Goal: Task Accomplishment & Management: Manage account settings

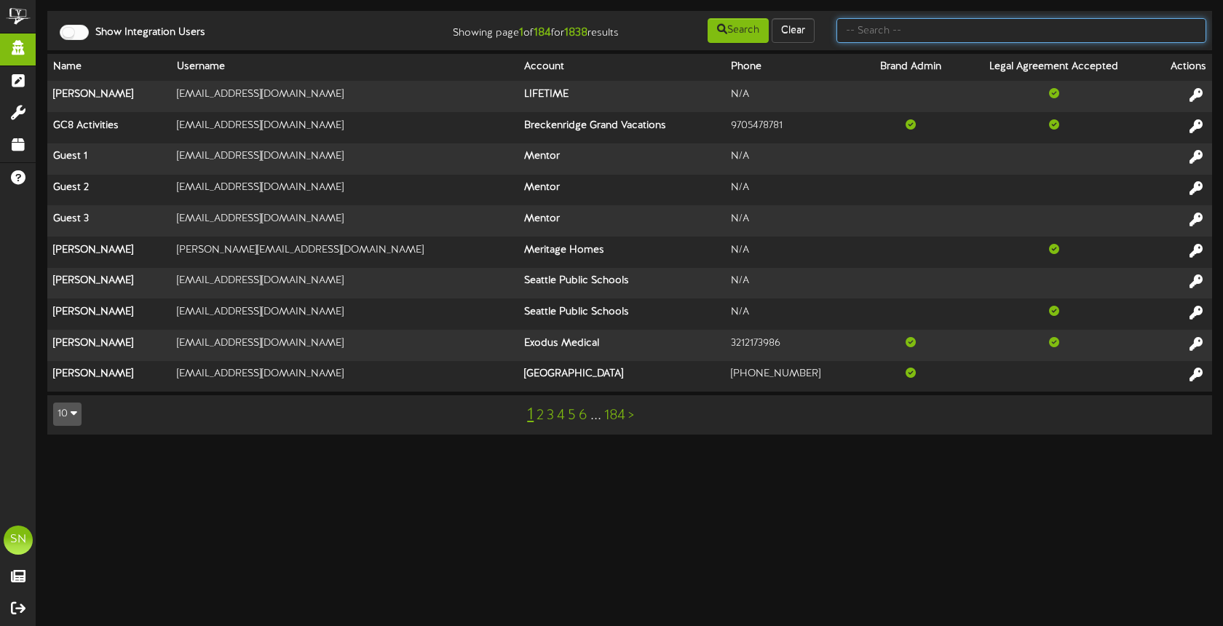
click at [888, 36] on input "text" at bounding box center [1021, 30] width 370 height 25
type input "a"
type input "f"
type input "the picklr"
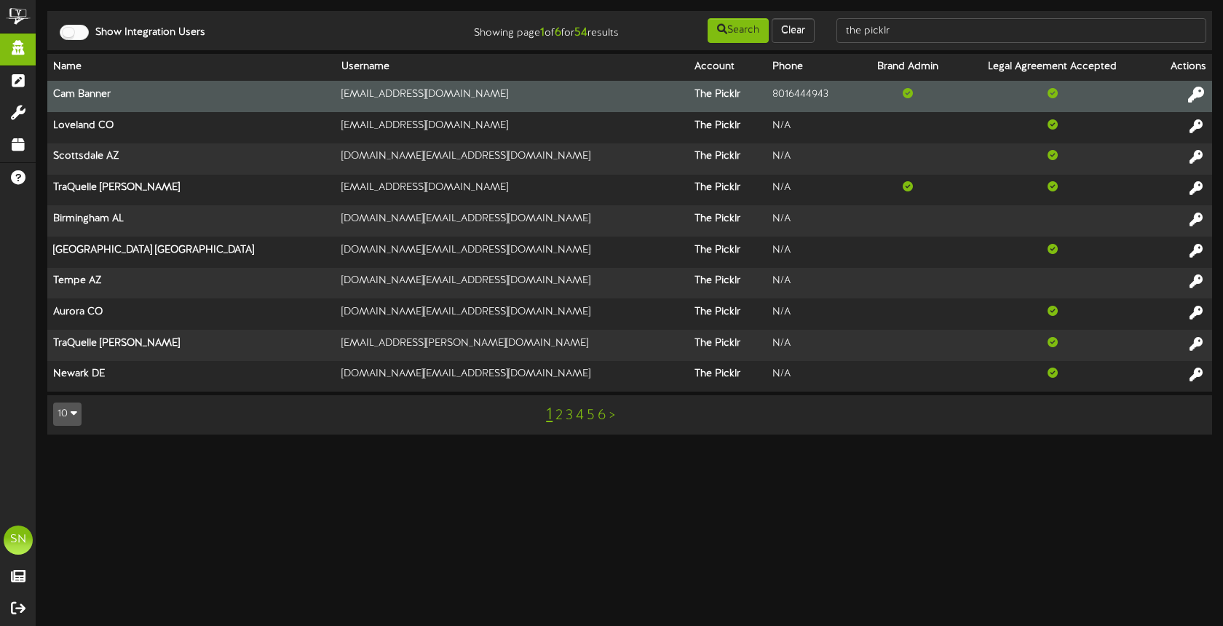
click at [1191, 92] on icon at bounding box center [1196, 95] width 16 height 16
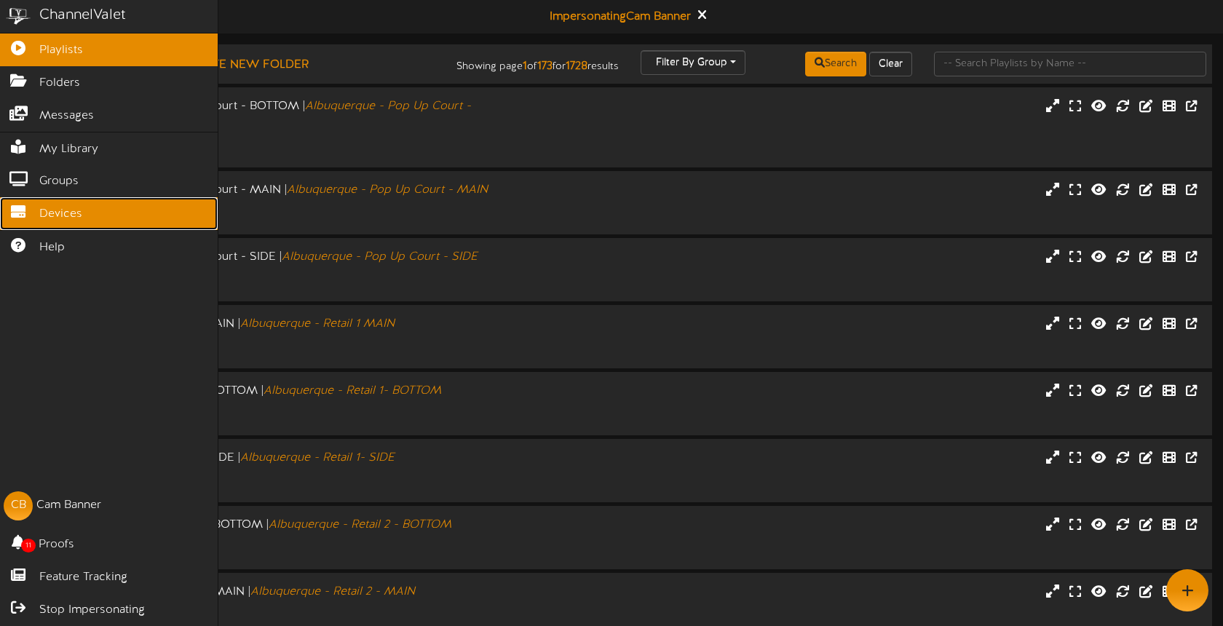
click at [40, 215] on span "Devices" at bounding box center [60, 214] width 43 height 17
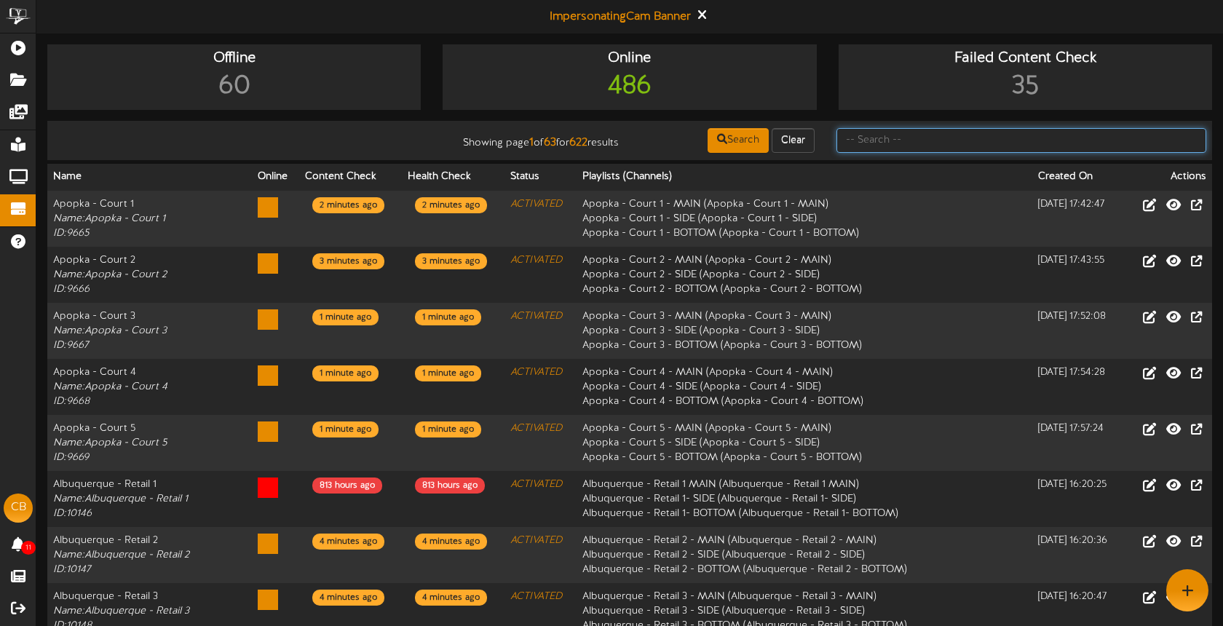
click at [863, 131] on input "text" at bounding box center [1021, 140] width 370 height 25
type input "cyrpress"
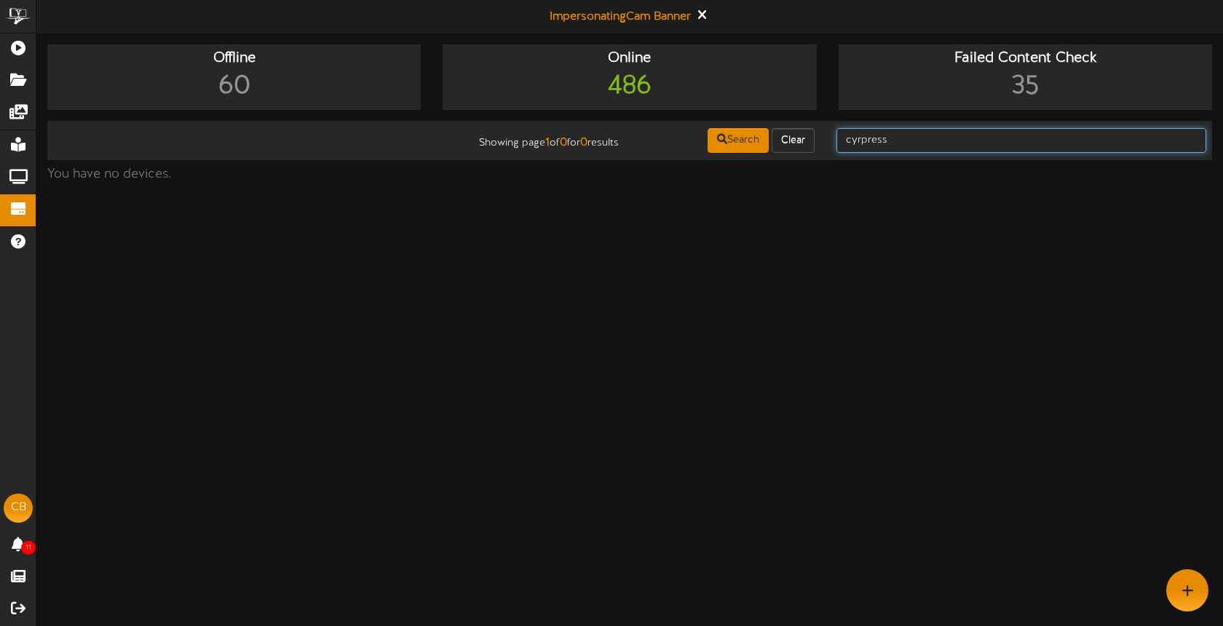
drag, startPoint x: 912, startPoint y: 143, endPoint x: 825, endPoint y: 145, distance: 86.6
click at [825, 146] on div "cyrpress" at bounding box center [1021, 141] width 392 height 28
type input "cypress"
drag, startPoint x: 907, startPoint y: 141, endPoint x: 814, endPoint y: 135, distance: 93.4
click at [816, 135] on div "Showing page 1 of 0 for 0 results Search Clear cypress" at bounding box center [629, 141] width 1175 height 28
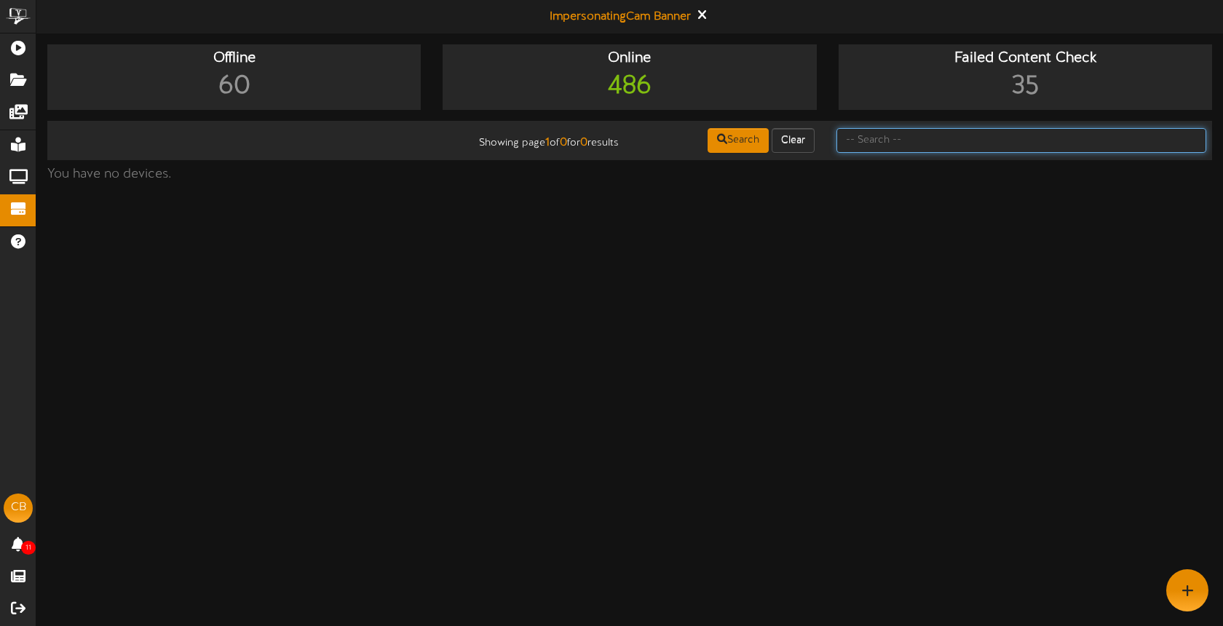
click at [936, 134] on input "text" at bounding box center [1021, 140] width 370 height 25
type input "Cy"
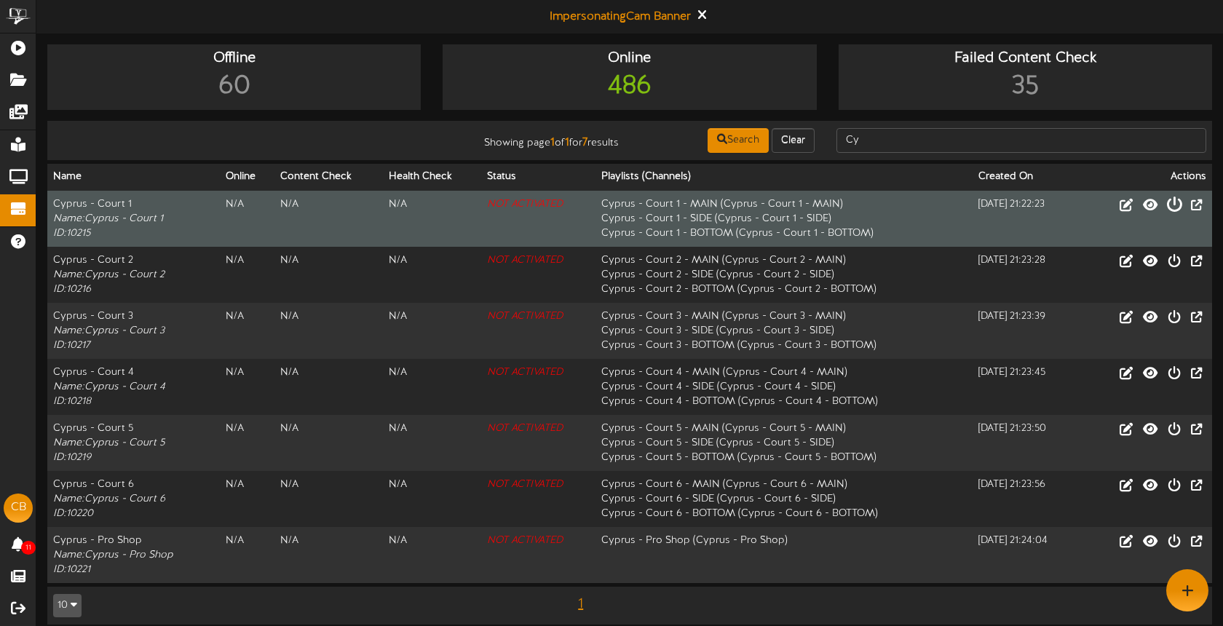
click at [1173, 205] on icon at bounding box center [1174, 204] width 16 height 16
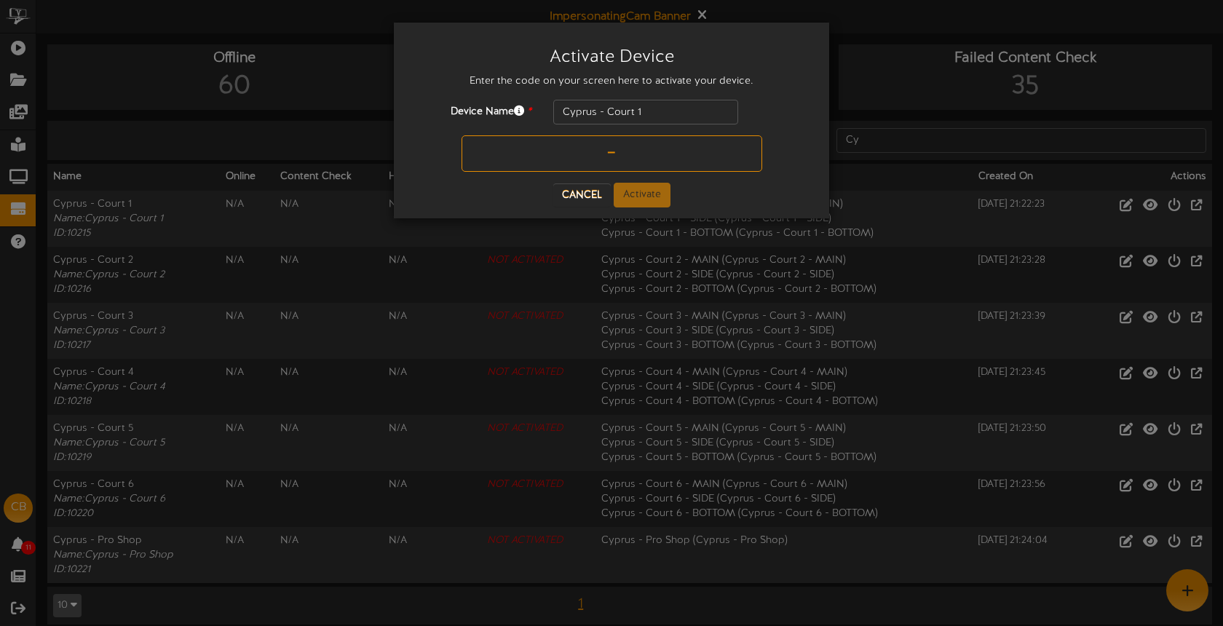
click at [580, 156] on input "text" at bounding box center [611, 153] width 301 height 36
type input "0D6DW1"
click at [643, 192] on button "Activate" at bounding box center [642, 195] width 57 height 25
type input "Cypress, TX - Court 1"
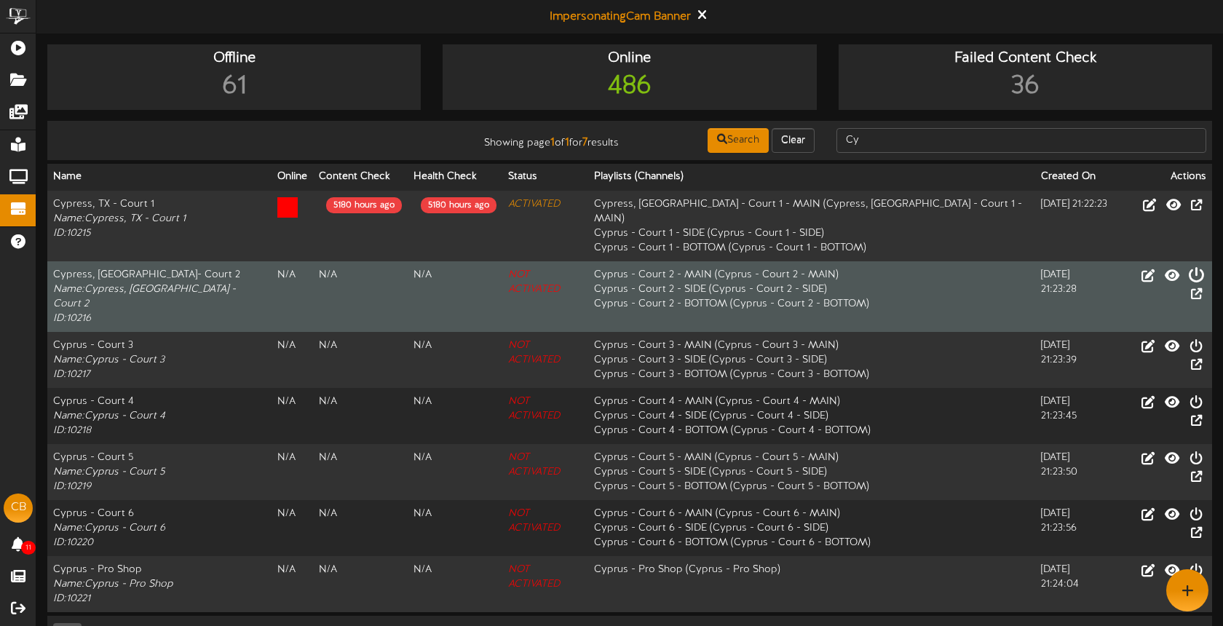
click at [1188, 266] on icon at bounding box center [1196, 274] width 16 height 16
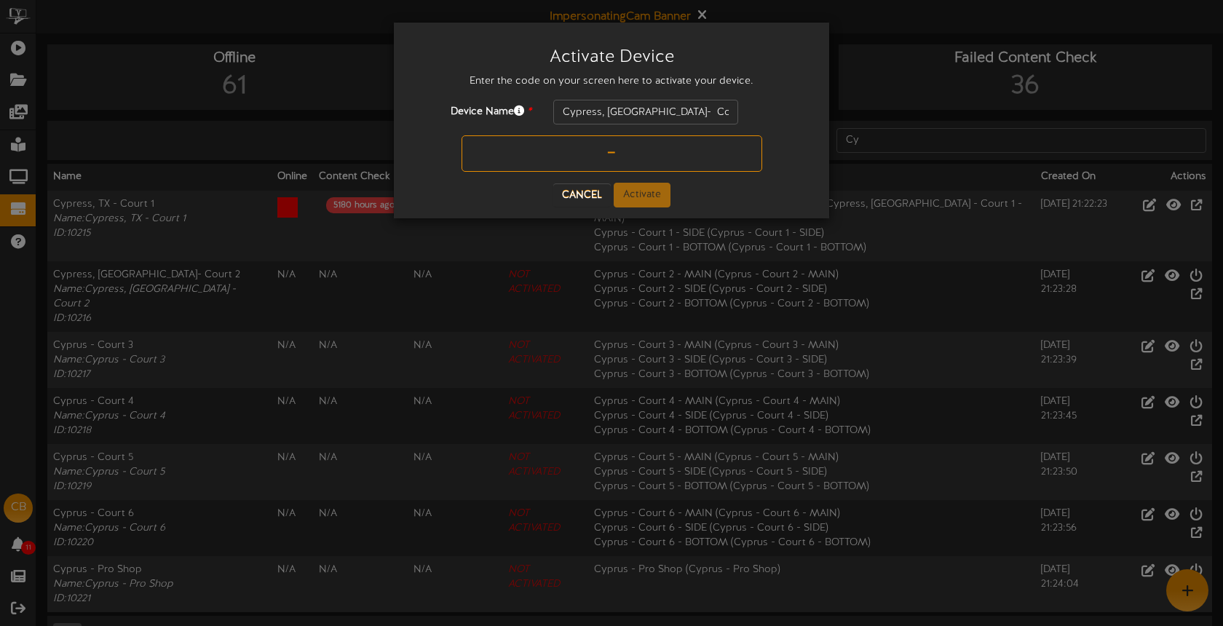
click at [598, 159] on input "text" at bounding box center [611, 153] width 301 height 36
type input "T2XXDL"
drag, startPoint x: 646, startPoint y: 190, endPoint x: 641, endPoint y: 184, distance: 7.7
click at [646, 190] on button "Activate" at bounding box center [642, 195] width 57 height 25
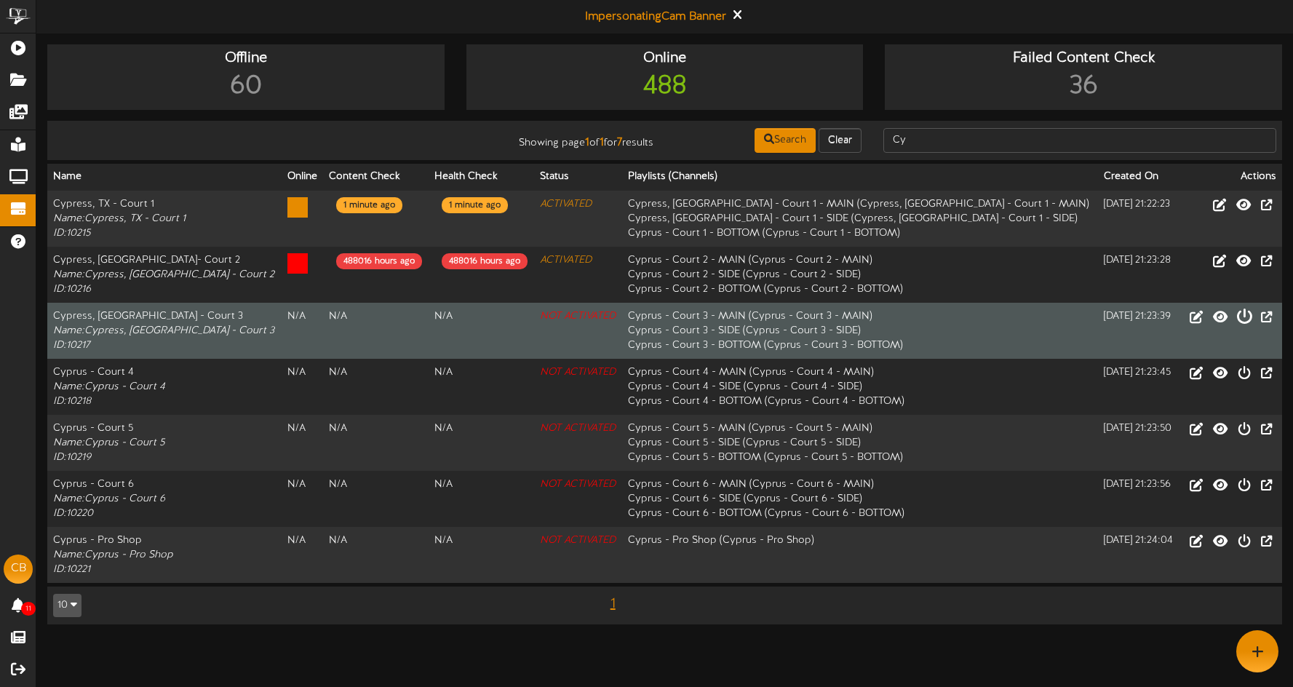
click at [1222, 315] on icon at bounding box center [1245, 316] width 16 height 16
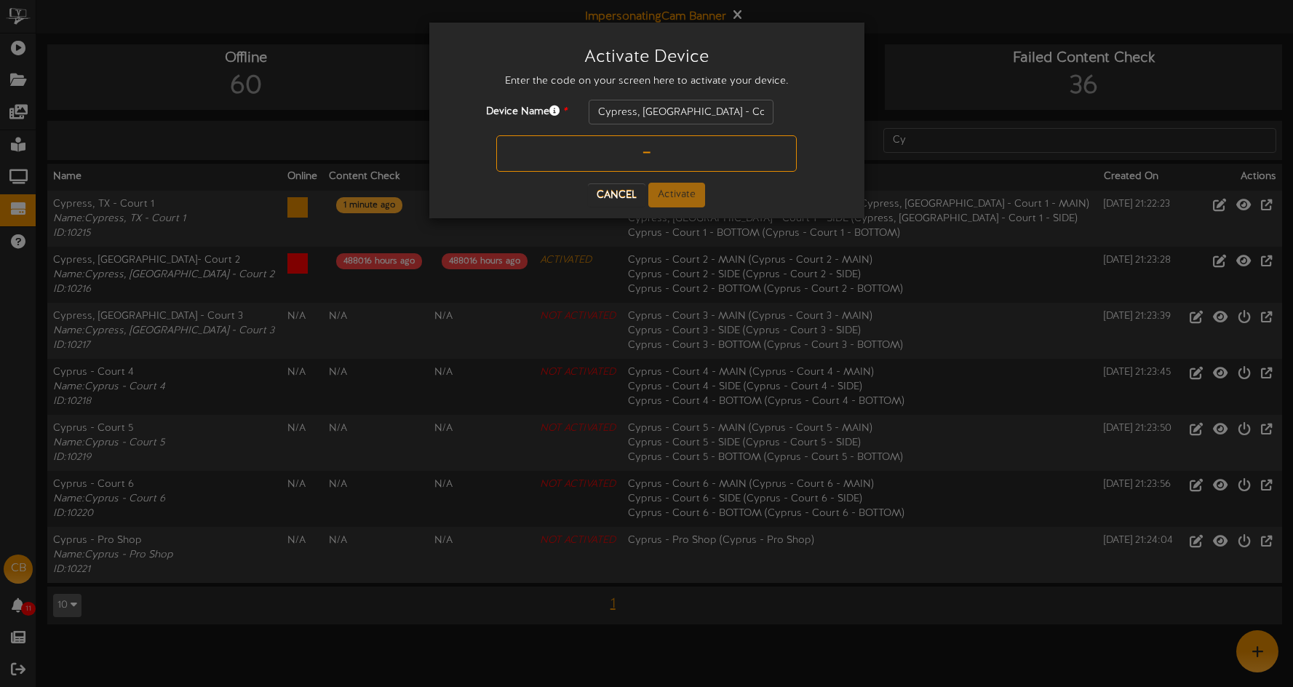
click at [616, 162] on input "text" at bounding box center [646, 153] width 301 height 36
type input "KBQE6F"
click at [674, 191] on button "Activate" at bounding box center [676, 195] width 57 height 25
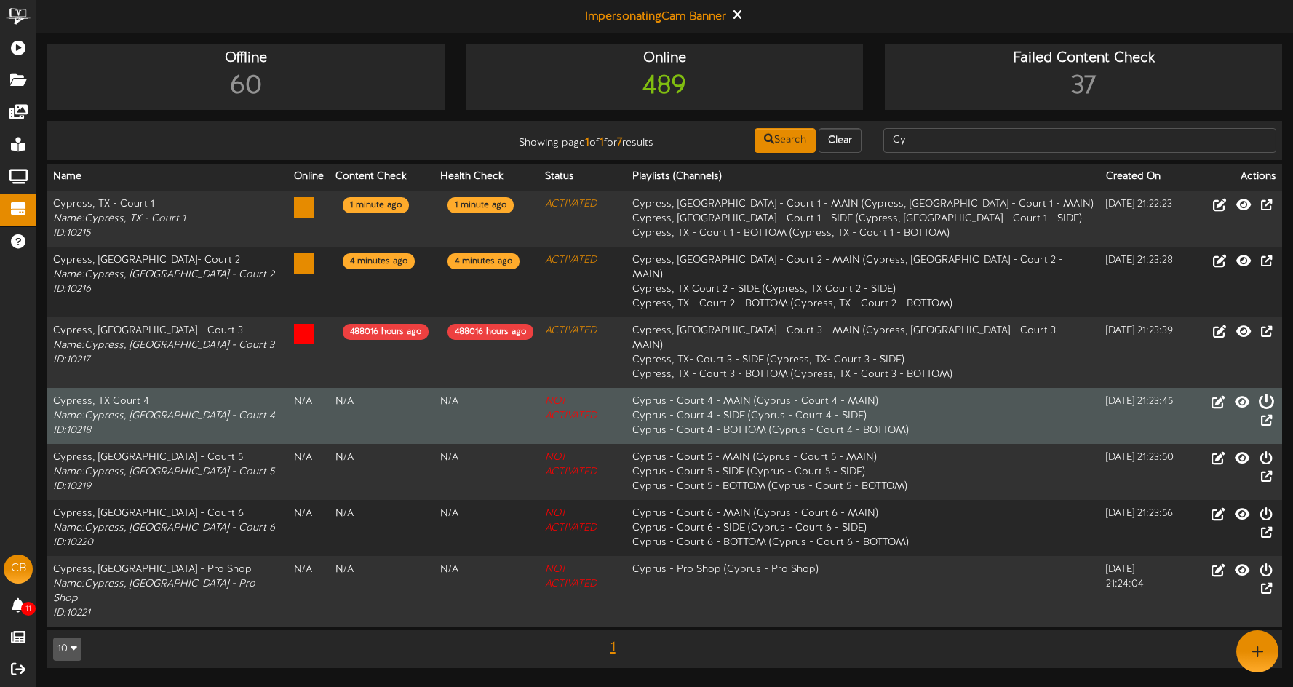
click at [1222, 393] on icon at bounding box center [1266, 401] width 16 height 16
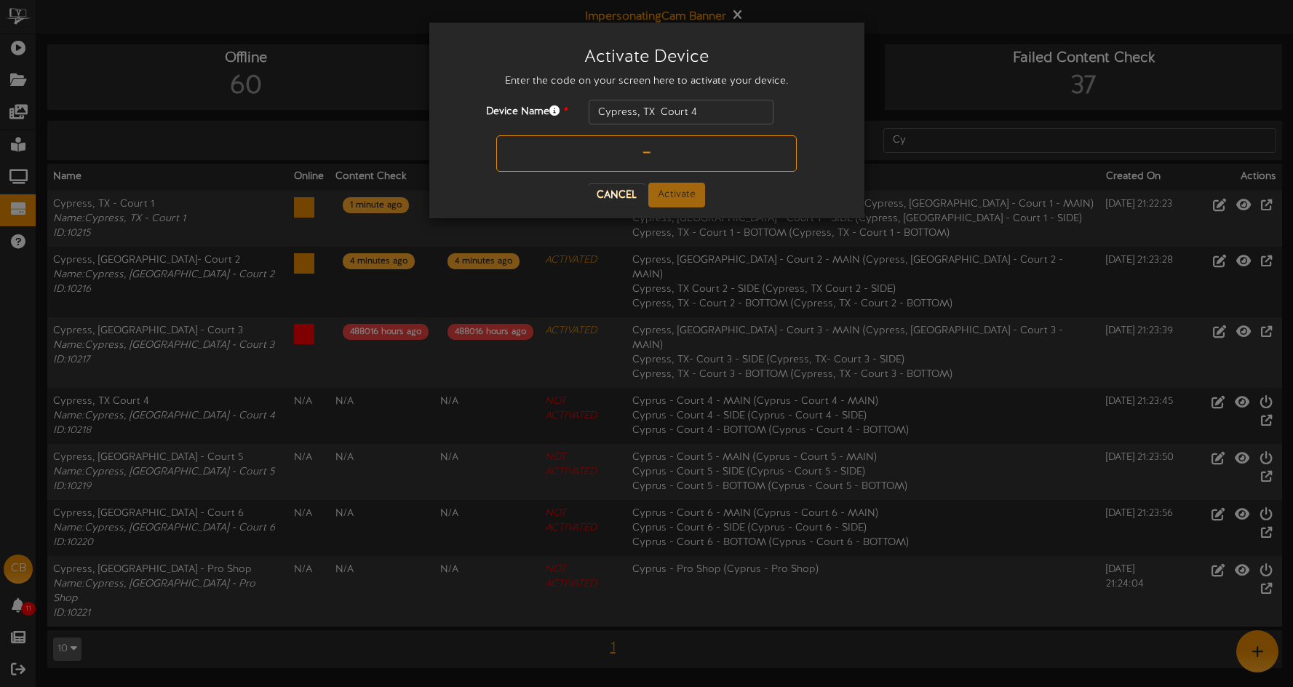
click at [614, 151] on input "text" at bounding box center [646, 153] width 301 height 36
type input "31XG3E"
click at [689, 194] on button "Activate" at bounding box center [676, 195] width 57 height 25
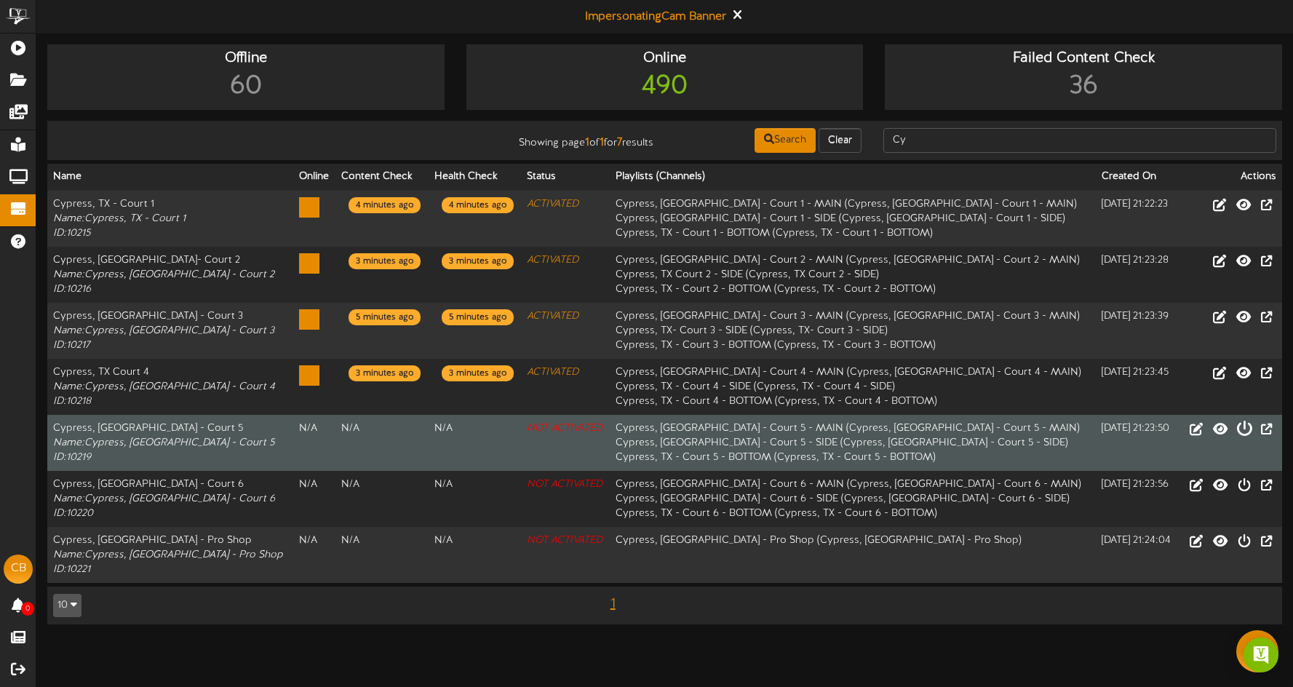
click at [1245, 432] on icon at bounding box center [1245, 428] width 16 height 16
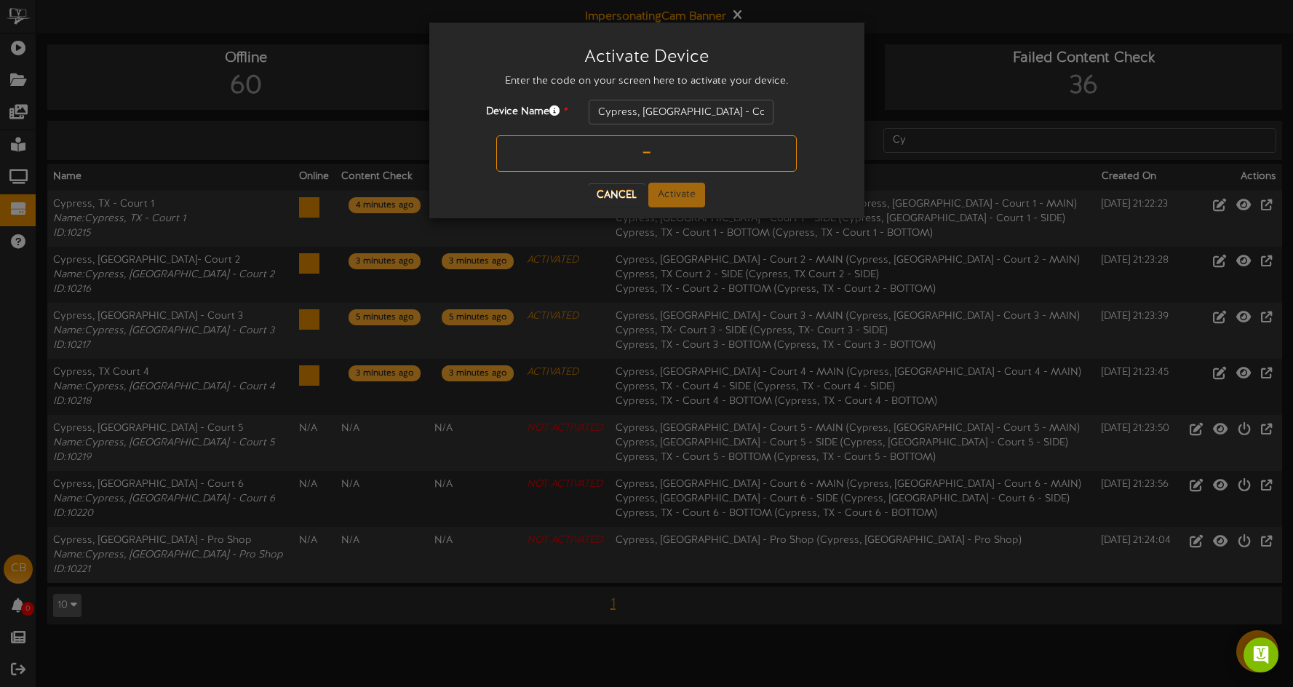
click at [624, 158] on input "text" at bounding box center [646, 153] width 301 height 36
type input "XJPN0A"
click at [697, 187] on button "Activate" at bounding box center [676, 195] width 57 height 25
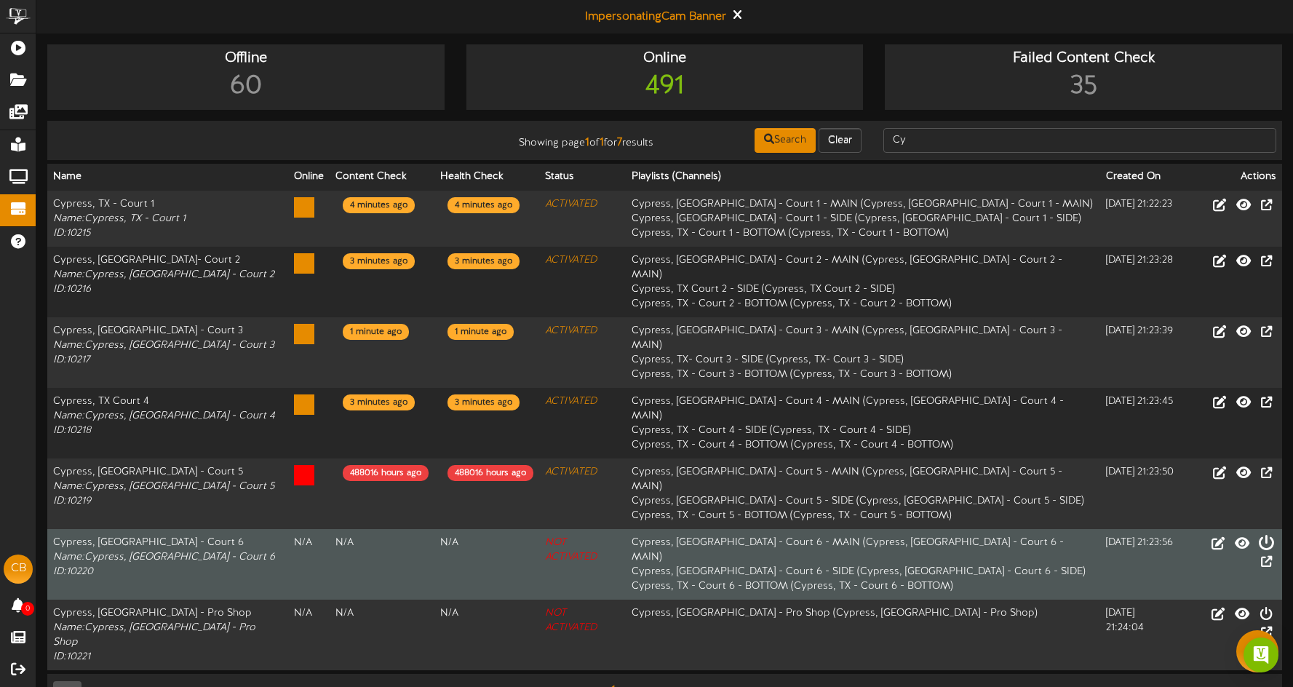
click at [1258, 534] on icon at bounding box center [1266, 542] width 16 height 16
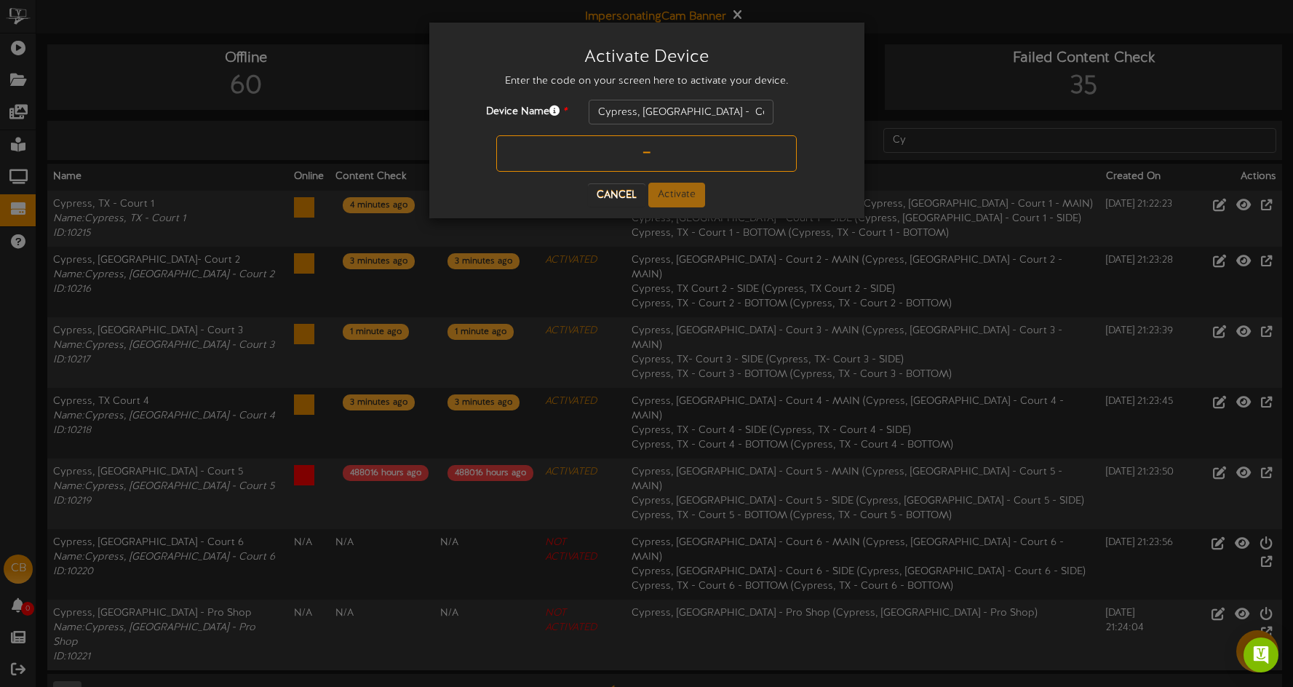
click at [582, 152] on input "text" at bounding box center [646, 153] width 301 height 36
type input "AEC8M9"
click at [660, 194] on button "Activate" at bounding box center [676, 195] width 57 height 25
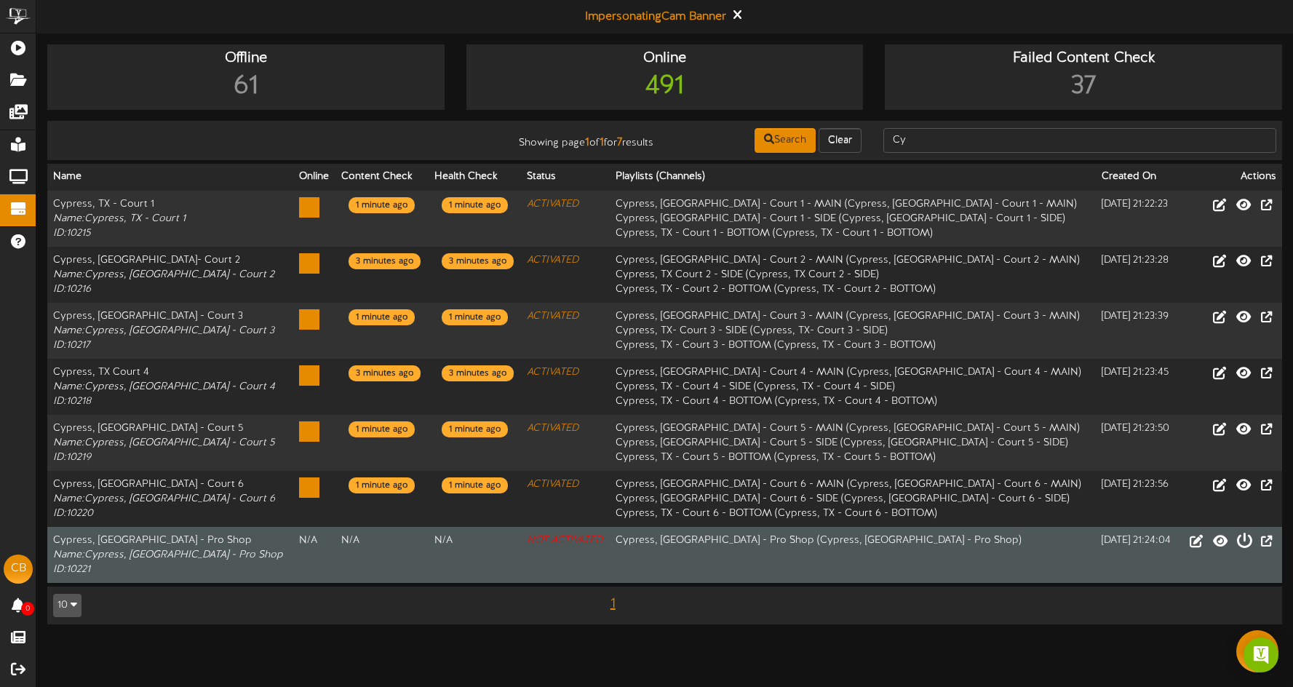
click at [1247, 539] on icon at bounding box center [1245, 540] width 16 height 16
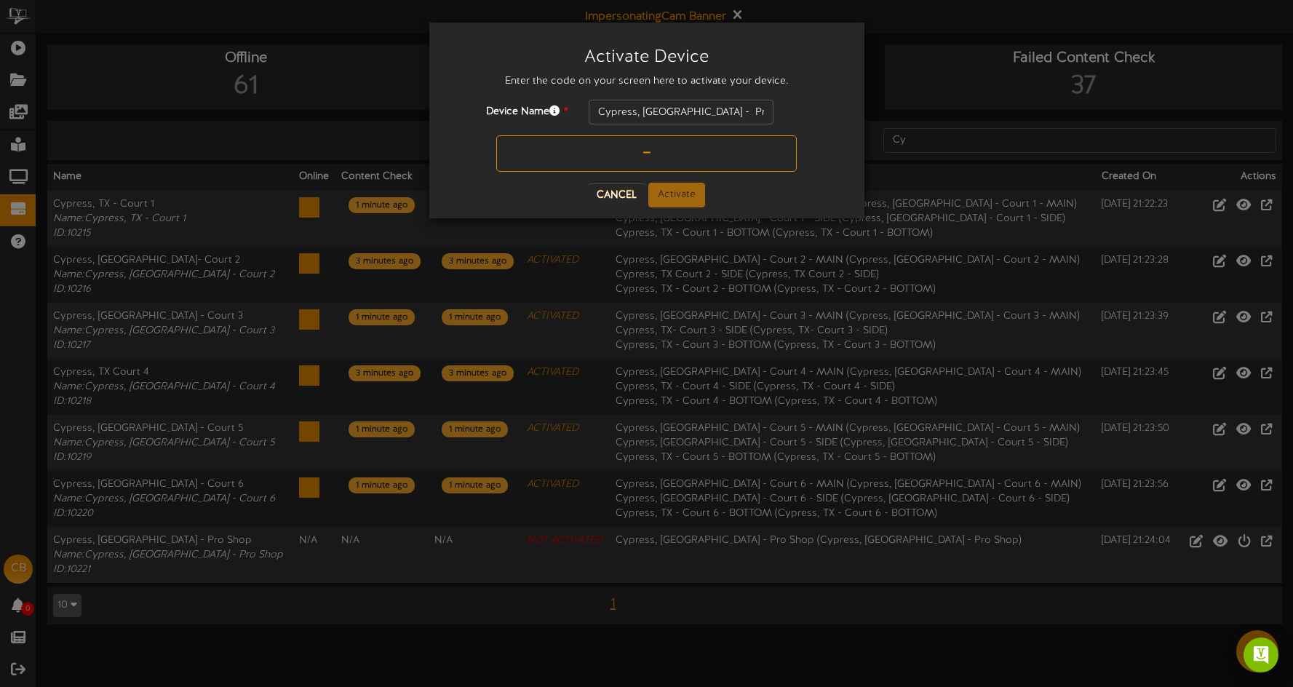
click at [579, 159] on input "text" at bounding box center [646, 153] width 301 height 36
type input "BW3NW1"
click at [694, 202] on button "Activate" at bounding box center [676, 195] width 57 height 25
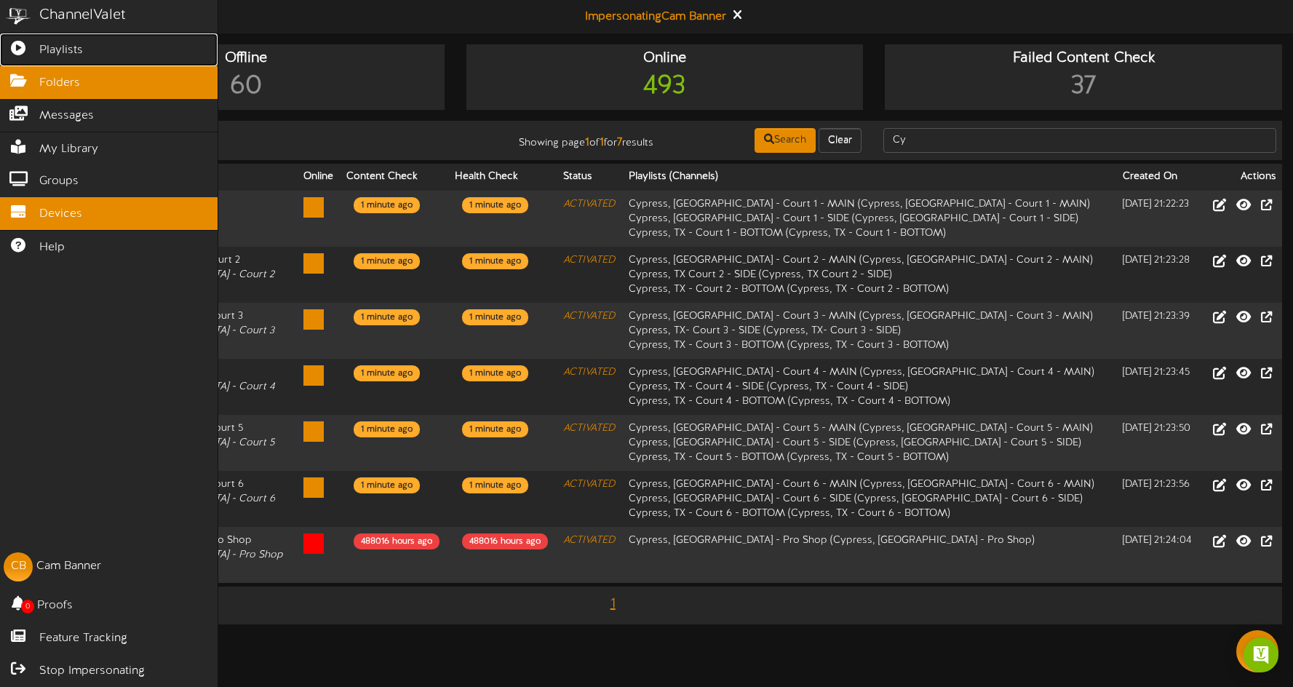
drag, startPoint x: 33, startPoint y: 53, endPoint x: 134, endPoint y: 76, distance: 103.8
click at [32, 53] on link "Playlists" at bounding box center [109, 49] width 218 height 33
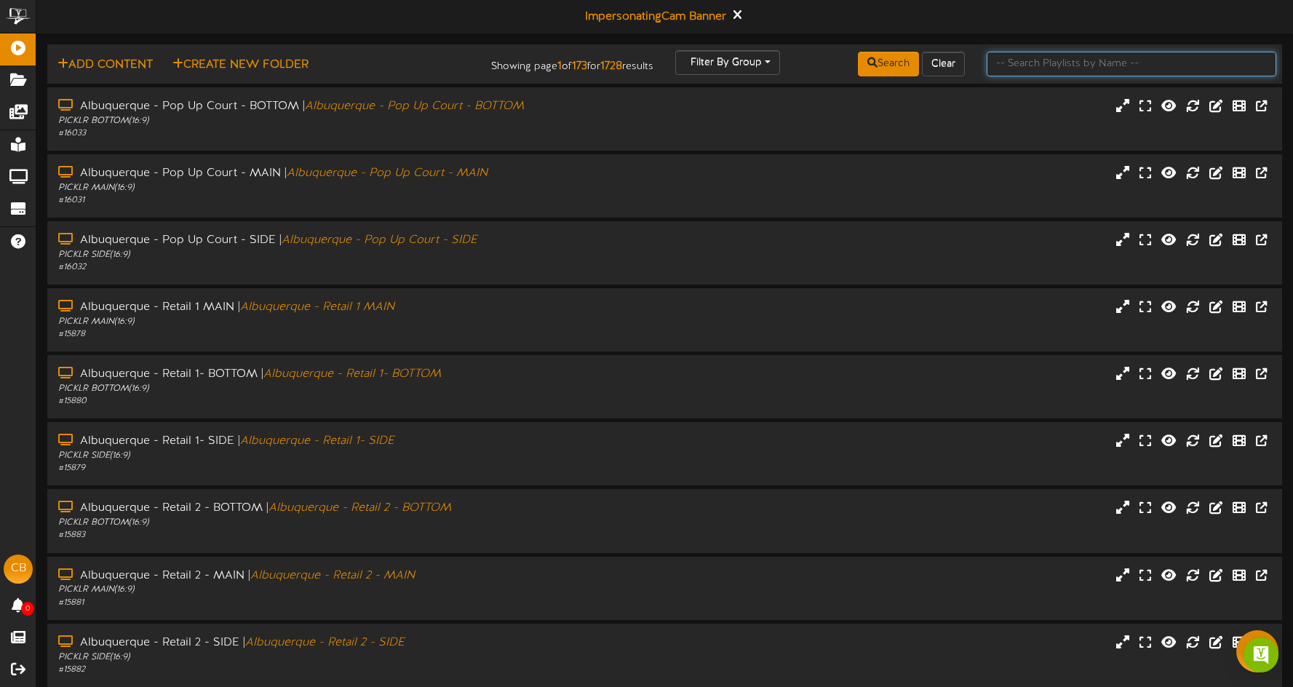
click at [1044, 70] on input "text" at bounding box center [1132, 64] width 290 height 25
type input "cypress"
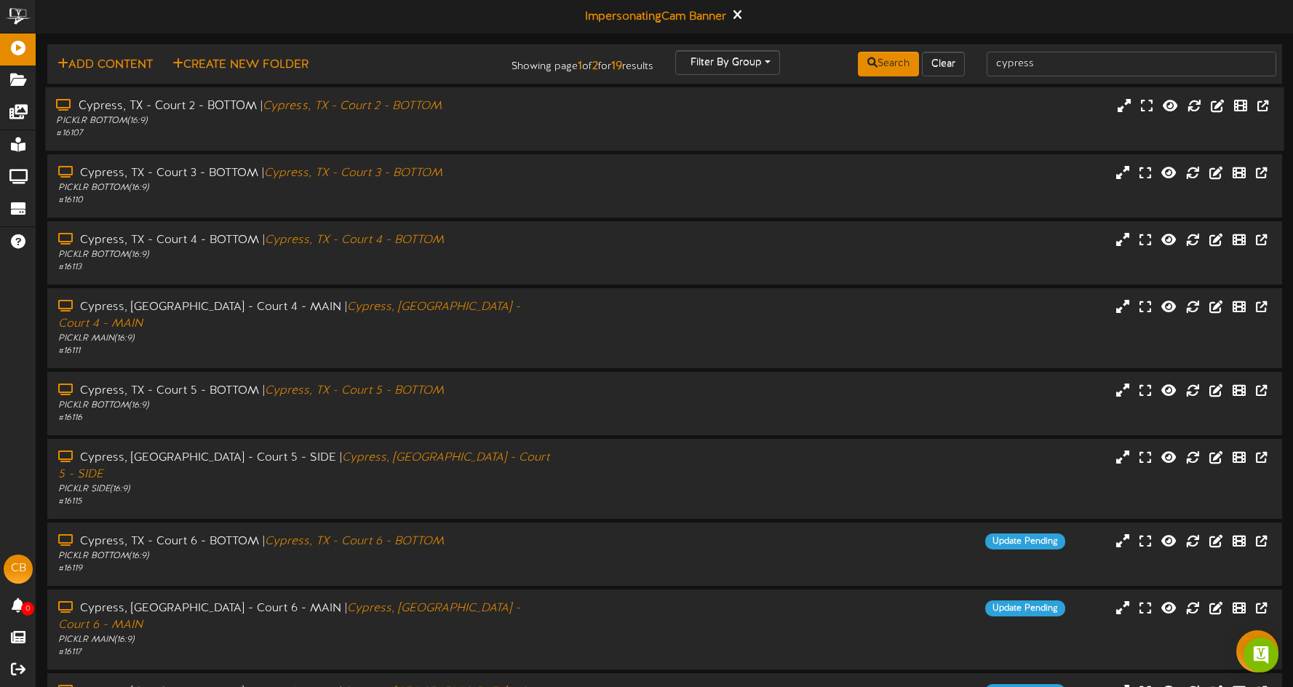
click at [491, 139] on div "# 16107" at bounding box center [303, 133] width 494 height 12
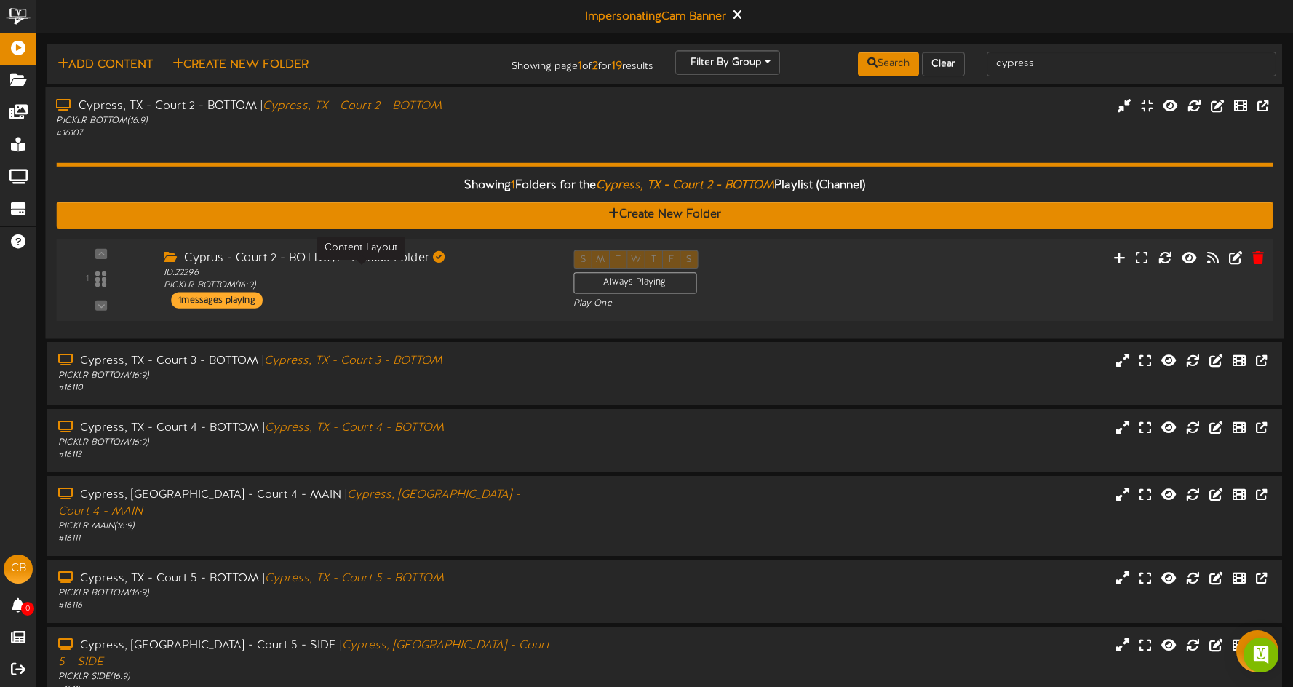
click at [496, 289] on div "ID: 22296 PICKLR BOTTOM ( 16:9 )" at bounding box center [358, 278] width 388 height 25
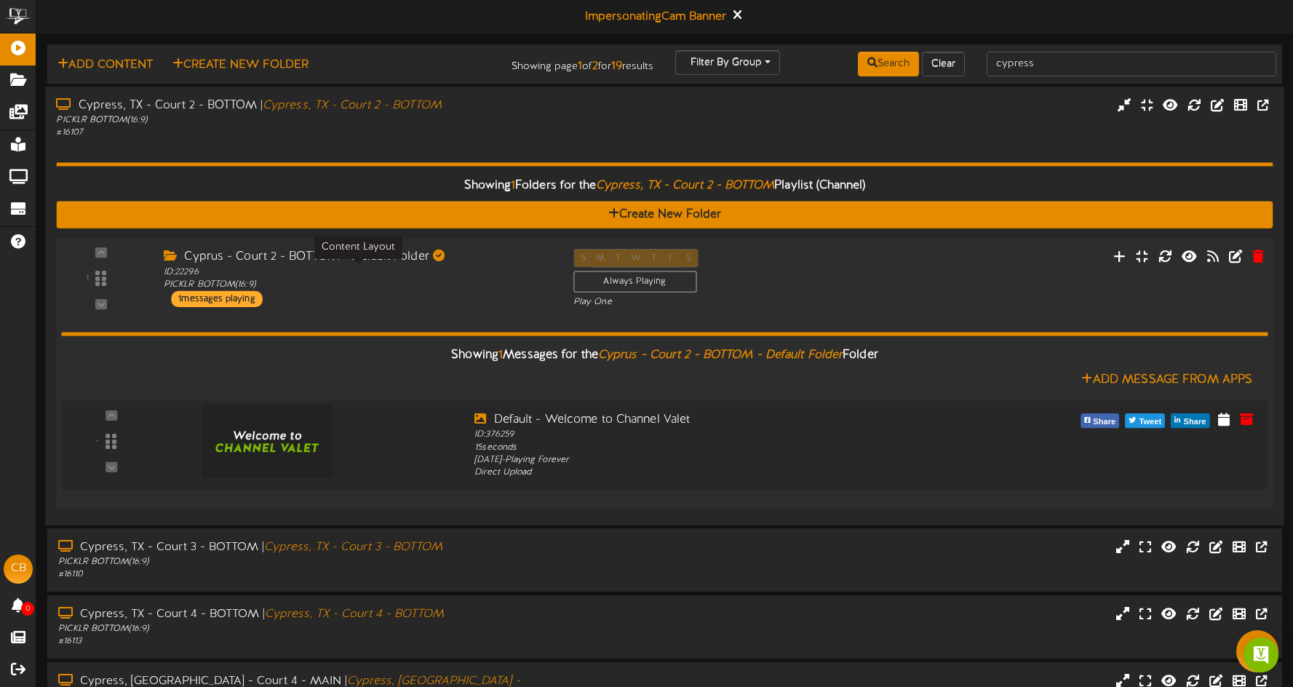
click at [498, 287] on div "ID: 22296 PICKLR BOTTOM ( 16:9 )" at bounding box center [358, 278] width 388 height 25
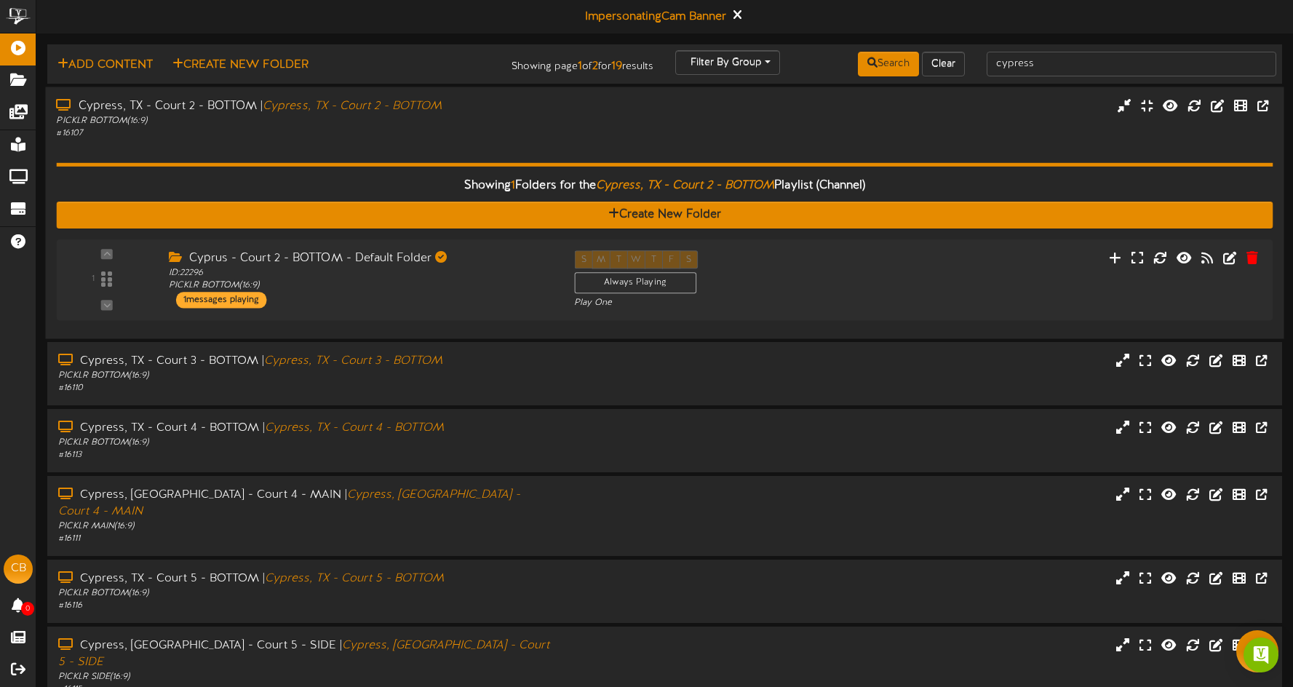
click at [533, 137] on div "# 16107" at bounding box center [303, 133] width 494 height 12
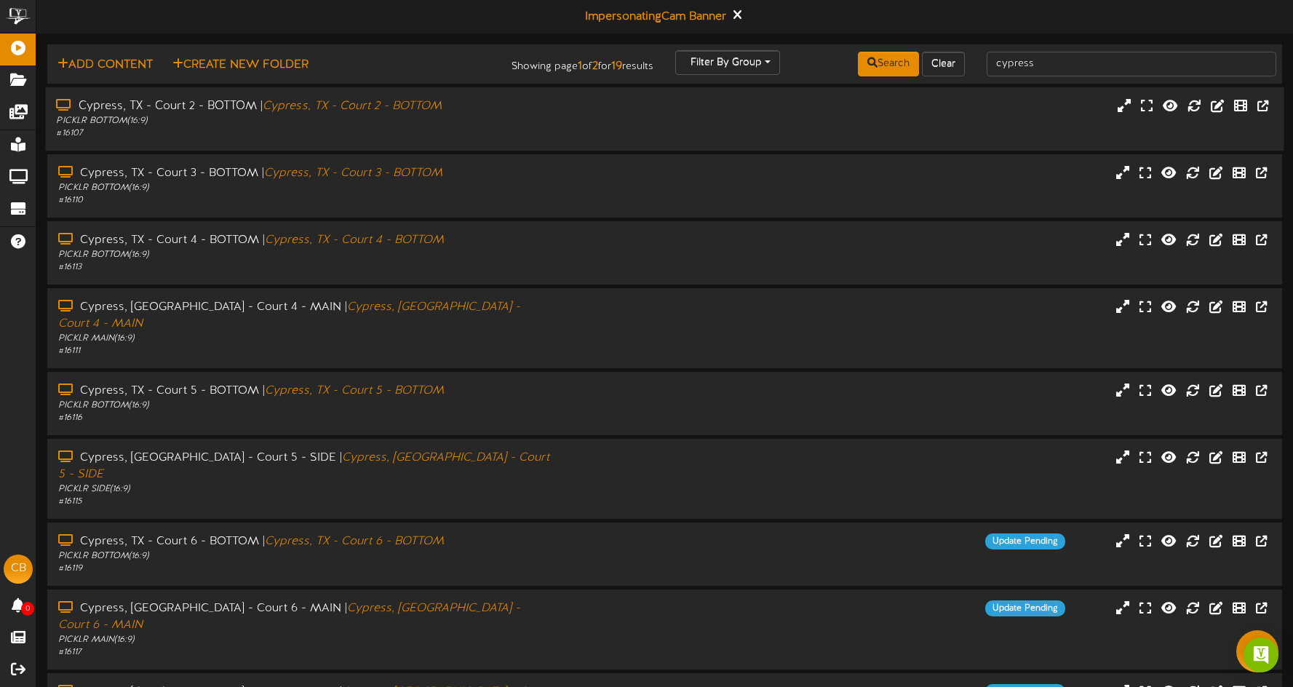
click at [520, 127] on div "# 16107" at bounding box center [303, 133] width 494 height 12
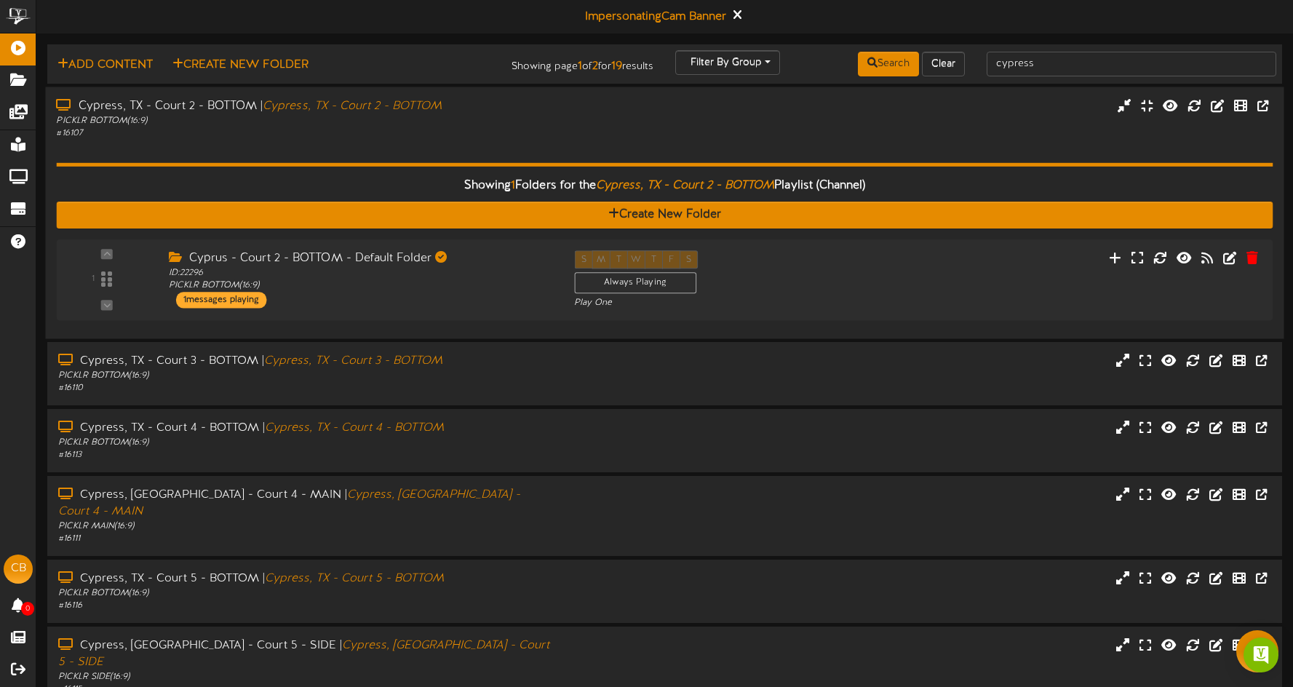
click at [520, 127] on div "# 16107" at bounding box center [303, 133] width 494 height 12
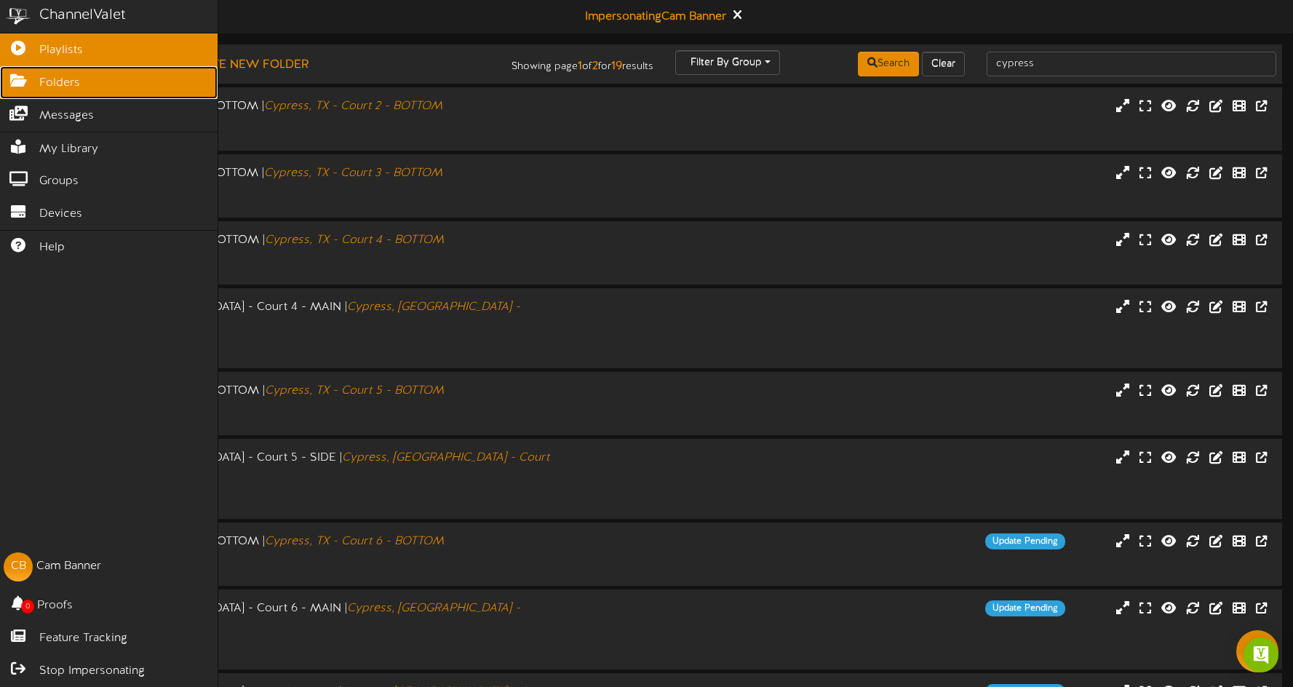
click at [41, 83] on span "Folders" at bounding box center [59, 83] width 41 height 17
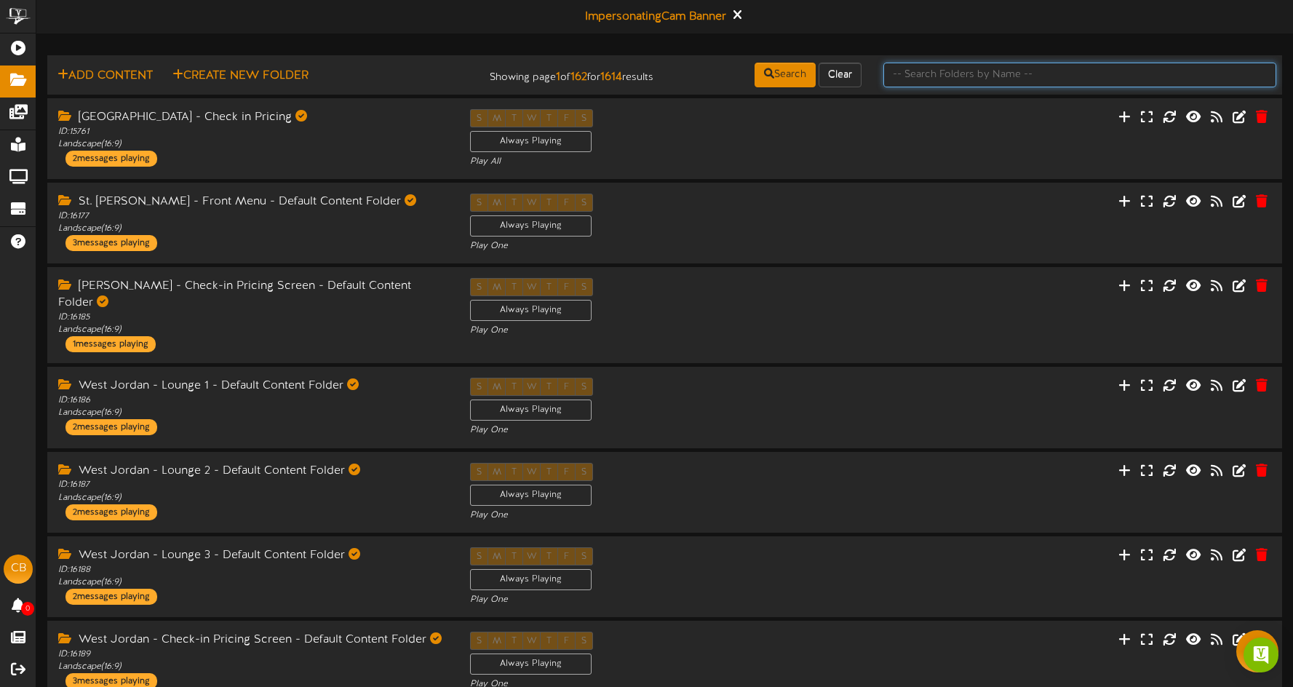
click at [981, 78] on input "text" at bounding box center [1080, 75] width 393 height 25
type input "main folder"
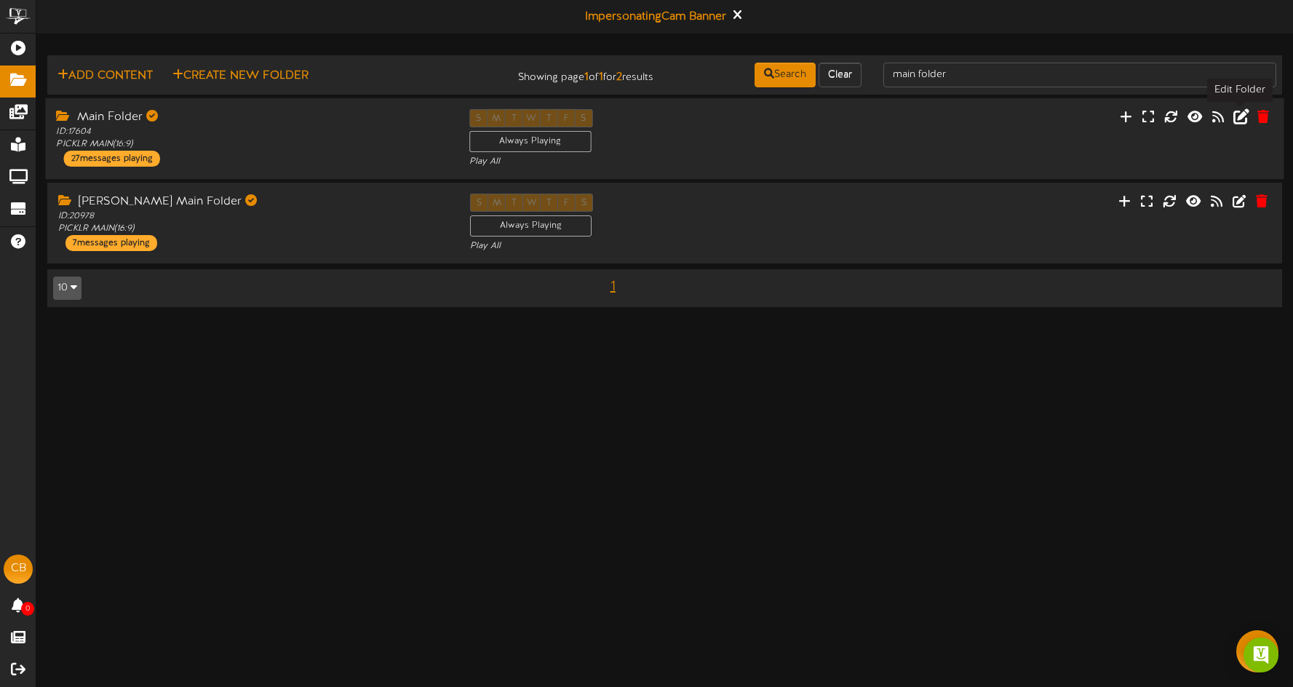
click at [1238, 118] on icon at bounding box center [1242, 116] width 16 height 16
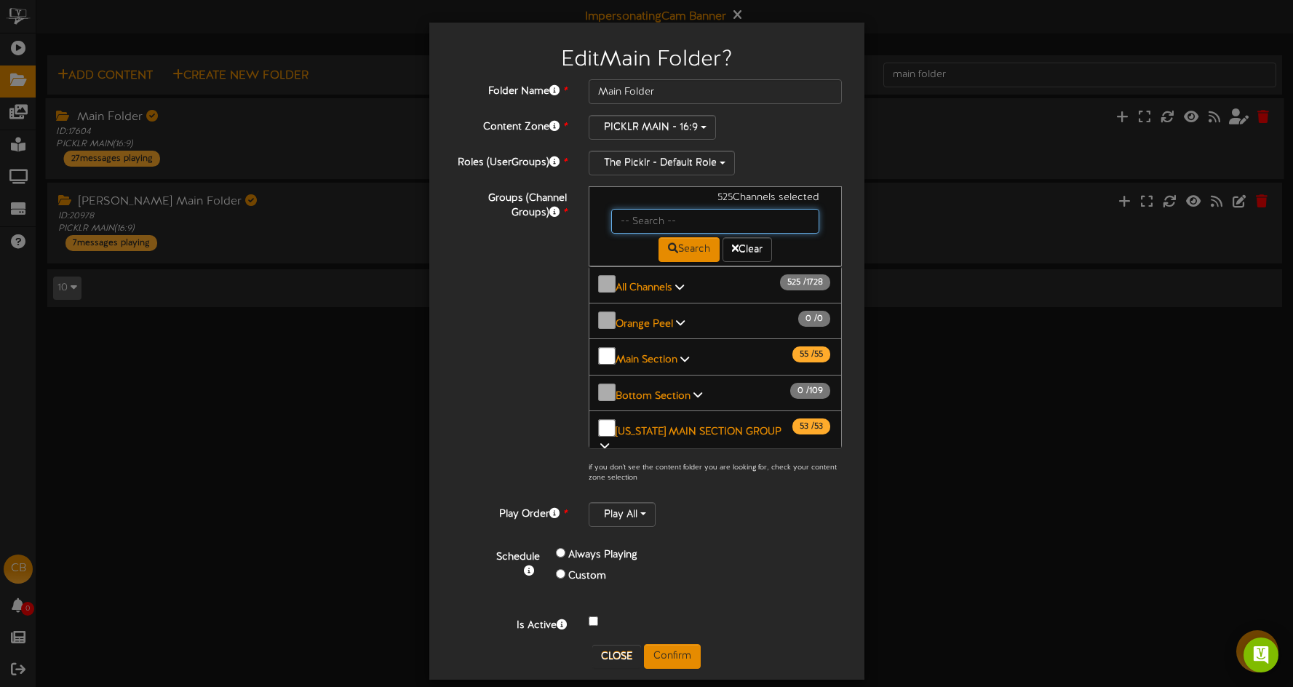
click at [658, 221] on input "text" at bounding box center [715, 221] width 209 height 25
drag, startPoint x: 637, startPoint y: 279, endPoint x: 648, endPoint y: 283, distance: 12.4
click at [637, 282] on b "All Channels" at bounding box center [644, 287] width 57 height 11
click at [640, 282] on b "All Channels" at bounding box center [644, 287] width 57 height 11
click at [651, 285] on b "All Channels" at bounding box center [644, 287] width 57 height 11
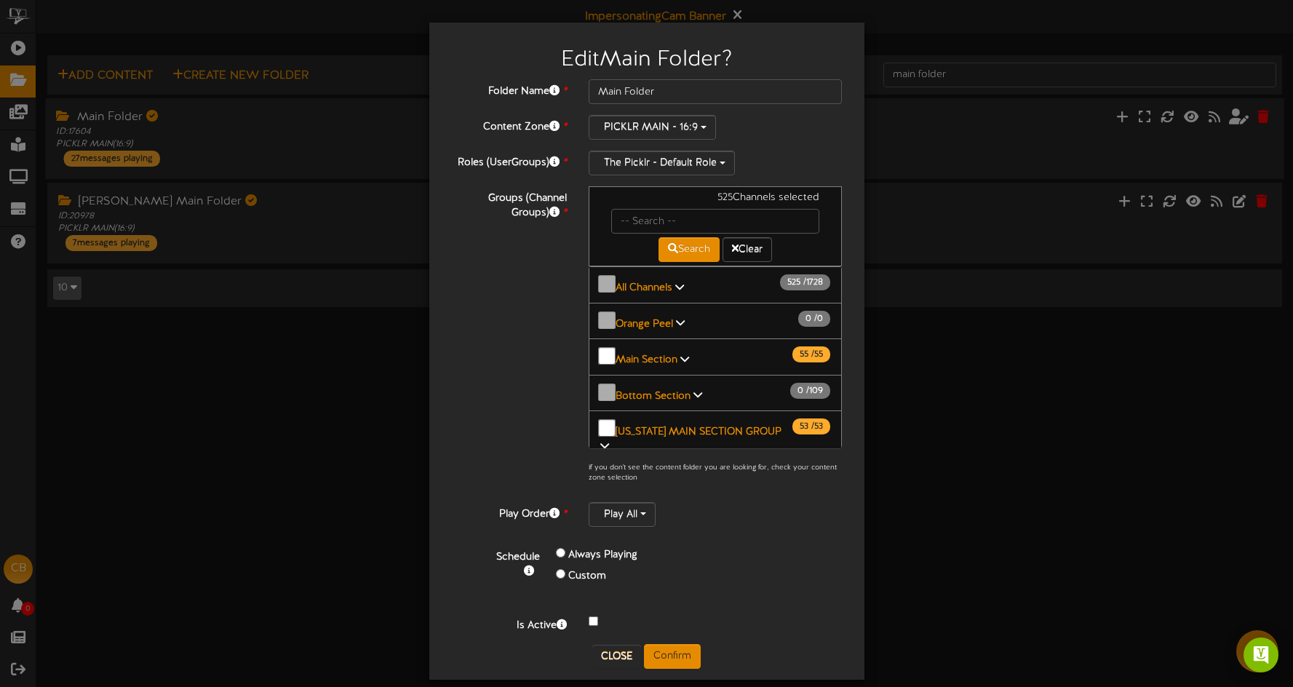
click at [671, 284] on link "All Channels 525 / 1728" at bounding box center [646, 287] width 60 height 11
click at [672, 218] on input "text" at bounding box center [715, 221] width 209 height 25
type input "z"
type input "Cypress"
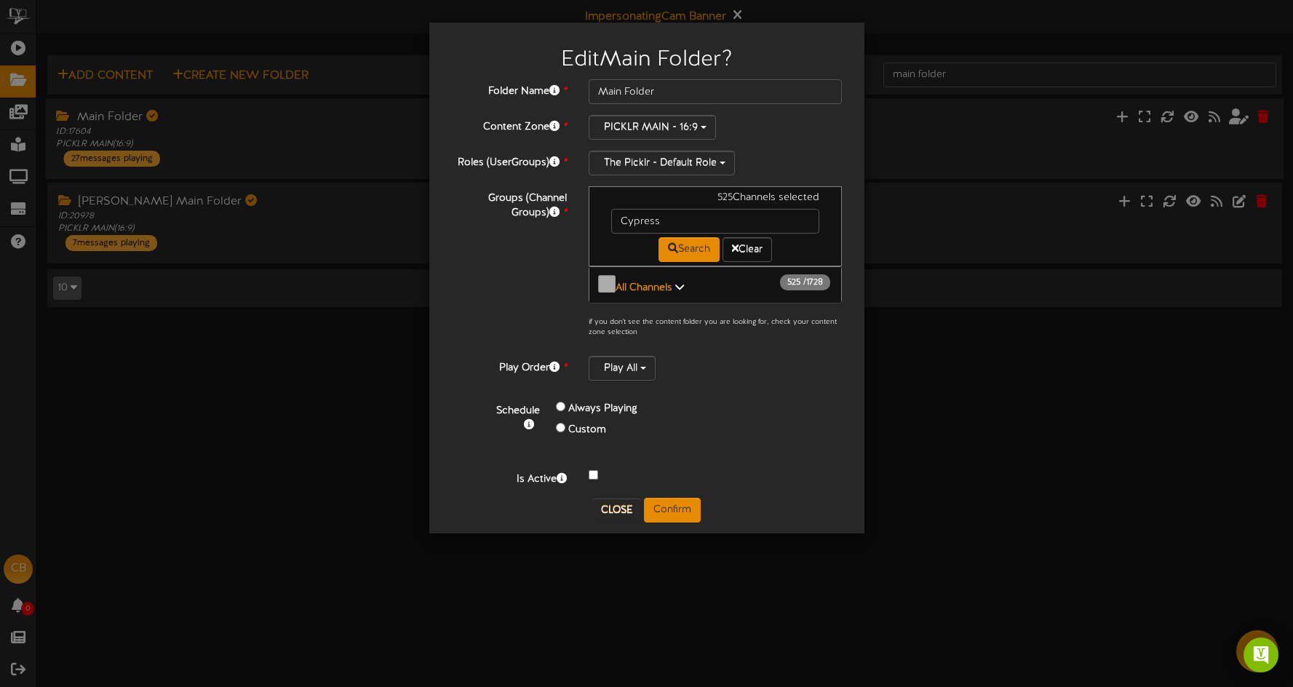
drag, startPoint x: 643, startPoint y: 283, endPoint x: 672, endPoint y: 285, distance: 29.9
click at [643, 283] on b "All Channels" at bounding box center [644, 287] width 57 height 11
click at [670, 284] on link "All Channels 525 / 1728" at bounding box center [646, 287] width 60 height 11
click at [654, 290] on button "All Channels 525 / 1728" at bounding box center [716, 284] width 254 height 37
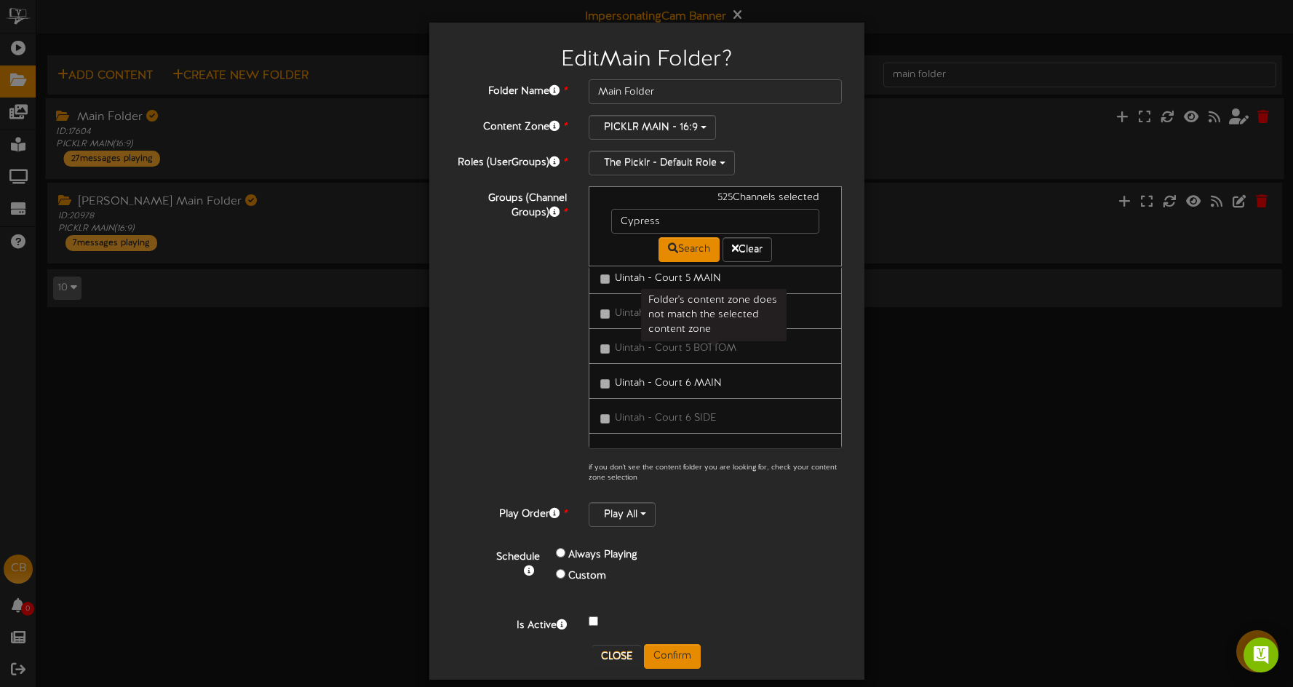
scroll to position [3584, 0]
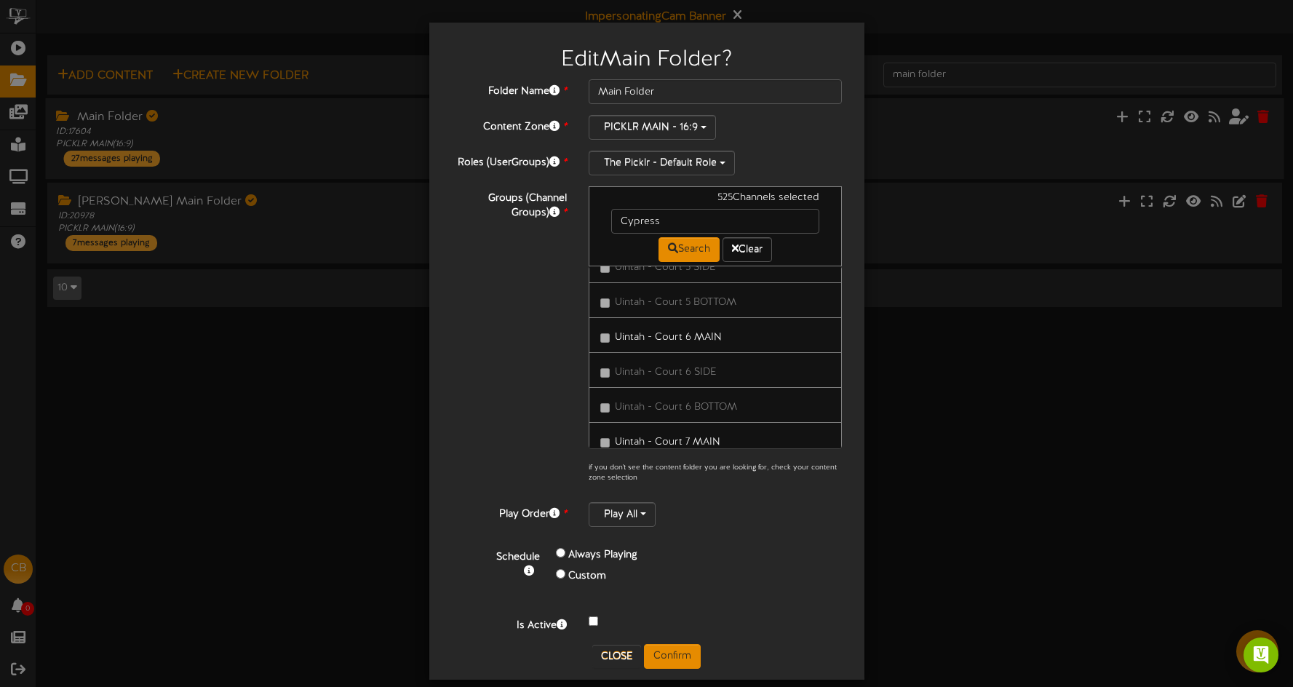
click at [840, 303] on div "All Channels 525 / 1728" at bounding box center [716, 357] width 254 height 182
drag, startPoint x: 841, startPoint y: 282, endPoint x: 841, endPoint y: 293, distance: 10.9
click at [836, 307] on div "All Channels 525 / 1728" at bounding box center [716, 357] width 254 height 182
drag, startPoint x: 841, startPoint y: 282, endPoint x: 827, endPoint y: 321, distance: 41.2
click at [835, 320] on div "All Channels 525 / 1728" at bounding box center [716, 357] width 254 height 182
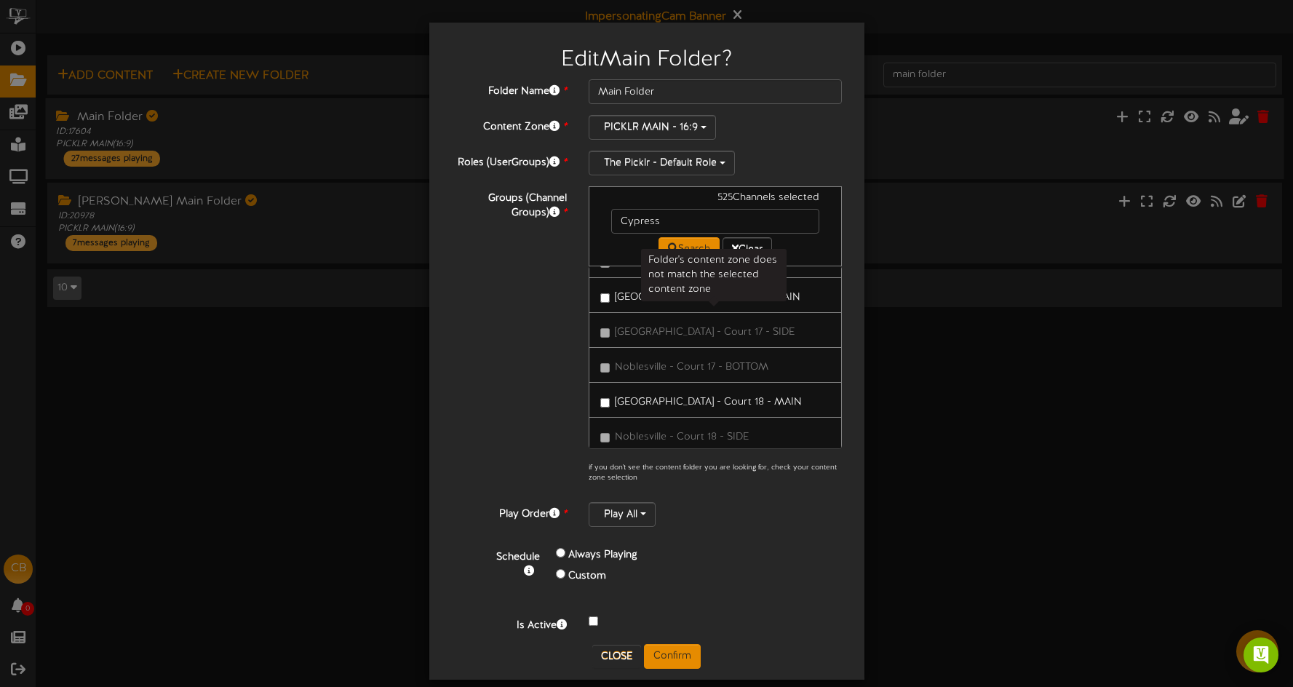
scroll to position [31112, 0]
drag, startPoint x: 838, startPoint y: 361, endPoint x: 838, endPoint y: 378, distance: 17.5
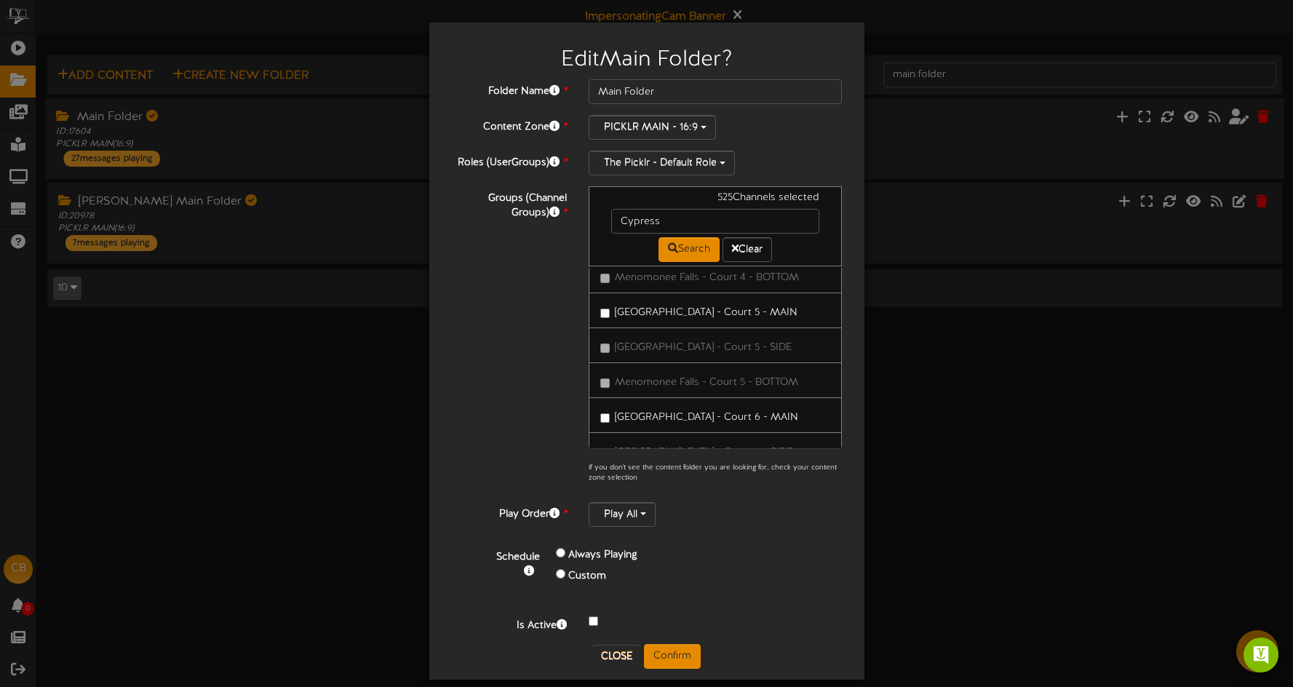
scroll to position [52722, 0]
drag, startPoint x: 660, startPoint y: 393, endPoint x: 722, endPoint y: 400, distance: 62.3
drag, startPoint x: 711, startPoint y: 437, endPoint x: 710, endPoint y: 421, distance: 15.4
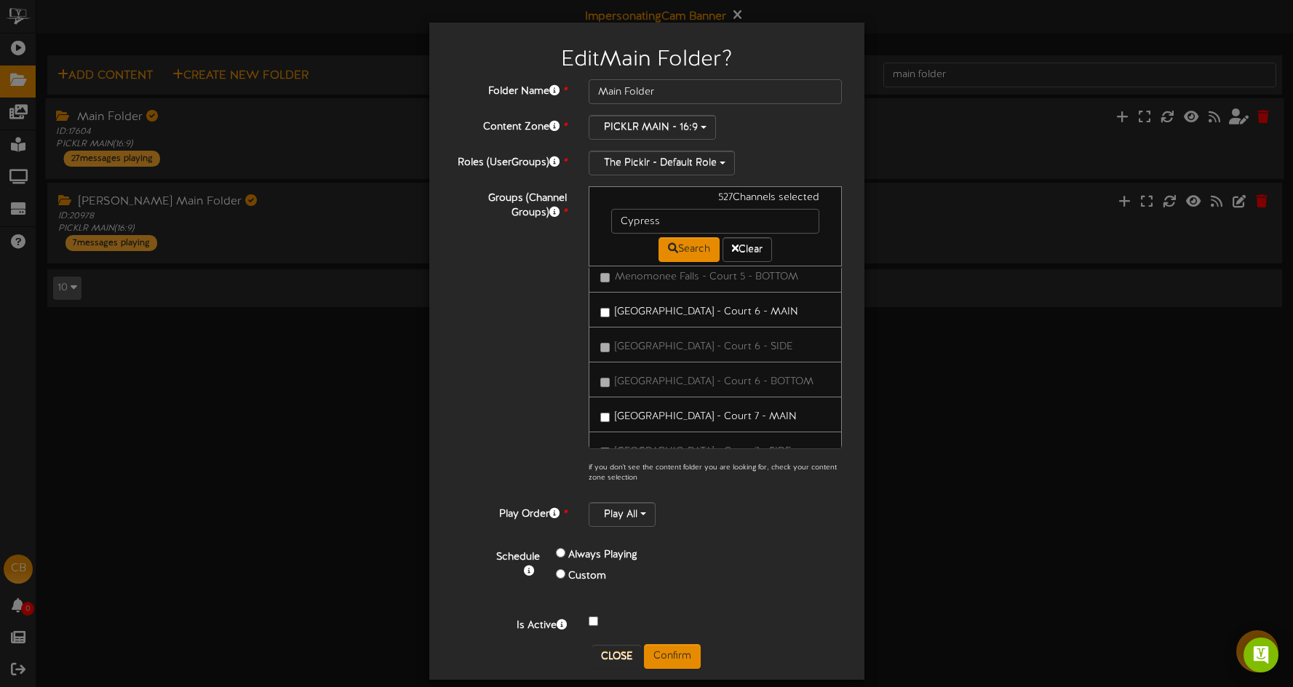
drag, startPoint x: 706, startPoint y: 421, endPoint x: 726, endPoint y: 408, distance: 23.6
drag, startPoint x: 697, startPoint y: 426, endPoint x: 740, endPoint y: 406, distance: 47.9
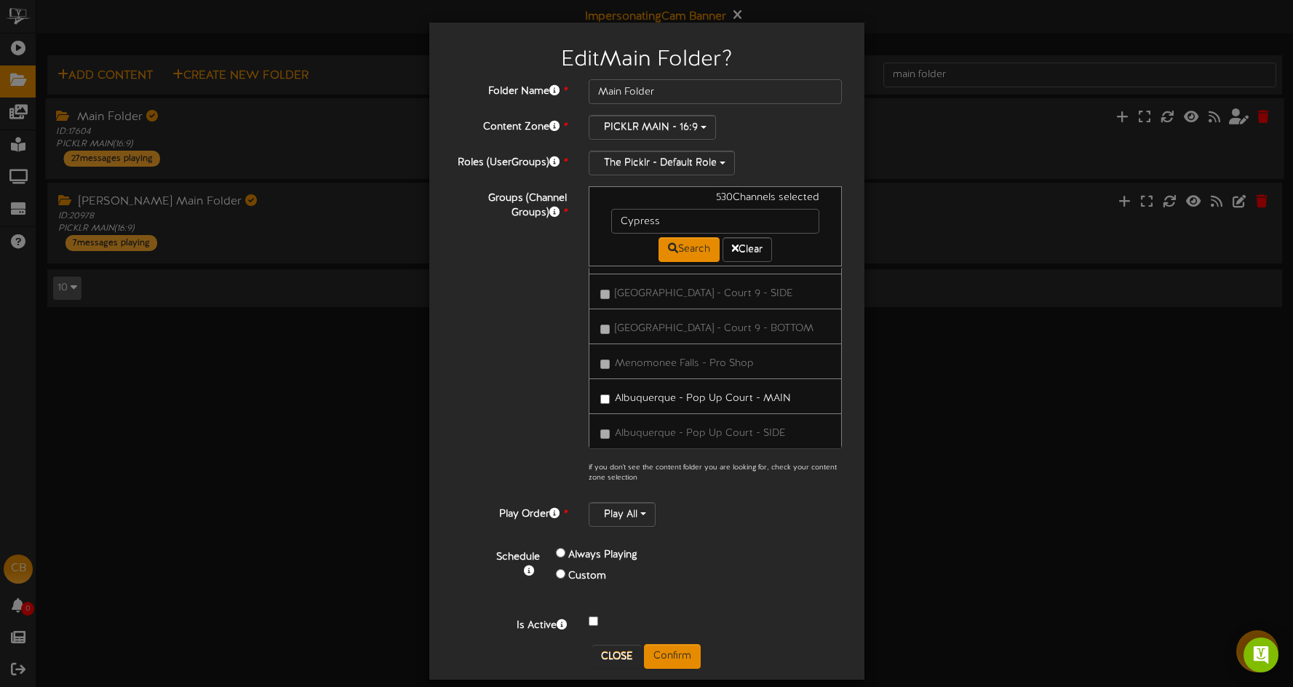
drag, startPoint x: 687, startPoint y: 661, endPoint x: 774, endPoint y: 368, distance: 306.0
click at [686, 661] on button "Confirm" at bounding box center [672, 656] width 57 height 25
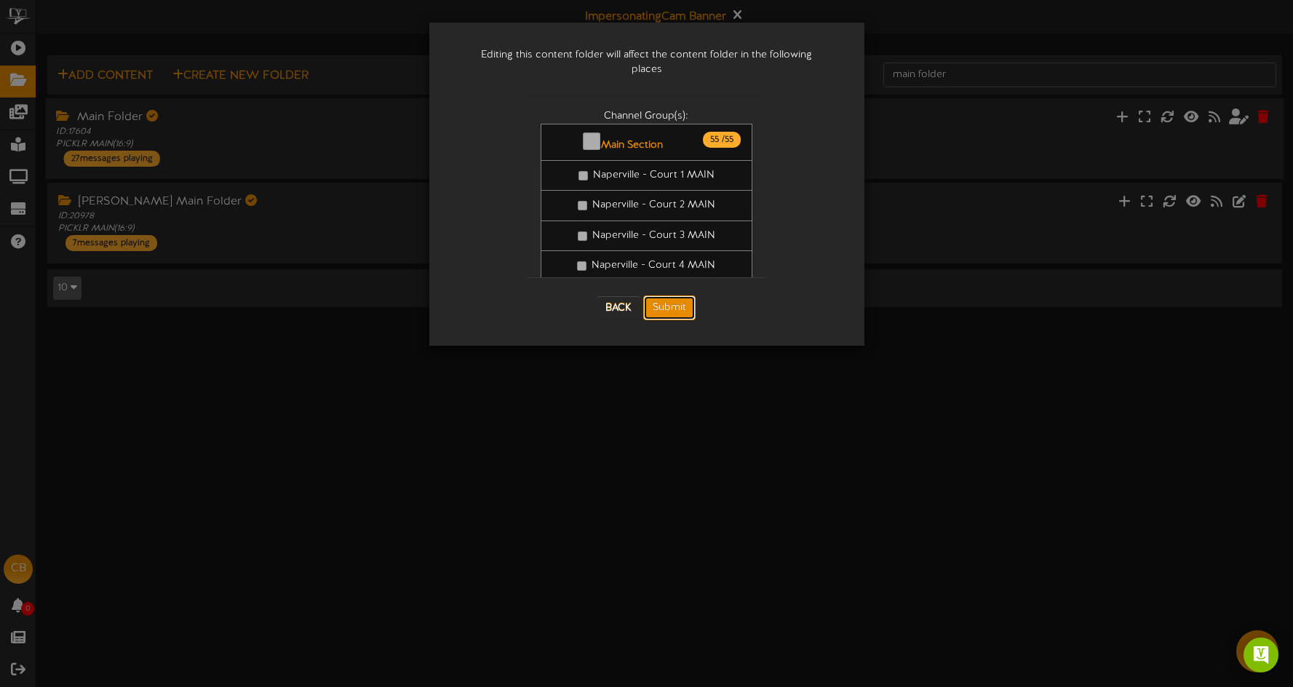
click at [678, 295] on button "Submit" at bounding box center [669, 307] width 52 height 25
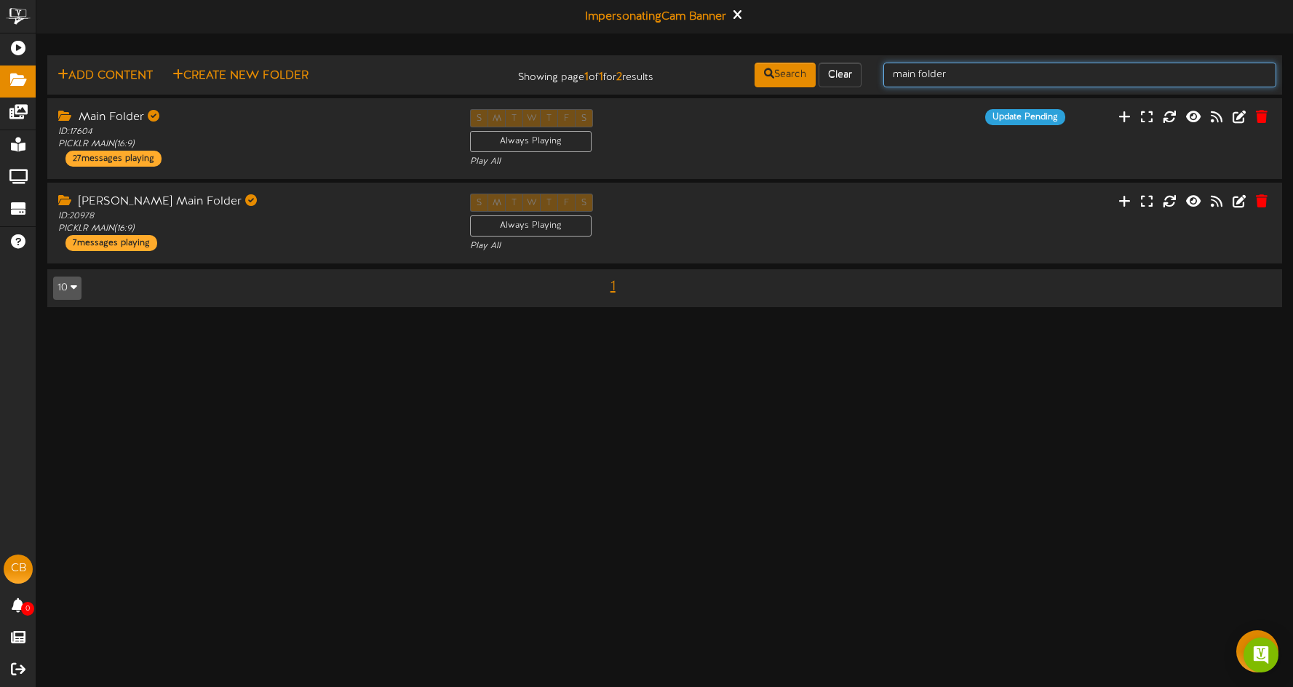
drag, startPoint x: 963, startPoint y: 74, endPoint x: 862, endPoint y: 63, distance: 101.8
click at [851, 61] on div "Add Content Create New Folder Showing page 1 of 1 for 2 results Search Clear ma…" at bounding box center [664, 75] width 1245 height 28
type input "D"
type input "Side folder"
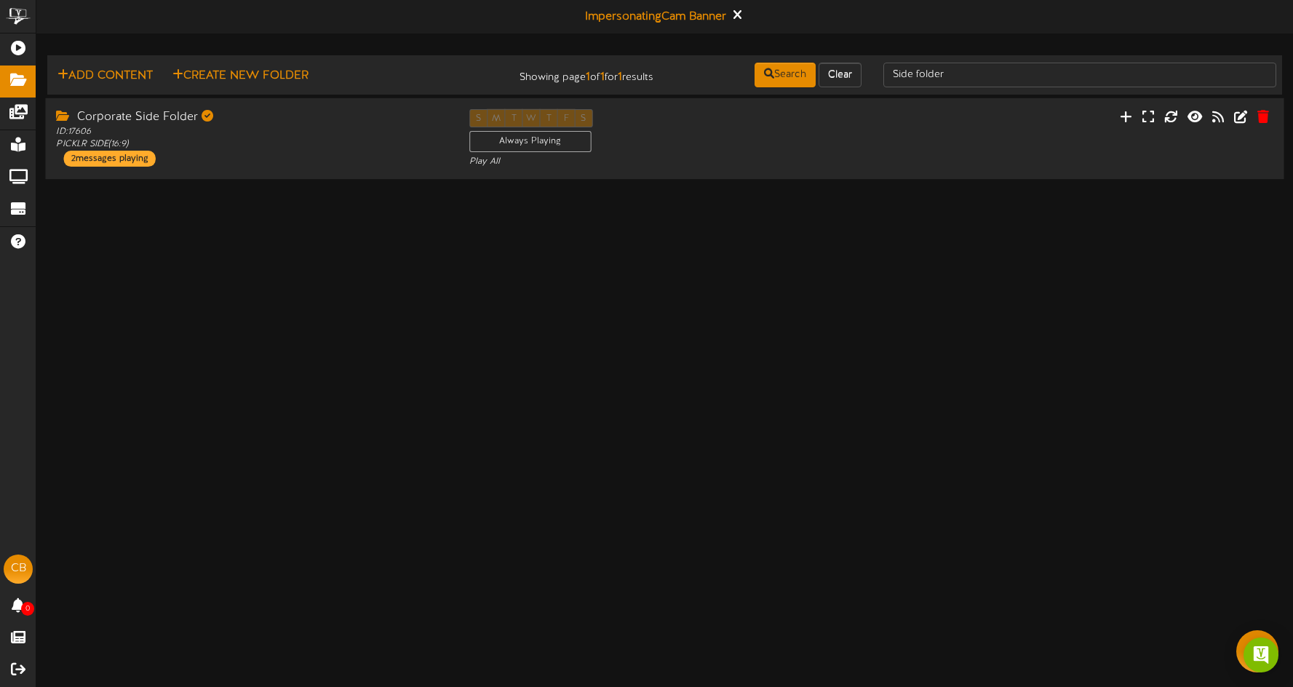
click at [681, 141] on div "S M T W T F S Always Playing Play All" at bounding box center [665, 139] width 413 height 60
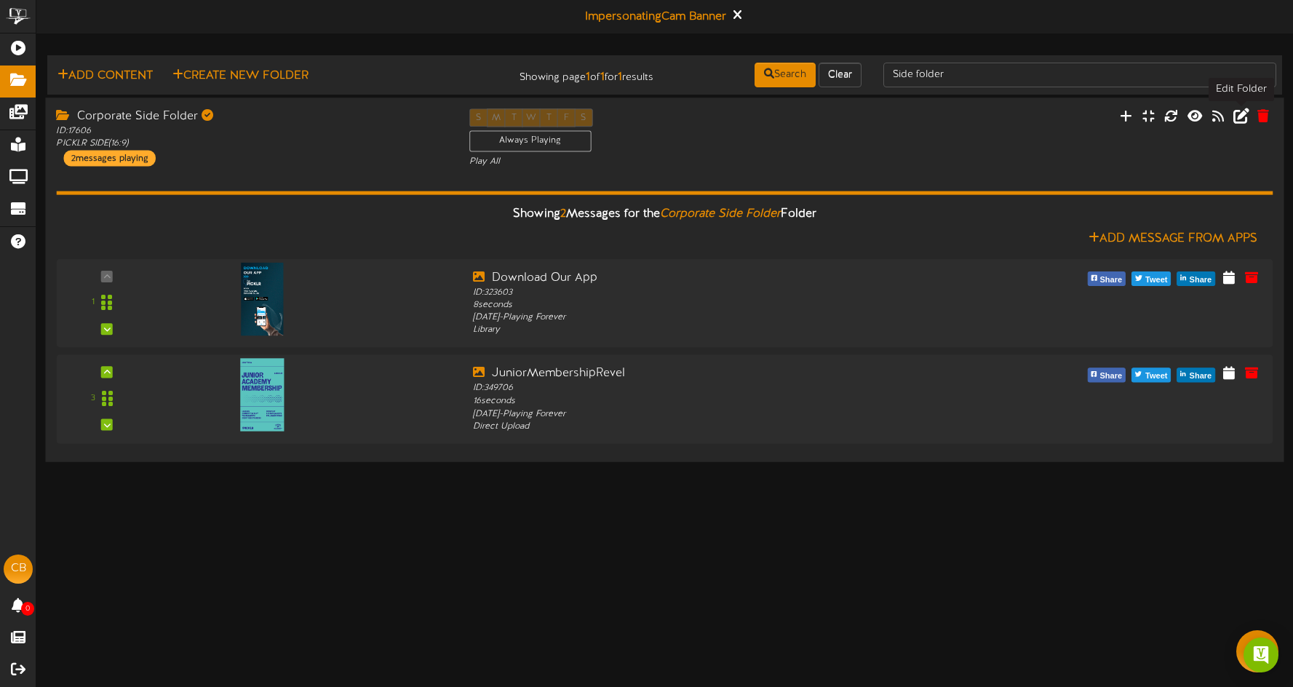
click at [1239, 114] on icon at bounding box center [1242, 116] width 16 height 16
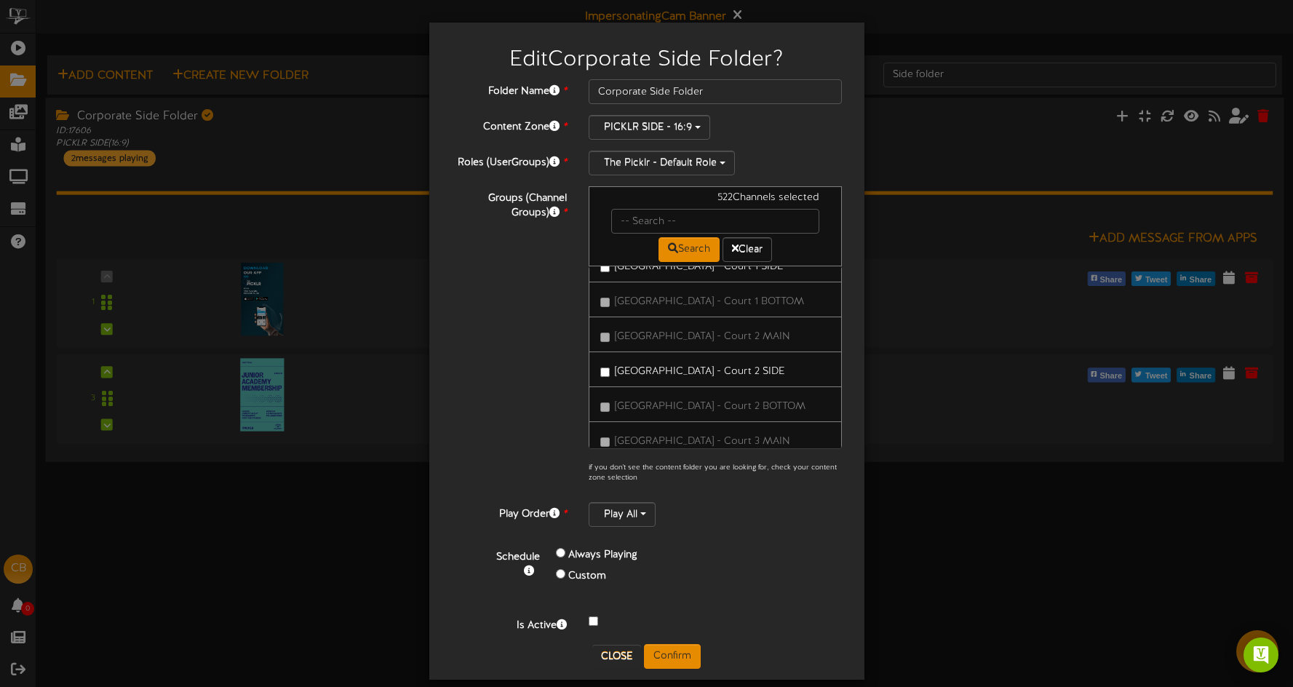
scroll to position [12479, 0]
click at [841, 323] on div "522 Channels selected Search Clear All Channels 522 1728" at bounding box center [716, 338] width 276 height 305
drag, startPoint x: 696, startPoint y: 402, endPoint x: 721, endPoint y: 395, distance: 25.6
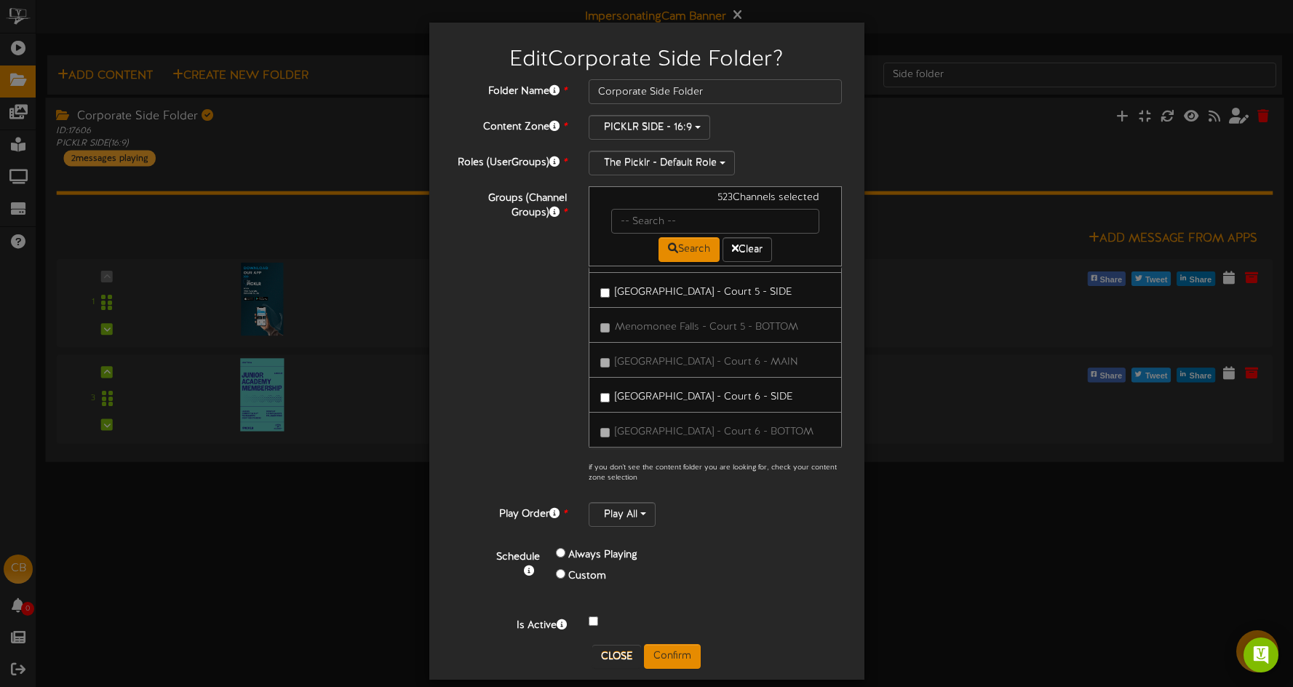
drag, startPoint x: 702, startPoint y: 413, endPoint x: 753, endPoint y: 401, distance: 52.3
drag, startPoint x: 711, startPoint y: 410, endPoint x: 750, endPoint y: 389, distance: 44.0
drag, startPoint x: 723, startPoint y: 393, endPoint x: 737, endPoint y: 392, distance: 13.1
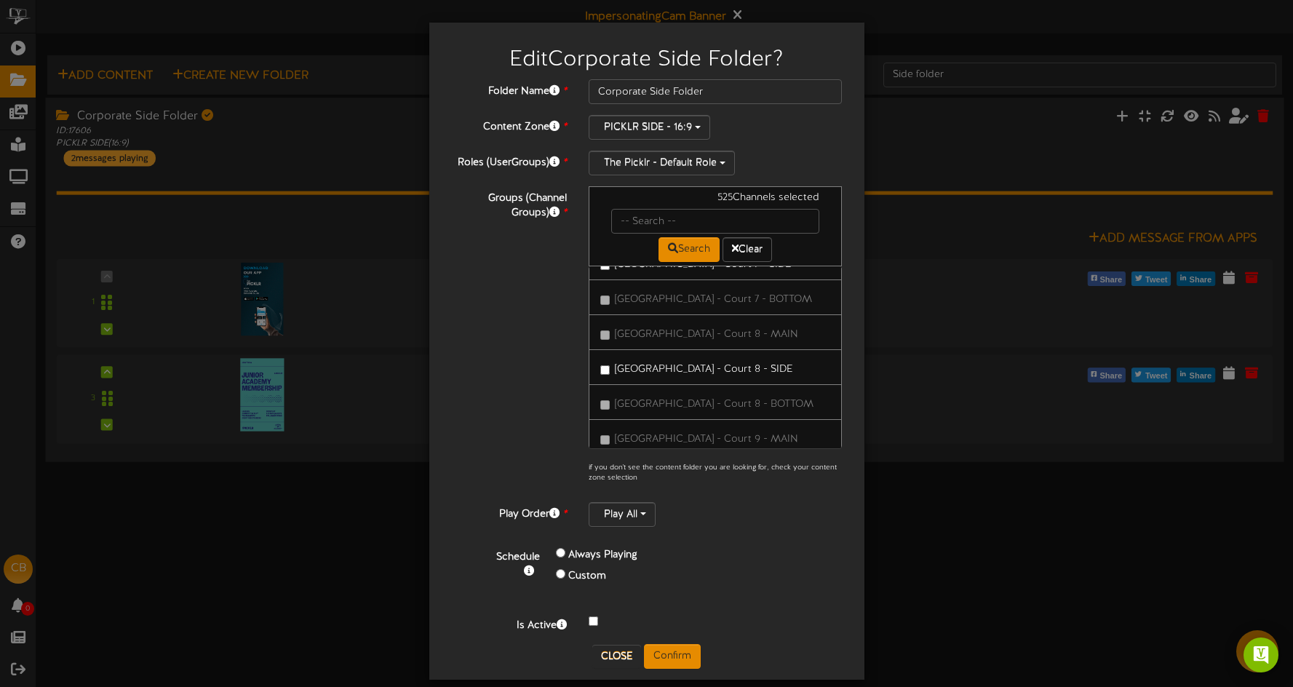
drag, startPoint x: 737, startPoint y: 396, endPoint x: 738, endPoint y: 384, distance: 11.7
drag, startPoint x: 723, startPoint y: 422, endPoint x: 739, endPoint y: 413, distance: 17.6
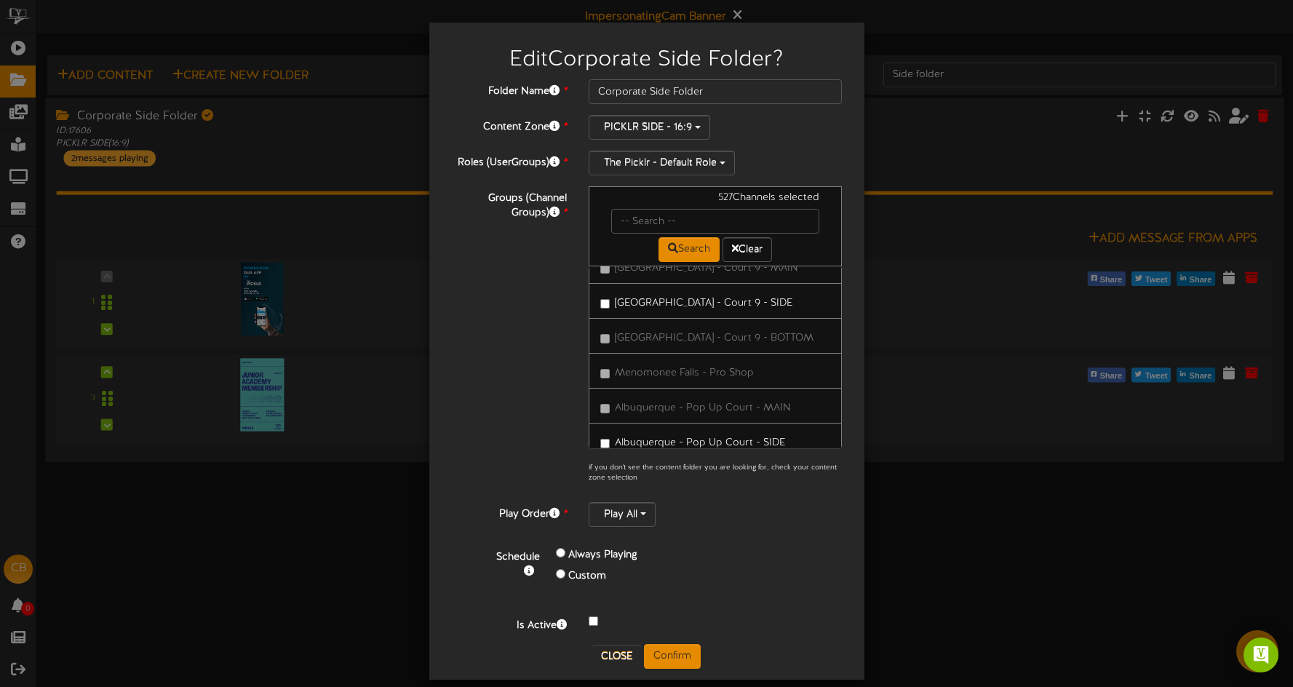
drag, startPoint x: 682, startPoint y: 650, endPoint x: 848, endPoint y: 526, distance: 207.0
click at [682, 649] on button "Confirm" at bounding box center [672, 656] width 57 height 25
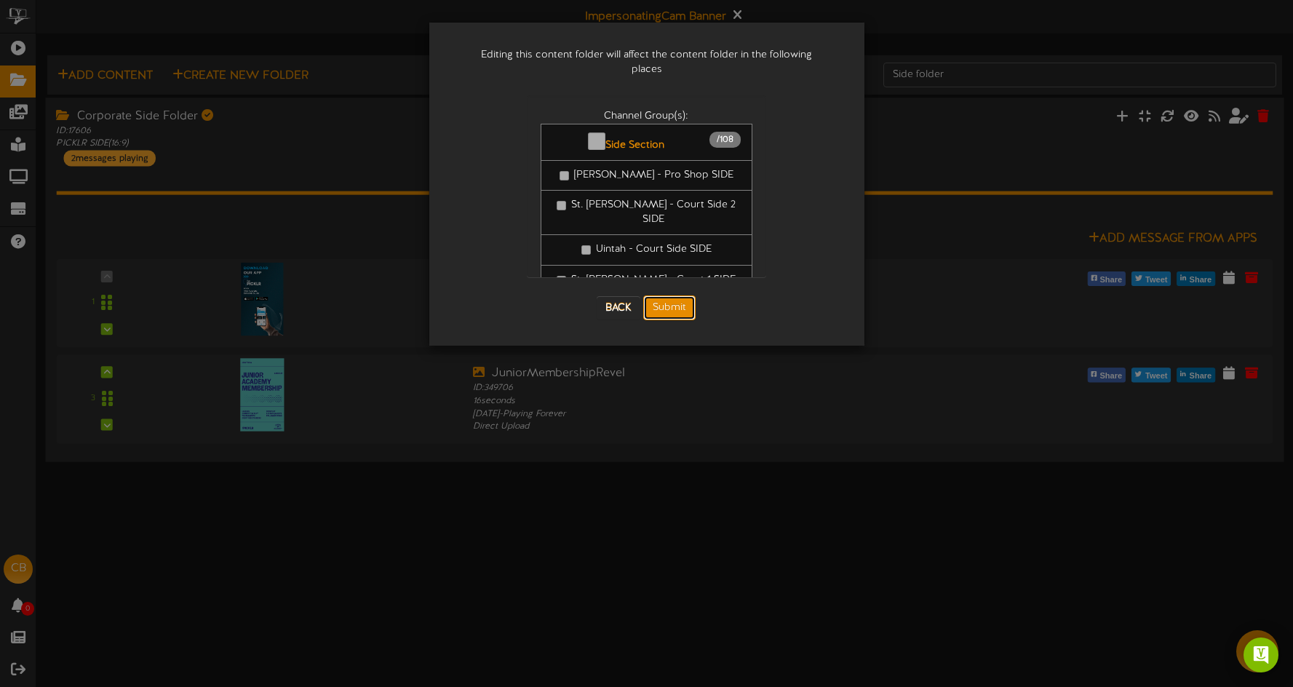
click at [682, 295] on button "Submit" at bounding box center [669, 307] width 52 height 25
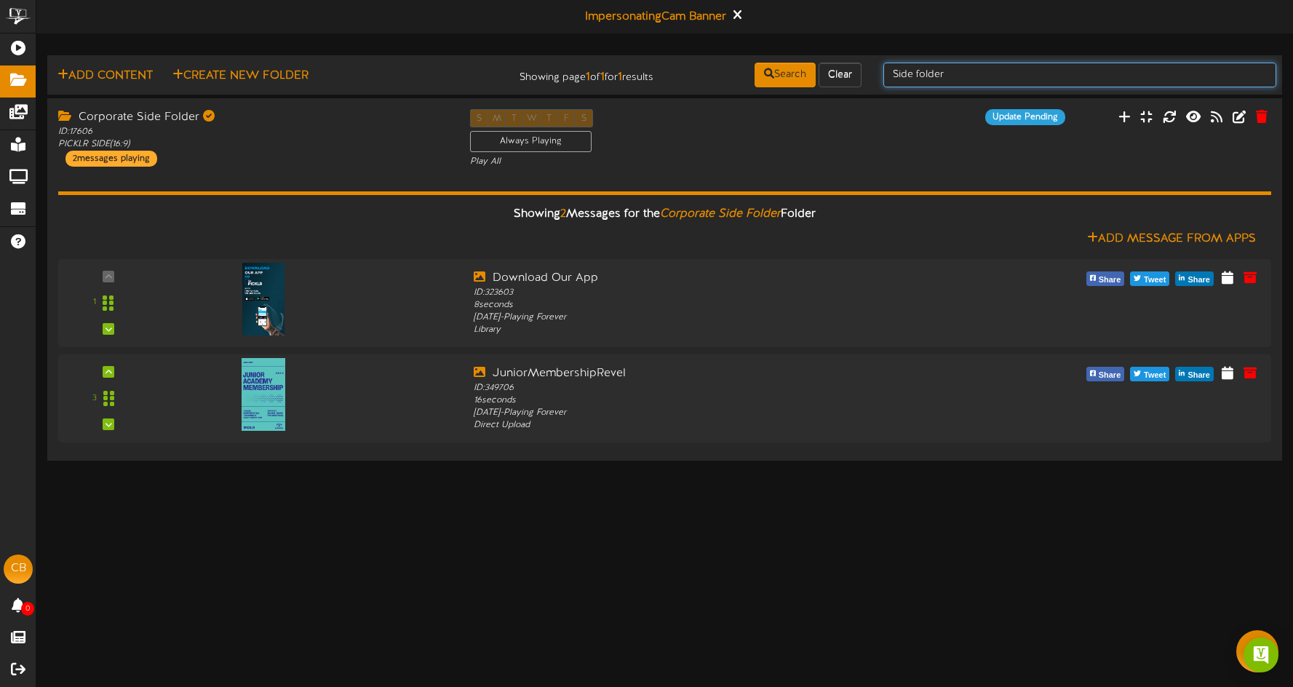
click at [975, 74] on input "Side folder" at bounding box center [1080, 75] width 393 height 25
drag, startPoint x: 975, startPoint y: 74, endPoint x: 912, endPoint y: 68, distance: 63.5
click at [886, 71] on input "Side folder" at bounding box center [1080, 75] width 393 height 25
type input "bottom folder"
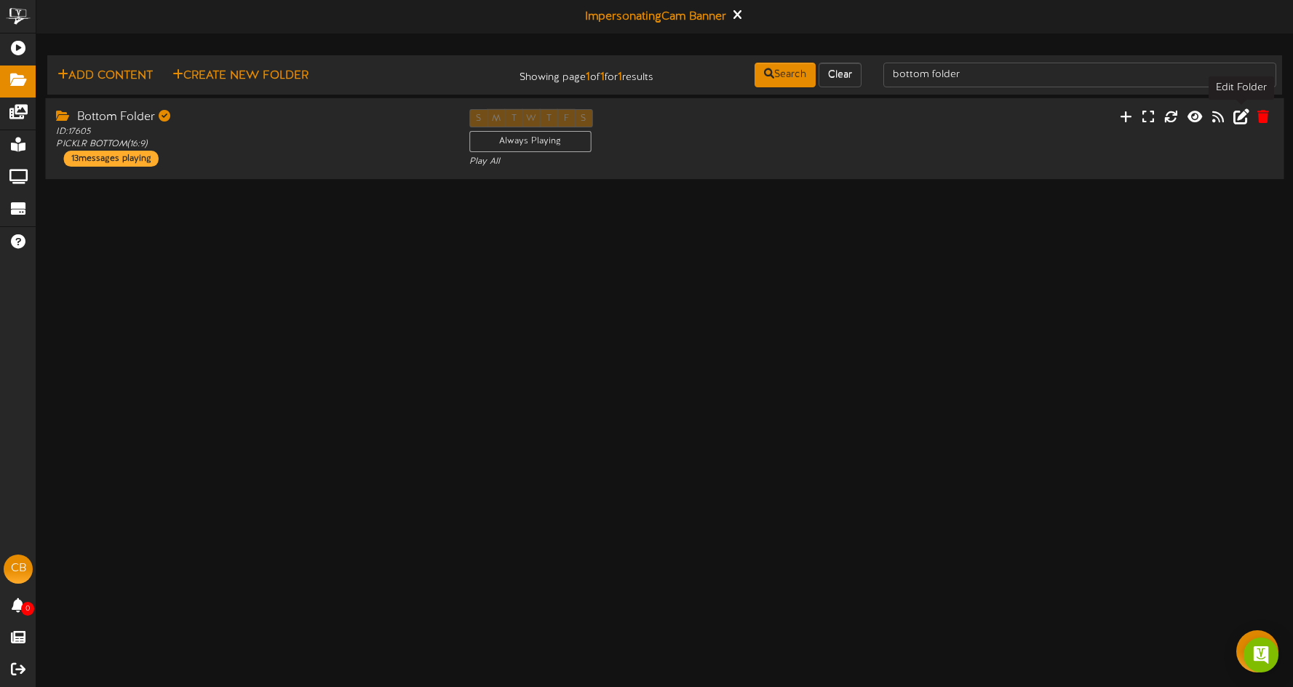
click at [1242, 119] on icon at bounding box center [1242, 116] width 16 height 16
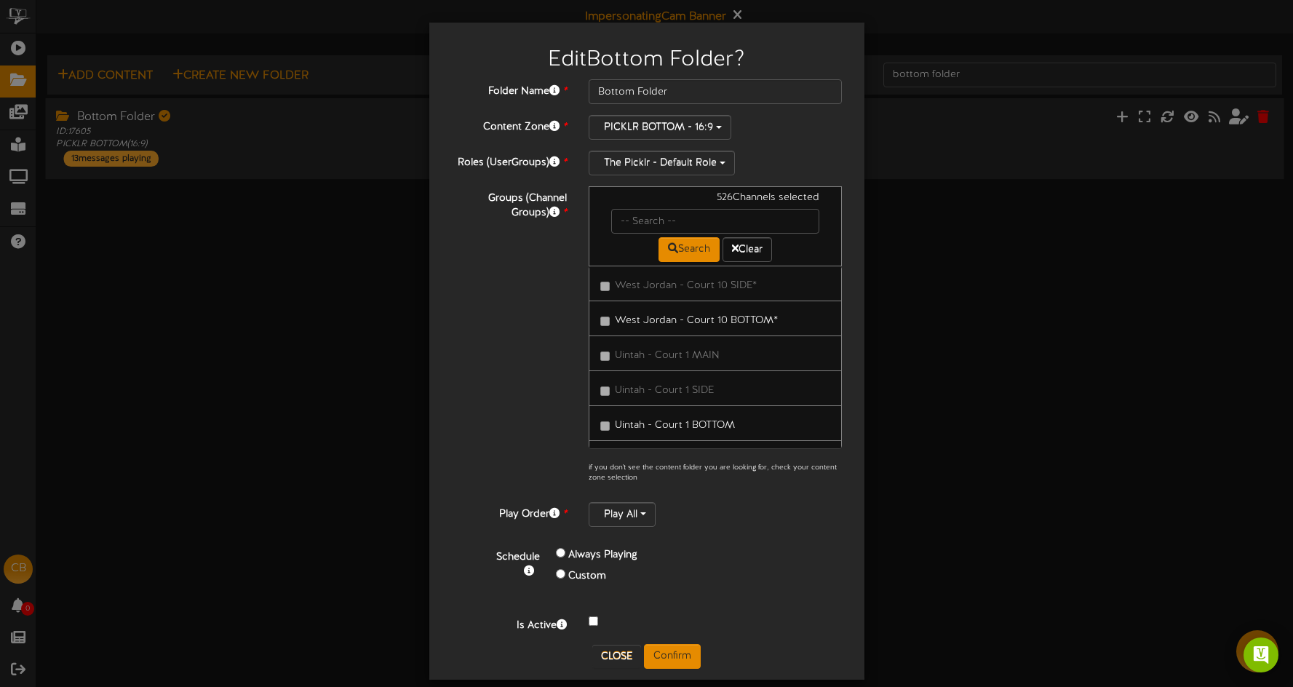
scroll to position [3084, 0]
drag, startPoint x: 841, startPoint y: 282, endPoint x: 839, endPoint y: 301, distance: 18.3
click at [837, 320] on div "All Channels 526 / 1728 St. George - Front Menu" at bounding box center [716, 357] width 254 height 182
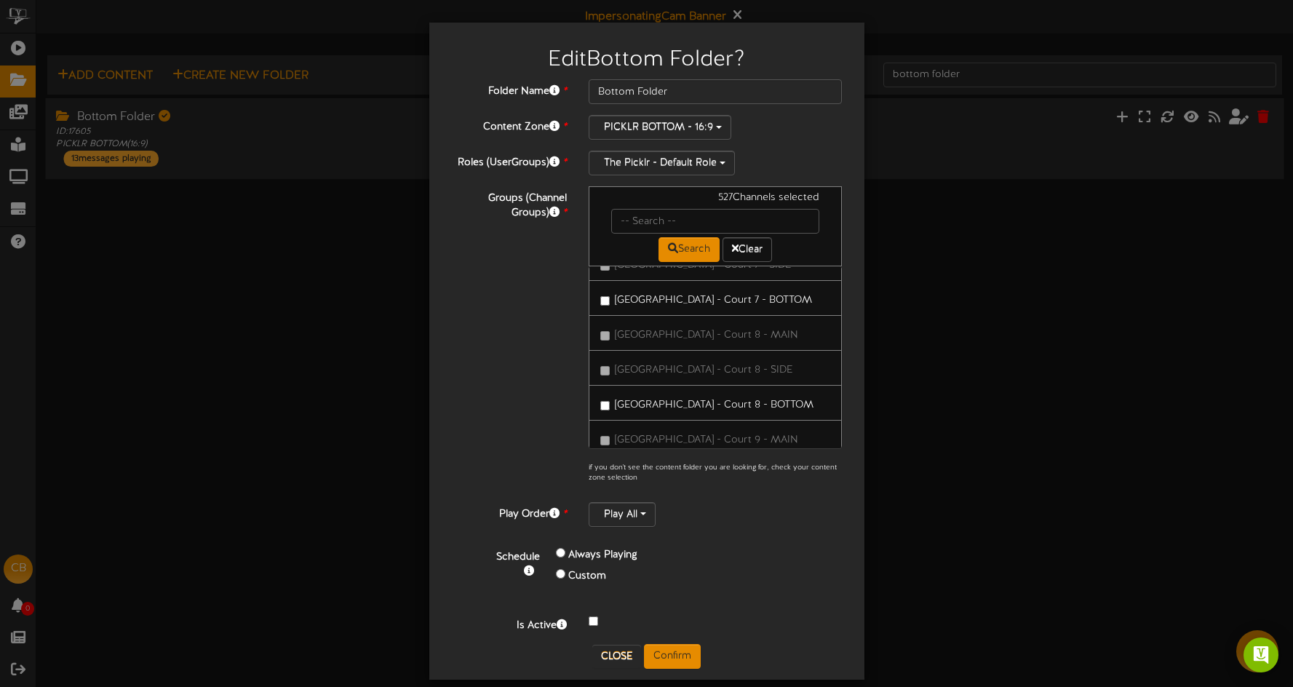
scroll to position [53018, 0]
drag, startPoint x: 664, startPoint y: 325, endPoint x: 695, endPoint y: 333, distance: 31.6
drag, startPoint x: 647, startPoint y: 341, endPoint x: 693, endPoint y: 344, distance: 45.9
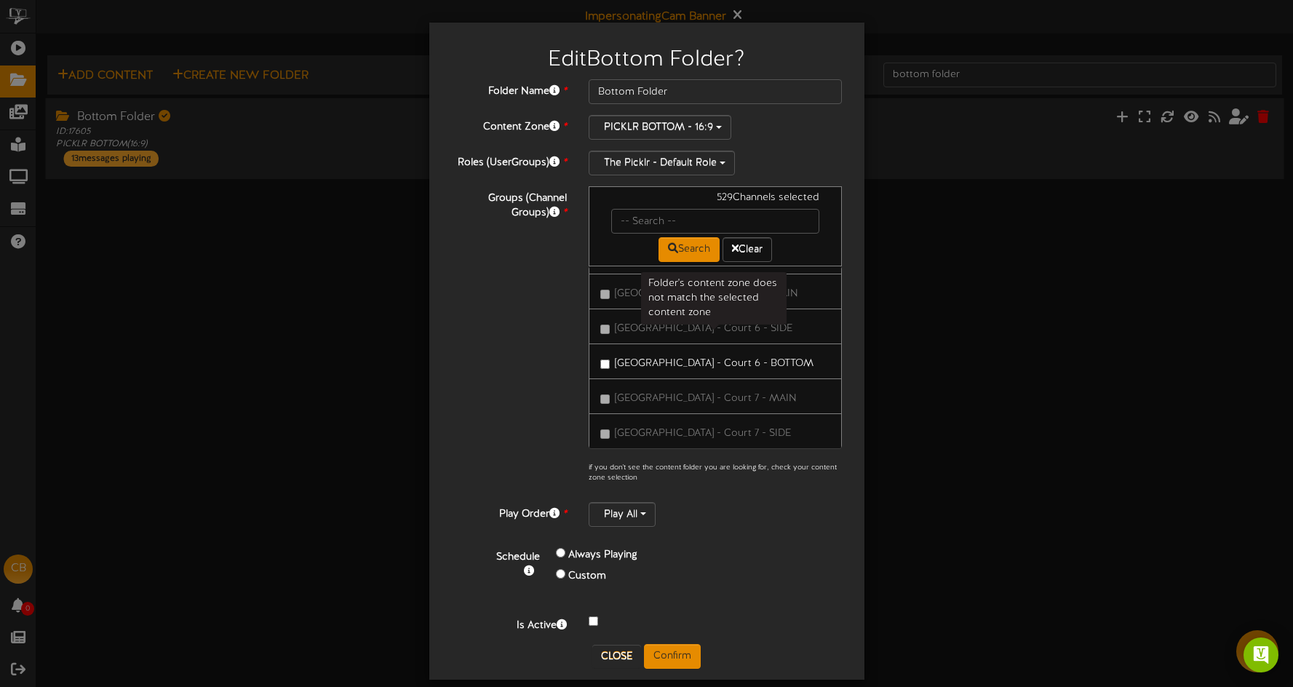
scroll to position [52841, 0]
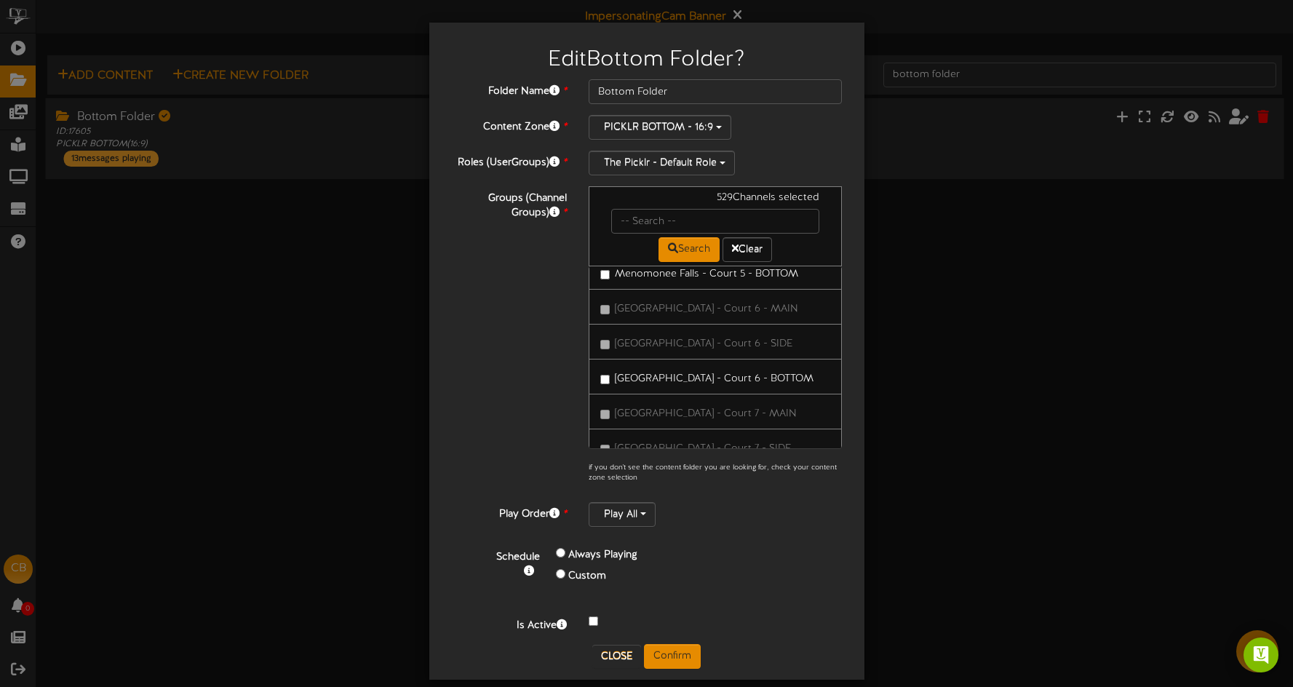
drag, startPoint x: 707, startPoint y: 403, endPoint x: 703, endPoint y: 392, distance: 12.2
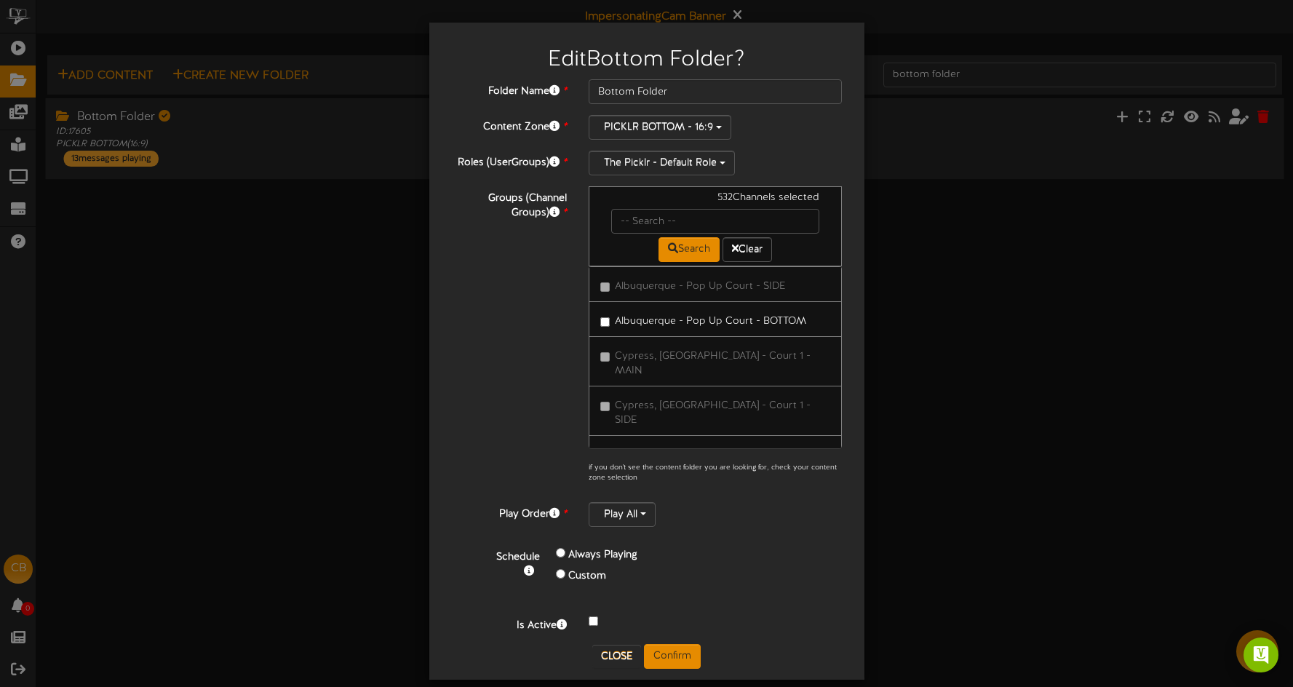
scroll to position [15, 0]
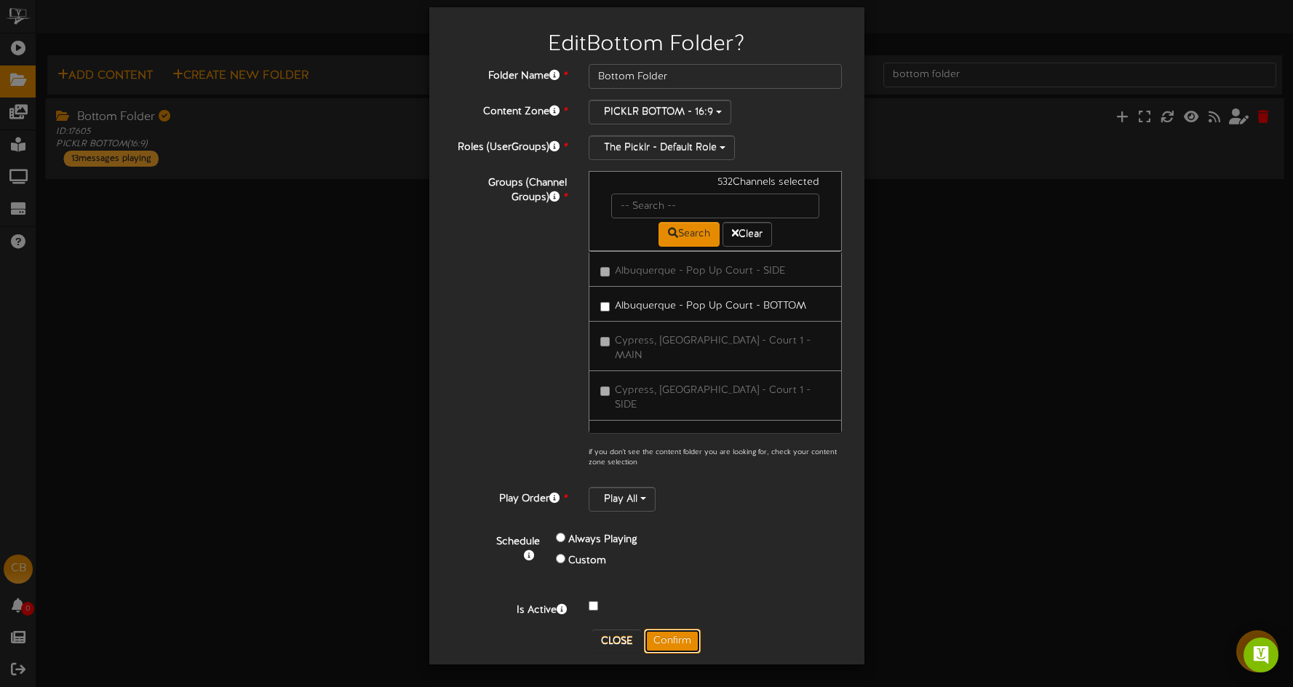
click at [688, 636] on button "Confirm" at bounding box center [672, 641] width 57 height 25
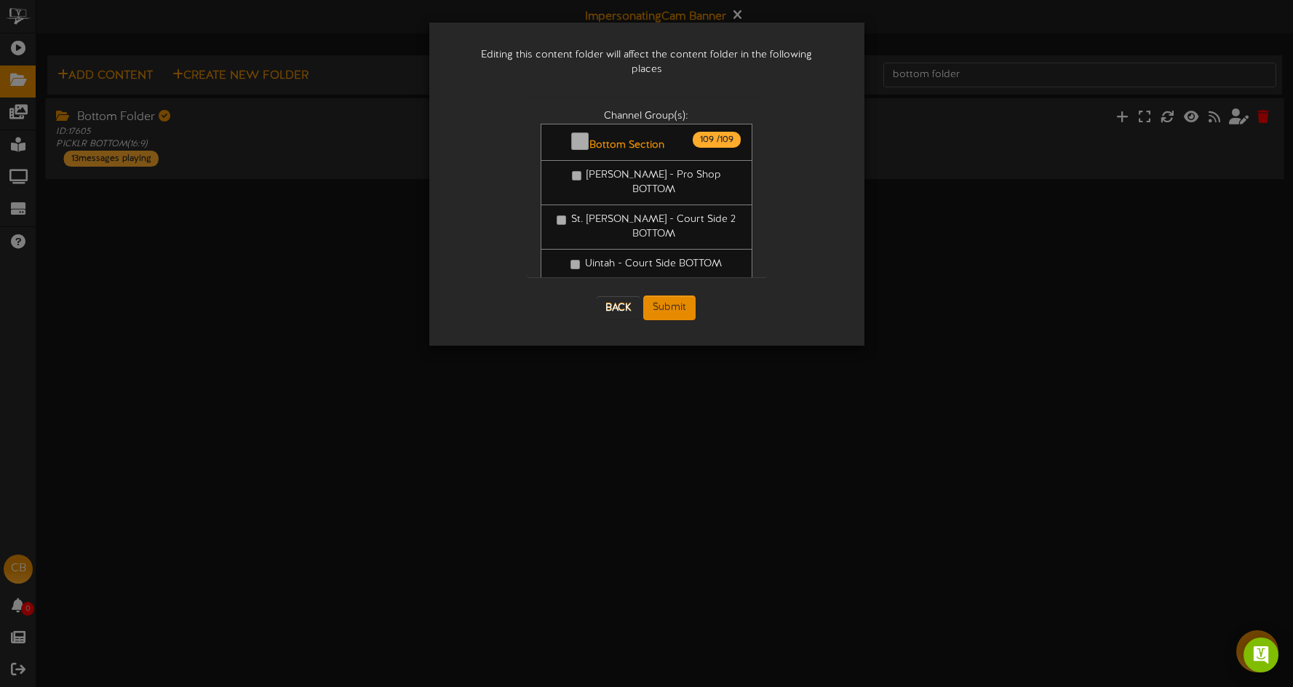
scroll to position [0, 0]
click at [683, 295] on button "Submit" at bounding box center [669, 307] width 52 height 25
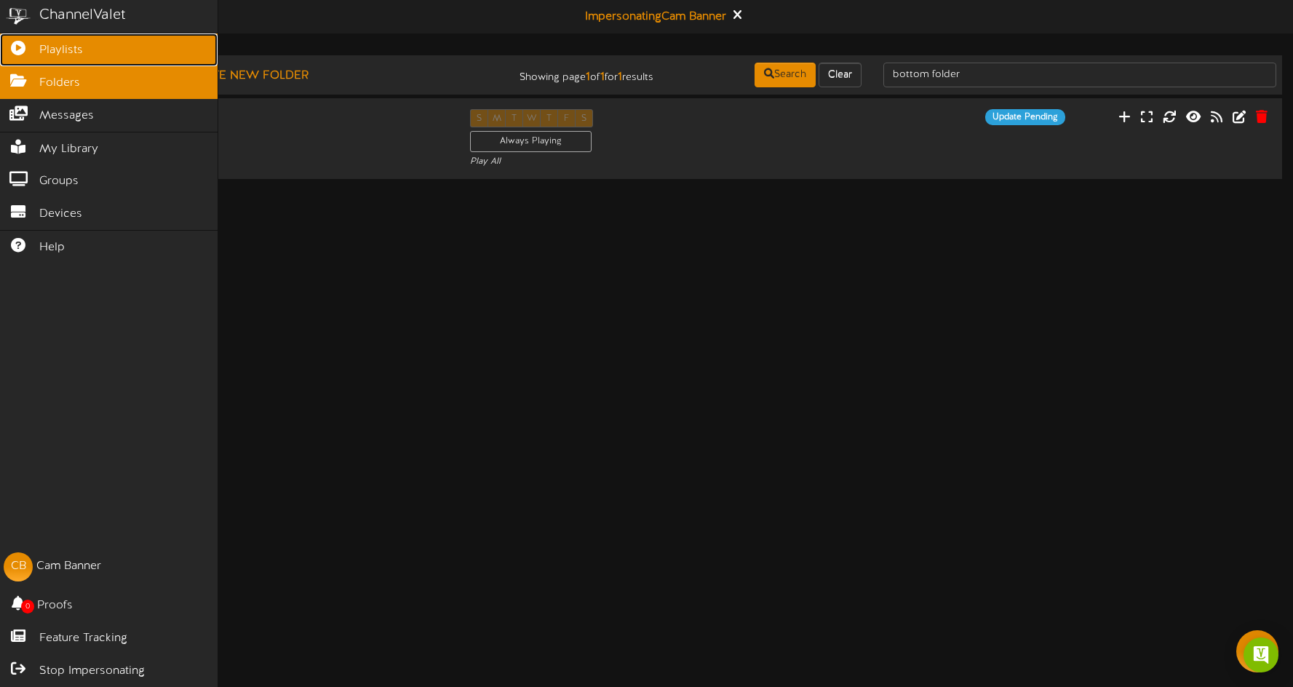
drag, startPoint x: 52, startPoint y: 46, endPoint x: 63, endPoint y: 50, distance: 12.4
click at [52, 46] on span "Playlists" at bounding box center [61, 50] width 44 height 17
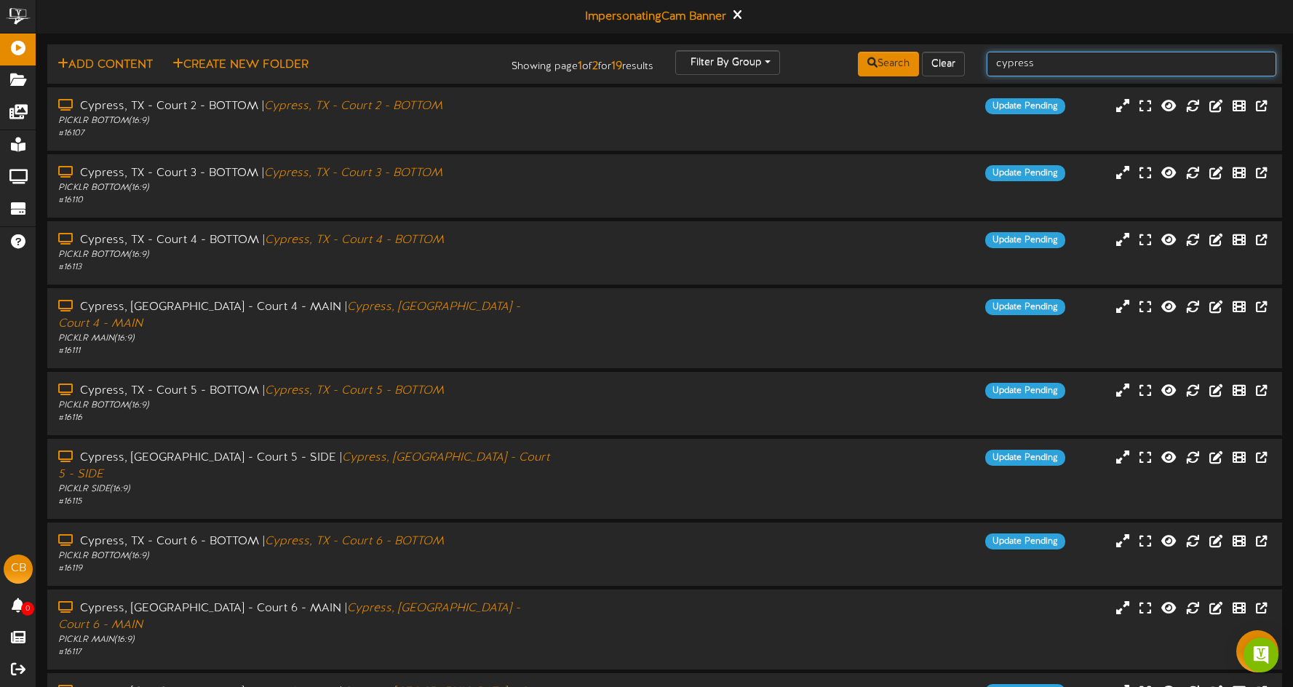
click at [1063, 69] on input "cypress" at bounding box center [1132, 64] width 290 height 25
drag, startPoint x: 1029, startPoint y: 63, endPoint x: 961, endPoint y: 57, distance: 68.7
click at [961, 57] on div "Add Content Create New Folder Showing page 1 of 2 for 19 results Filter By Grou…" at bounding box center [664, 64] width 1245 height 28
click at [833, 135] on div "Cypress, TX - Court 2 - BOTTOM | Cypress, TX - Court 2 - BOTTOM PICKLR BOTTOM (…" at bounding box center [664, 118] width 1239 height 41
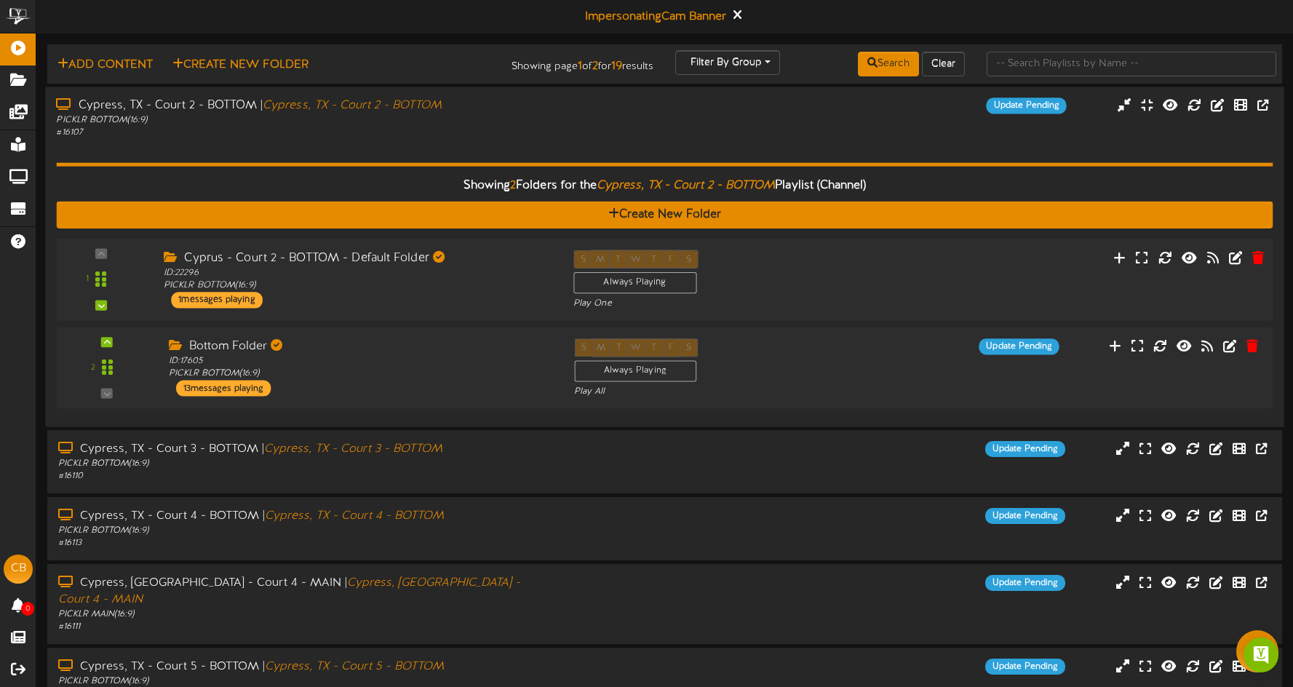
click at [854, 295] on div "S M T W T F S Always Playing Play One" at bounding box center [716, 280] width 307 height 60
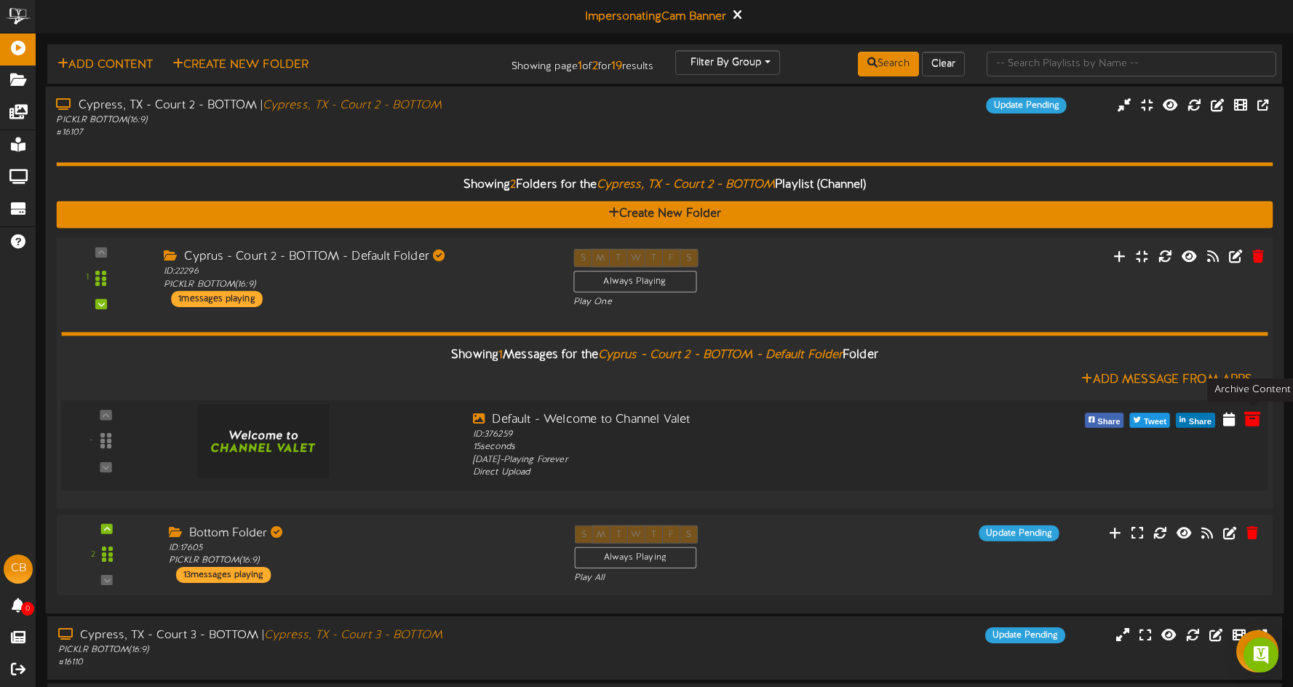
click at [1251, 418] on icon at bounding box center [1253, 418] width 16 height 16
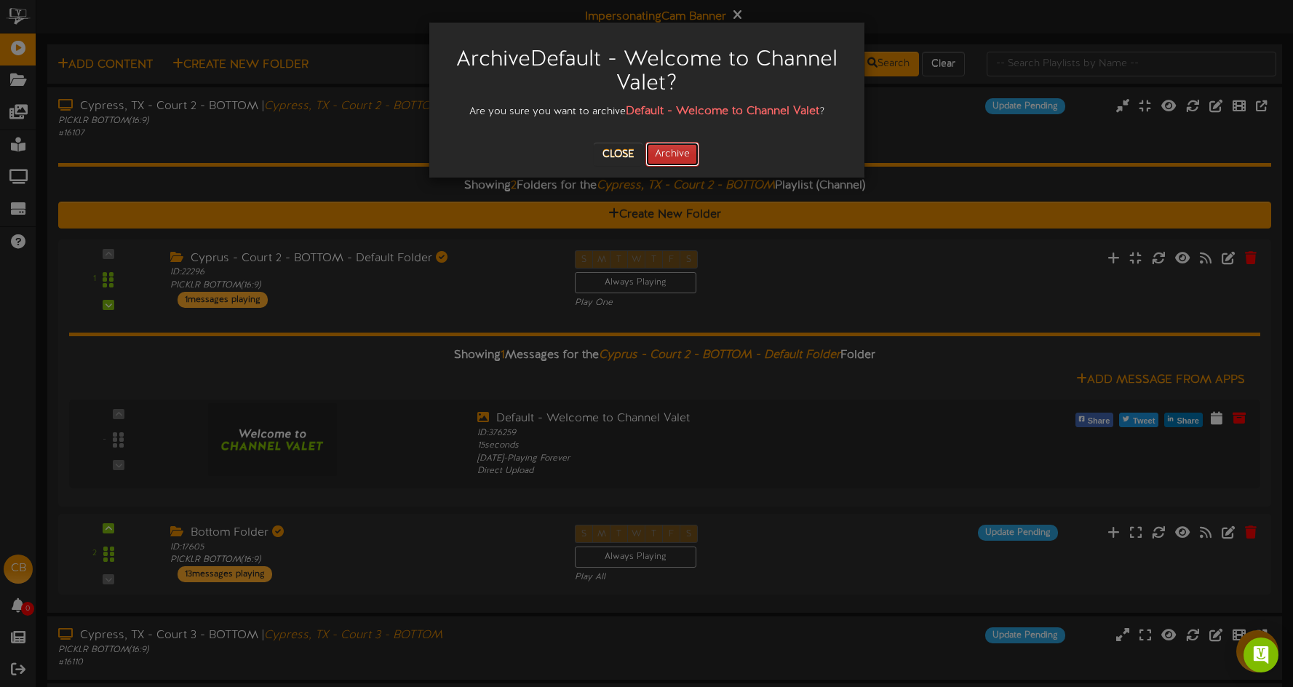
click at [678, 156] on button "Archive" at bounding box center [673, 154] width 54 height 25
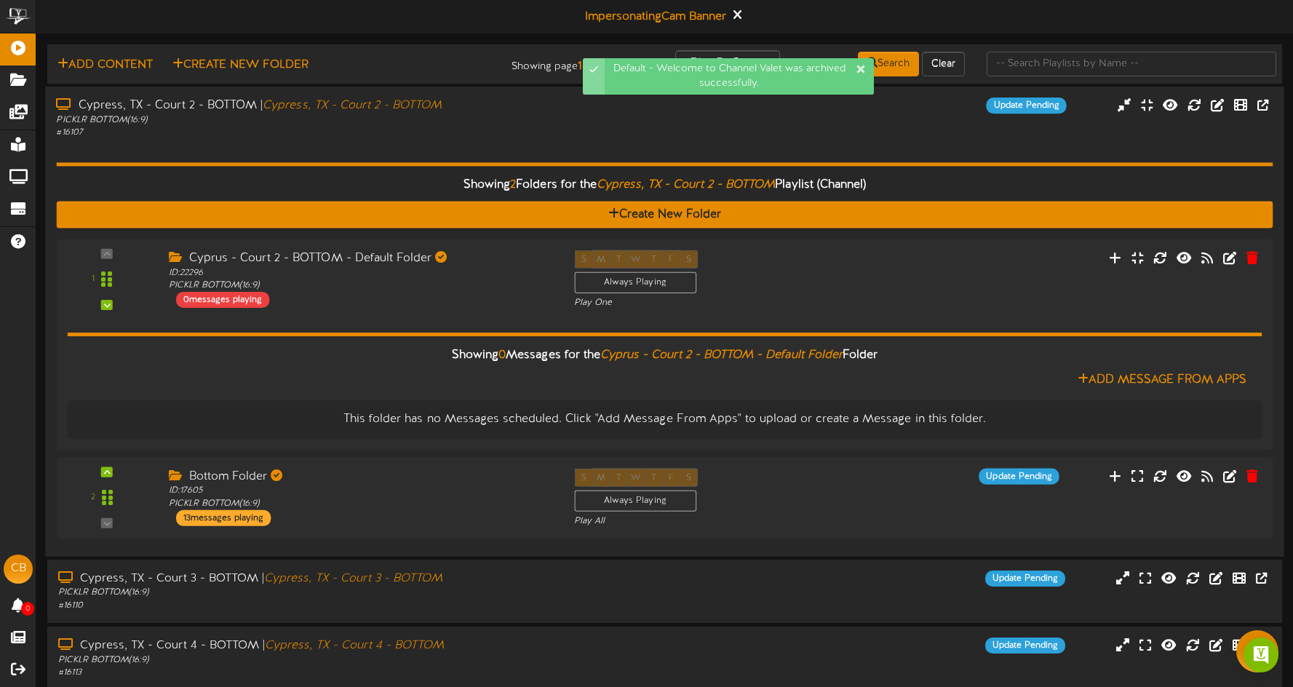
click at [457, 139] on div "Showing 2 Folders for the Cypress, TX - Court 2 - BOTTOM Playlist (Channel) Cre…" at bounding box center [664, 342] width 1217 height 406
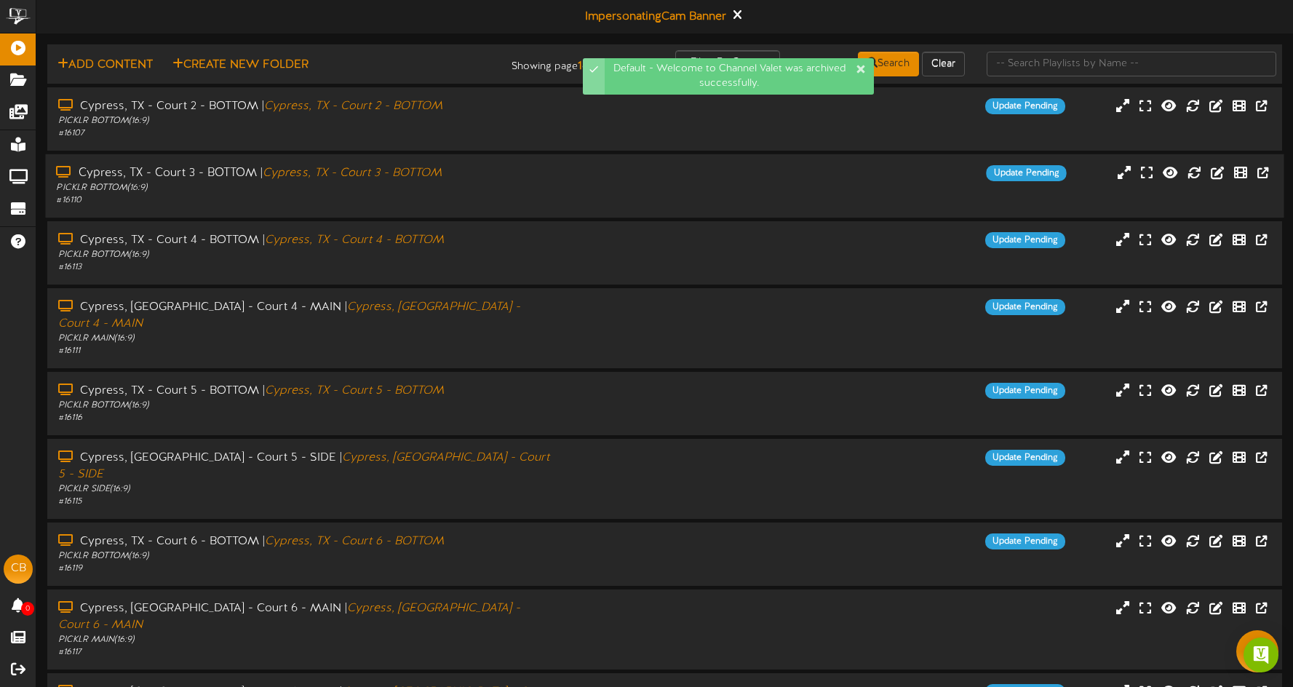
click at [502, 185] on div "PICKLR BOTTOM ( 16:9 )" at bounding box center [303, 188] width 494 height 12
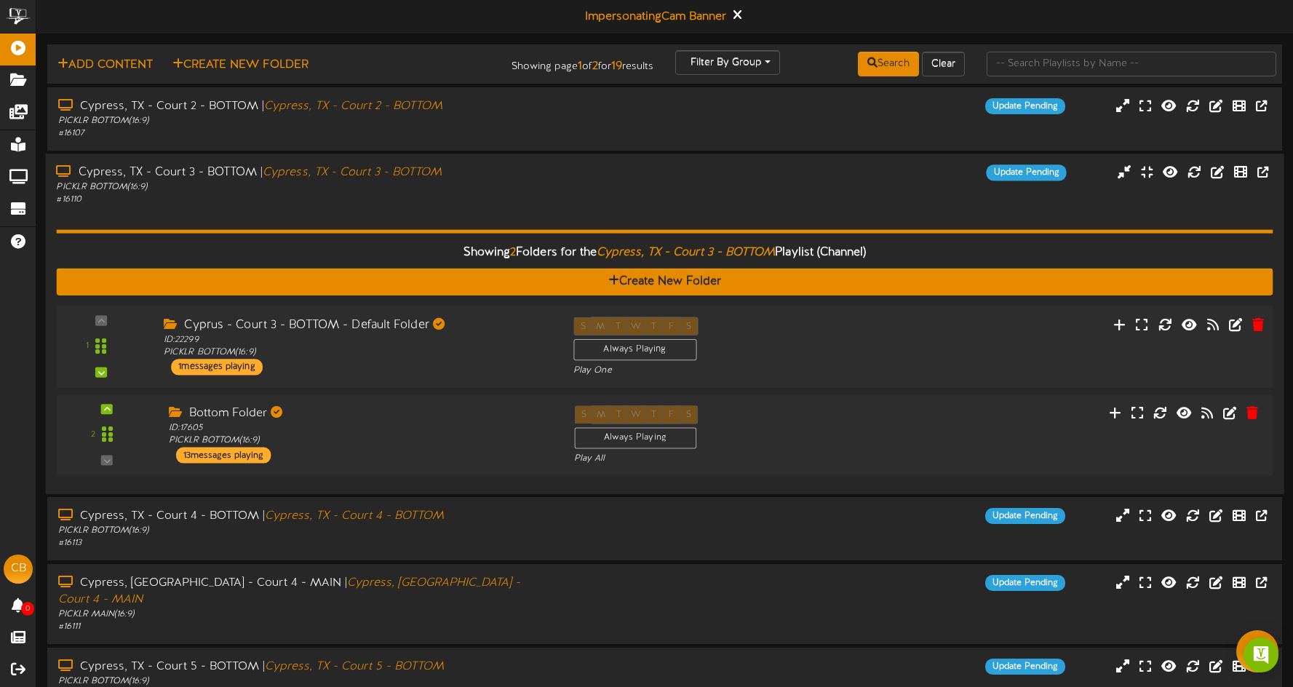
click at [851, 353] on div "S M T W T F S Always Playing Play One" at bounding box center [716, 347] width 307 height 60
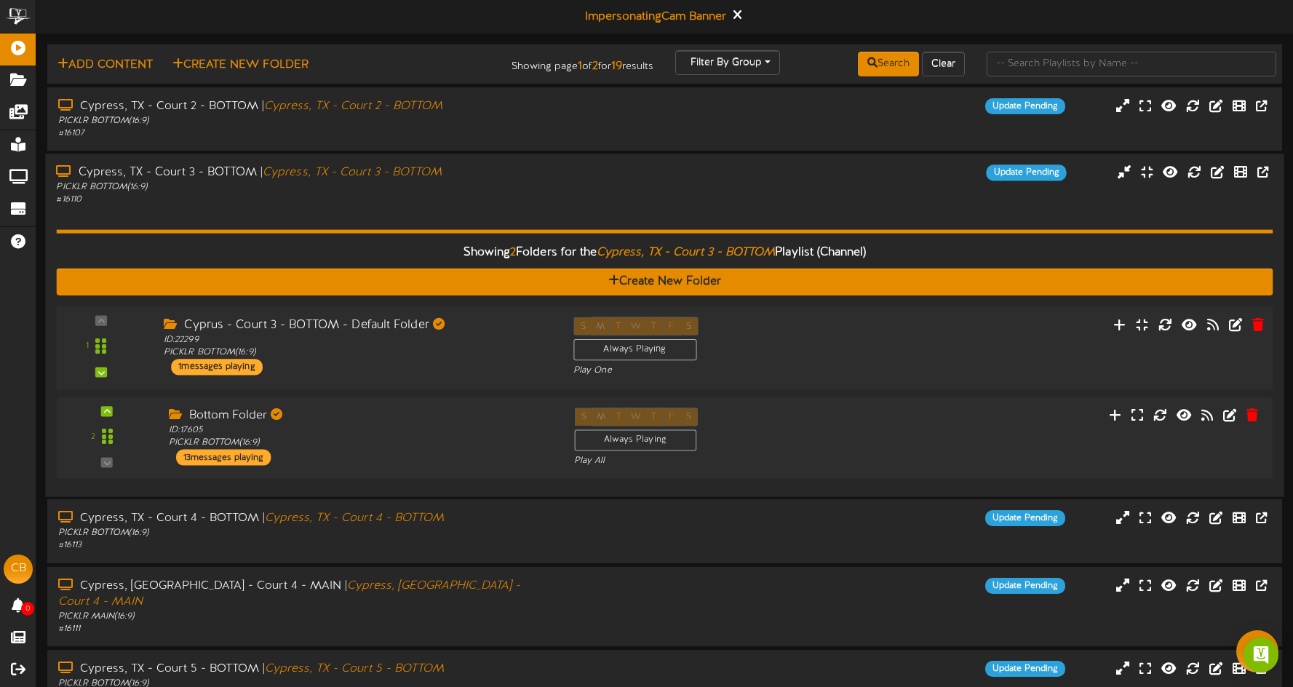
click at [849, 352] on div "S M T W T F S Always Playing Play One" at bounding box center [716, 347] width 307 height 60
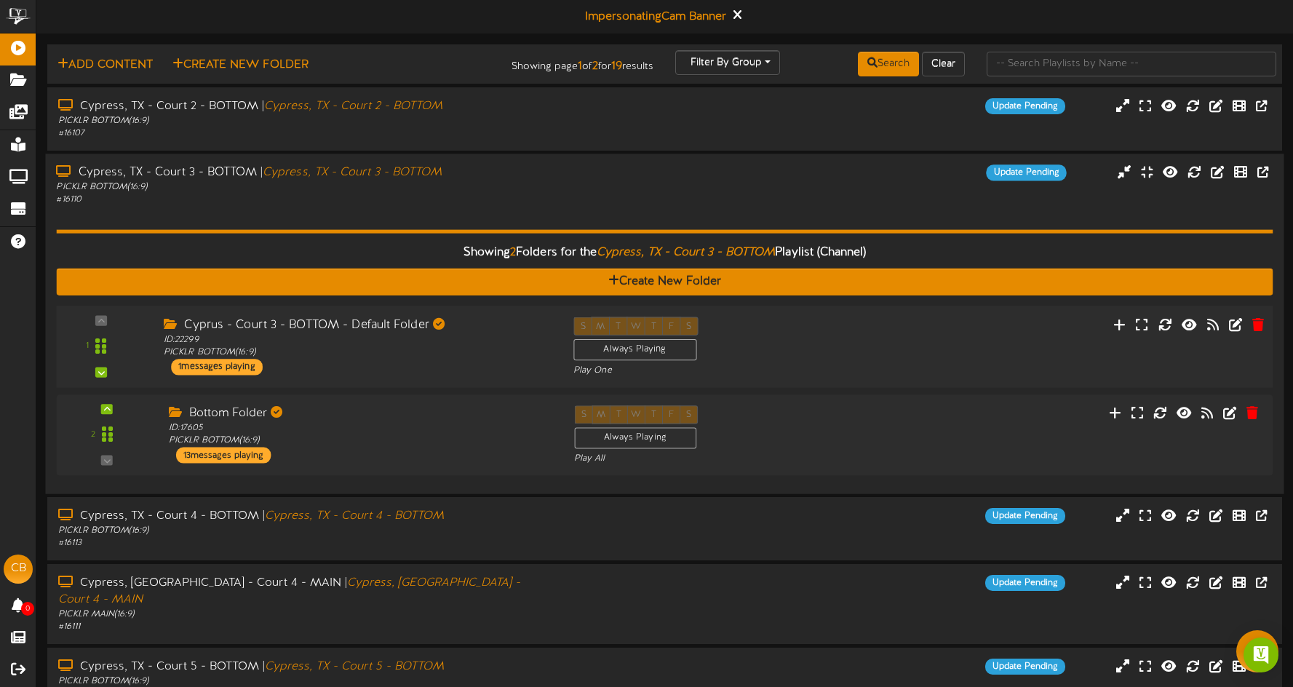
click at [902, 341] on div "1 ID:" at bounding box center [664, 347] width 1229 height 60
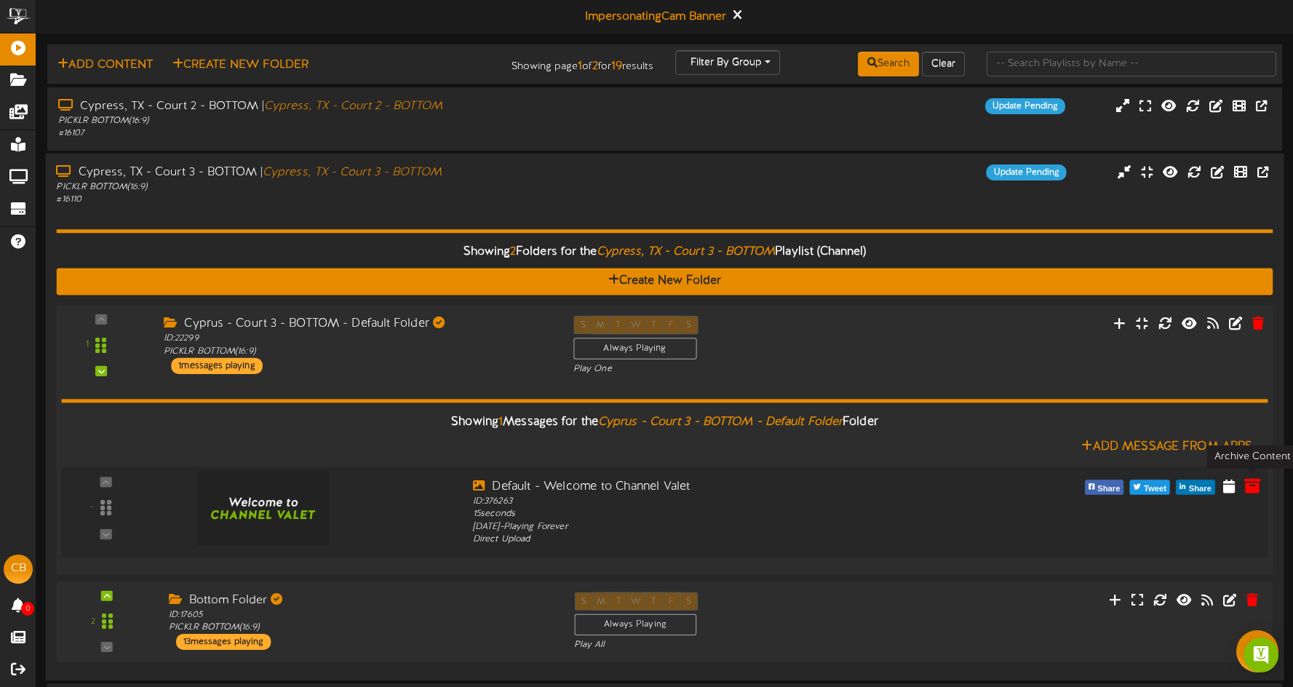
click at [1248, 487] on icon at bounding box center [1253, 485] width 16 height 16
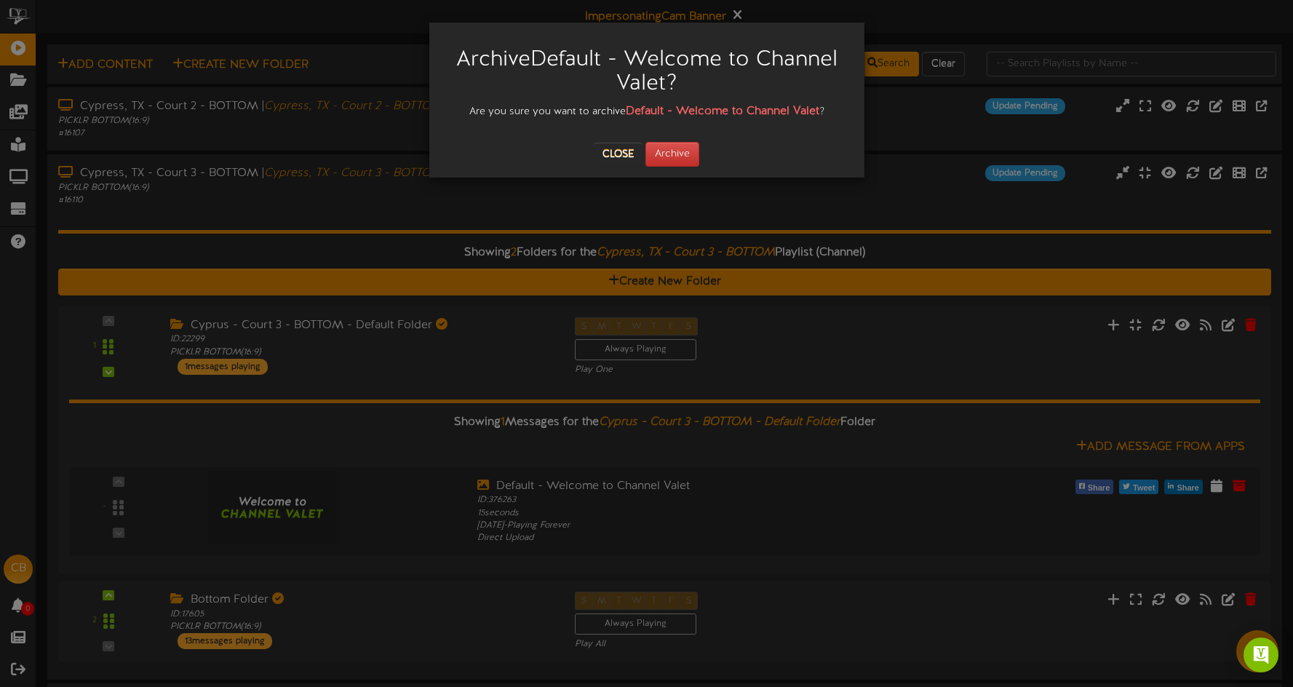
scroll to position [1, 0]
click at [689, 158] on button "Archive" at bounding box center [673, 154] width 54 height 25
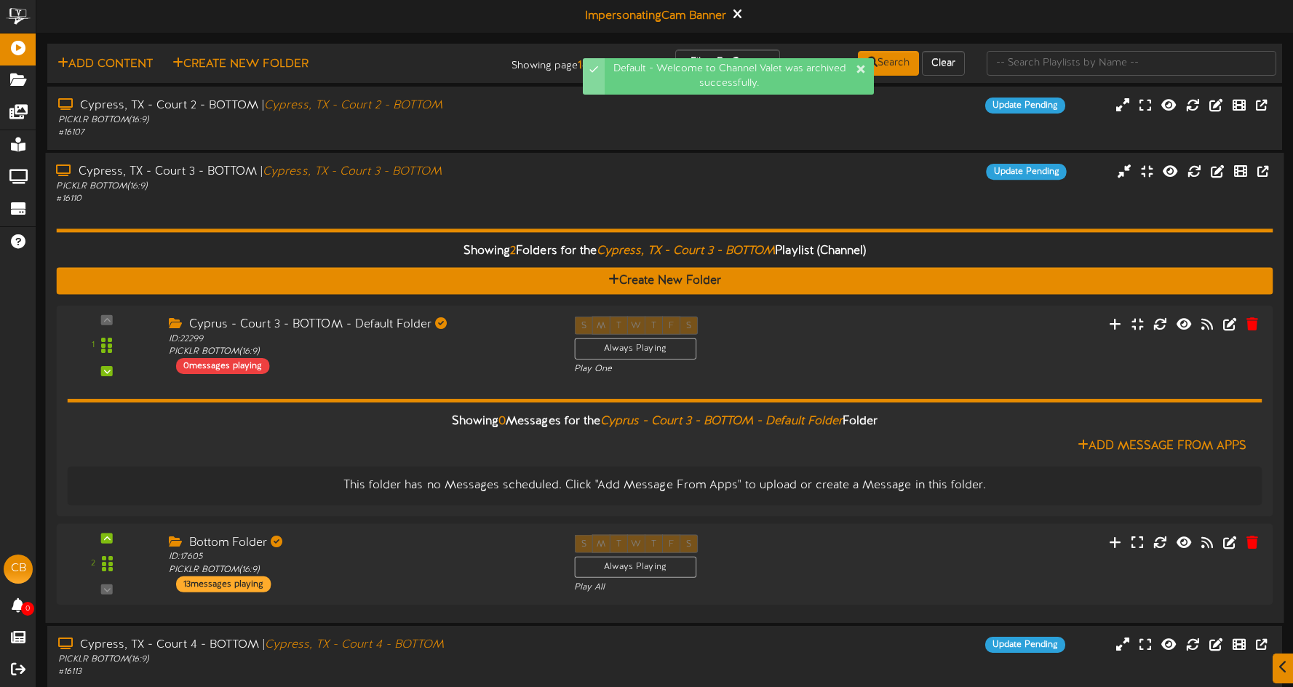
click at [528, 198] on div "# 16110" at bounding box center [303, 199] width 494 height 12
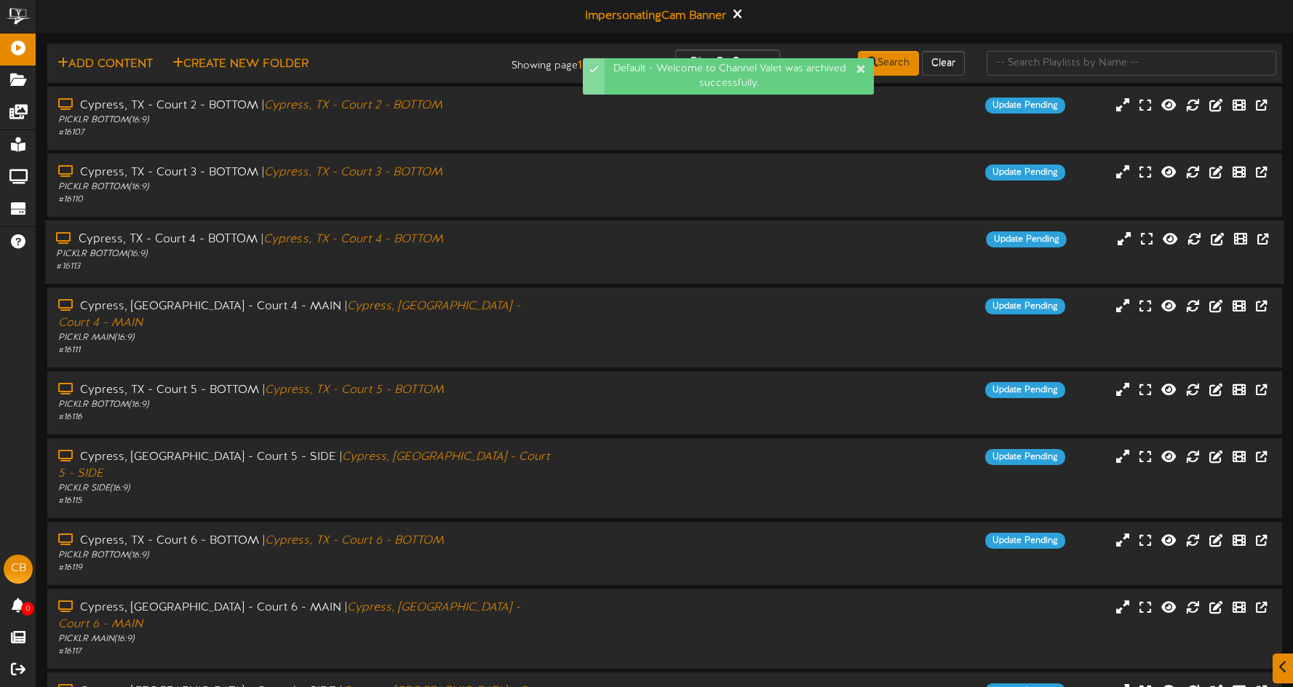
click at [544, 248] on div "PICKLR BOTTOM ( 16:9 )" at bounding box center [303, 254] width 494 height 12
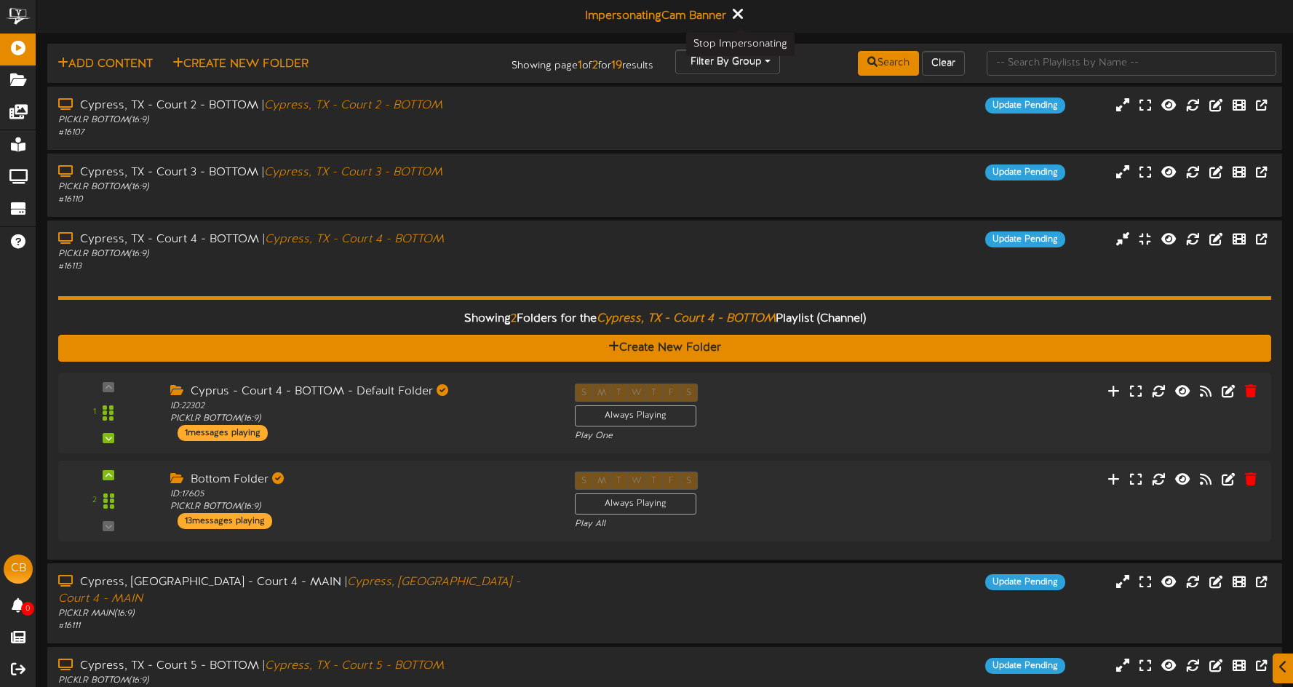
click at [745, 14] on button at bounding box center [737, 15] width 18 height 23
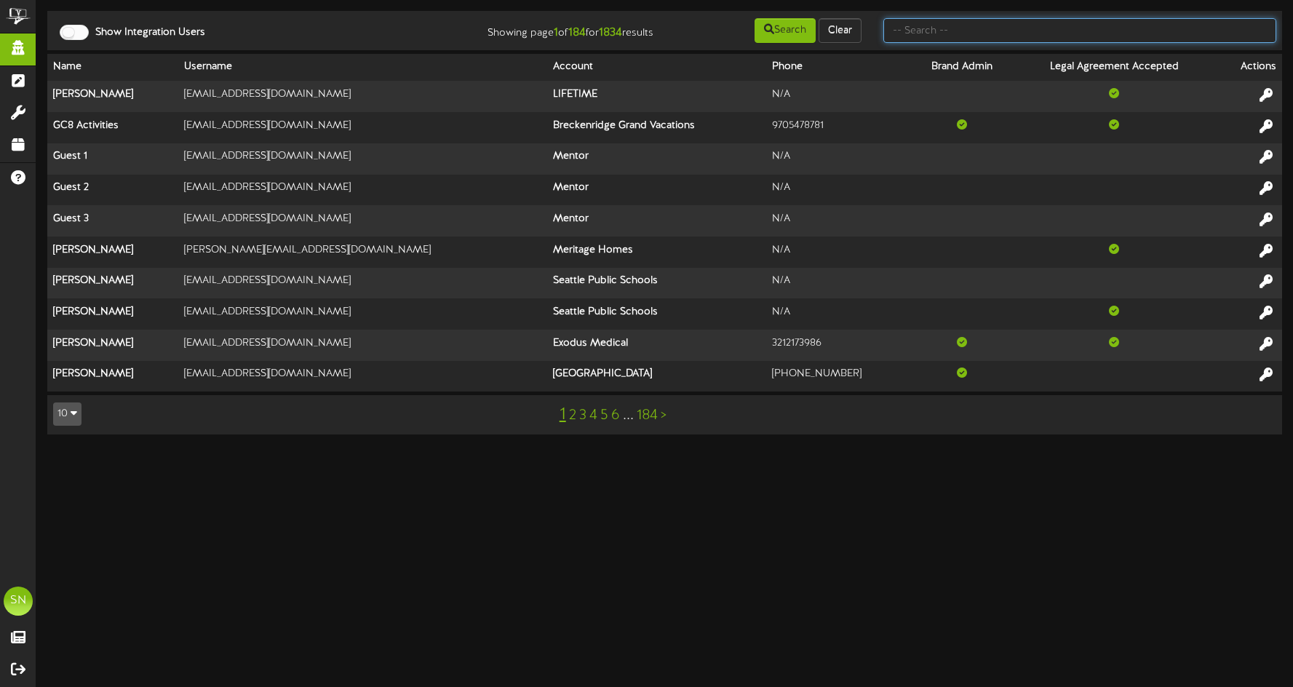
click at [921, 33] on input "text" at bounding box center [1080, 30] width 393 height 25
click at [982, 33] on input "text" at bounding box center [1080, 30] width 393 height 25
type input "church"
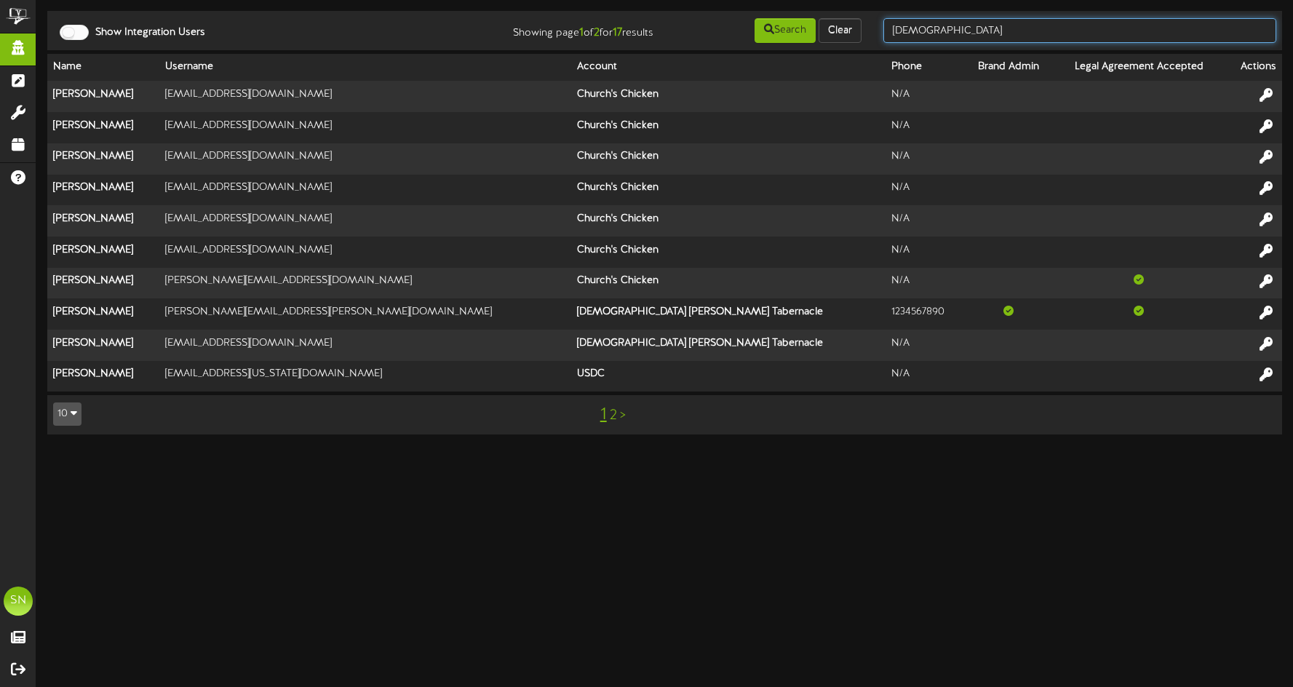
click at [943, 25] on input "church" at bounding box center [1080, 30] width 393 height 25
type input "church's chicken"
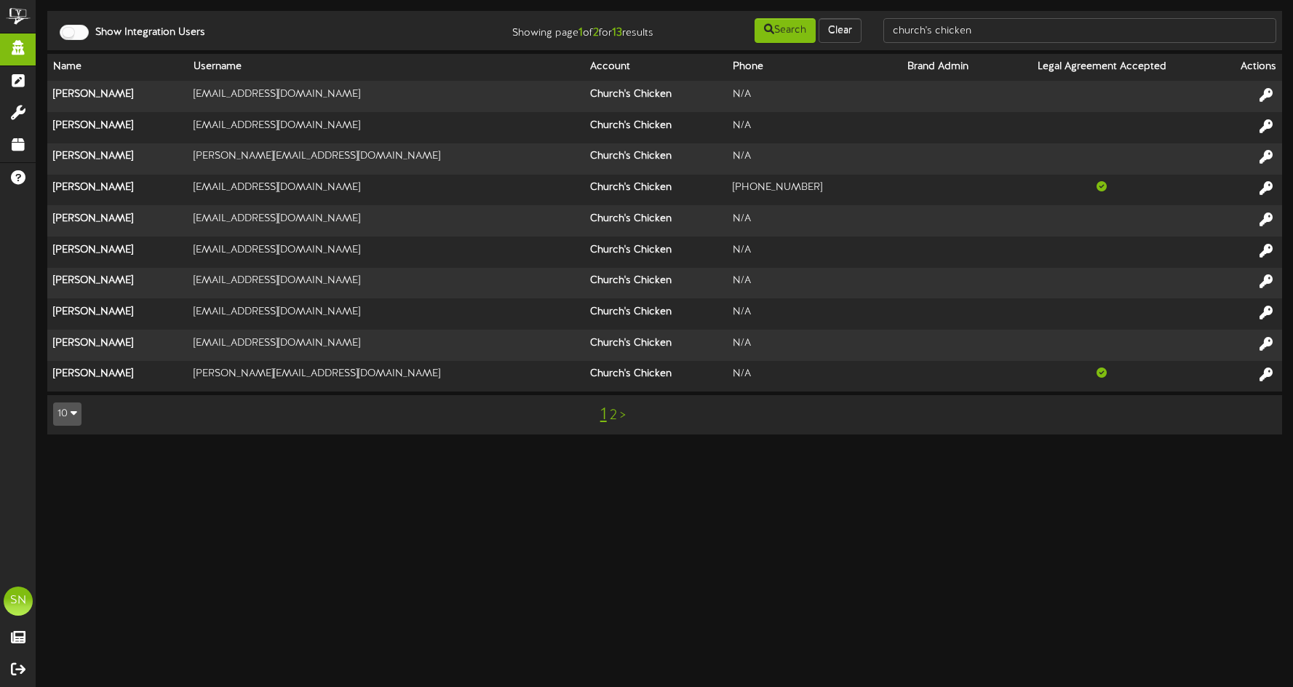
click at [610, 413] on link "2" at bounding box center [613, 416] width 7 height 16
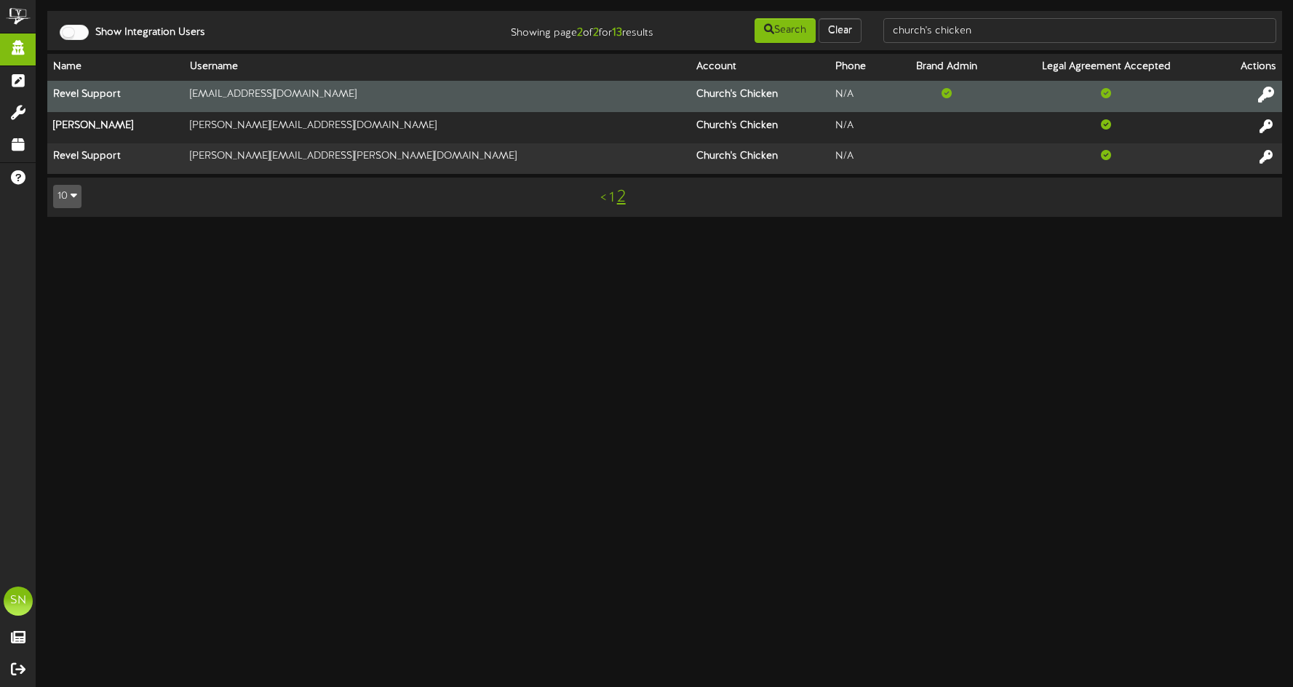
click at [1269, 93] on icon at bounding box center [1266, 95] width 16 height 16
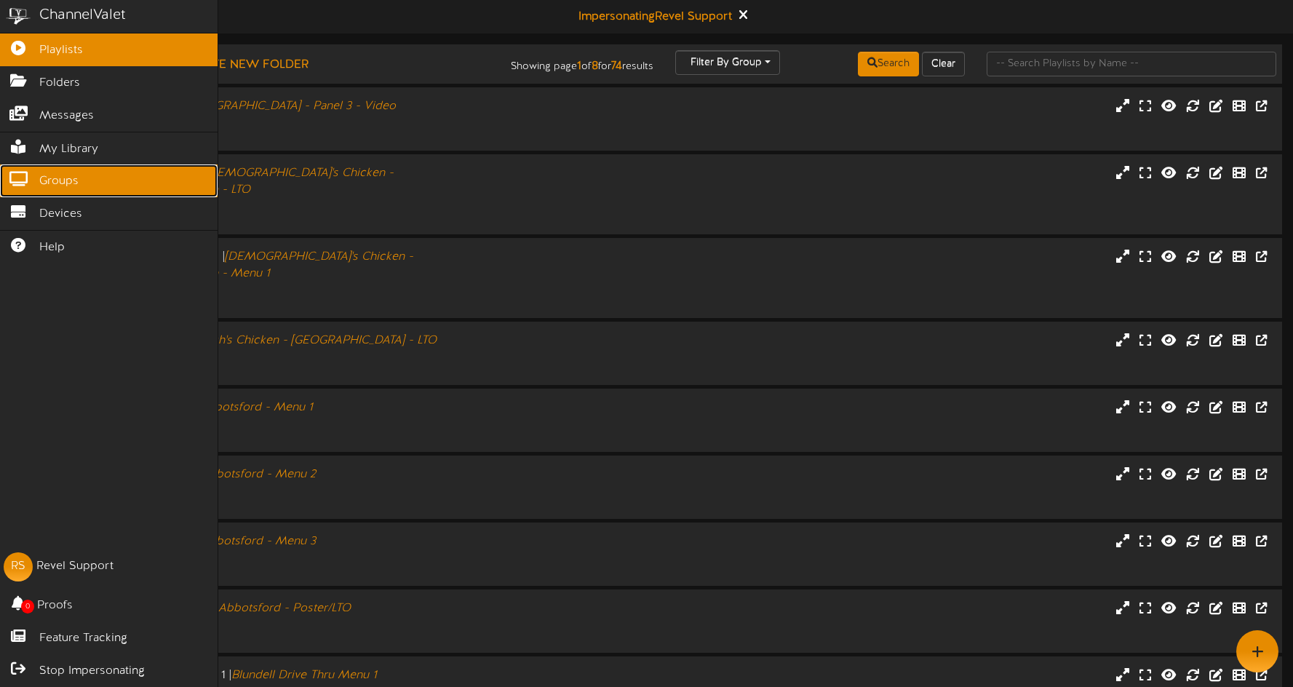
drag, startPoint x: 79, startPoint y: 179, endPoint x: 90, endPoint y: 184, distance: 12.7
click at [79, 179] on link "Groups" at bounding box center [109, 180] width 218 height 33
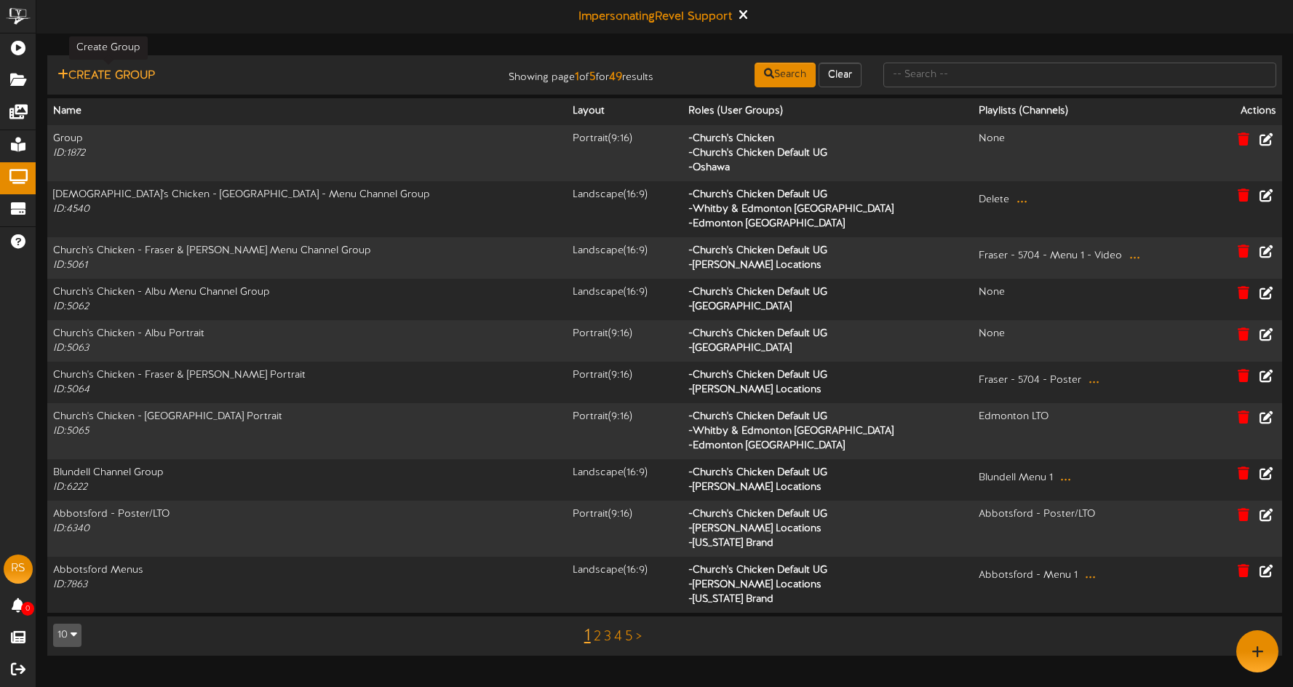
click at [129, 76] on button "Create Group" at bounding box center [106, 76] width 106 height 18
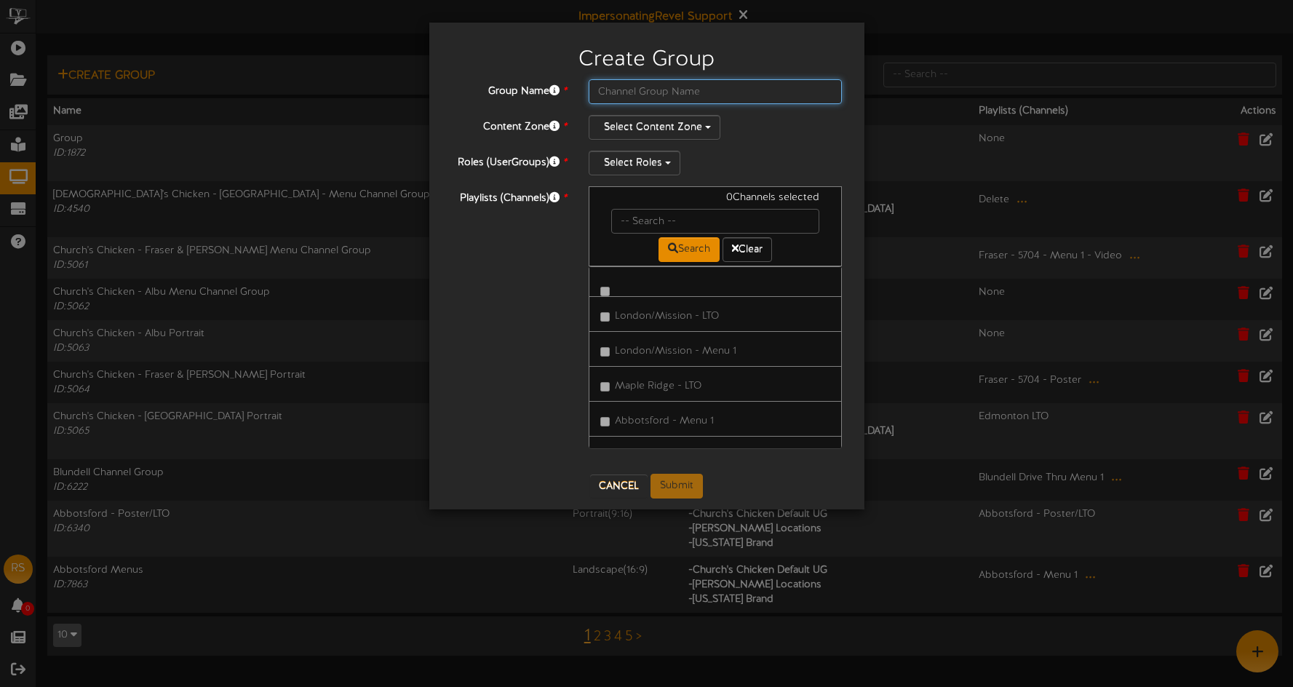
click at [640, 93] on input "text" at bounding box center [716, 91] width 254 height 25
type input "C"
type input "Surrey 108"
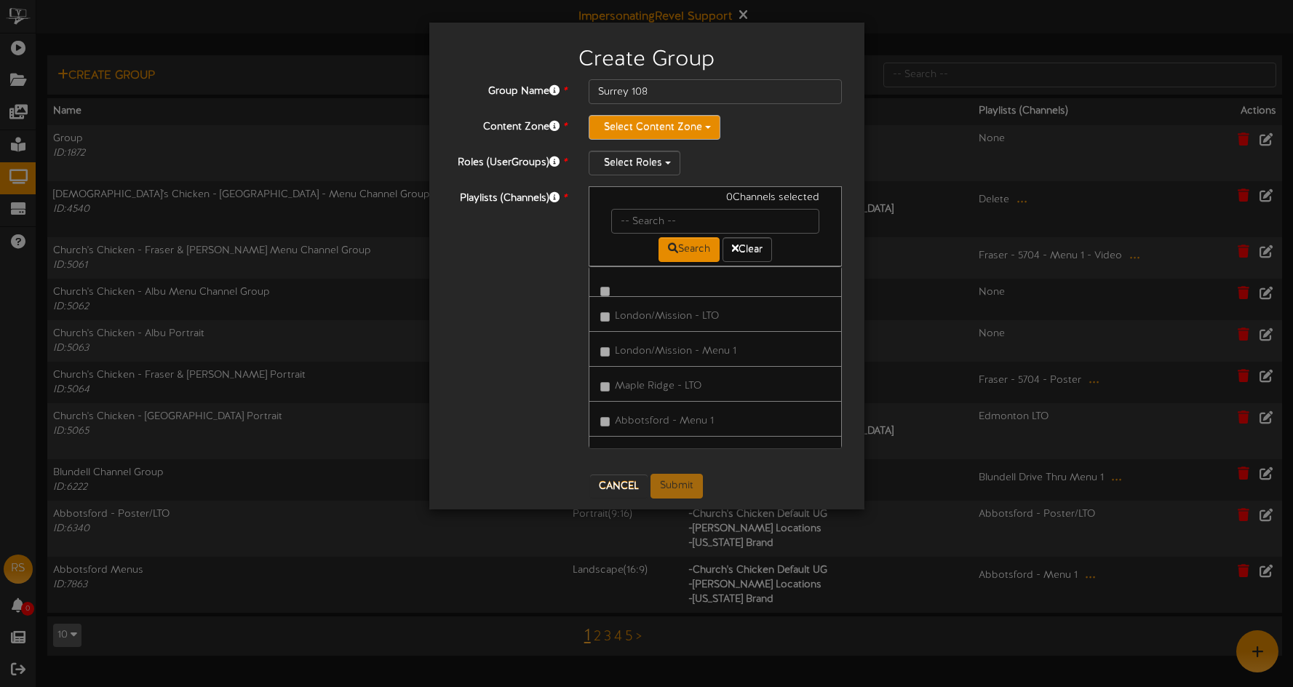
click at [655, 119] on button "Select Content Zone" at bounding box center [655, 127] width 132 height 25
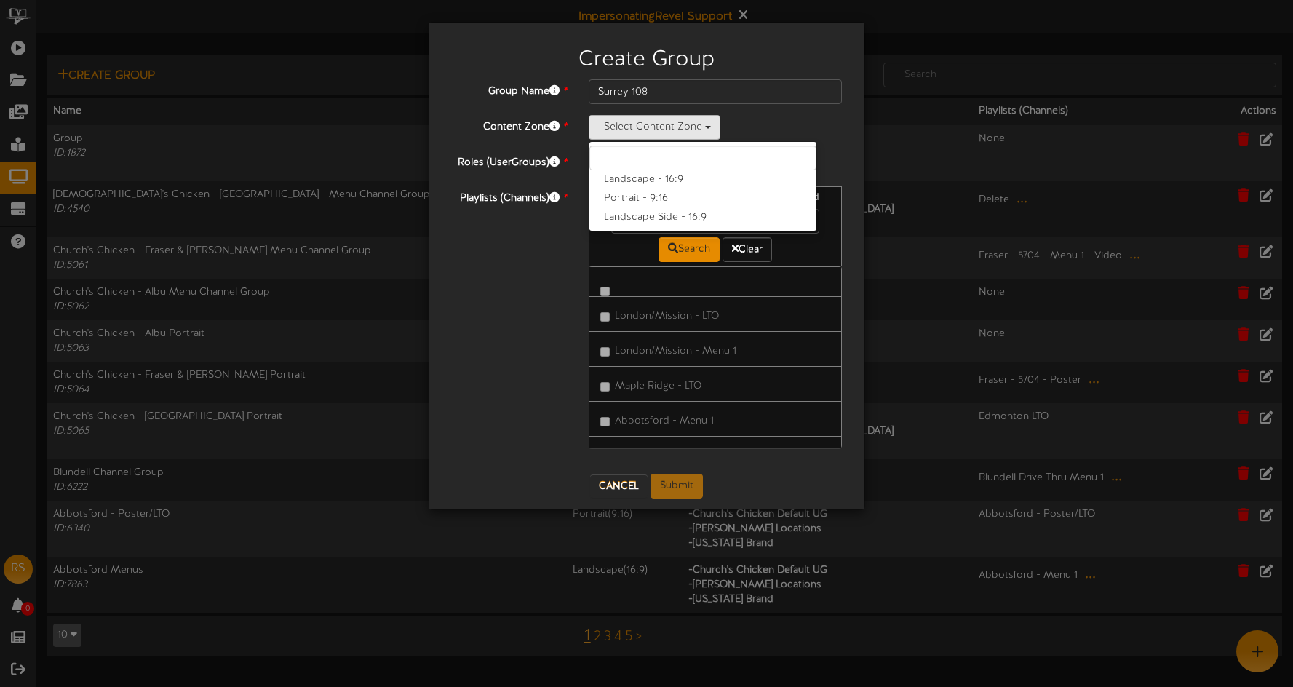
click at [656, 178] on label "Landscape - 16:9" at bounding box center [703, 179] width 227 height 19
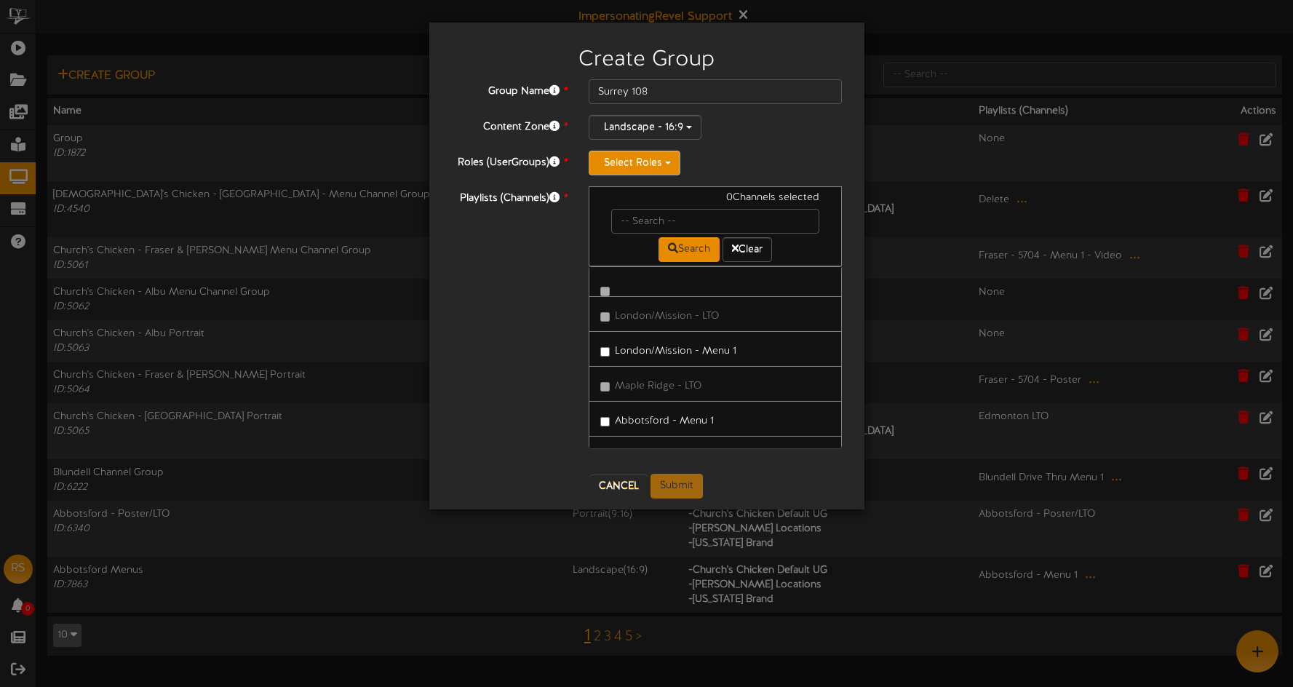
click at [640, 159] on button "Select Roles" at bounding box center [635, 163] width 92 height 25
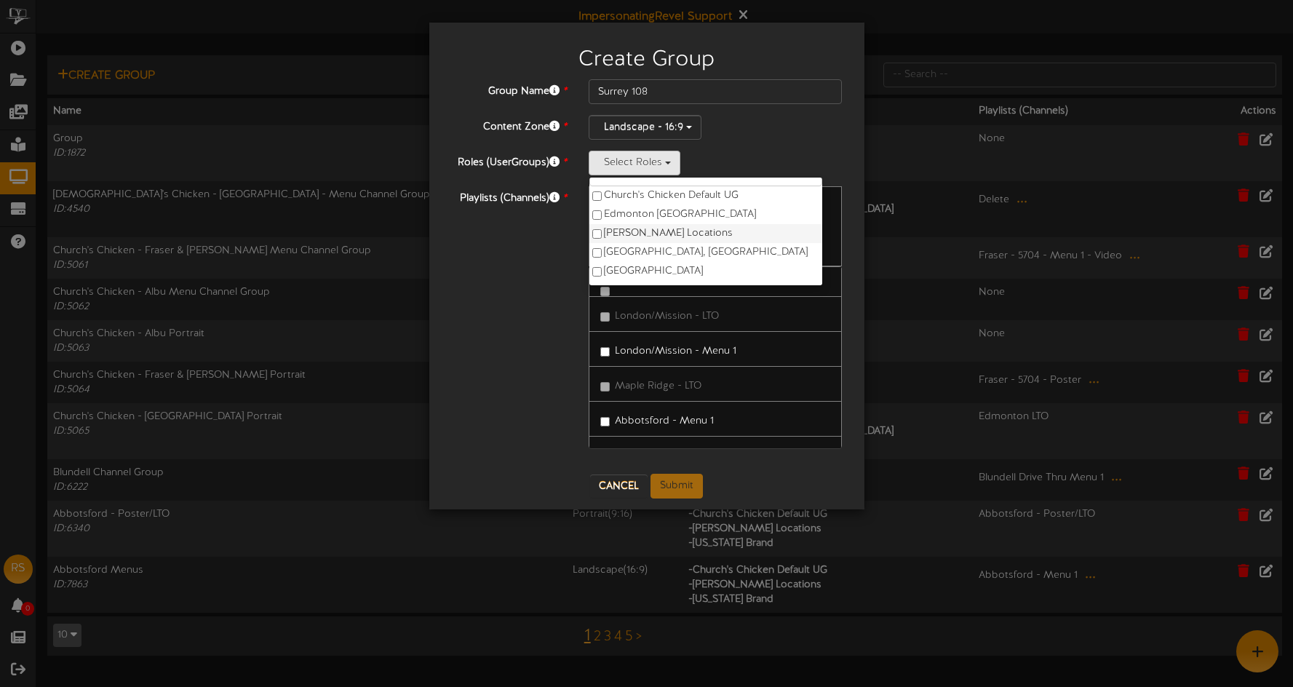
click at [691, 231] on label "Ken Thicke Locations" at bounding box center [706, 233] width 233 height 19
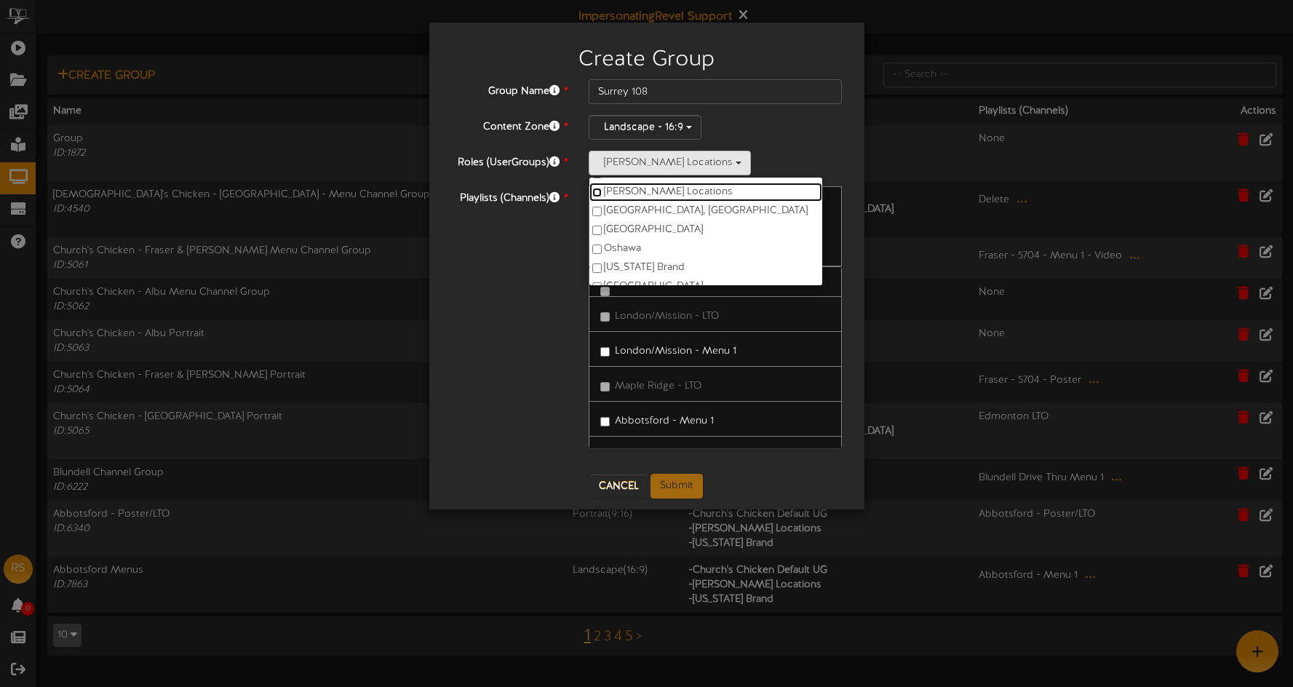
scroll to position [76, 0]
click at [778, 149] on div "Group Name * Surrey 108 Content Zone * Landscape - 16:9 Landscape - 16:9 Portra…" at bounding box center [647, 271] width 392 height 384
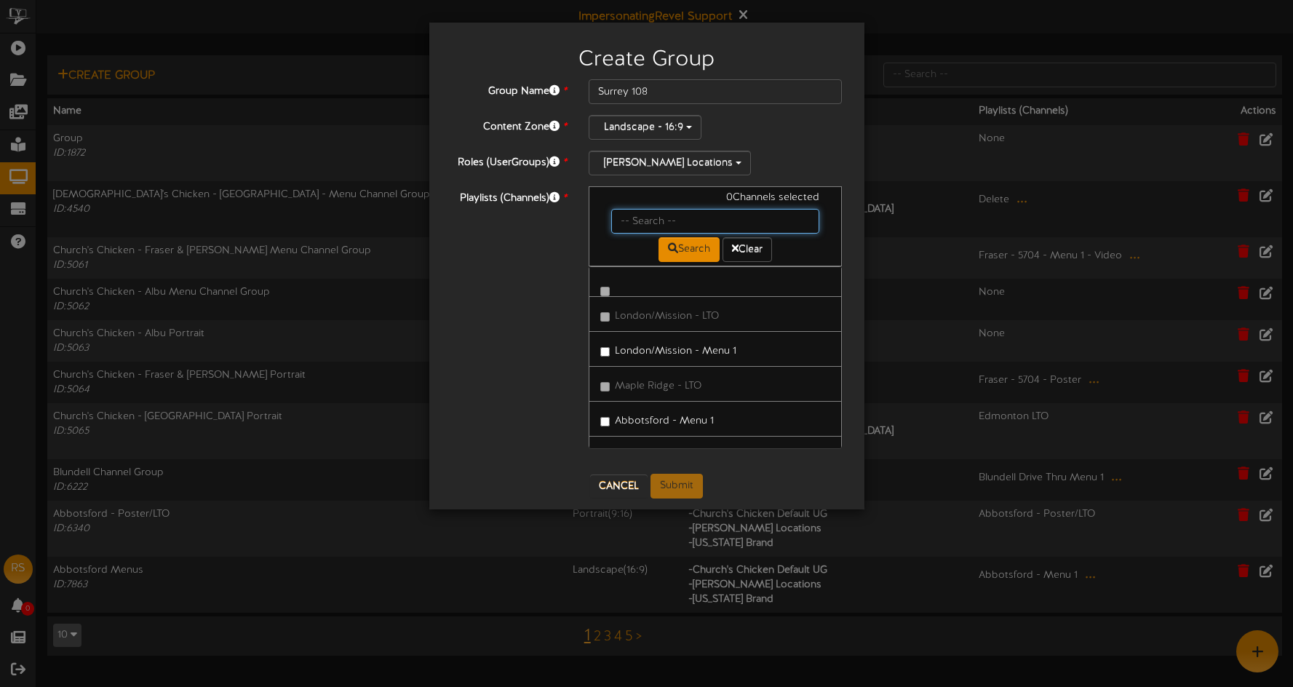
click at [645, 226] on input "text" at bounding box center [715, 221] width 209 height 25
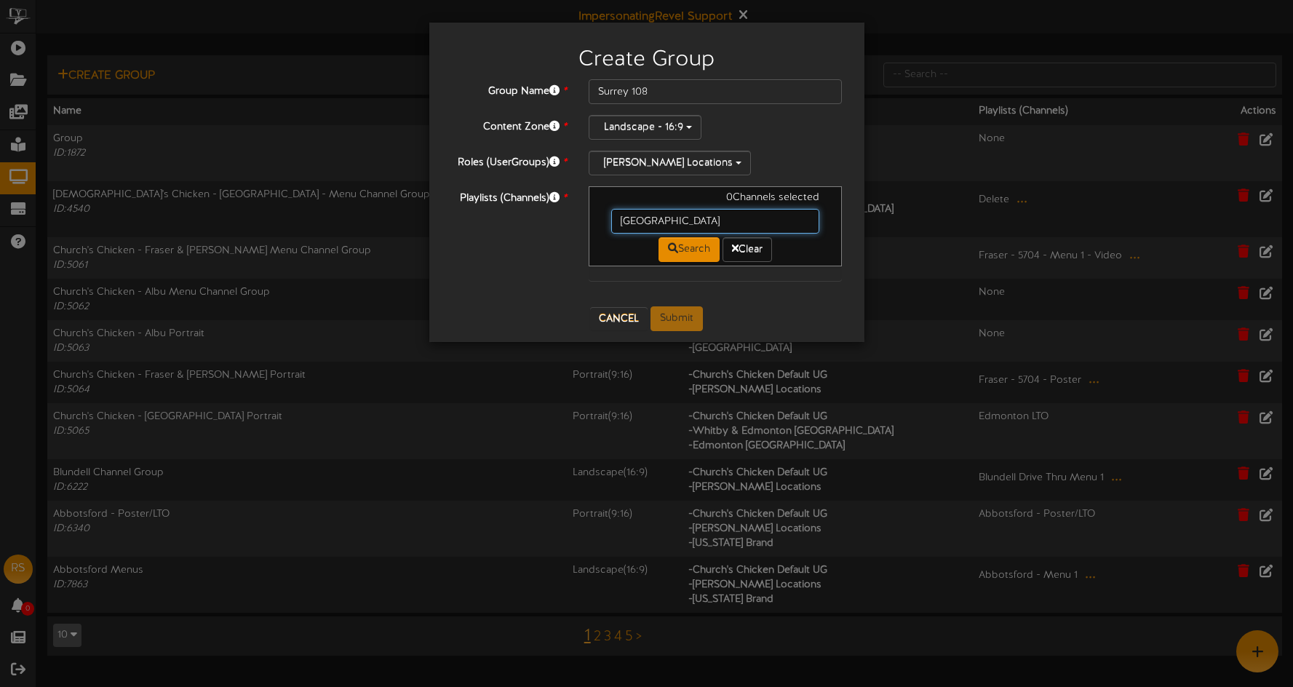
type input "surrey"
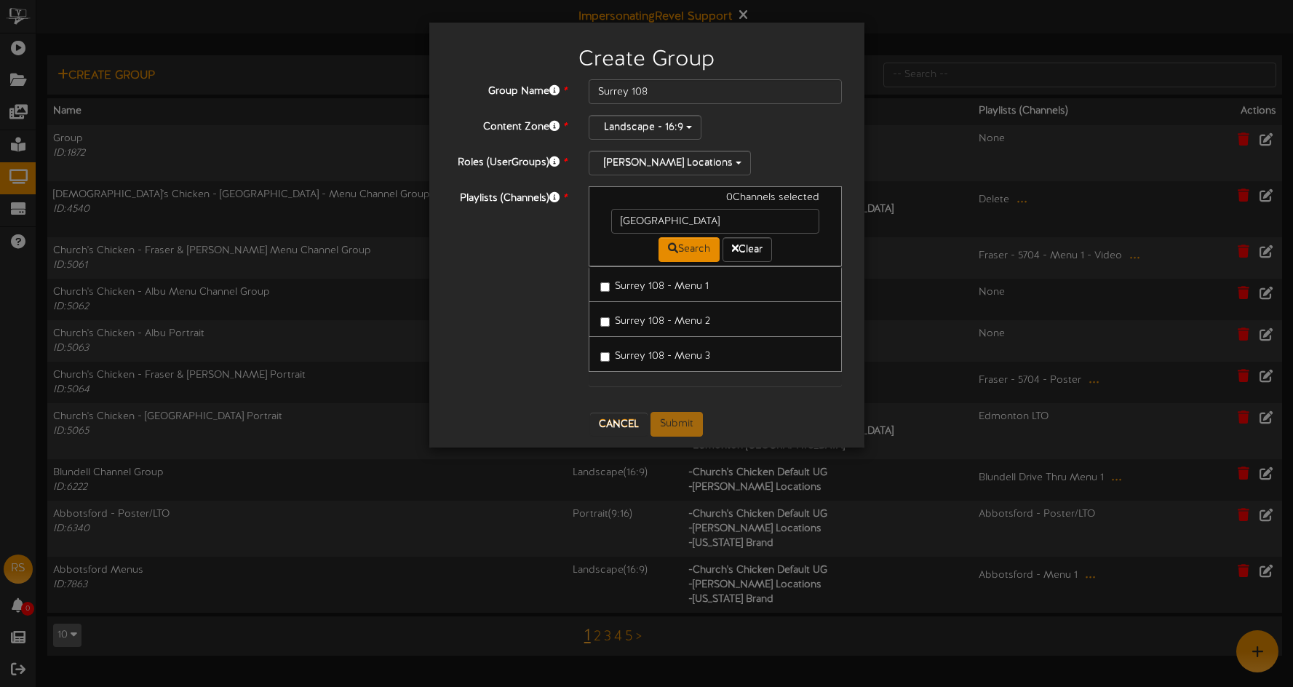
click at [662, 293] on label "Surrey 108 - Menu 1" at bounding box center [654, 284] width 108 height 20
drag, startPoint x: 671, startPoint y: 325, endPoint x: 673, endPoint y: 334, distance: 9.7
click at [671, 325] on label "Surrey 108 - Menu 2" at bounding box center [655, 319] width 110 height 20
drag, startPoint x: 672, startPoint y: 360, endPoint x: 660, endPoint y: 328, distance: 34.3
click at [672, 360] on label "Surrey 108 - Menu 3" at bounding box center [655, 354] width 110 height 20
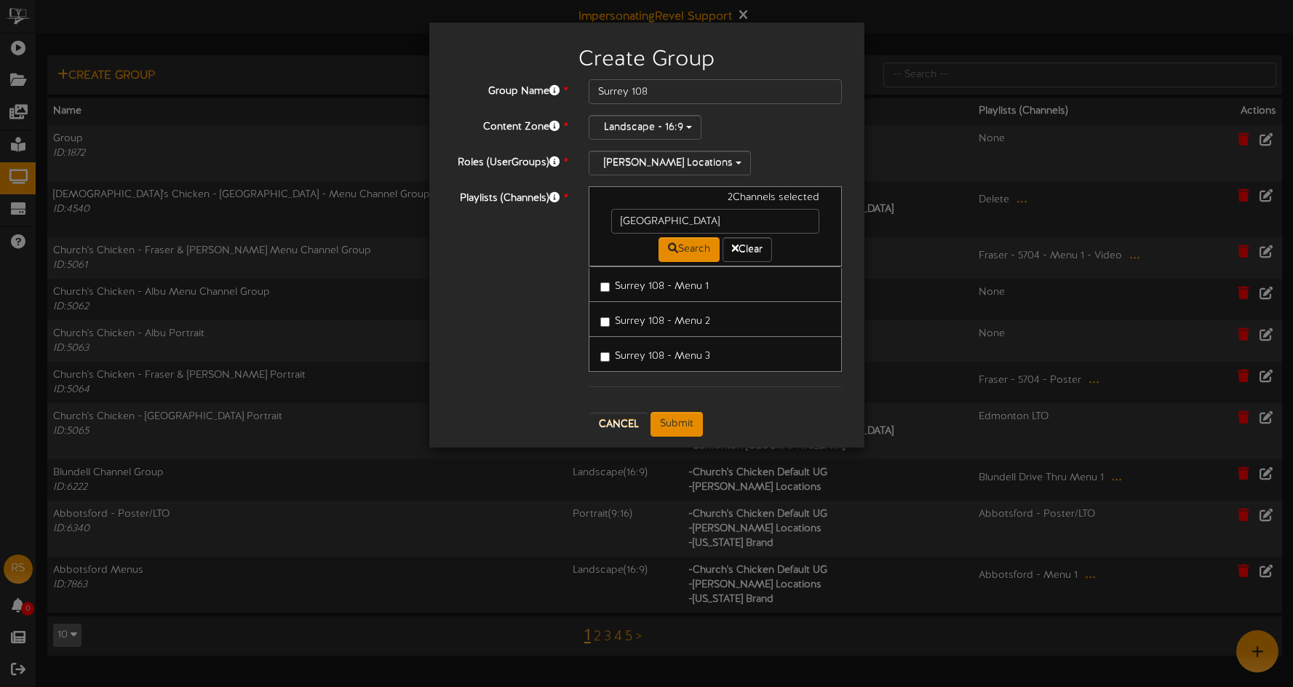
click at [635, 281] on label "Surrey 108 - Menu 1" at bounding box center [654, 284] width 108 height 20
click at [680, 426] on button "Submit" at bounding box center [677, 424] width 52 height 25
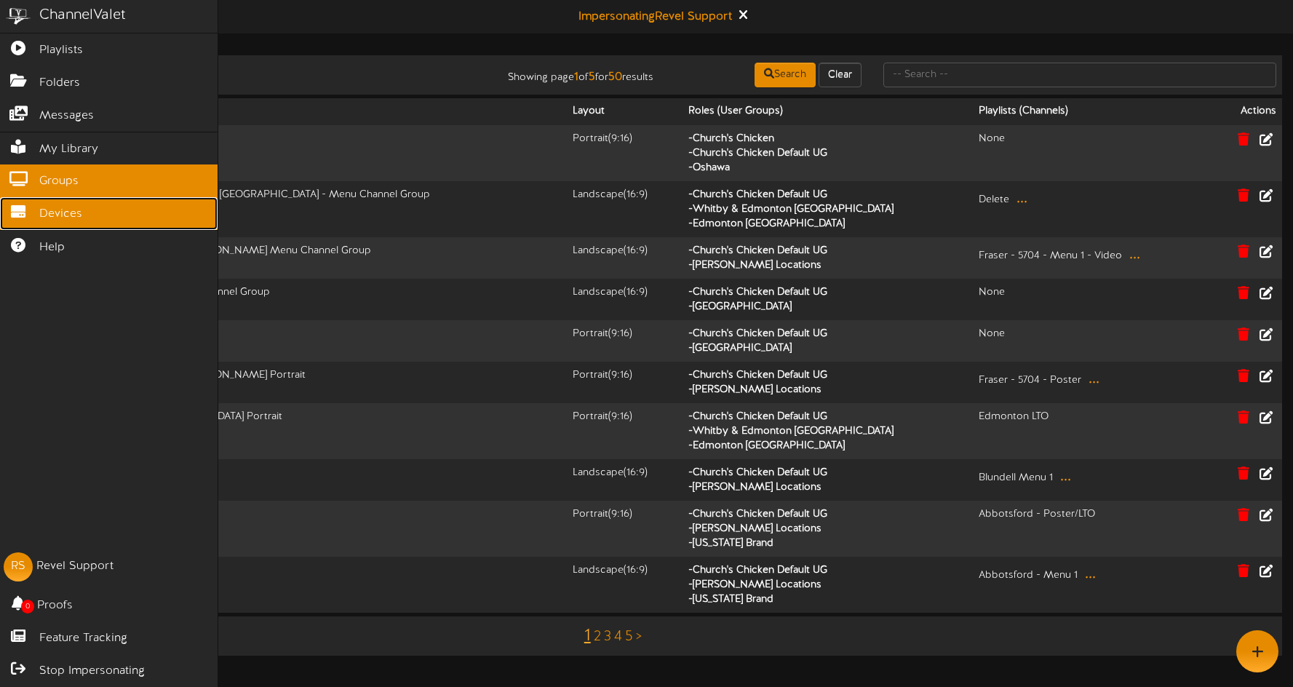
click at [90, 217] on link "Devices" at bounding box center [109, 213] width 218 height 33
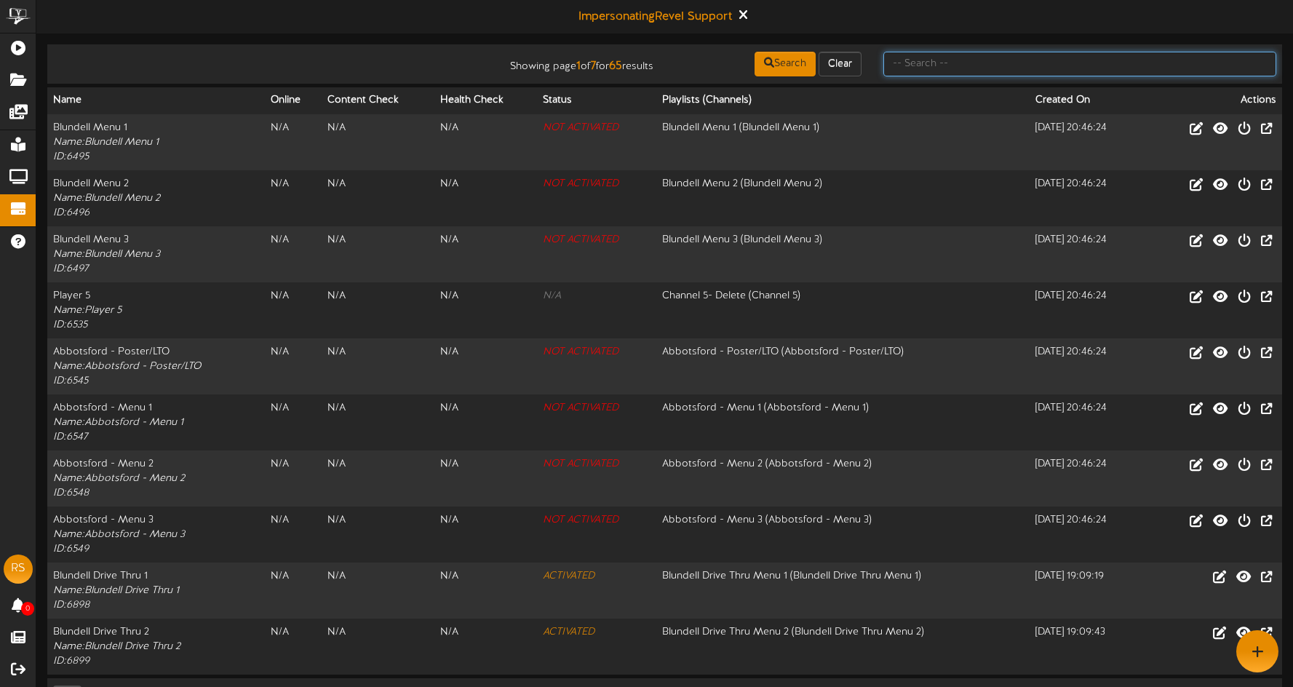
click at [926, 67] on input "text" at bounding box center [1080, 64] width 393 height 25
type input "surrey"
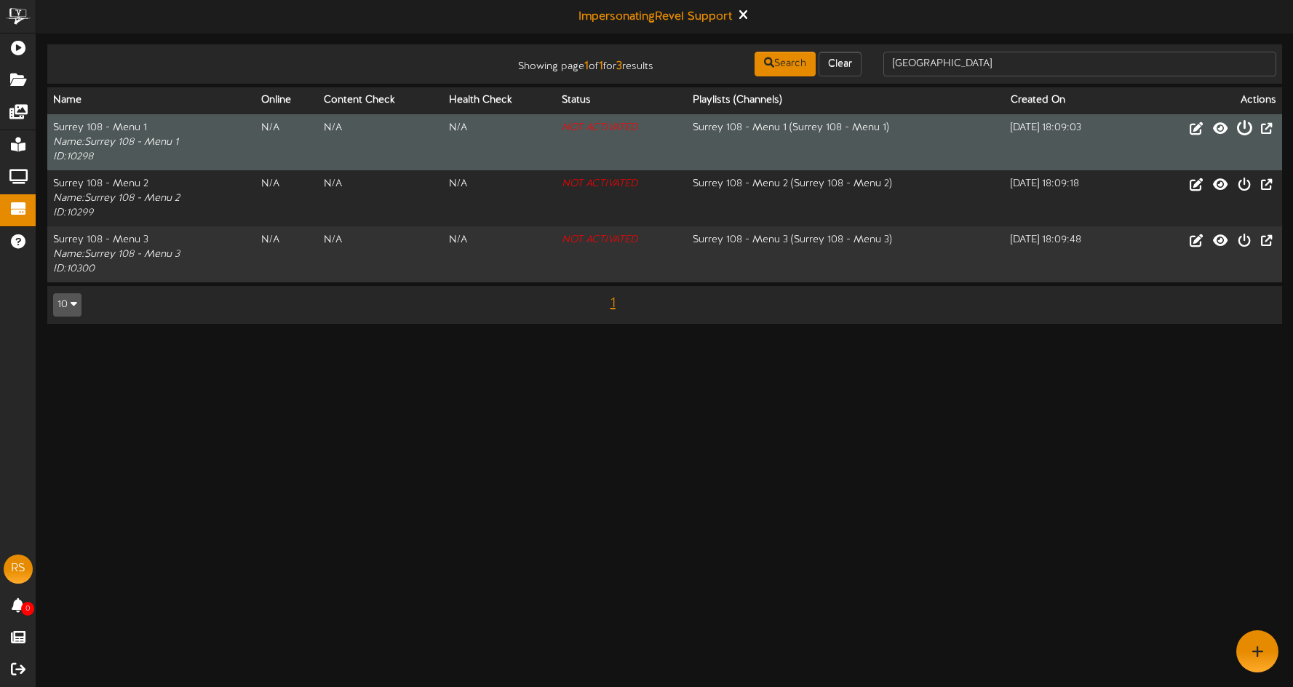
click at [1245, 127] on icon at bounding box center [1245, 127] width 16 height 16
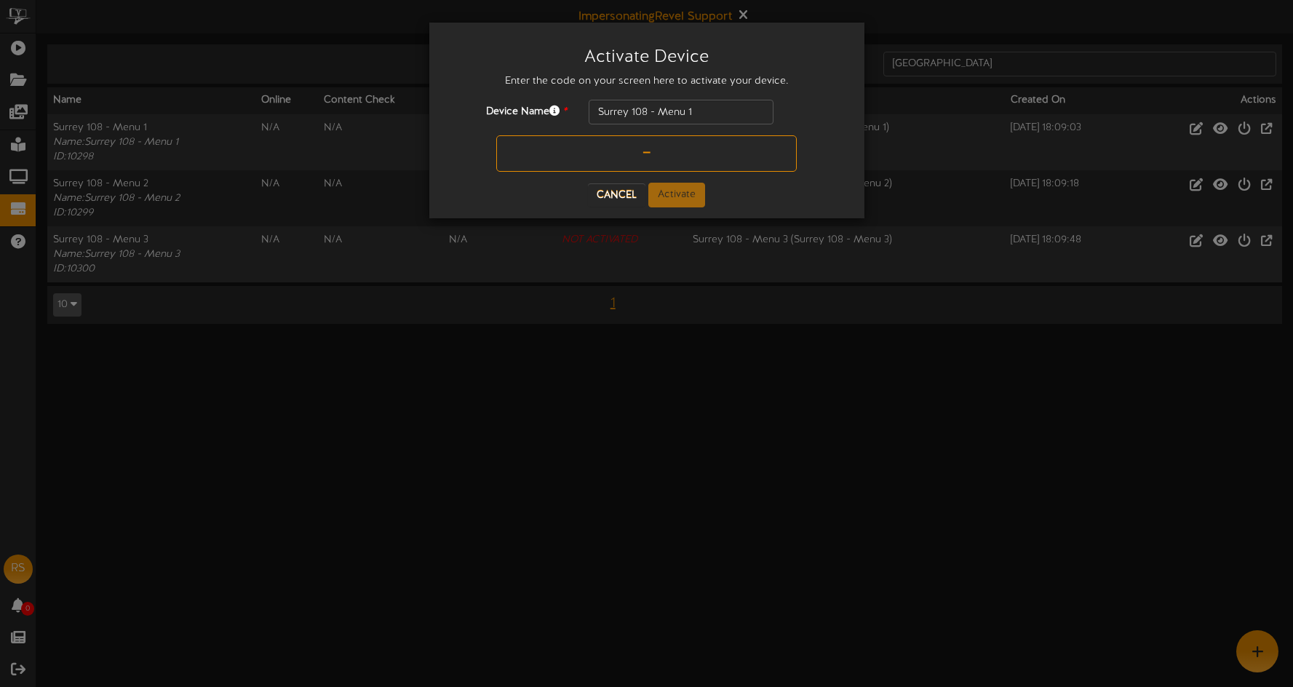
click at [626, 154] on input "text" at bounding box center [646, 153] width 301 height 36
type input "9T2X21"
click at [668, 186] on button "Activate" at bounding box center [676, 195] width 57 height 25
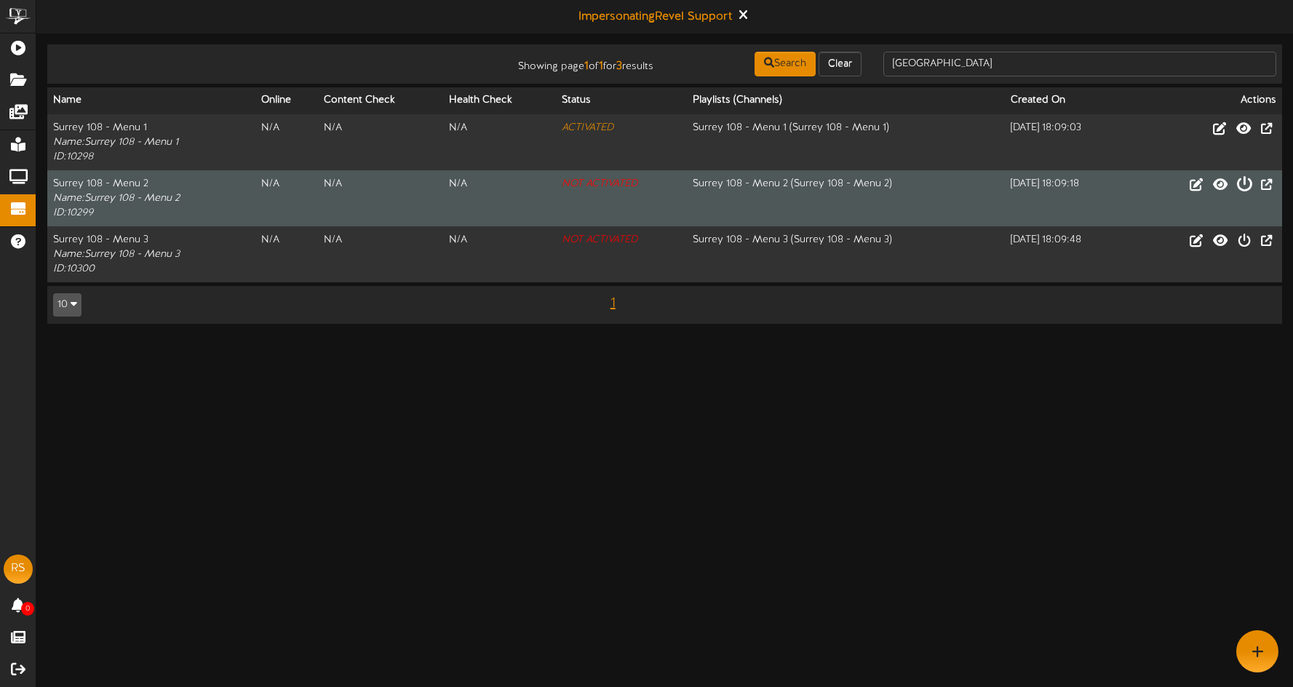
click at [1246, 187] on icon at bounding box center [1245, 183] width 16 height 16
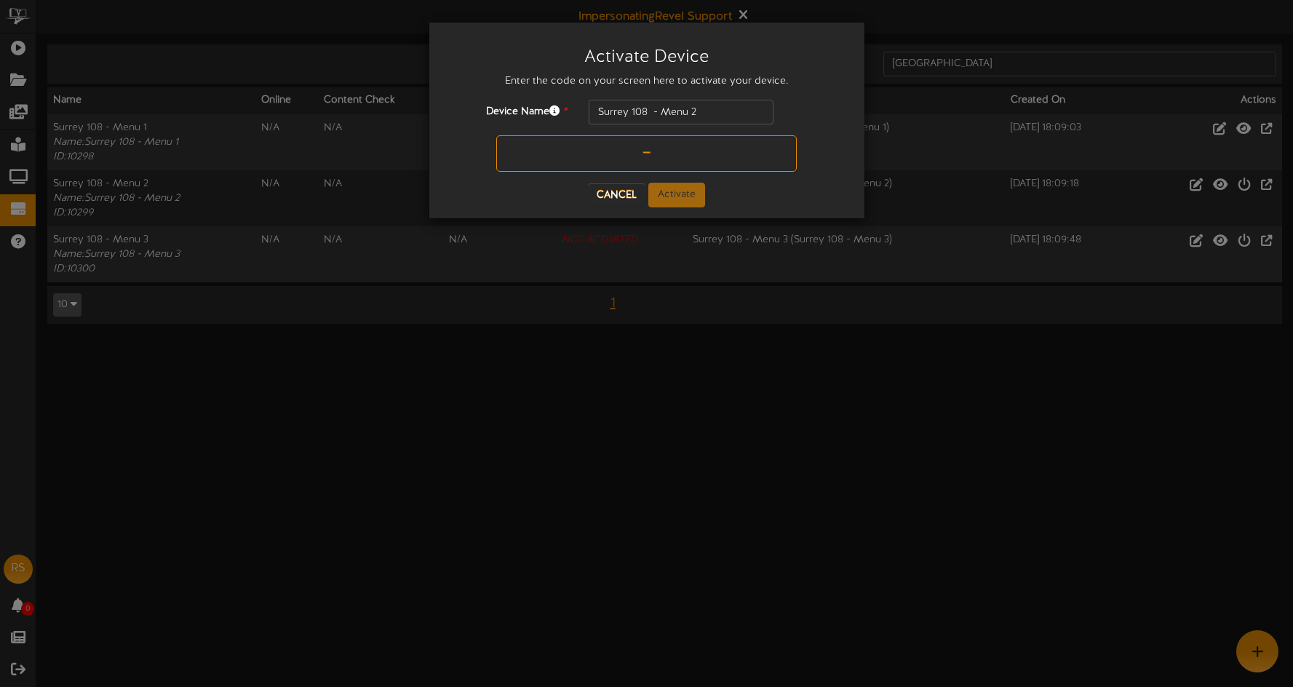
click at [636, 149] on input "text" at bounding box center [646, 153] width 301 height 36
type input "V15AKK"
click at [677, 186] on button "Activate" at bounding box center [676, 195] width 57 height 25
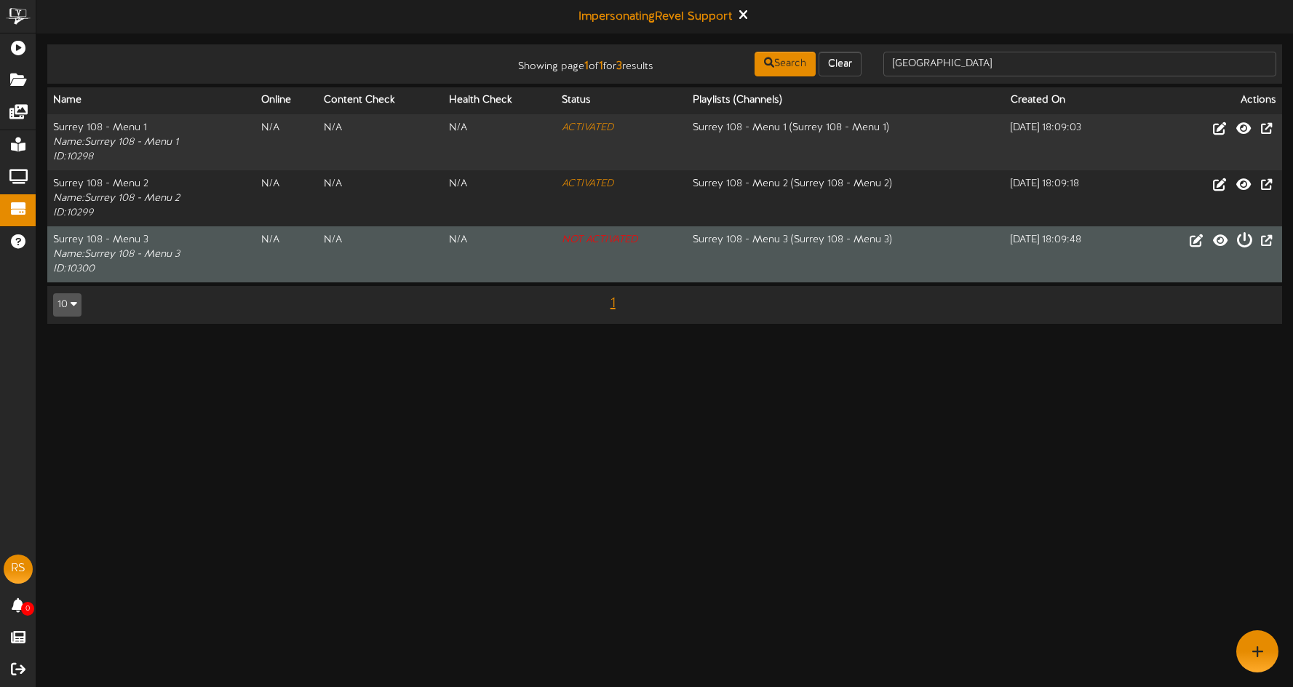
click at [1243, 241] on icon at bounding box center [1245, 239] width 16 height 16
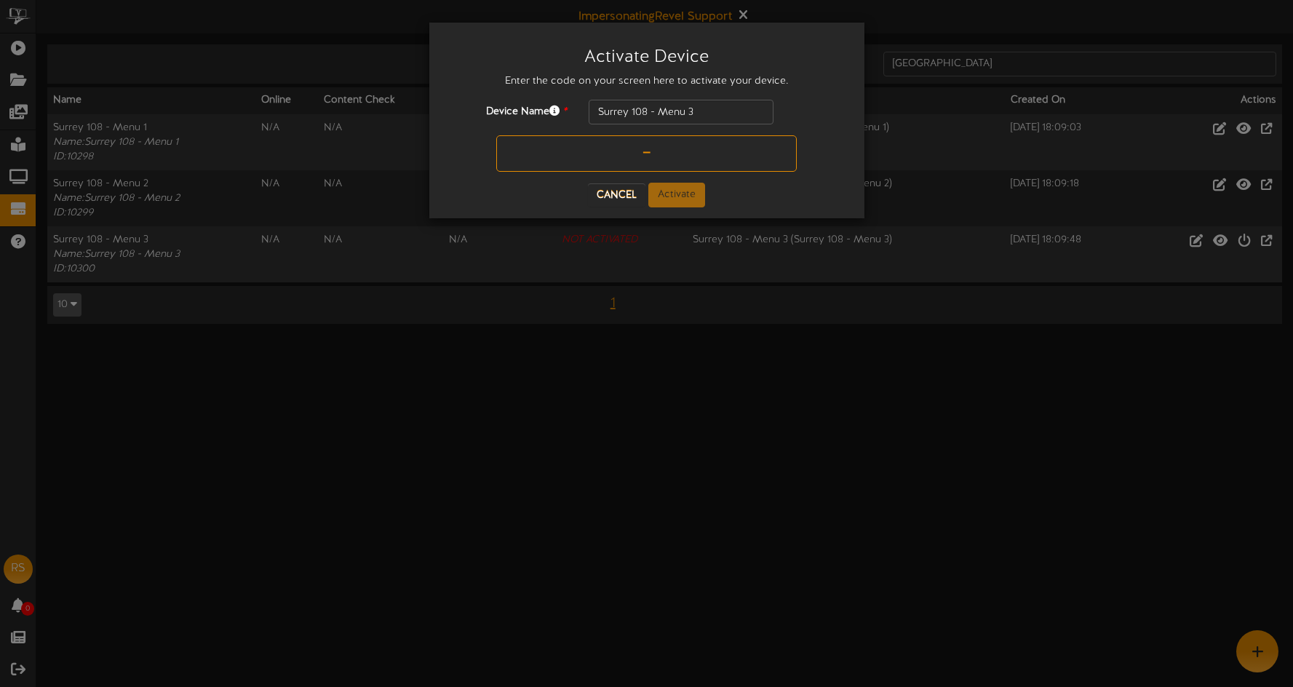
click at [616, 154] on input "text" at bounding box center [646, 153] width 301 height 36
type input "RGU2JP"
click at [686, 191] on button "Activate" at bounding box center [676, 195] width 57 height 25
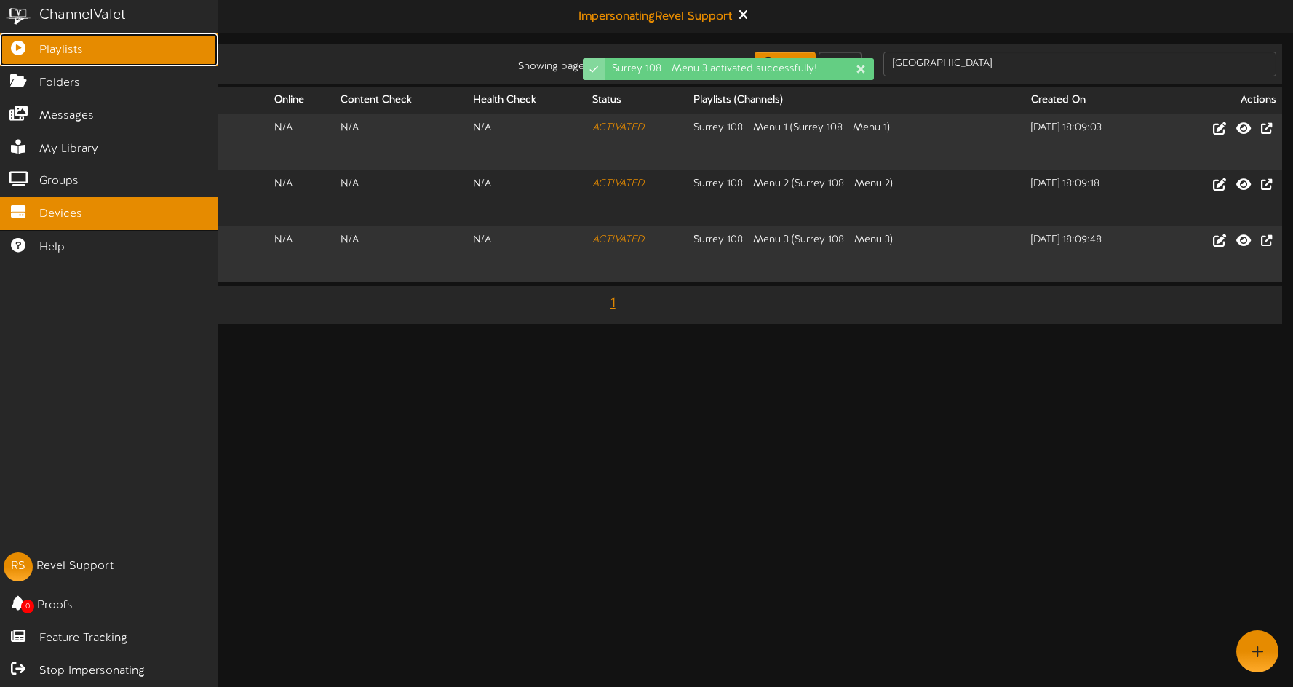
click at [35, 50] on icon at bounding box center [18, 46] width 36 height 11
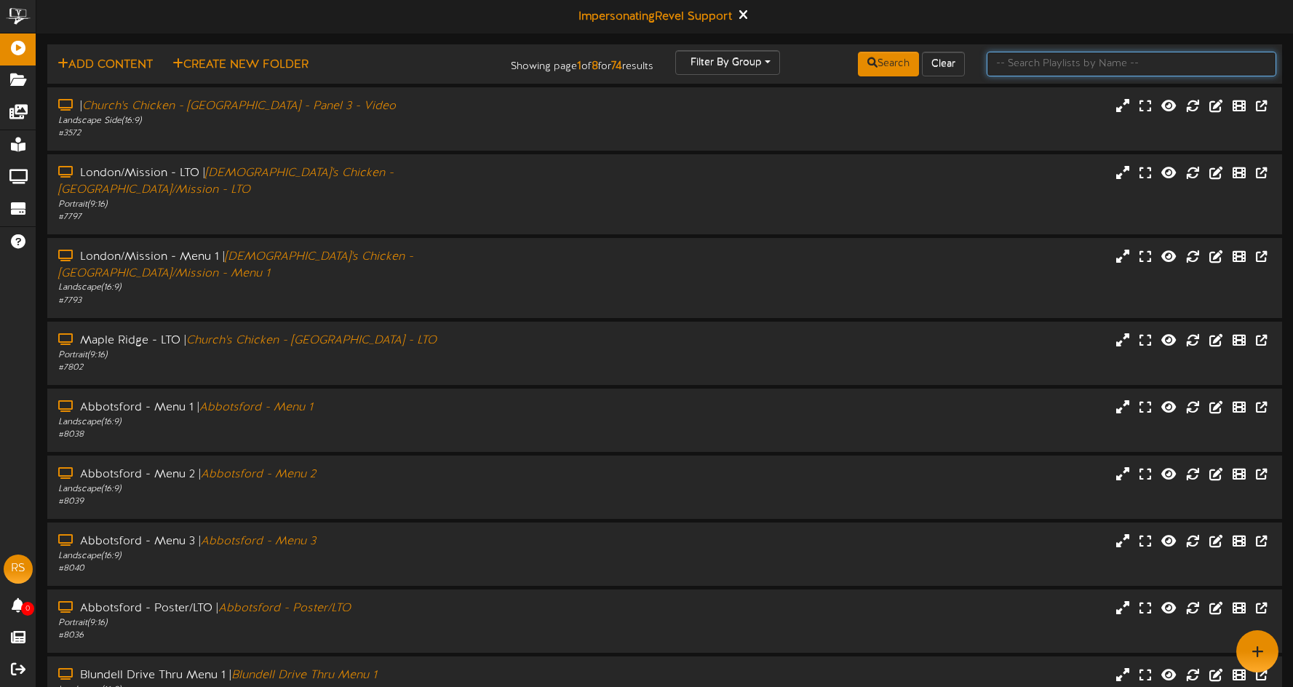
click at [1026, 65] on input "text" at bounding box center [1132, 64] width 290 height 25
type input "SURREY"
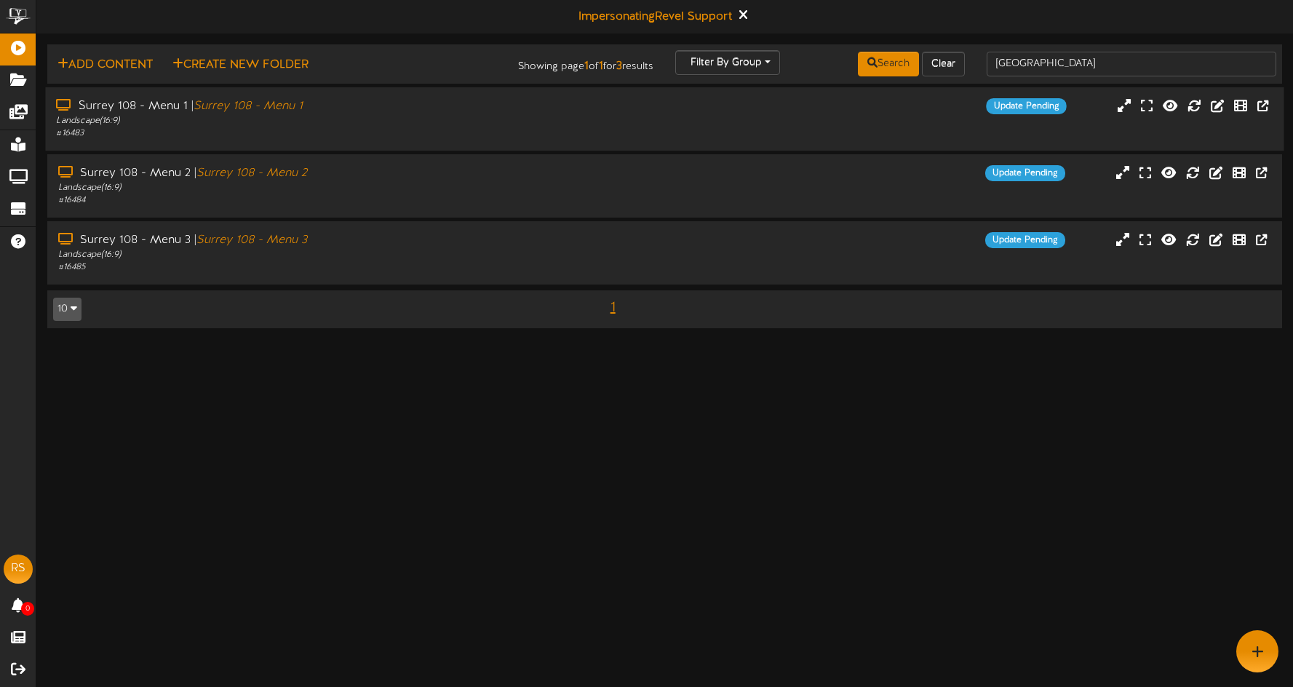
click at [766, 130] on div "Surrey 108 - Menu 1 | Surrey 108 - Menu 1 Landscape ( 16:9 ) # 16483 Update Pen…" at bounding box center [664, 118] width 1239 height 41
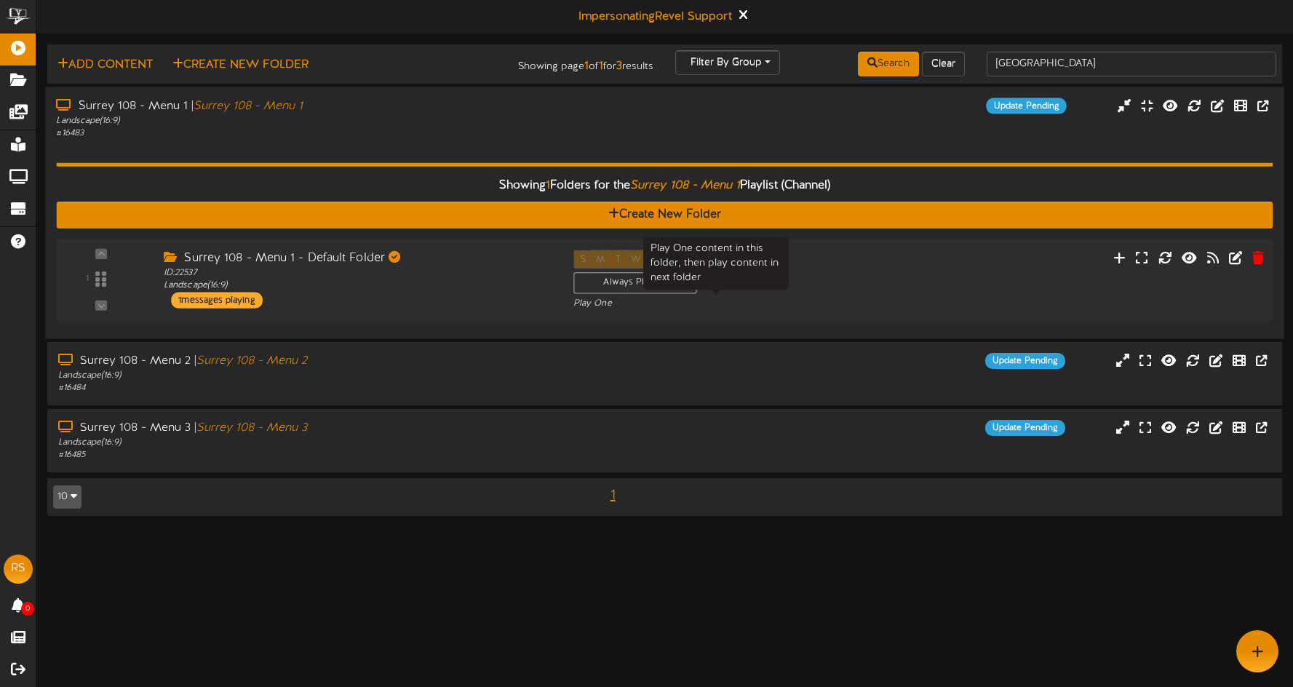
click at [797, 294] on div "S M T W T F S Always Playing Play One" at bounding box center [716, 280] width 307 height 60
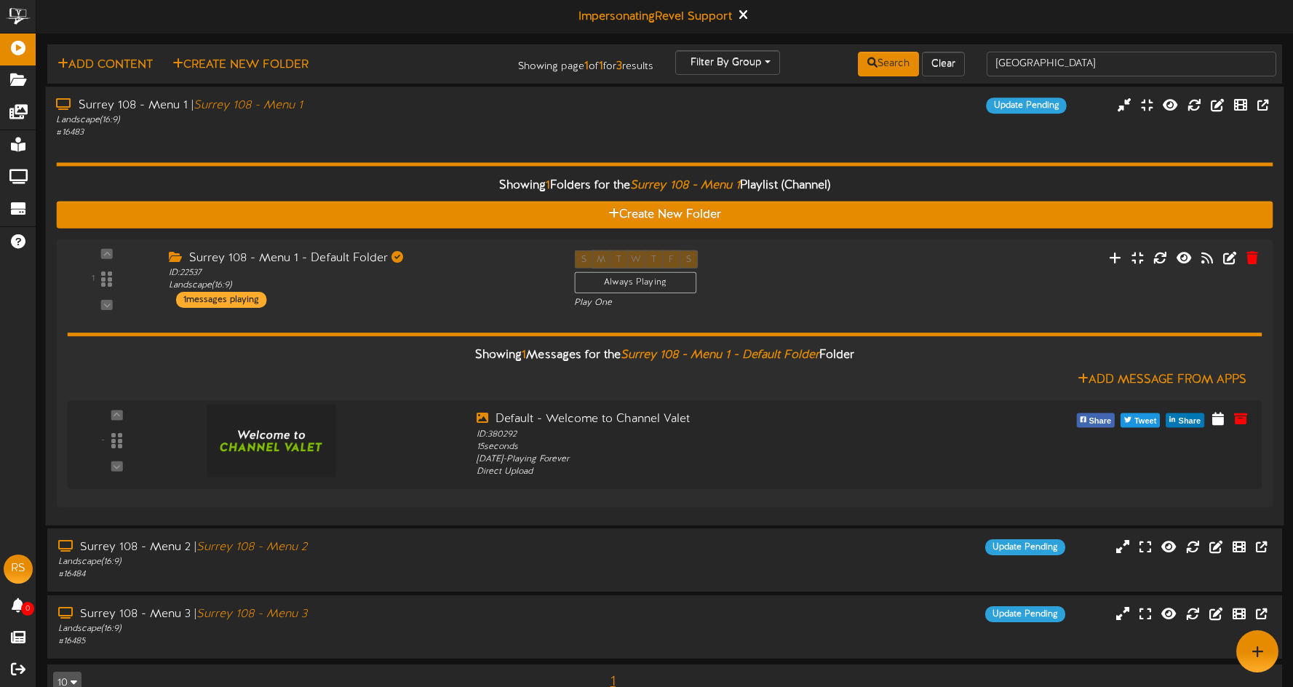
drag, startPoint x: 801, startPoint y: 292, endPoint x: 672, endPoint y: 217, distance: 149.7
click at [801, 292] on div "S M T W T F S Always Playing Play One" at bounding box center [715, 280] width 304 height 60
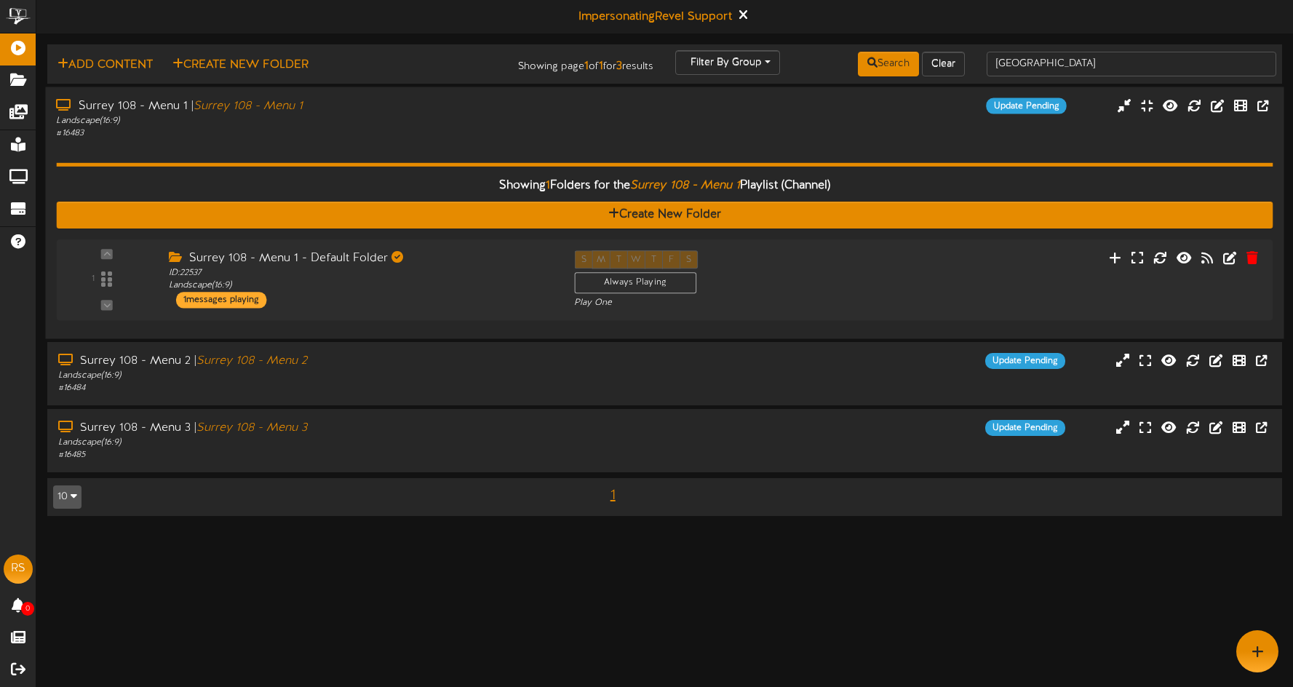
click at [524, 122] on div "Landscape ( 16:9 )" at bounding box center [303, 120] width 494 height 12
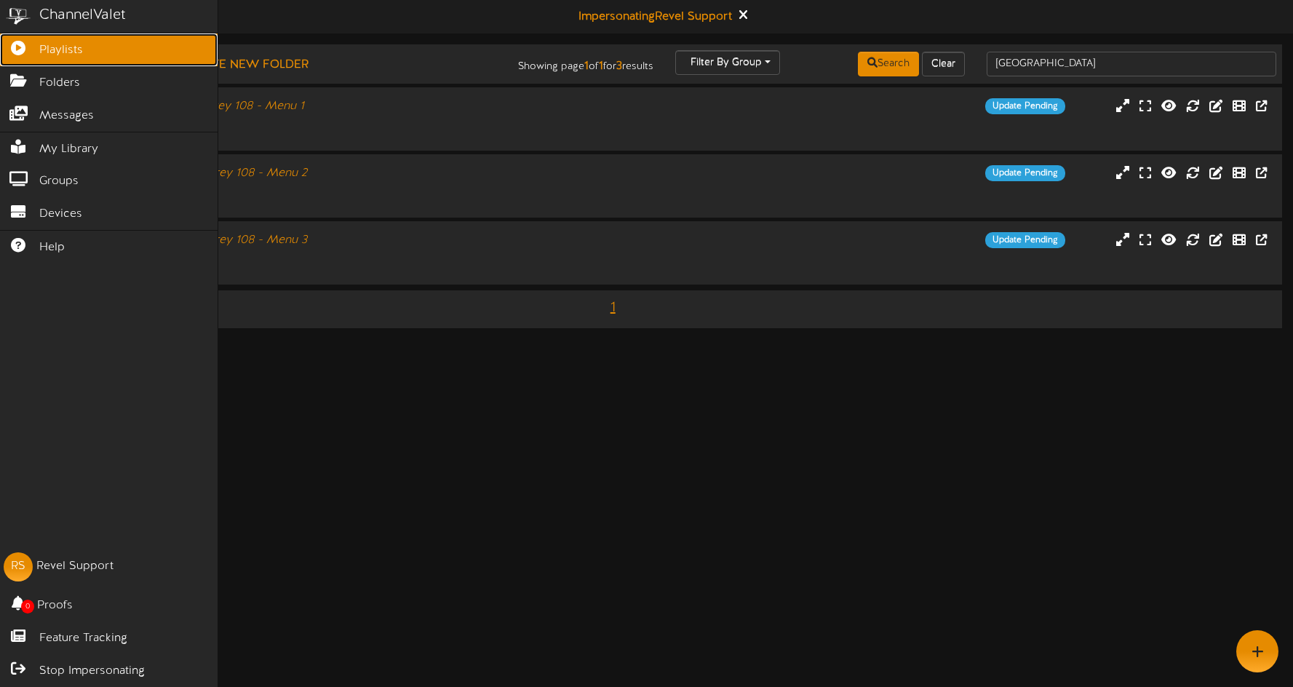
click at [21, 47] on icon at bounding box center [18, 46] width 36 height 11
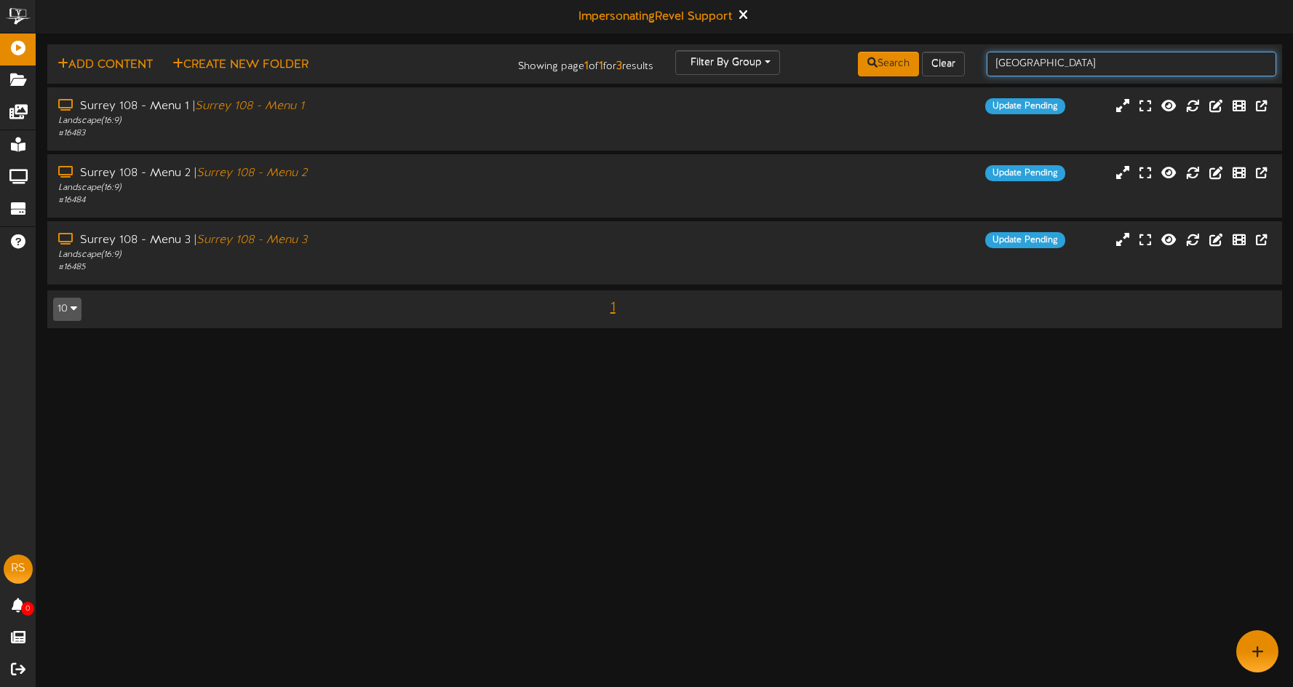
click at [1044, 71] on input "SURREY" at bounding box center [1132, 64] width 290 height 25
drag, startPoint x: 1055, startPoint y: 66, endPoint x: 948, endPoint y: 53, distance: 108.4
click at [948, 53] on div "Add Content Create New Folder Showing page 1 of 1 for 3 results Filter By Group…" at bounding box center [664, 64] width 1245 height 28
type input "FRASER HWY"
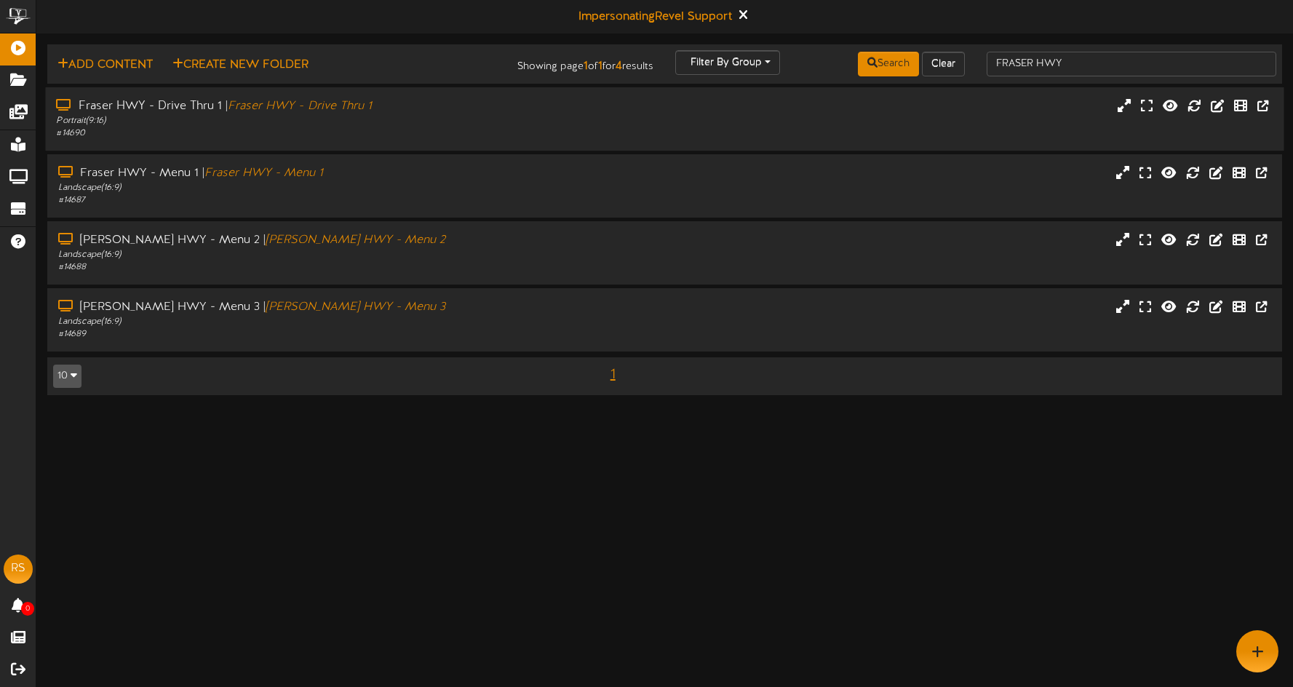
click at [645, 119] on div "Fraser HWY - Drive Thru 1 | Fraser HWY - Drive Thru 1 Portrait ( 9:16 ) # 14690" at bounding box center [664, 118] width 1239 height 41
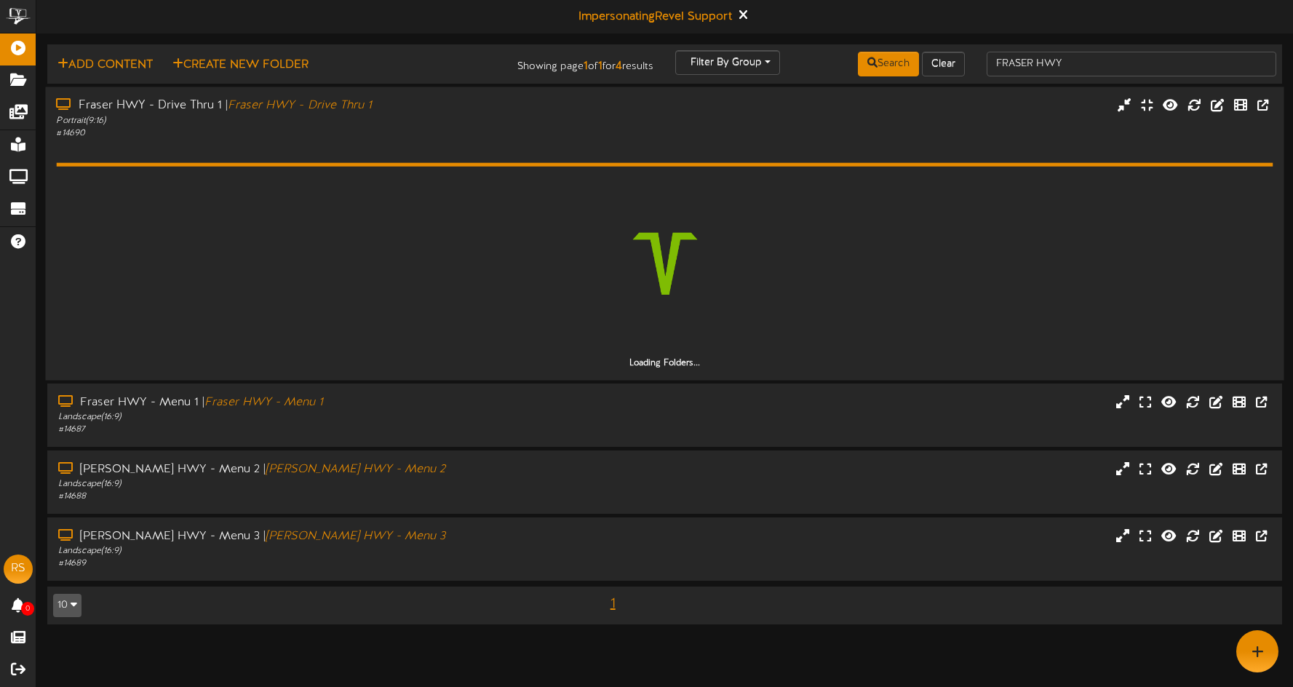
click at [475, 124] on div "Portrait ( 9:16 )" at bounding box center [303, 120] width 494 height 12
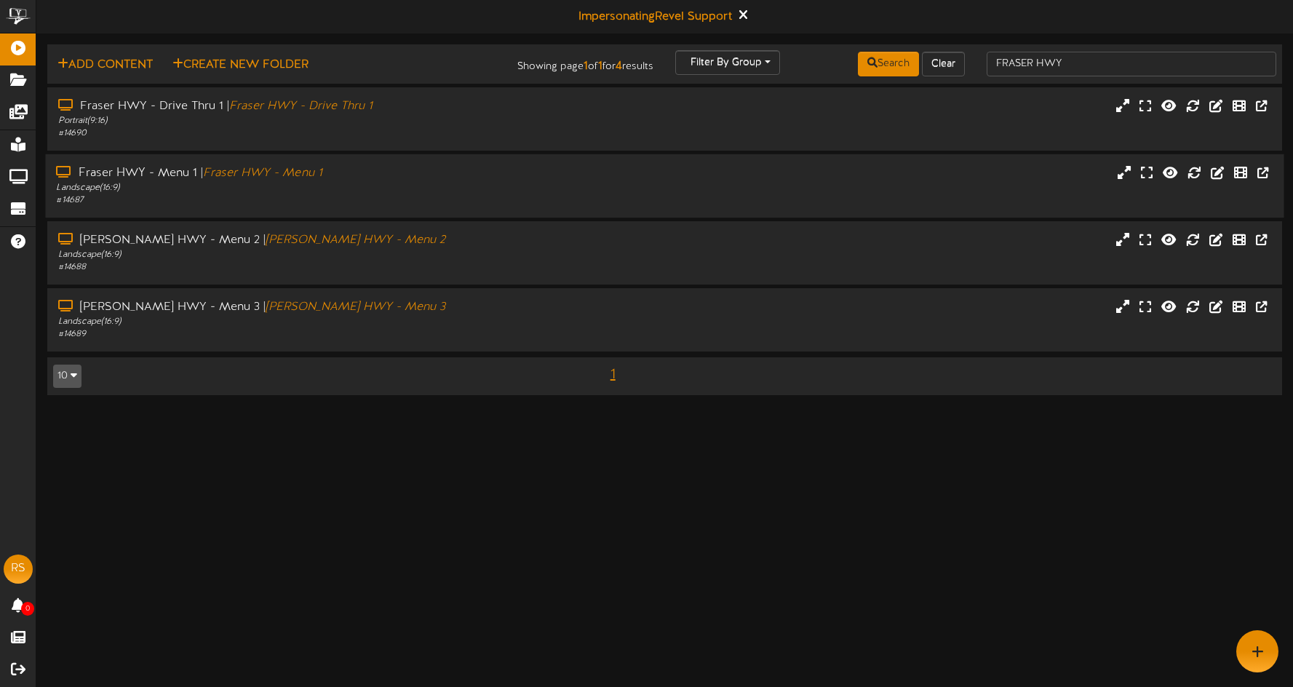
click at [426, 195] on div "# 14687" at bounding box center [303, 200] width 494 height 12
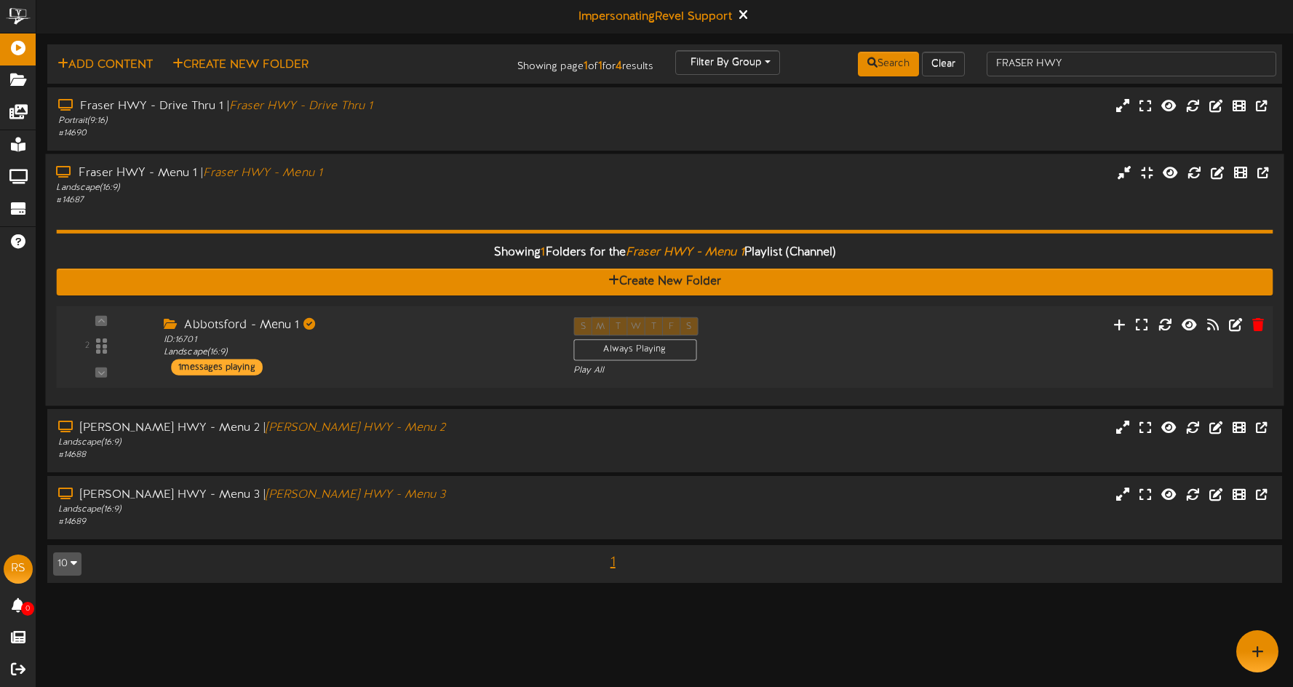
click at [335, 363] on div "Abbotsford - Menu 1 ID: 16701 Landscape ( 16:9 ) 1 messages playing" at bounding box center [358, 346] width 410 height 58
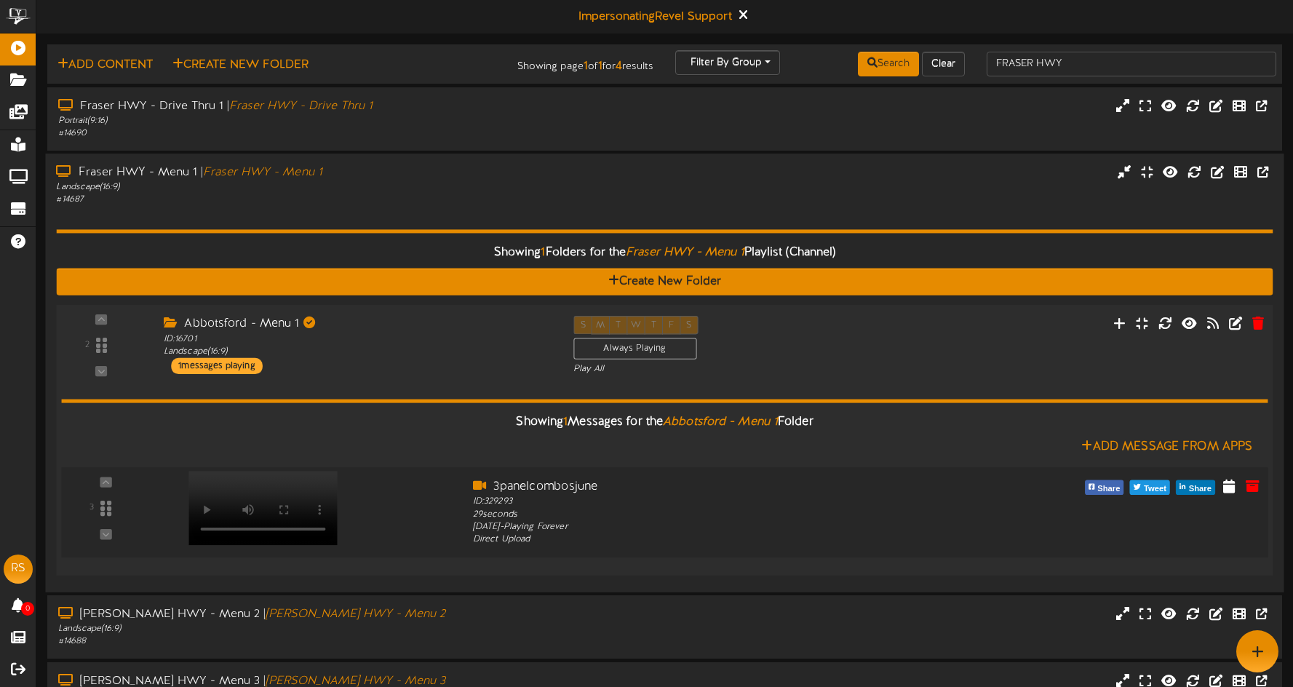
click at [279, 478] on video at bounding box center [263, 508] width 149 height 74
click at [1234, 328] on icon at bounding box center [1236, 322] width 16 height 16
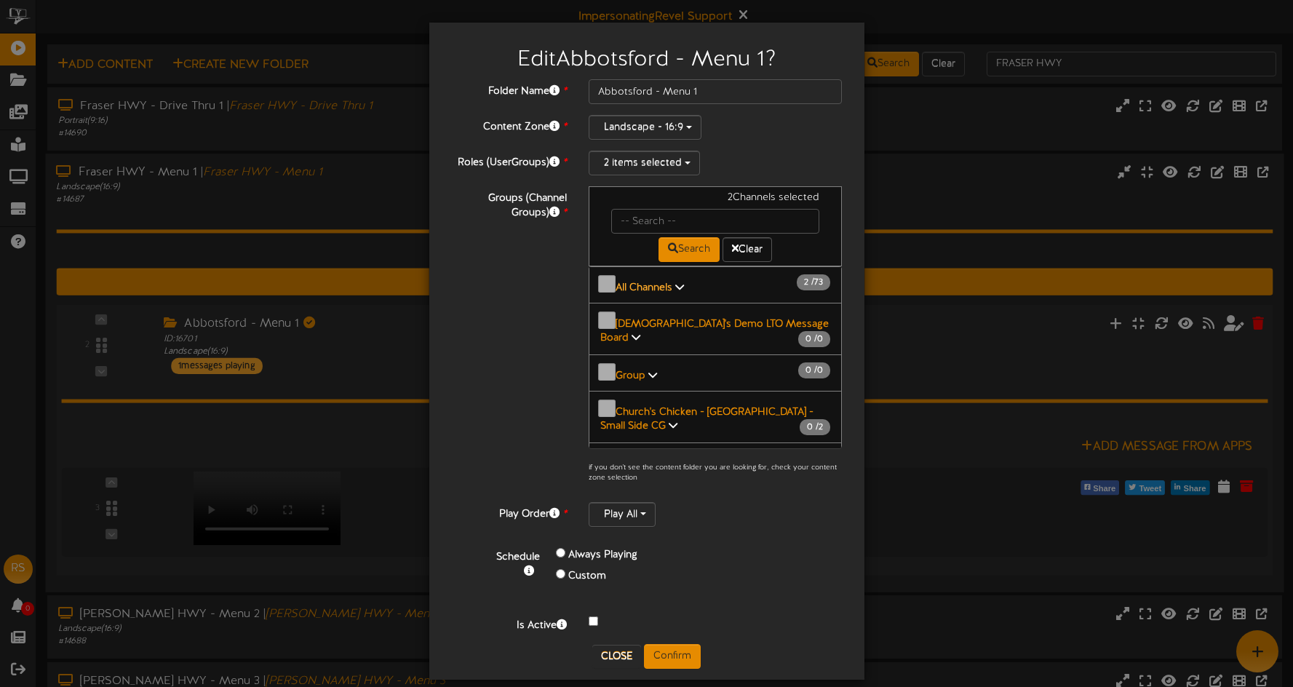
click at [652, 285] on b "All Channels" at bounding box center [644, 287] width 57 height 11
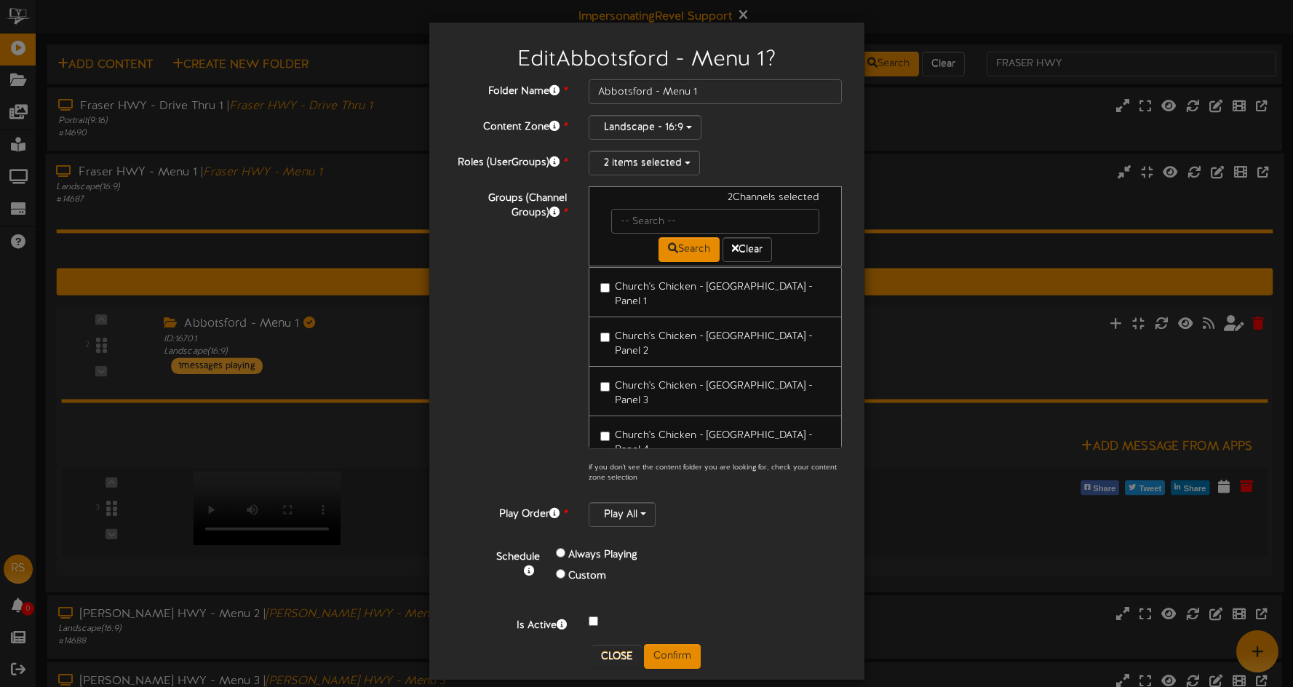
scroll to position [125, 0]
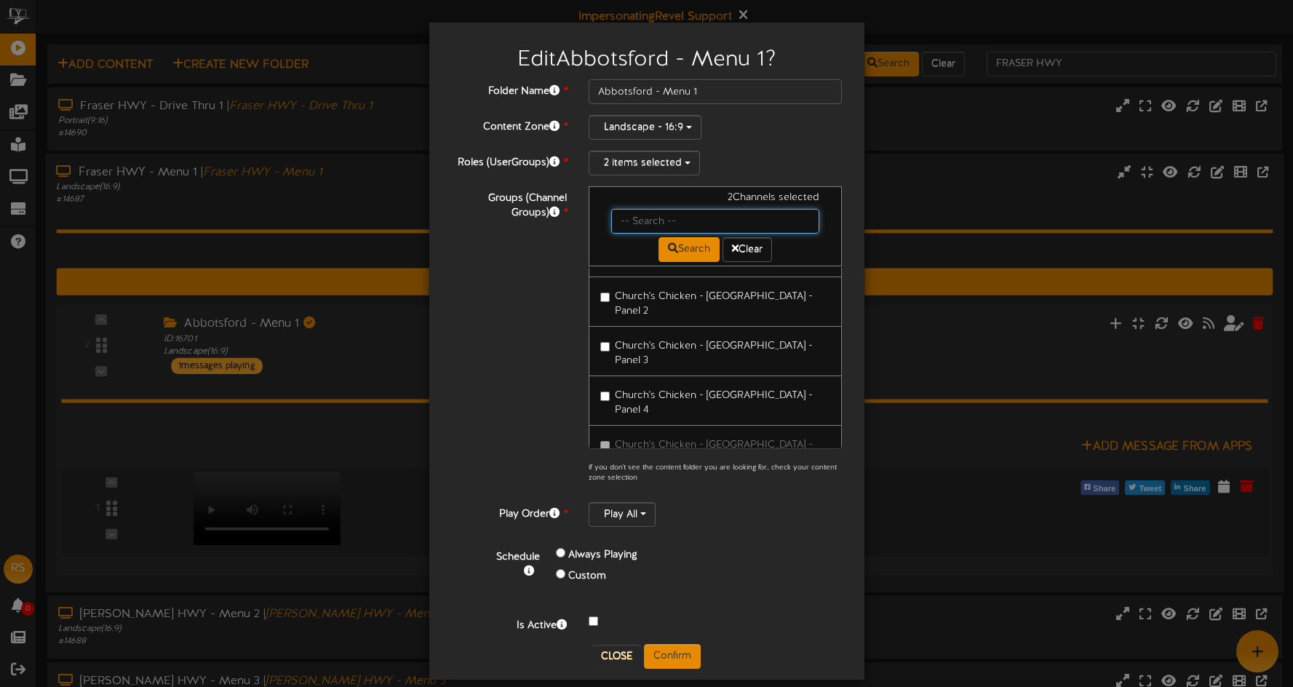
click at [650, 225] on input "text" at bounding box center [715, 221] width 209 height 25
type input "SURREY"
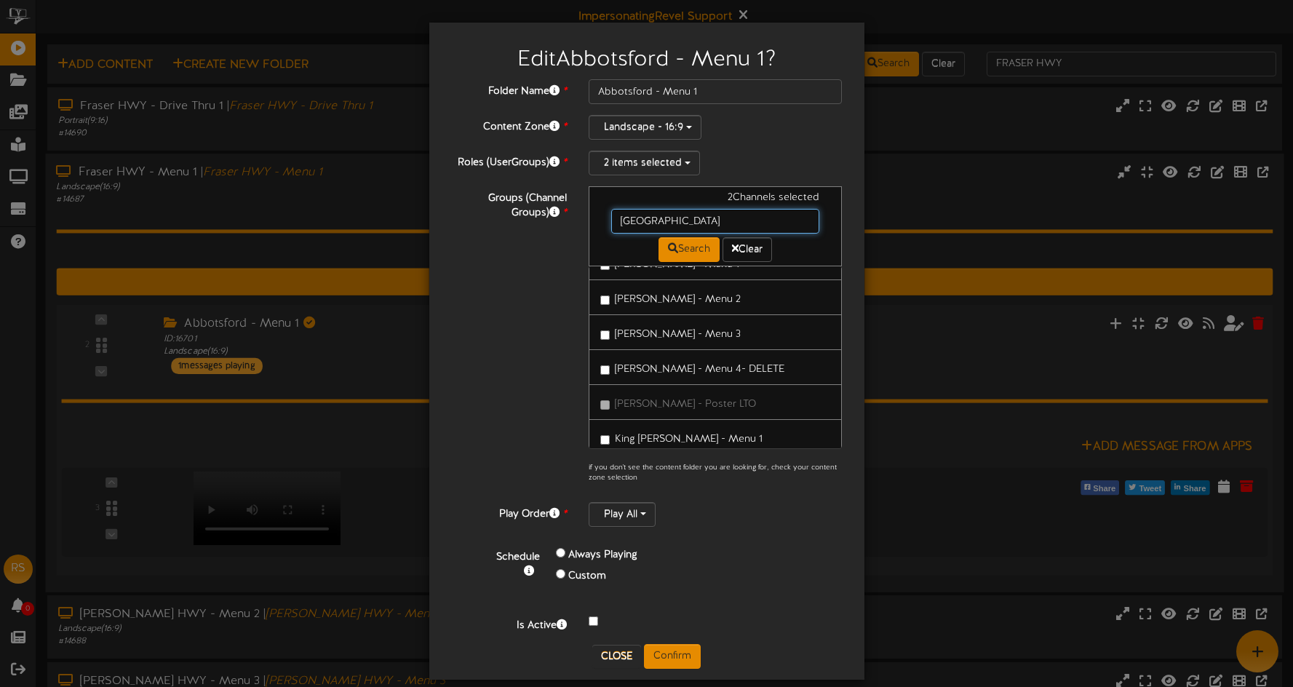
scroll to position [2537, 0]
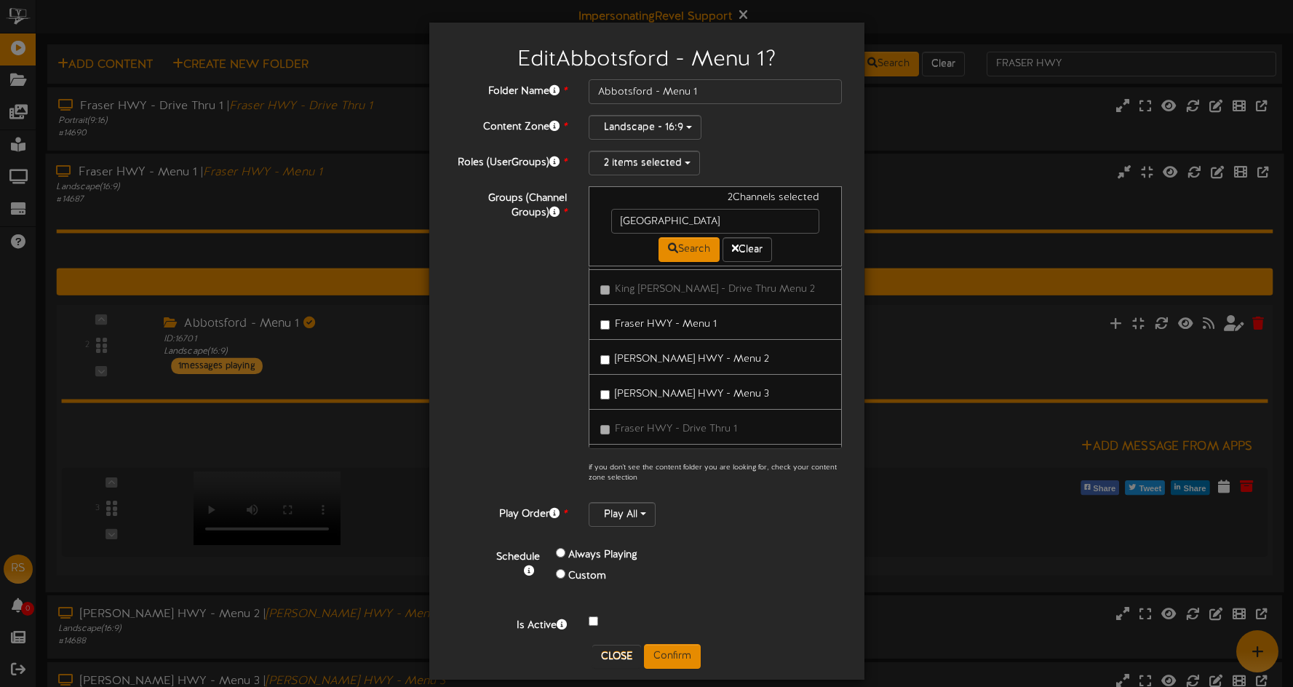
click at [677, 459] on span "Surrey 108 - Menu 1" at bounding box center [662, 464] width 94 height 11
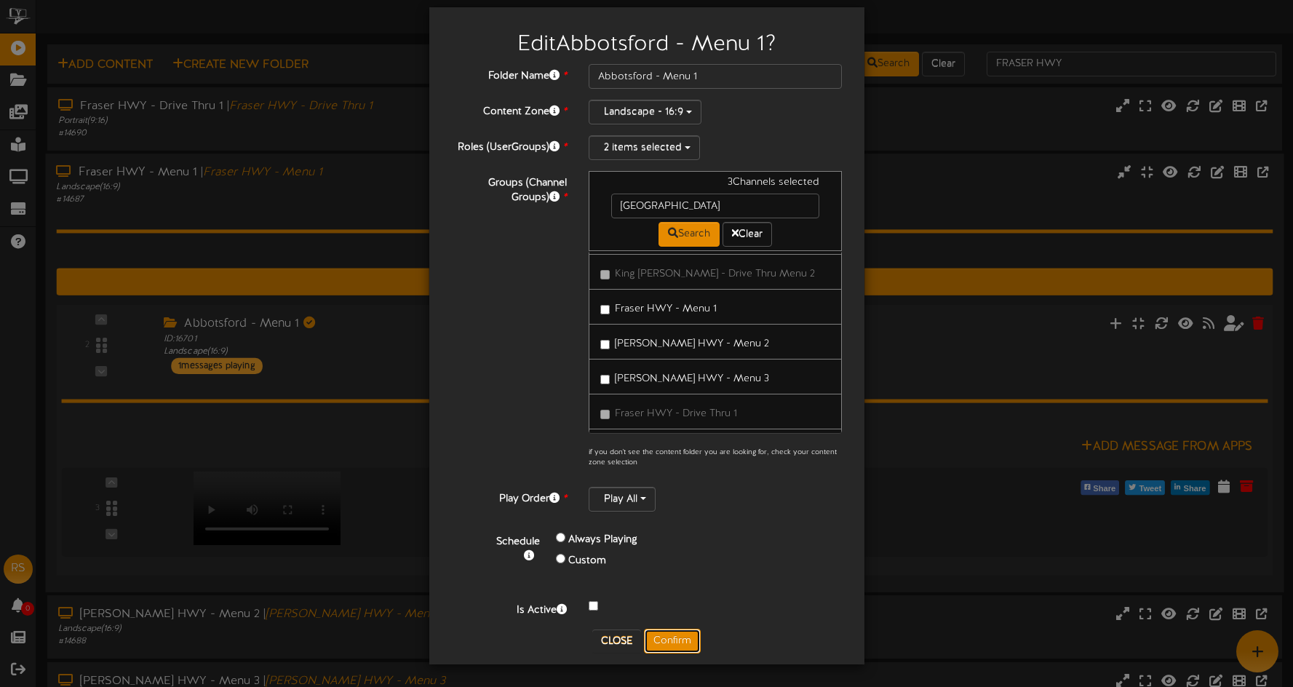
click at [678, 636] on button "Confirm" at bounding box center [672, 641] width 57 height 25
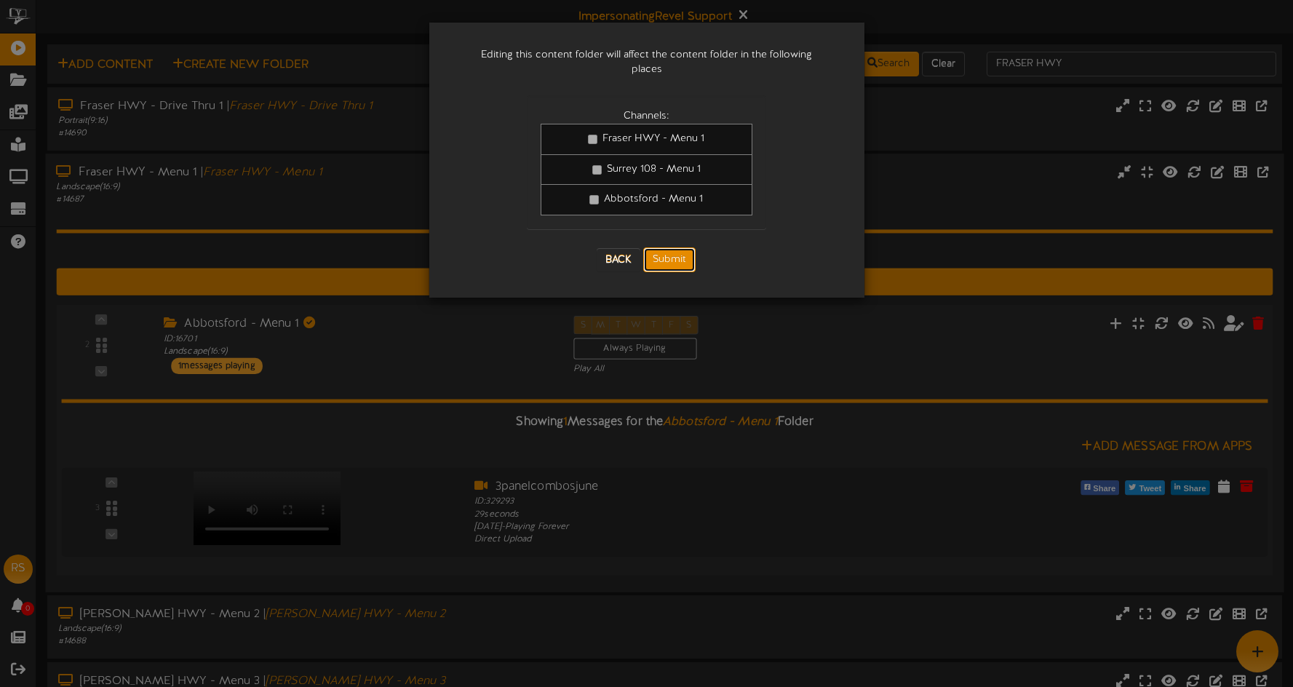
click at [668, 247] on button "Submit" at bounding box center [669, 259] width 52 height 25
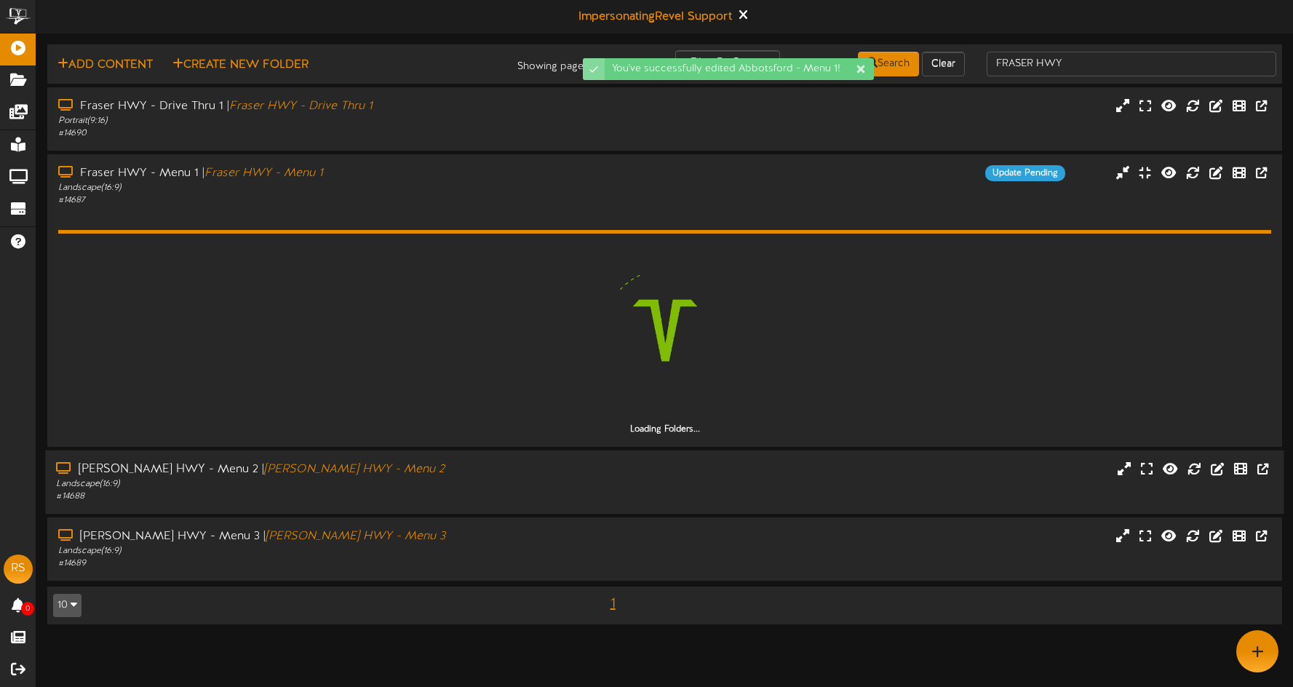
click at [465, 483] on div "Landscape ( 16:9 )" at bounding box center [303, 484] width 494 height 12
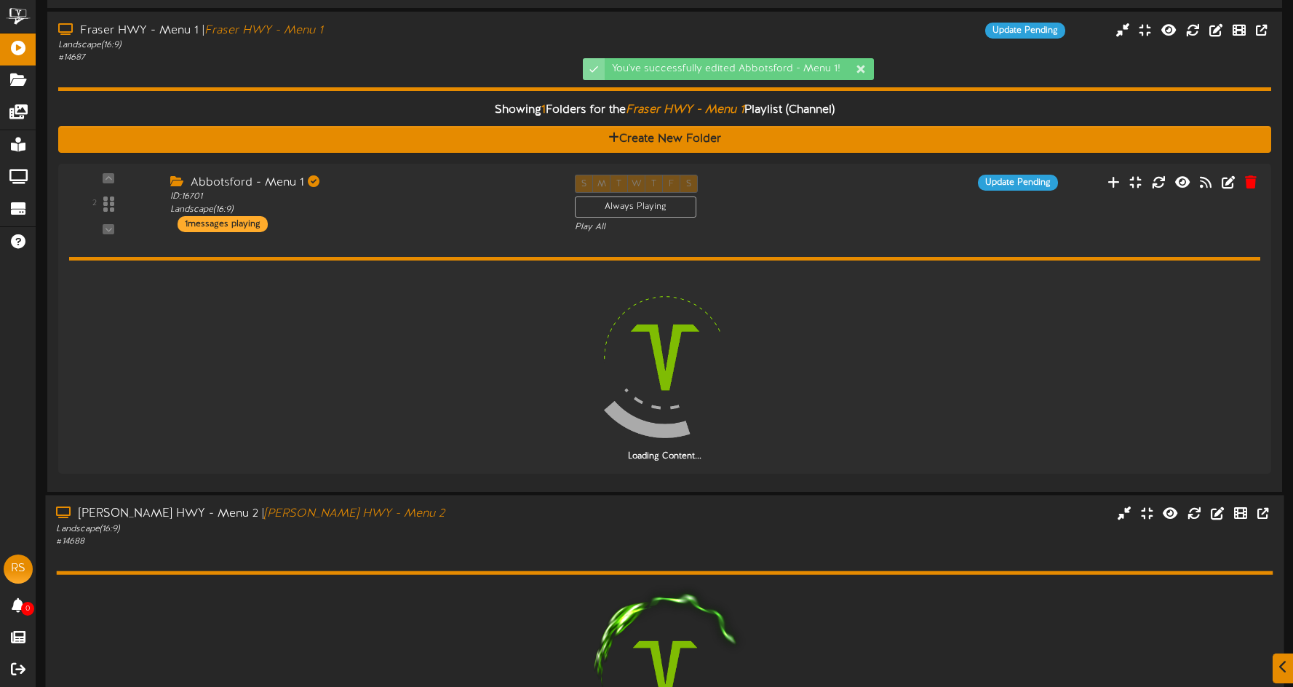
scroll to position [285, 0]
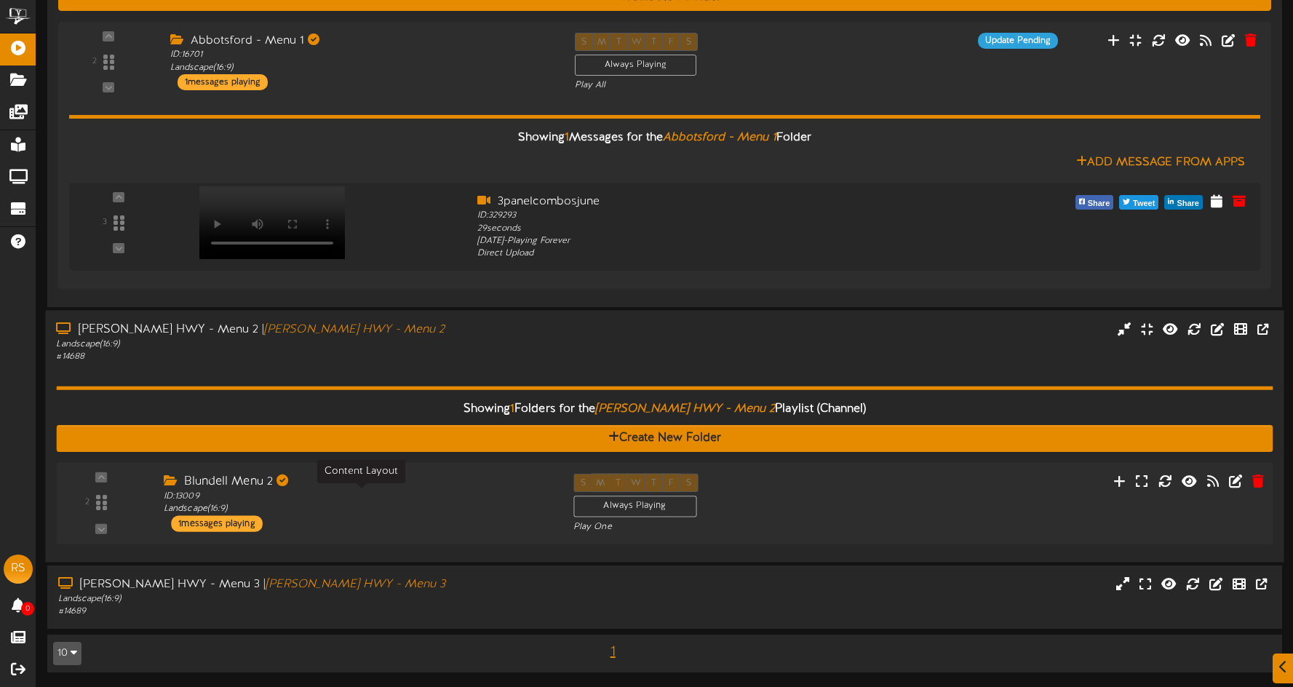
drag, startPoint x: 340, startPoint y: 514, endPoint x: 346, endPoint y: 507, distance: 9.3
click at [341, 513] on div "ID: 13009 Landscape ( 16:9 )" at bounding box center [358, 503] width 388 height 25
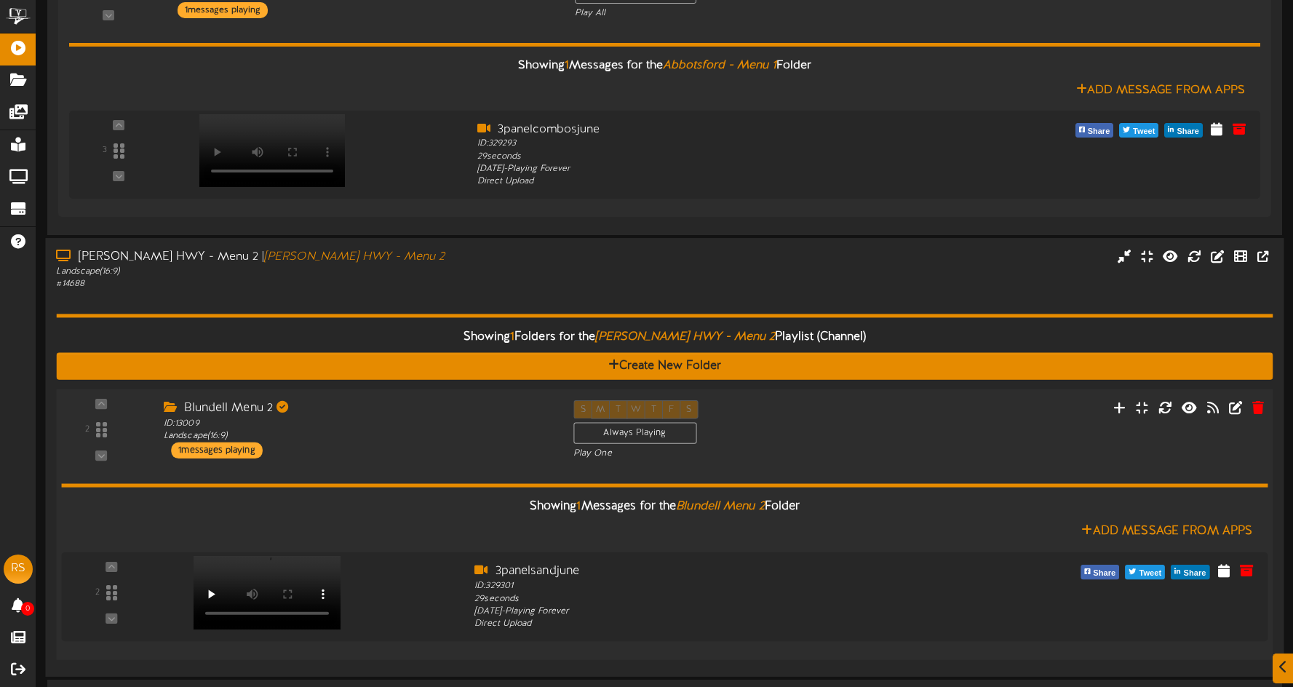
scroll to position [449, 0]
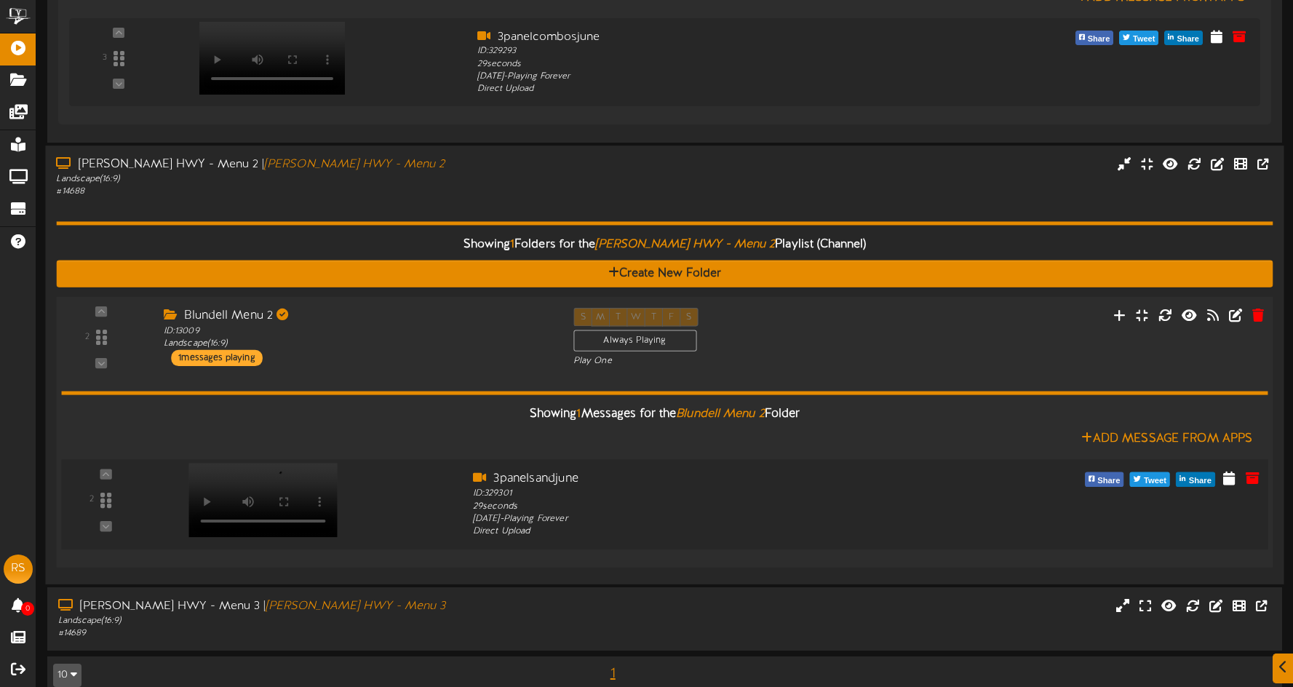
click at [239, 480] on video at bounding box center [263, 500] width 149 height 74
click at [1240, 318] on icon at bounding box center [1236, 315] width 16 height 16
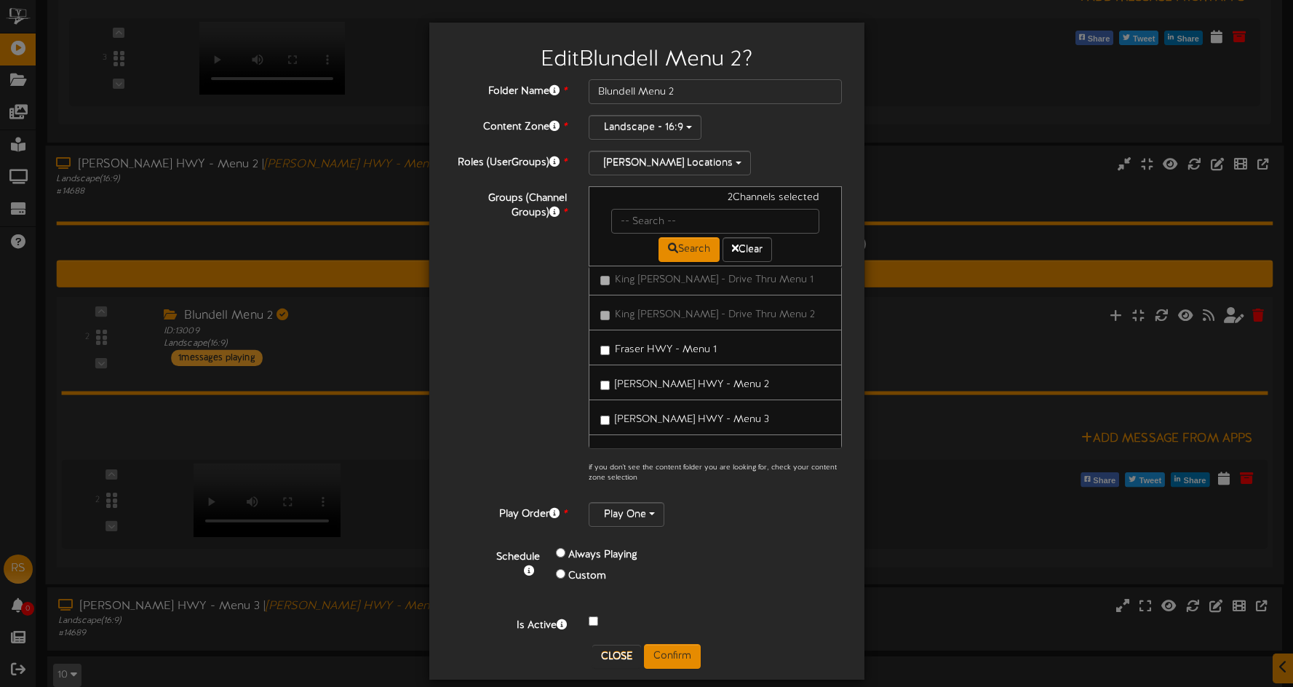
scroll to position [2495, 0]
drag, startPoint x: 705, startPoint y: 391, endPoint x: 742, endPoint y: 475, distance: 91.9
click at [705, 536] on span "Surrey 108 - Menu 2" at bounding box center [662, 541] width 95 height 11
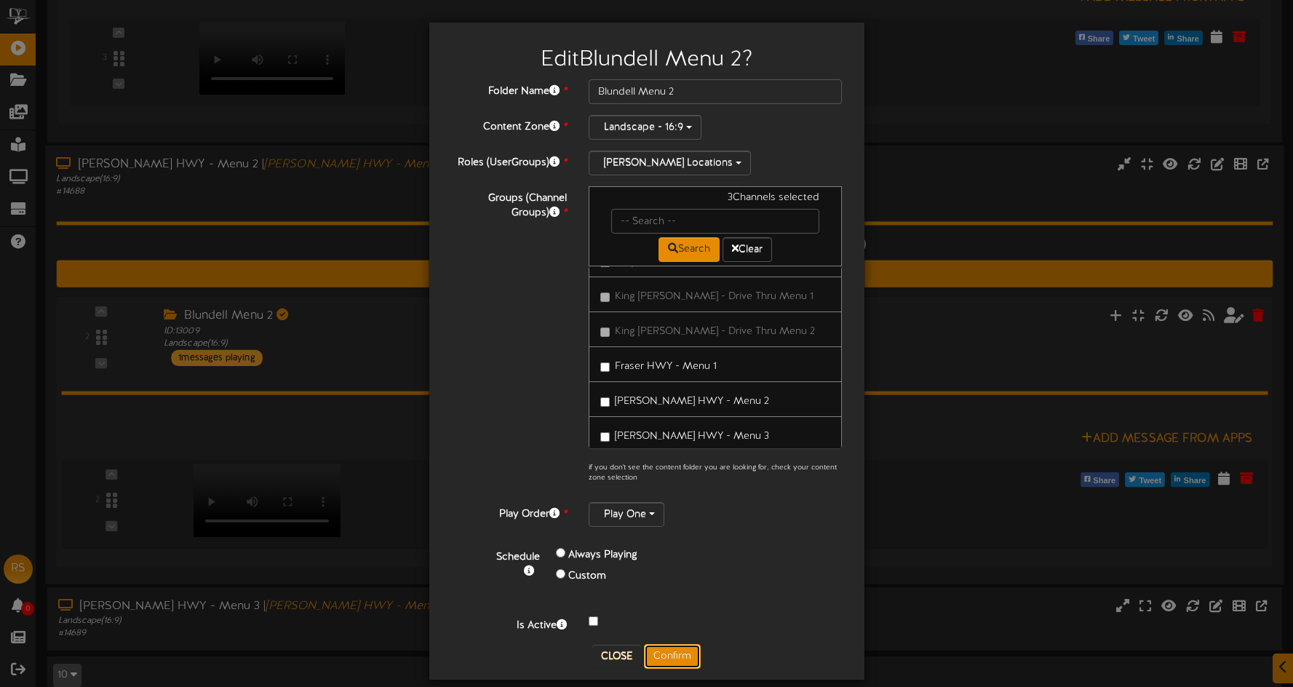
click at [687, 652] on button "Confirm" at bounding box center [672, 656] width 57 height 25
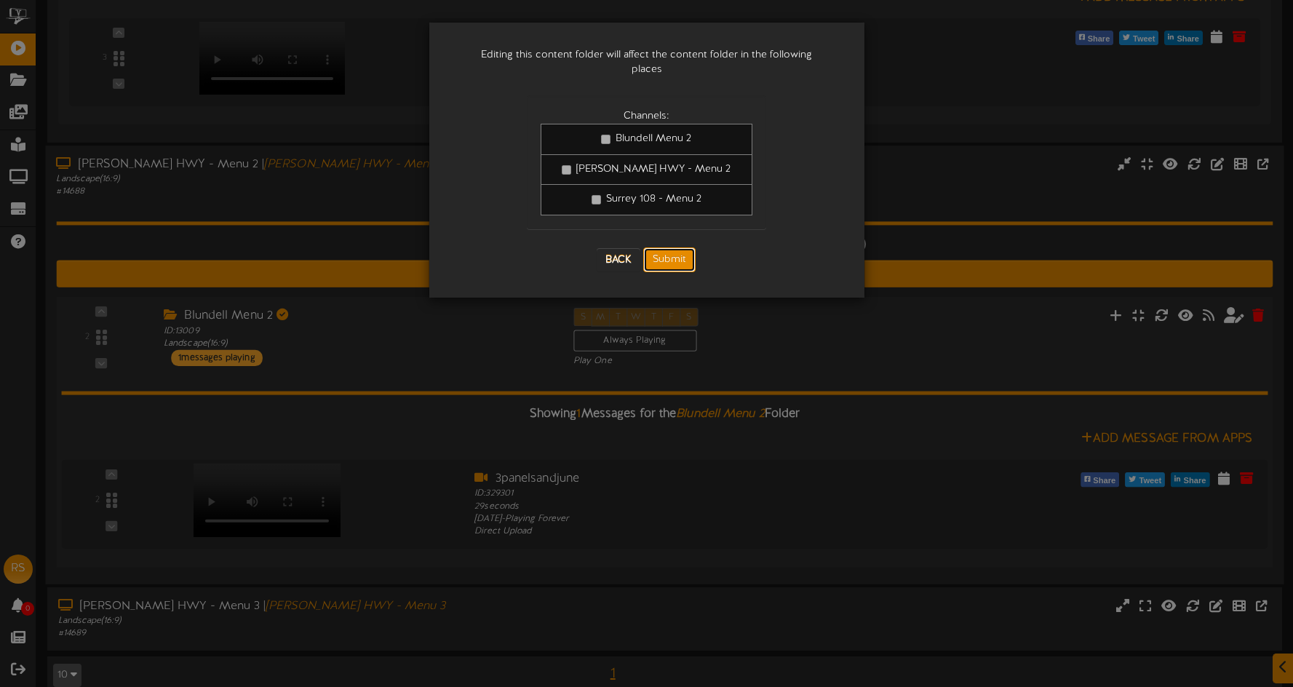
click at [674, 249] on button "Submit" at bounding box center [669, 259] width 52 height 25
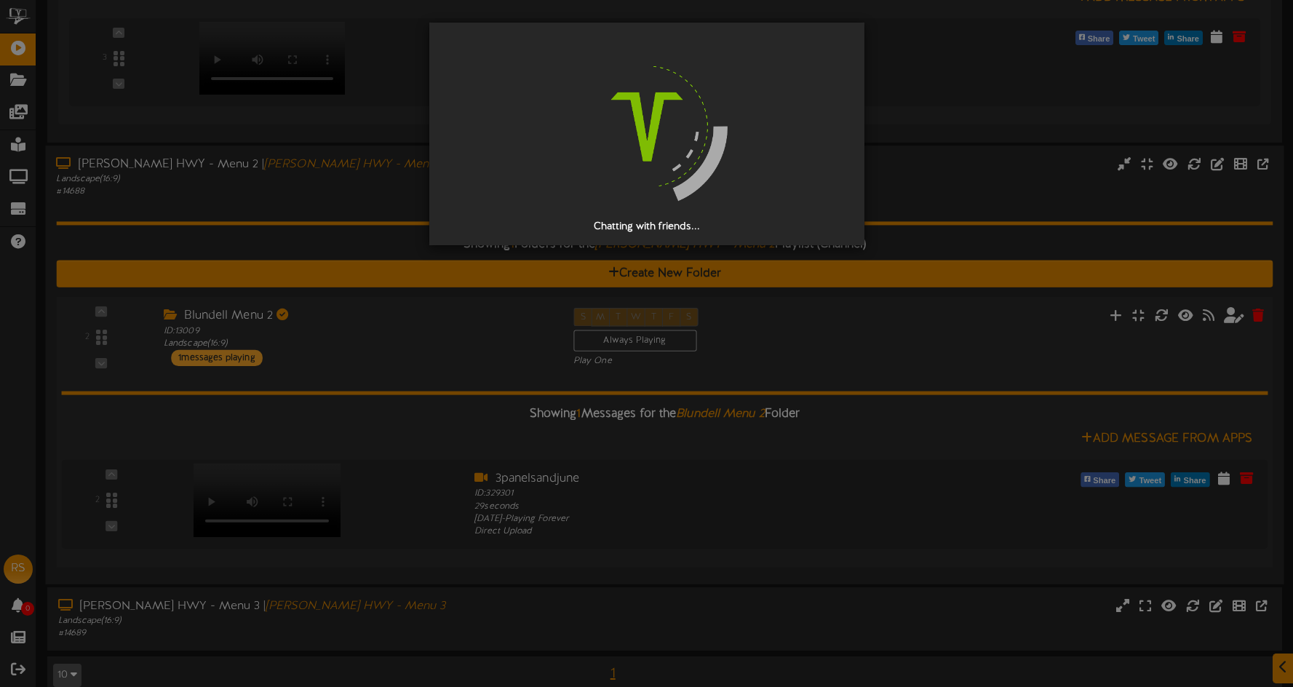
scroll to position [0, 0]
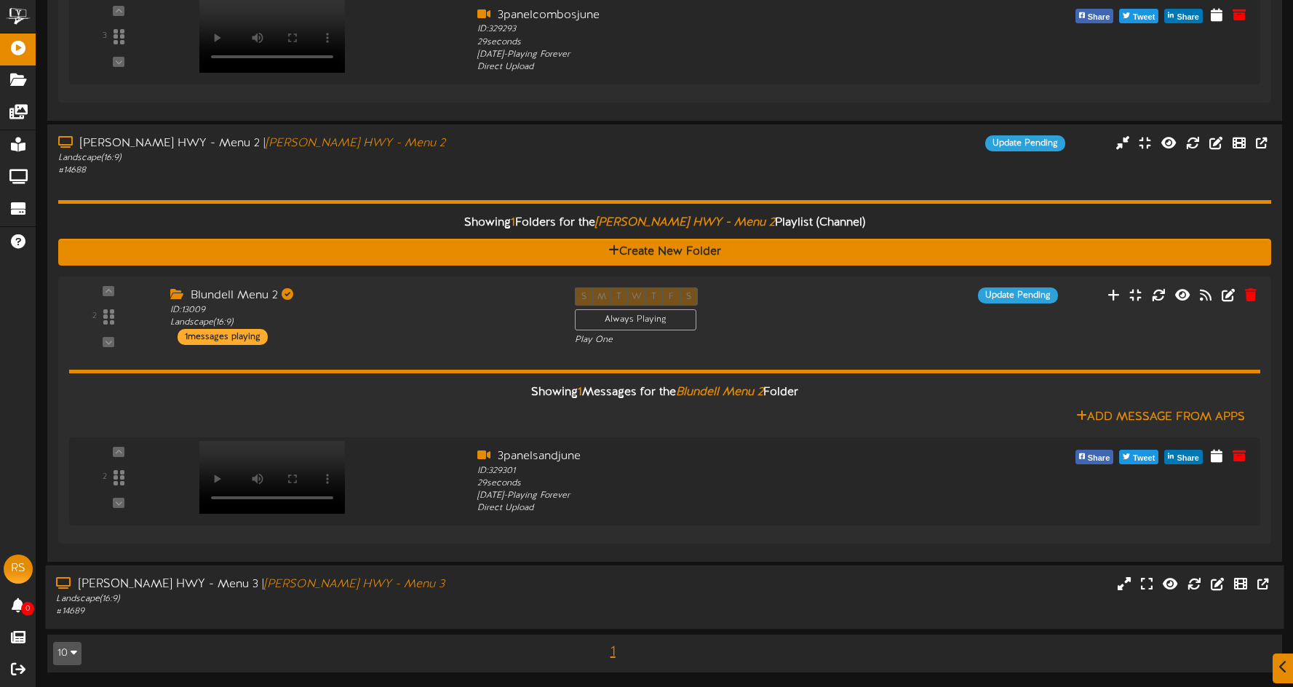
click at [426, 589] on div "Fraser HWY - Menu 3 | Fraser HWY - Menu 3" at bounding box center [303, 584] width 494 height 17
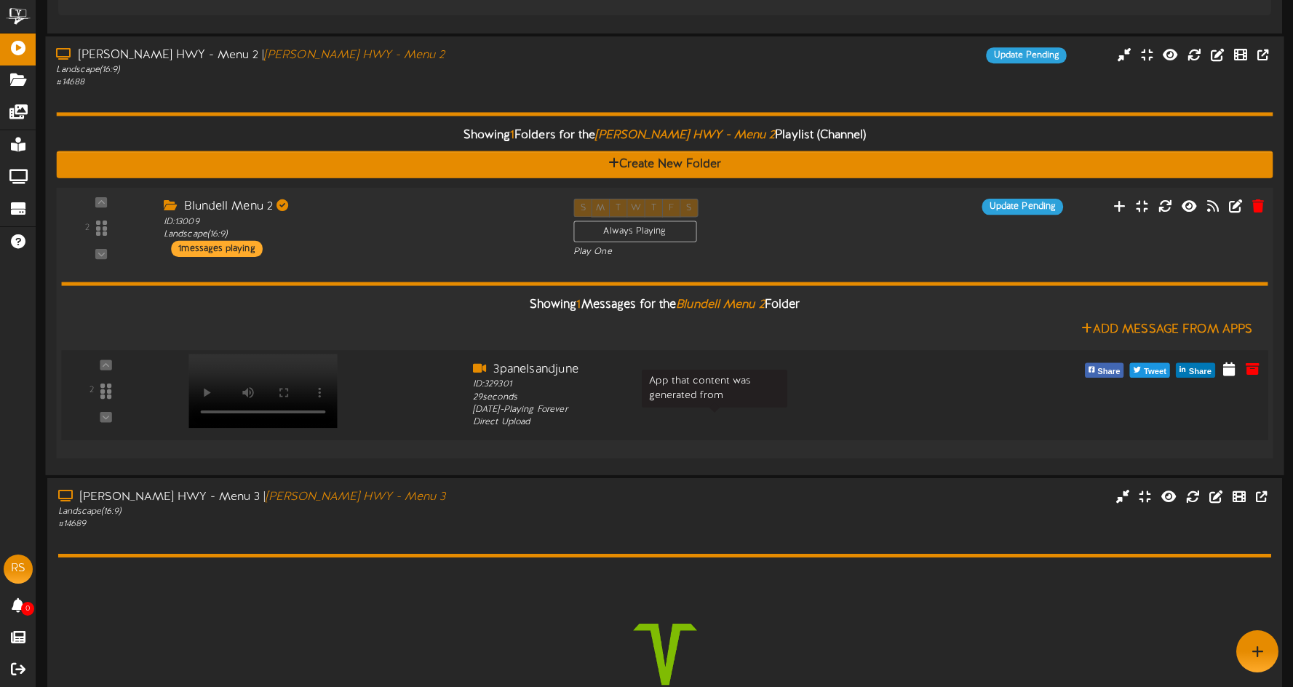
scroll to position [700, 0]
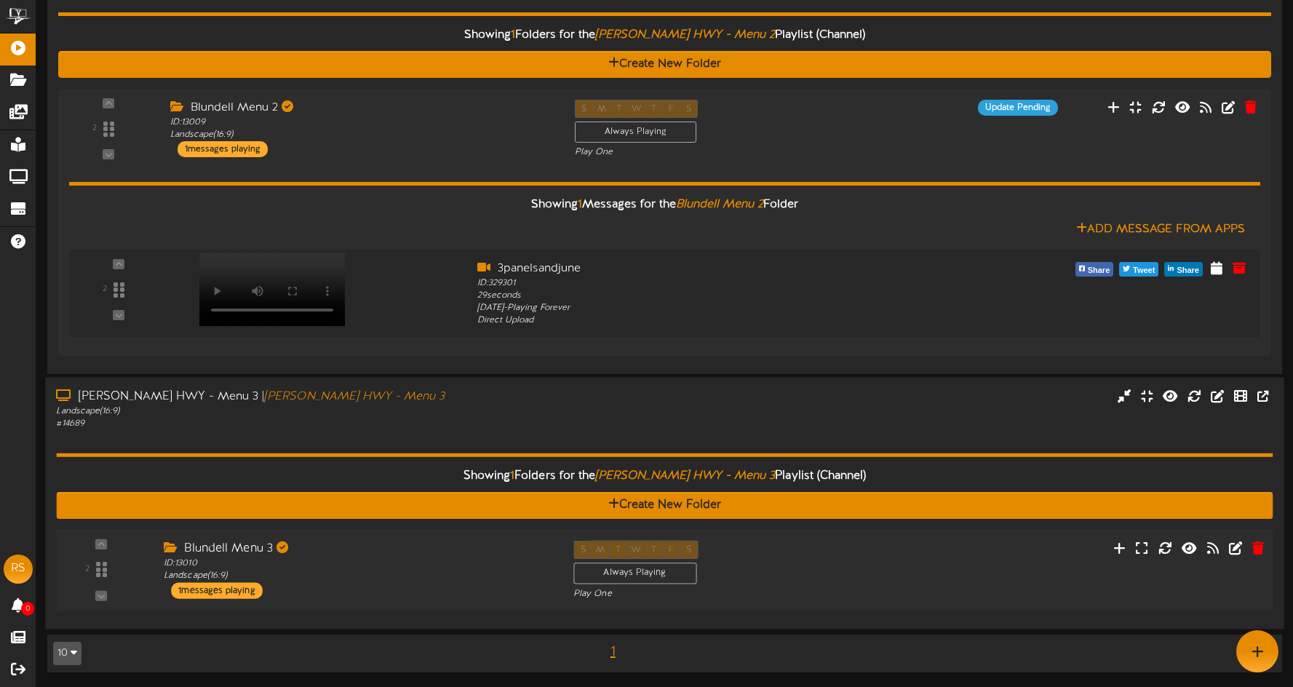
click at [344, 583] on div "Blundell Menu 3 ID: 13010 Landscape ( 16:9 ) 1 messages playing" at bounding box center [358, 570] width 410 height 58
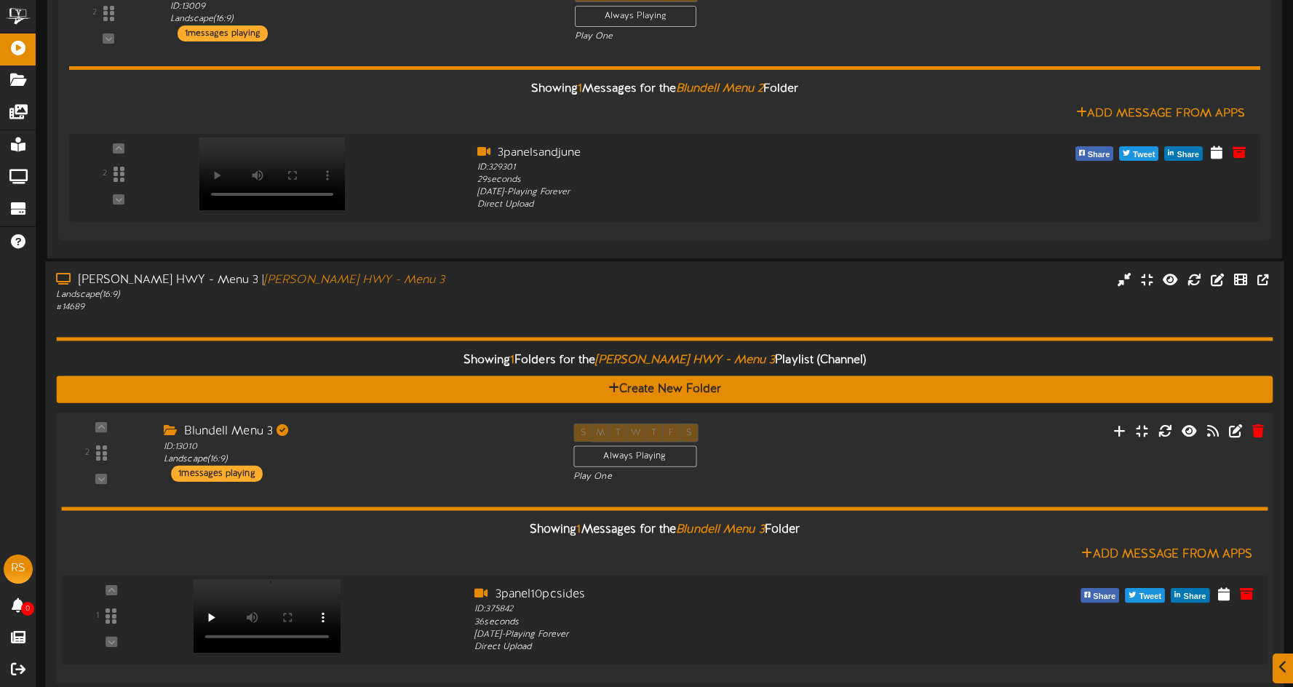
scroll to position [845, 0]
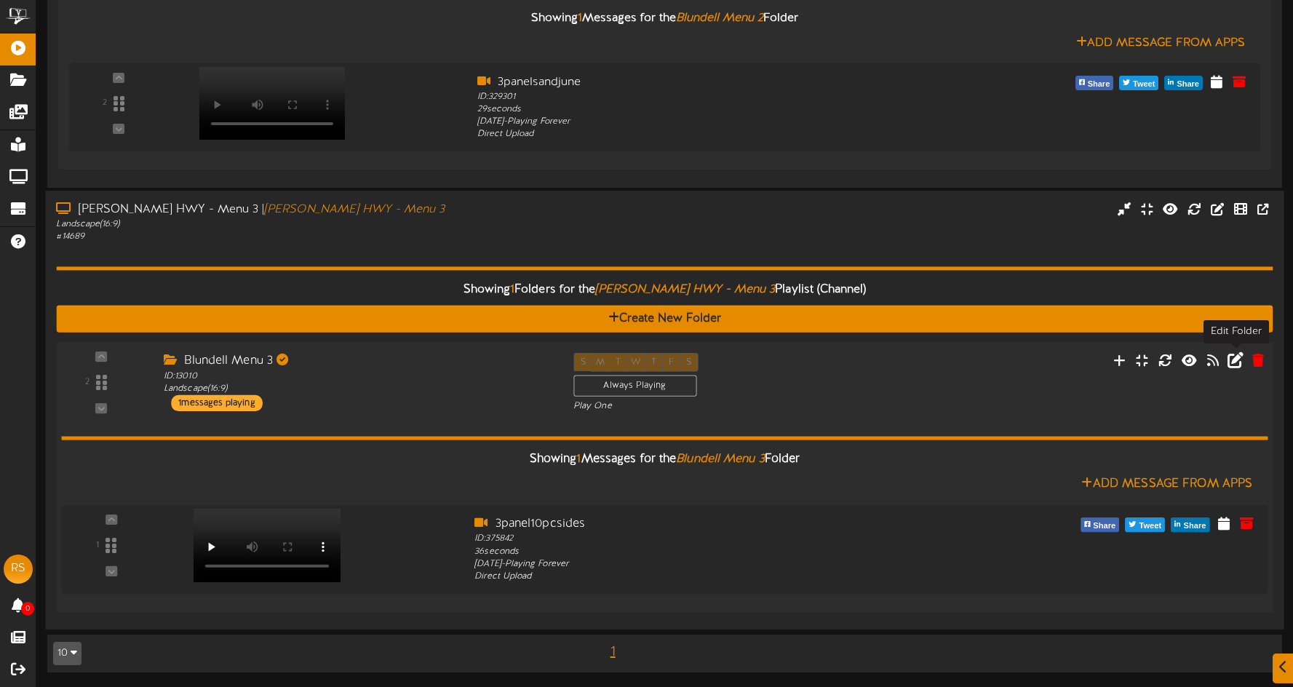
click at [1237, 361] on icon at bounding box center [1236, 360] width 16 height 16
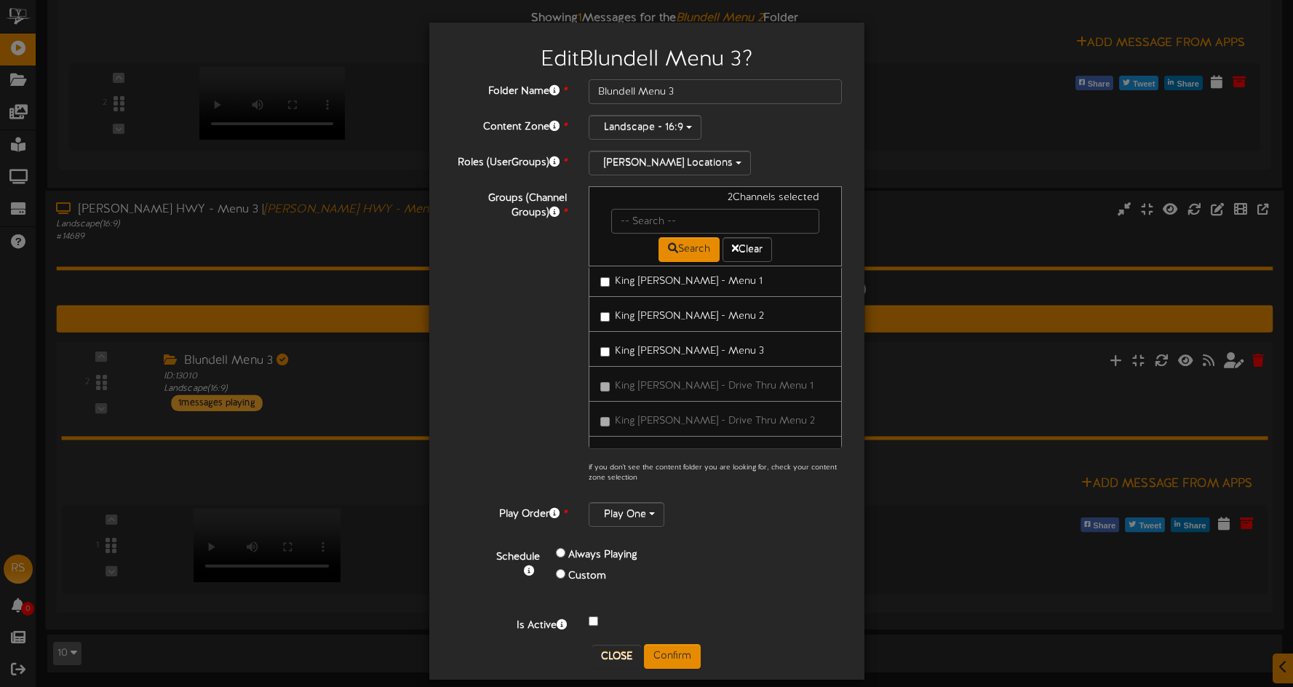
scroll to position [2562, 0]
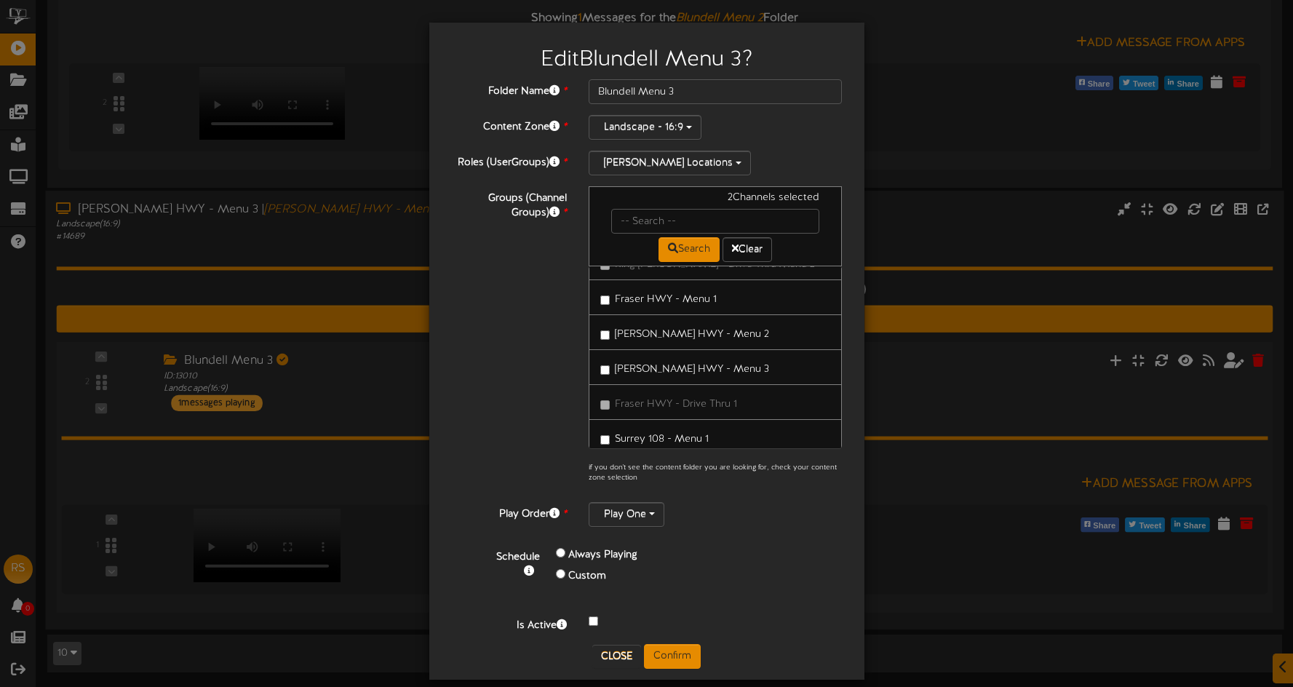
click at [686, 504] on span "Surrey 108 - Menu 3" at bounding box center [662, 509] width 95 height 11
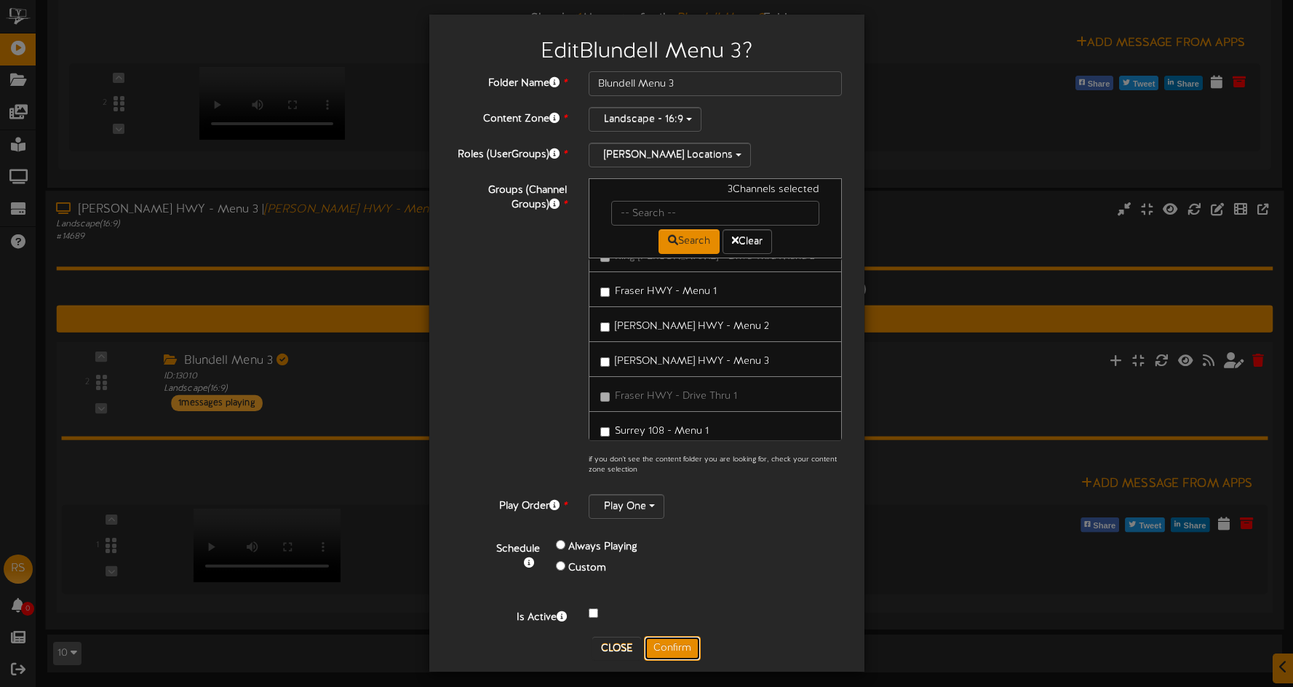
scroll to position [0, 0]
click at [684, 636] on button "Confirm" at bounding box center [672, 648] width 57 height 25
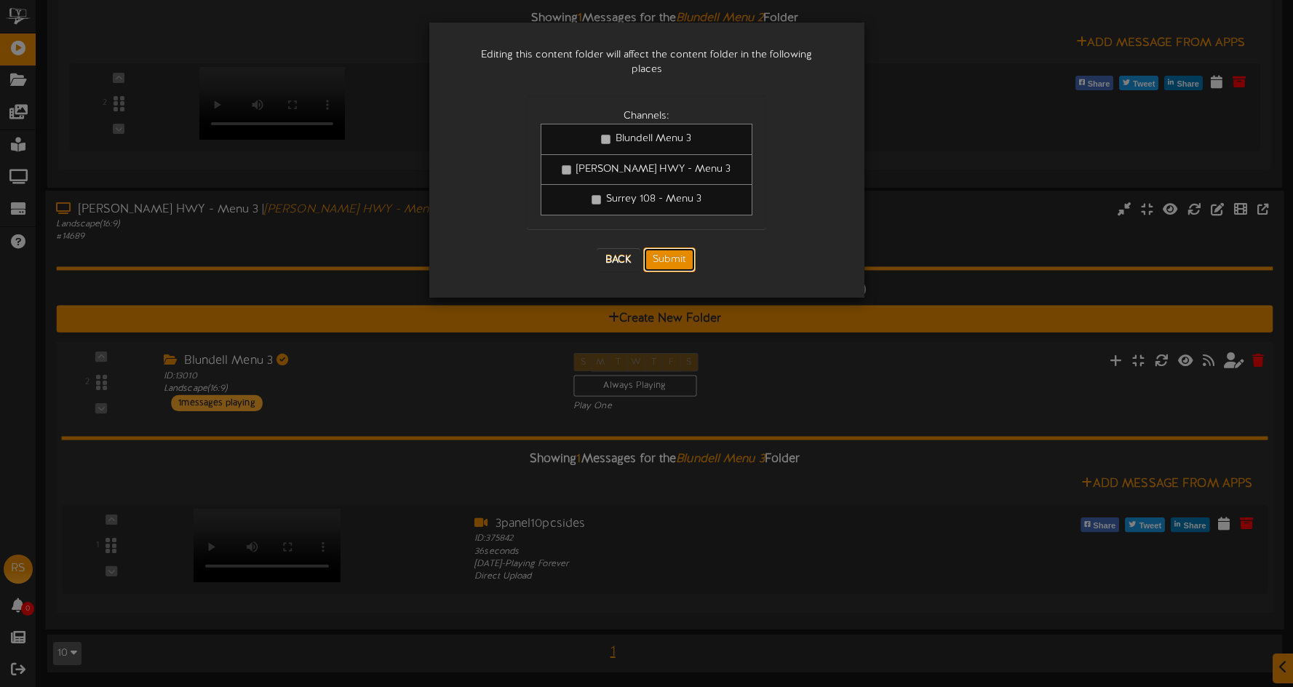
click at [682, 247] on button "Submit" at bounding box center [669, 259] width 52 height 25
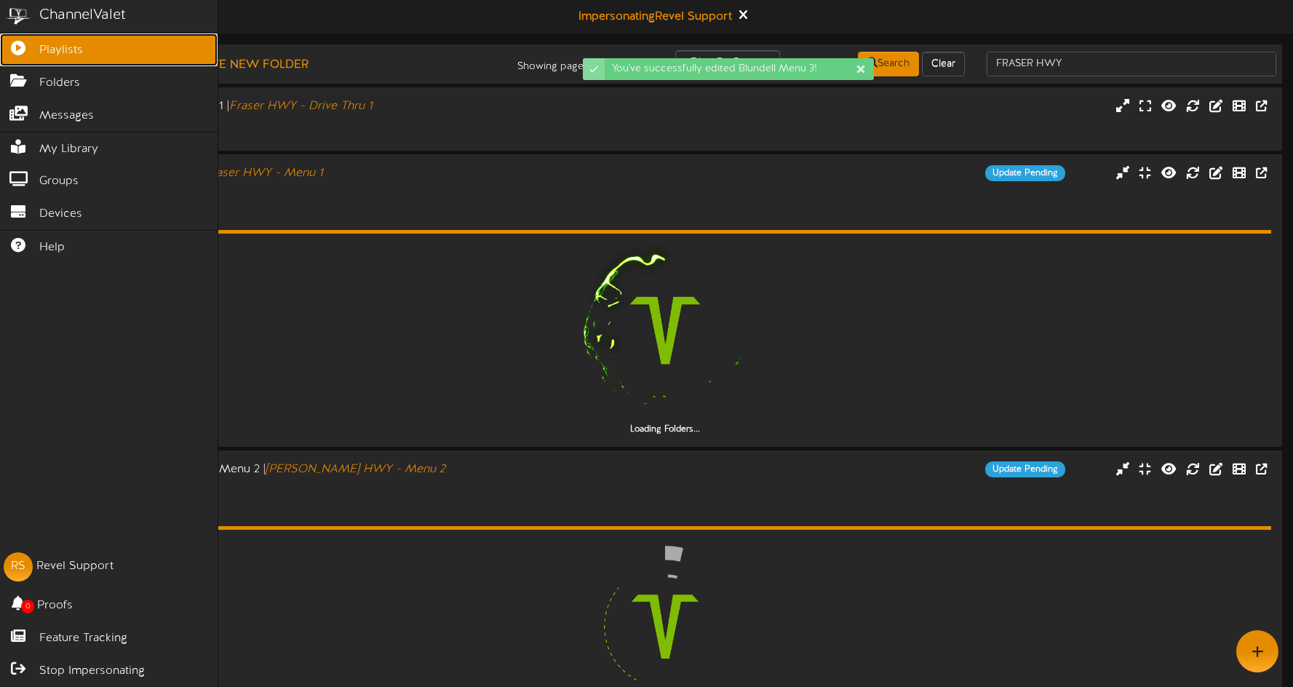
drag, startPoint x: 16, startPoint y: 47, endPoint x: 118, endPoint y: 62, distance: 102.9
click at [16, 47] on icon at bounding box center [18, 46] width 36 height 11
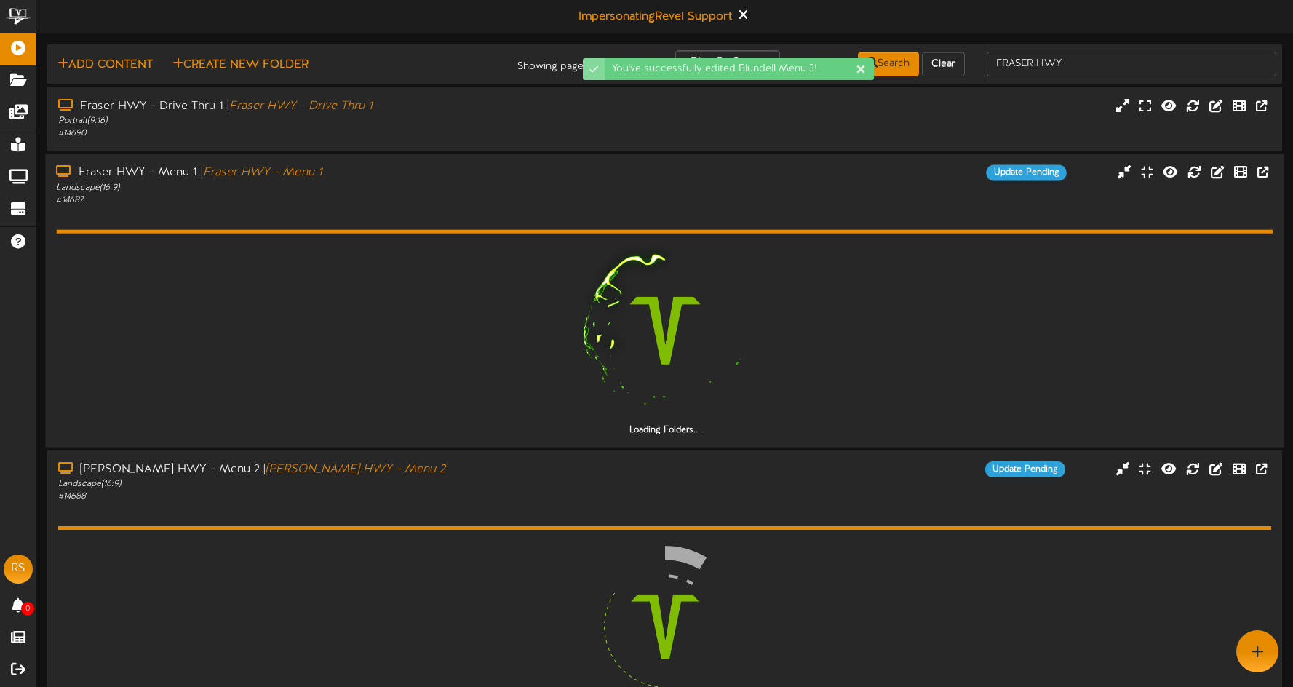
click at [579, 182] on div "Fraser HWY - Menu 1 | Fraser HWY - Menu 1 Landscape ( 16:9 ) # 14687 Update Pen…" at bounding box center [664, 184] width 1239 height 41
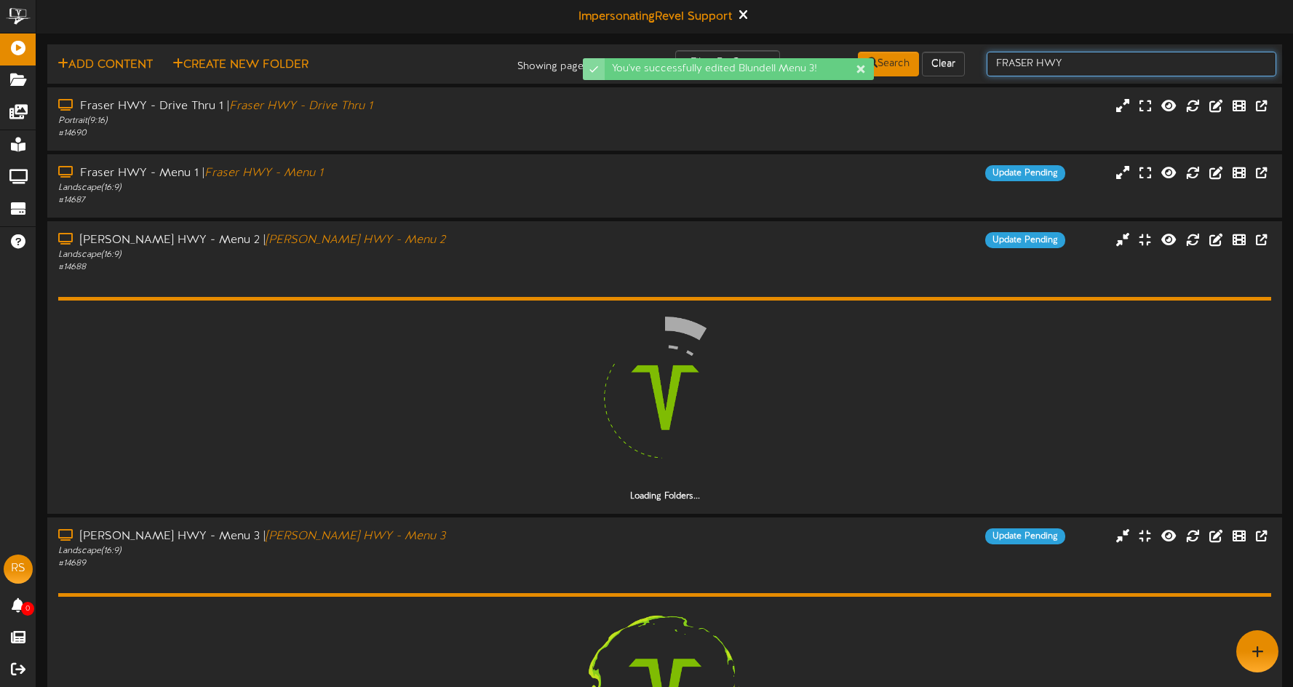
click at [1079, 65] on input "FRASER HWY" at bounding box center [1132, 64] width 290 height 25
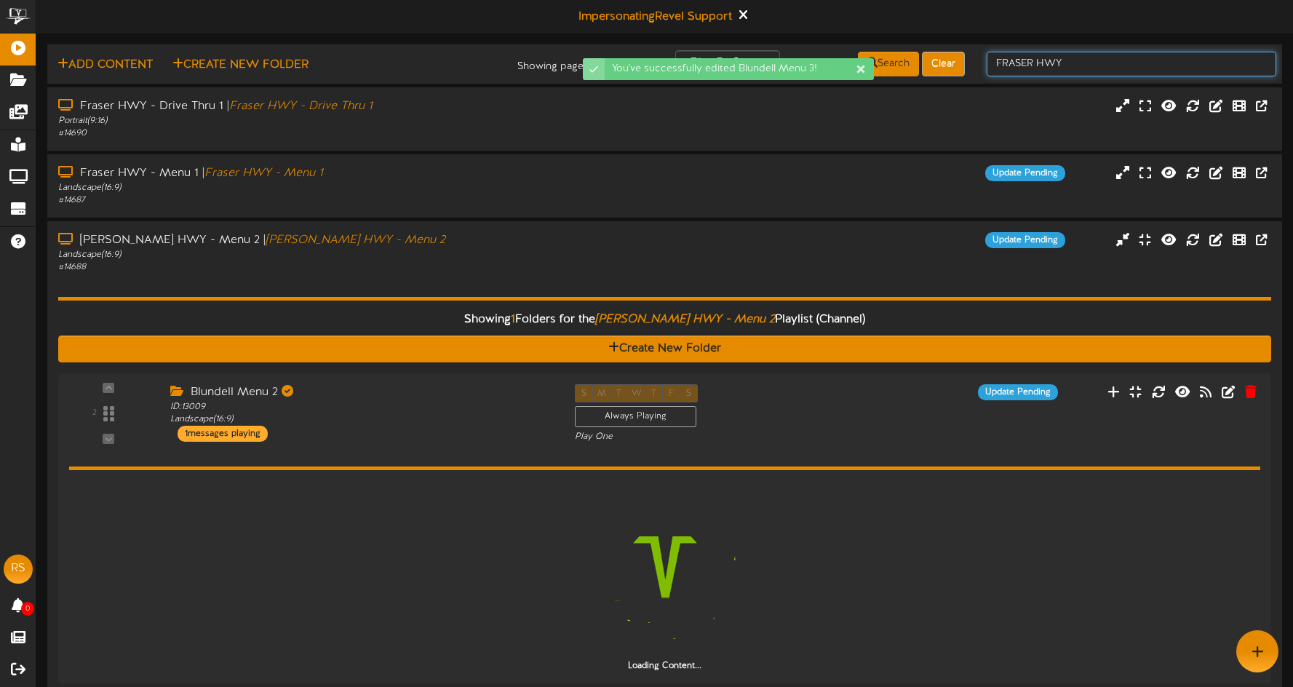
drag, startPoint x: 1071, startPoint y: 63, endPoint x: 962, endPoint y: 61, distance: 109.2
click at [957, 61] on div "Add Content Create New Folder Showing page 1 of 1 for 4 results Filter By Group…" at bounding box center [664, 64] width 1245 height 28
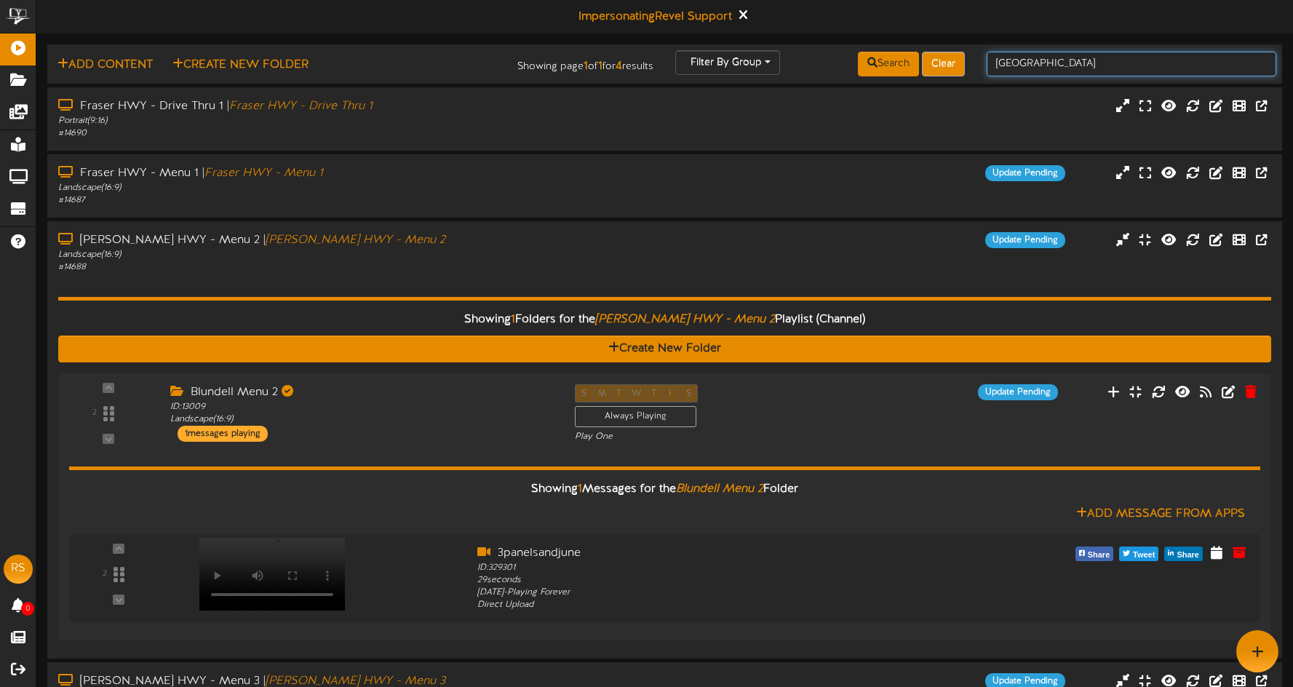
type input "SURREY"
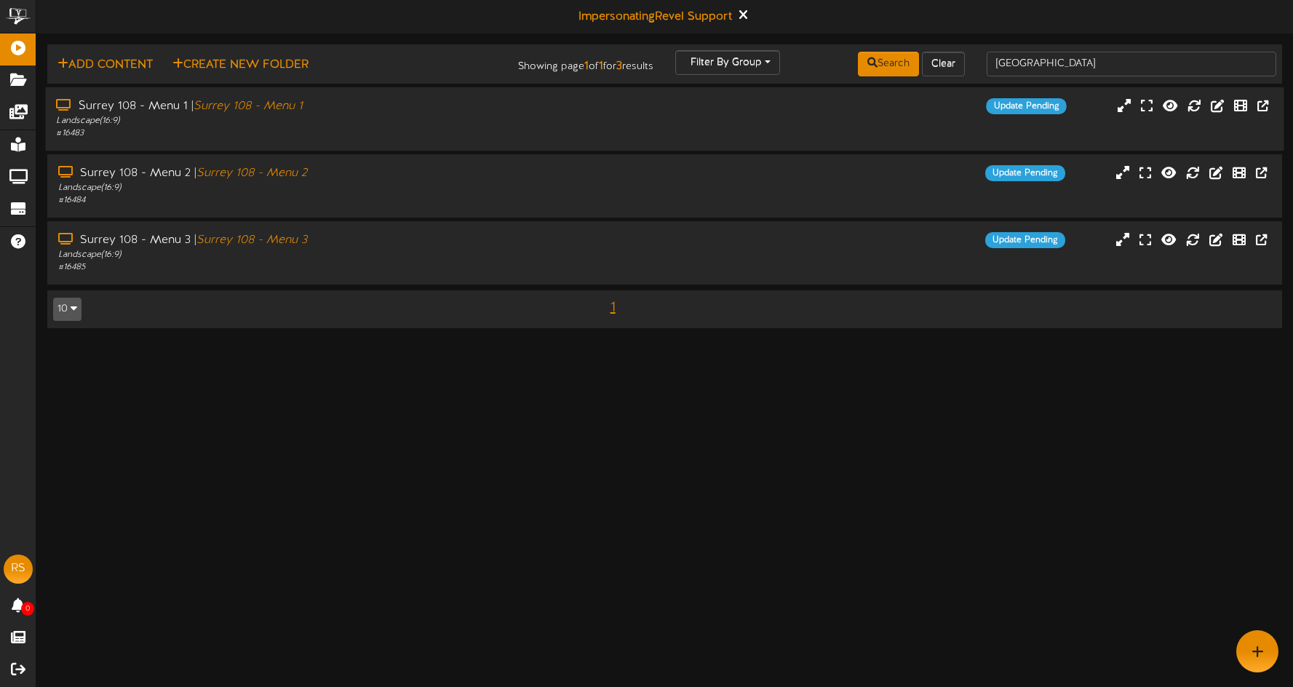
click at [661, 97] on div "Surrey 108 - Menu 1 | Surrey 108 - Menu 1 Landscape ( 16:9 ) # 16483 Update Pen…" at bounding box center [664, 118] width 1239 height 63
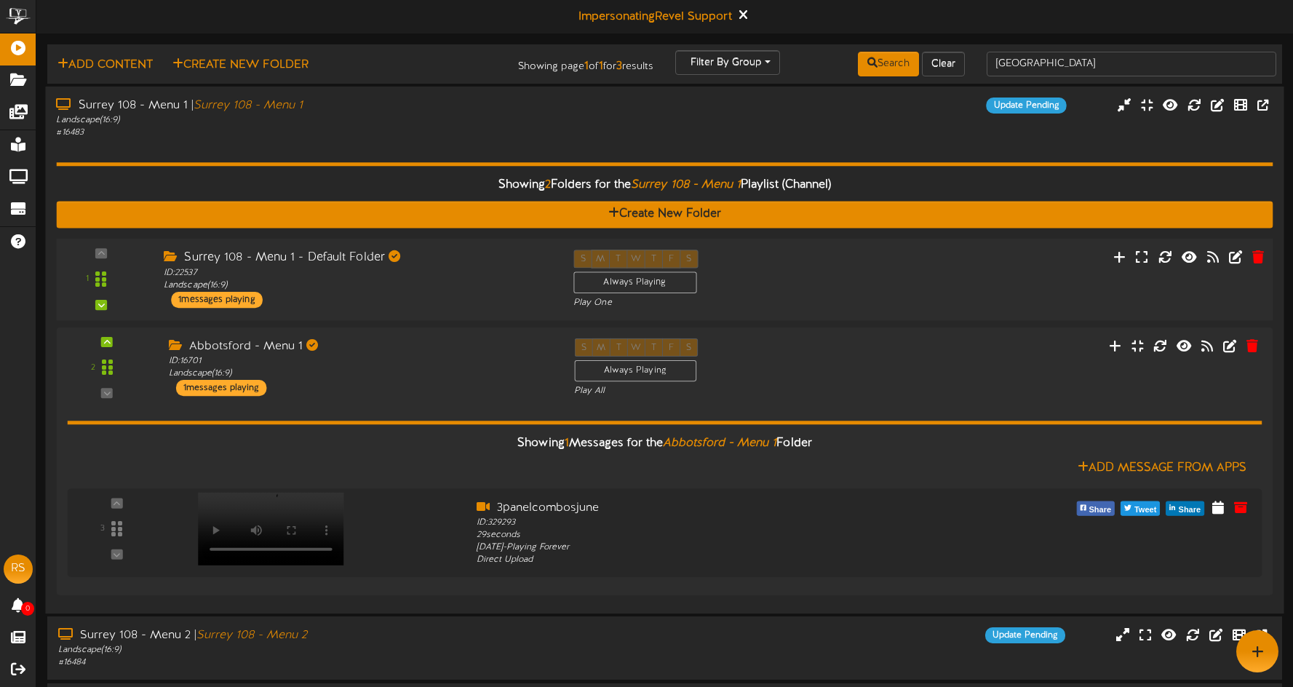
click at [875, 290] on div "1 ID:" at bounding box center [664, 280] width 1229 height 60
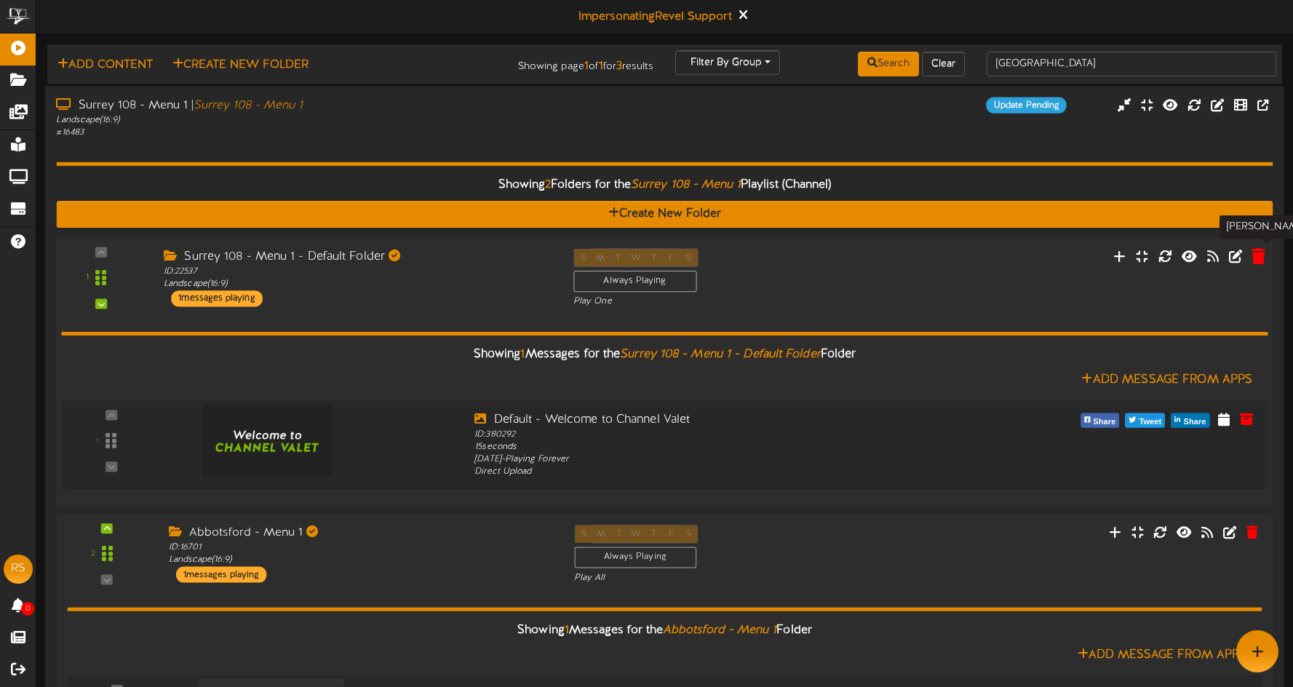
click at [1262, 255] on icon at bounding box center [1259, 255] width 14 height 16
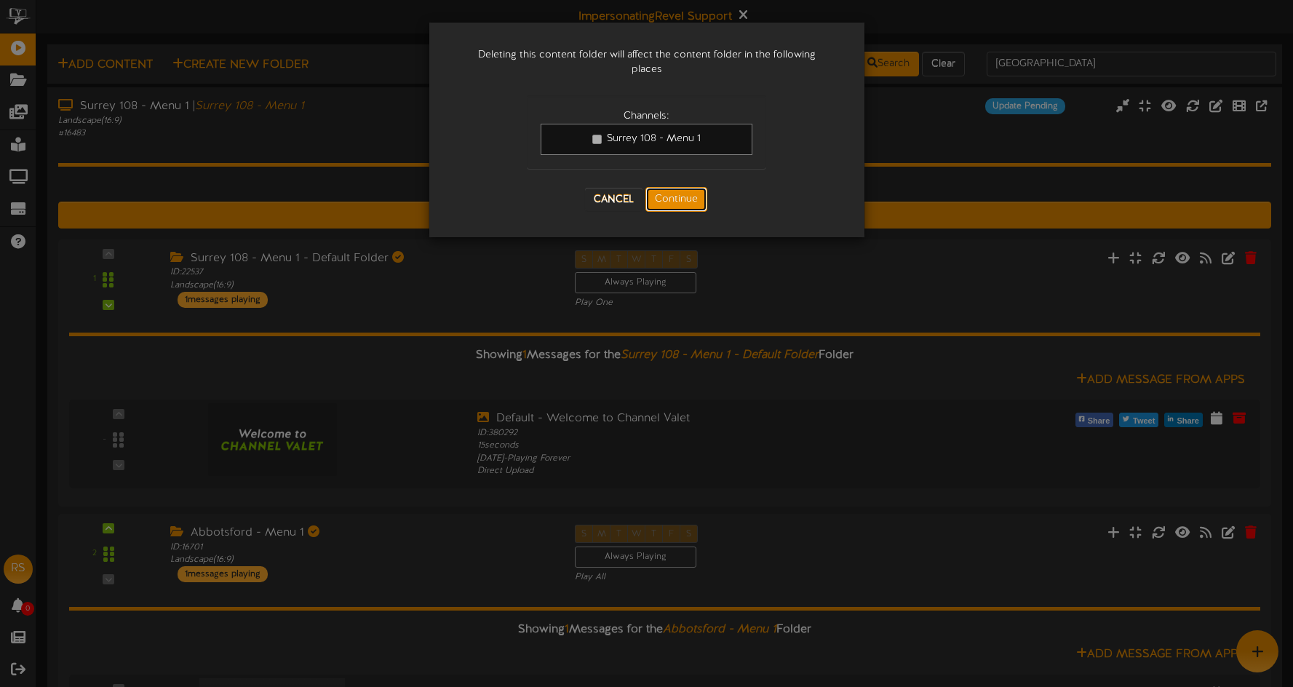
click at [695, 191] on button "Continue" at bounding box center [677, 199] width 62 height 25
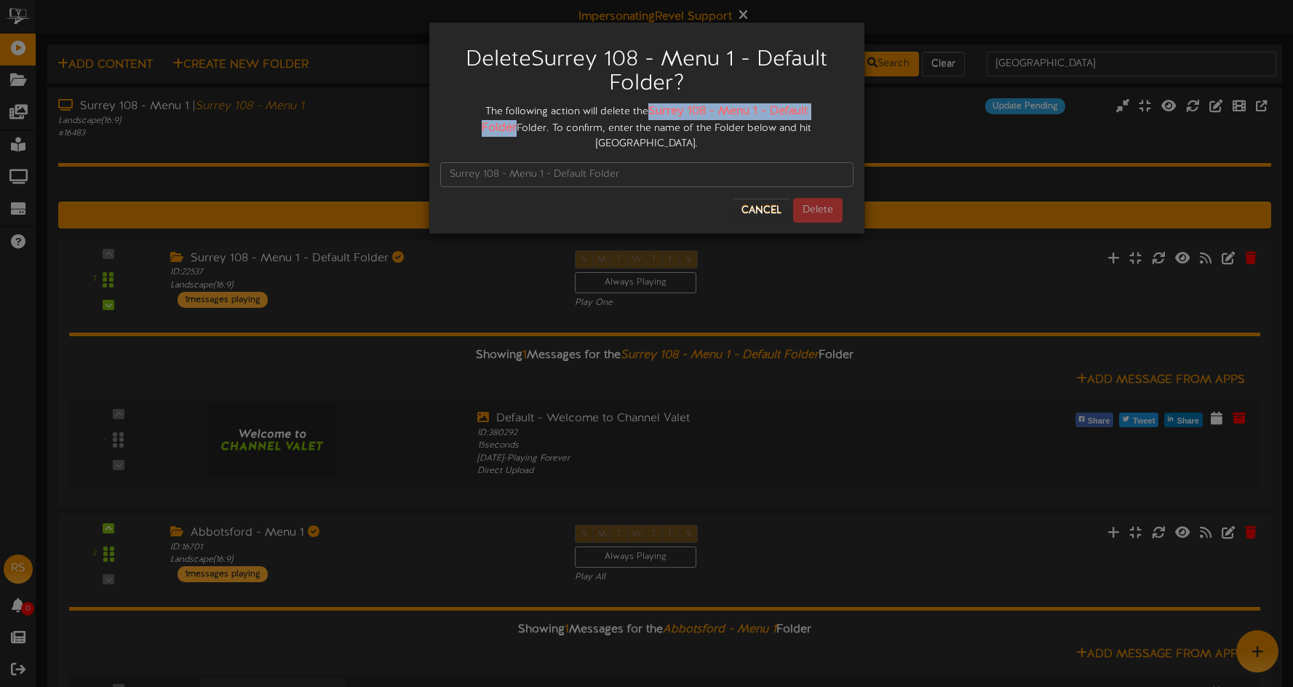
drag, startPoint x: 667, startPoint y: 109, endPoint x: 818, endPoint y: 111, distance: 151.4
click at [830, 110] on div "The following action will delete the Surrey 108 - Menu 1 - Default Folder Folde…" at bounding box center [646, 127] width 413 height 48
copy strong "Surrey 108 - Menu 1 - Default Folder"
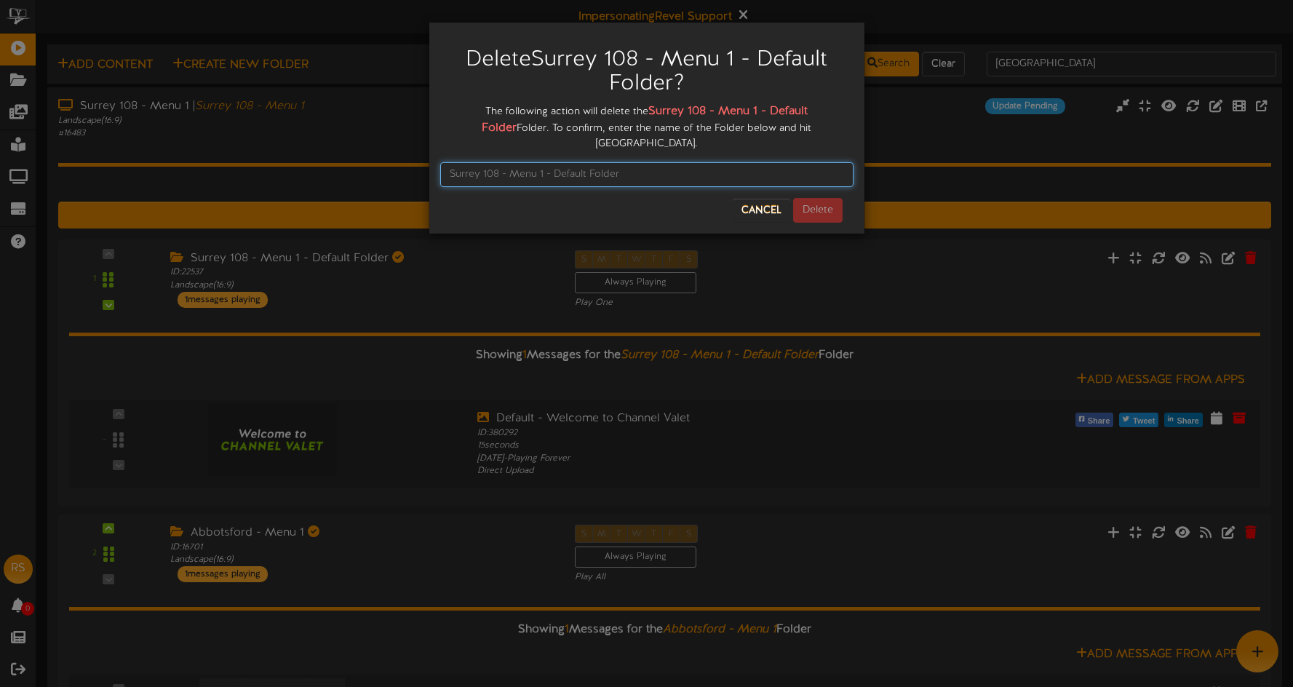
click at [606, 162] on input "text" at bounding box center [646, 174] width 413 height 25
paste input "Surrey 108 - Menu 1 - Default Folder"
type input "Surrey 108 - Menu 1 - Default Folder"
drag, startPoint x: 817, startPoint y: 192, endPoint x: 803, endPoint y: 195, distance: 14.1
click at [817, 198] on button "Delete" at bounding box center [817, 210] width 49 height 25
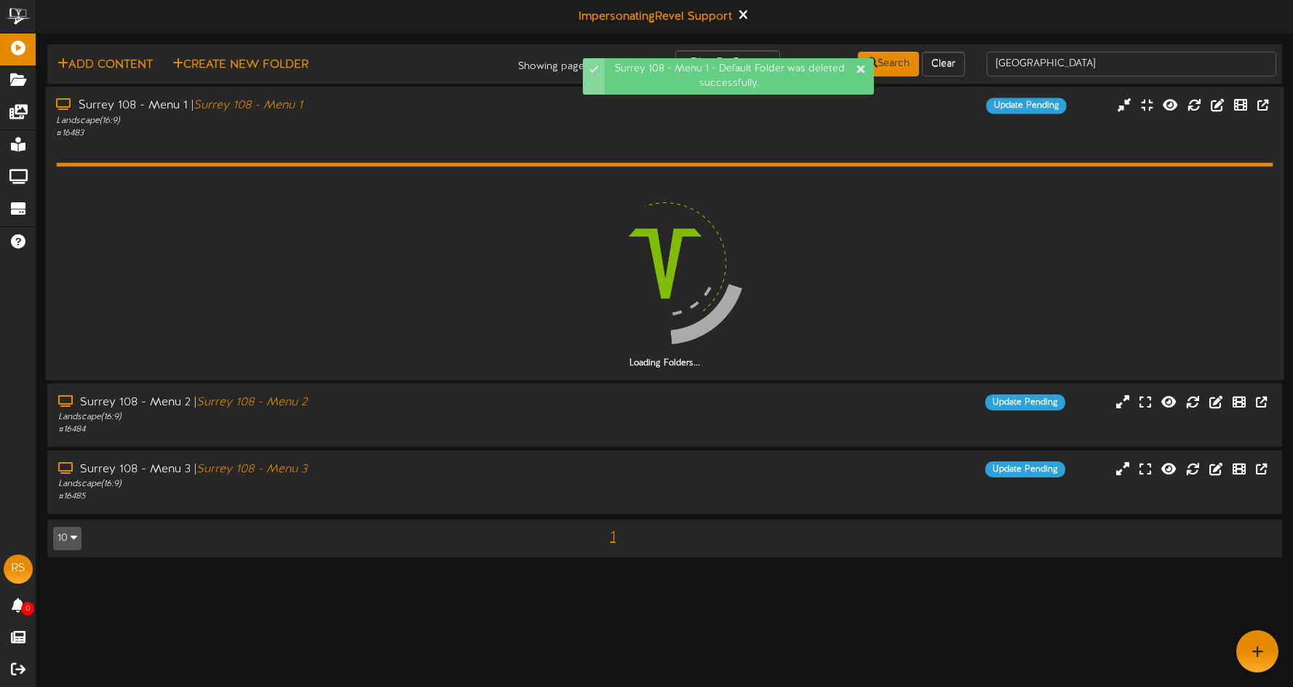
click at [365, 136] on div "# 16483" at bounding box center [303, 133] width 494 height 12
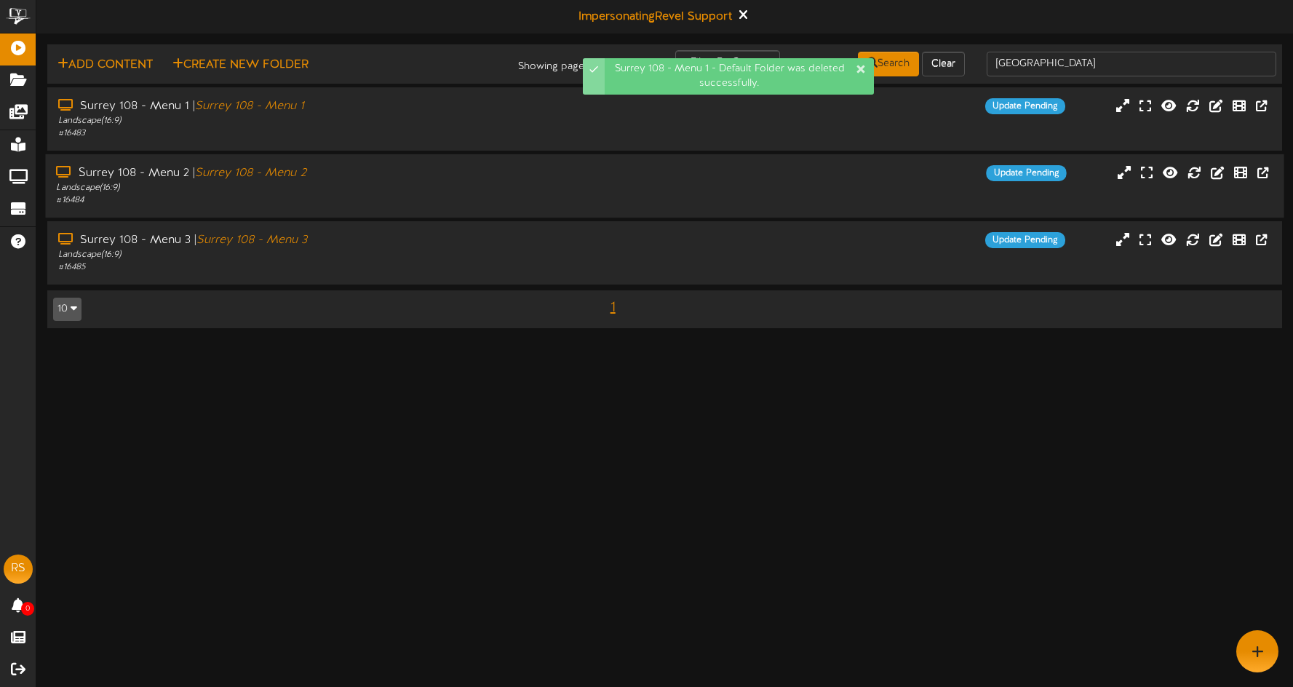
click at [388, 198] on div "# 16484" at bounding box center [303, 200] width 494 height 12
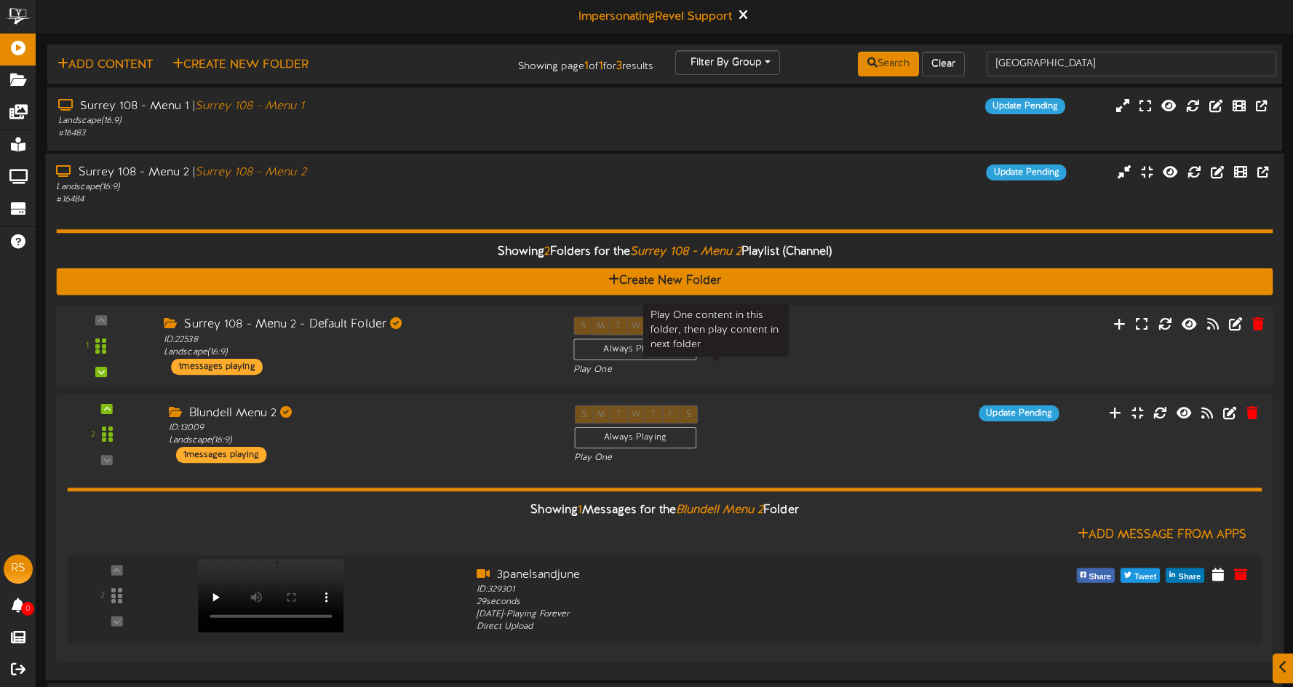
scroll to position [25, 0]
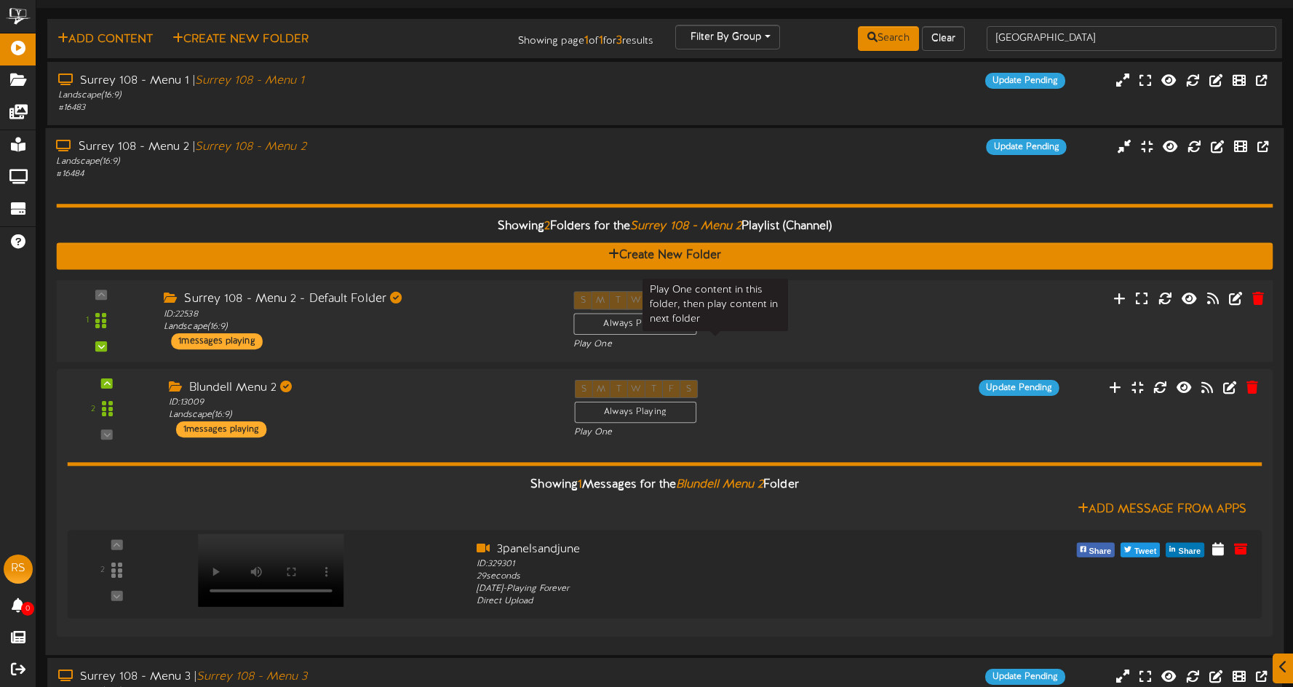
click at [809, 344] on div "Play One" at bounding box center [716, 344] width 285 height 12
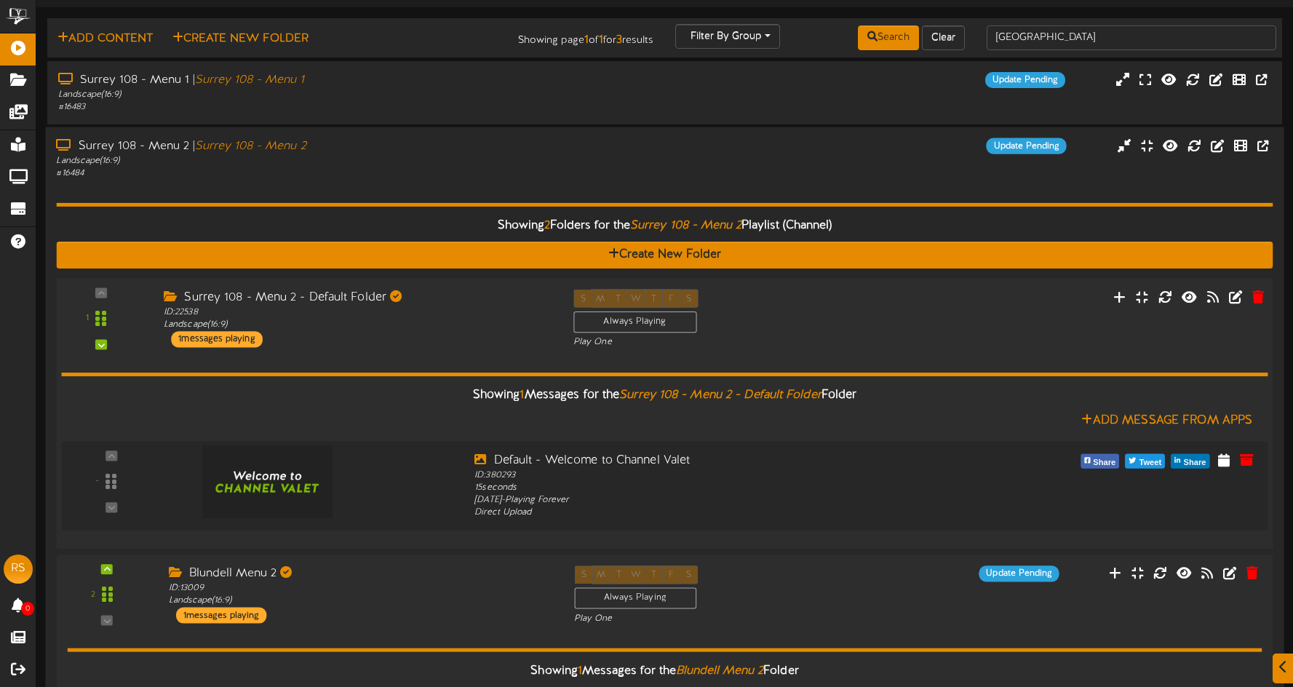
scroll to position [33, 0]
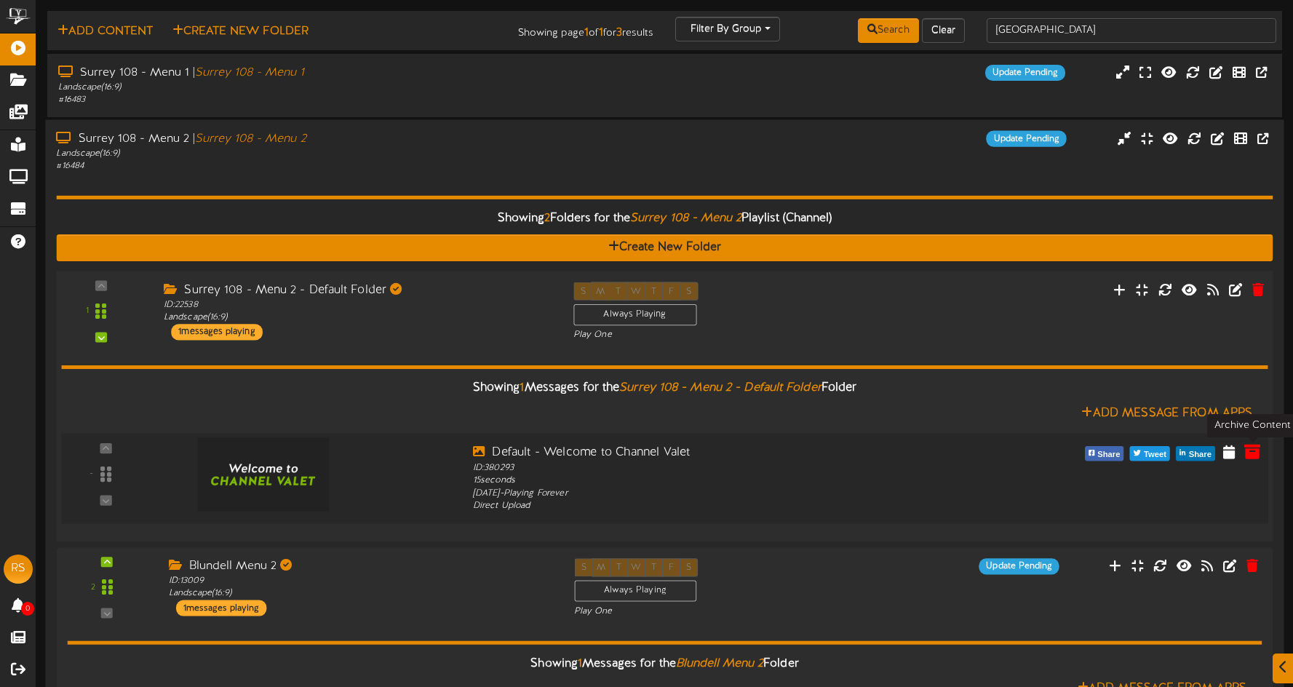
click at [1253, 454] on icon at bounding box center [1253, 451] width 16 height 16
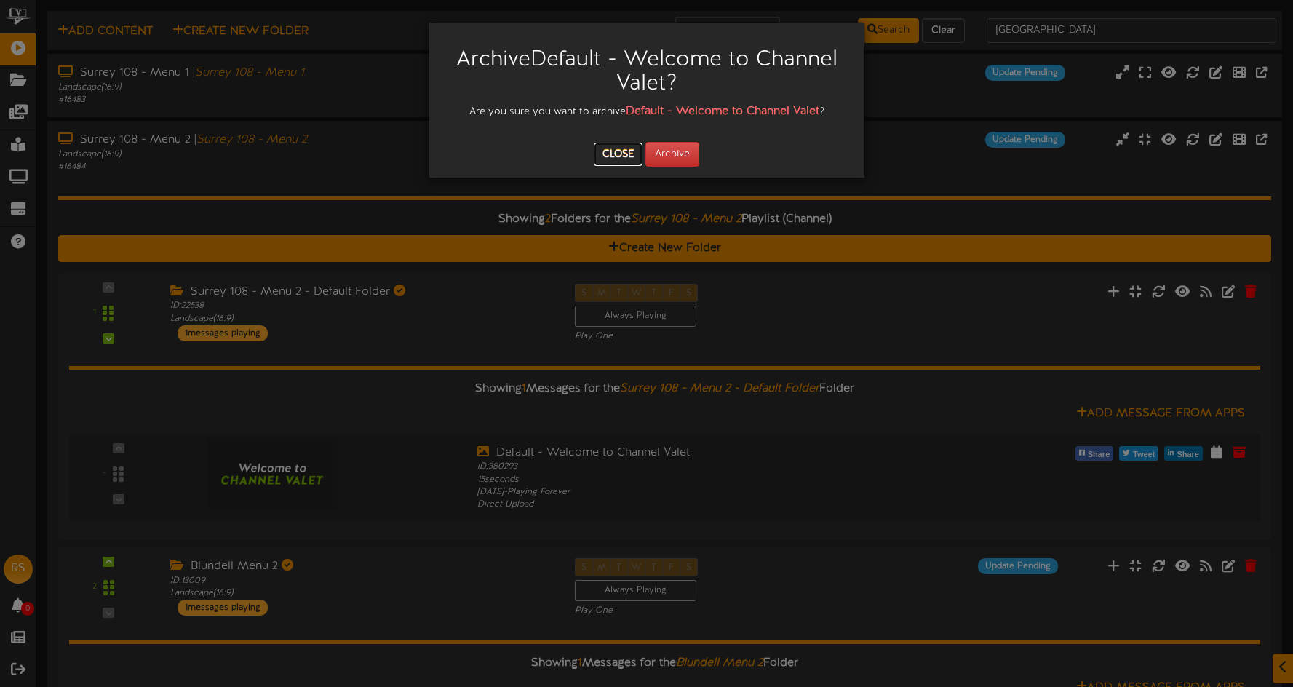
click at [627, 154] on button "Close" at bounding box center [618, 154] width 49 height 23
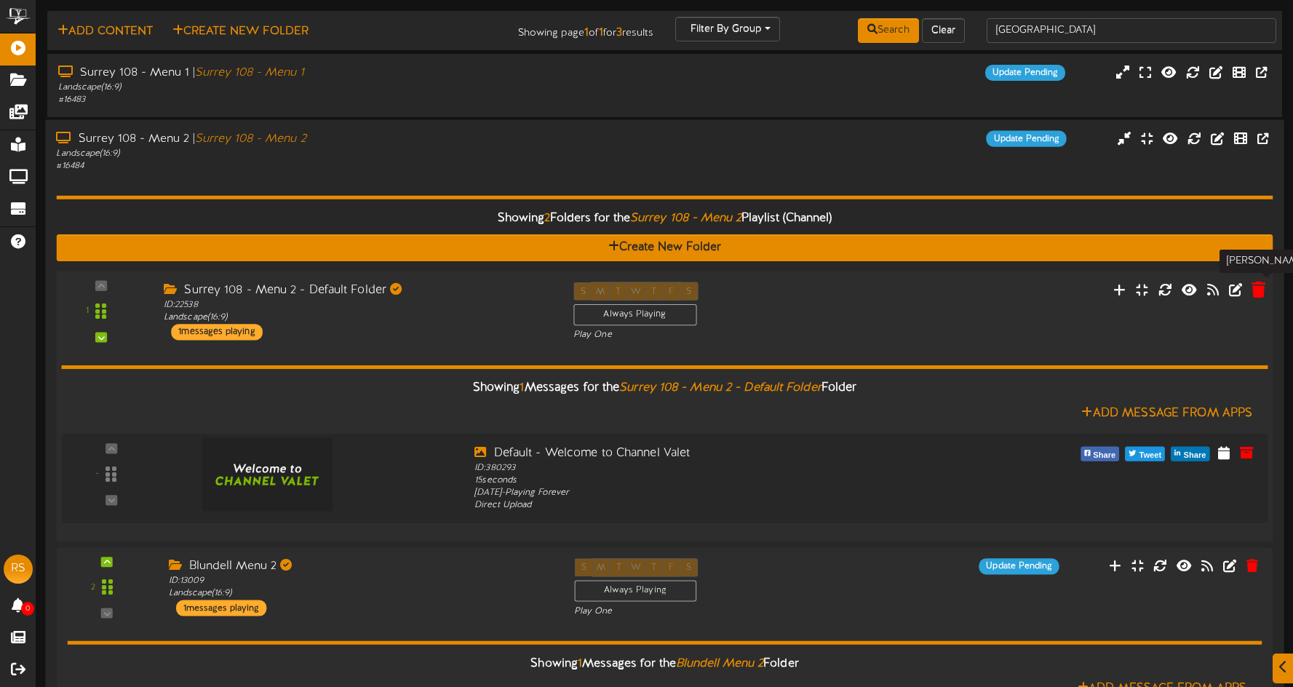
click at [1258, 290] on icon at bounding box center [1259, 289] width 14 height 16
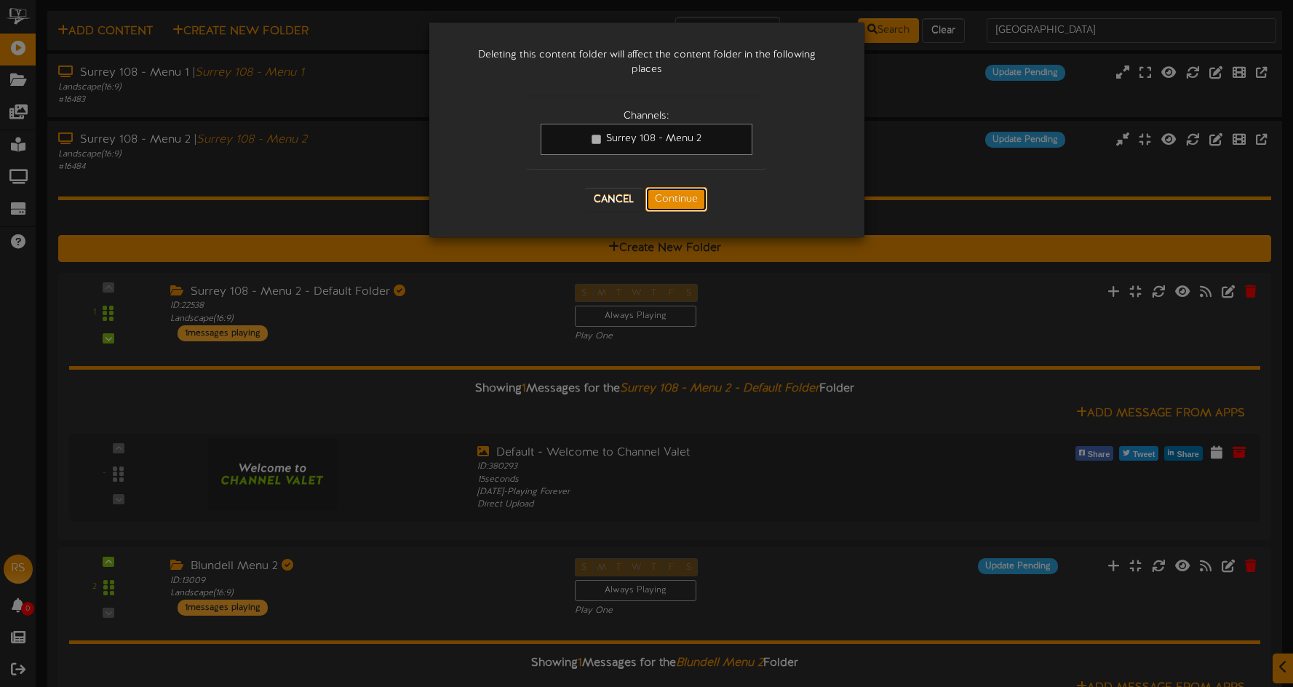
click at [669, 194] on button "Continue" at bounding box center [677, 199] width 62 height 25
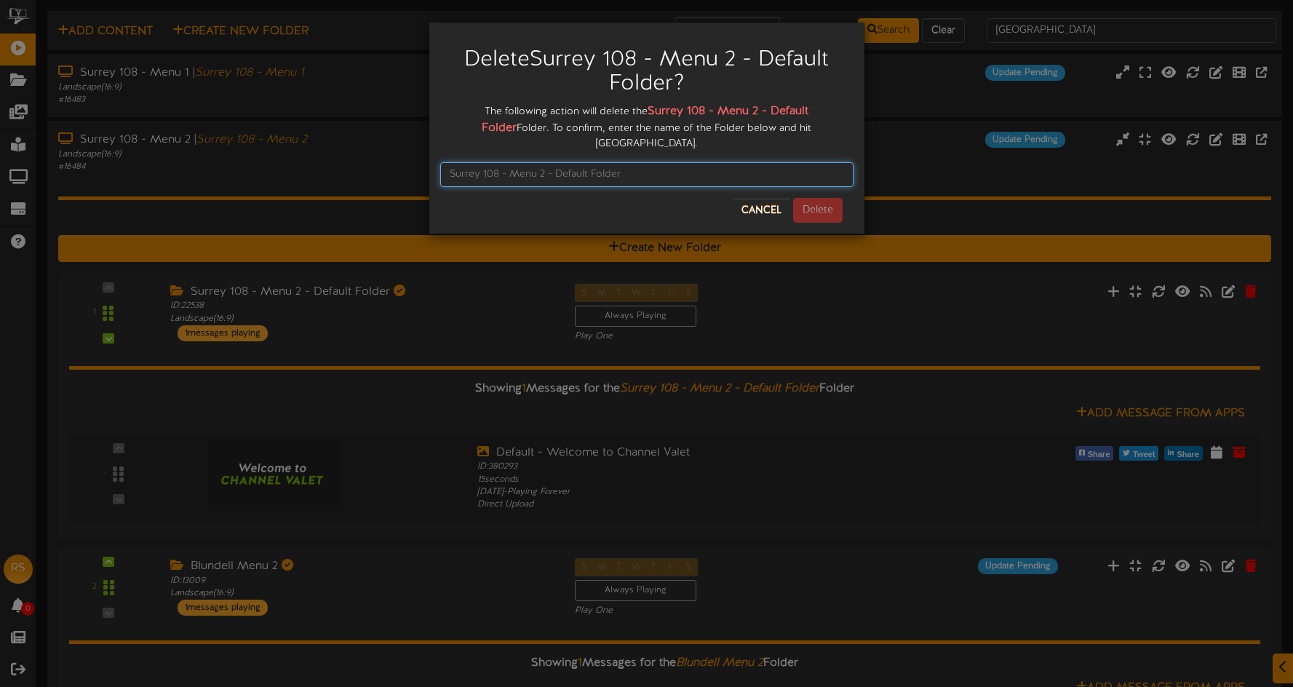
click at [590, 162] on input "text" at bounding box center [646, 174] width 413 height 25
paste input "Surrey 108 - Menu 1 - Default Folder"
click at [544, 162] on input "Surrey 108 - Menu 1 - Default Folder" at bounding box center [646, 174] width 413 height 25
type input "Surrey 108 - Menu 2 - Default Folder"
click at [808, 198] on button "Delete" at bounding box center [817, 210] width 49 height 25
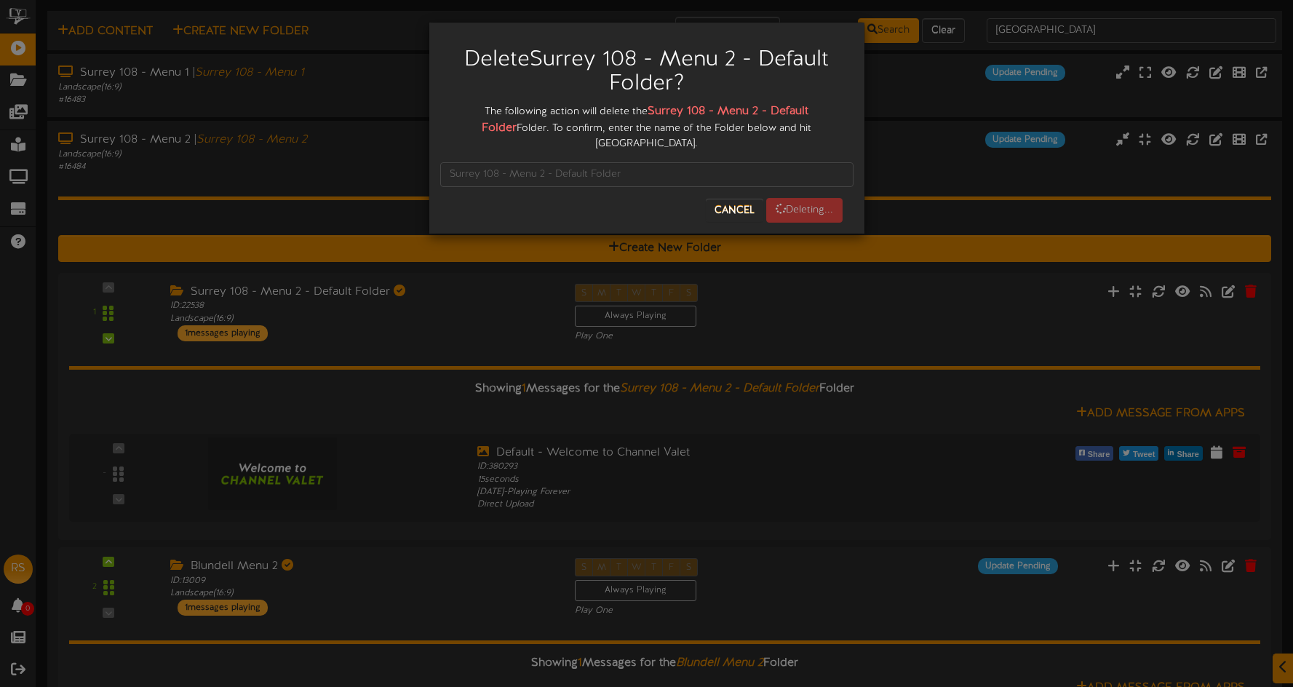
scroll to position [0, 0]
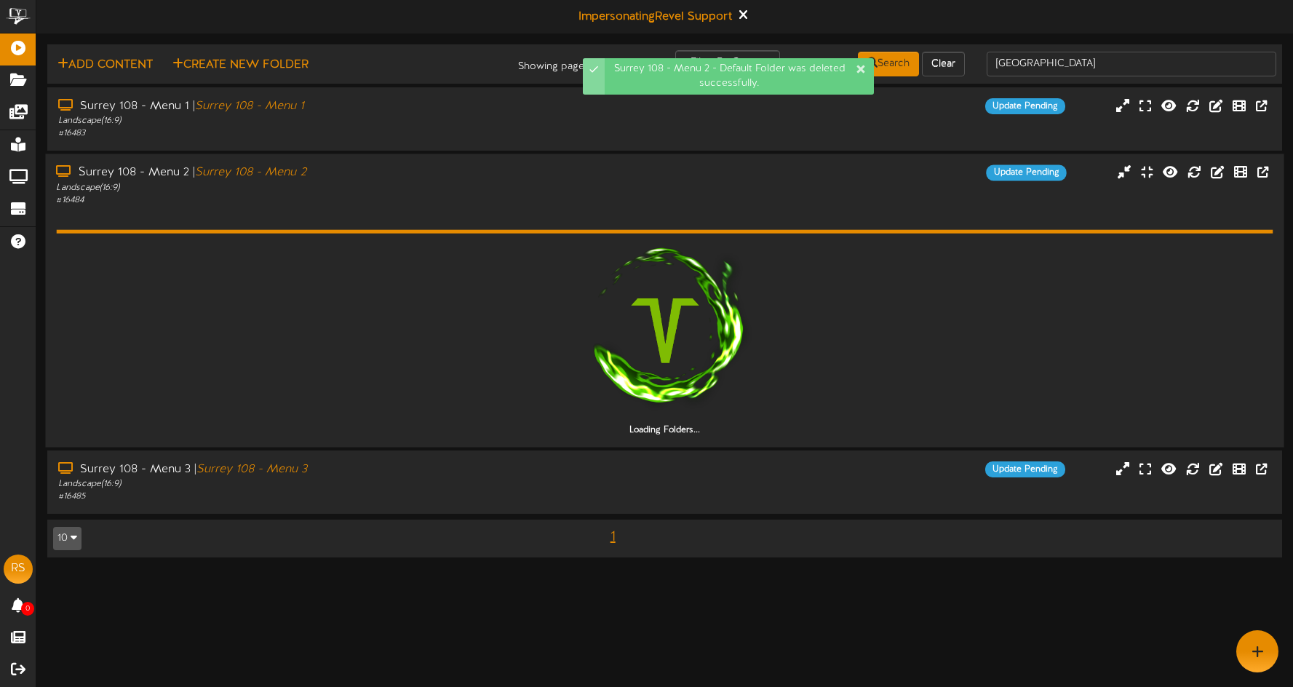
click at [373, 175] on div "Surrey 108 - Menu 2 | Surrey 108 - Menu 2" at bounding box center [303, 172] width 494 height 17
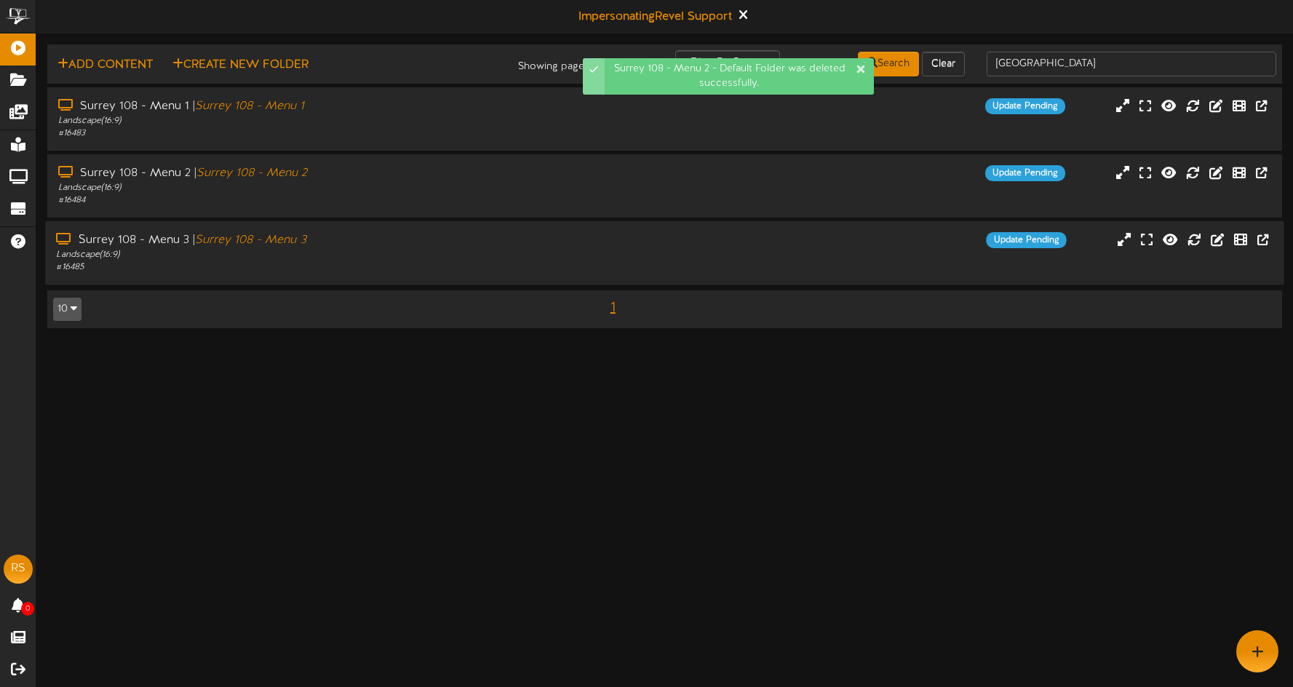
click at [424, 247] on div "Surrey 108 - Menu 3 | Surrey 108 - Menu 3" at bounding box center [303, 240] width 494 height 17
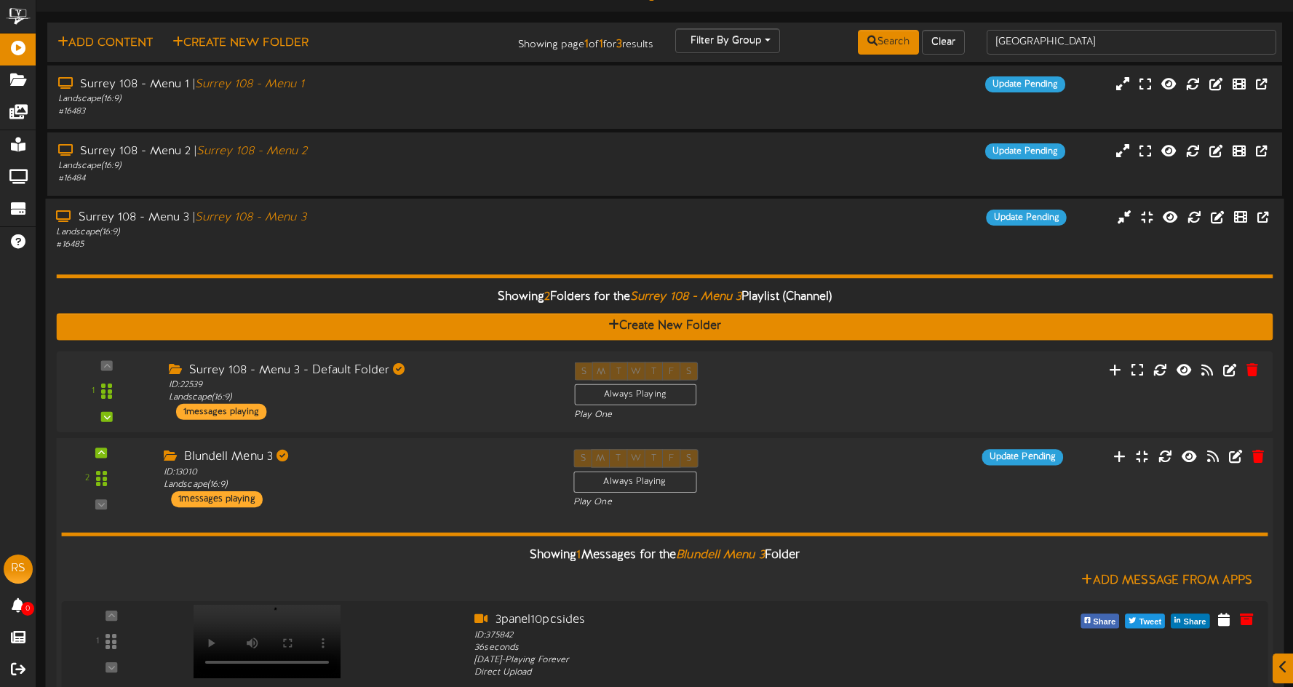
scroll to position [42, 0]
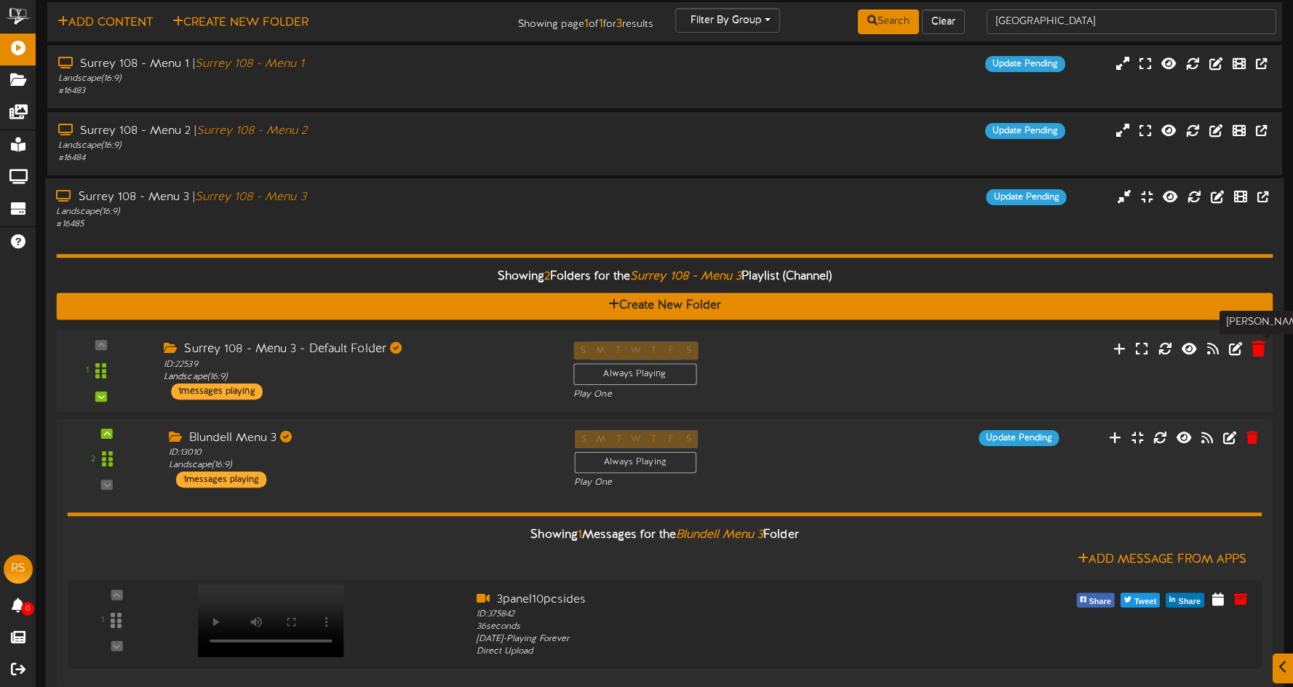
click at [1259, 351] on icon at bounding box center [1259, 349] width 14 height 16
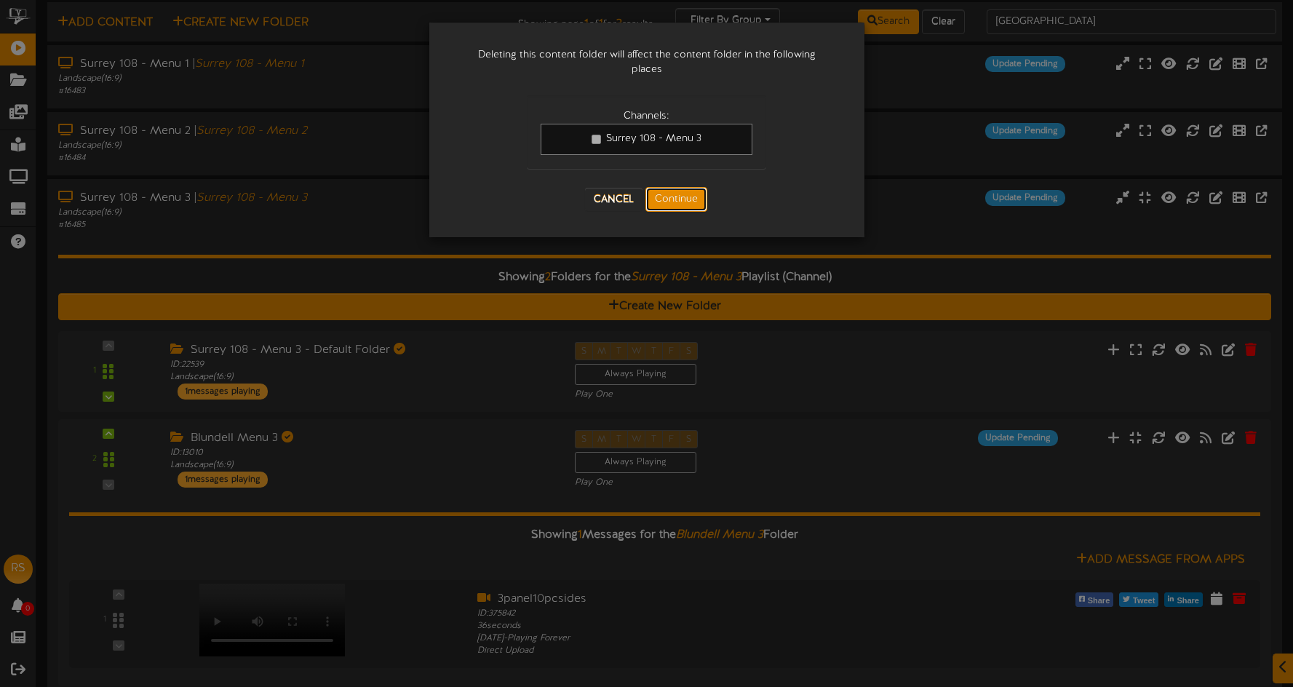
click at [671, 193] on button "Continue" at bounding box center [677, 199] width 62 height 25
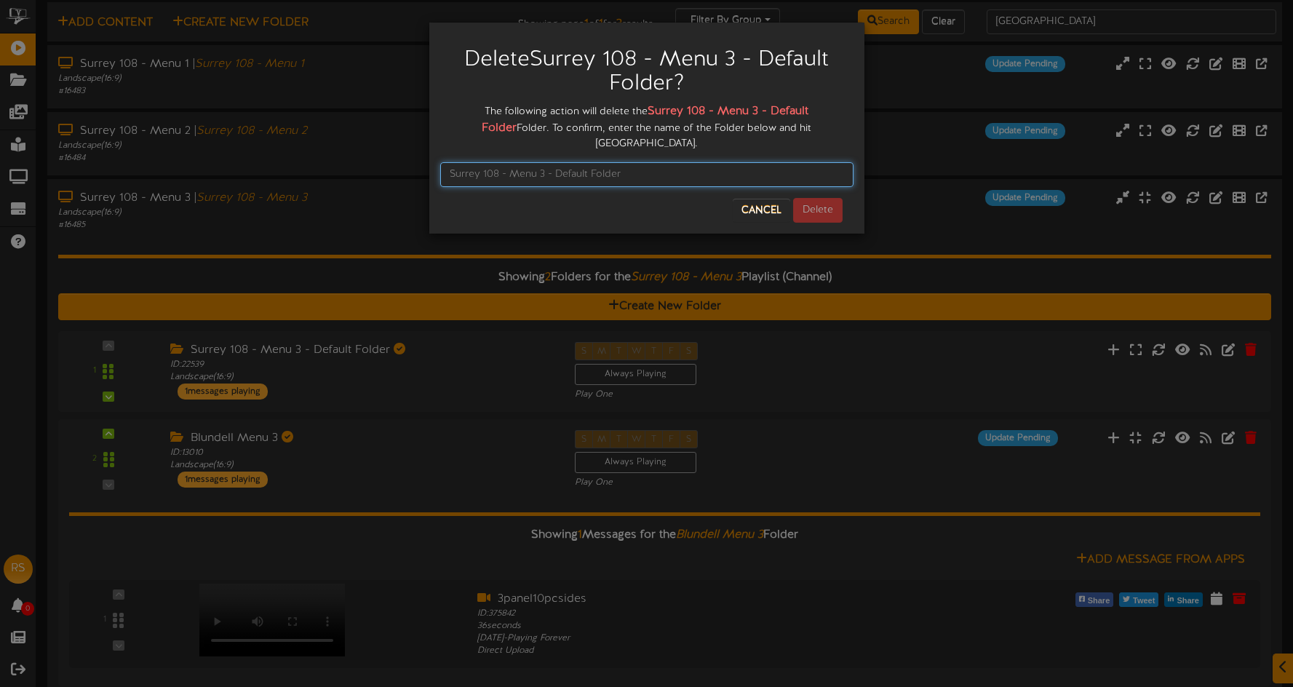
click at [606, 162] on input "text" at bounding box center [646, 174] width 413 height 25
paste input "Surrey 108 - Menu 1 - Default Folder"
click at [545, 162] on input "Surrey 108 - Menu 1 - Default Folder" at bounding box center [646, 174] width 413 height 25
type input "Surrey 108 - Menu 3 - Default Folder"
click at [807, 198] on button "Delete" at bounding box center [817, 210] width 49 height 25
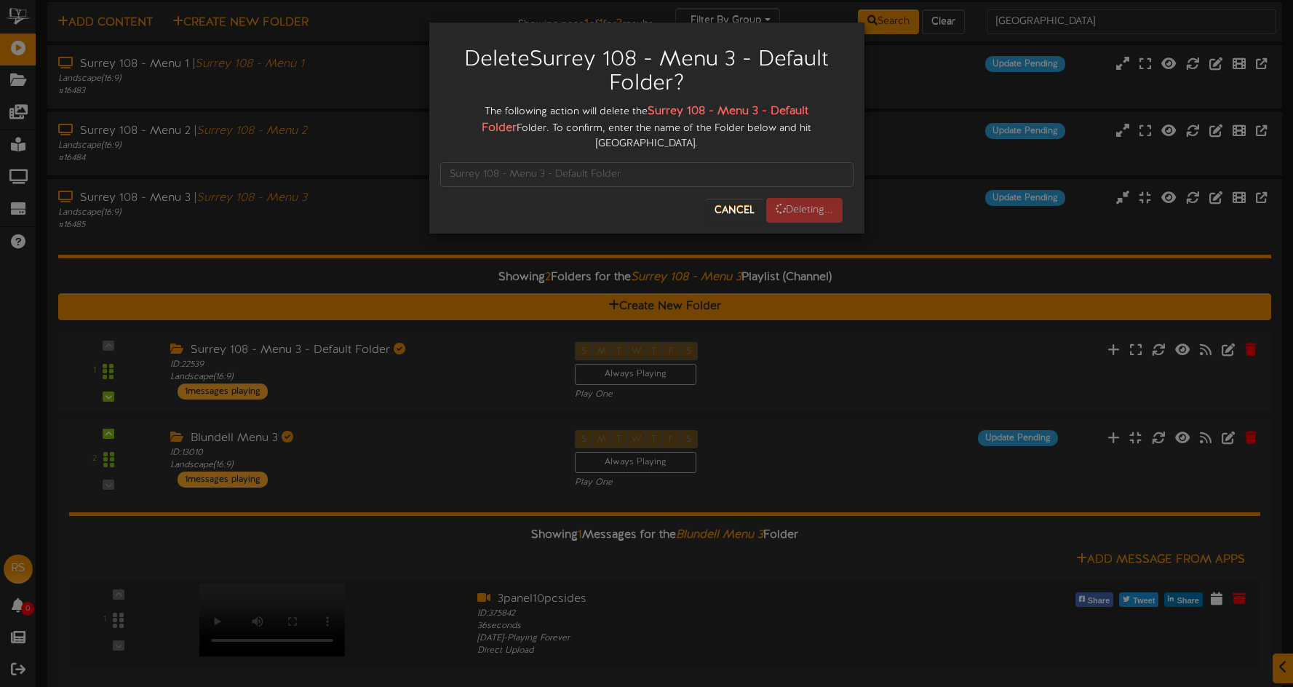
scroll to position [0, 0]
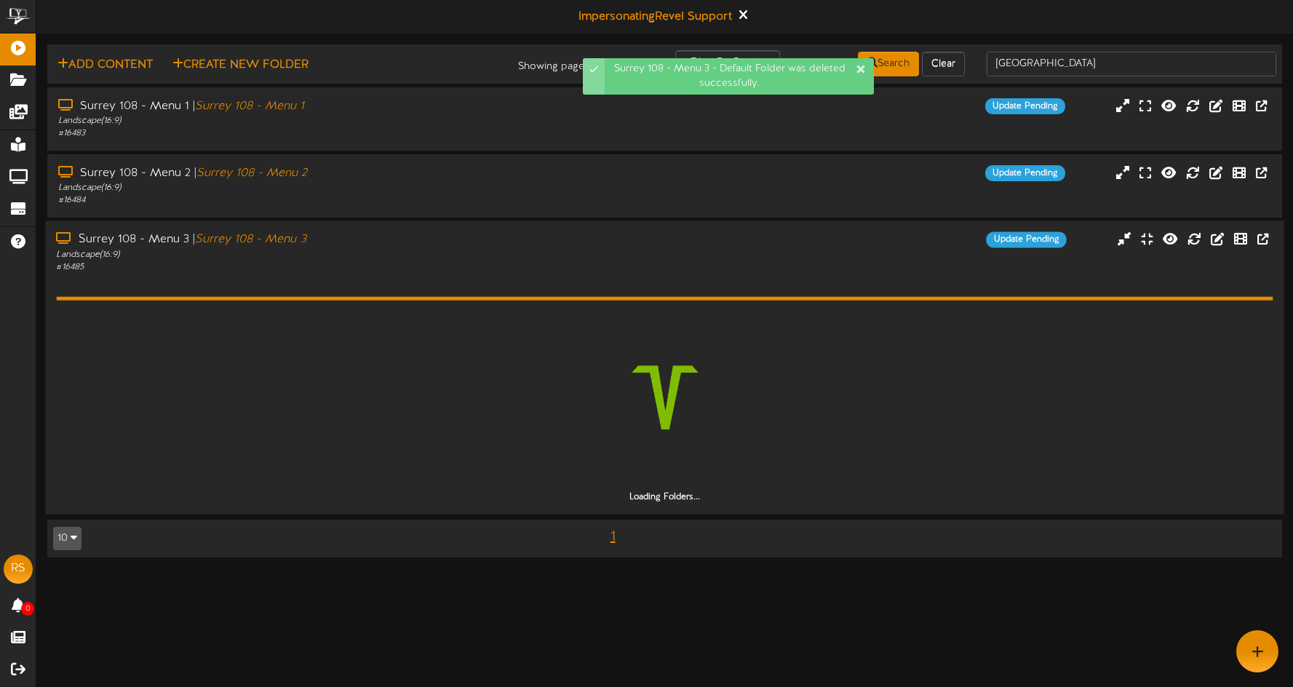
click at [394, 226] on div "Surrey 108 - Menu 3 | Surrey 108 - Menu 3 Landscape ( 16:9 ) # 16485 Update Pen…" at bounding box center [664, 367] width 1239 height 293
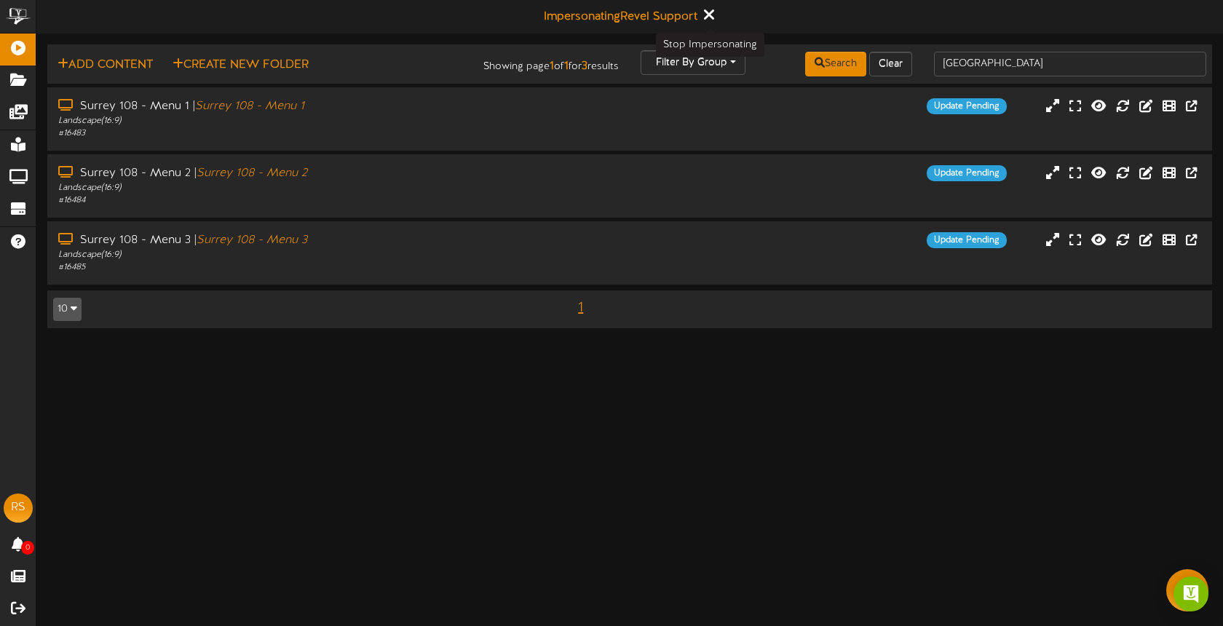
click at [714, 16] on button at bounding box center [708, 16] width 18 height 23
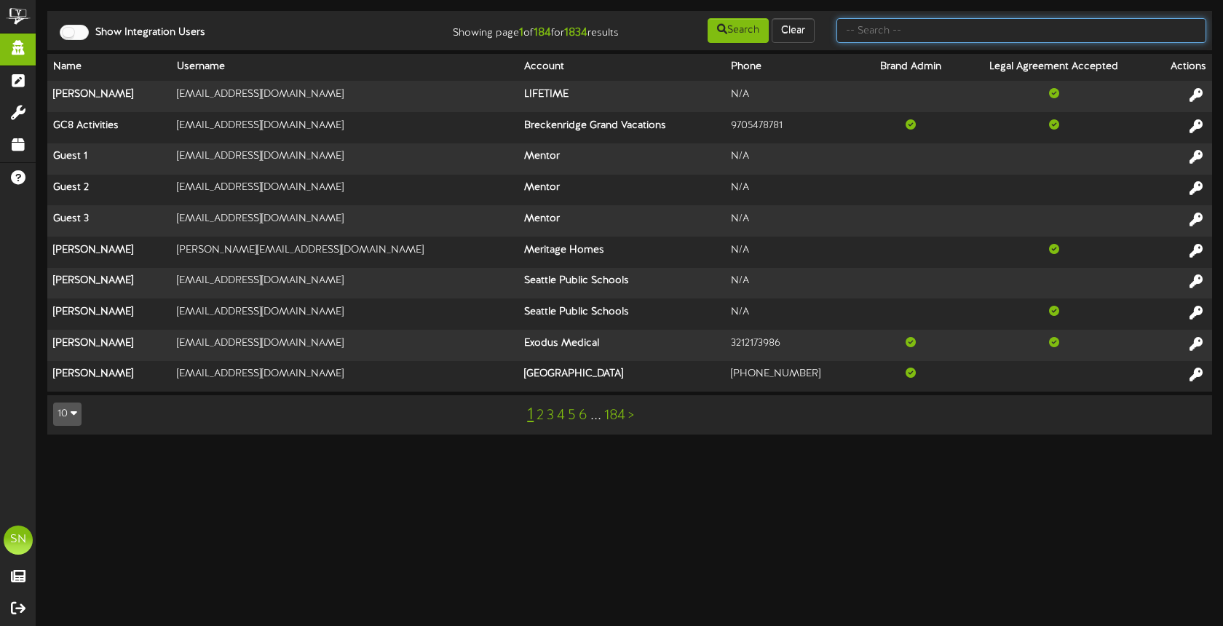
click at [908, 28] on input "text" at bounding box center [1021, 30] width 370 height 25
type input "f"
type input "the picklr"
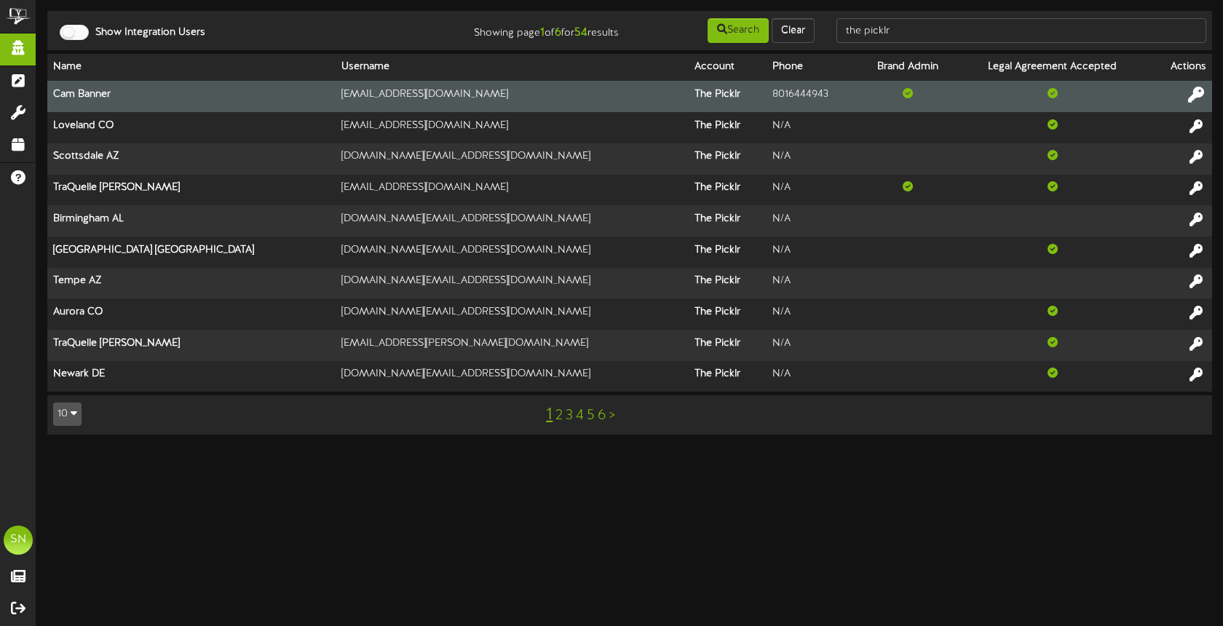
click at [1197, 95] on icon at bounding box center [1196, 95] width 16 height 16
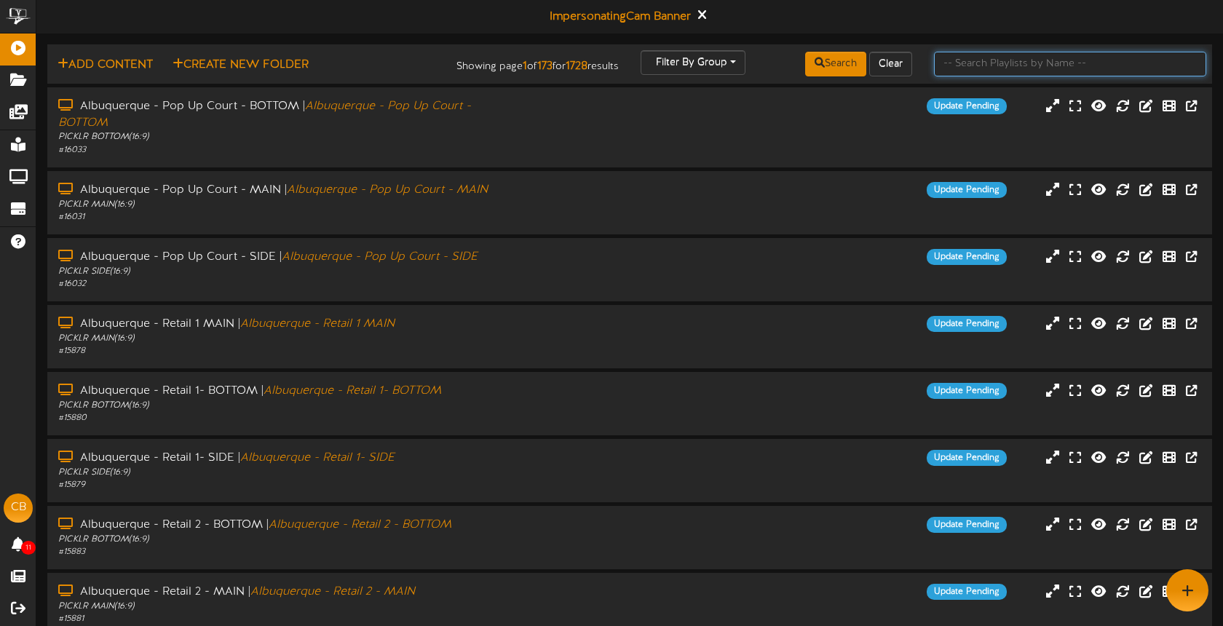
click at [968, 66] on input "text" at bounding box center [1070, 64] width 272 height 25
type input "s"
type input "cypress"
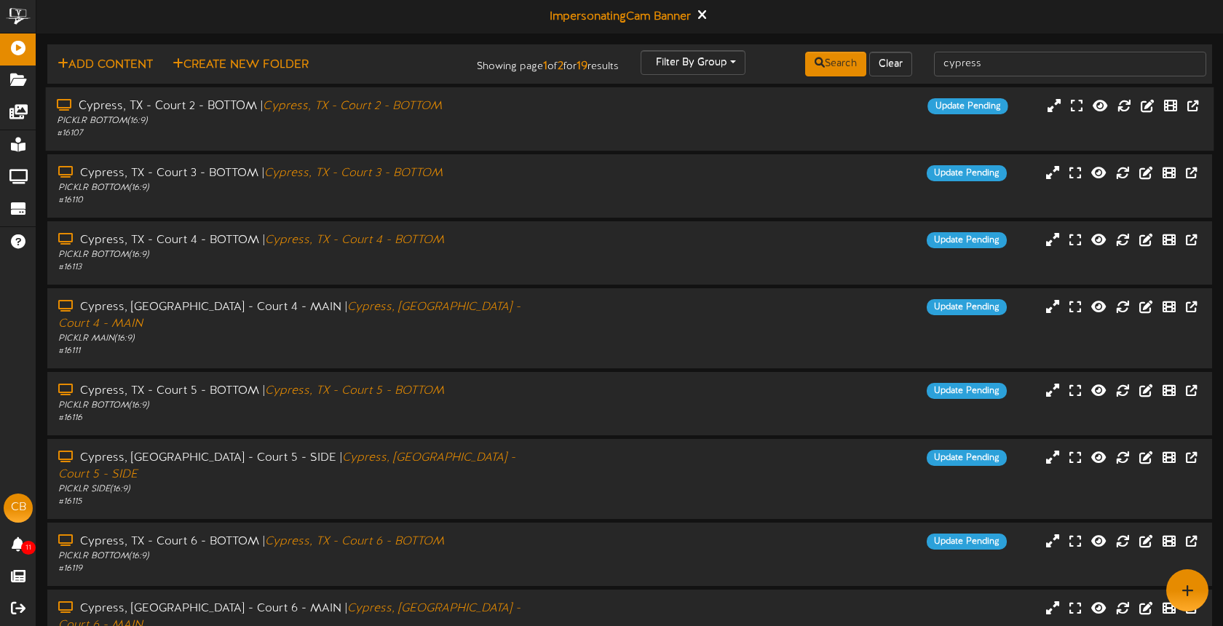
click at [512, 132] on div "# 16107" at bounding box center [289, 133] width 465 height 12
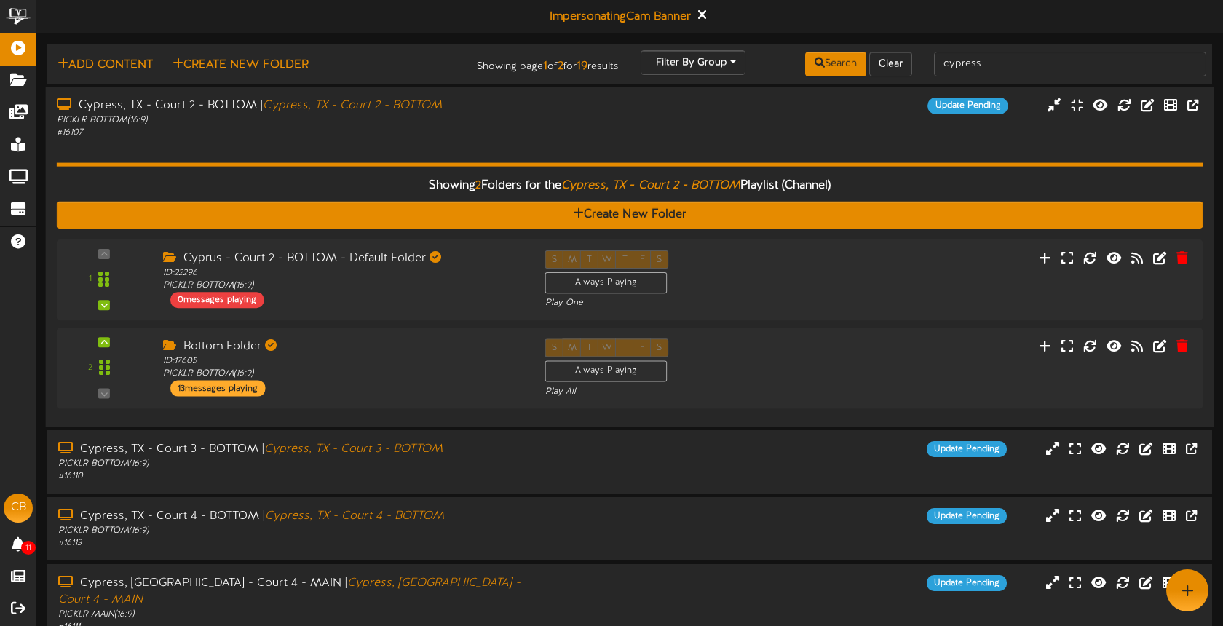
click at [526, 129] on div "Cypress, TX - Court 2 - BOTTOM | [GEOGRAPHIC_DATA], TX - Court 2 - BOTTOM PICKL…" at bounding box center [289, 118] width 487 height 41
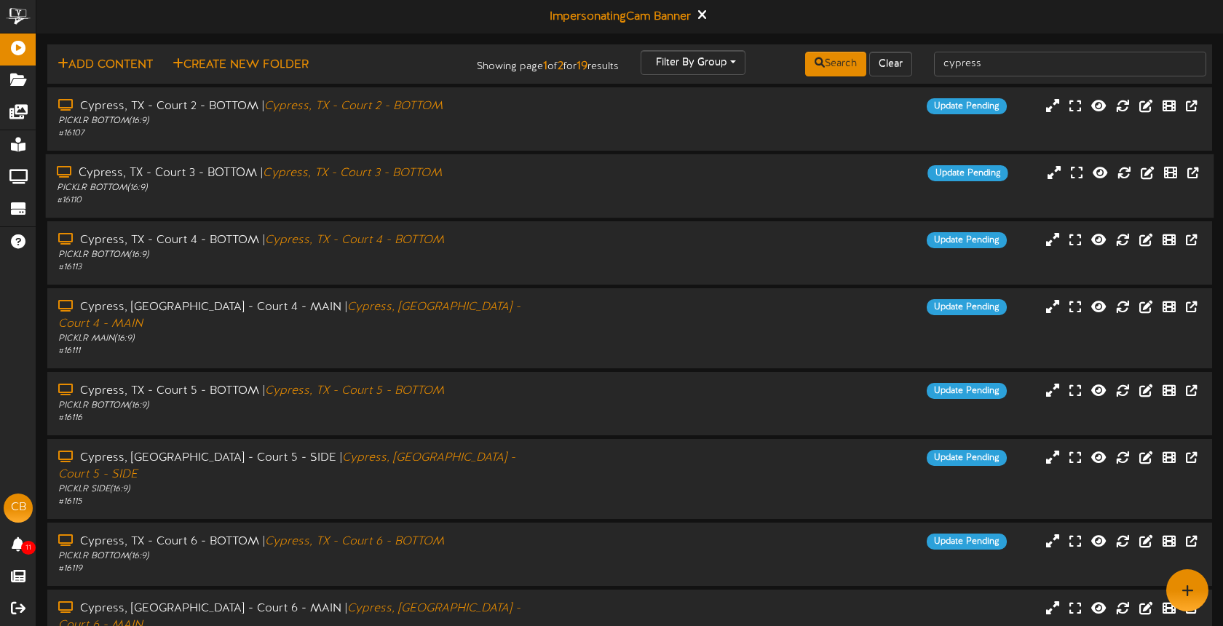
click at [516, 186] on div "PICKLR BOTTOM ( 16:9 )" at bounding box center [289, 188] width 465 height 12
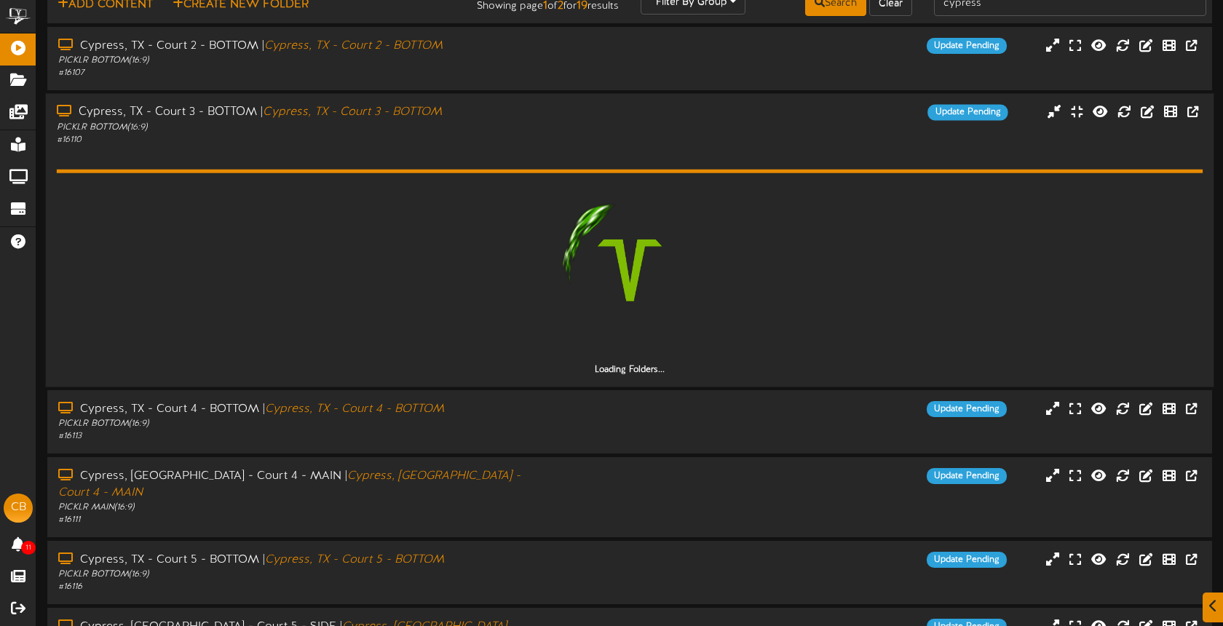
scroll to position [164, 0]
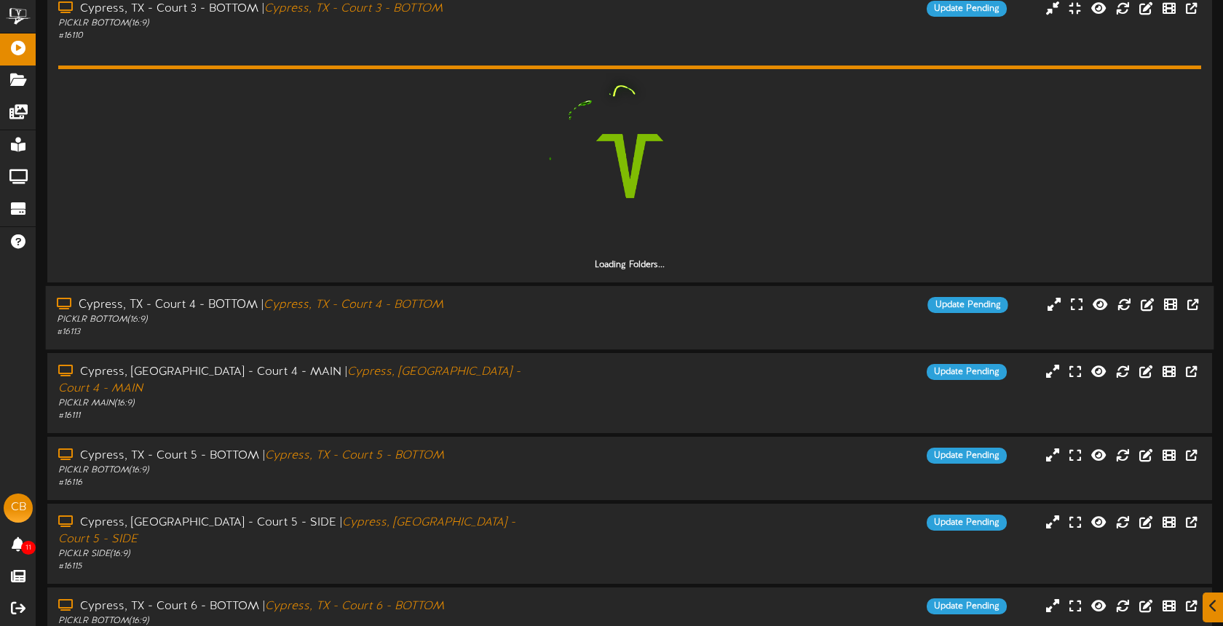
click at [603, 310] on div "Update Pending" at bounding box center [775, 305] width 487 height 16
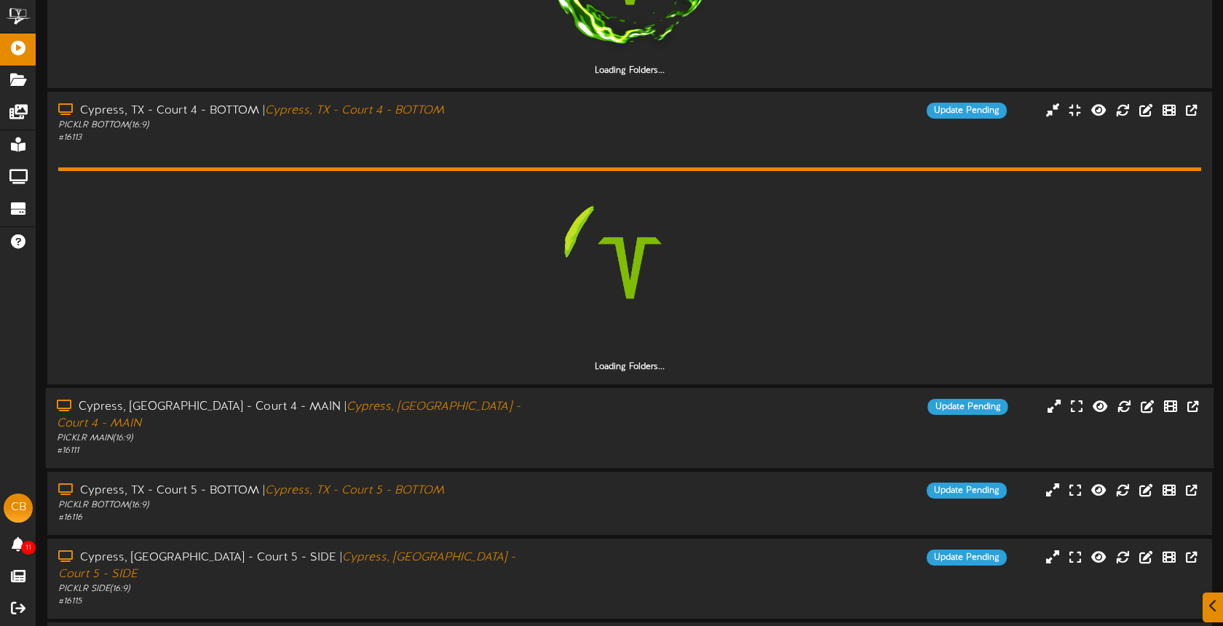
scroll to position [374, 0]
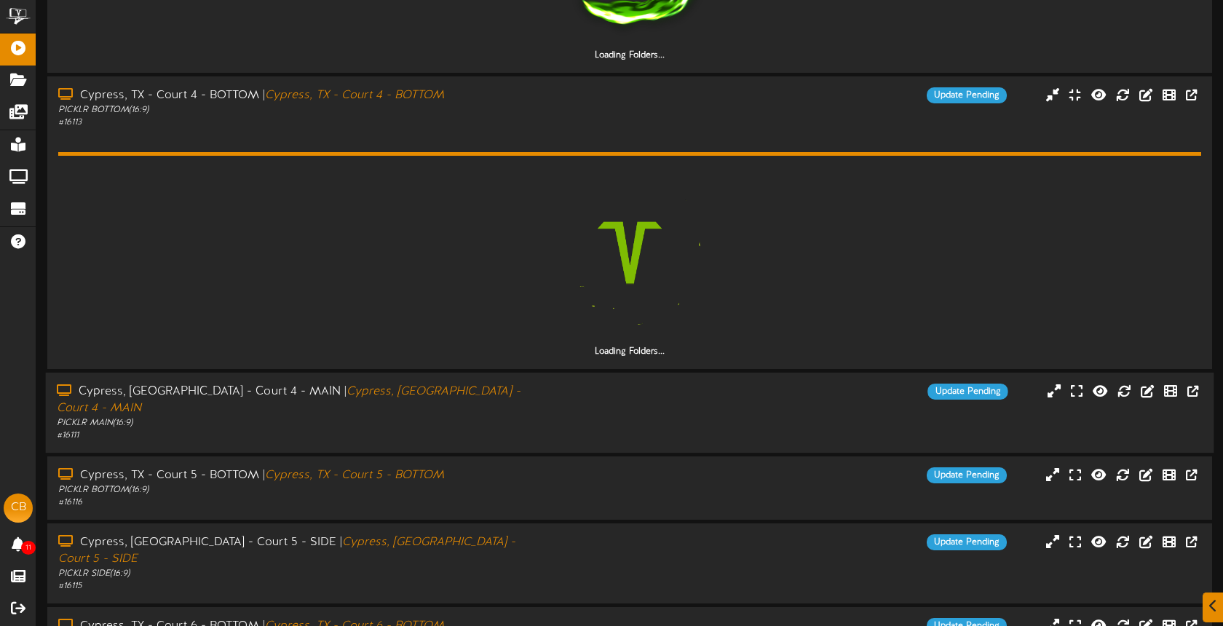
click at [563, 380] on div "Cypress, [GEOGRAPHIC_DATA] - Court 4 - MAIN | [GEOGRAPHIC_DATA], [GEOGRAPHIC_DA…" at bounding box center [630, 413] width 1168 height 80
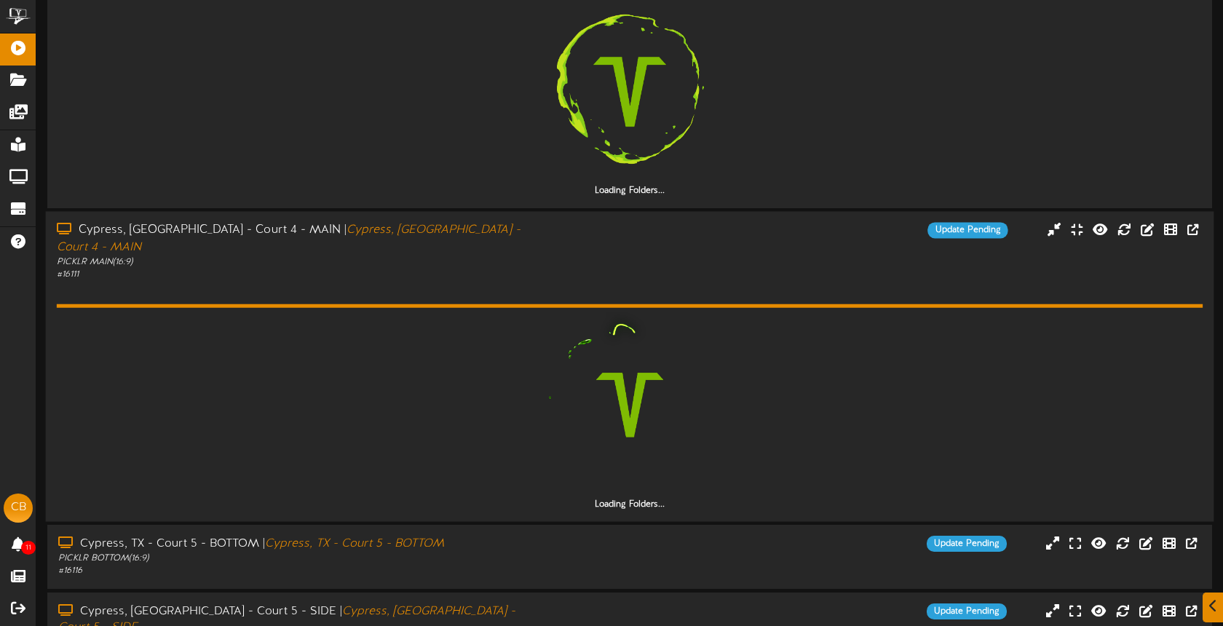
scroll to position [545, 0]
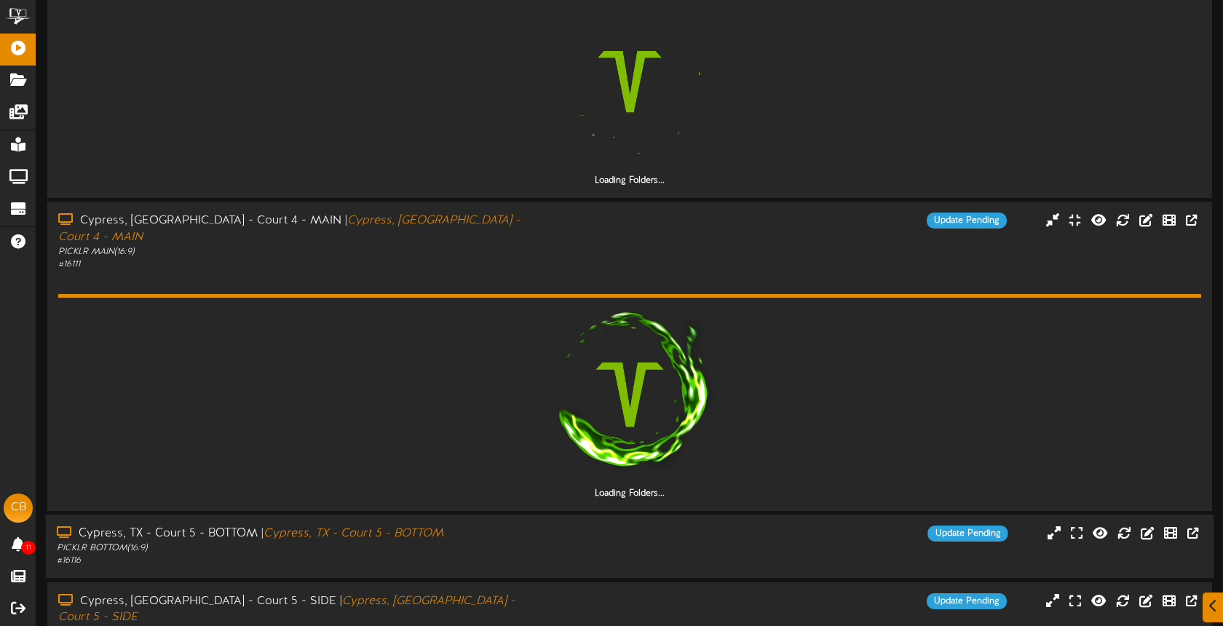
click at [627, 515] on div "Cypress, [GEOGRAPHIC_DATA] - Court 5 - BOTTOM | [GEOGRAPHIC_DATA], TX - Court 5…" at bounding box center [630, 546] width 1168 height 63
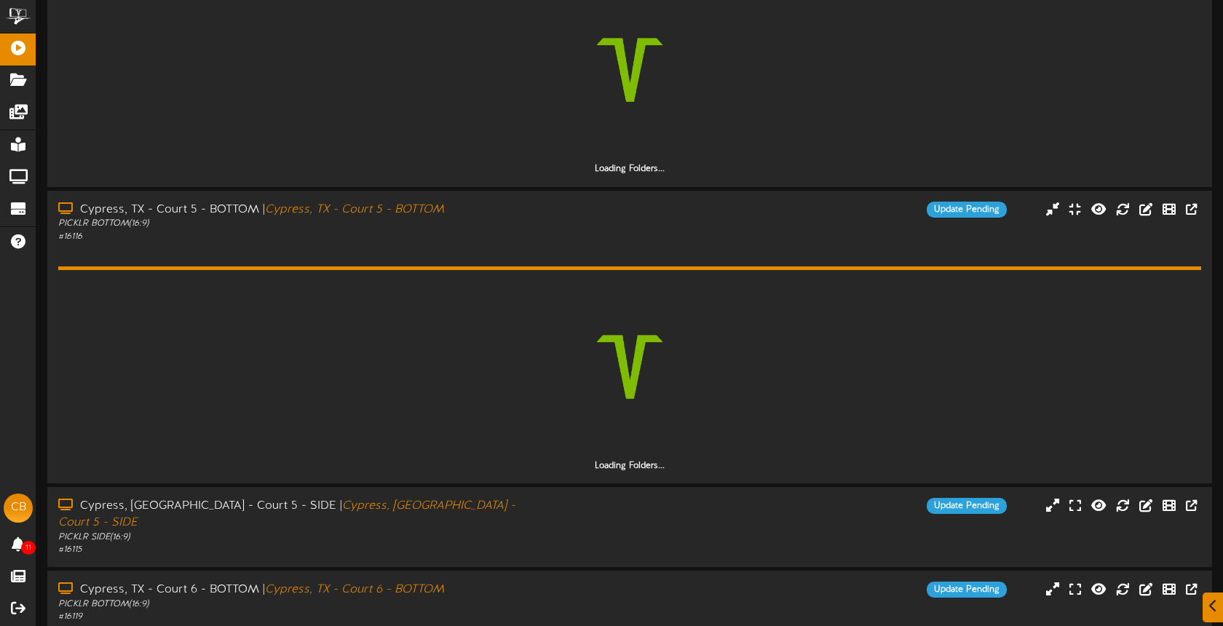
scroll to position [948, 0]
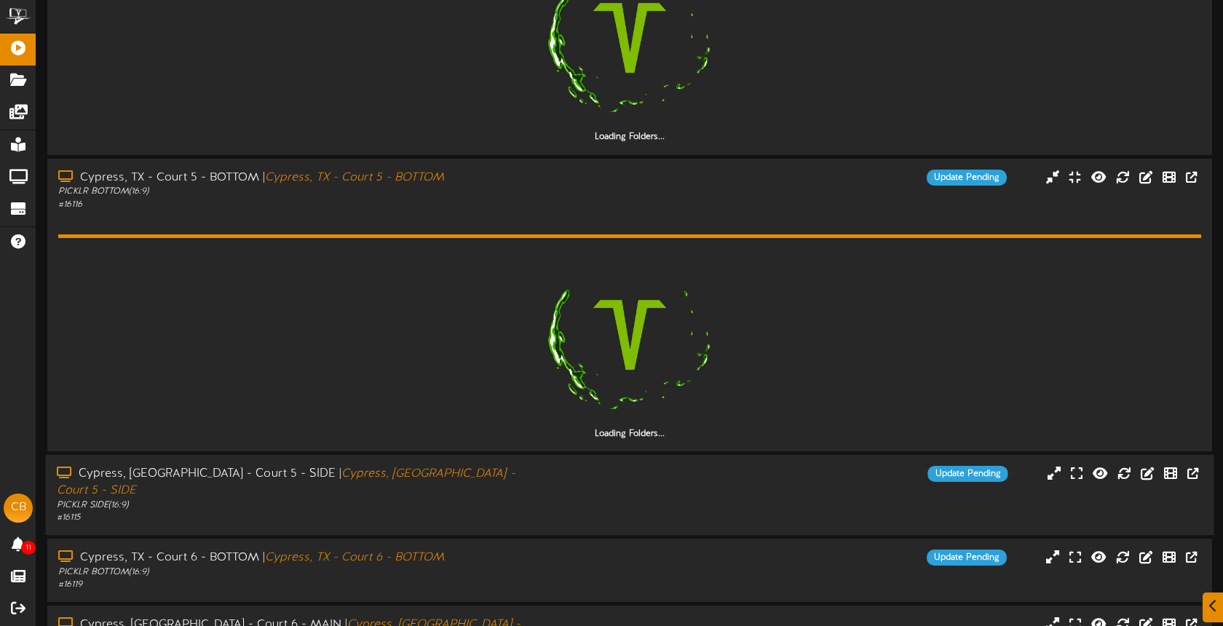
click at [598, 466] on div "Update Pending" at bounding box center [775, 474] width 487 height 16
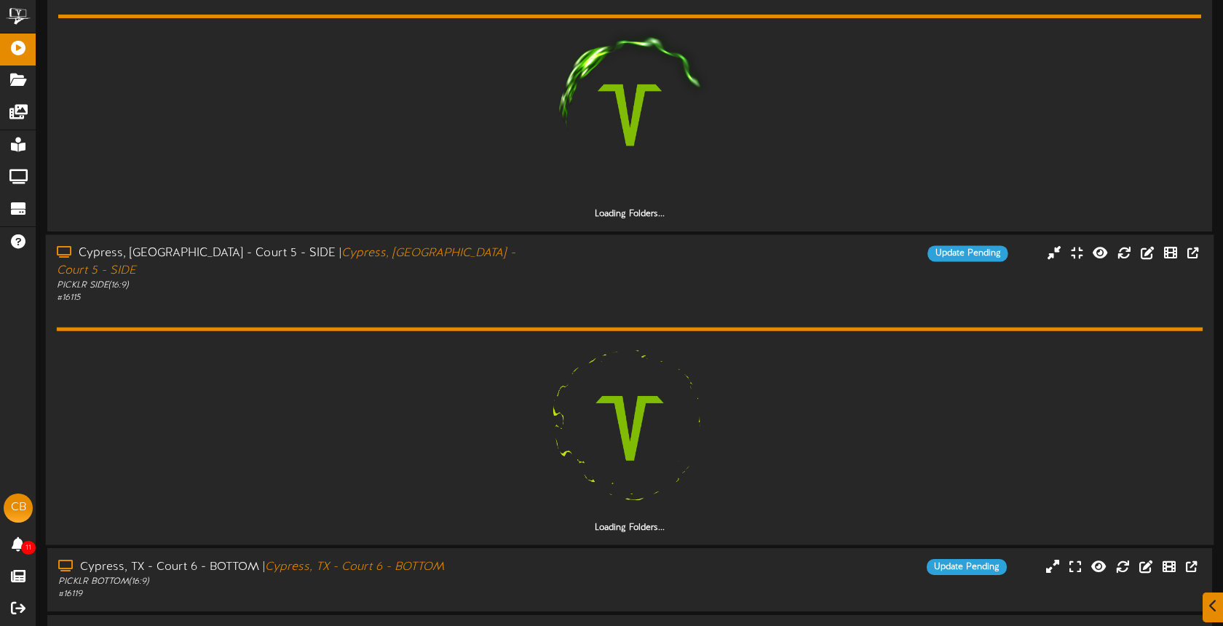
scroll to position [1204, 0]
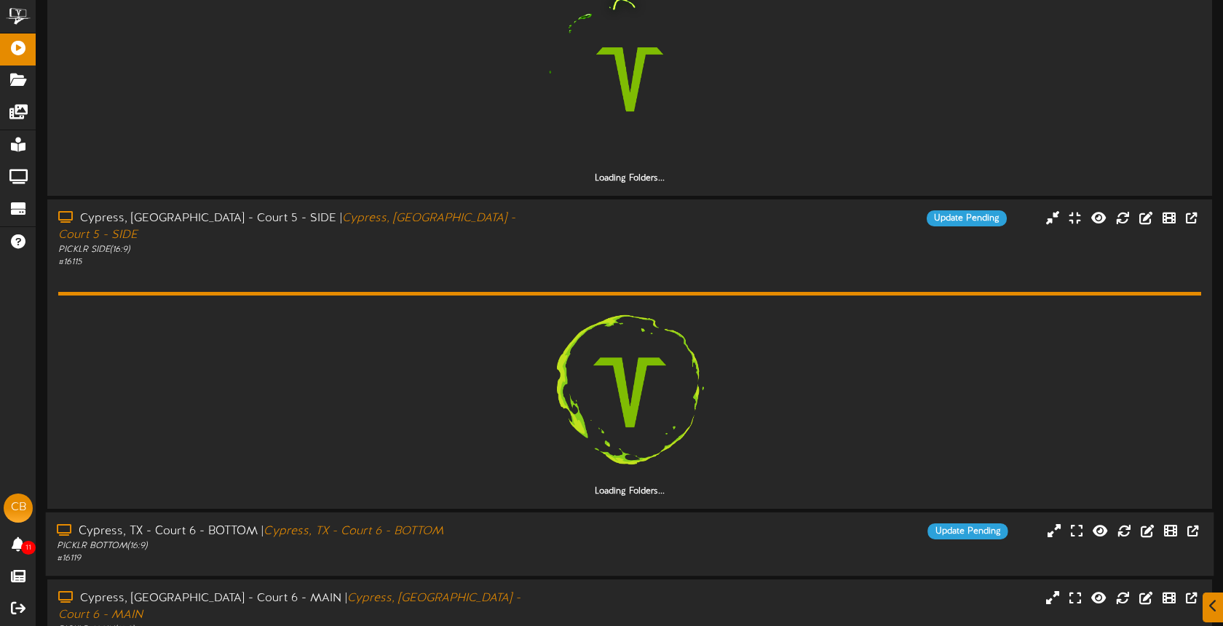
click at [619, 523] on div "Update Pending" at bounding box center [775, 531] width 487 height 16
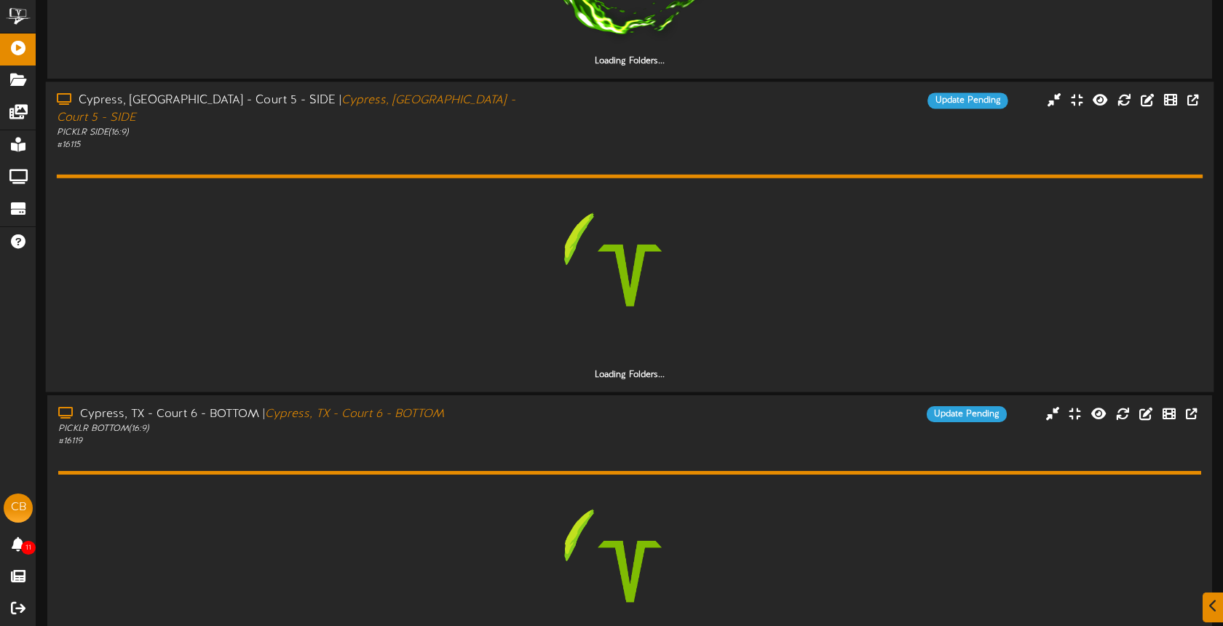
scroll to position [1501, 0]
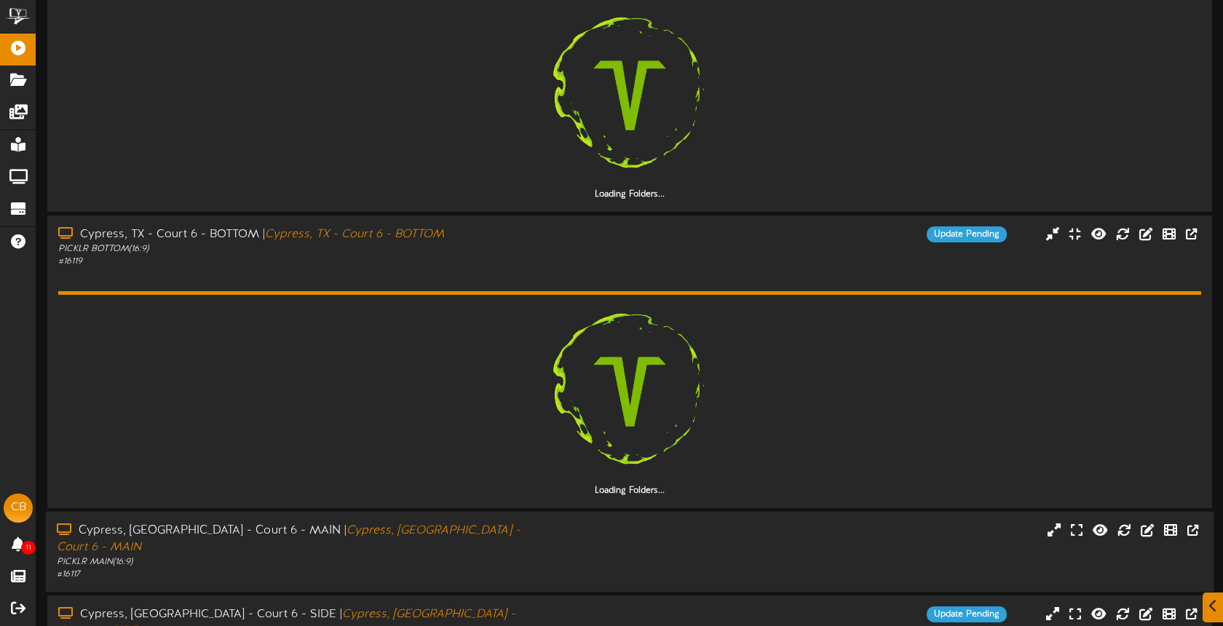
click at [612, 523] on div "Cypress, [GEOGRAPHIC_DATA] - Court 6 - MAIN | [GEOGRAPHIC_DATA], [GEOGRAPHIC_DA…" at bounding box center [630, 552] width 1168 height 58
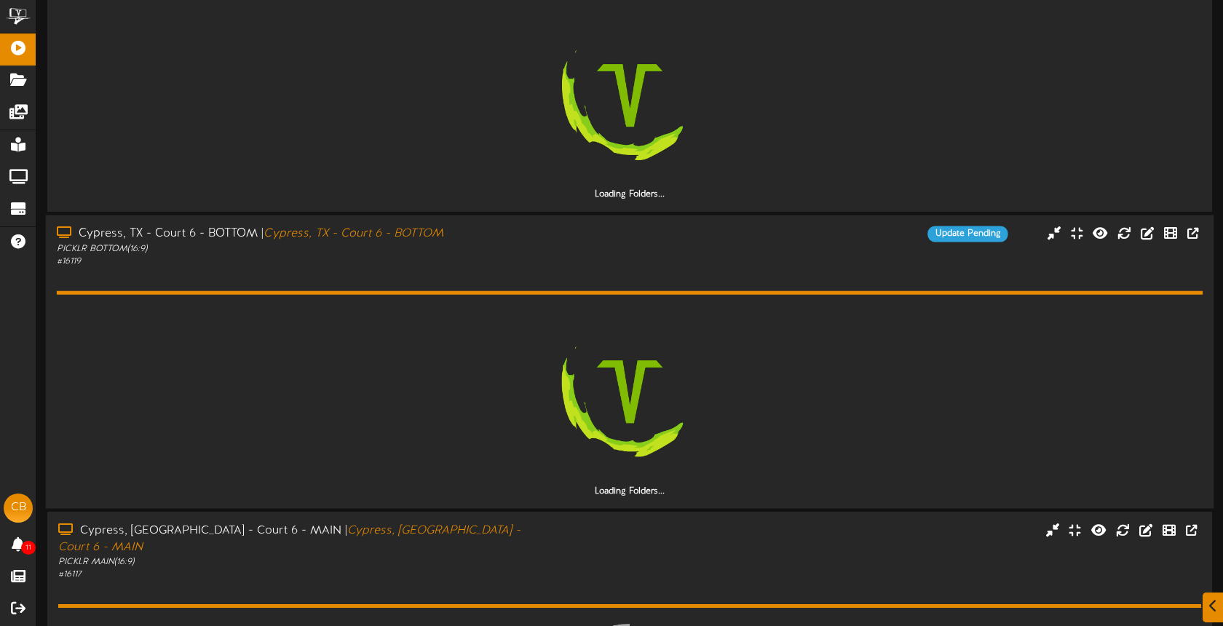
scroll to position [1840, 0]
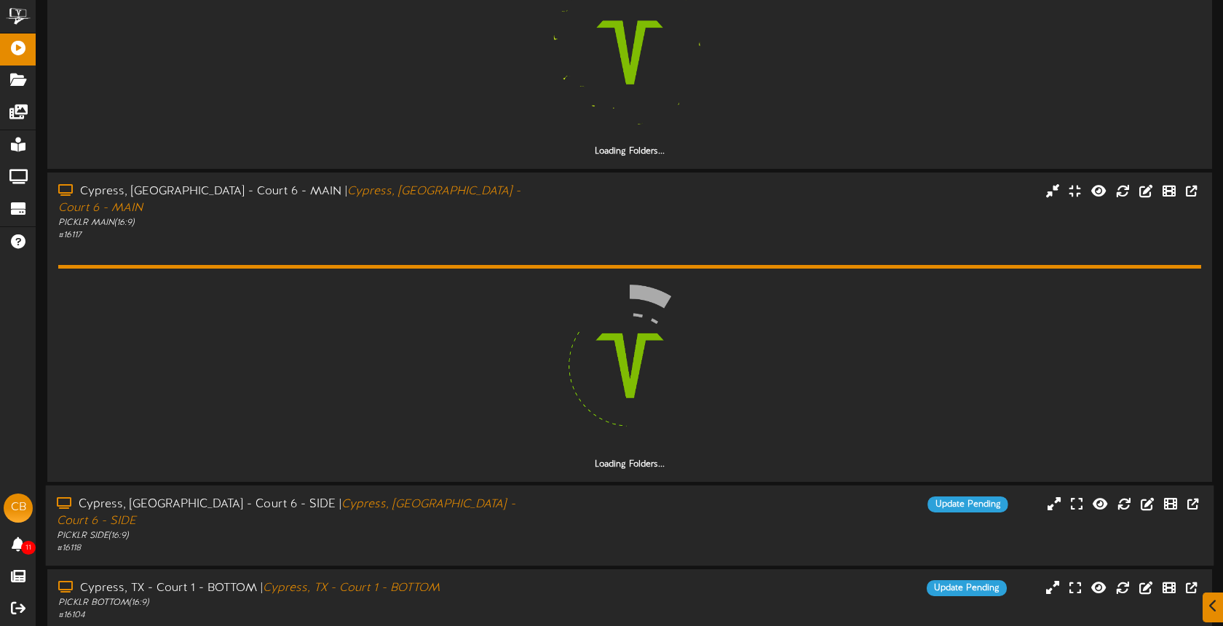
click at [628, 496] on div "Update Pending" at bounding box center [775, 504] width 487 height 16
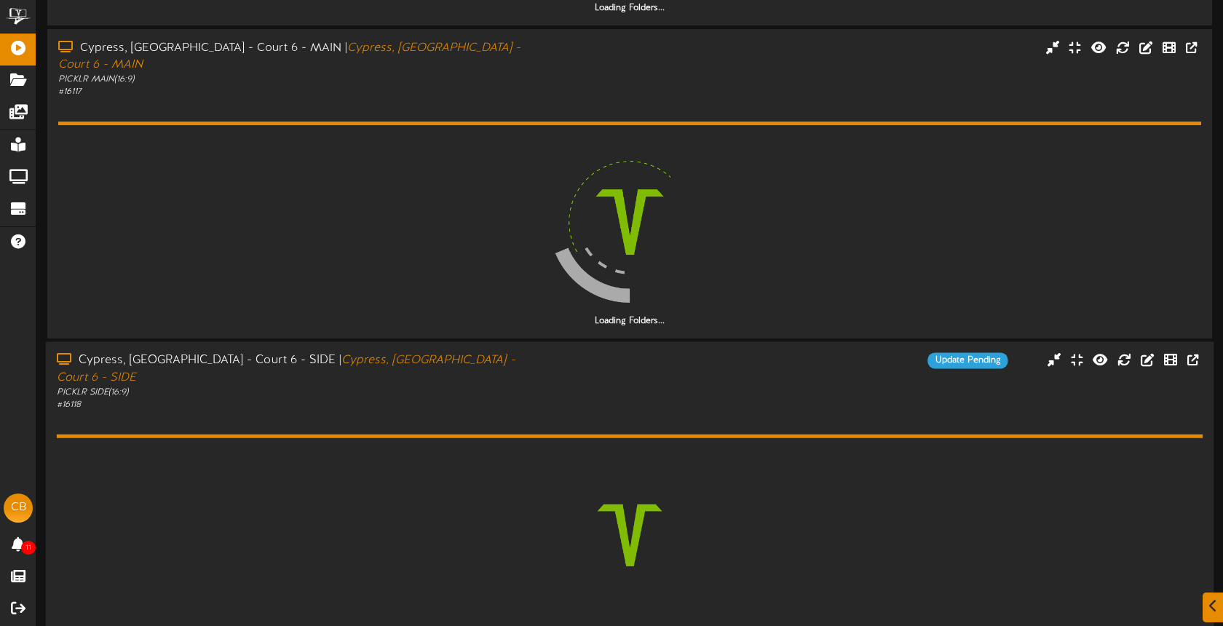
scroll to position [2069, 0]
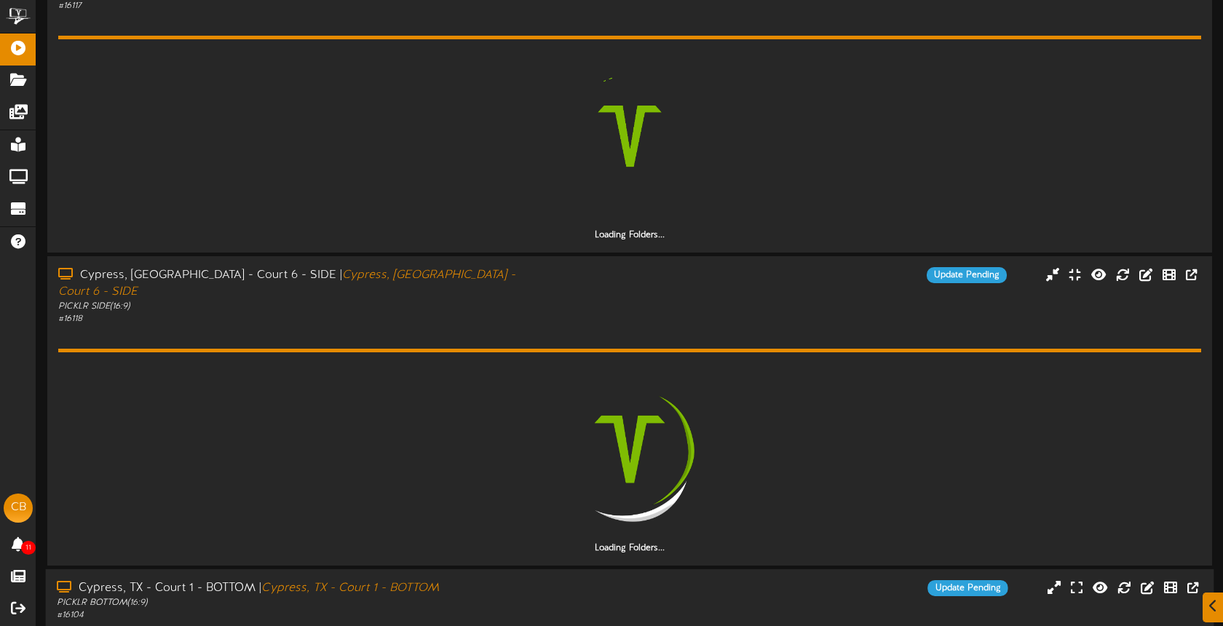
click at [621, 580] on div "Cypress, TX - Court 1 - BOTTOM | [GEOGRAPHIC_DATA], TX - Court 1 - BOTTOM PICKL…" at bounding box center [630, 600] width 1168 height 41
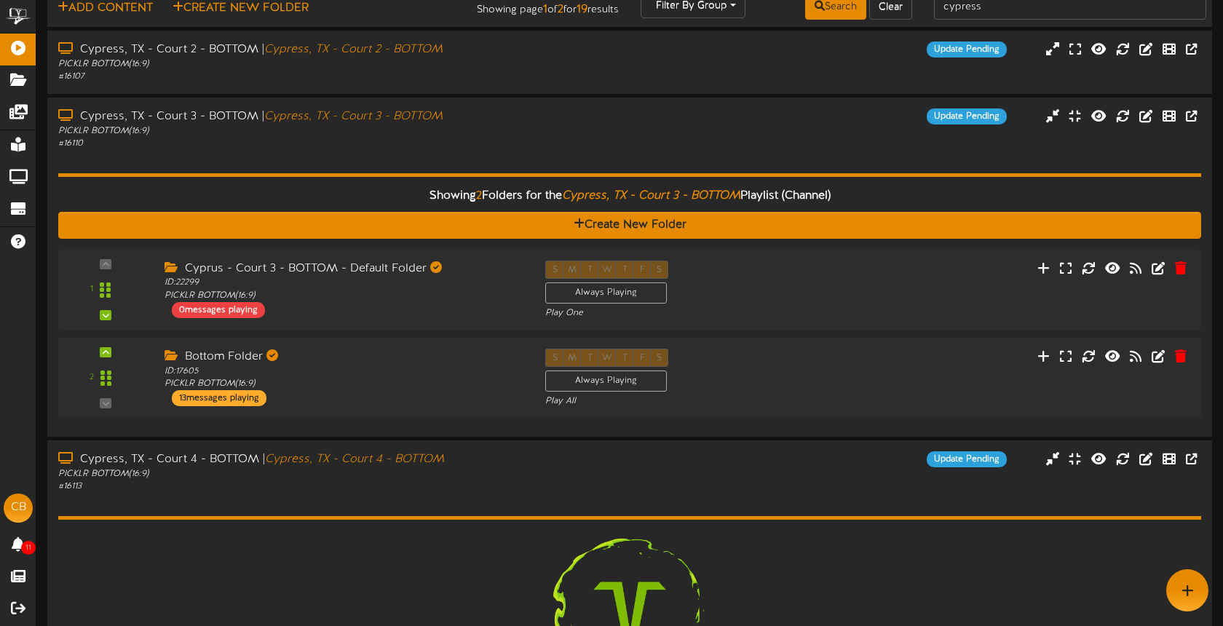
scroll to position [0, 0]
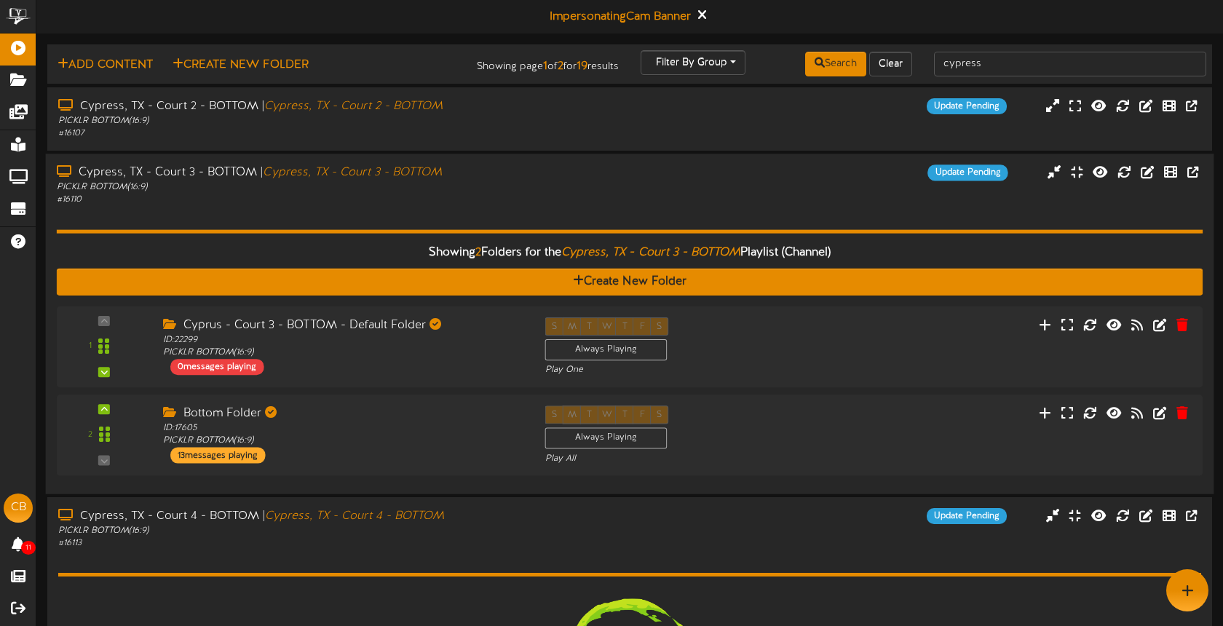
click at [609, 207] on div "Showing 2 Folders for the Cypress, TX - Court 3 - BOTTOM Playlist (Channel) Cre…" at bounding box center [630, 344] width 1146 height 277
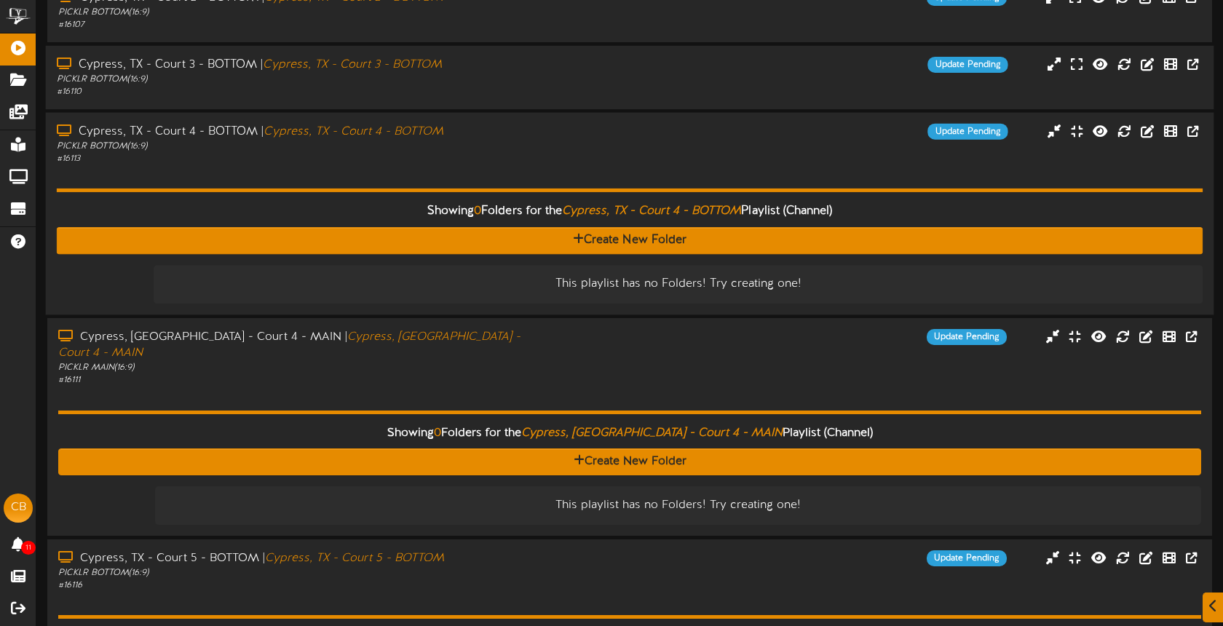
scroll to position [111, 0]
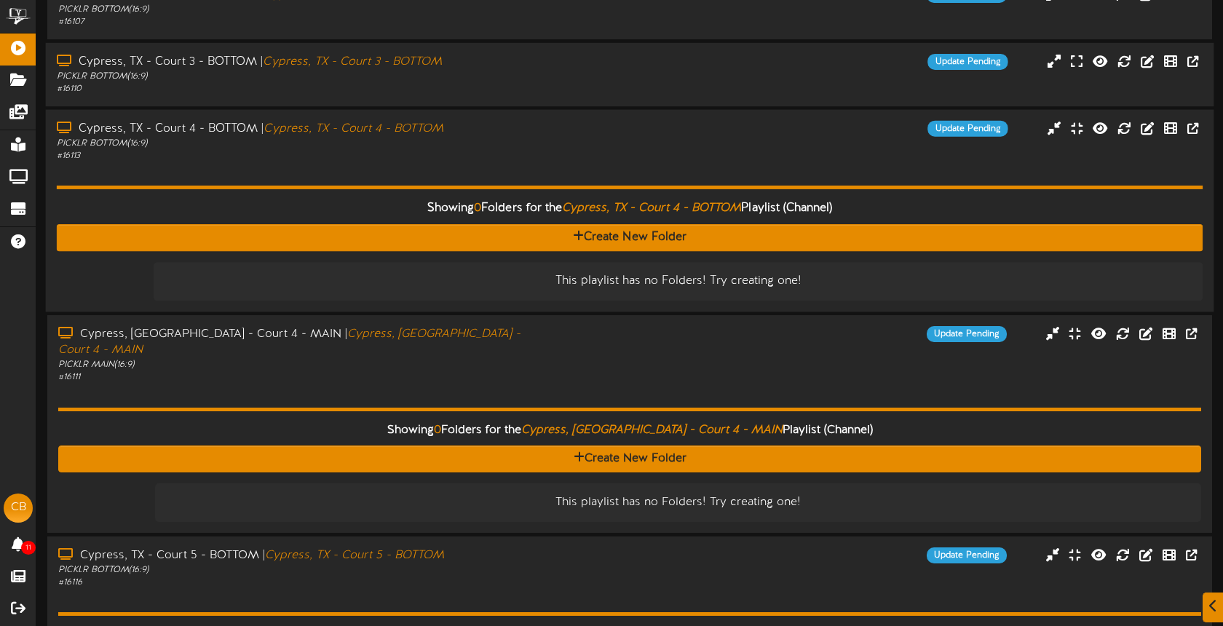
click at [511, 161] on div "# 16113" at bounding box center [289, 156] width 465 height 12
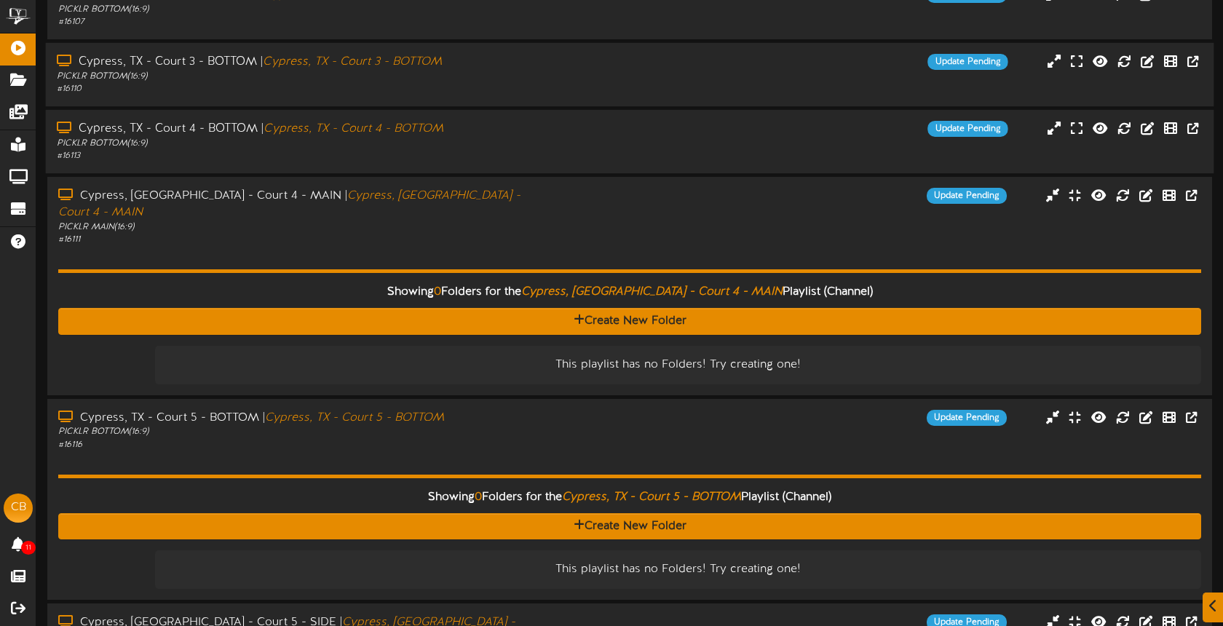
click at [520, 159] on div "# 16113" at bounding box center [289, 156] width 465 height 12
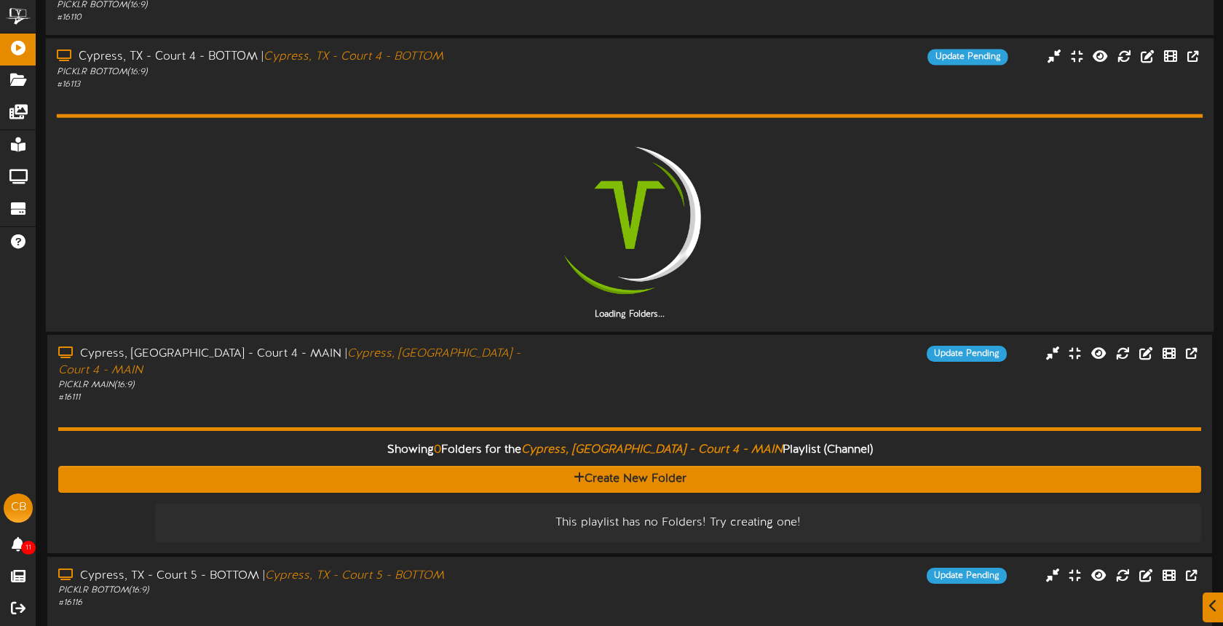
scroll to position [184, 0]
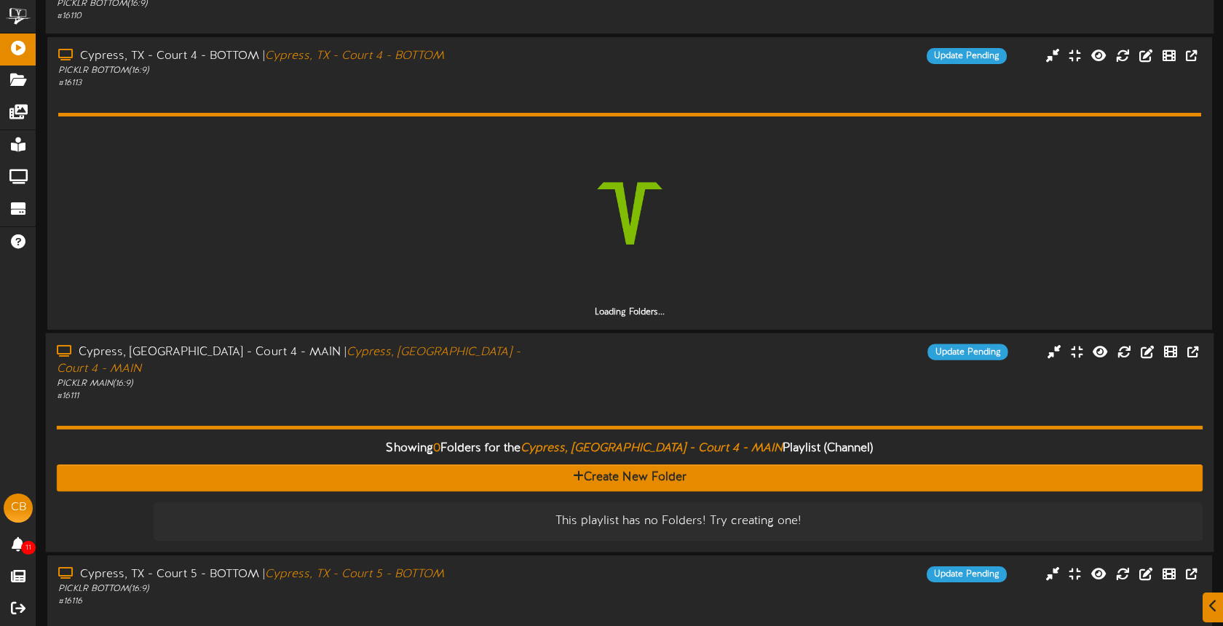
click at [556, 367] on div "Cypress, [GEOGRAPHIC_DATA] - Court 4 - MAIN | [GEOGRAPHIC_DATA], [GEOGRAPHIC_DA…" at bounding box center [630, 373] width 1168 height 58
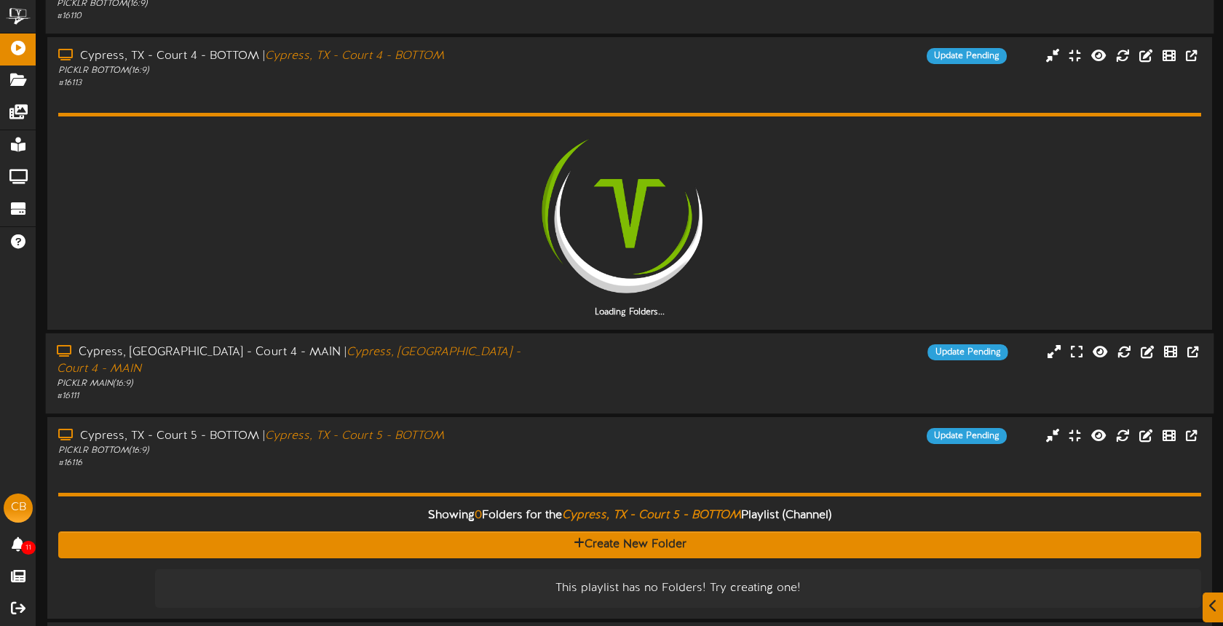
click at [542, 357] on div "Update Pending" at bounding box center [775, 352] width 487 height 16
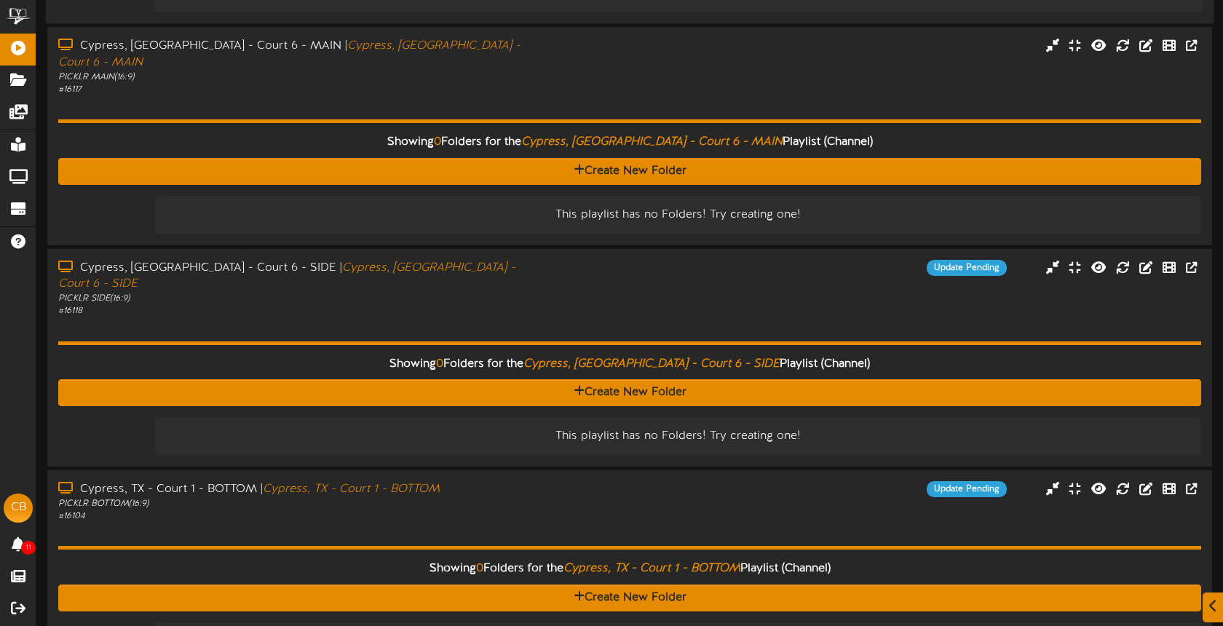
scroll to position [1475, 0]
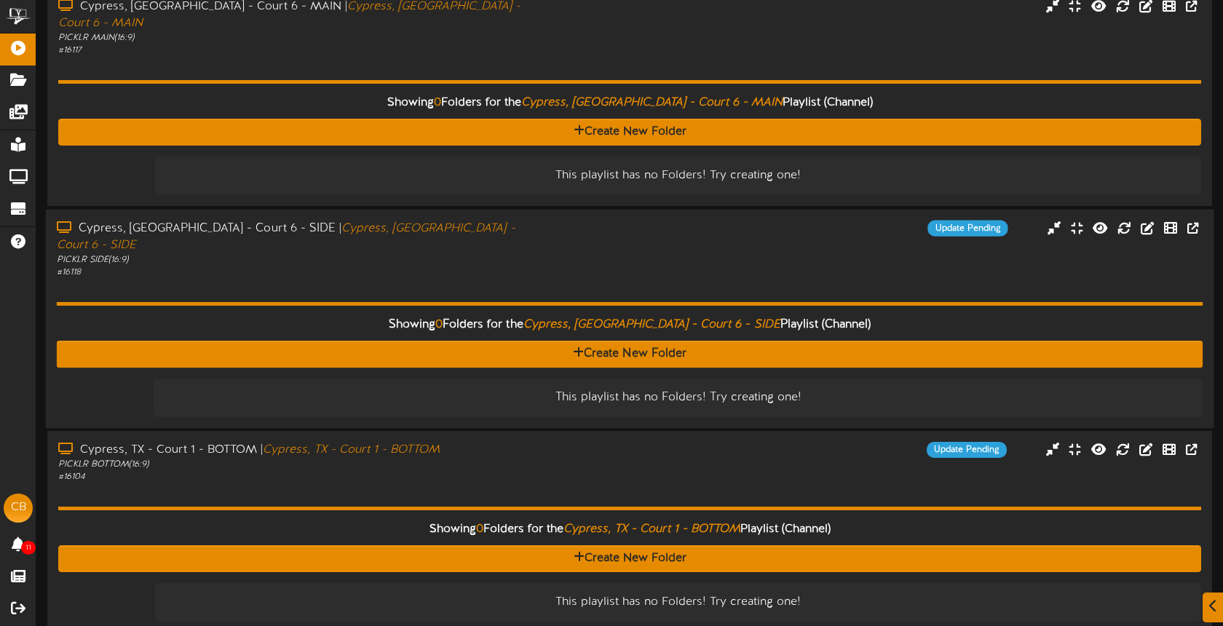
drag, startPoint x: 554, startPoint y: 387, endPoint x: 533, endPoint y: 302, distance: 87.7
click at [554, 442] on div "Update Pending" at bounding box center [775, 450] width 485 height 16
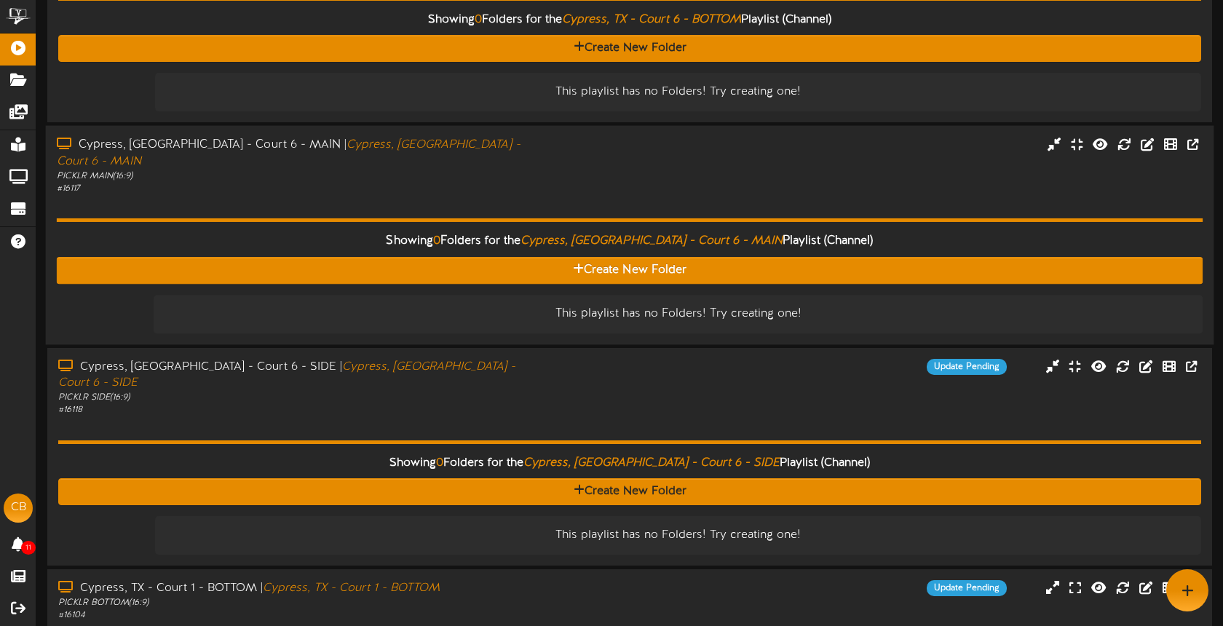
drag, startPoint x: 519, startPoint y: 314, endPoint x: 510, endPoint y: 239, distance: 76.2
click at [519, 359] on div "Cypress, [GEOGRAPHIC_DATA] - Court 6 - SIDE | [GEOGRAPHIC_DATA], TX - Court 6 -…" at bounding box center [290, 375] width 464 height 33
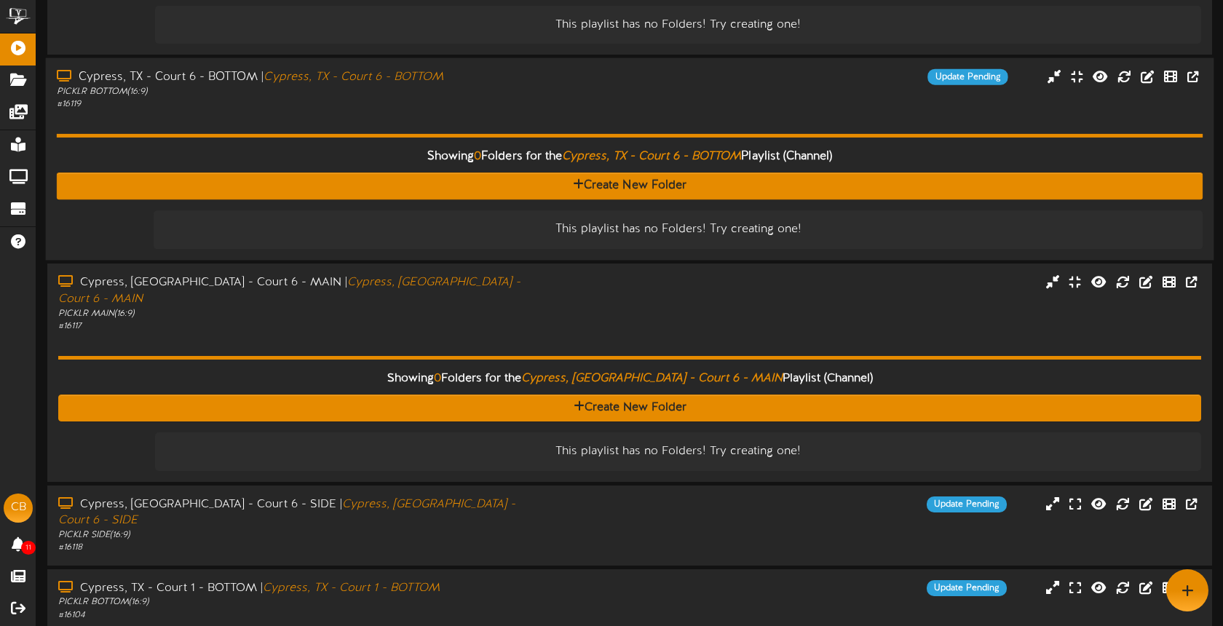
click at [503, 211] on div "This playlist has no Folders! Try creating one!" at bounding box center [678, 230] width 1049 height 39
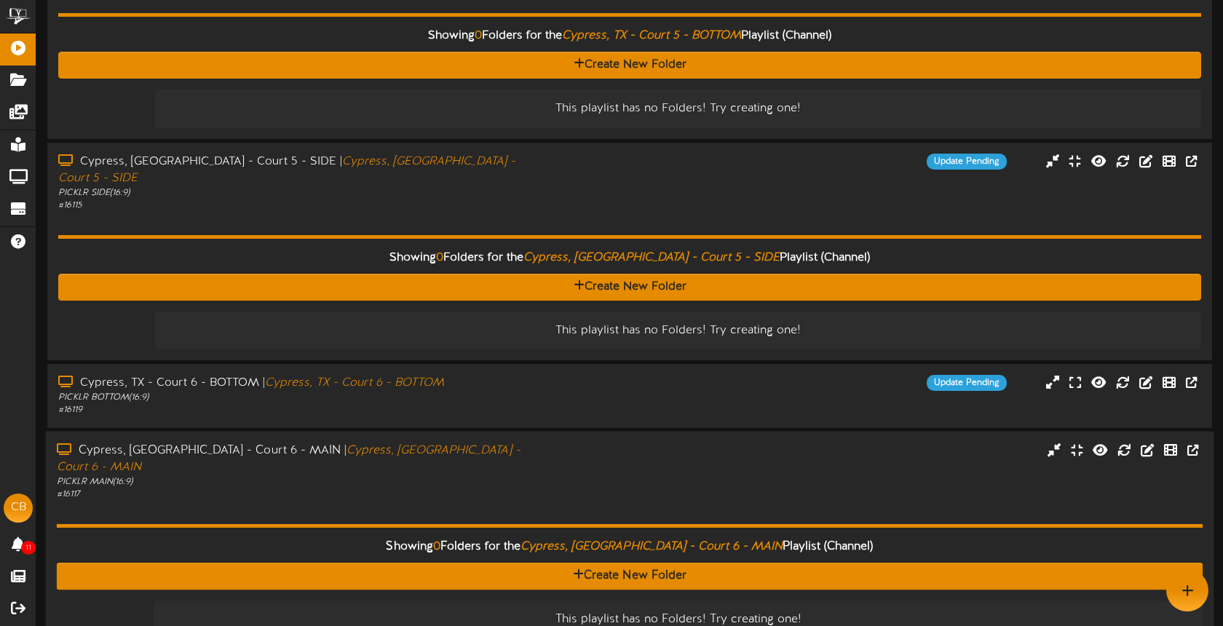
click at [576, 431] on div "Cypress, [GEOGRAPHIC_DATA] - Court 6 - MAIN | [GEOGRAPHIC_DATA], [GEOGRAPHIC_DA…" at bounding box center [630, 540] width 1168 height 218
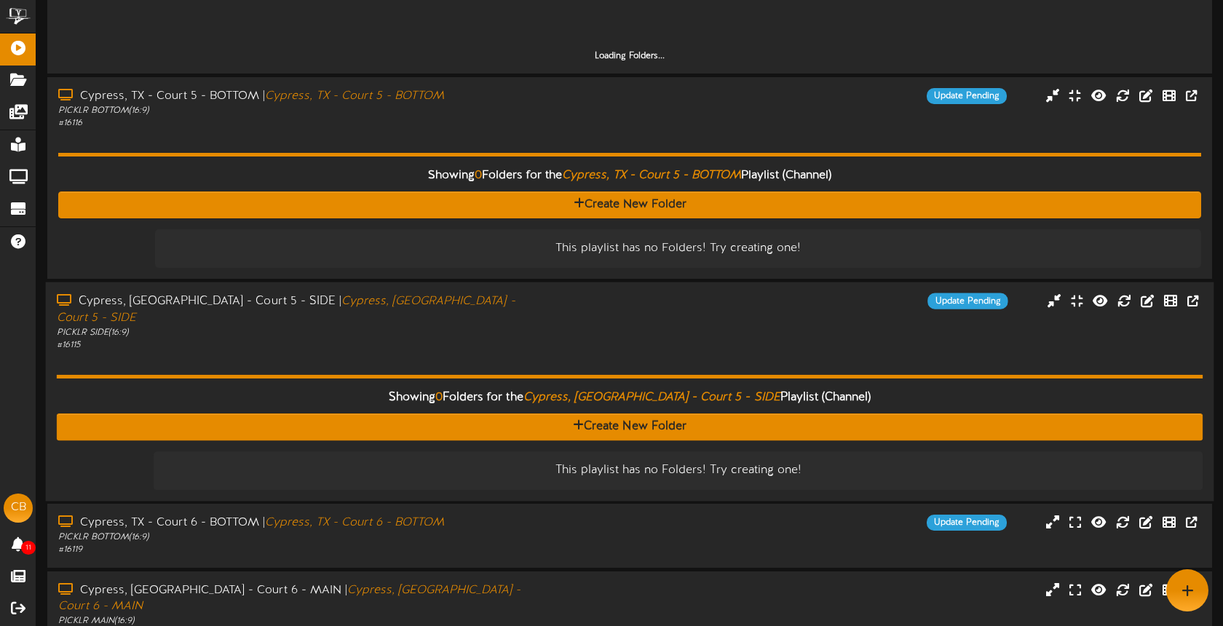
click at [512, 326] on div "PICKLR SIDE ( 16:9 )" at bounding box center [289, 332] width 465 height 12
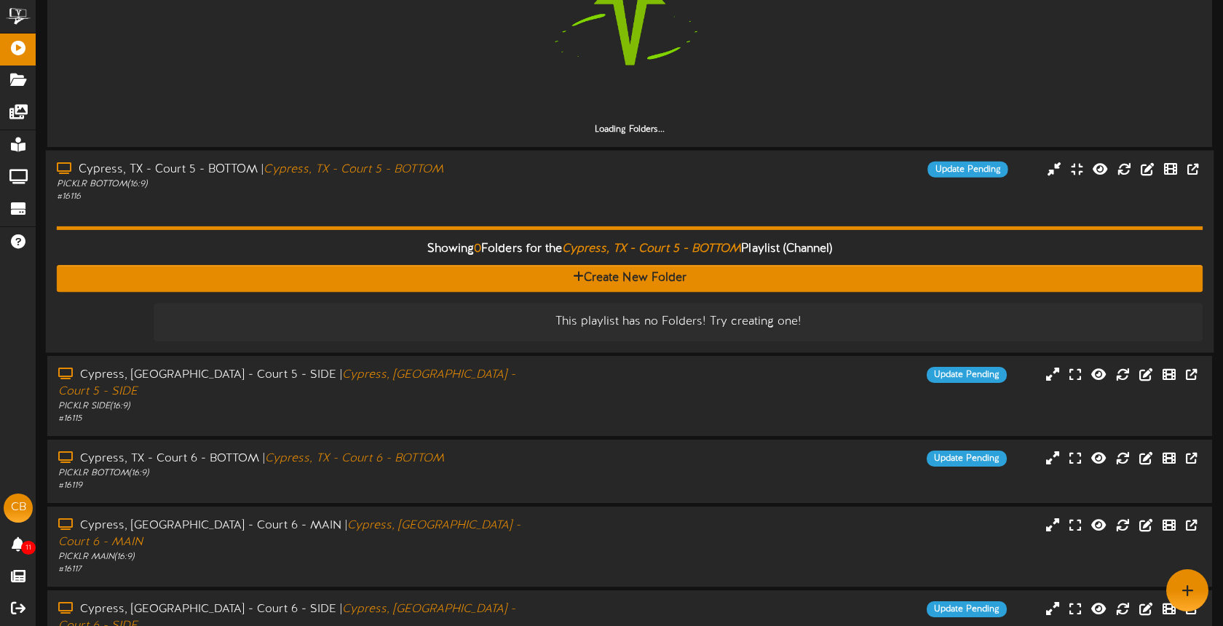
click at [511, 203] on div "Showing 0 Folders for the Cypress, TX - Court 5 - BOTTOM Playlist (Channel) Cre…" at bounding box center [630, 272] width 1146 height 138
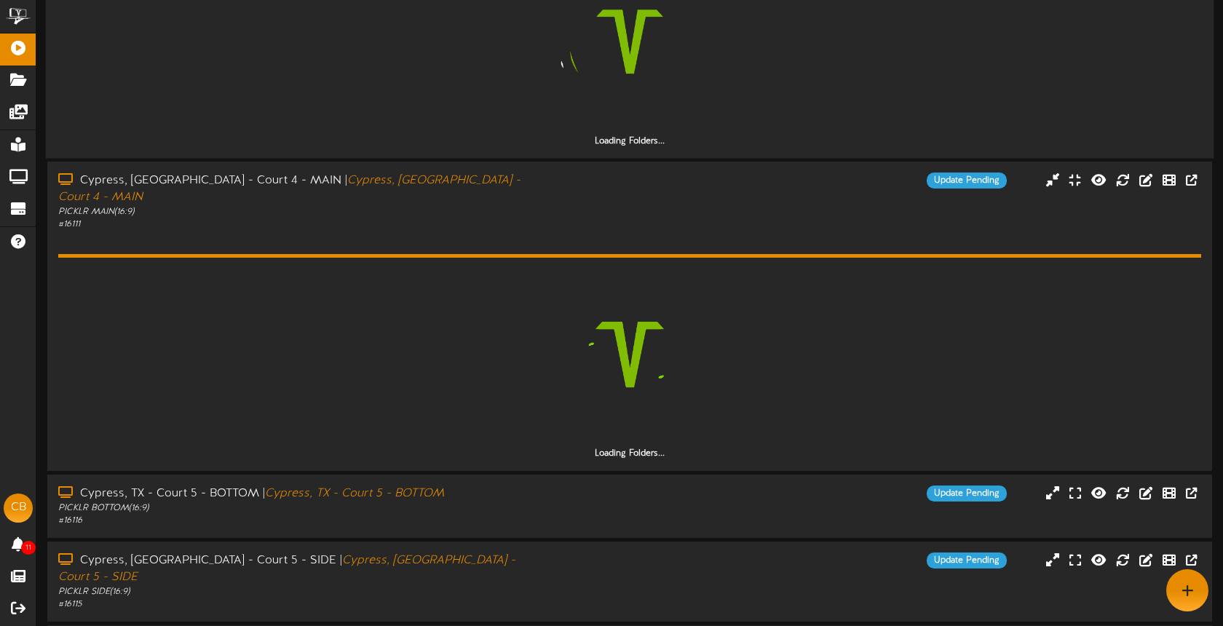
scroll to position [354, 0]
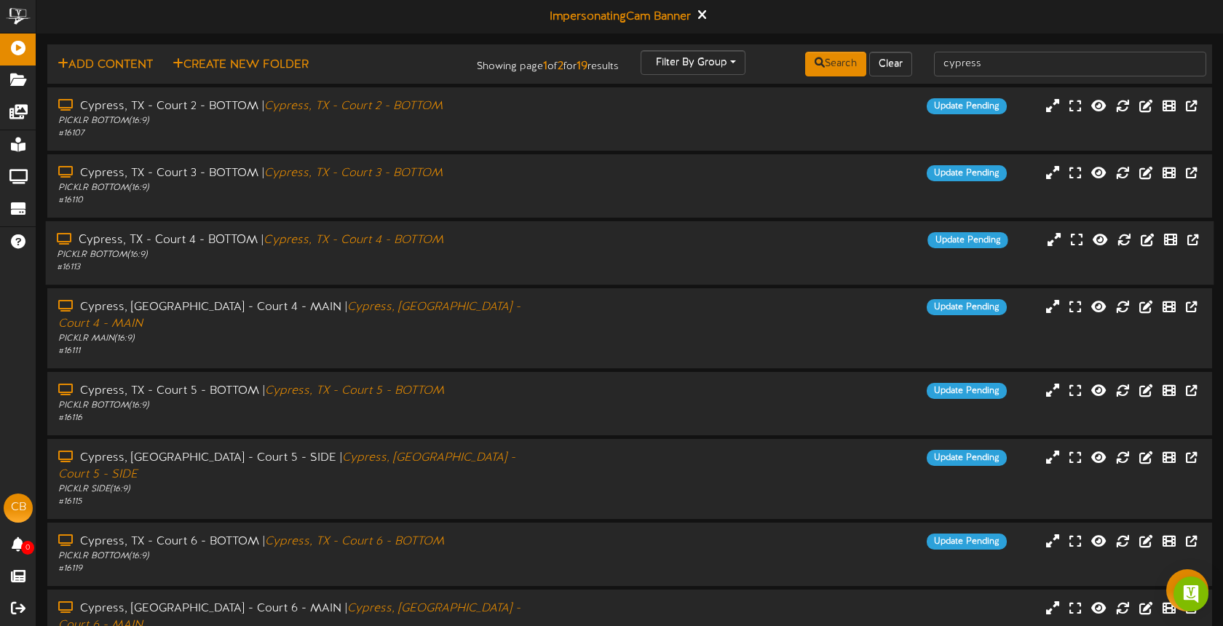
drag, startPoint x: 507, startPoint y: 255, endPoint x: 515, endPoint y: 247, distance: 10.3
click at [507, 255] on div "PICKLR BOTTOM ( 16:9 )" at bounding box center [289, 255] width 465 height 12
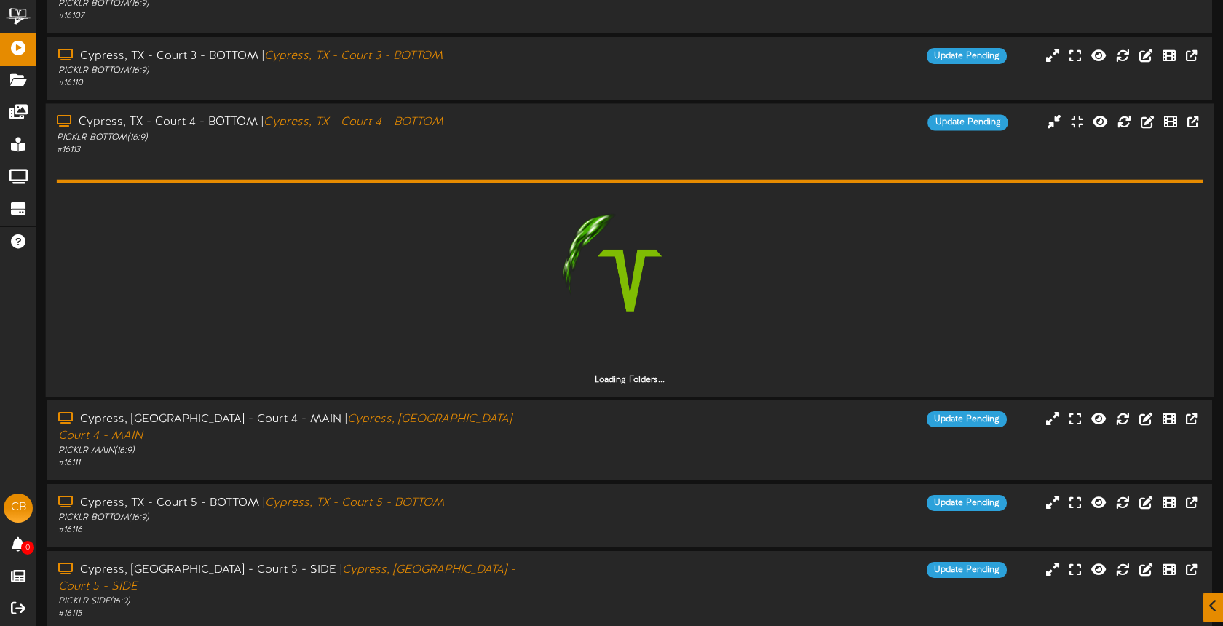
scroll to position [215, 0]
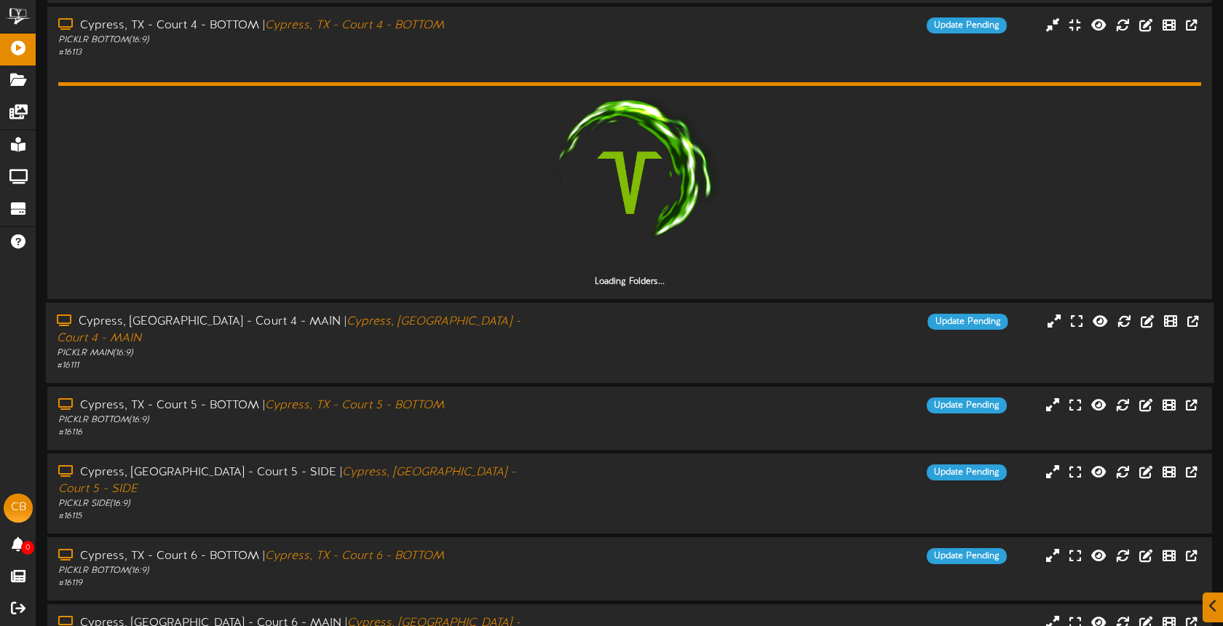
click at [539, 345] on div "Cypress, [GEOGRAPHIC_DATA] - Court 4 - MAIN | [GEOGRAPHIC_DATA], [GEOGRAPHIC_DA…" at bounding box center [630, 343] width 1168 height 58
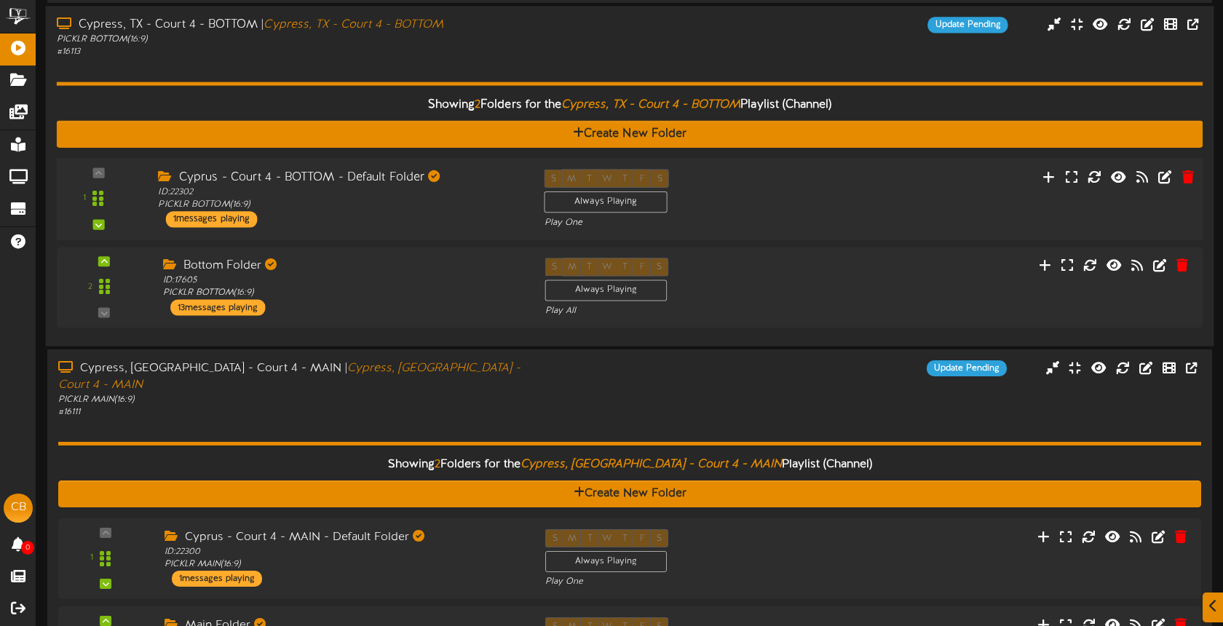
click at [758, 207] on div "S M T W T F S Always Playing Play One" at bounding box center [678, 199] width 290 height 60
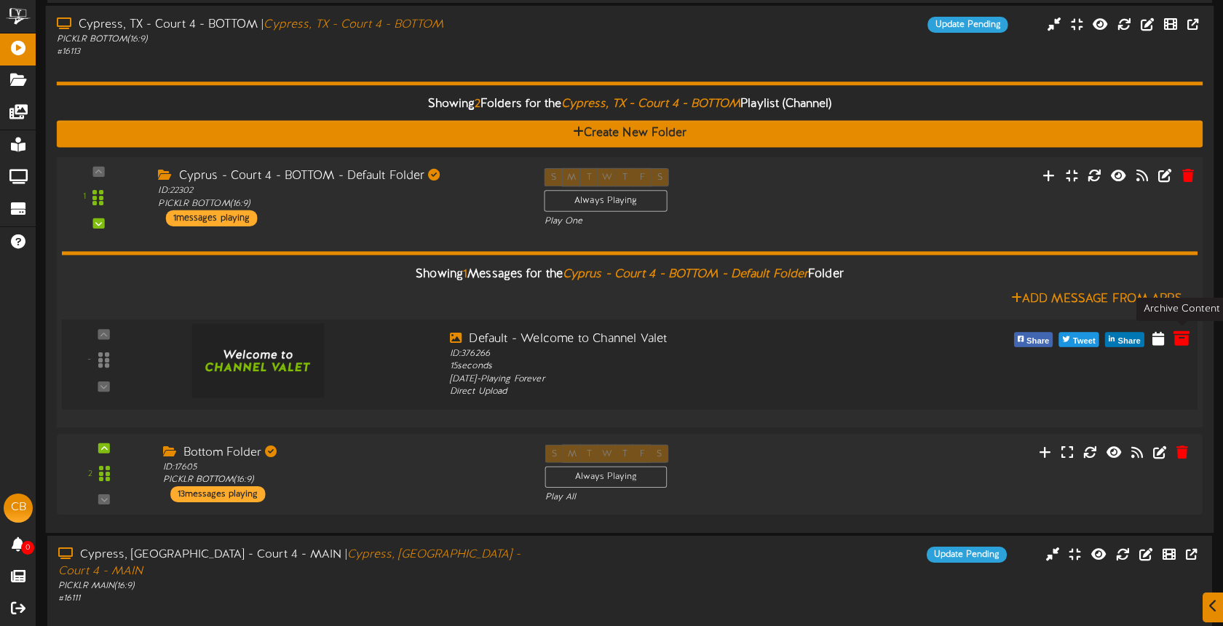
click at [1183, 336] on icon at bounding box center [1181, 338] width 16 height 16
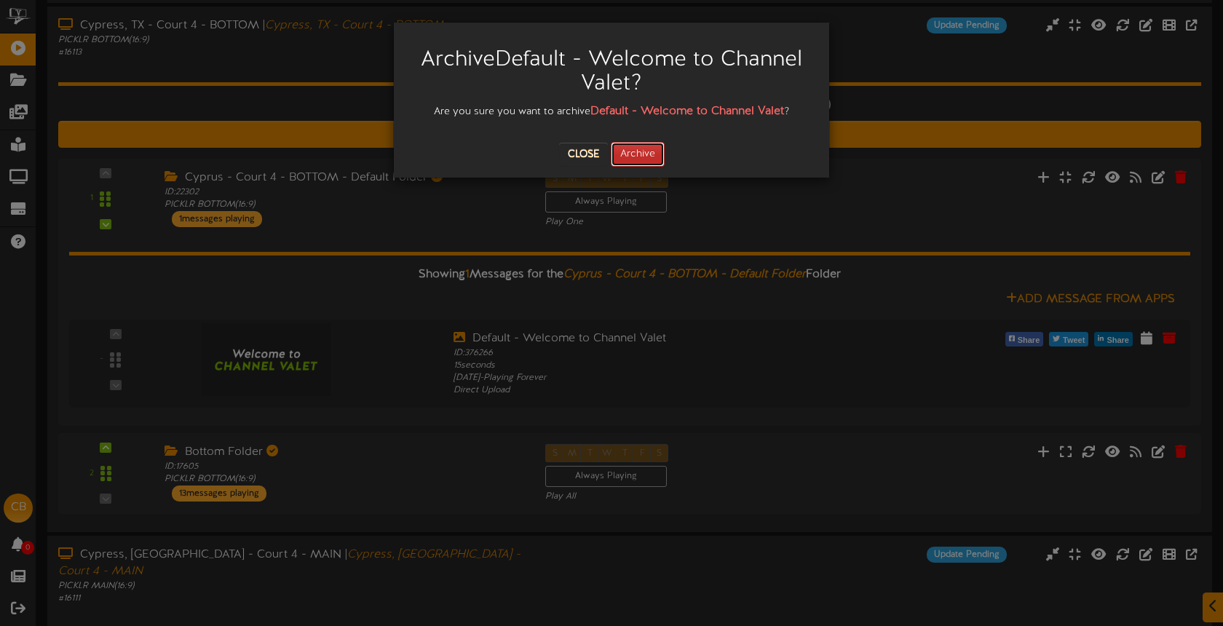
click at [644, 158] on button "Archive" at bounding box center [638, 154] width 54 height 25
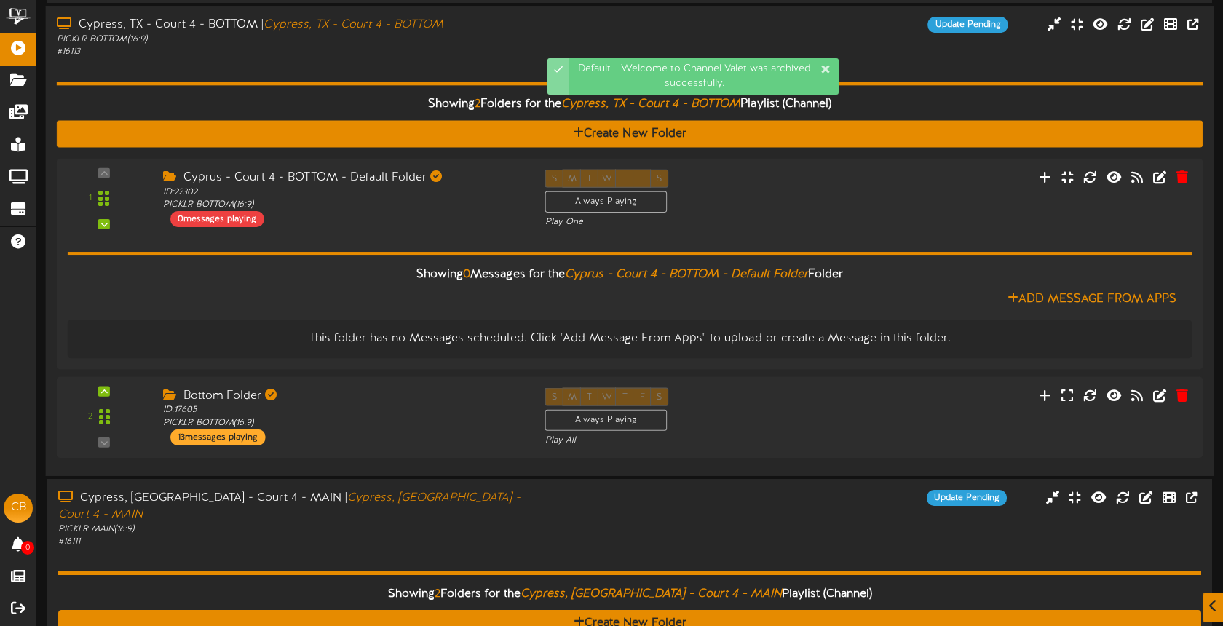
click at [424, 70] on div "Showing 2 Folders for the Cypress, TX - Court 4 - BOTTOM Playlist (Channel) Cre…" at bounding box center [630, 261] width 1146 height 406
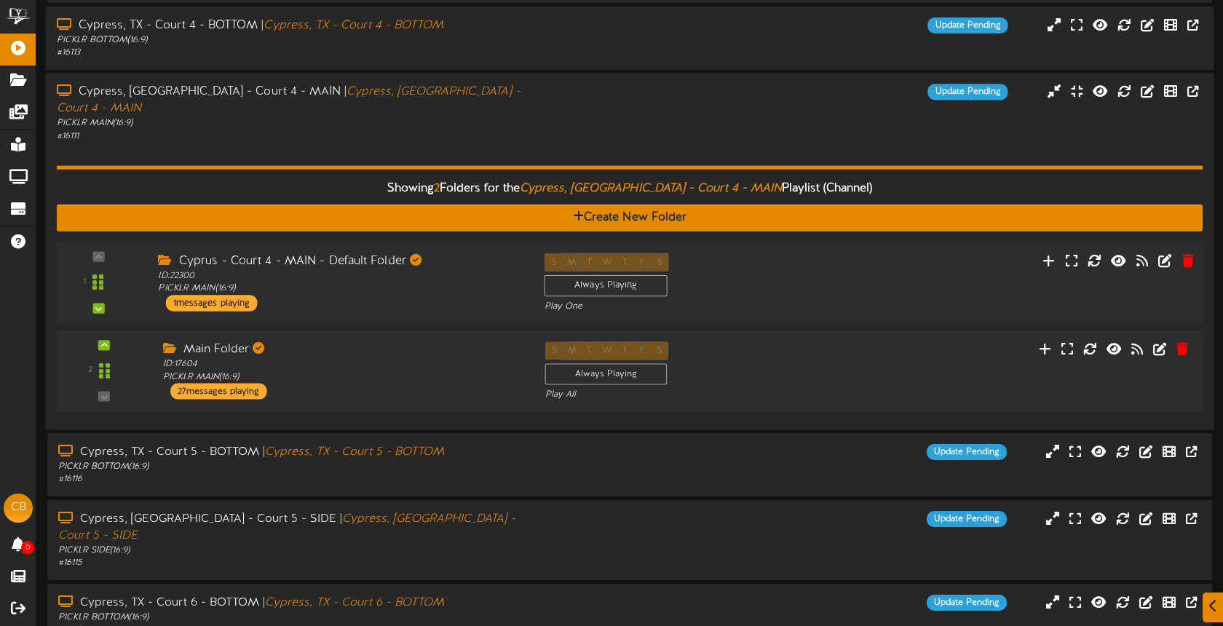
click at [951, 267] on div "1 ID:" at bounding box center [629, 283] width 1157 height 60
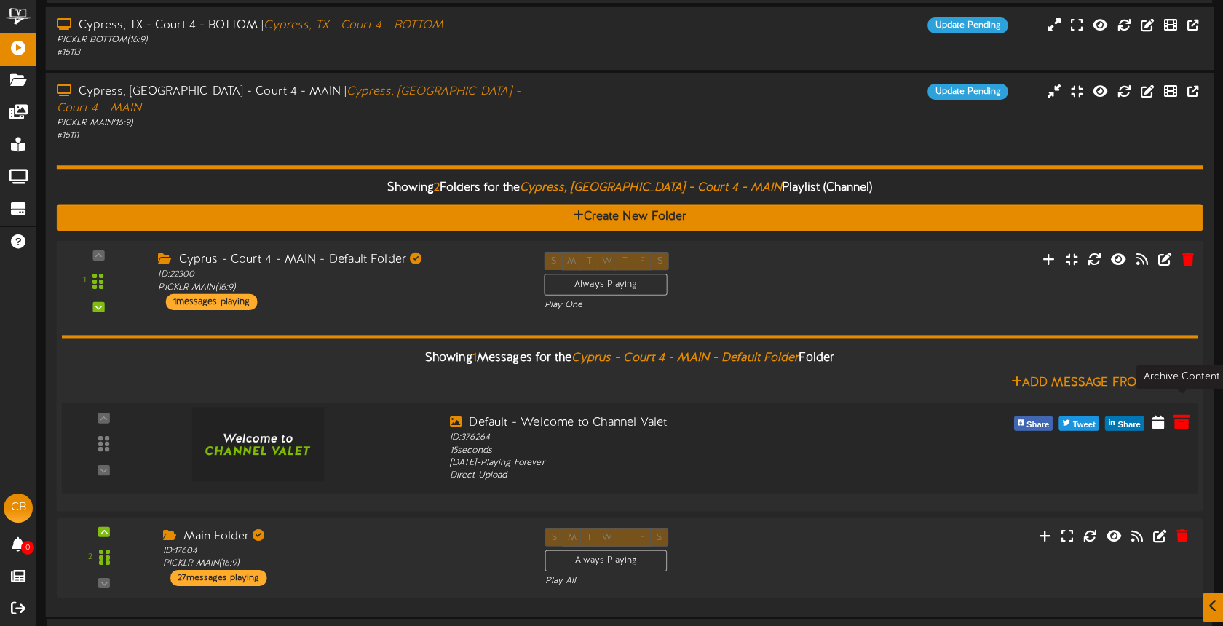
click at [1184, 413] on icon at bounding box center [1181, 421] width 16 height 16
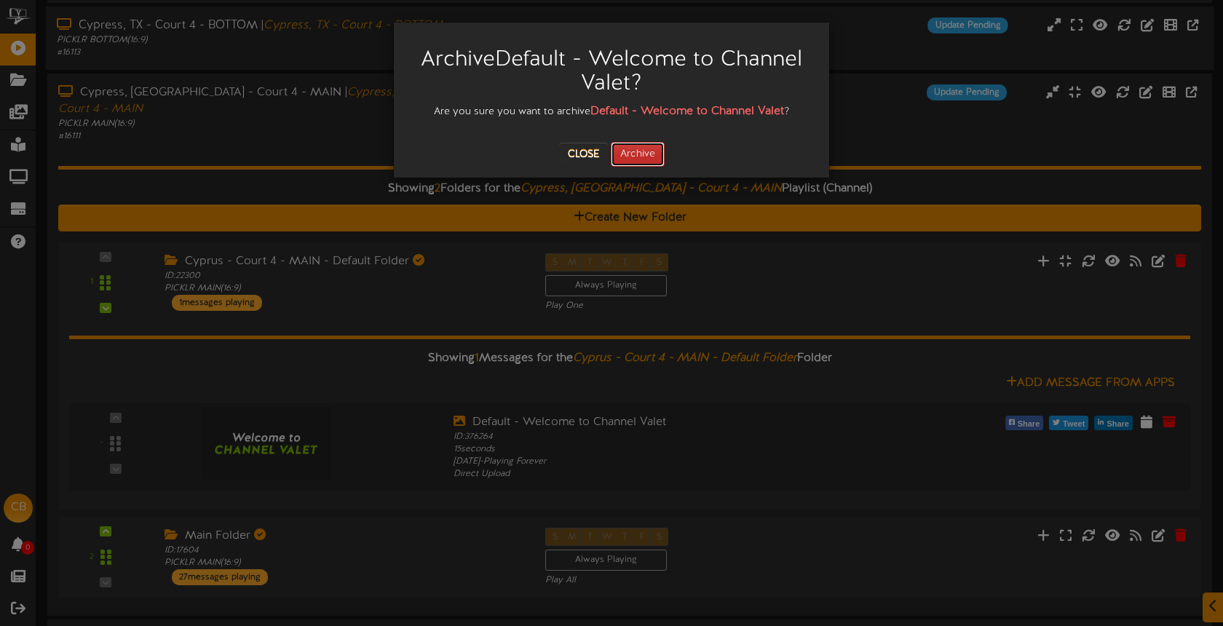
click at [656, 154] on button "Archive" at bounding box center [638, 154] width 54 height 25
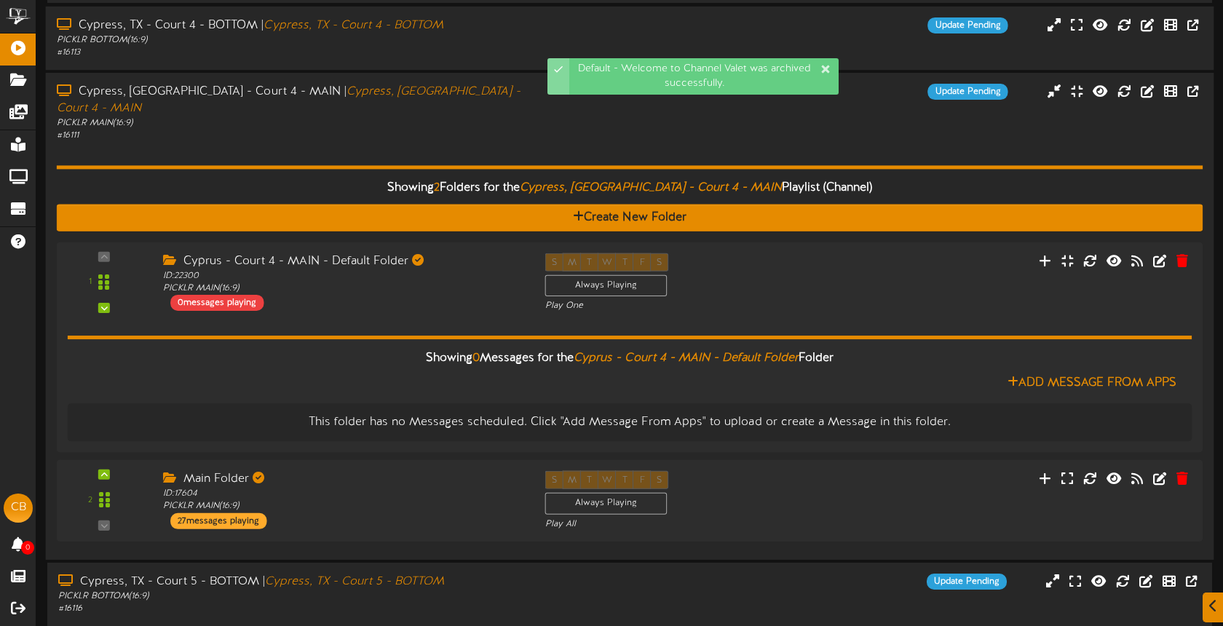
click at [380, 130] on div "# 16111" at bounding box center [289, 136] width 465 height 12
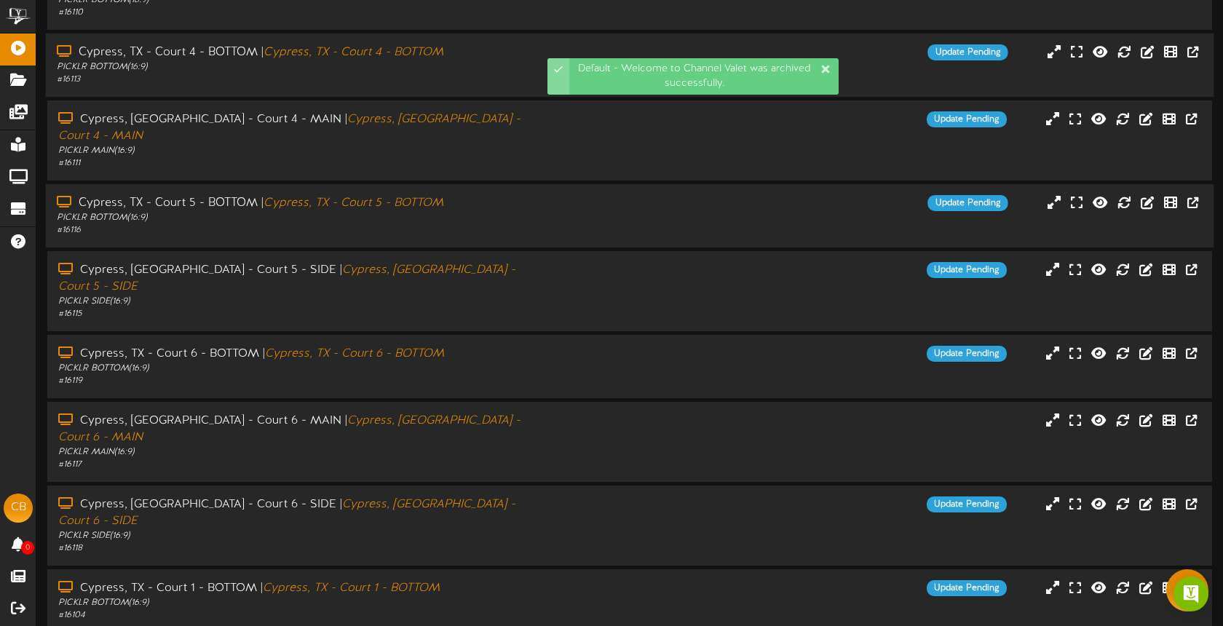
click at [476, 224] on div "# 16116" at bounding box center [289, 230] width 465 height 12
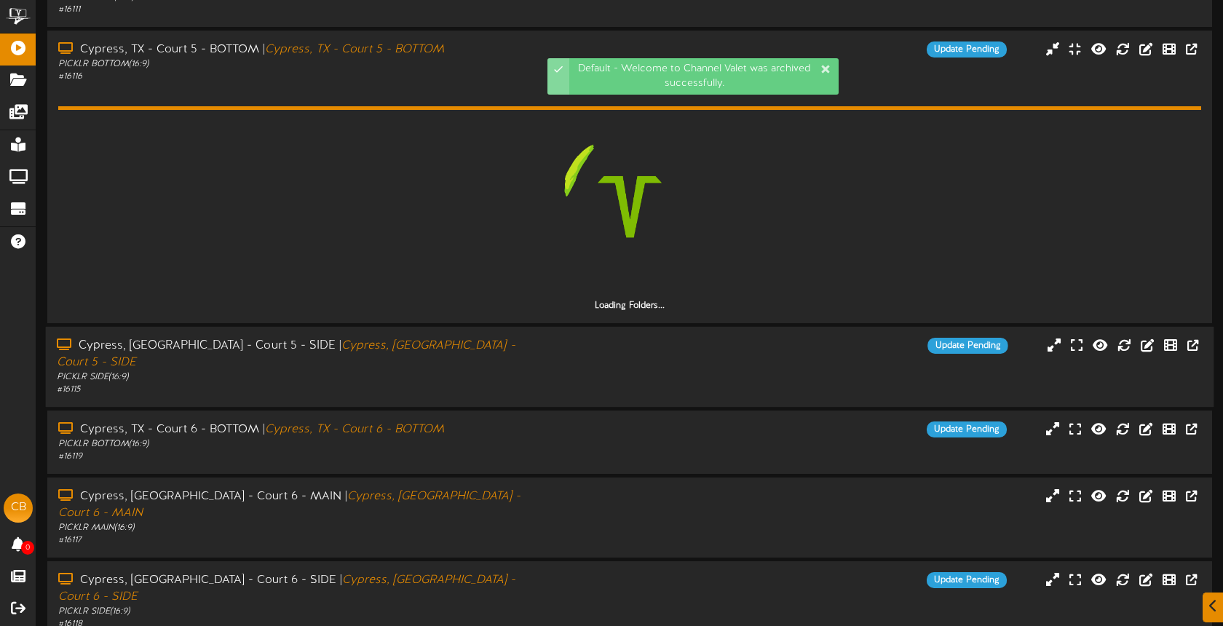
scroll to position [345, 0]
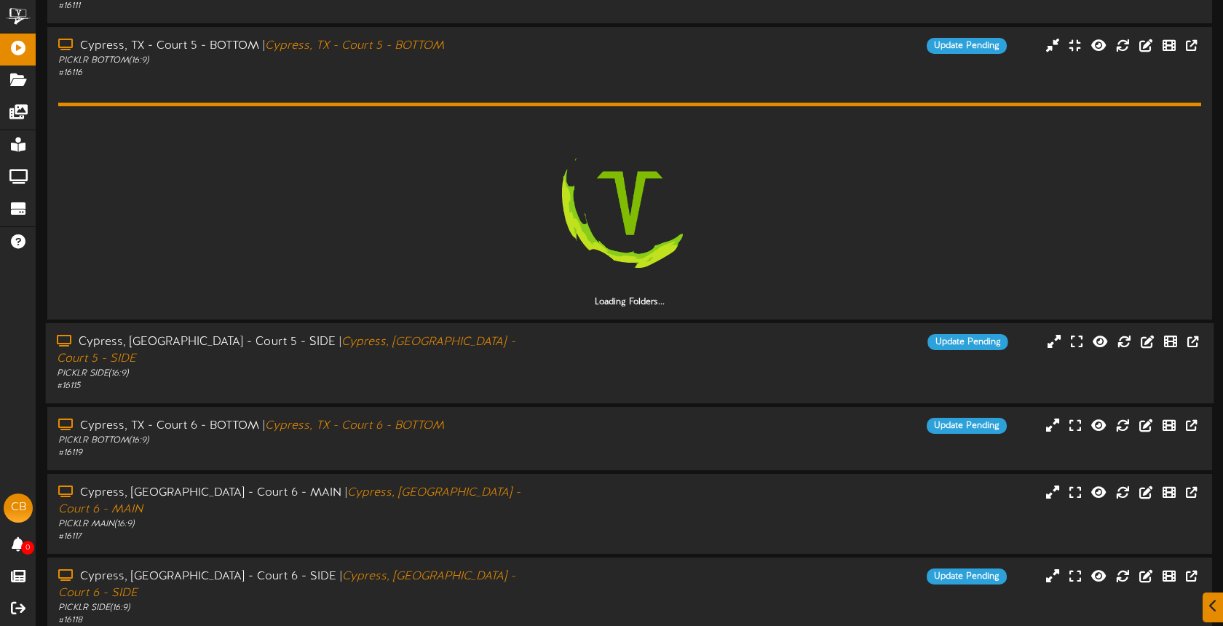
click at [509, 368] on div "PICKLR SIDE ( 16:9 )" at bounding box center [289, 374] width 465 height 12
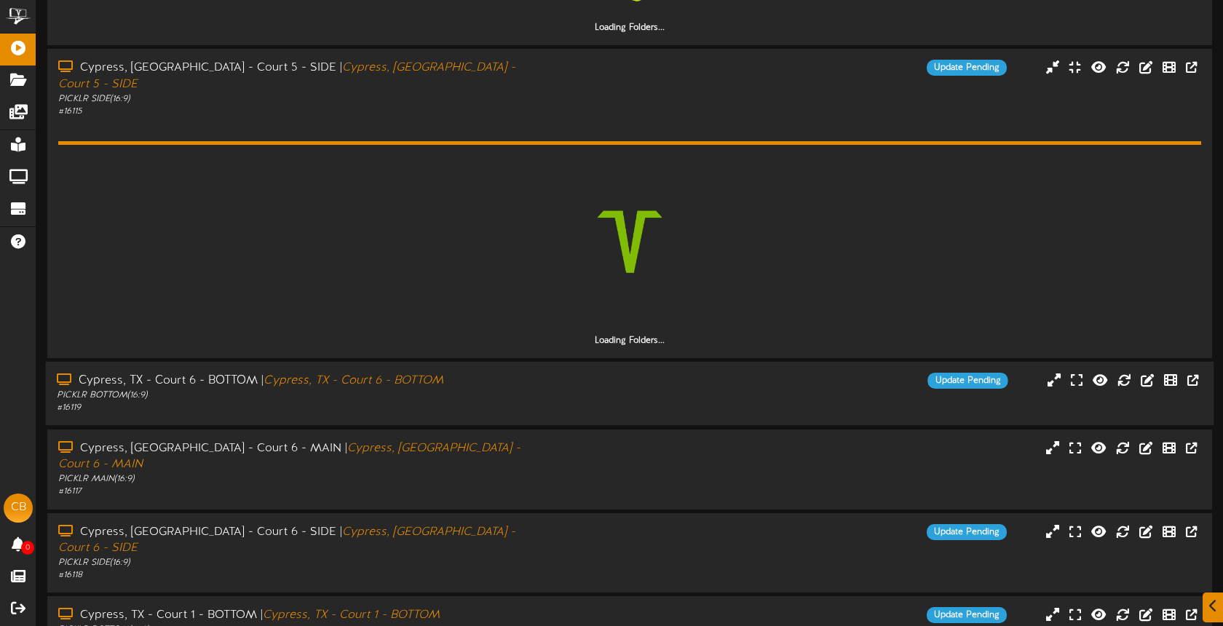
click at [536, 378] on div "Cypress, TX - Court 6 - BOTTOM | Cypress, TX - Court 6 - BOTTOM PICKLR BOTTOM (…" at bounding box center [630, 393] width 1168 height 41
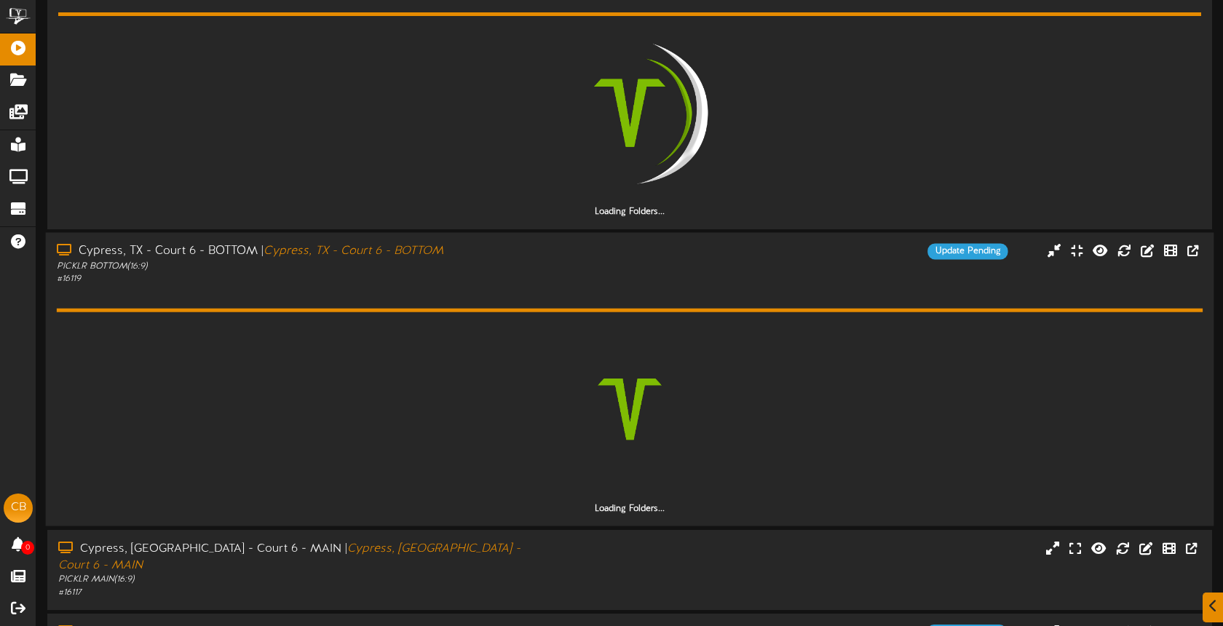
scroll to position [793, 0]
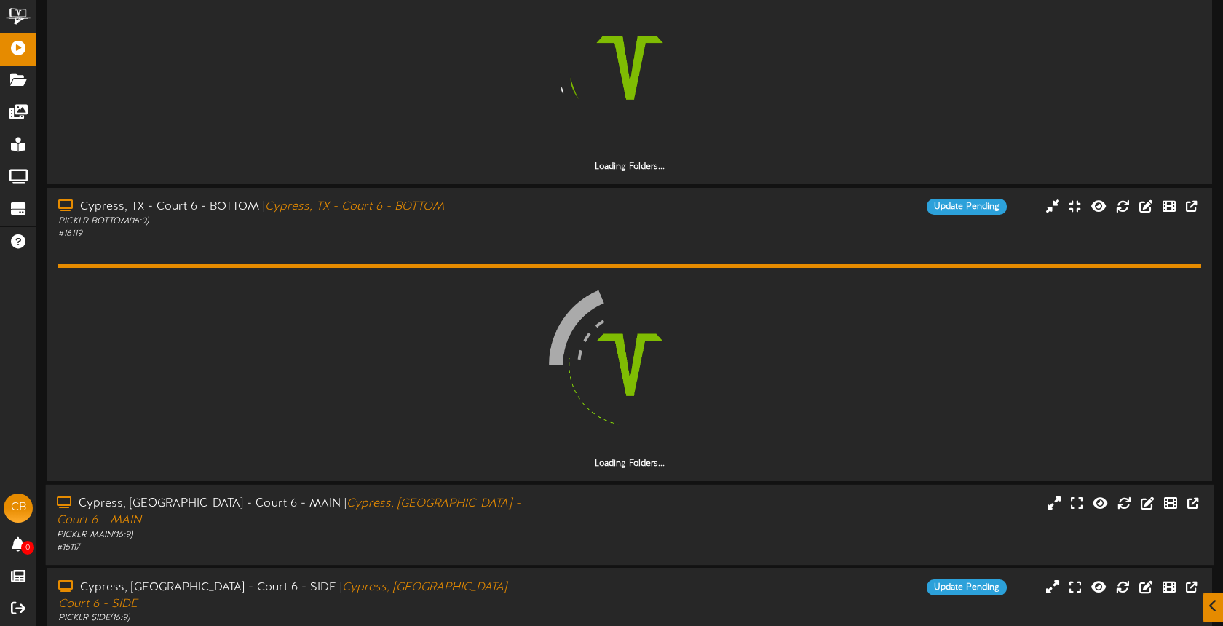
click at [566, 496] on div "Cypress, TX - Court 6 - MAIN | Cypress, TX - Court 6 - MAIN PICKLR MAIN ( 16:9 …" at bounding box center [630, 525] width 1168 height 58
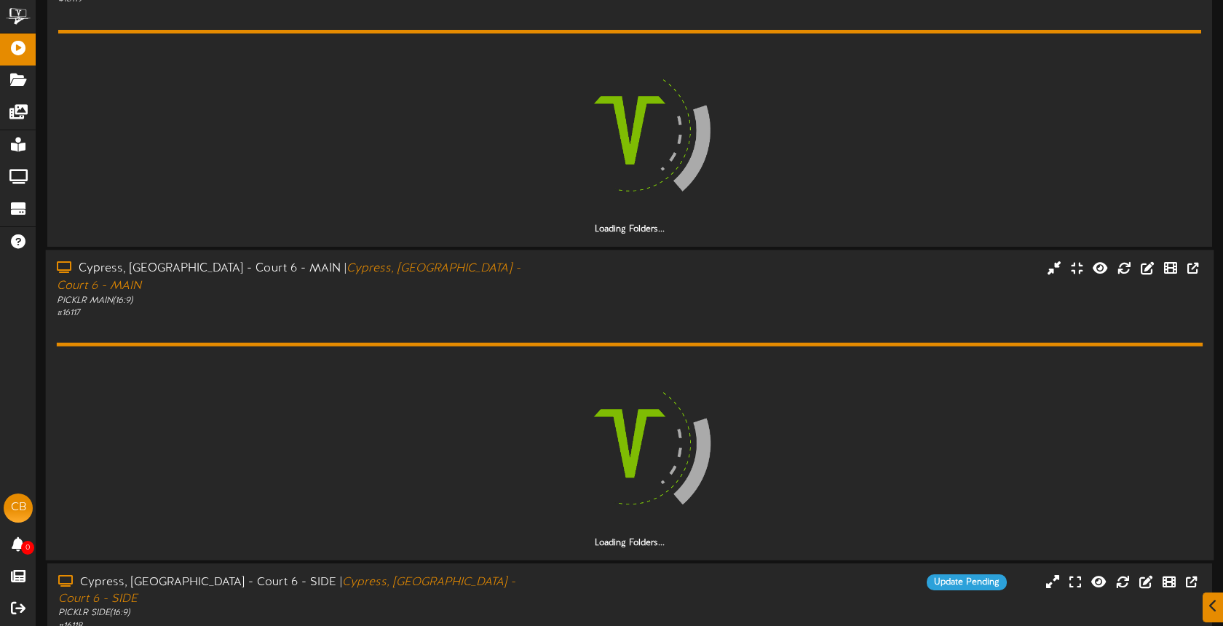
scroll to position [1106, 0]
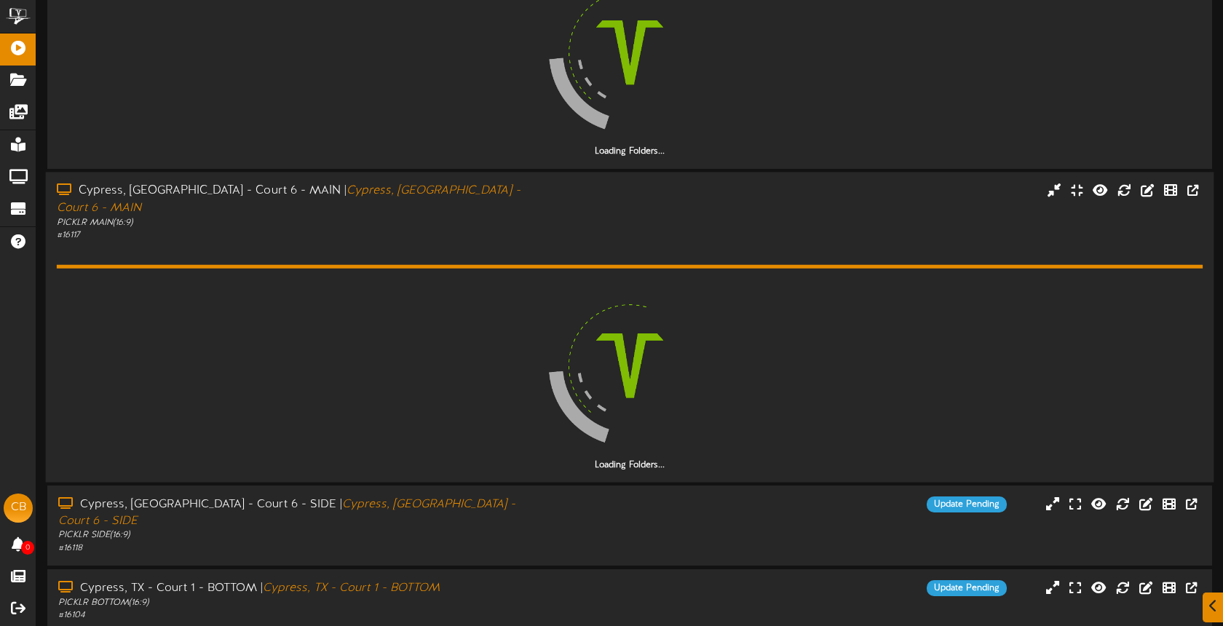
drag, startPoint x: 542, startPoint y: 464, endPoint x: 548, endPoint y: 405, distance: 59.2
click at [542, 496] on div "Cypress, TX - Court 6 - SIDE | Cypress, TX - Court 6 - SIDE PICKLR SIDE ( 16:9 …" at bounding box center [629, 525] width 1164 height 58
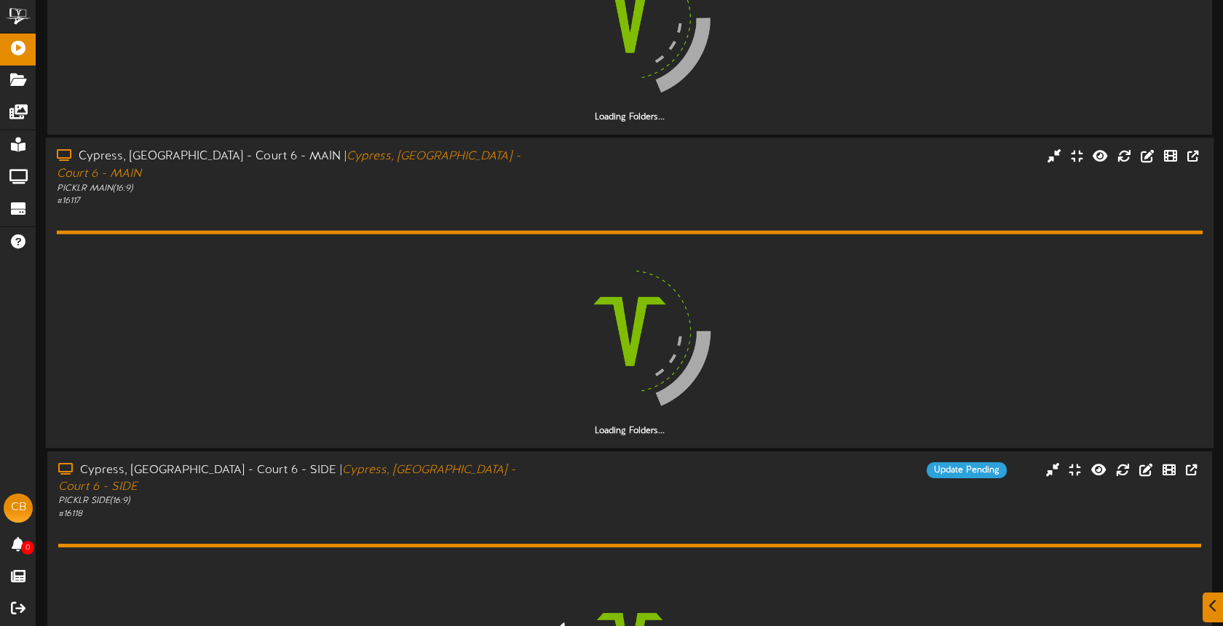
scroll to position [1335, 0]
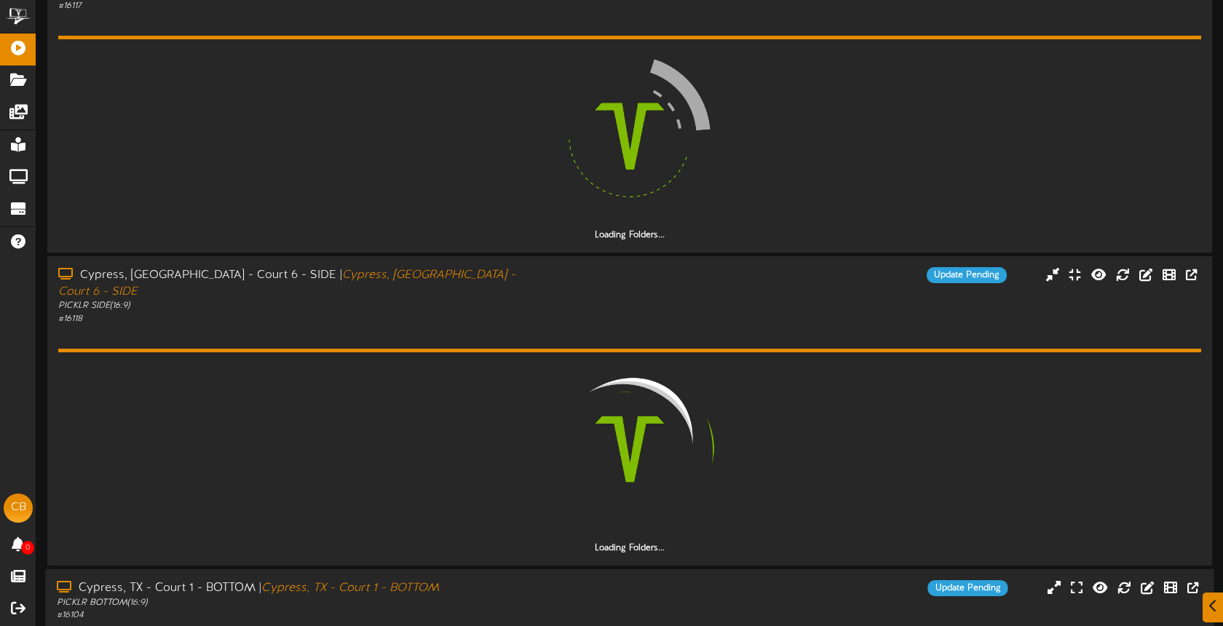
click at [578, 580] on div "Update Pending" at bounding box center [775, 588] width 487 height 16
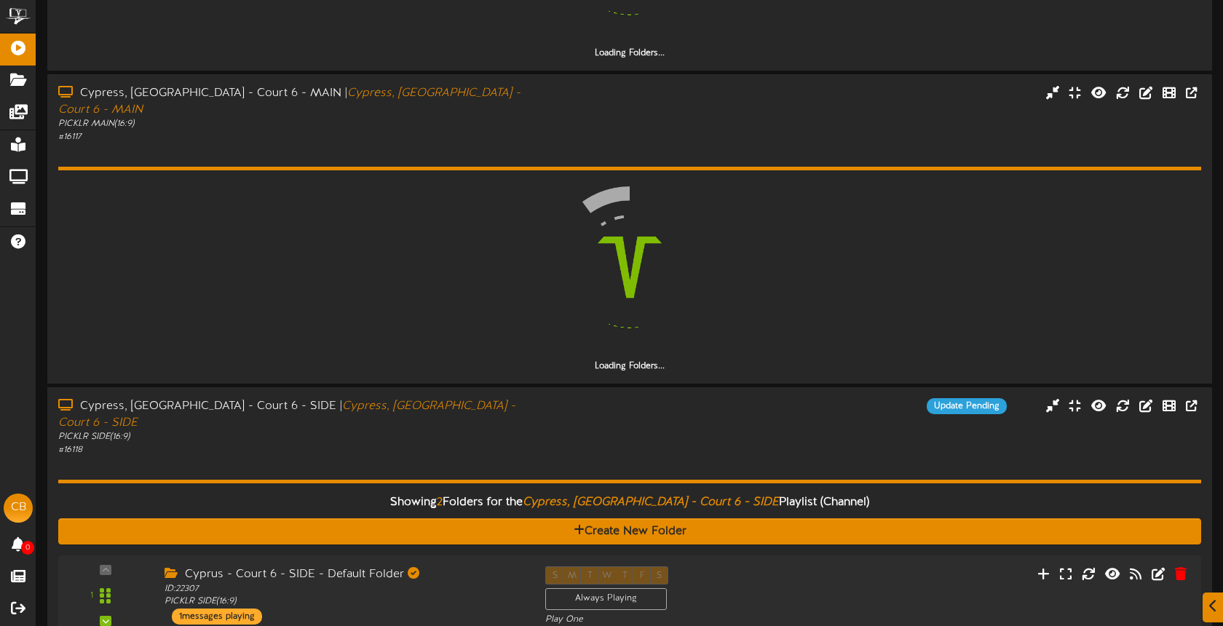
scroll to position [1304, 0]
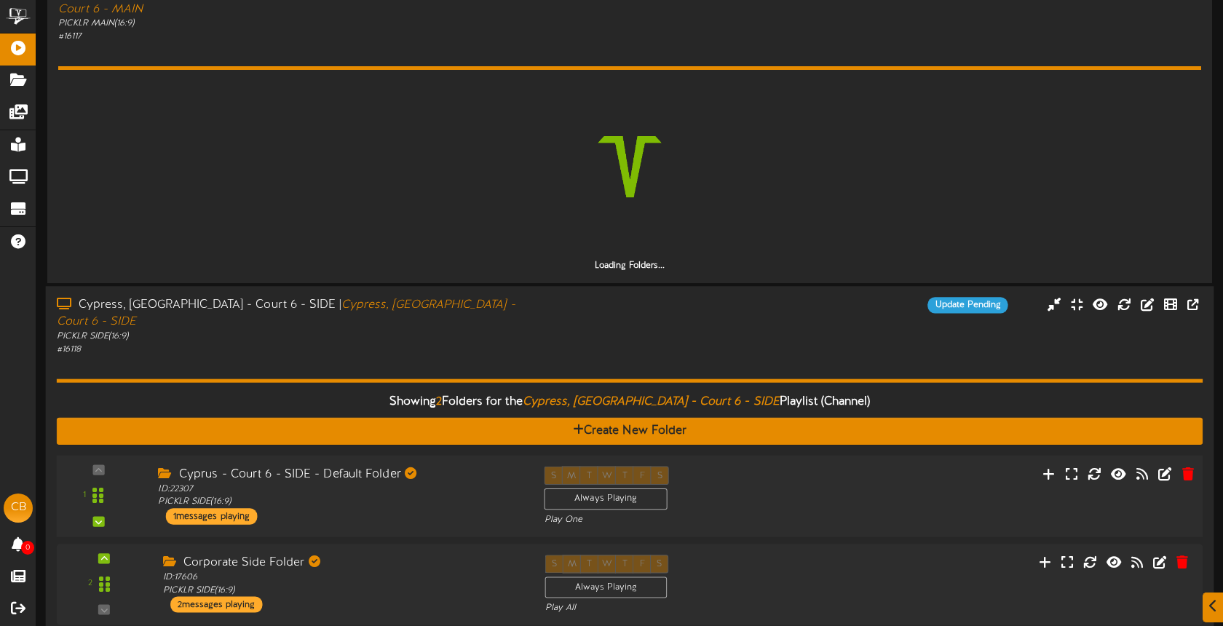
drag, startPoint x: 748, startPoint y: 440, endPoint x: 762, endPoint y: 437, distance: 14.0
click at [748, 466] on div "S M T W T F S Always Playing Play One" at bounding box center [678, 496] width 290 height 60
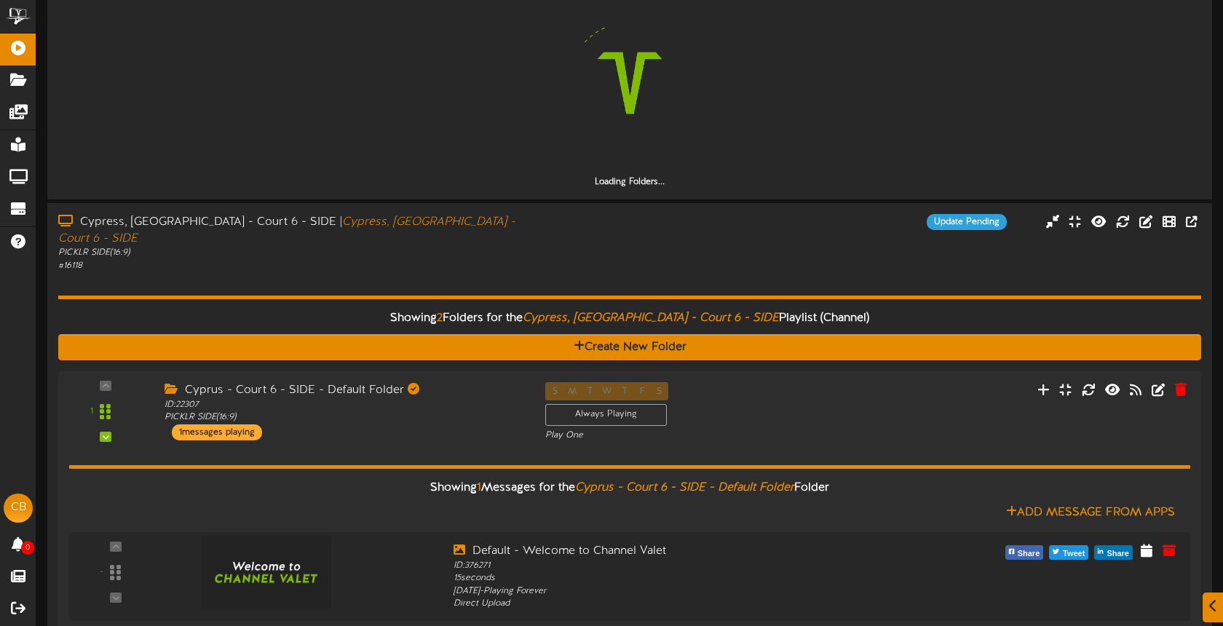
scroll to position [1406, 0]
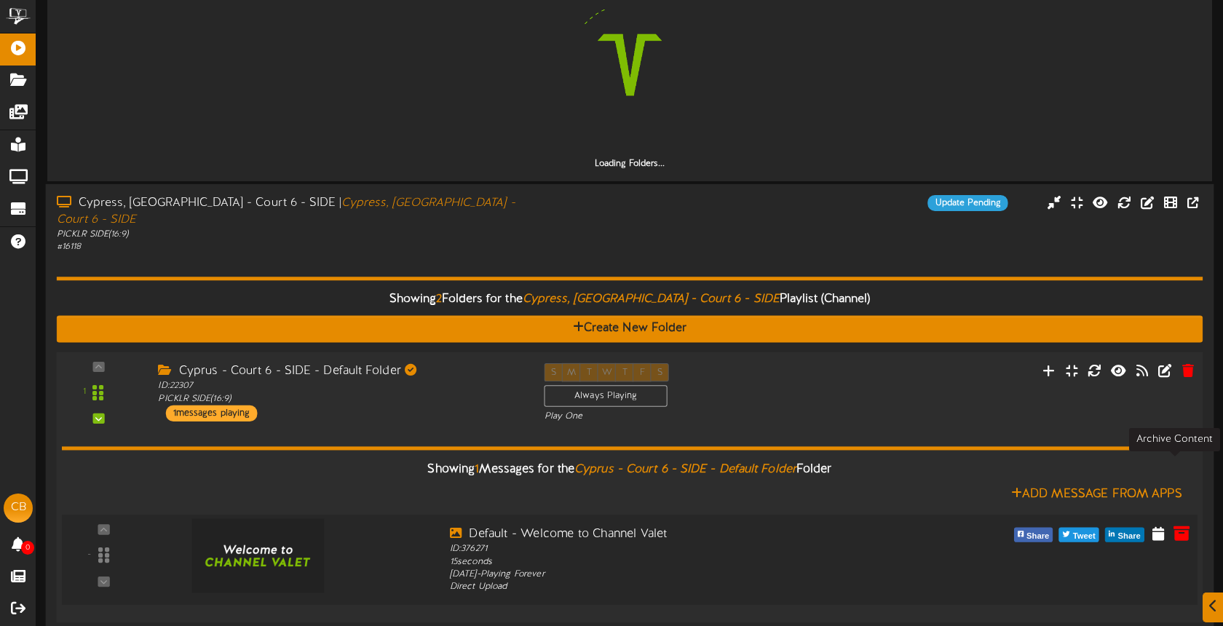
click at [1179, 524] on icon at bounding box center [1181, 532] width 16 height 16
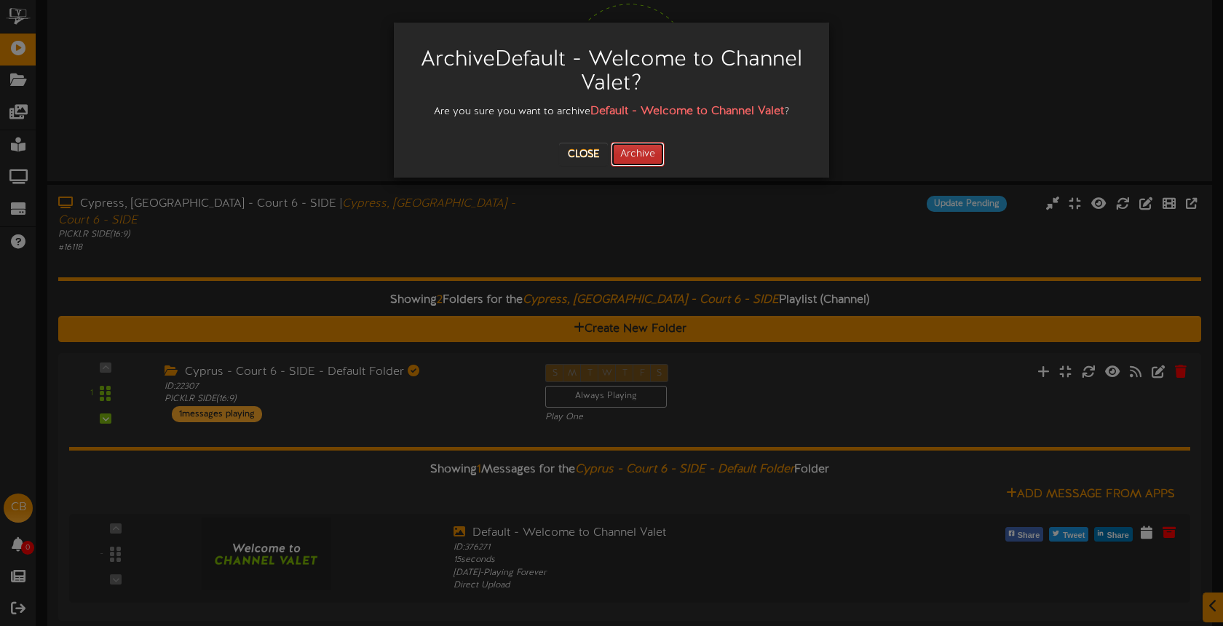
click at [637, 162] on button "Archive" at bounding box center [638, 154] width 54 height 25
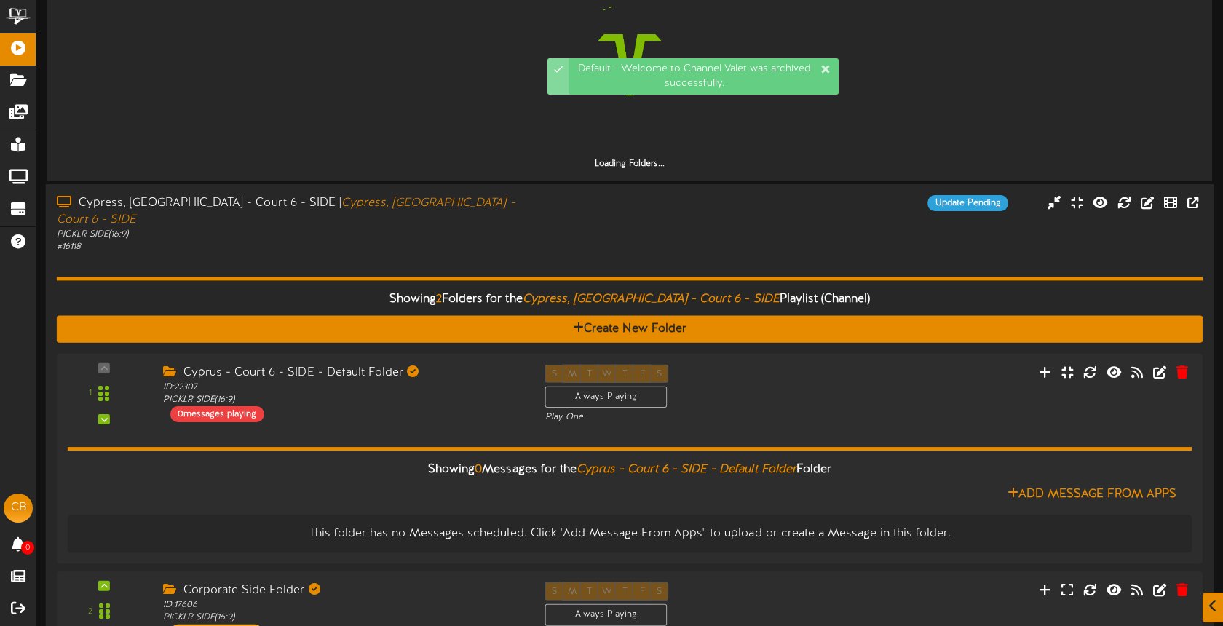
click at [553, 195] on div "Cypress, TX - Court 6 - SIDE | Cypress, TX - Court 6 - SIDE PICKLR SIDE ( 16:9 …" at bounding box center [630, 224] width 1168 height 58
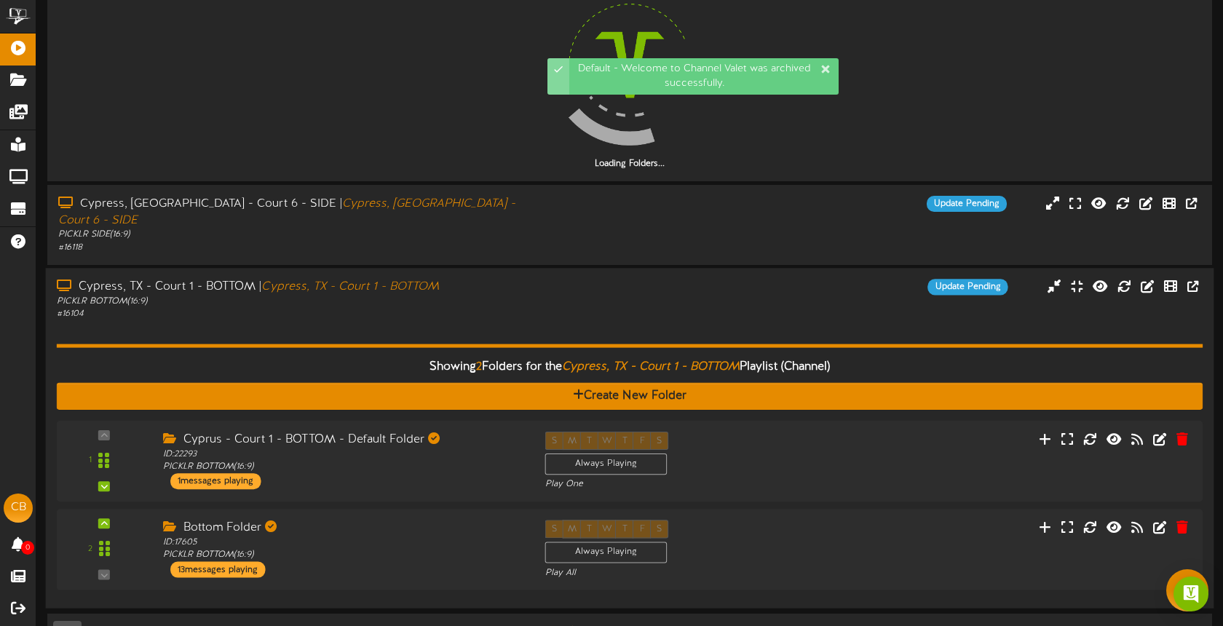
scroll to position [1381, 0]
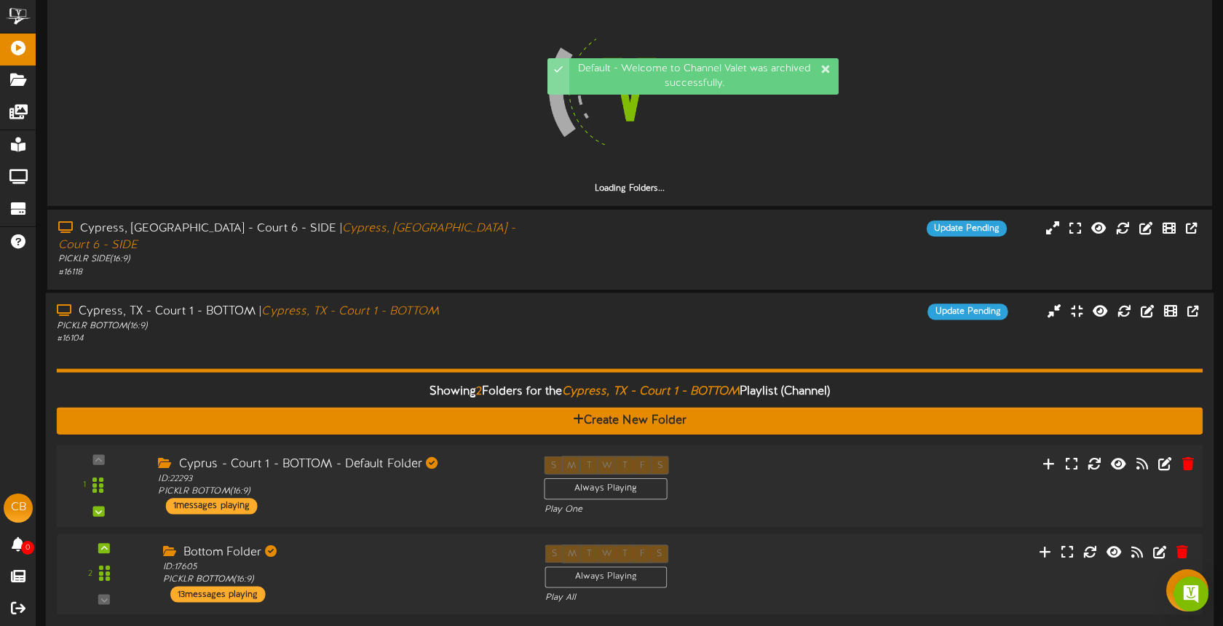
drag, startPoint x: 752, startPoint y: 410, endPoint x: 743, endPoint y: 404, distance: 10.5
click at [751, 456] on div "S M T W T F S Always Playing Play One" at bounding box center [678, 486] width 290 height 60
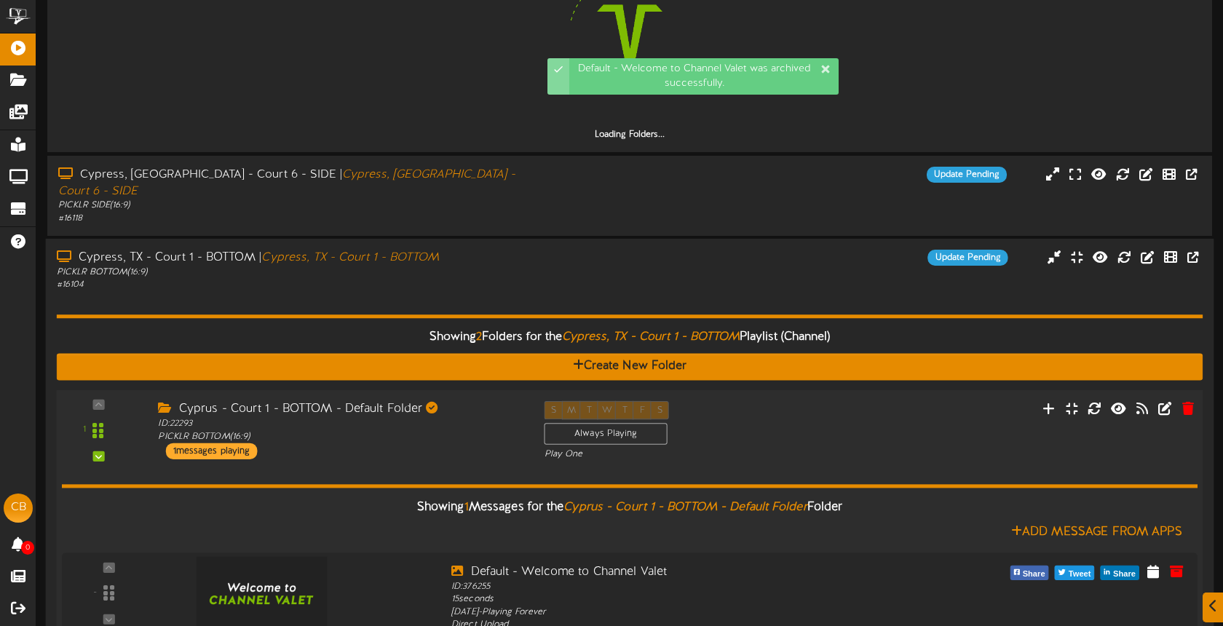
scroll to position [1478, 0]
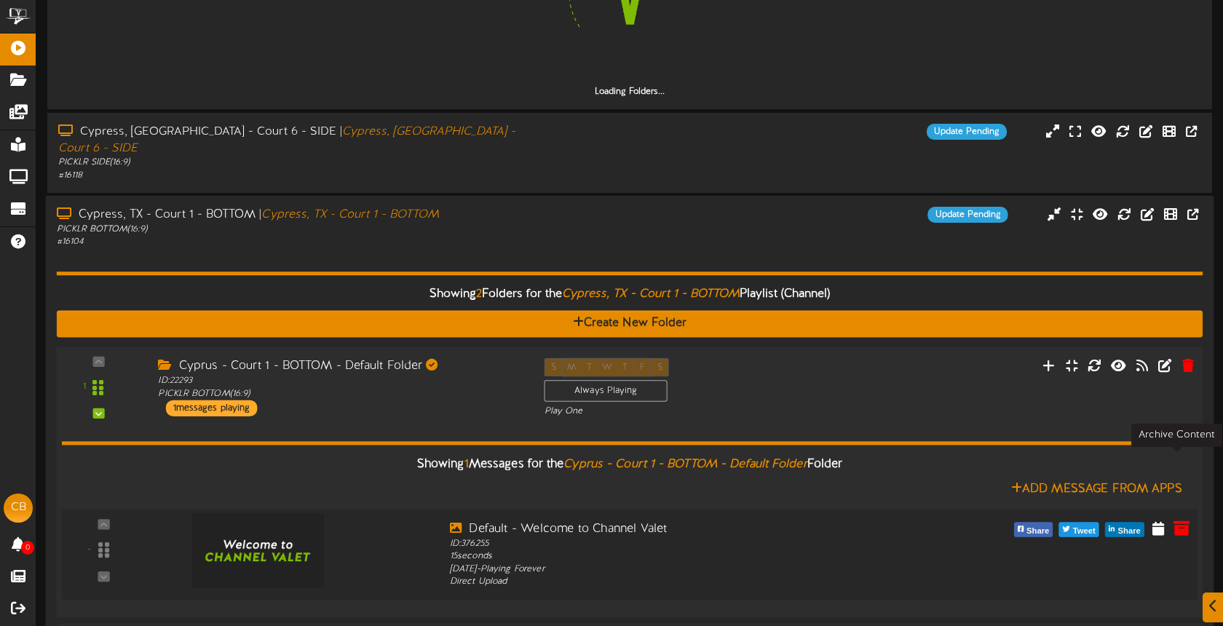
click at [1181, 519] on icon at bounding box center [1181, 527] width 16 height 16
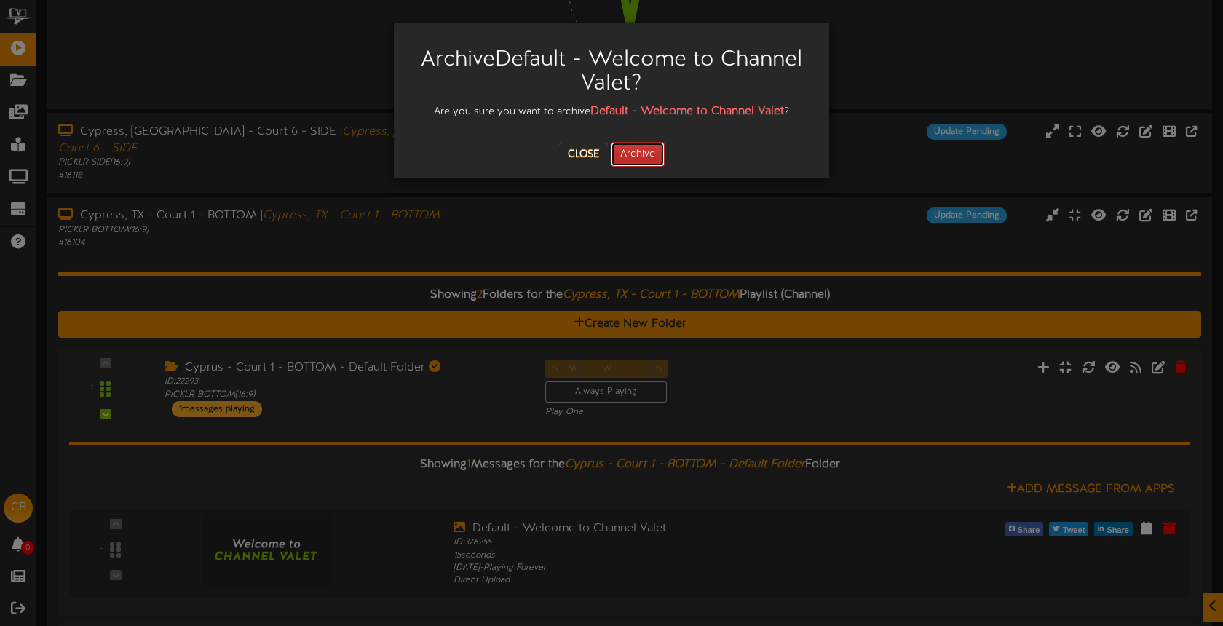
click at [645, 151] on button "Archive" at bounding box center [638, 154] width 54 height 25
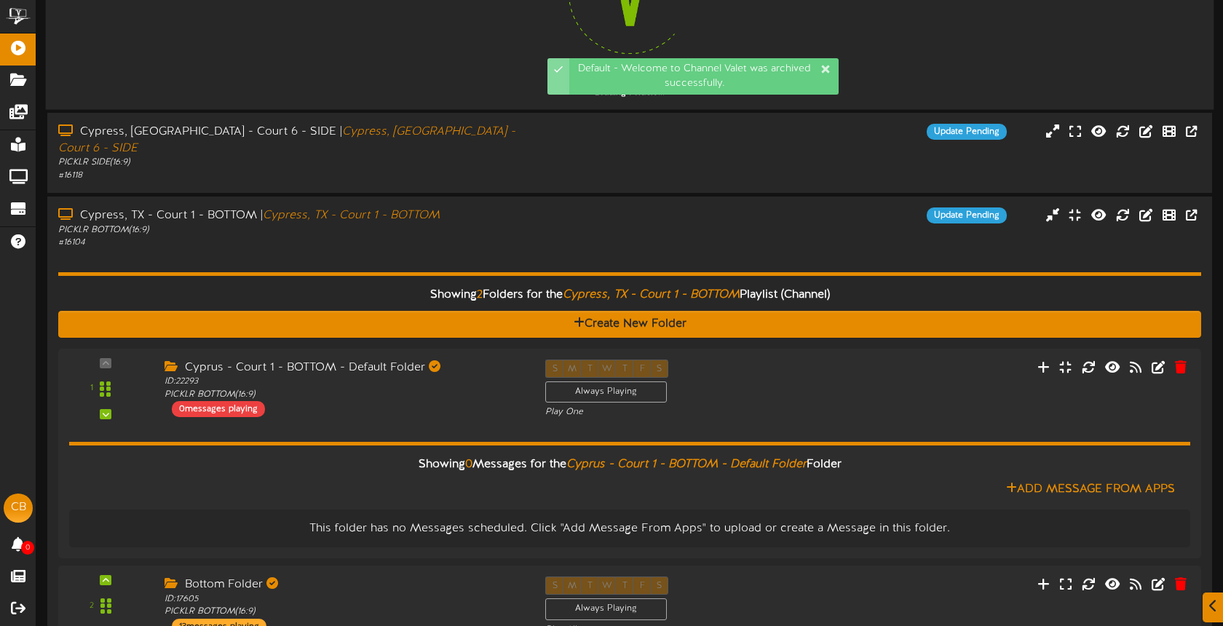
drag, startPoint x: 448, startPoint y: 180, endPoint x: 456, endPoint y: 181, distance: 7.3
click at [448, 249] on div "Showing 2 Folders for the Cypress, TX - Court 1 - BOTTOM Playlist (Channel) Cre…" at bounding box center [629, 451] width 1143 height 405
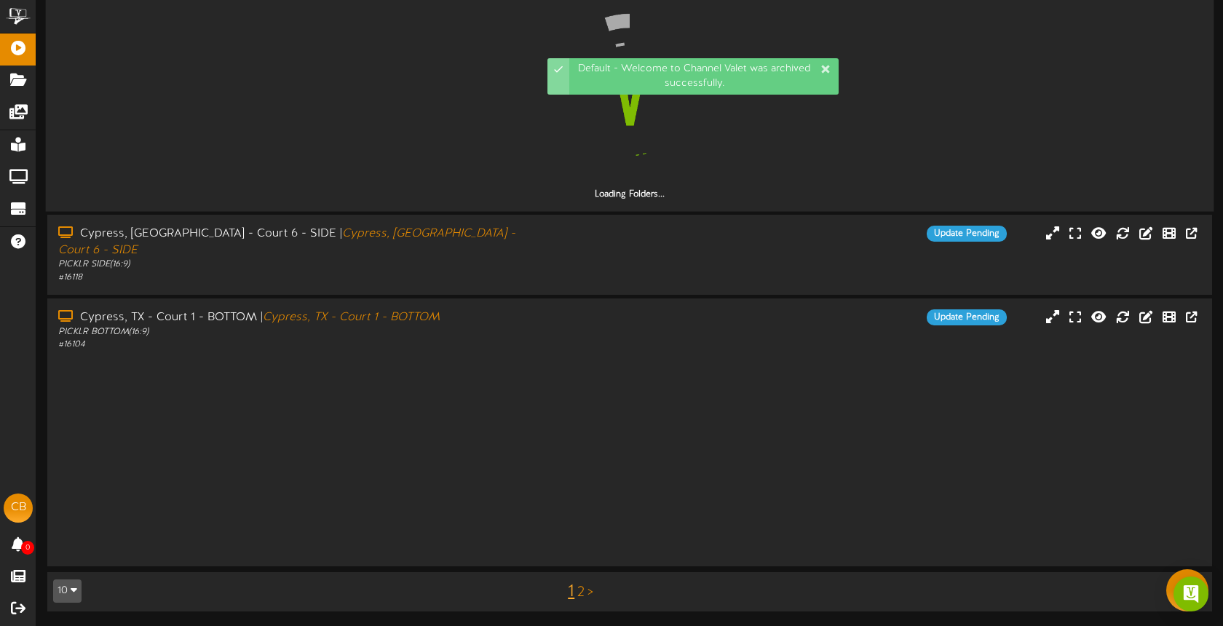
scroll to position [1106, 0]
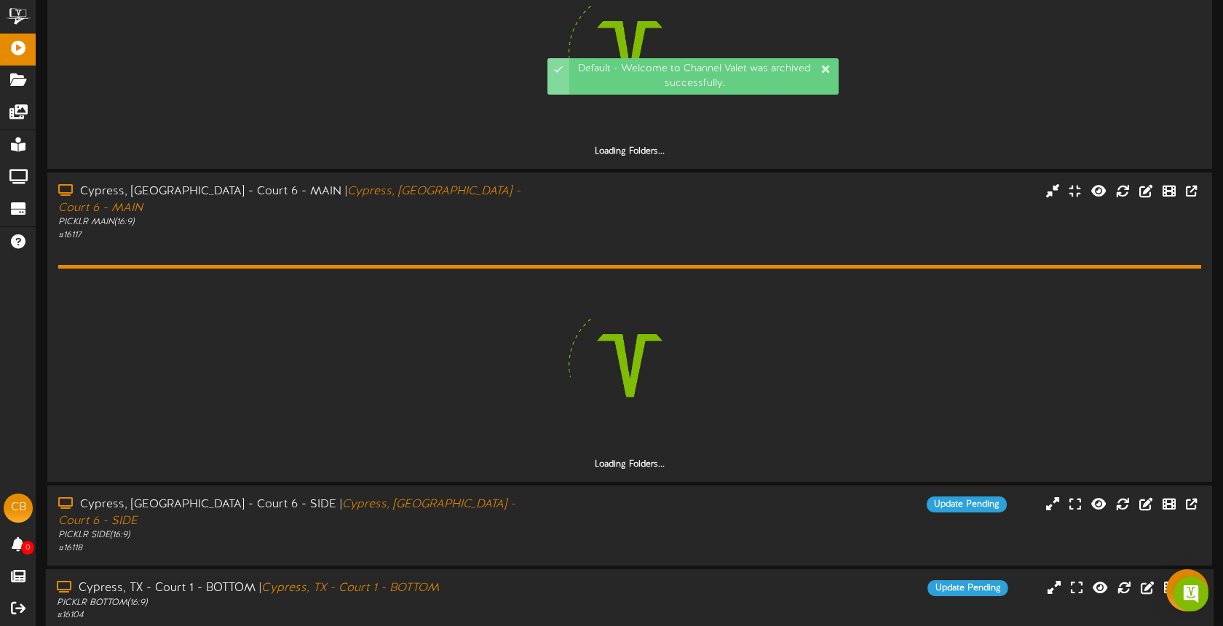
drag, startPoint x: 547, startPoint y: 520, endPoint x: 543, endPoint y: 512, distance: 9.5
click at [547, 580] on div "Update Pending" at bounding box center [775, 588] width 487 height 16
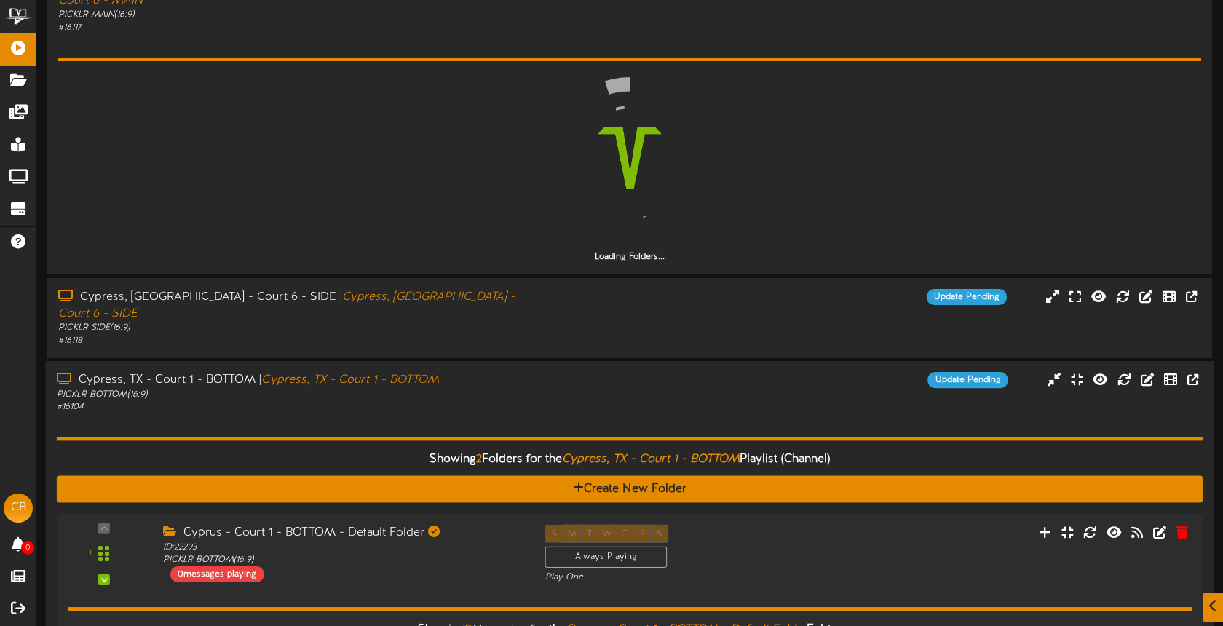
click at [536, 413] on div "Showing 2 Folders for the Cypress, TX - Court 1 - BOTTOM Playlist (Channel) Cre…" at bounding box center [630, 616] width 1146 height 406
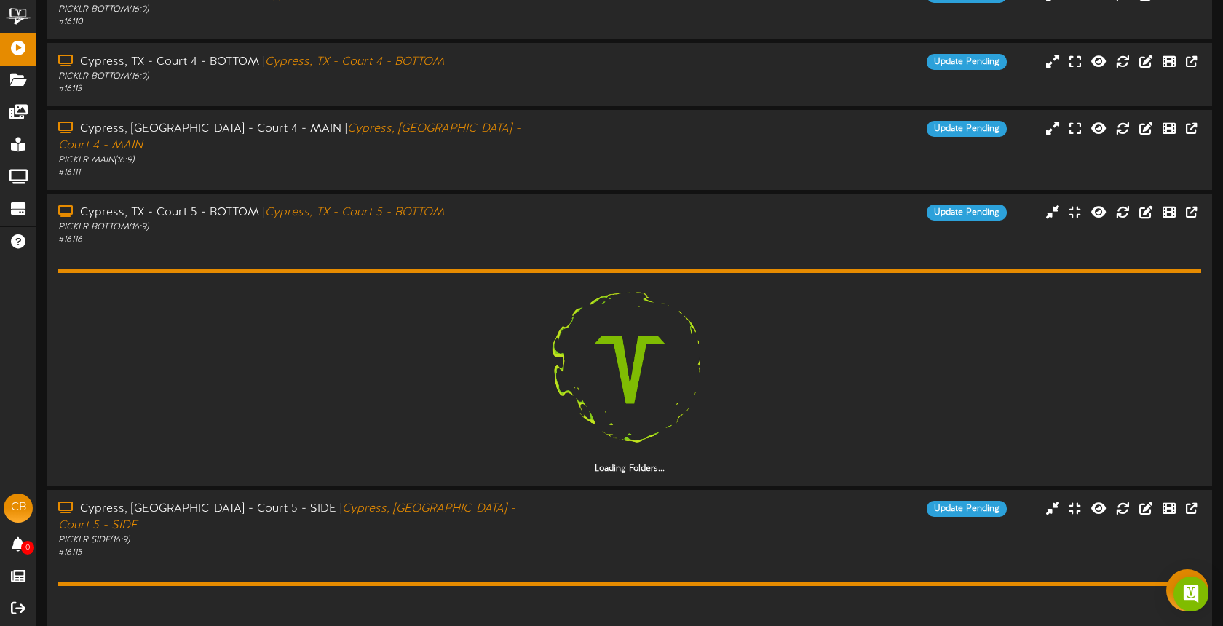
scroll to position [156, 0]
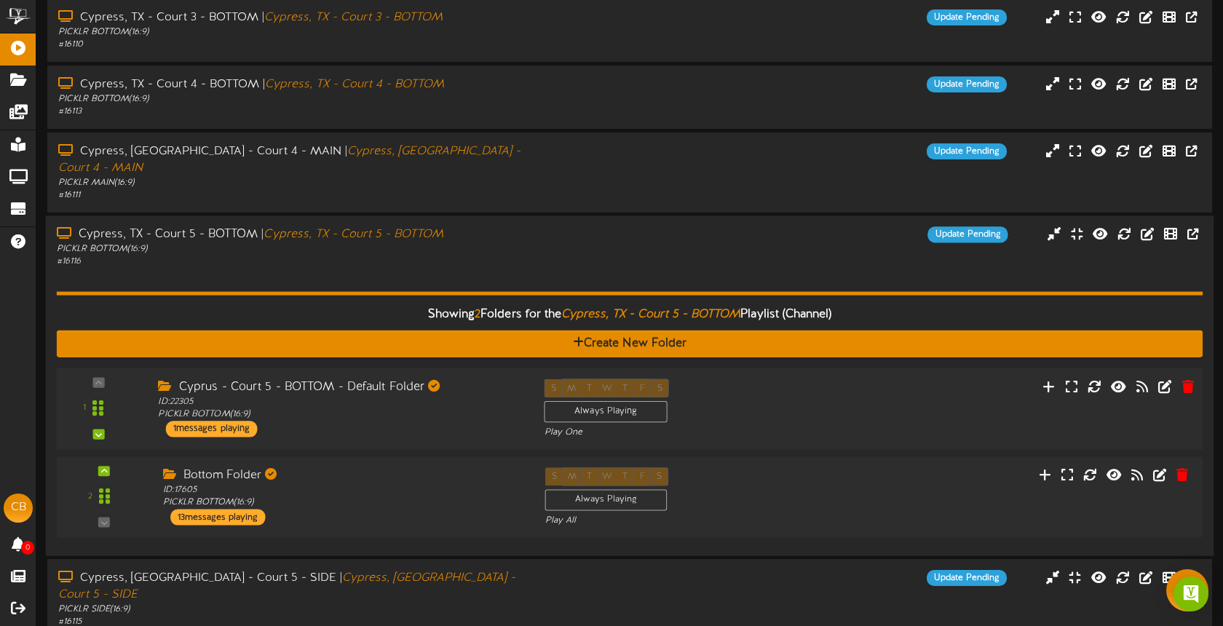
click at [758, 391] on div "S M T W T F S Always Playing Play One" at bounding box center [678, 408] width 290 height 60
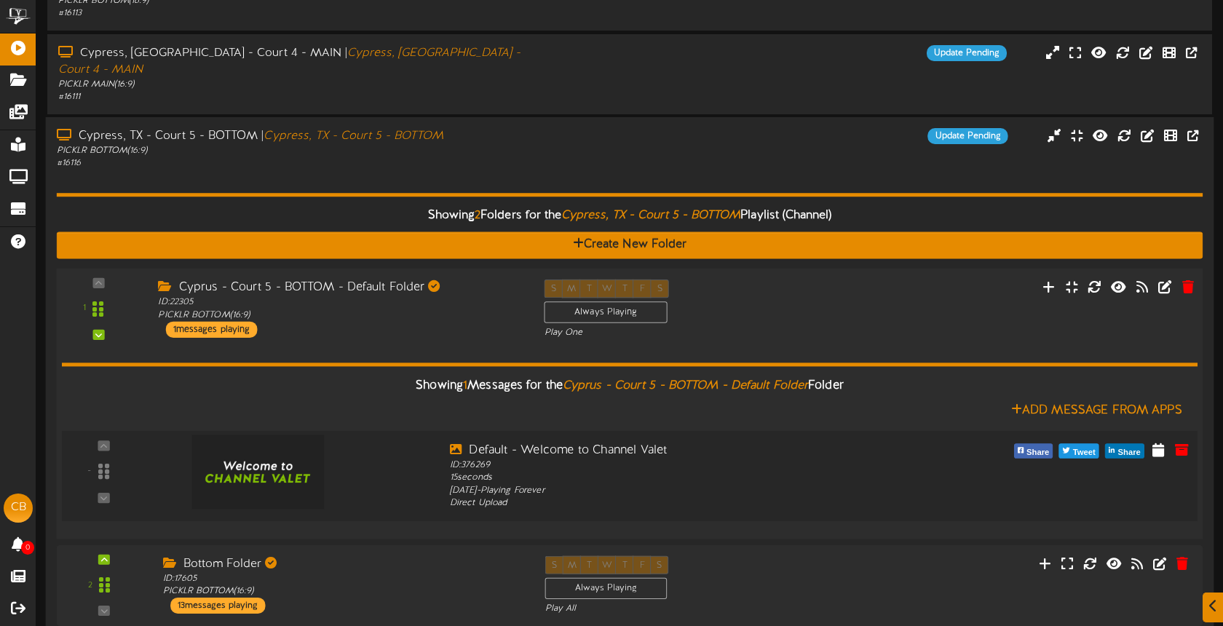
scroll to position [257, 0]
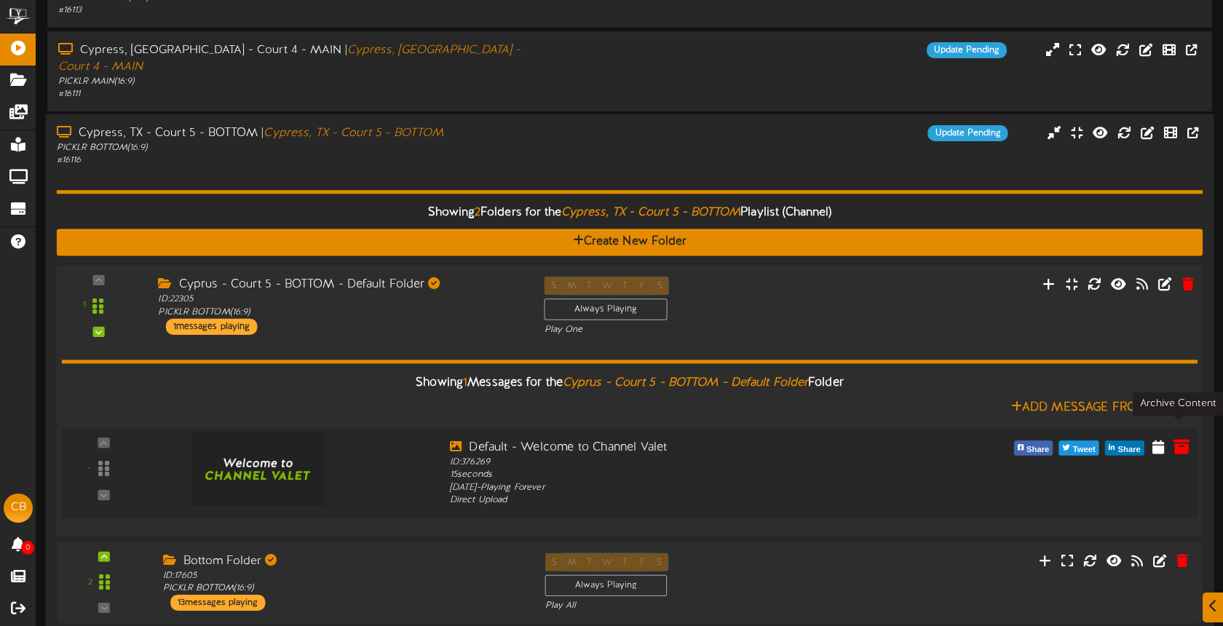
click at [1180, 438] on icon at bounding box center [1181, 446] width 16 height 16
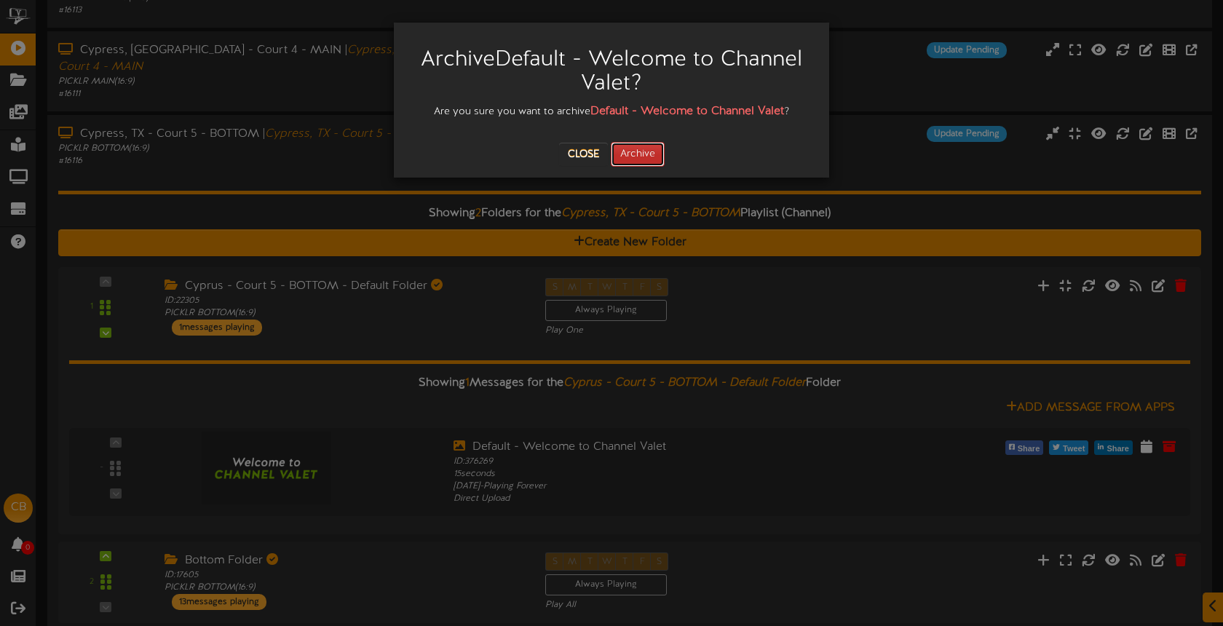
click at [655, 159] on button "Archive" at bounding box center [638, 154] width 54 height 25
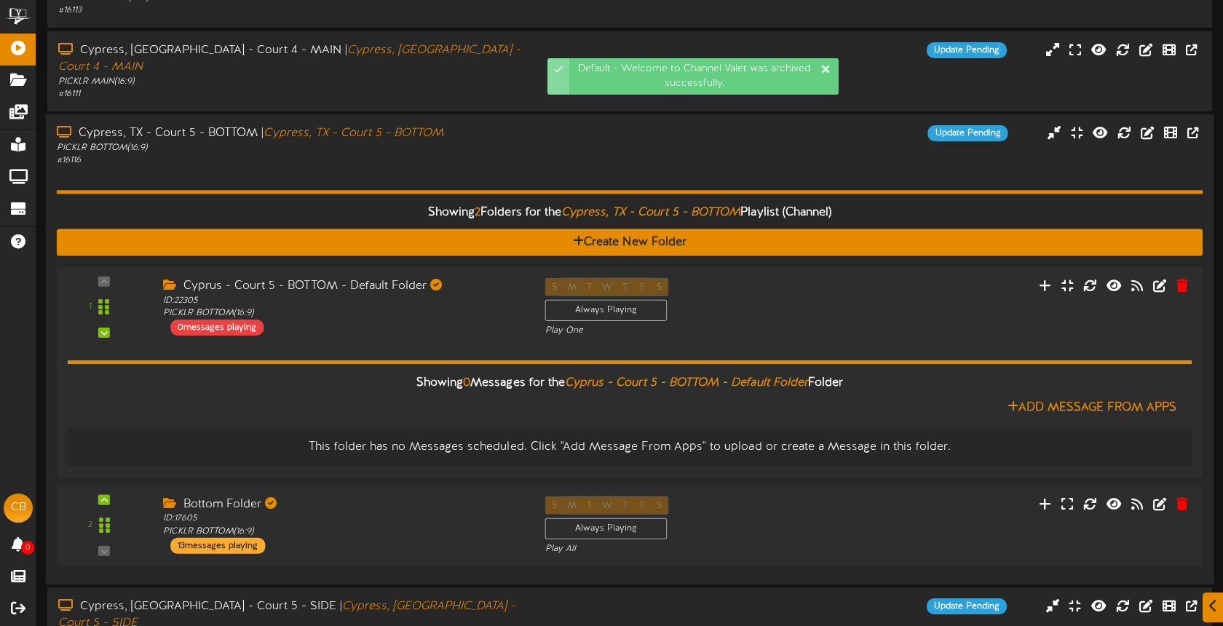
click at [446, 167] on div "Showing 2 Folders for the Cypress, TX - Court 5 - BOTTOM Playlist (Channel) Cre…" at bounding box center [630, 370] width 1146 height 406
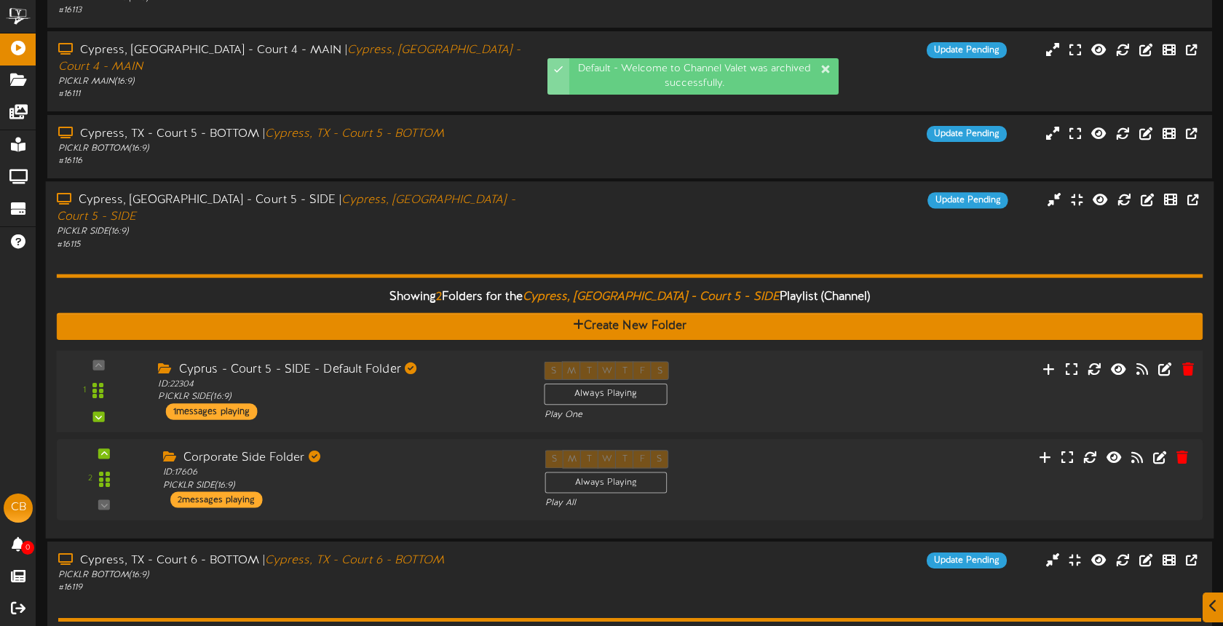
click at [897, 397] on div "1 ID: 22304" at bounding box center [629, 391] width 1157 height 82
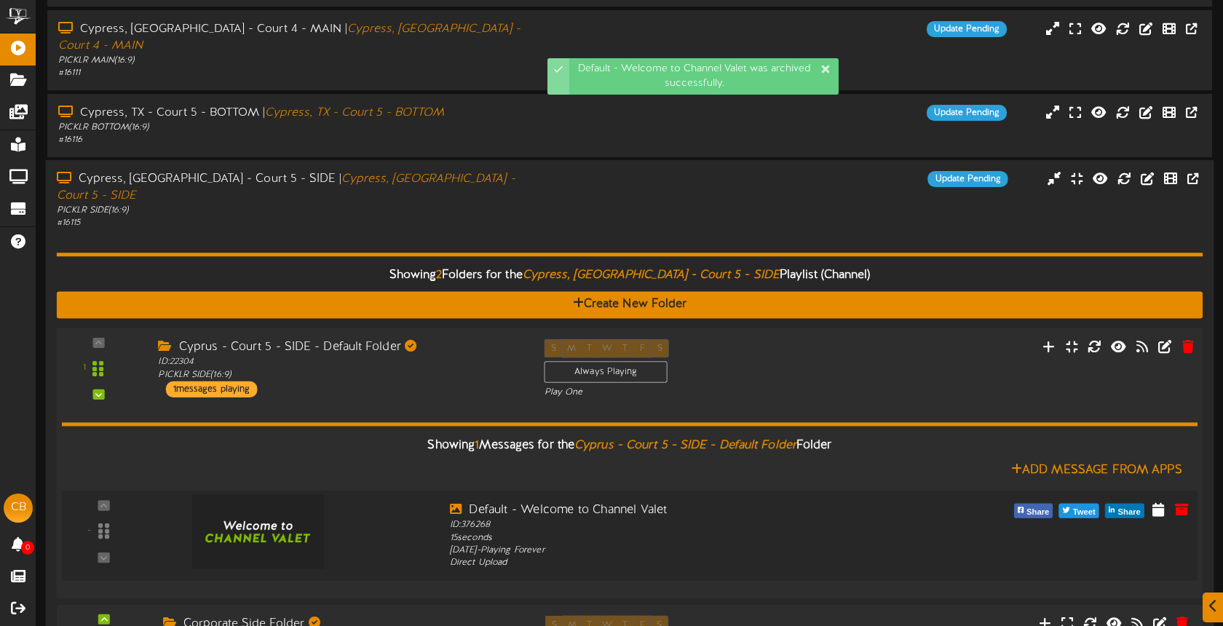
scroll to position [281, 0]
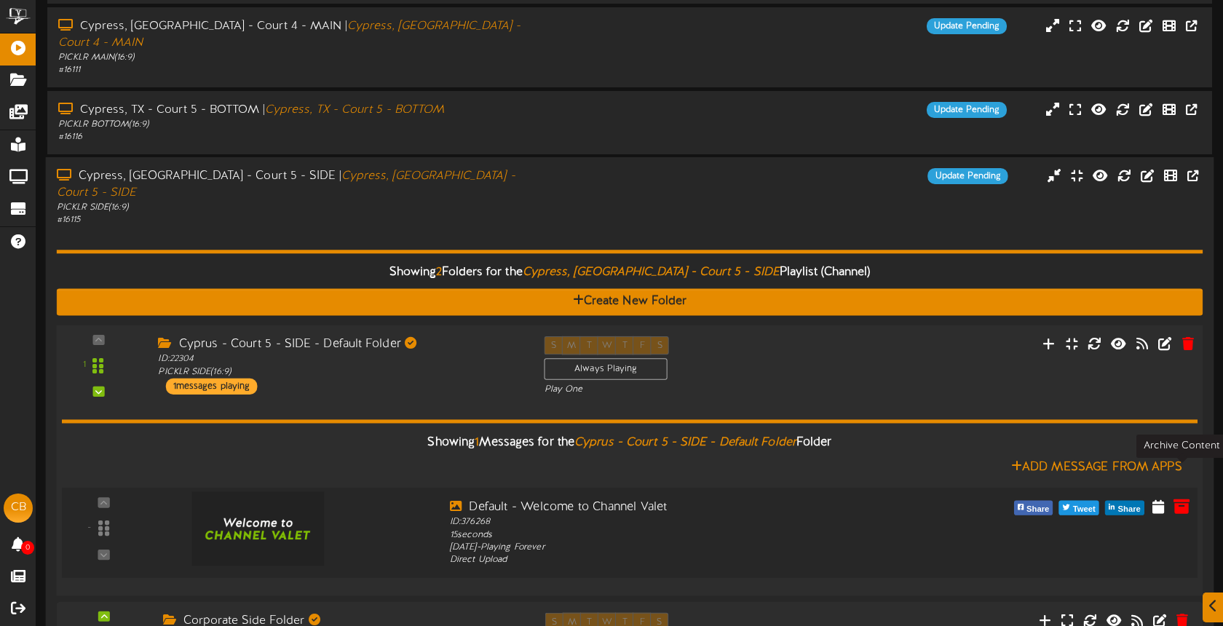
click at [1175, 498] on icon at bounding box center [1181, 506] width 16 height 16
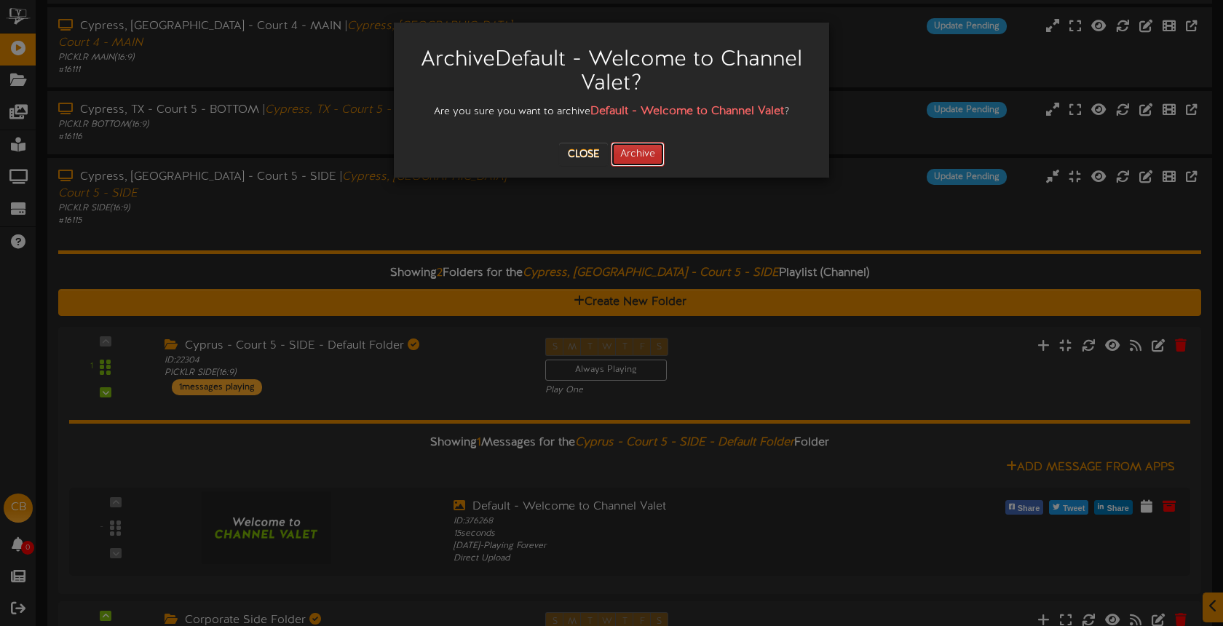
click at [630, 153] on button "Archive" at bounding box center [638, 154] width 54 height 25
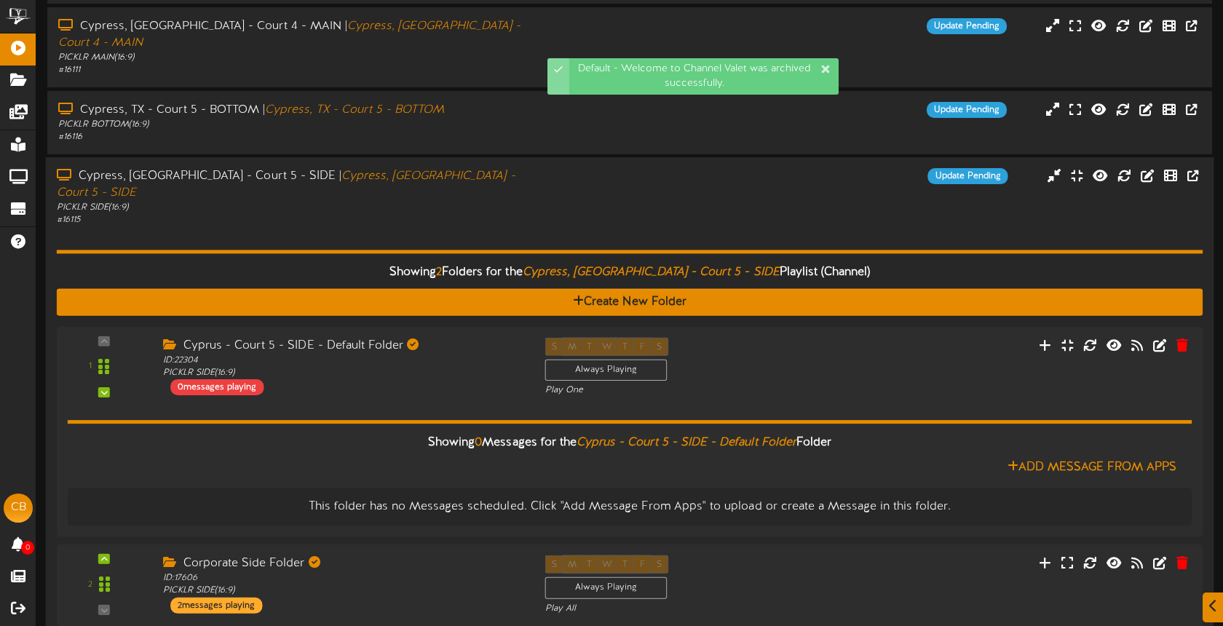
click at [496, 214] on div "# 16115" at bounding box center [289, 220] width 465 height 12
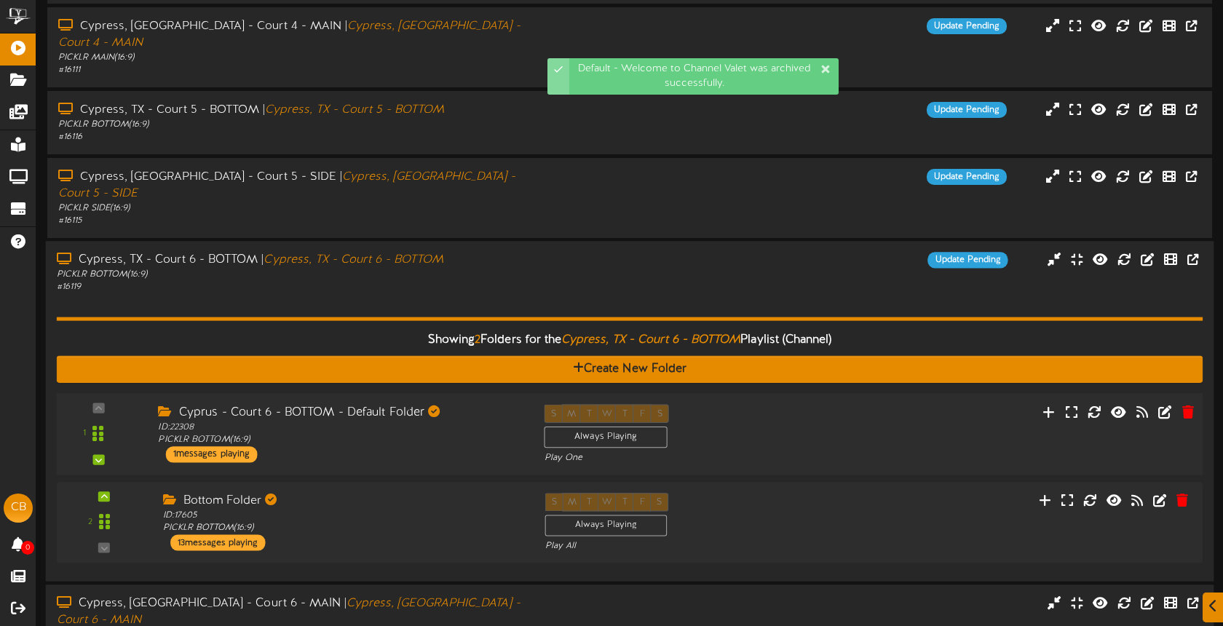
click at [726, 405] on div "S M T W T F S Always Playing Play One" at bounding box center [678, 435] width 290 height 60
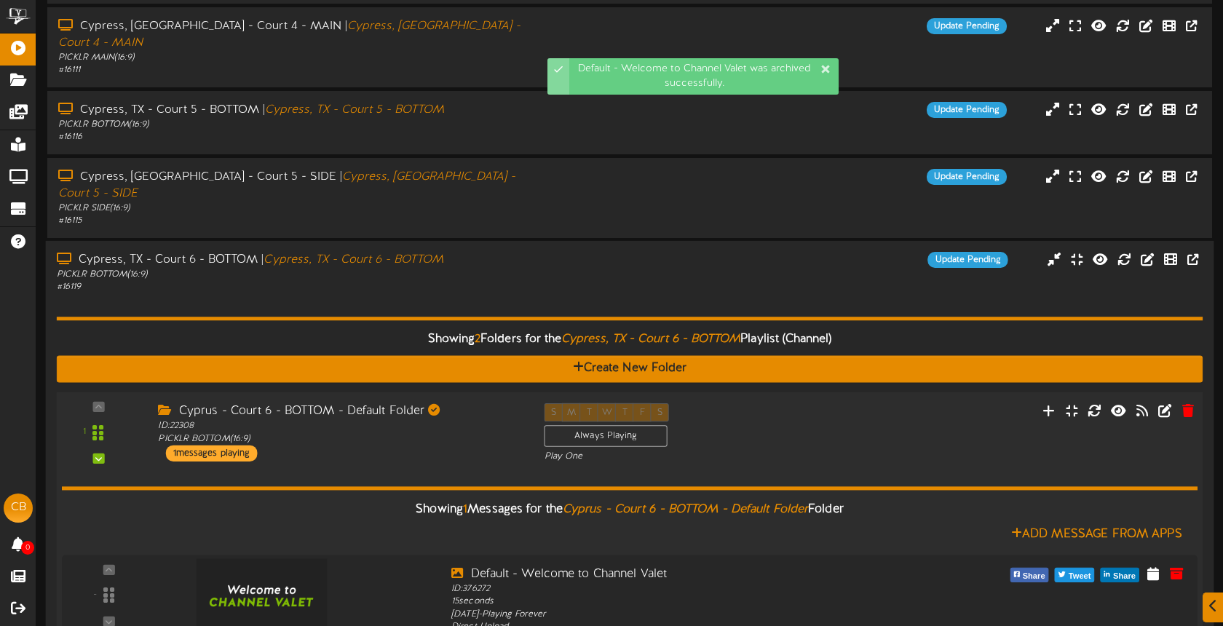
scroll to position [282, 0]
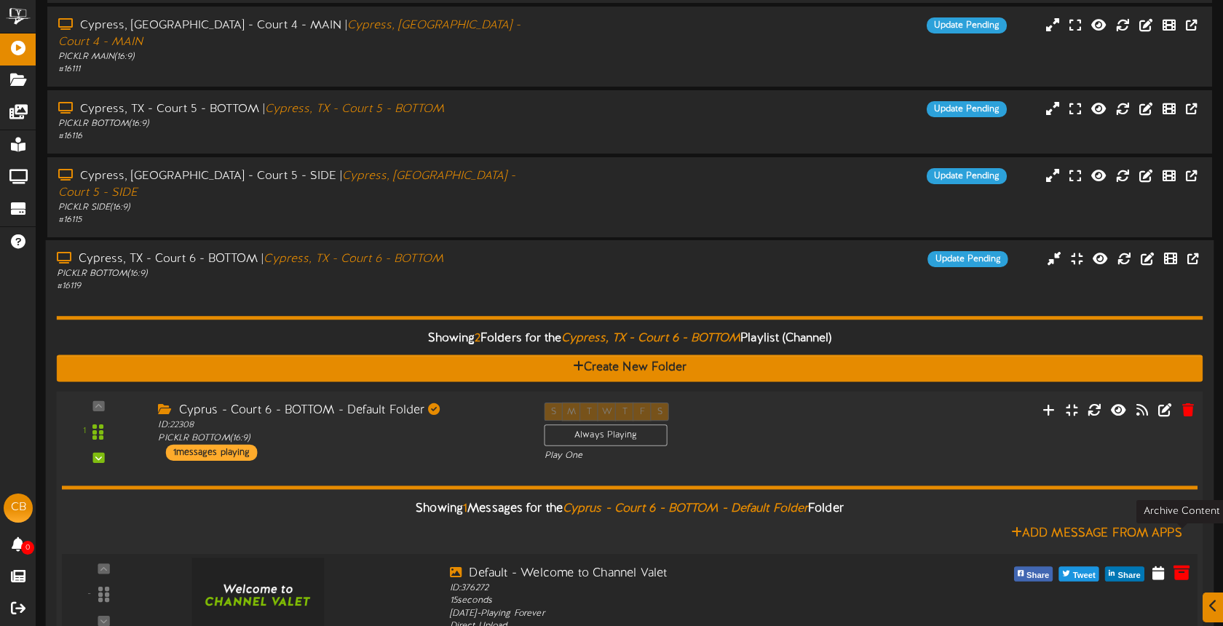
click at [1180, 564] on icon at bounding box center [1181, 572] width 16 height 16
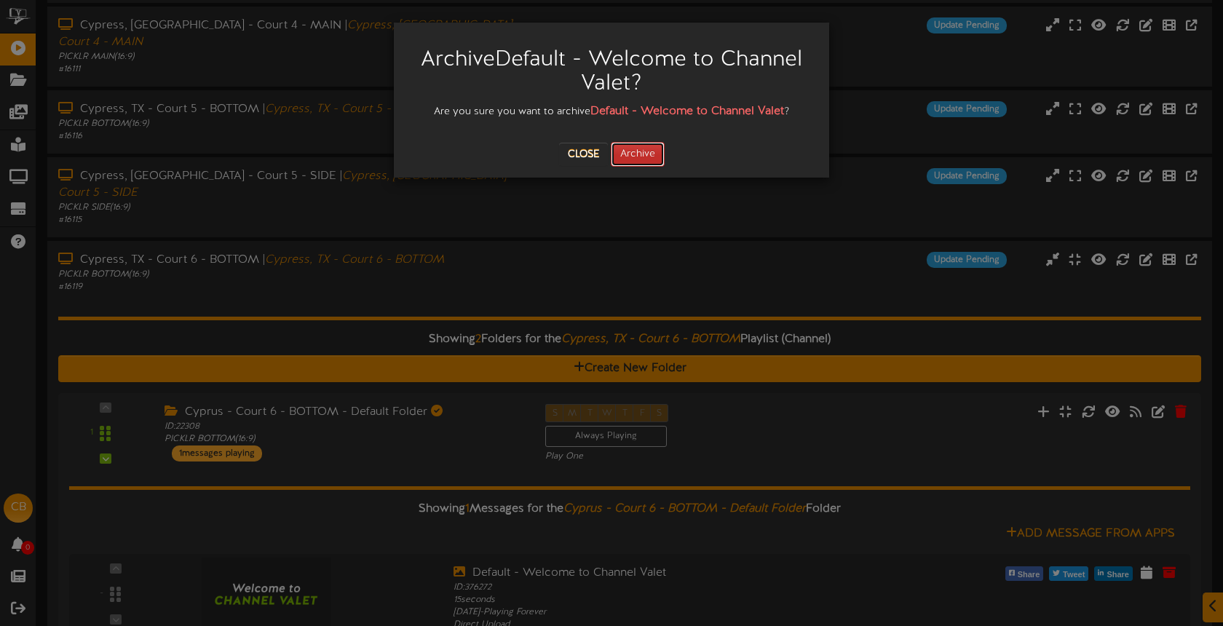
click at [641, 159] on button "Archive" at bounding box center [638, 154] width 54 height 25
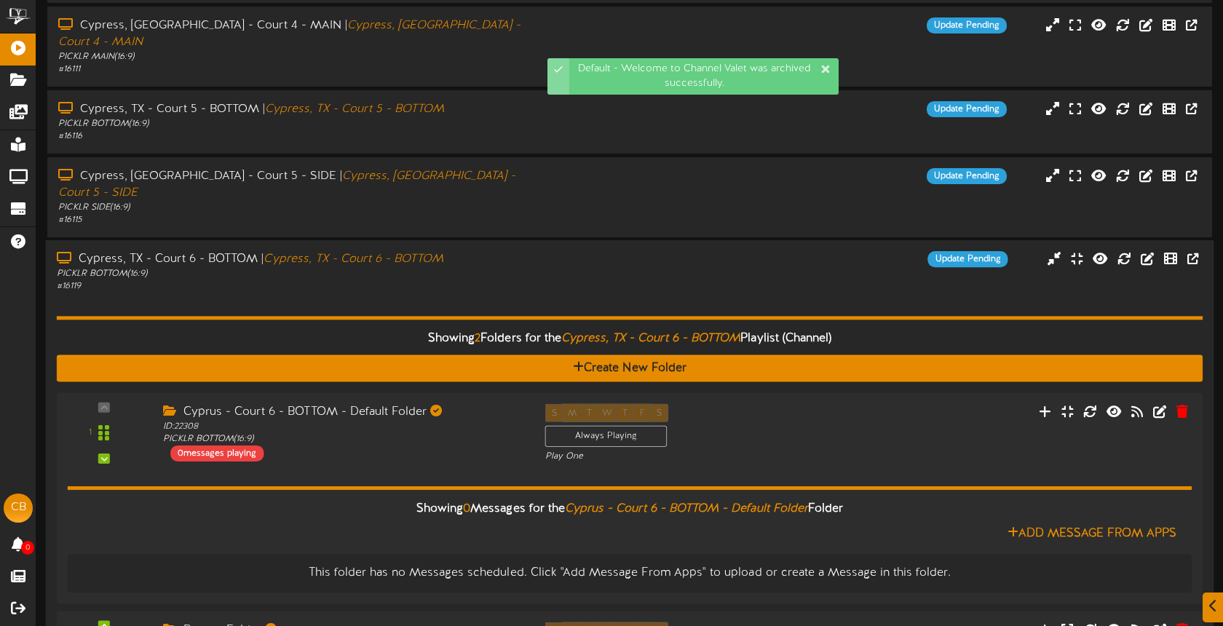
click at [480, 268] on div "PICKLR BOTTOM ( 16:9 )" at bounding box center [289, 274] width 465 height 12
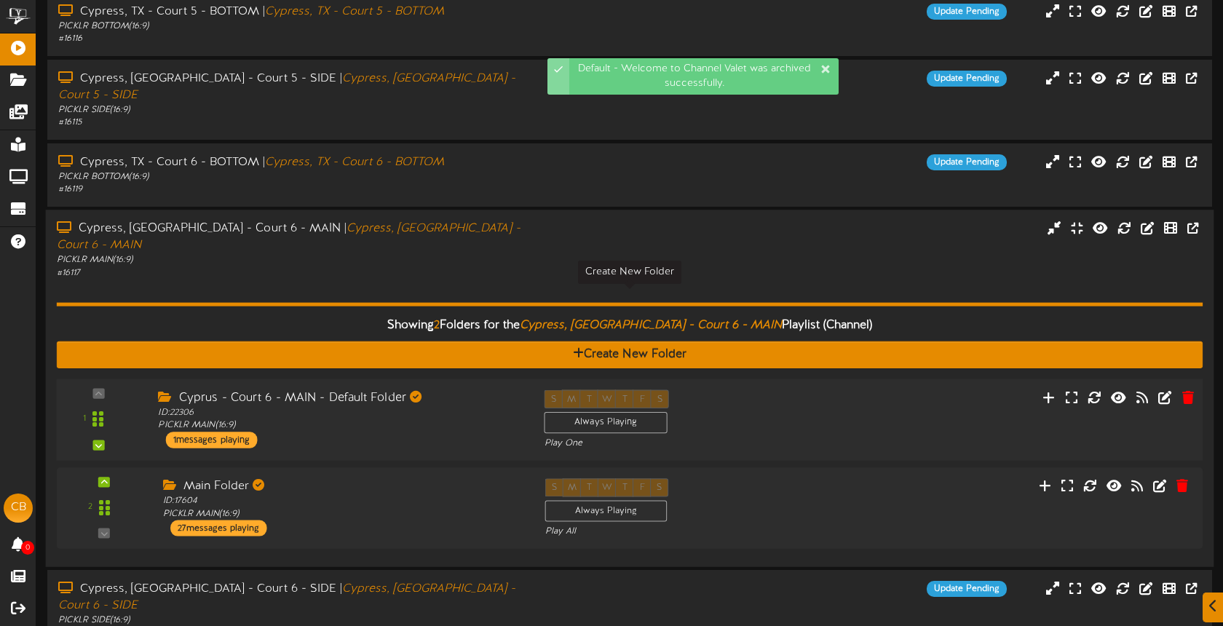
scroll to position [397, 0]
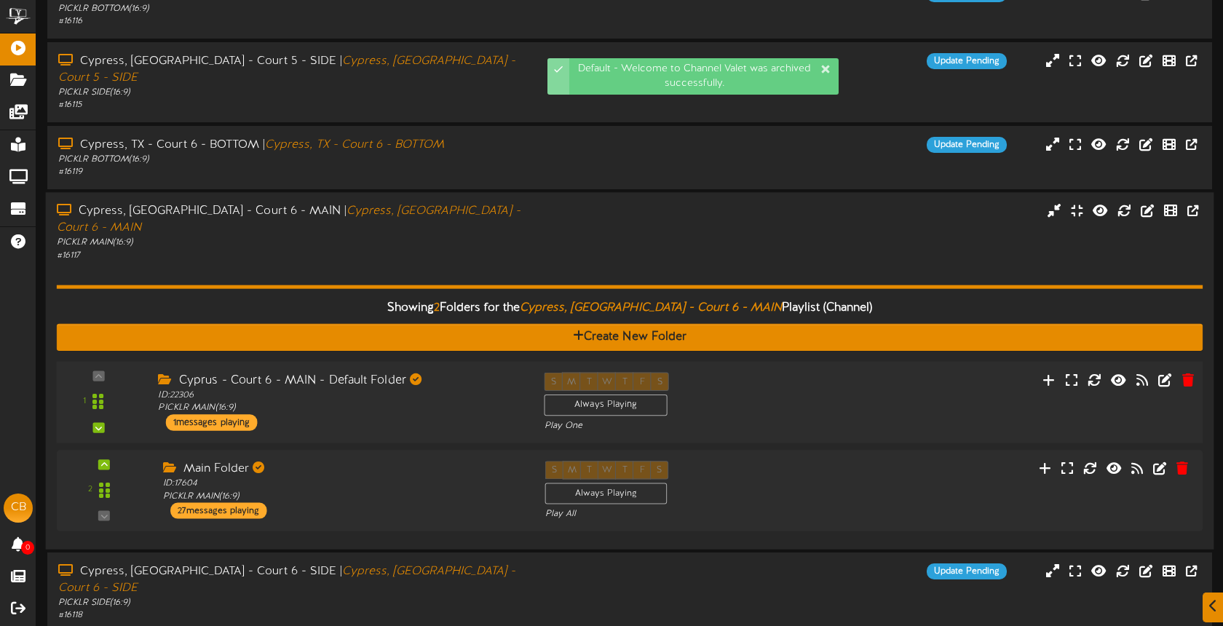
click at [743, 373] on div "S M T W T F S Always Playing Play One" at bounding box center [678, 403] width 290 height 60
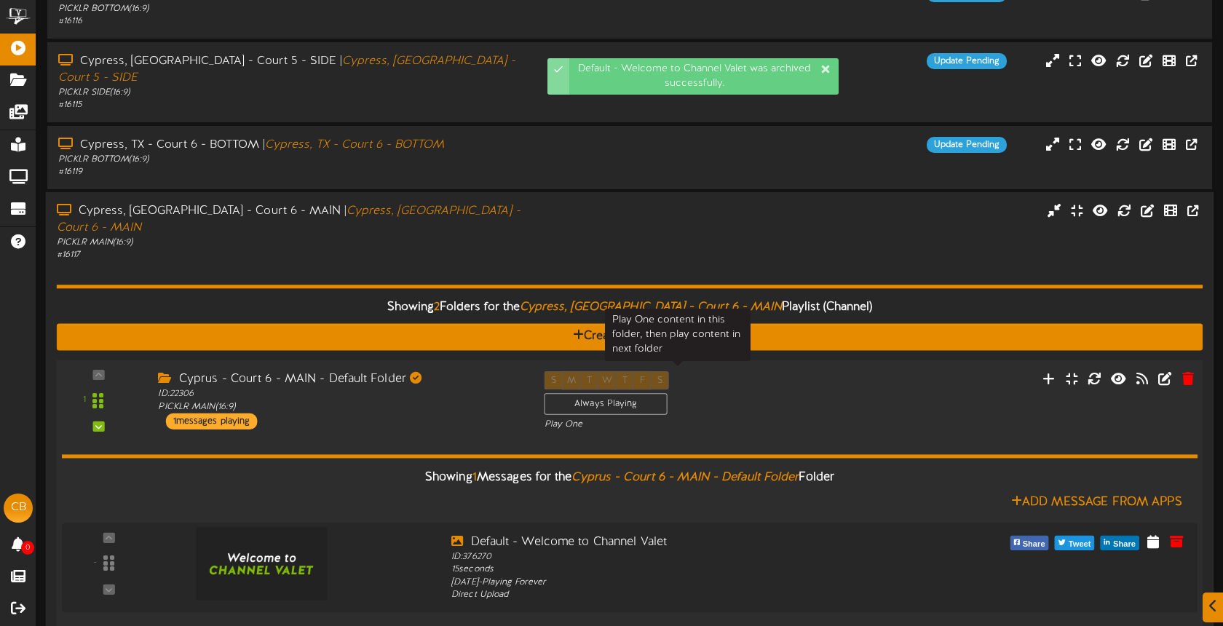
scroll to position [397, 0]
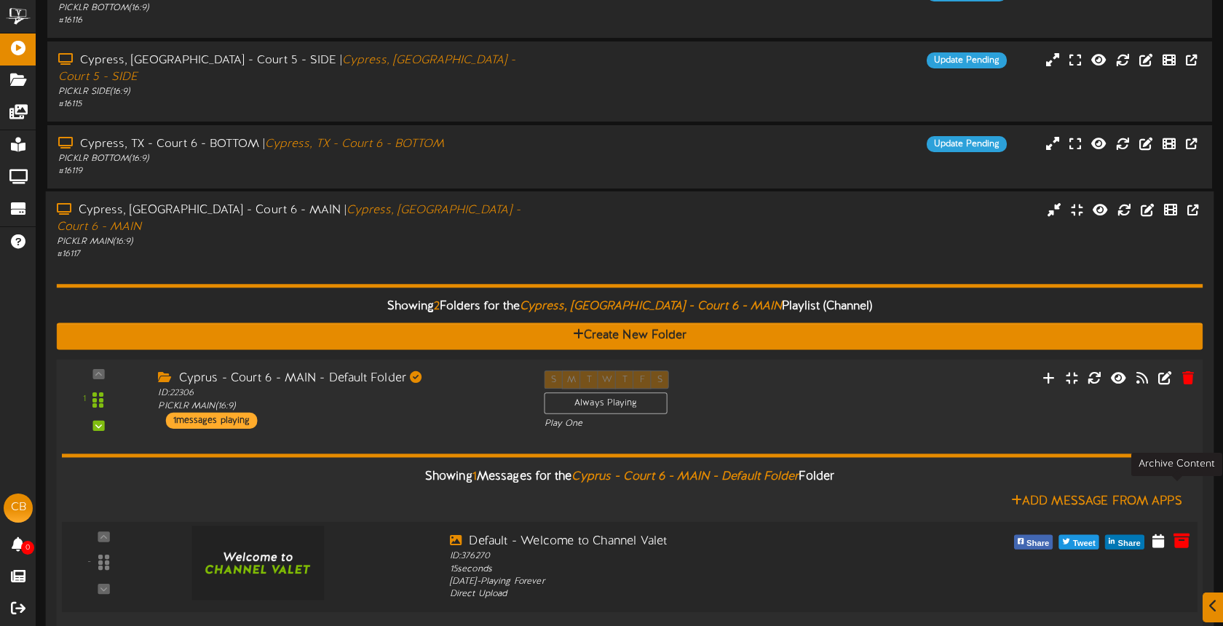
click at [1177, 532] on icon at bounding box center [1181, 540] width 16 height 16
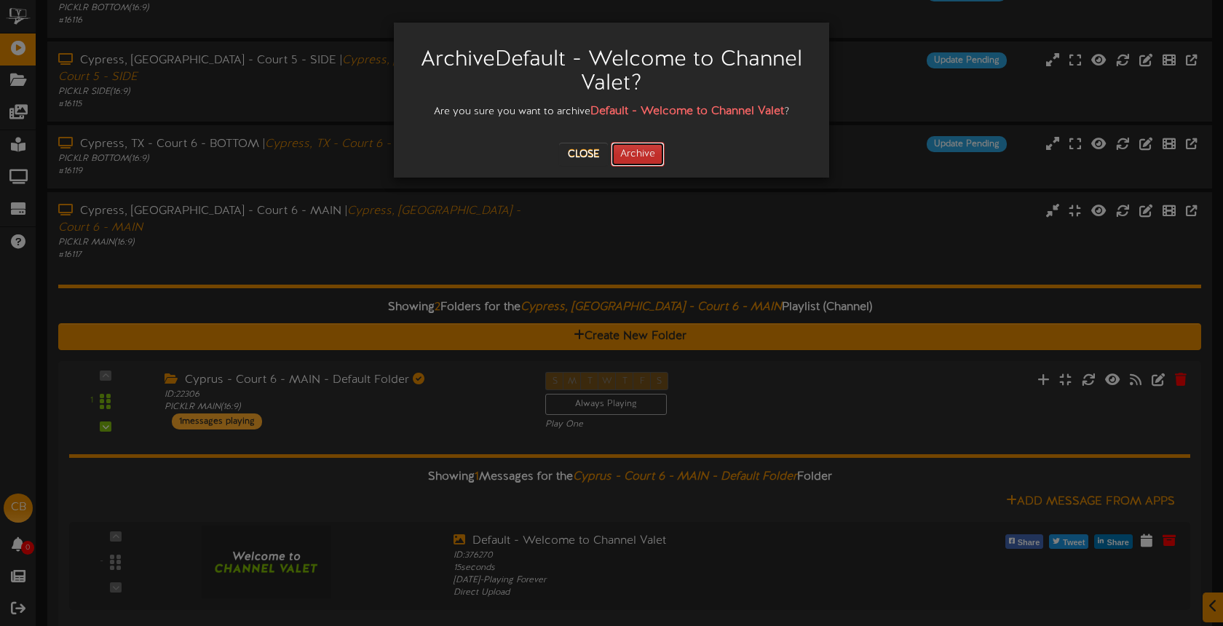
click at [651, 148] on button "Archive" at bounding box center [638, 154] width 54 height 25
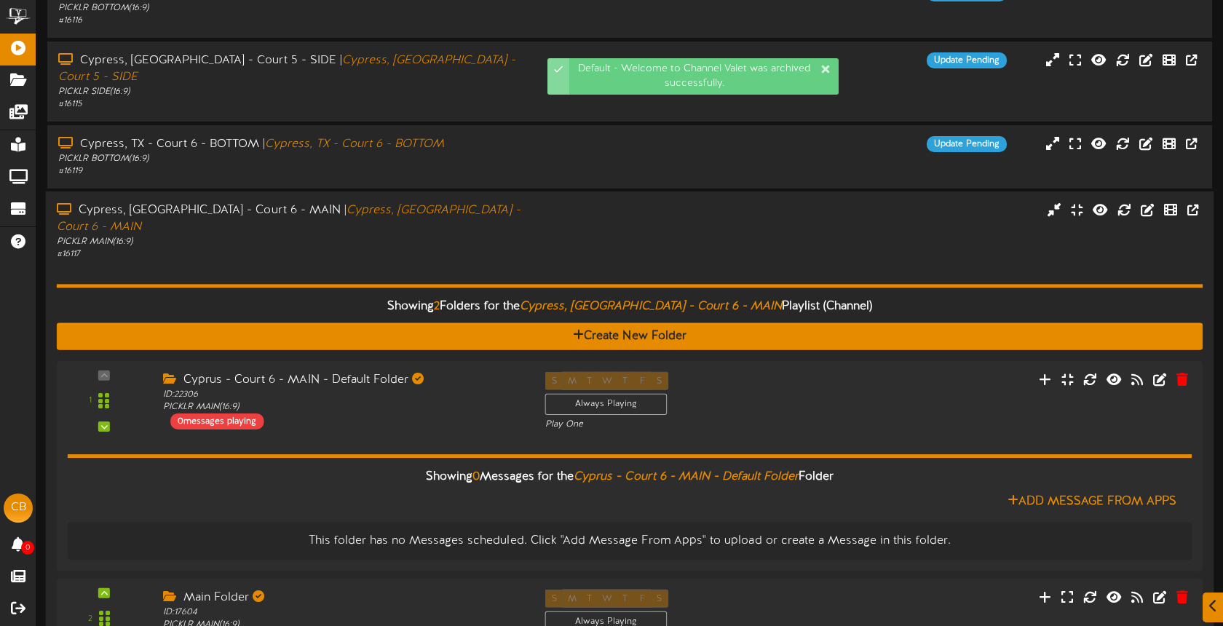
click at [530, 205] on div "Cypress, TX - Court 6 - MAIN | Cypress, TX - Court 6 - MAIN PICKLR MAIN ( 16:9 …" at bounding box center [289, 231] width 487 height 58
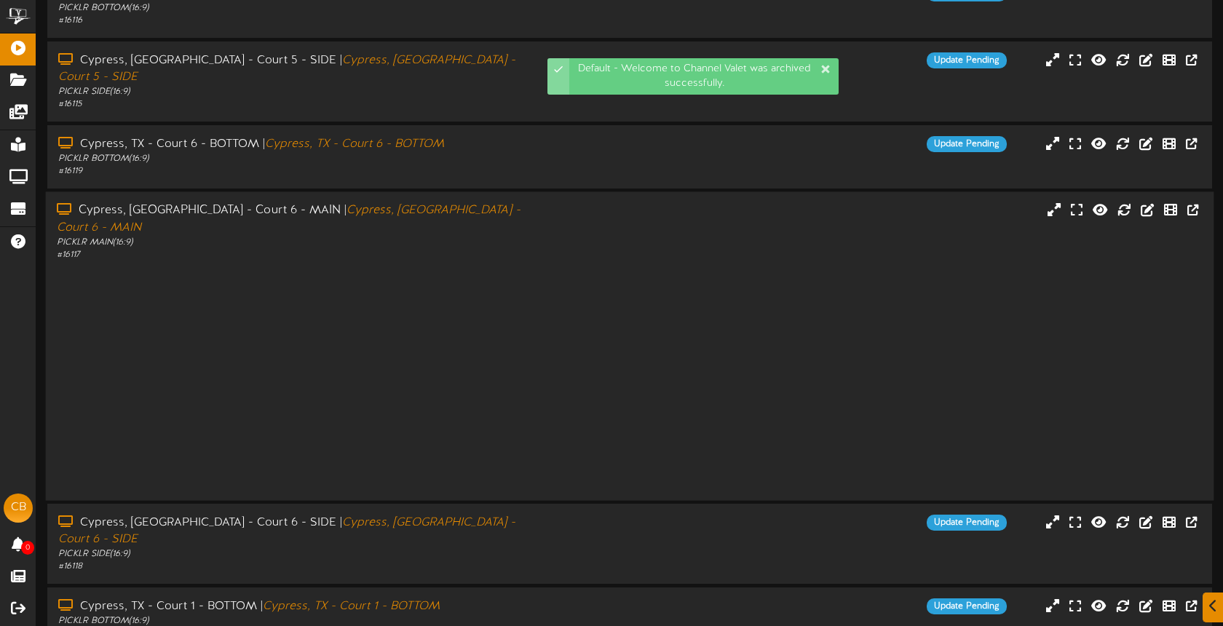
scroll to position [188, 0]
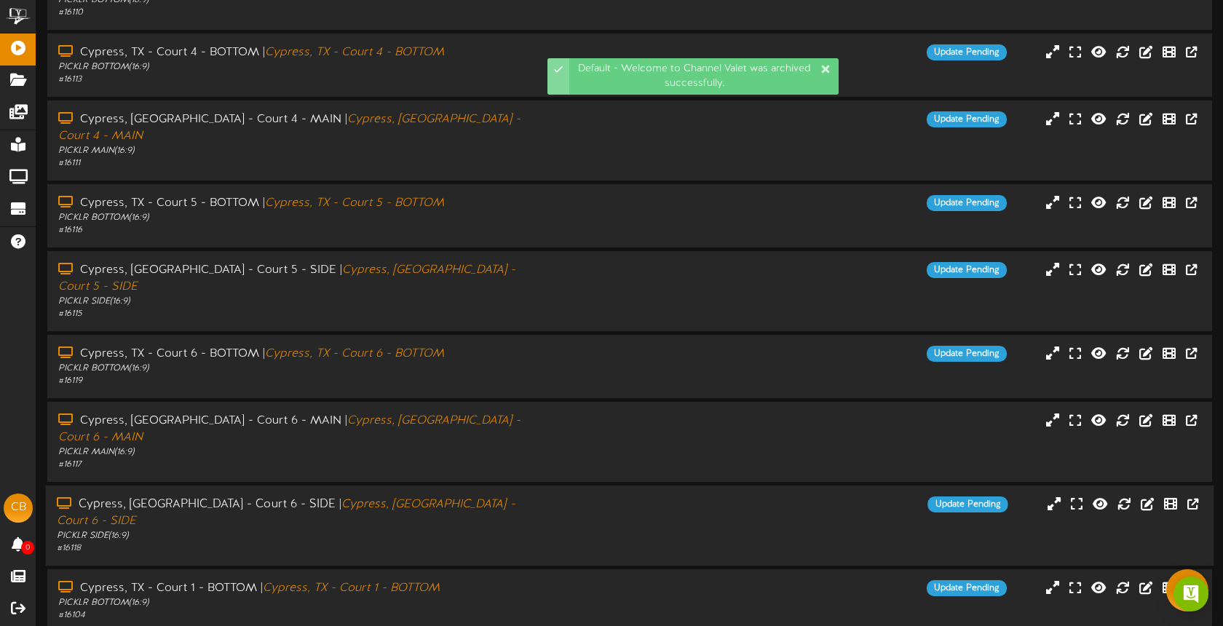
click at [533, 496] on div "Cypress, TX - Court 6 - SIDE | Cypress, TX - Court 6 - SIDE PICKLR SIDE ( 16:9 …" at bounding box center [630, 525] width 1168 height 58
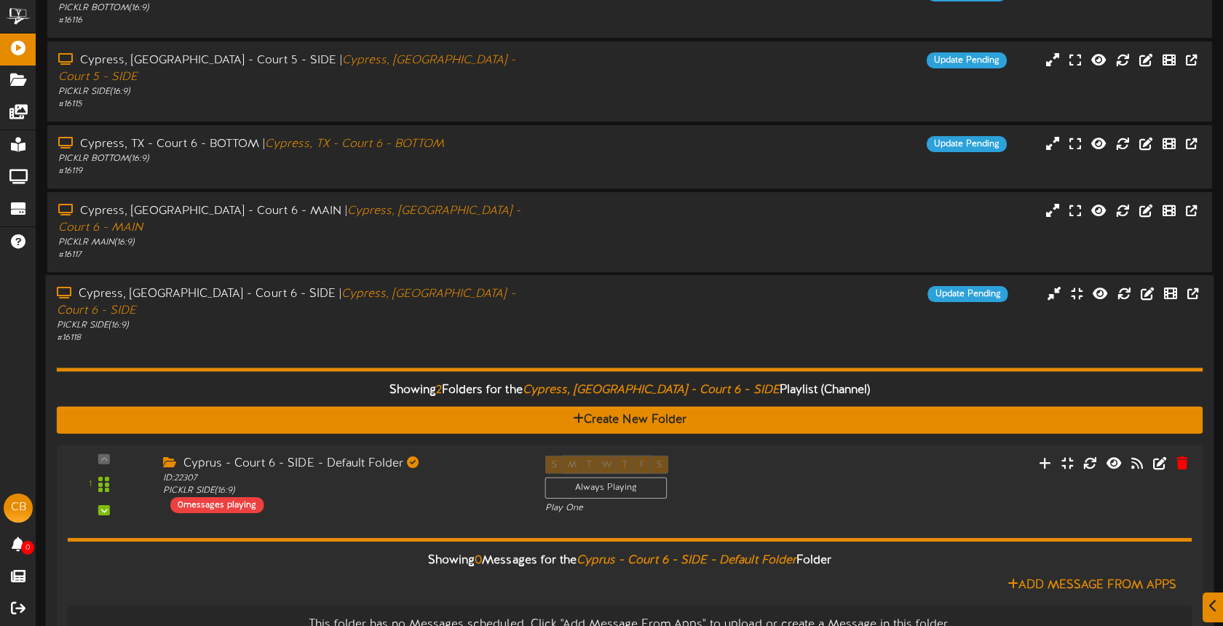
click at [608, 344] on div "Showing 2 Folders for the Cypress, TX - Court 6 - SIDE Playlist (Channel) Creat…" at bounding box center [630, 547] width 1146 height 406
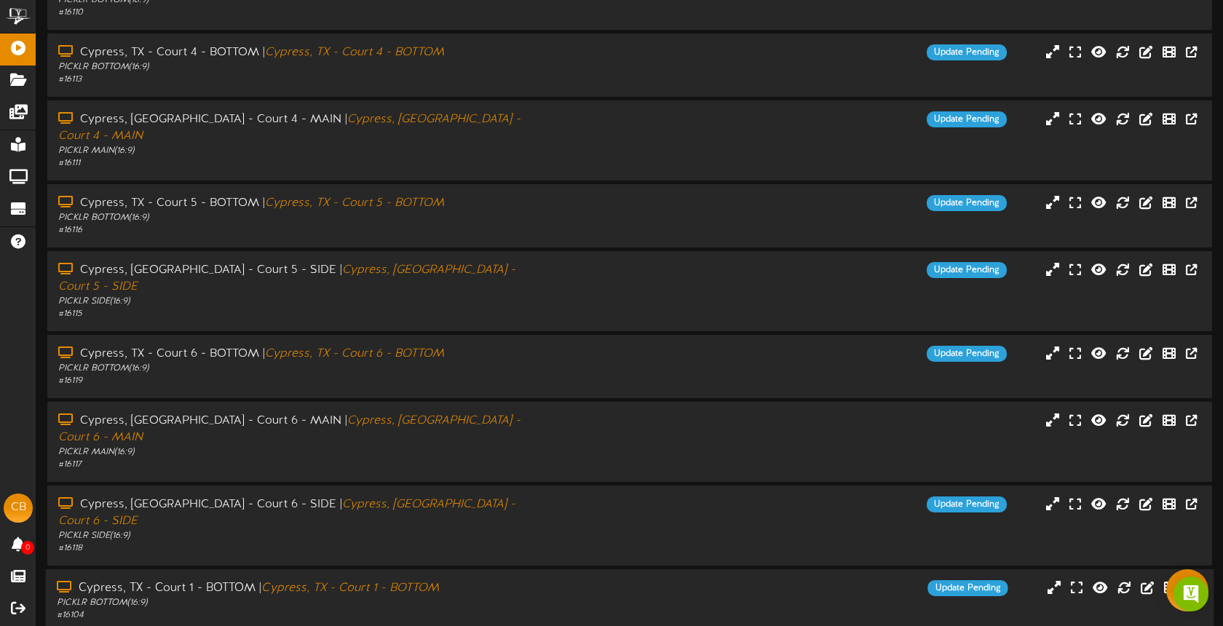
click at [576, 580] on div "Update Pending" at bounding box center [775, 588] width 487 height 16
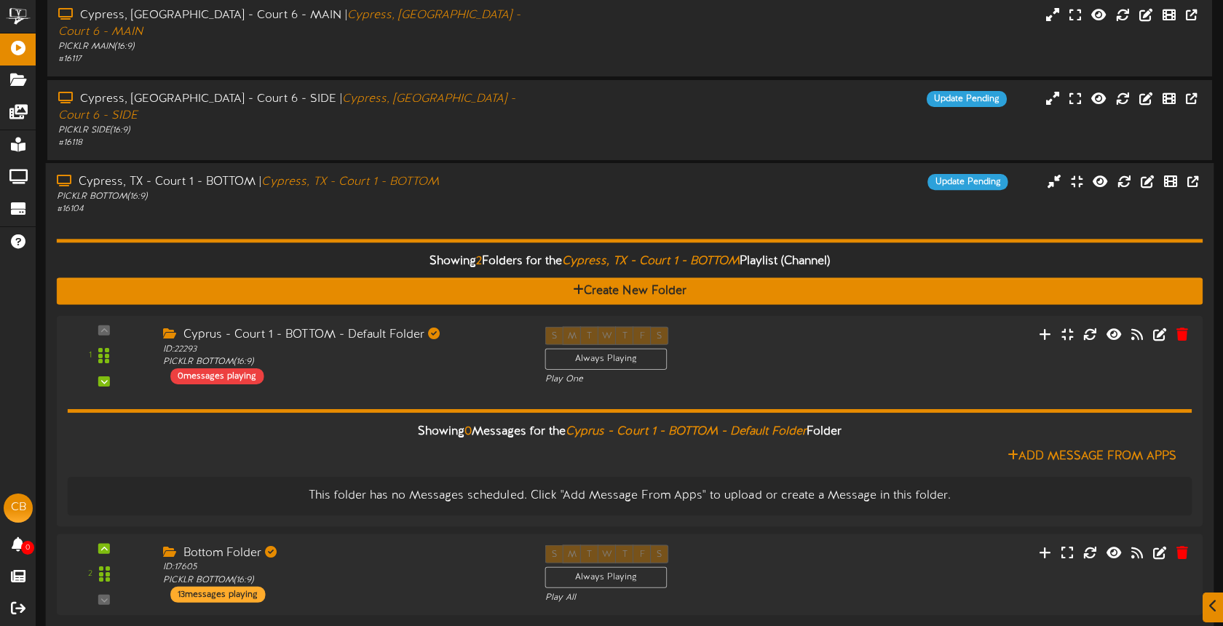
click at [495, 216] on div "Showing 2 Folders for the Cypress, TX - Court 1 - BOTTOM Playlist (Channel) Cre…" at bounding box center [630, 419] width 1146 height 406
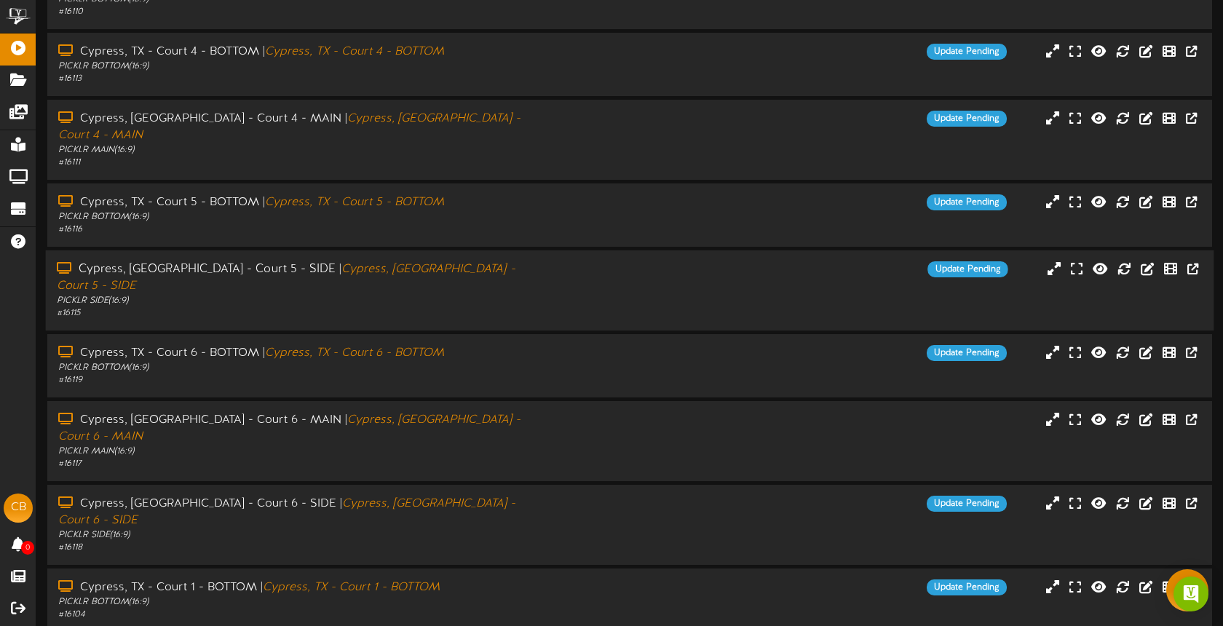
scroll to position [188, 0]
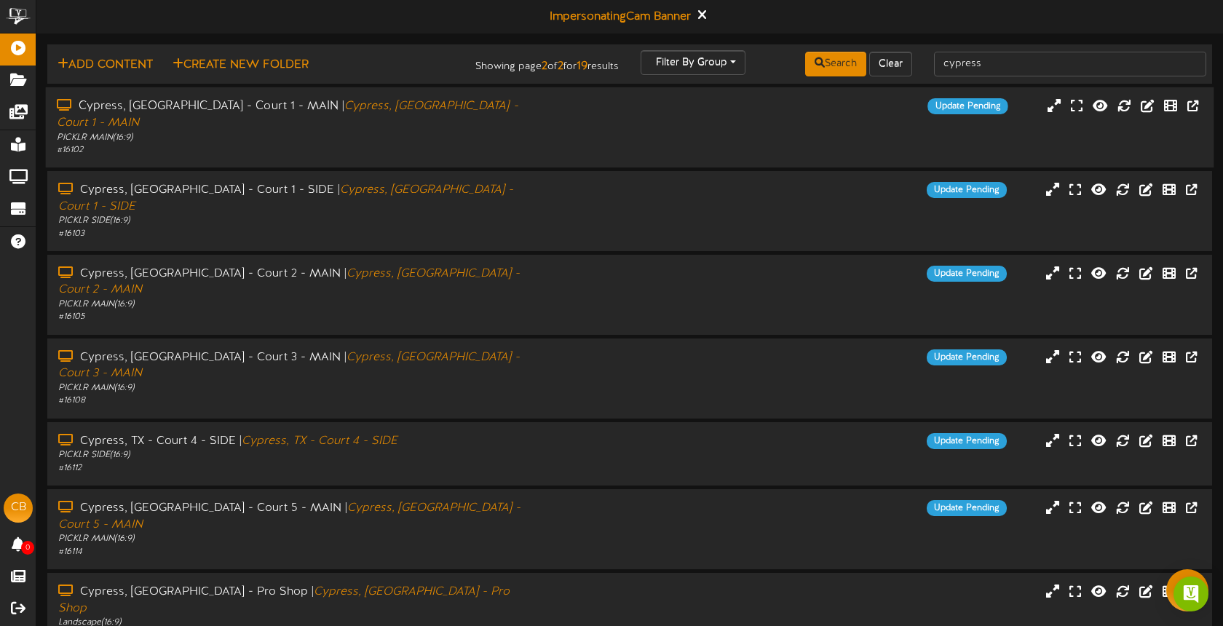
click at [496, 131] on div "PICKLR MAIN ( 16:9 )" at bounding box center [289, 137] width 465 height 12
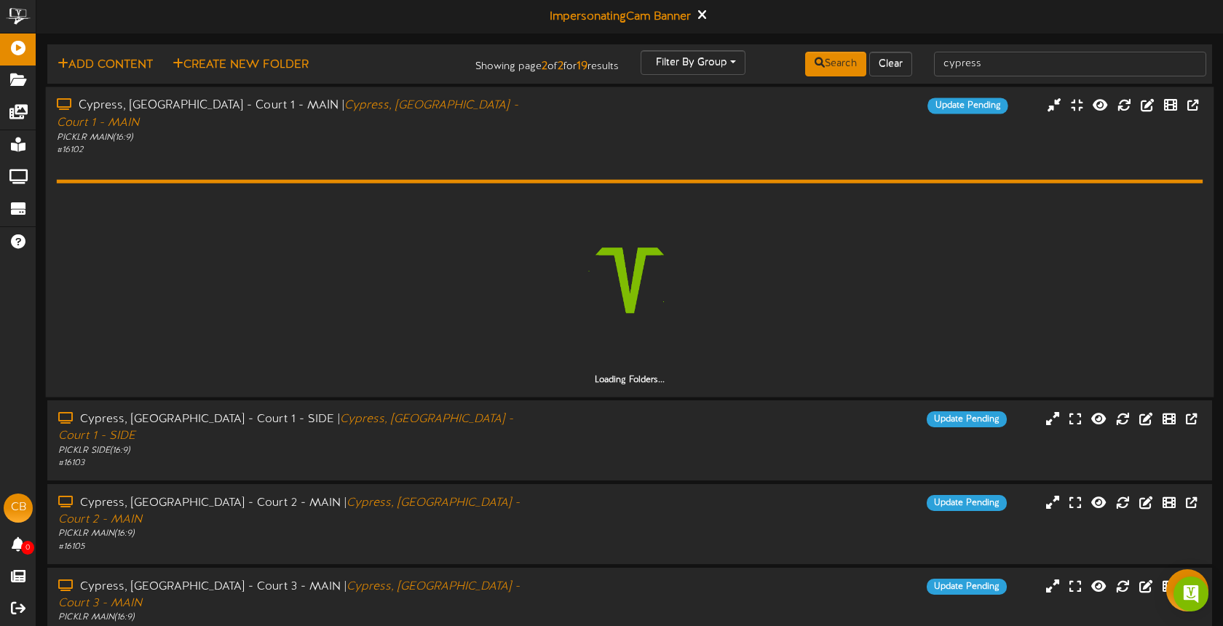
click at [555, 122] on div "Cypress, TX - Court 1 - MAIN | Cypress, TX - Court 1 - MAIN PICKLR MAIN ( 16:9 …" at bounding box center [630, 127] width 1168 height 58
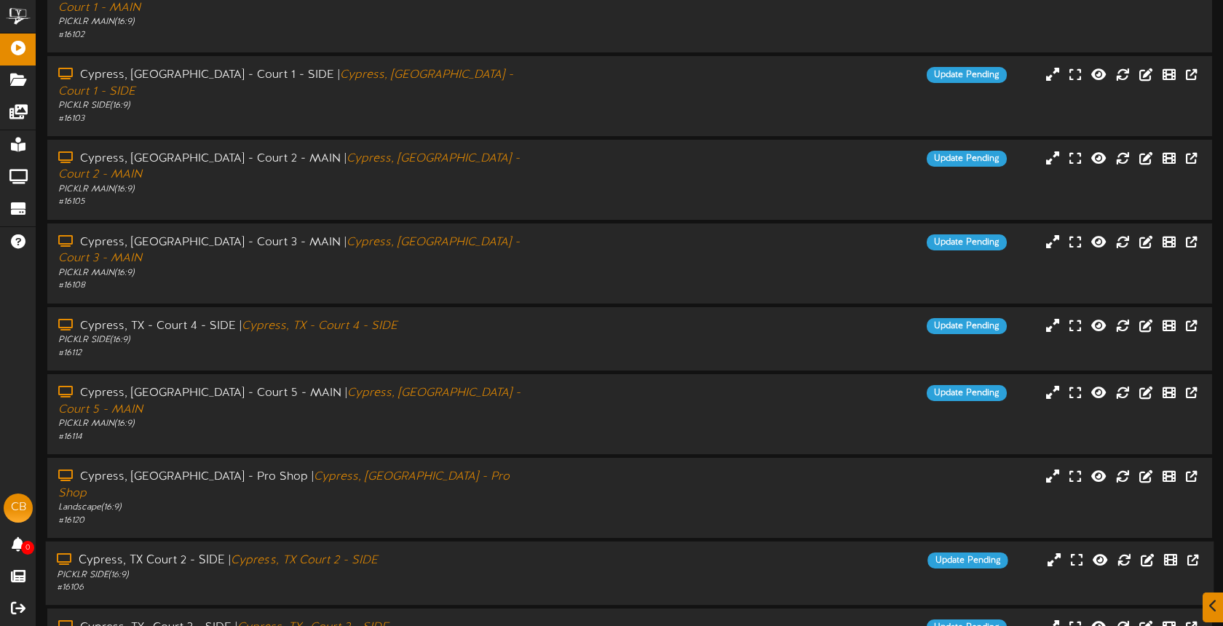
scroll to position [121, 0]
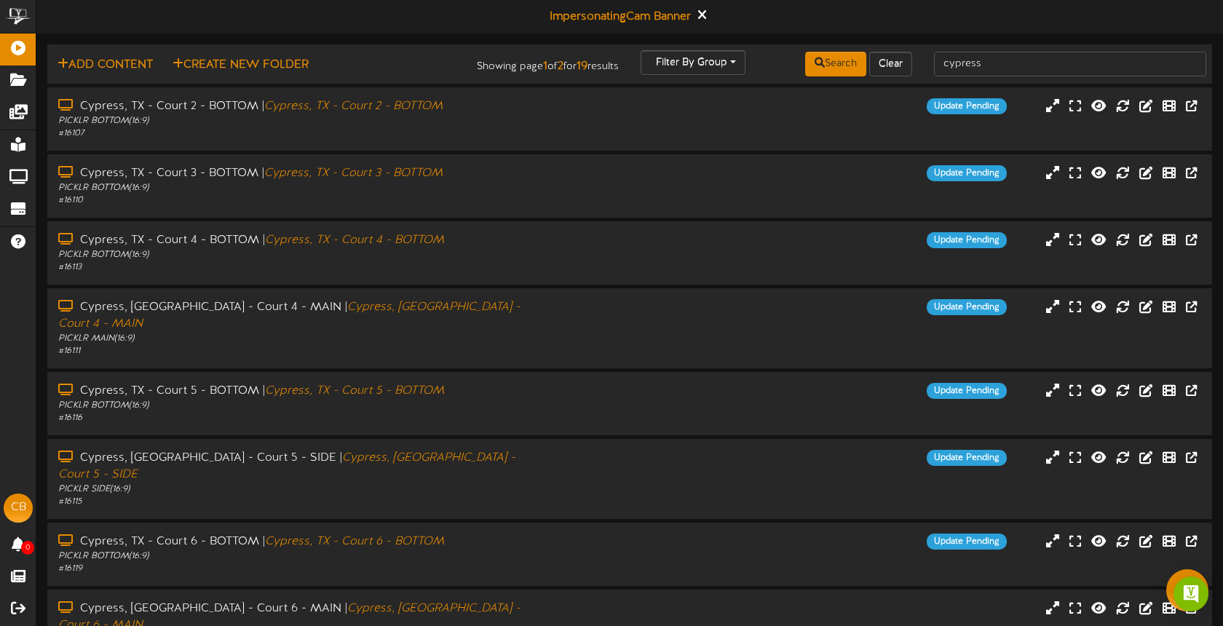
scroll to position [9, 0]
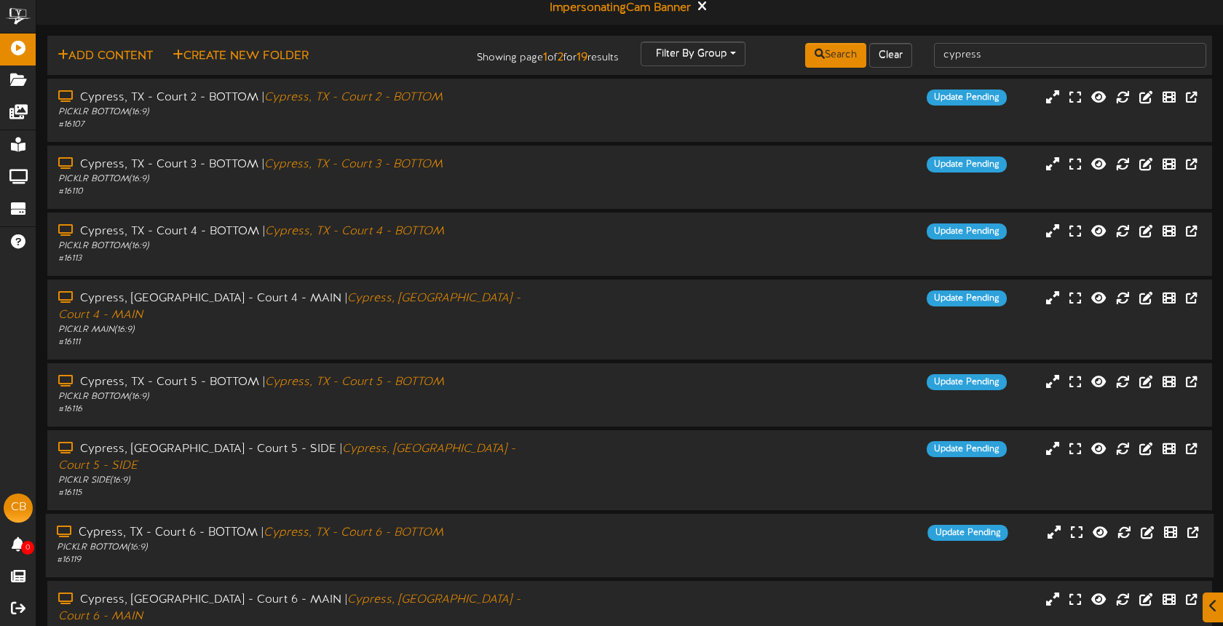
drag, startPoint x: 495, startPoint y: 510, endPoint x: 509, endPoint y: 509, distance: 13.8
click at [495, 541] on div "PICKLR BOTTOM ( 16:9 )" at bounding box center [289, 547] width 465 height 12
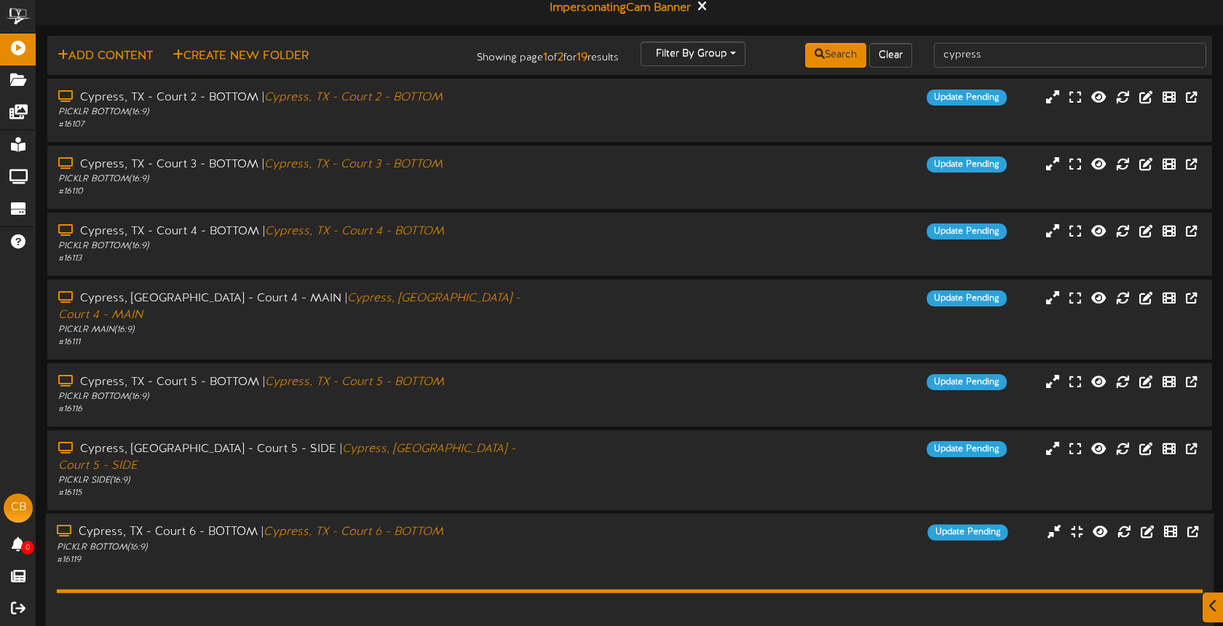
scroll to position [258, 0]
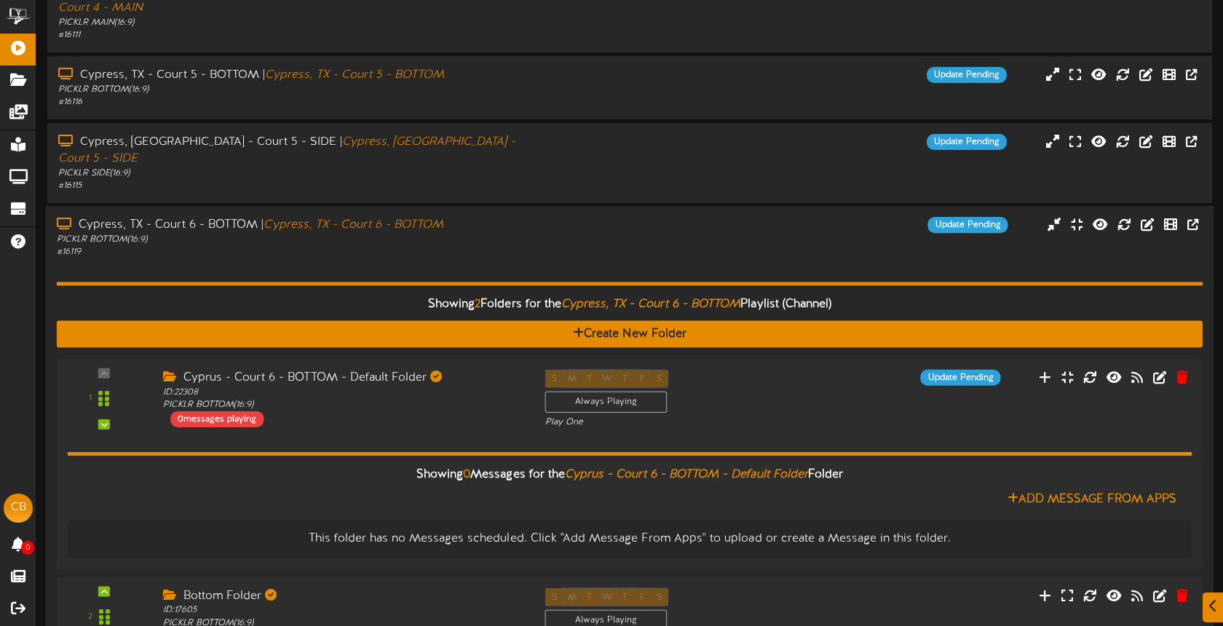
click at [584, 259] on div "Showing 2 Folders for the Cypress, TX - Court 6 - BOTTOM Playlist (Channel) Cre…" at bounding box center [630, 462] width 1146 height 406
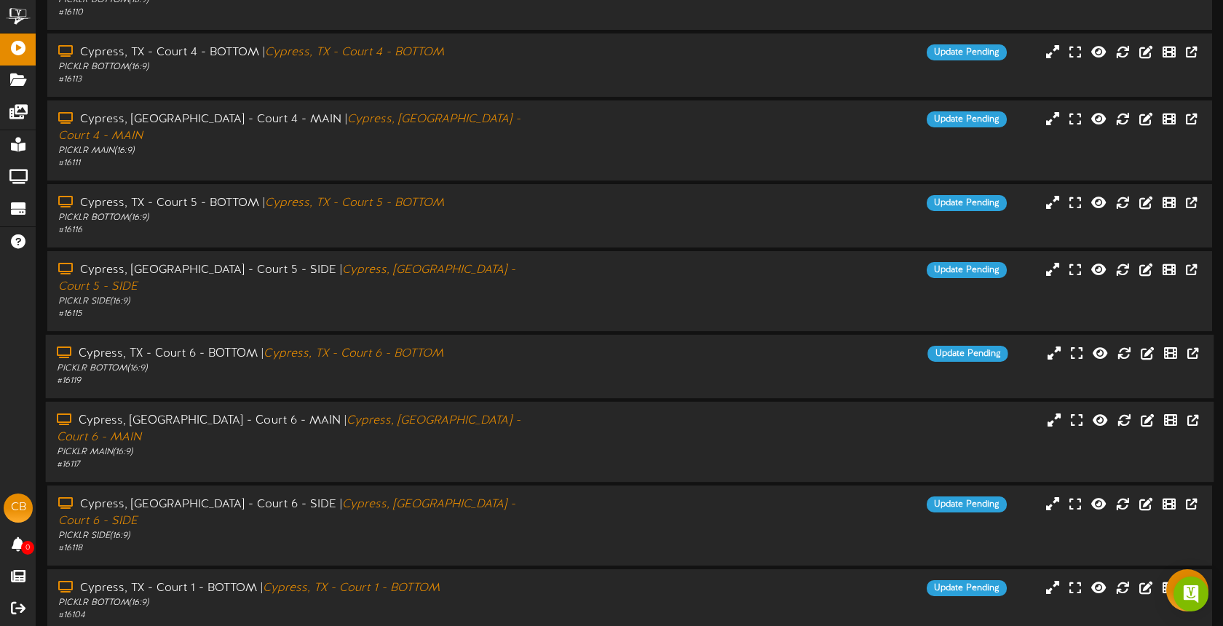
click at [524, 413] on div "Cypress, TX - Court 6 - MAIN | Cypress, TX - Court 6 - MAIN PICKLR MAIN ( 16:9 …" at bounding box center [289, 442] width 487 height 58
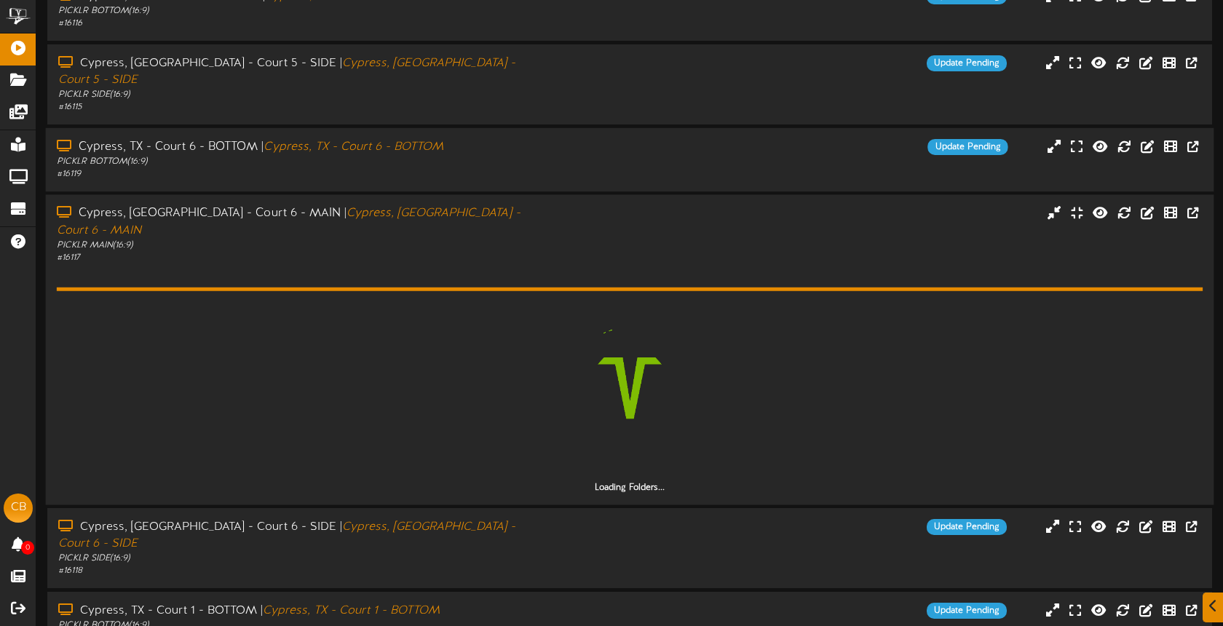
scroll to position [417, 0]
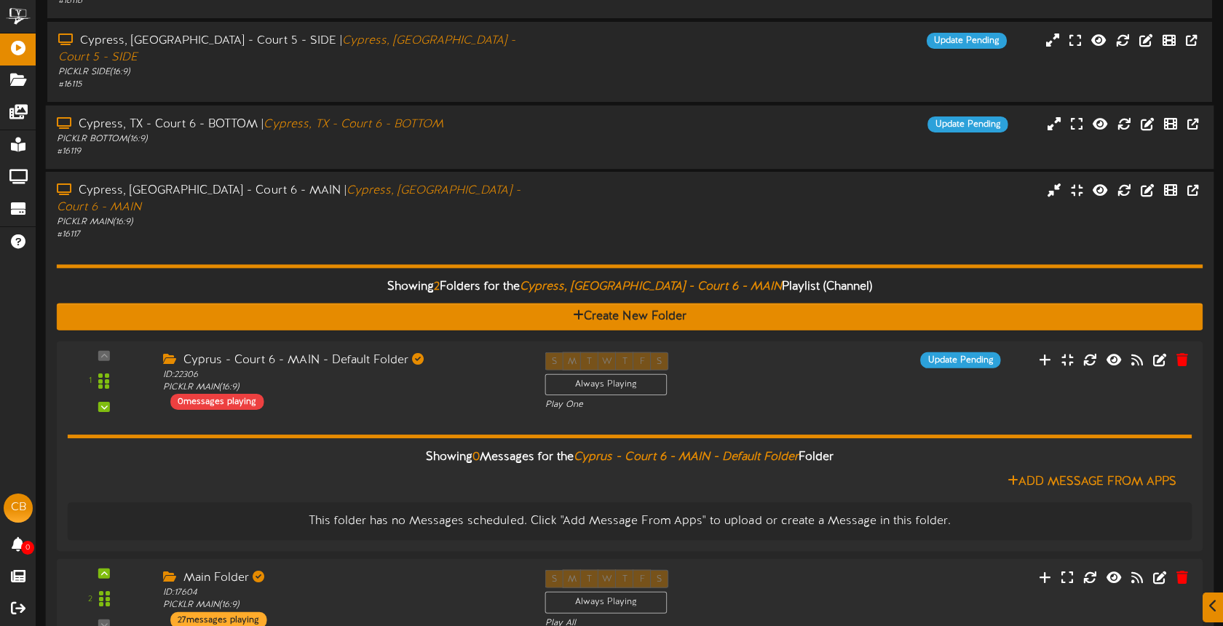
click at [462, 229] on div "# 16117" at bounding box center [289, 235] width 465 height 12
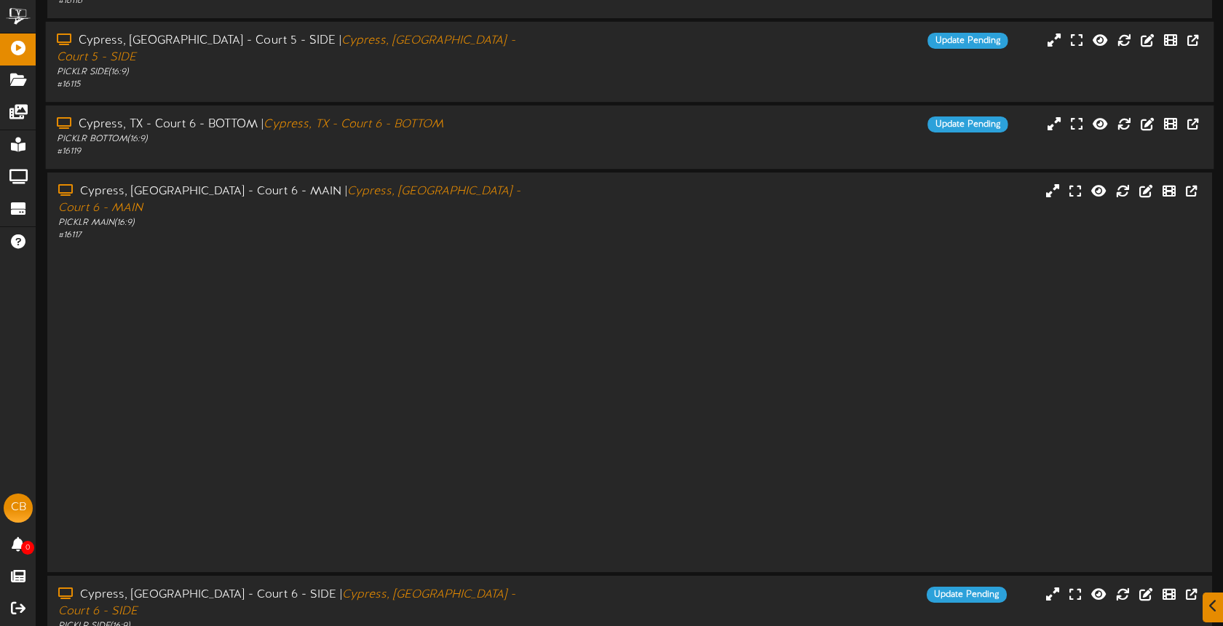
scroll to position [188, 0]
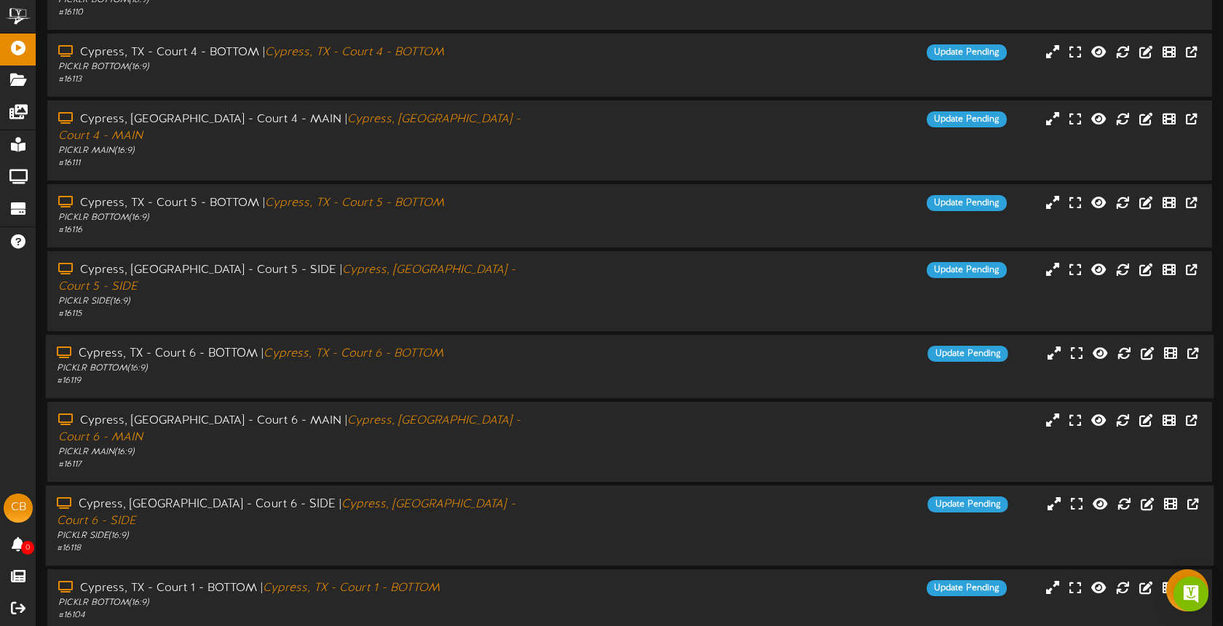
click at [470, 530] on div "PICKLR SIDE ( 16:9 )" at bounding box center [289, 536] width 465 height 12
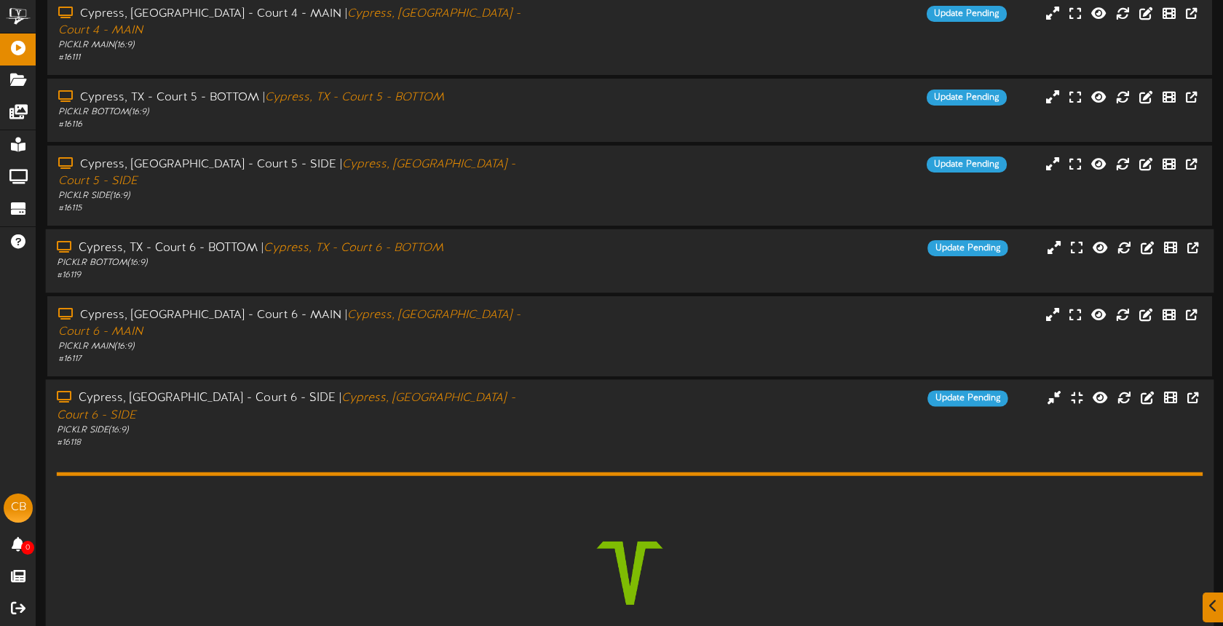
scroll to position [417, 0]
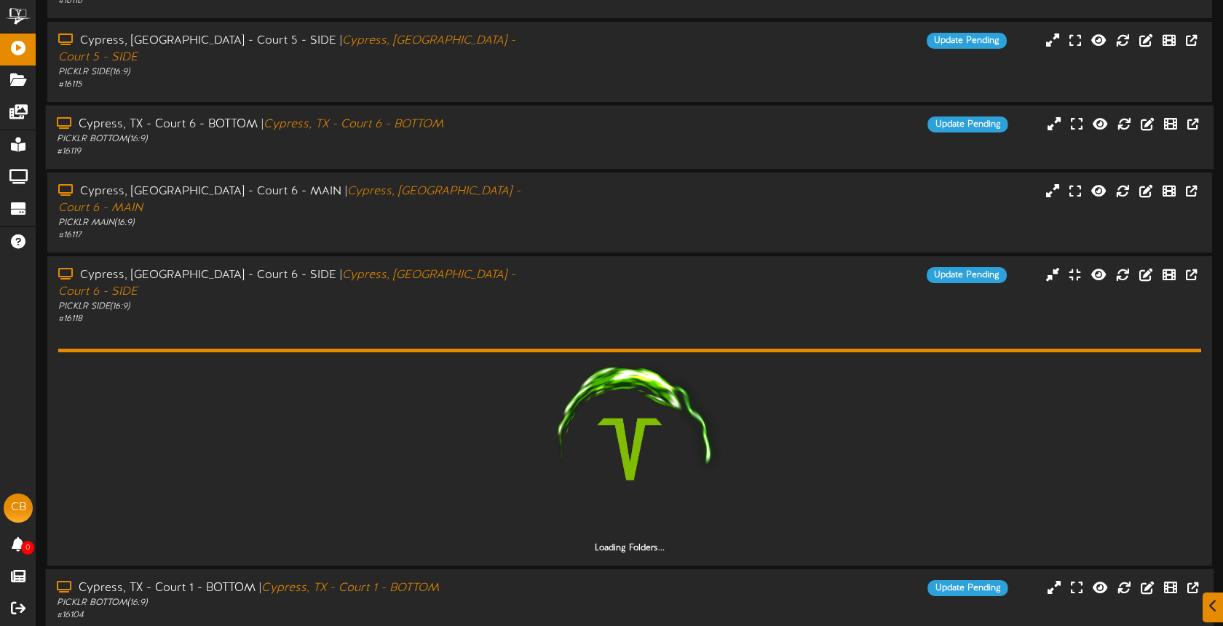
click at [517, 580] on div "Cypress, TX - Court 1 - BOTTOM | Cypress, TX - Court 1 - BOTTOM" at bounding box center [289, 588] width 465 height 17
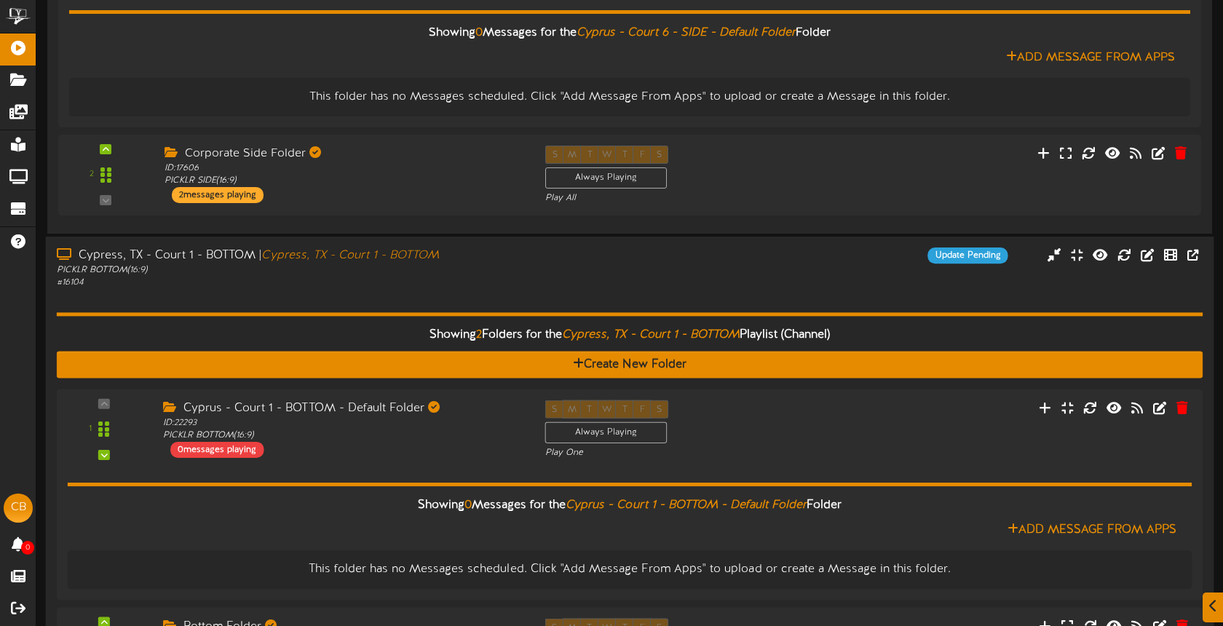
scroll to position [999, 0]
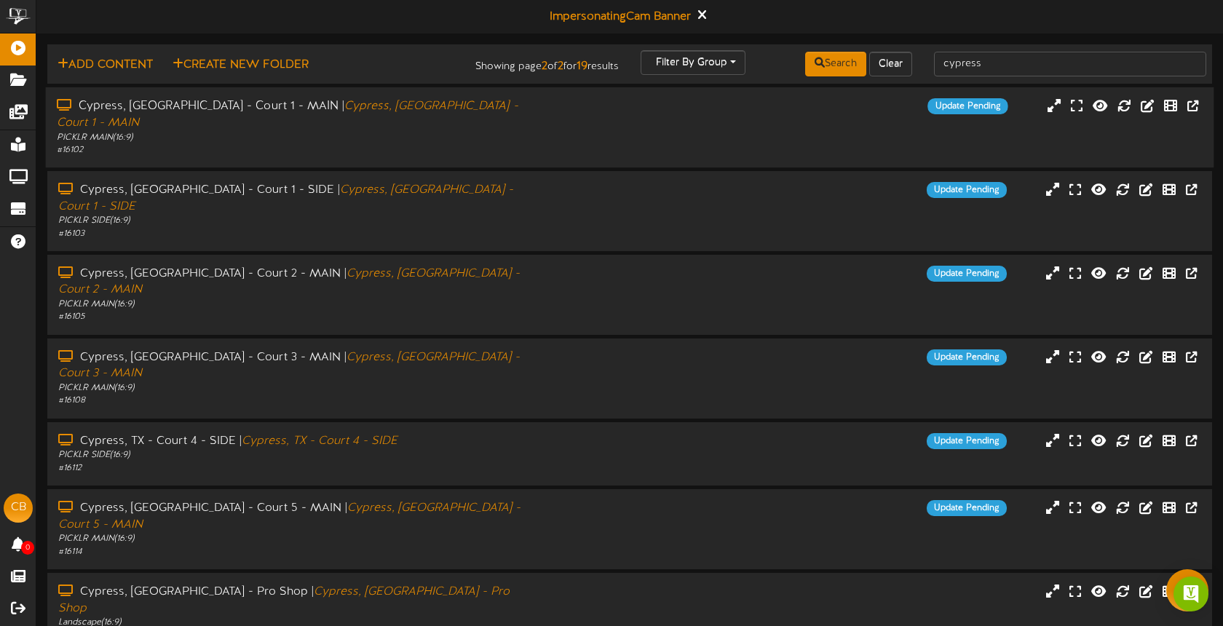
click at [484, 144] on div "# 16102" at bounding box center [289, 150] width 465 height 12
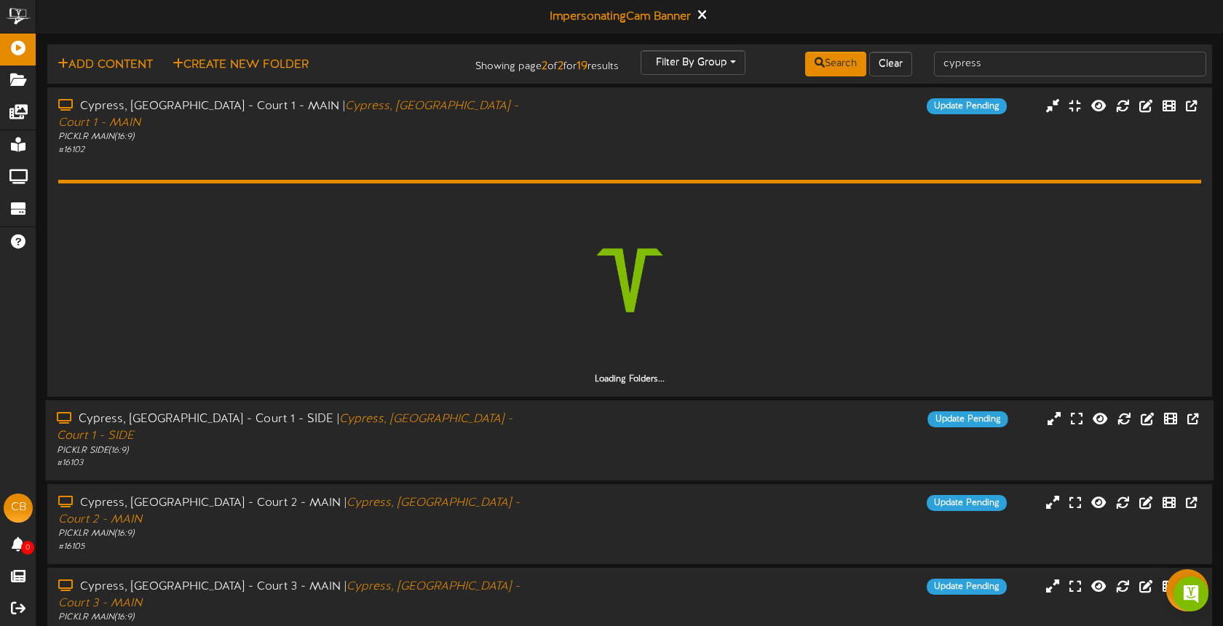
click at [461, 445] on div "PICKLR SIDE ( 16:9 )" at bounding box center [289, 451] width 465 height 12
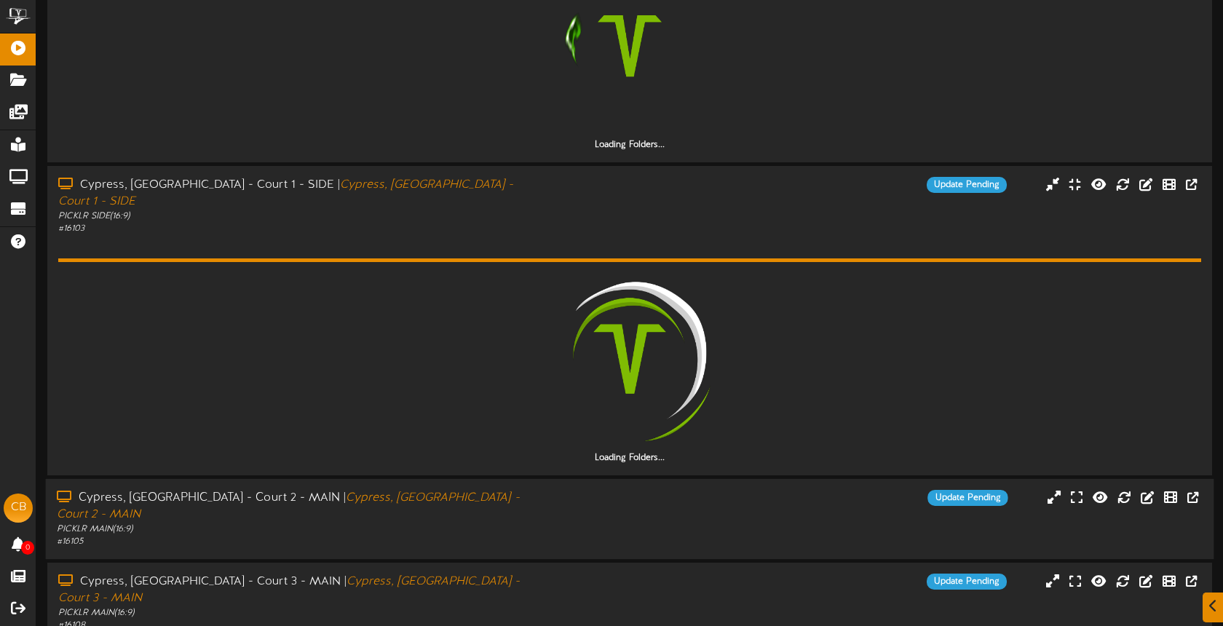
click at [488, 490] on div "Cypress, TX - Court 2 - MAIN | Cypress, TX - Court 2 - MAIN" at bounding box center [289, 506] width 465 height 33
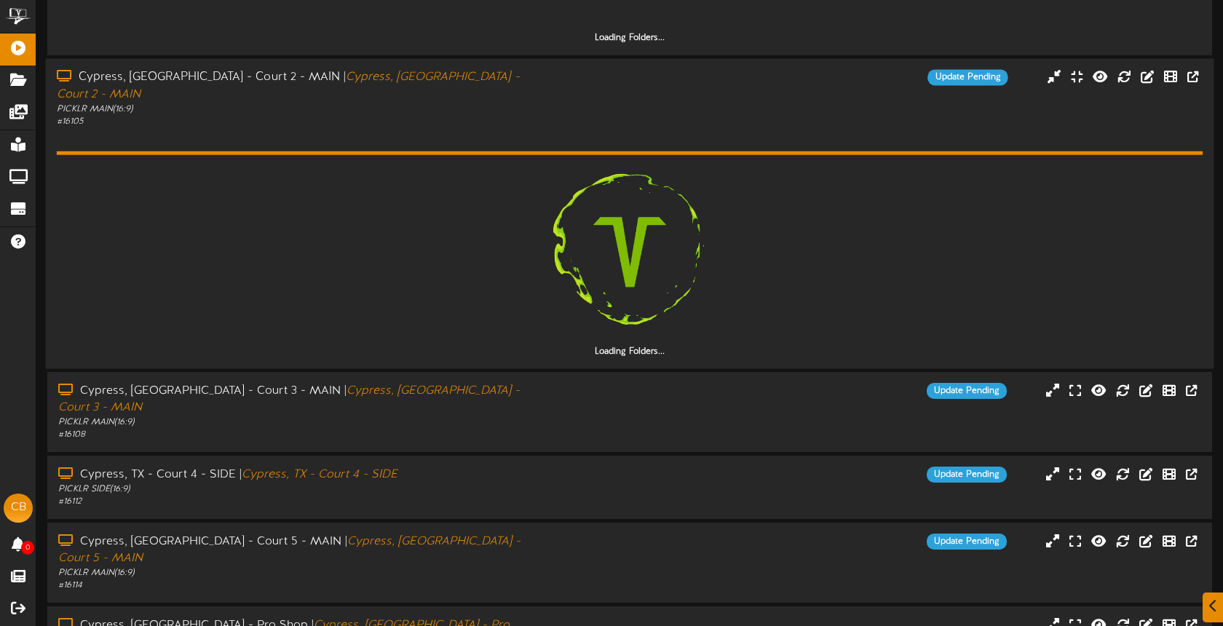
scroll to position [809, 0]
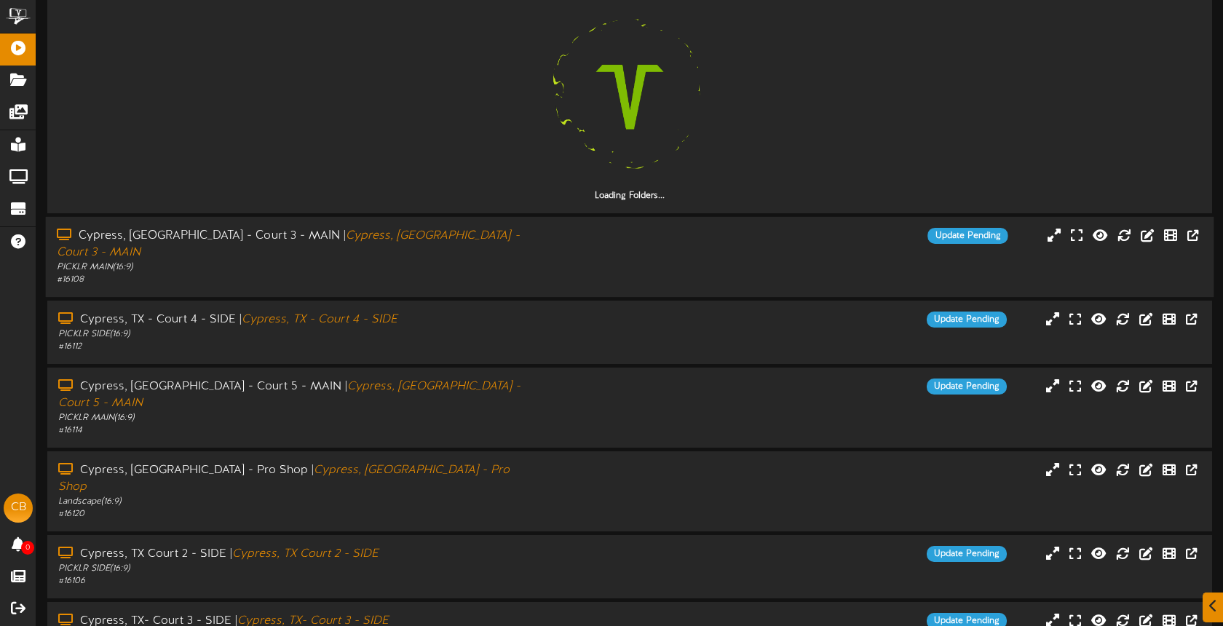
click at [463, 274] on div "# 16108" at bounding box center [289, 280] width 465 height 12
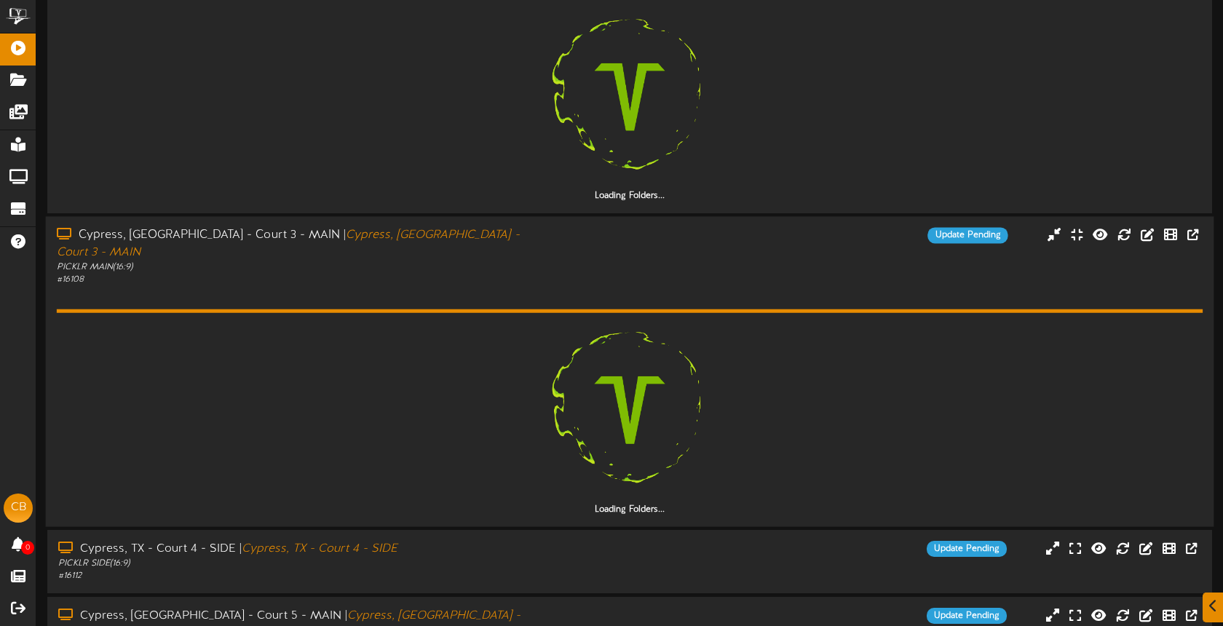
drag, startPoint x: 480, startPoint y: 490, endPoint x: 472, endPoint y: 447, distance: 43.7
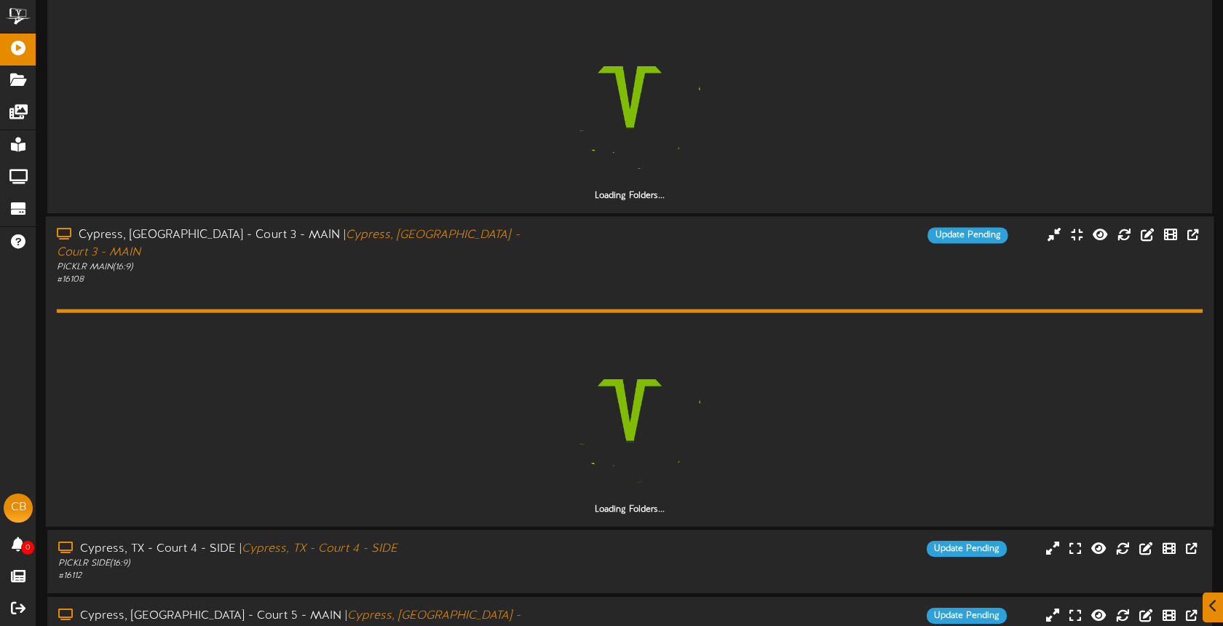
click at [480, 541] on div "Cypress, TX - Court 4 - SIDE | Cypress, TX - Court 4 - SIDE PICKLR SIDE ( 16:9 …" at bounding box center [289, 561] width 485 height 41
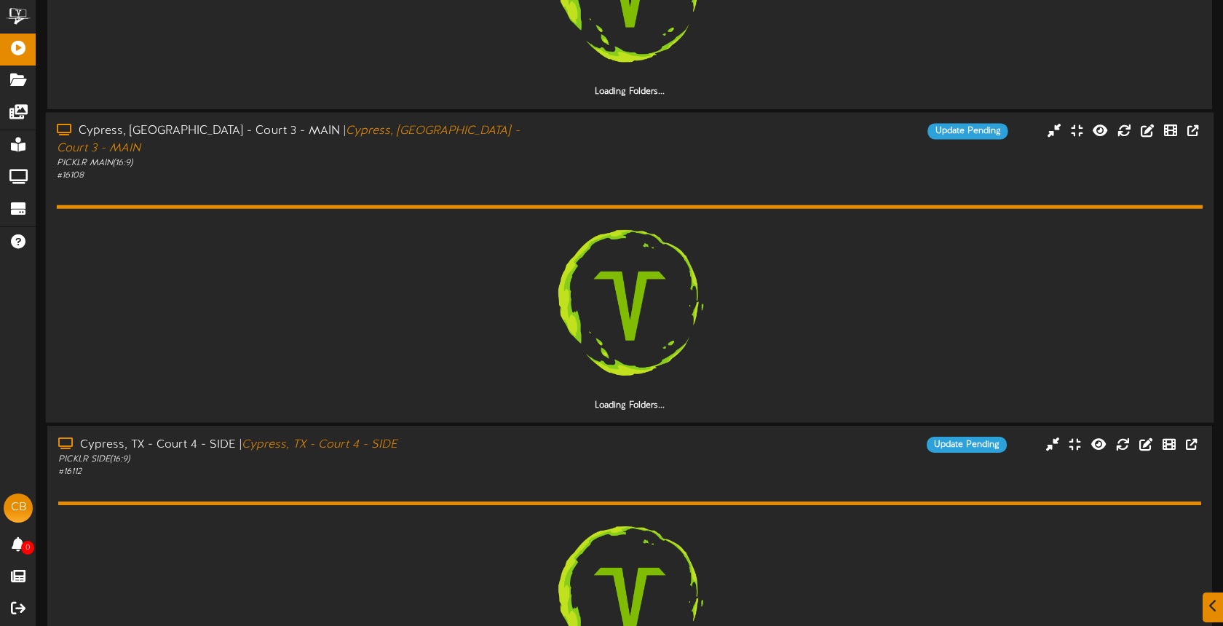
scroll to position [1268, 0]
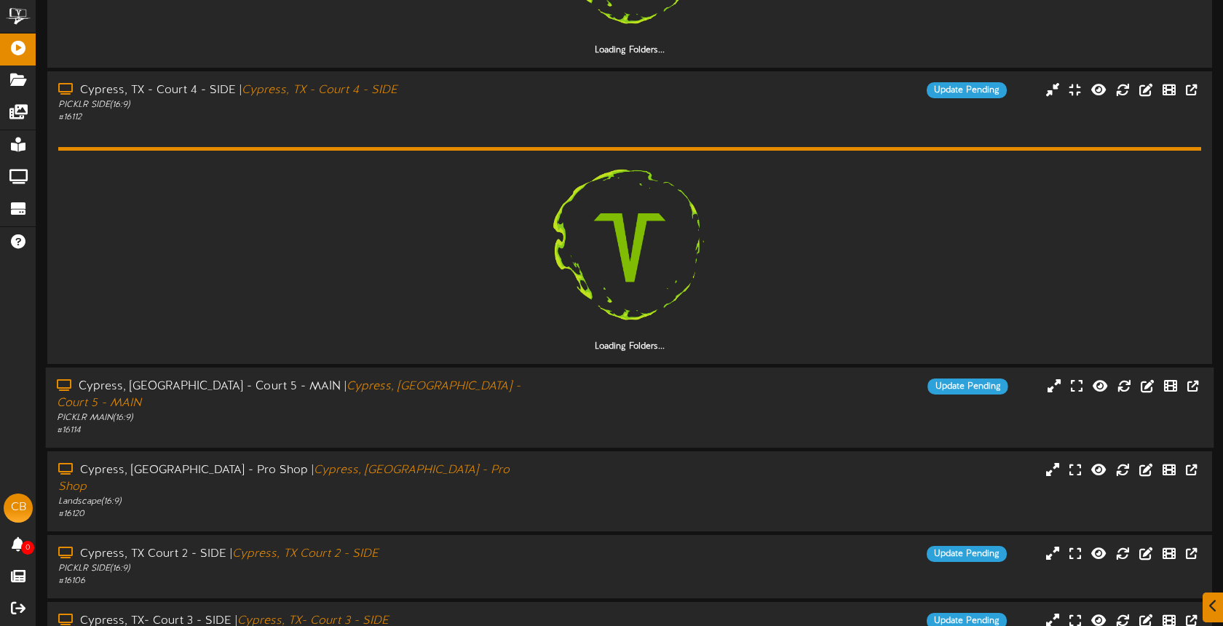
click at [506, 378] on div "Cypress, TX - Court 5 - MAIN | Cypress, TX - Court 5 - MAIN" at bounding box center [289, 394] width 465 height 33
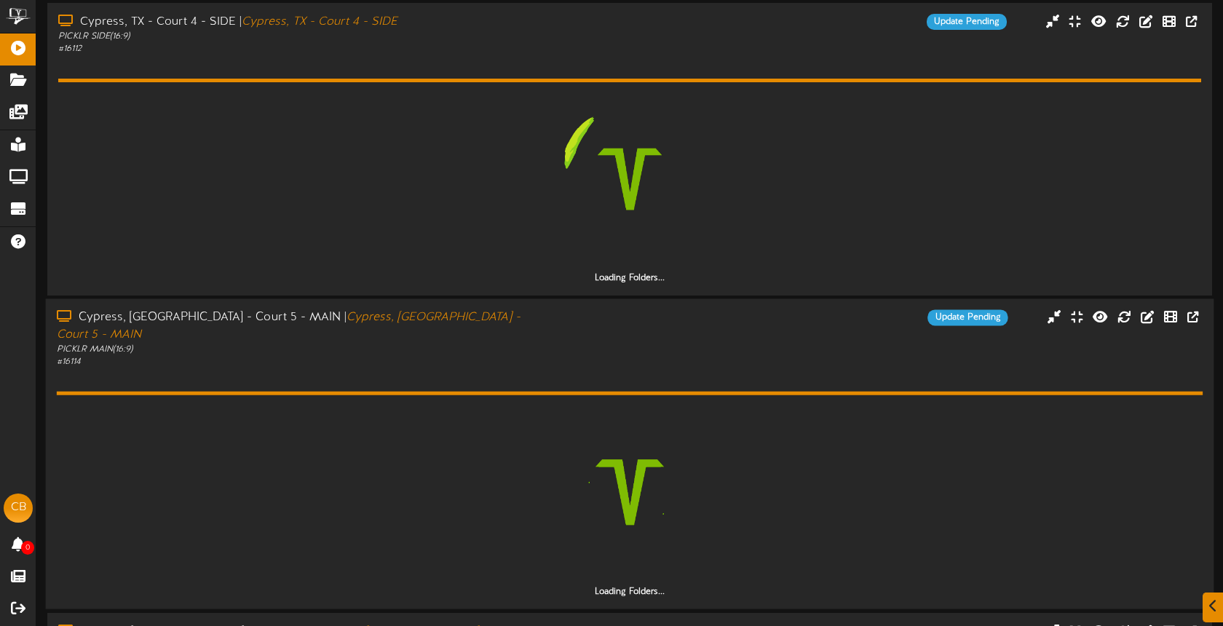
scroll to position [1435, 0]
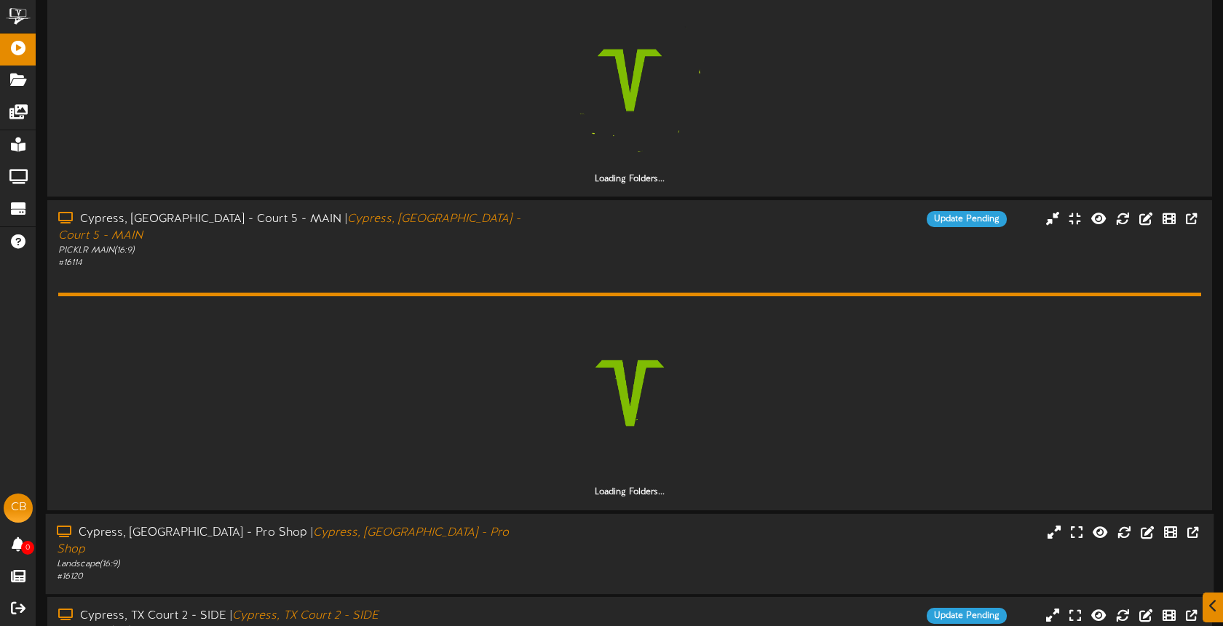
drag, startPoint x: 471, startPoint y: 456, endPoint x: 480, endPoint y: 450, distance: 11.5
click at [471, 524] on div "Cypress, TX - Pro Shop | Cypress, TX - Pro Shop" at bounding box center [289, 540] width 465 height 33
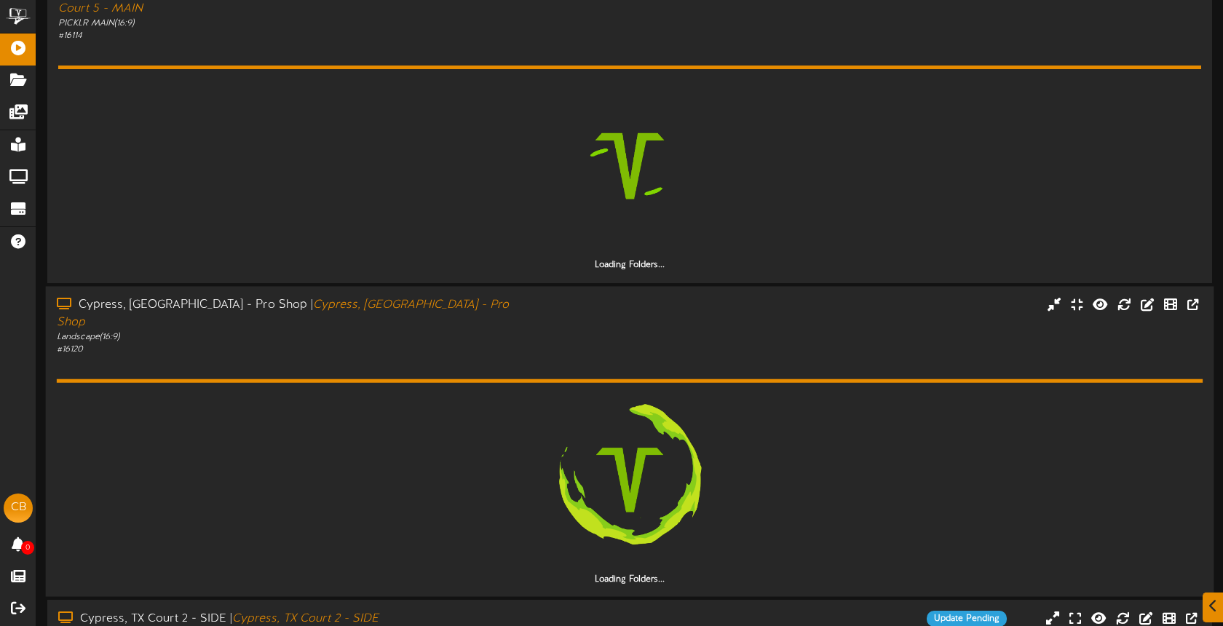
scroll to position [1726, 0]
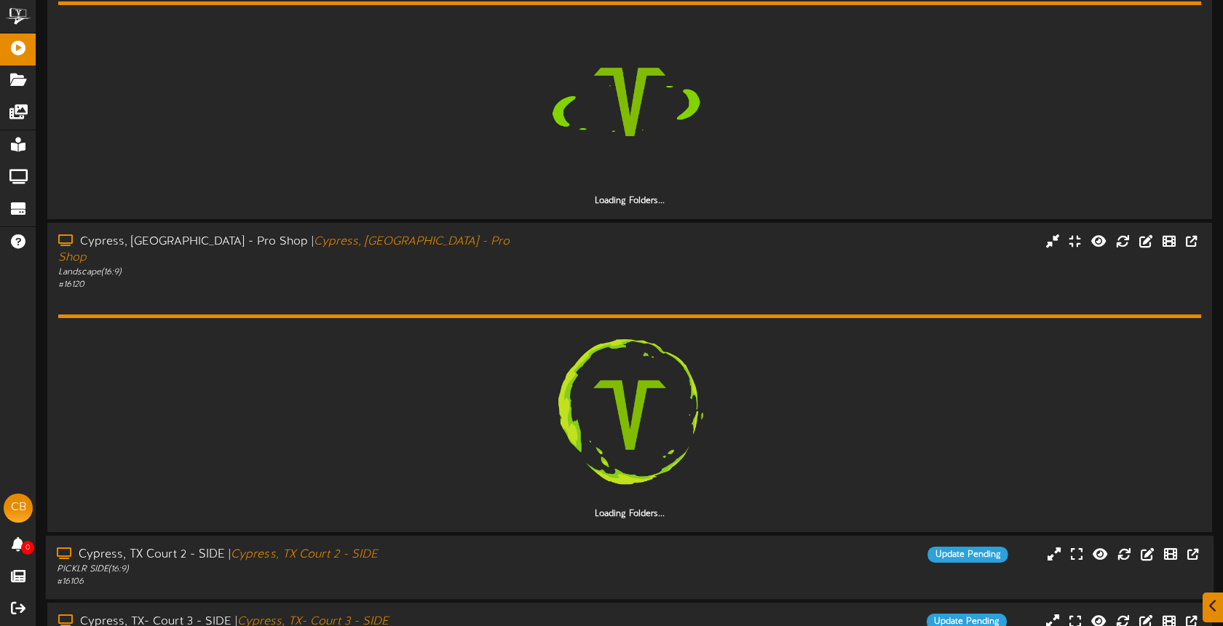
click at [465, 547] on div "Cypress, TX Court 2 - SIDE | Cypress, TX Court 2 - SIDE" at bounding box center [289, 555] width 465 height 17
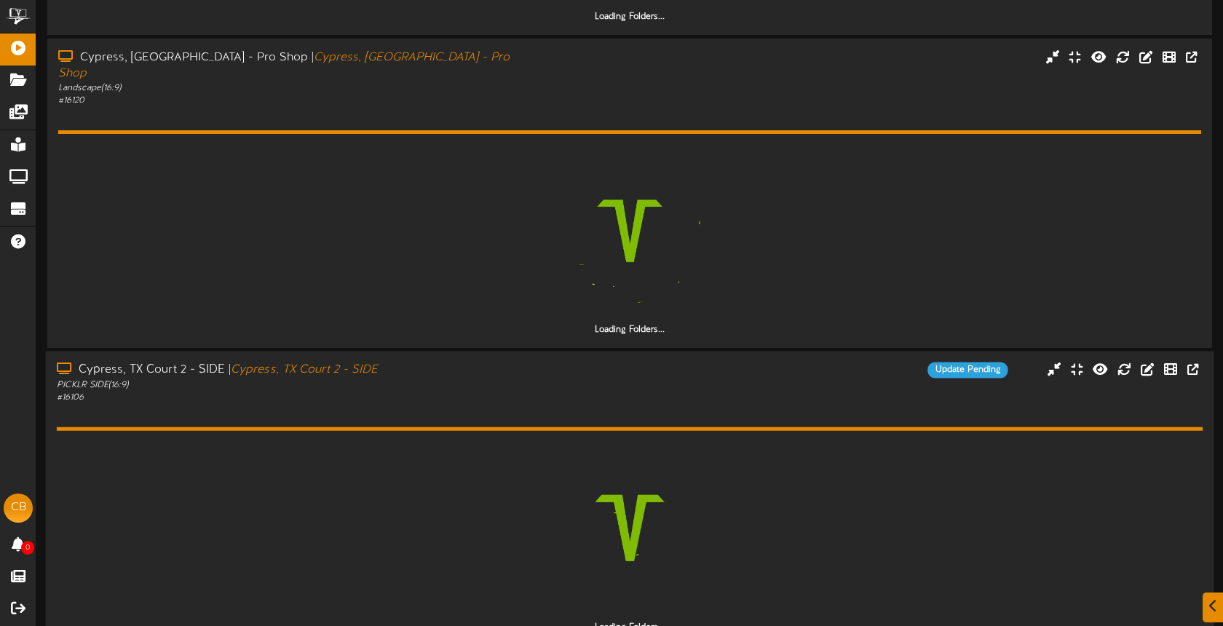
scroll to position [1956, 0]
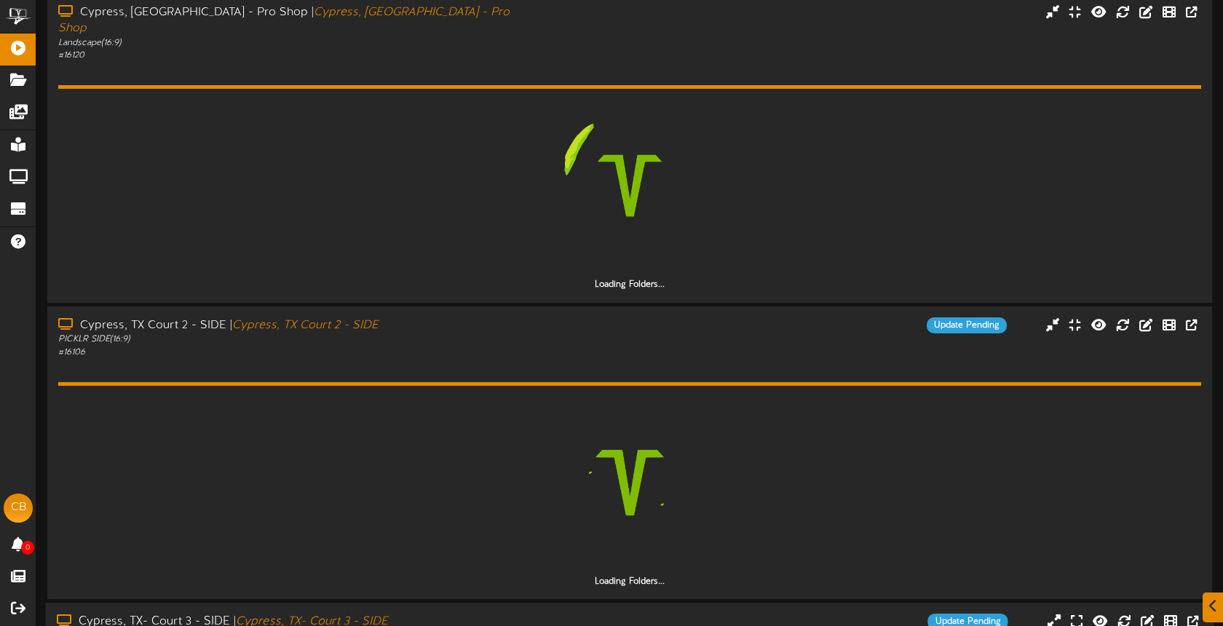
click at [512, 614] on div "Cypress, TX- Court 3 - SIDE | Cypress, TX- Court 3 - SIDE" at bounding box center [289, 622] width 465 height 17
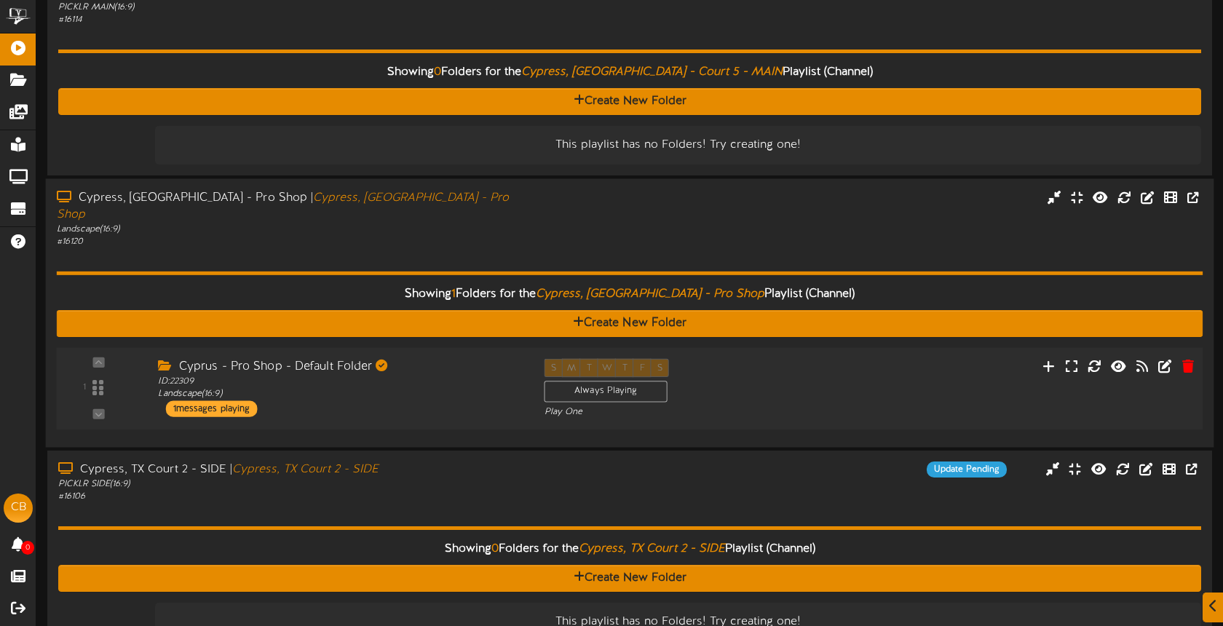
scroll to position [1223, 0]
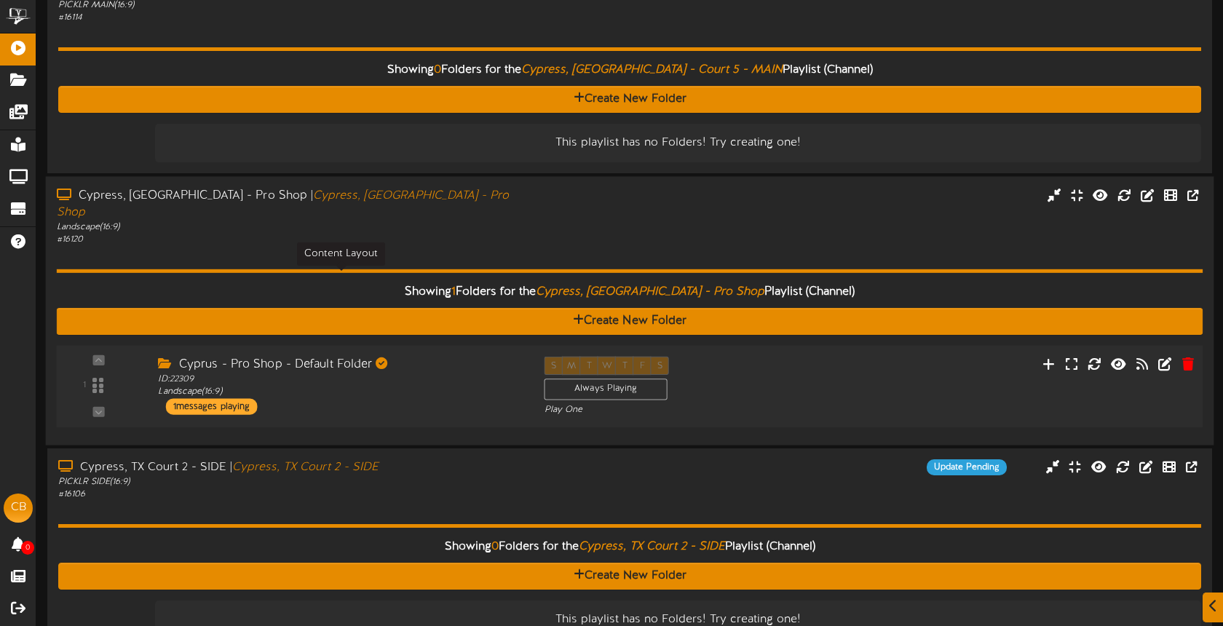
click at [467, 373] on div "ID: 22309 Landscape ( 16:9 )" at bounding box center [340, 385] width 364 height 25
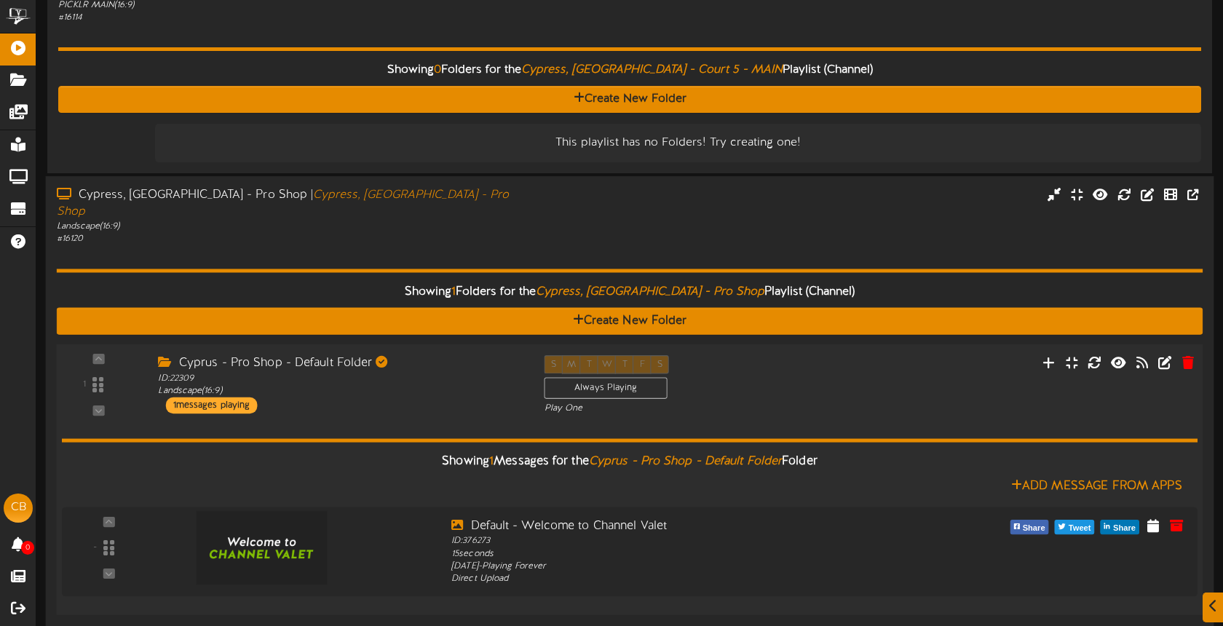
scroll to position [1229, 0]
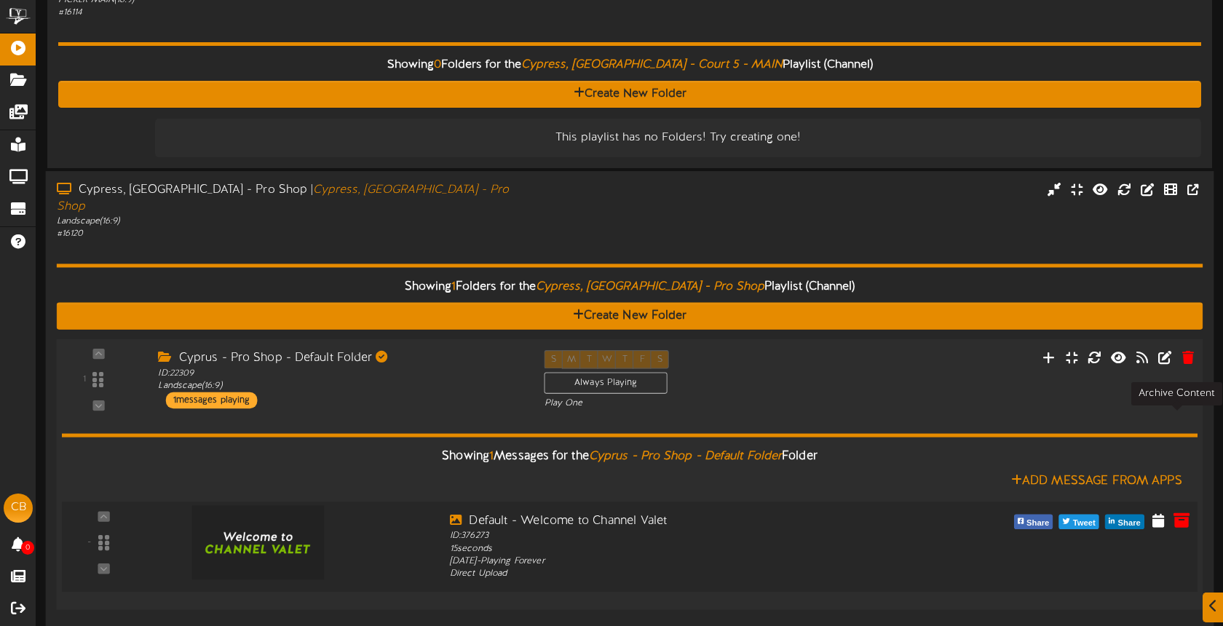
click at [1178, 512] on icon at bounding box center [1181, 520] width 16 height 16
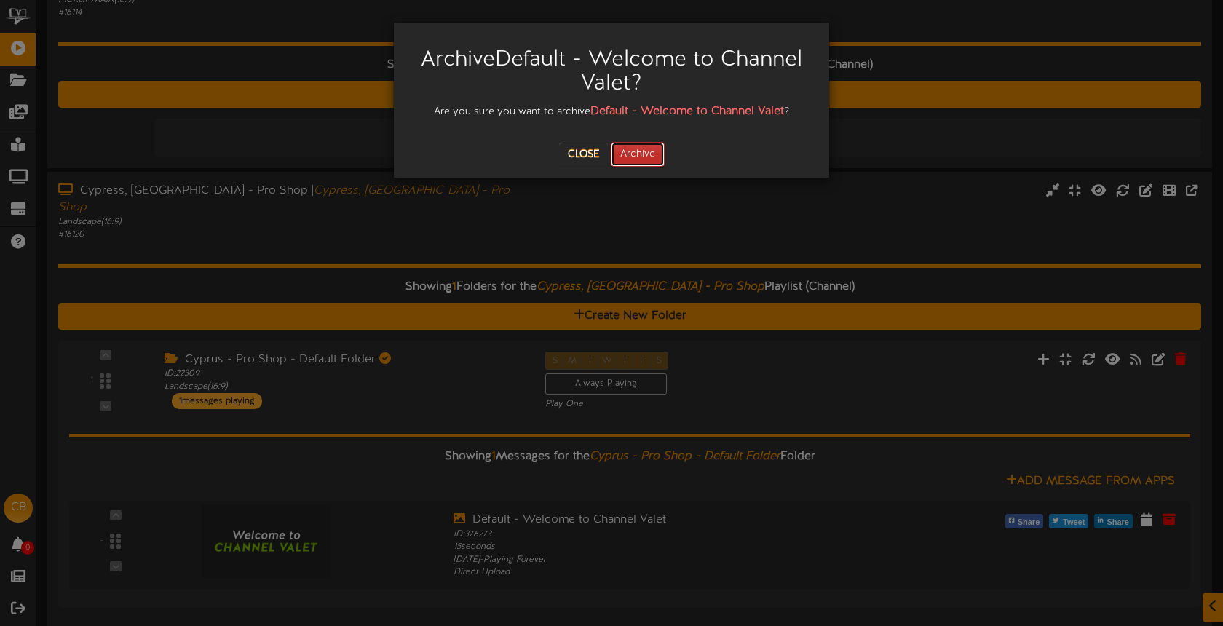
click at [646, 159] on button "Archive" at bounding box center [638, 154] width 54 height 25
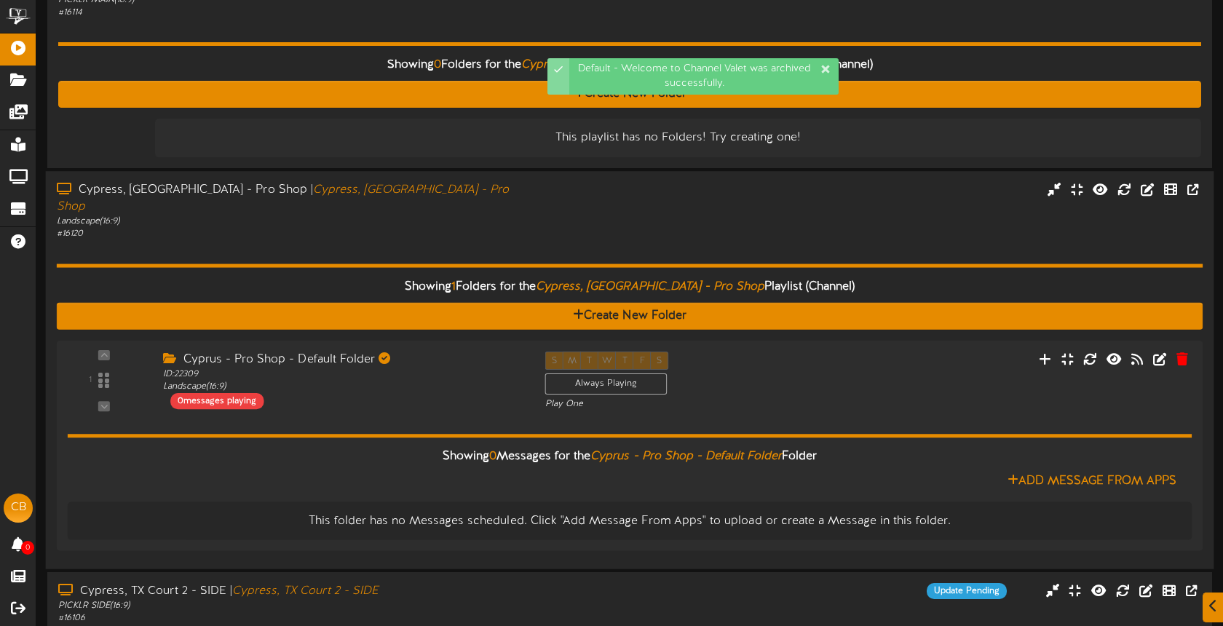
click at [465, 240] on div "Showing 1 Folders for the Cypress, TX - Pro Shop Playlist (Channel) Create New …" at bounding box center [630, 399] width 1146 height 318
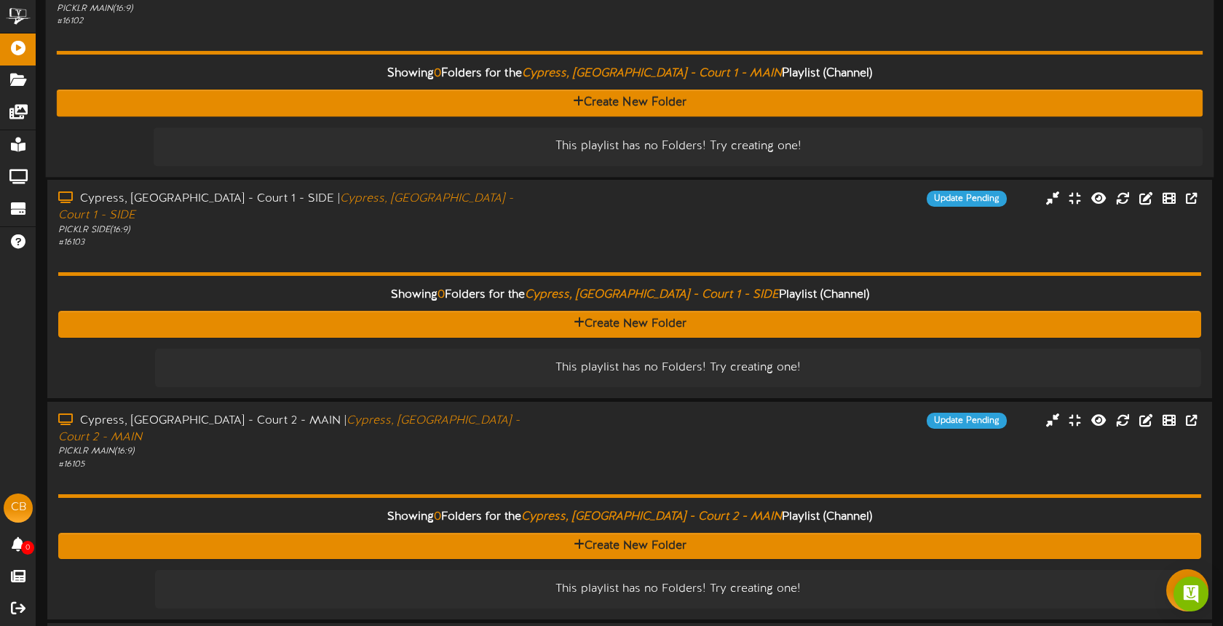
scroll to position [123, 0]
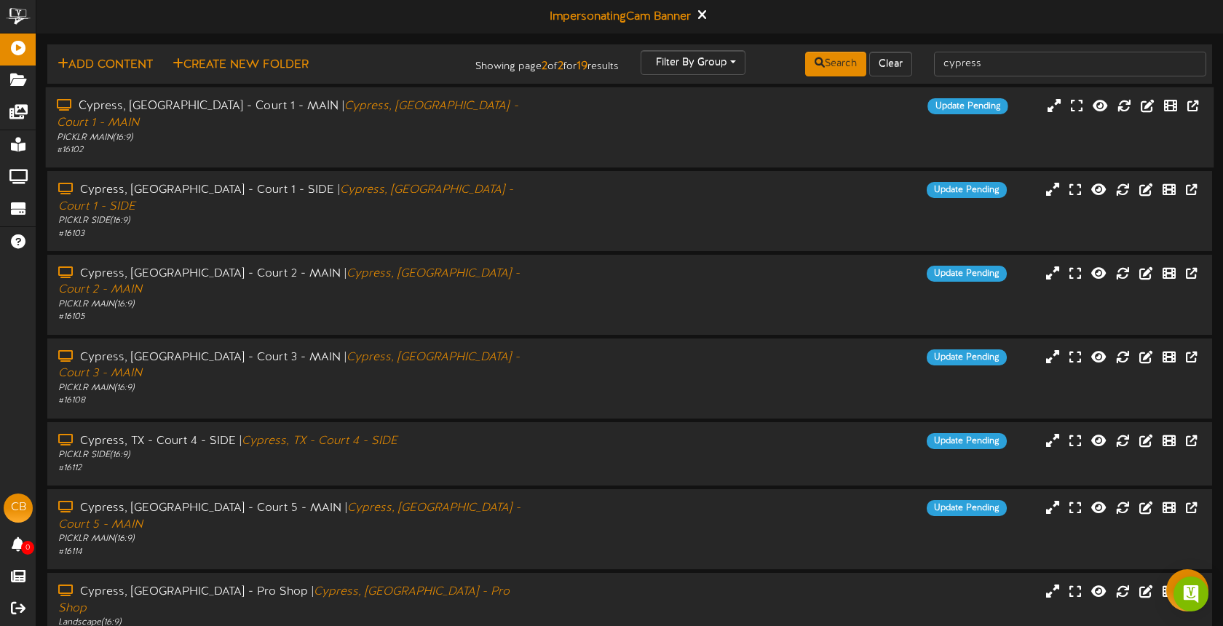
click at [501, 144] on div "# 16102" at bounding box center [289, 150] width 465 height 12
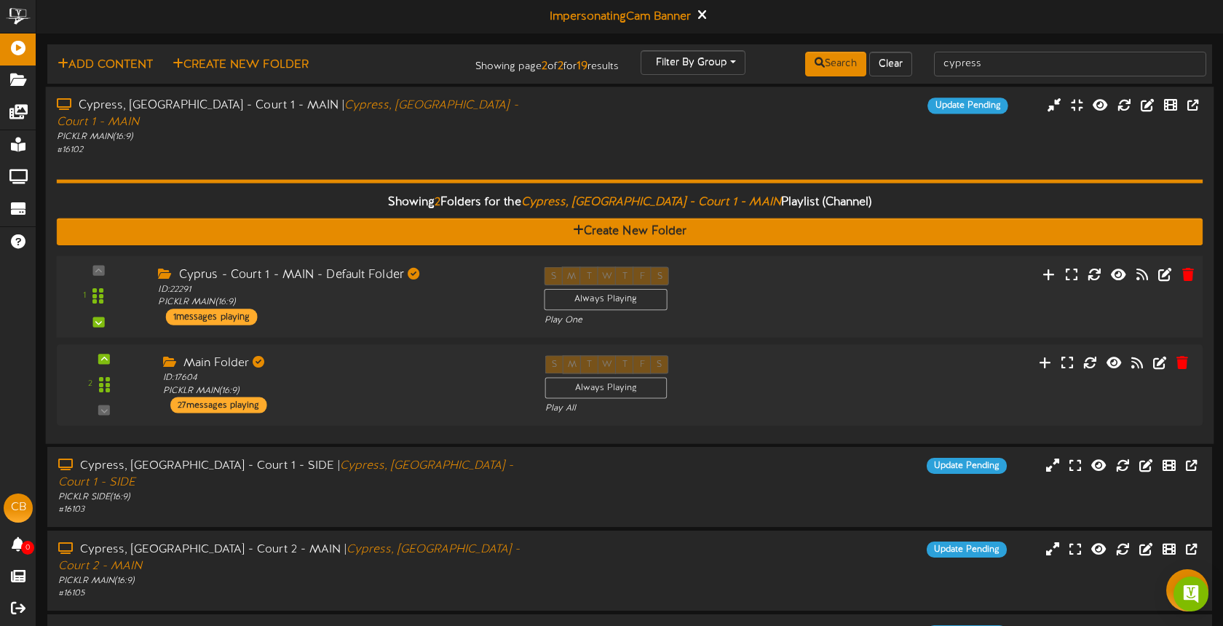
drag, startPoint x: 793, startPoint y: 275, endPoint x: 780, endPoint y: 270, distance: 14.1
click at [793, 275] on div "S M T W T F S Always Playing Play One" at bounding box center [678, 296] width 290 height 60
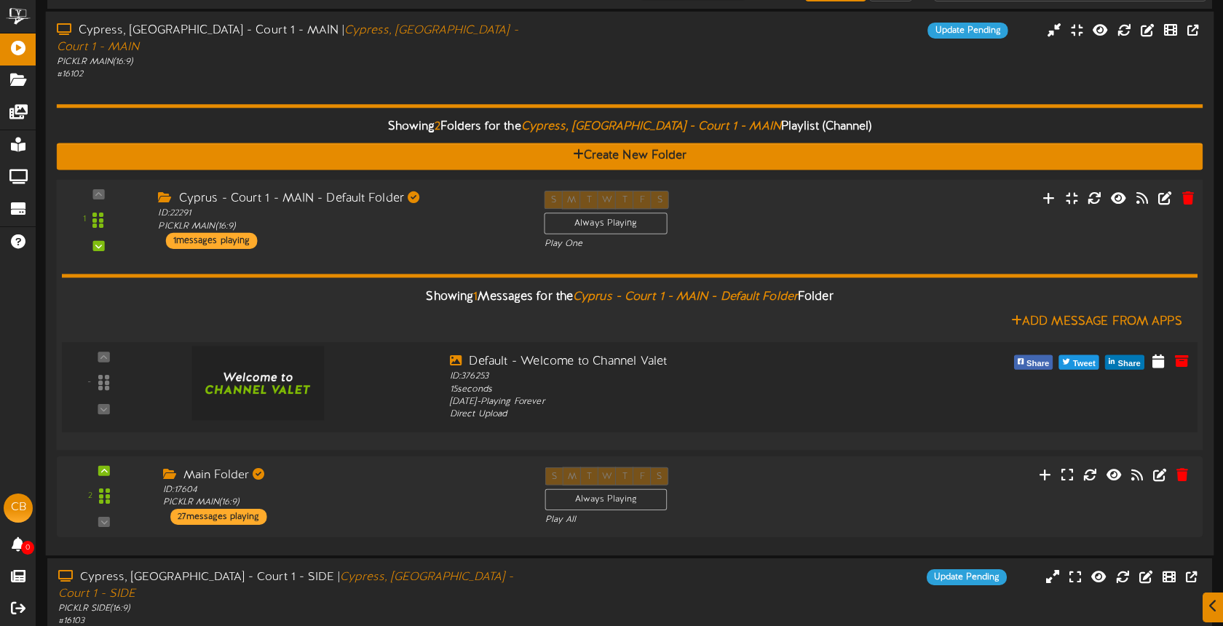
scroll to position [80, 0]
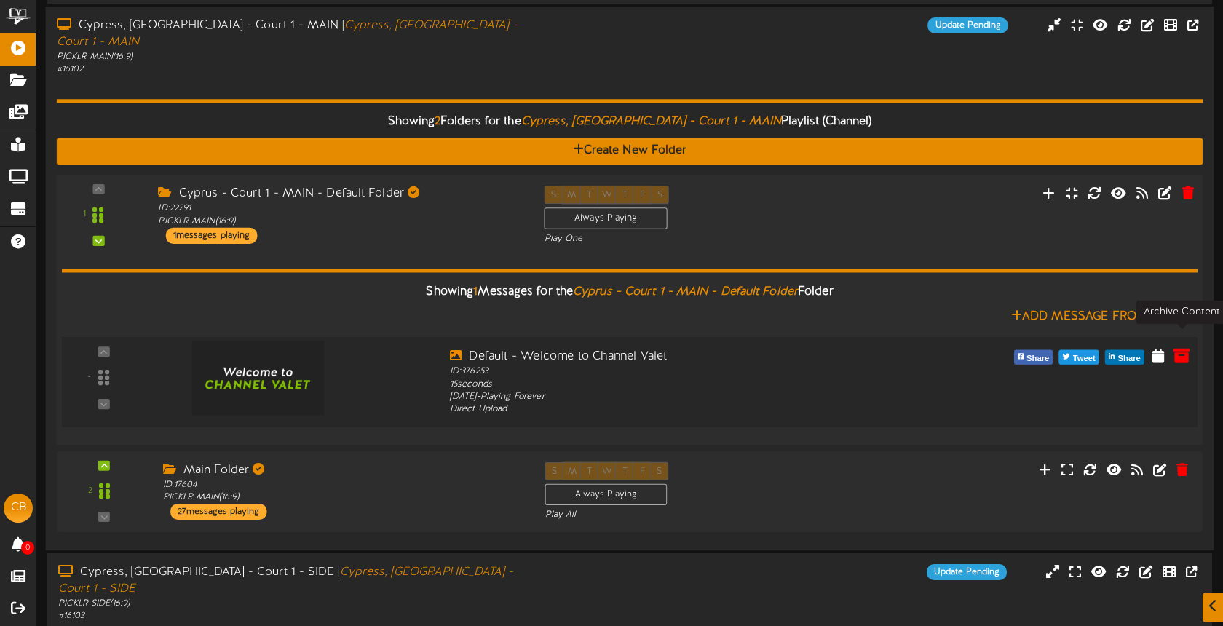
click at [1186, 346] on icon at bounding box center [1181, 354] width 16 height 16
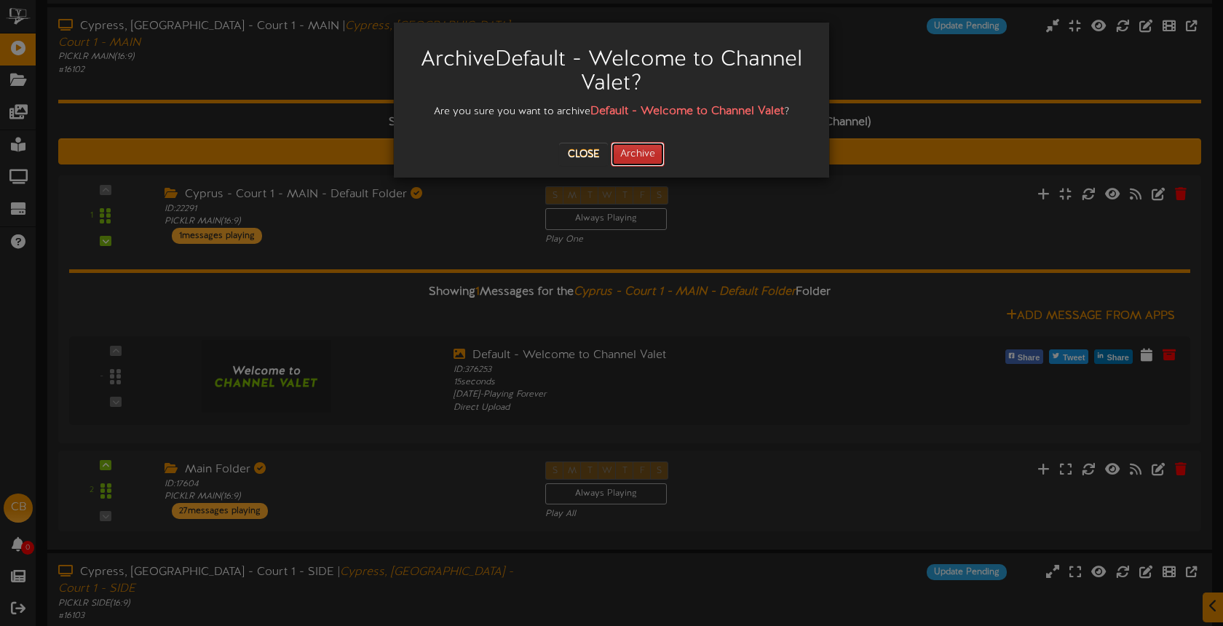
click at [661, 160] on button "Archive" at bounding box center [638, 154] width 54 height 25
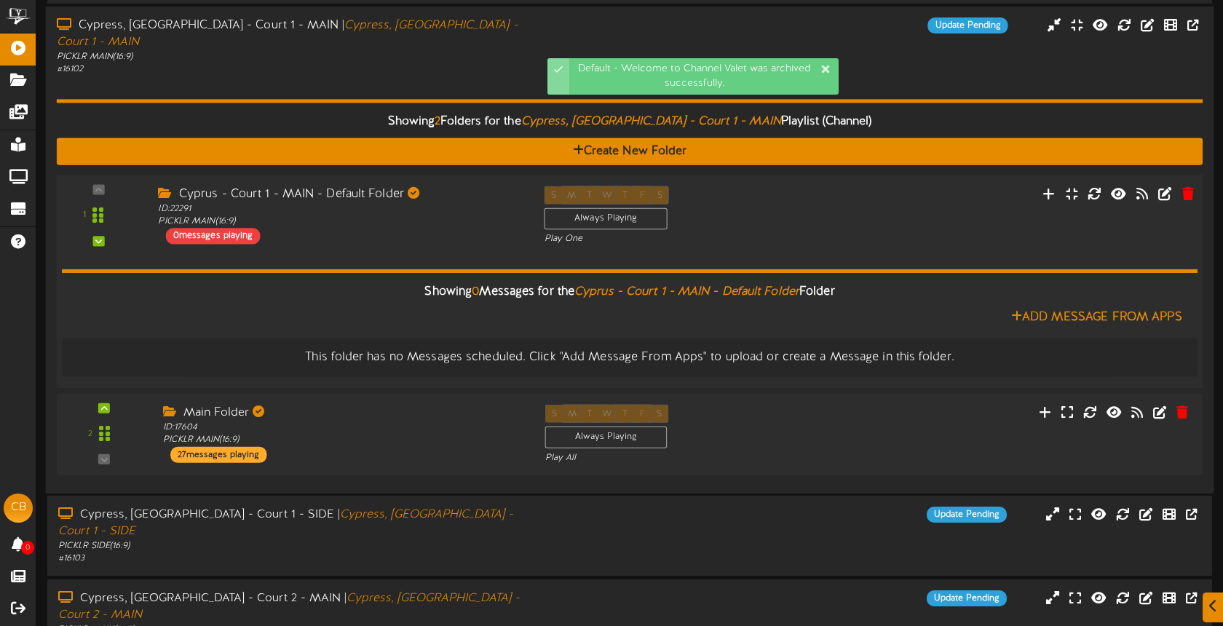
click at [487, 226] on div "Cyprus - Court 1 - MAIN - Default Folder ID: 22291 PICKLR MAIN ( 16:9 ) 0 messa…" at bounding box center [340, 215] width 386 height 58
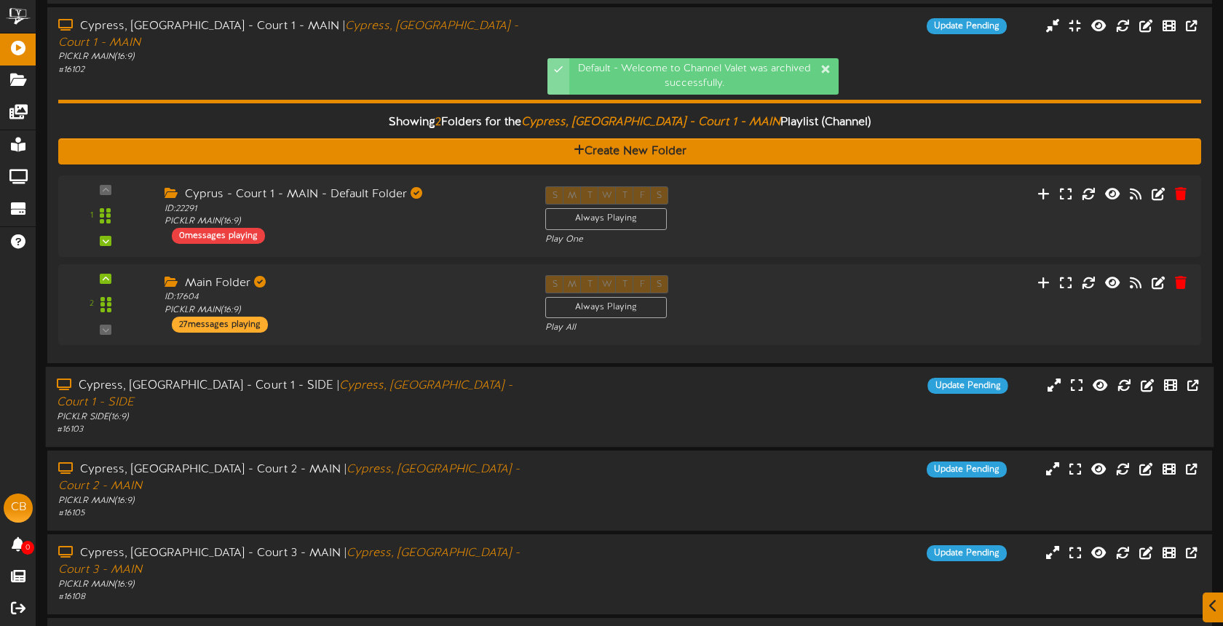
drag, startPoint x: 545, startPoint y: 376, endPoint x: 561, endPoint y: 366, distance: 18.6
click at [545, 378] on div "Update Pending" at bounding box center [775, 386] width 487 height 16
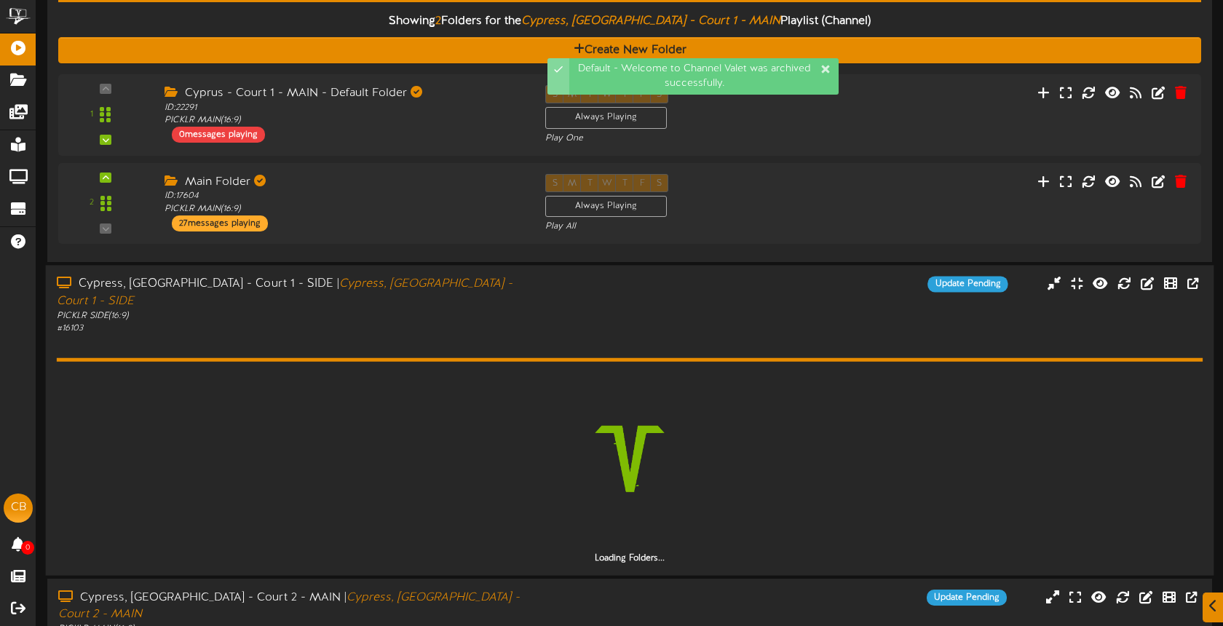
scroll to position [533, 0]
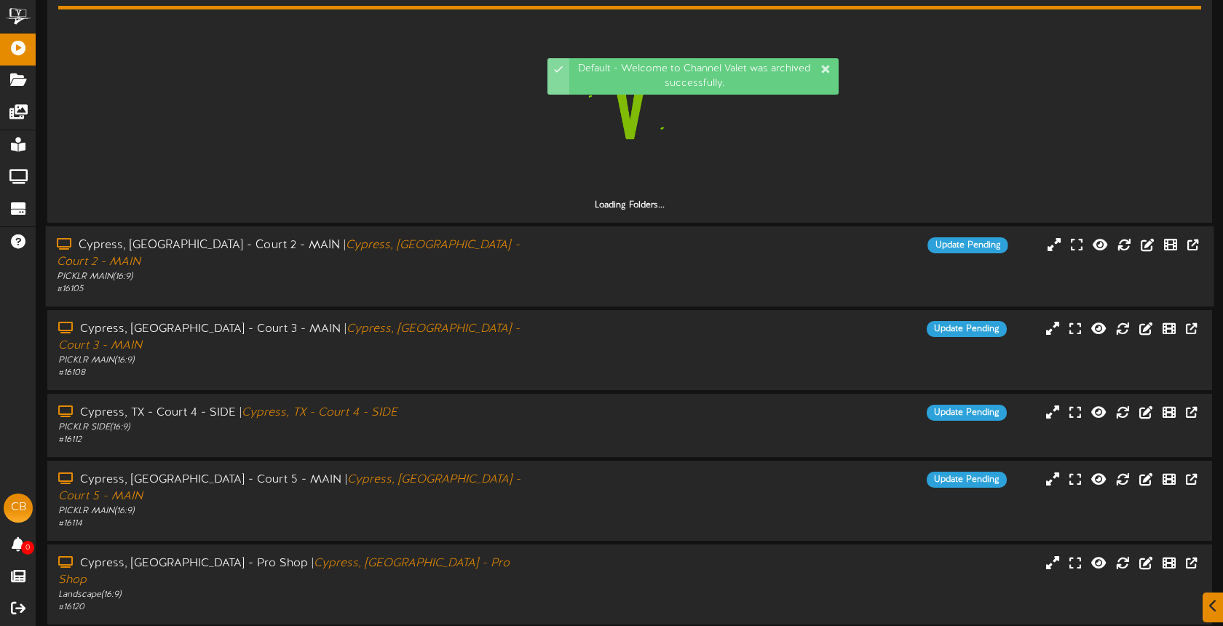
click at [539, 242] on div "Cypress, [GEOGRAPHIC_DATA] - Court 2 - MAIN | [GEOGRAPHIC_DATA], TX - Court 2 -…" at bounding box center [630, 266] width 1168 height 58
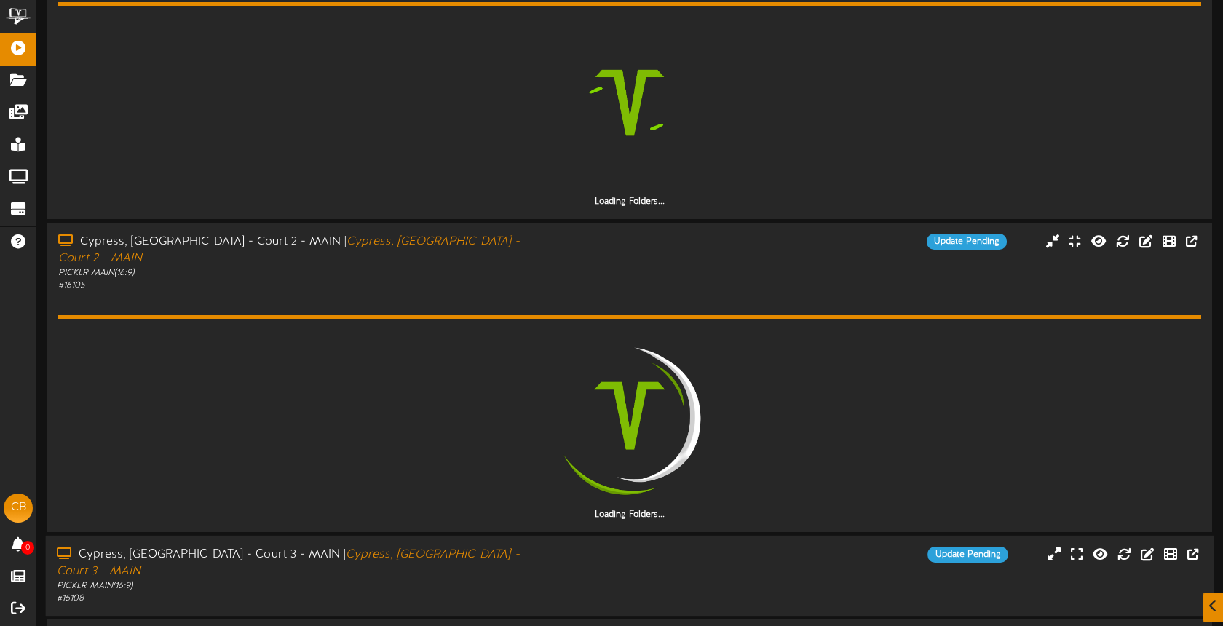
click at [548, 547] on div "Update Pending" at bounding box center [775, 555] width 487 height 16
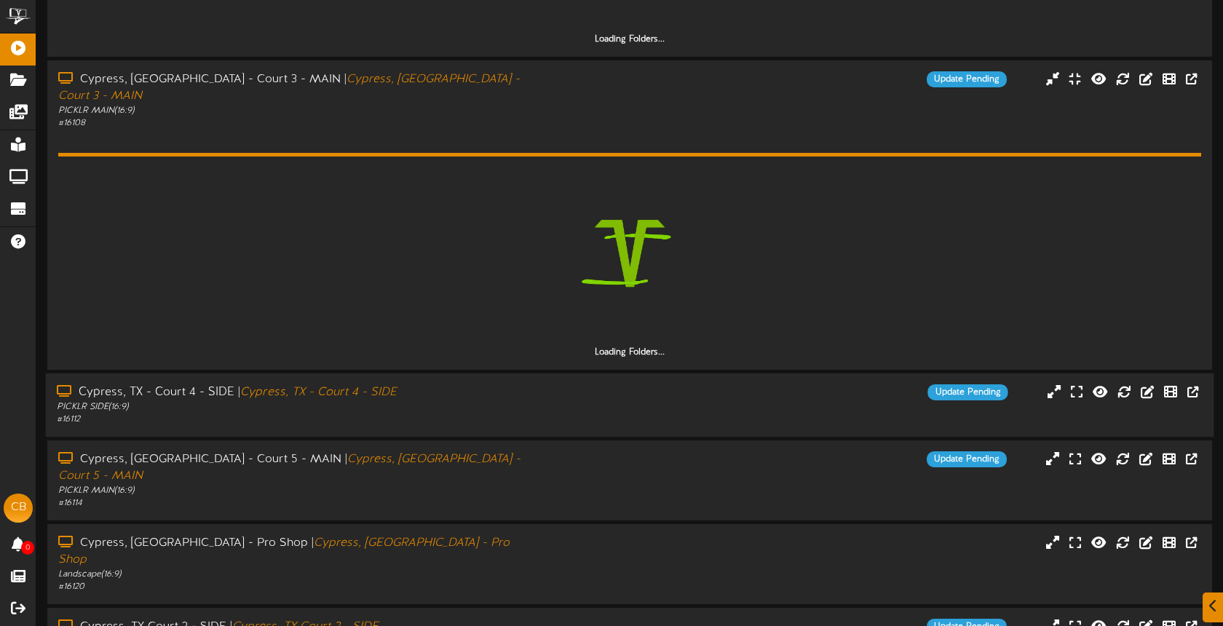
click at [549, 384] on div "Cypress, TX - Court 4 - SIDE | [GEOGRAPHIC_DATA], TX - Court 4 - SIDE PICKLR SI…" at bounding box center [630, 404] width 1168 height 41
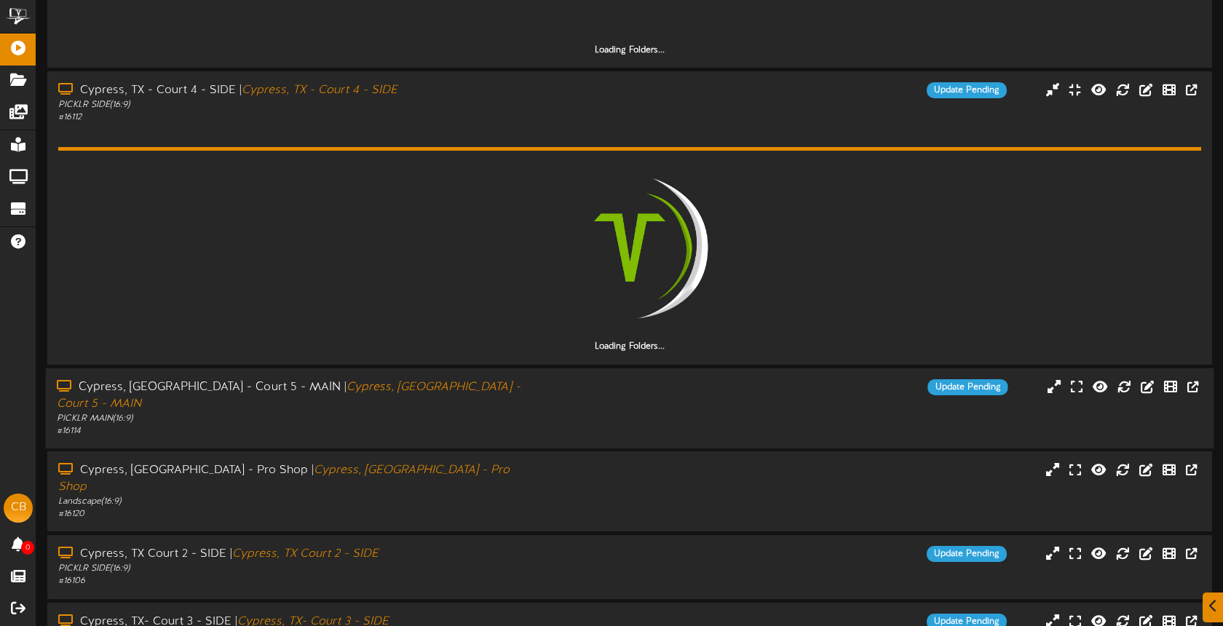
click at [540, 378] on div "Cypress, [GEOGRAPHIC_DATA] - Court 5 - MAIN | [GEOGRAPHIC_DATA], TX - Court 5 -…" at bounding box center [630, 407] width 1168 height 58
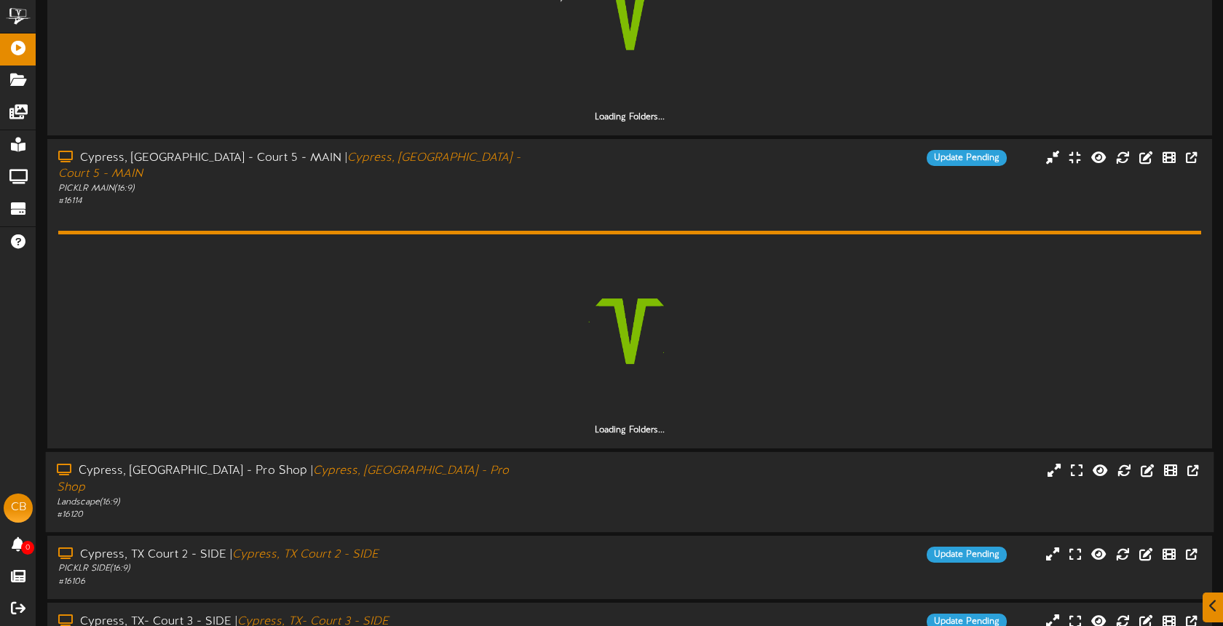
click at [539, 451] on div "Cypress, [GEOGRAPHIC_DATA] - Pro Shop | [GEOGRAPHIC_DATA], [GEOGRAPHIC_DATA] - …" at bounding box center [630, 491] width 1168 height 80
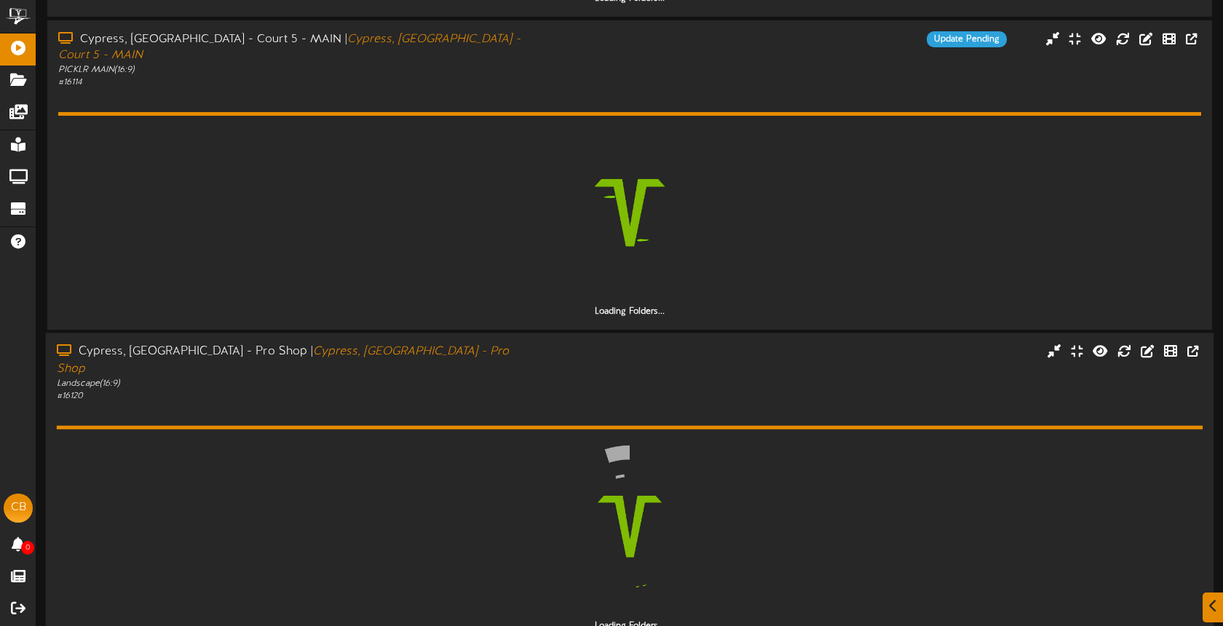
scroll to position [1773, 0]
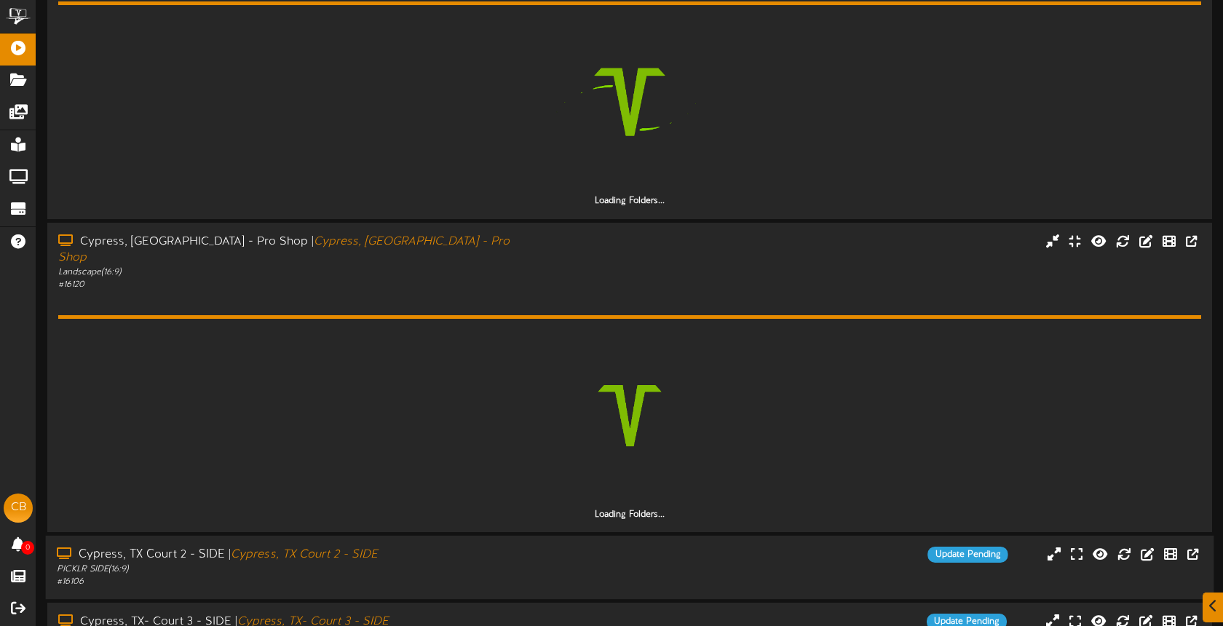
click at [540, 547] on div "Update Pending" at bounding box center [775, 555] width 487 height 16
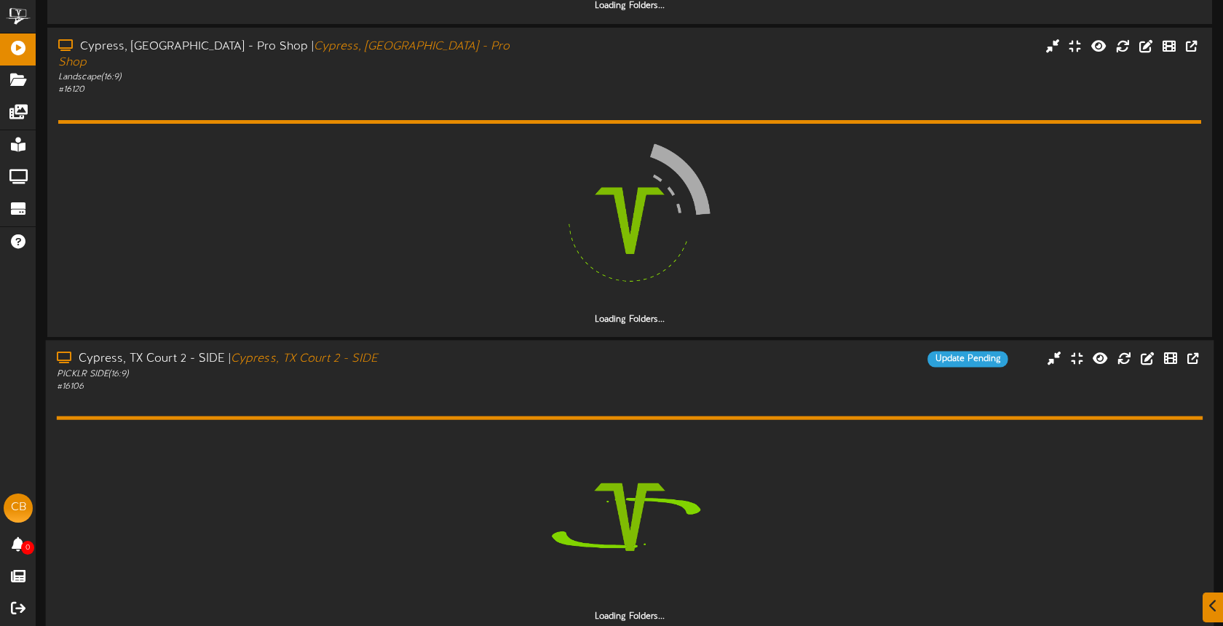
scroll to position [2002, 0]
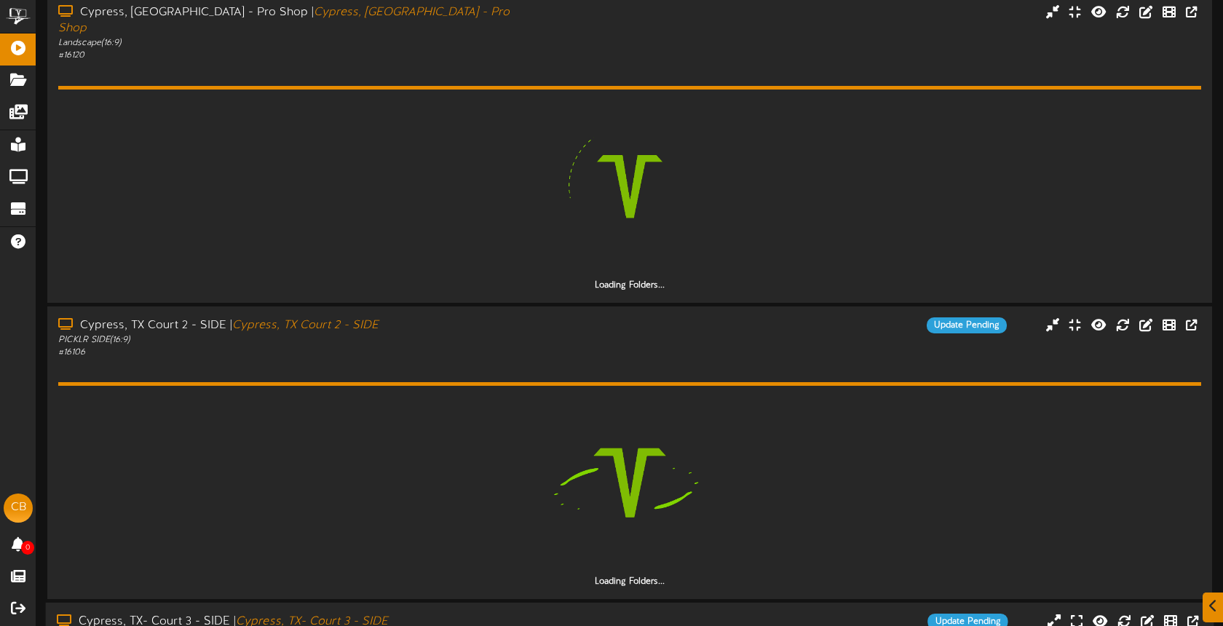
click at [552, 614] on div "Update Pending" at bounding box center [775, 622] width 487 height 16
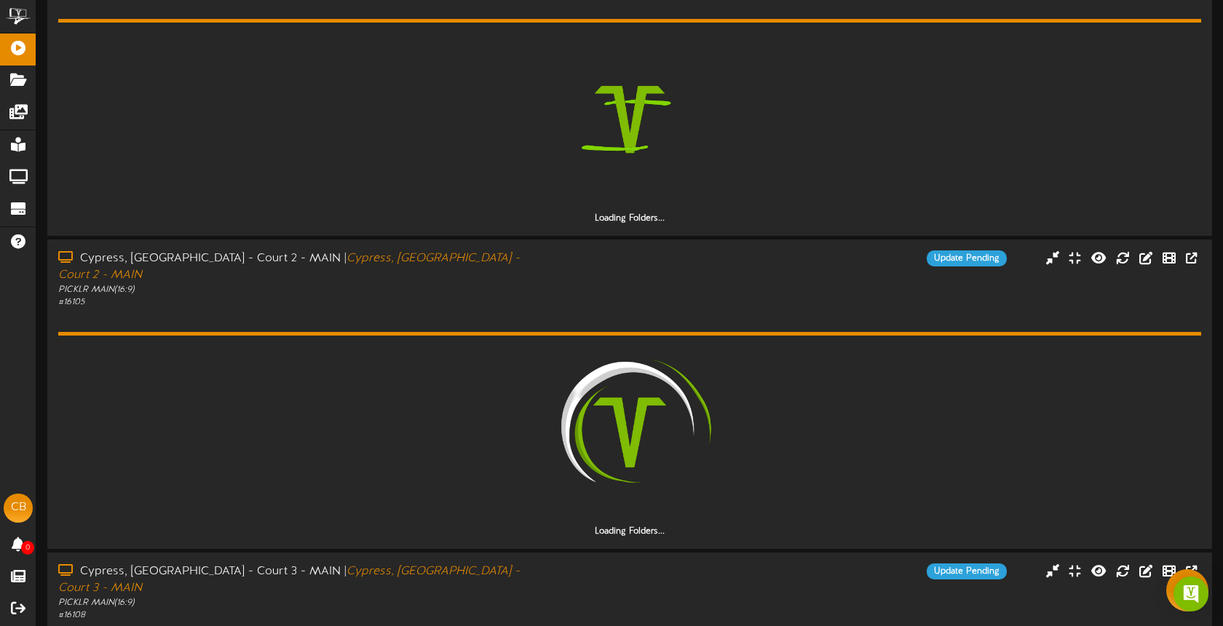
scroll to position [0, 0]
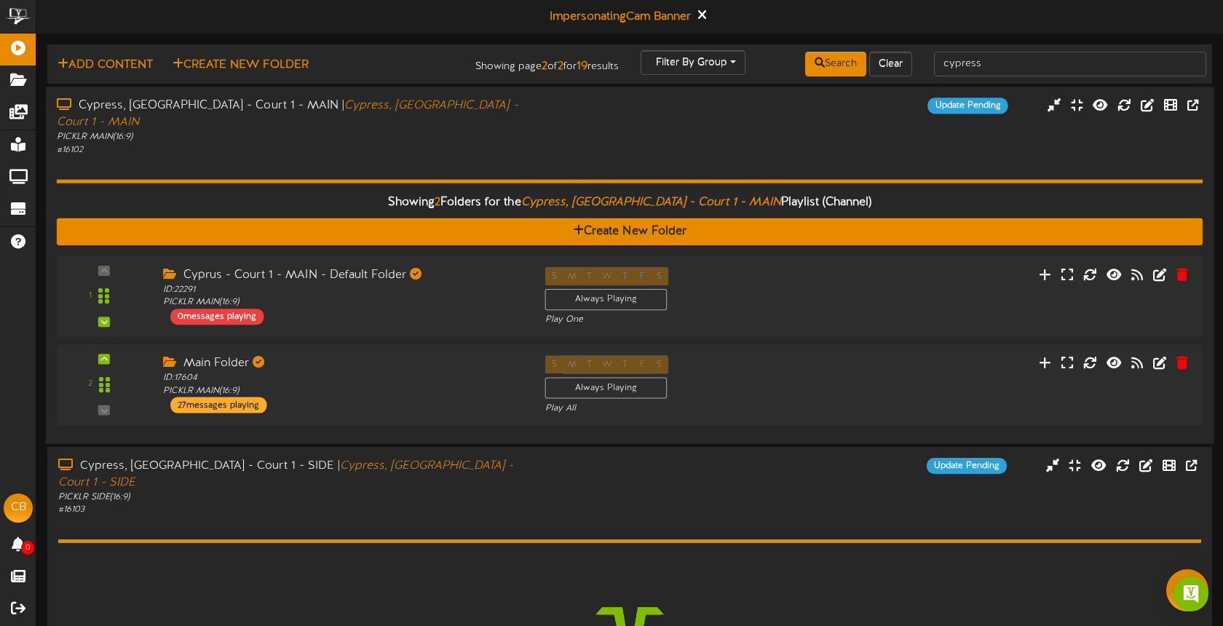
click at [535, 156] on div "Showing 2 Folders for the Cypress, TX - Court 1 - MAIN Playlist (Channel) Creat…" at bounding box center [630, 294] width 1146 height 277
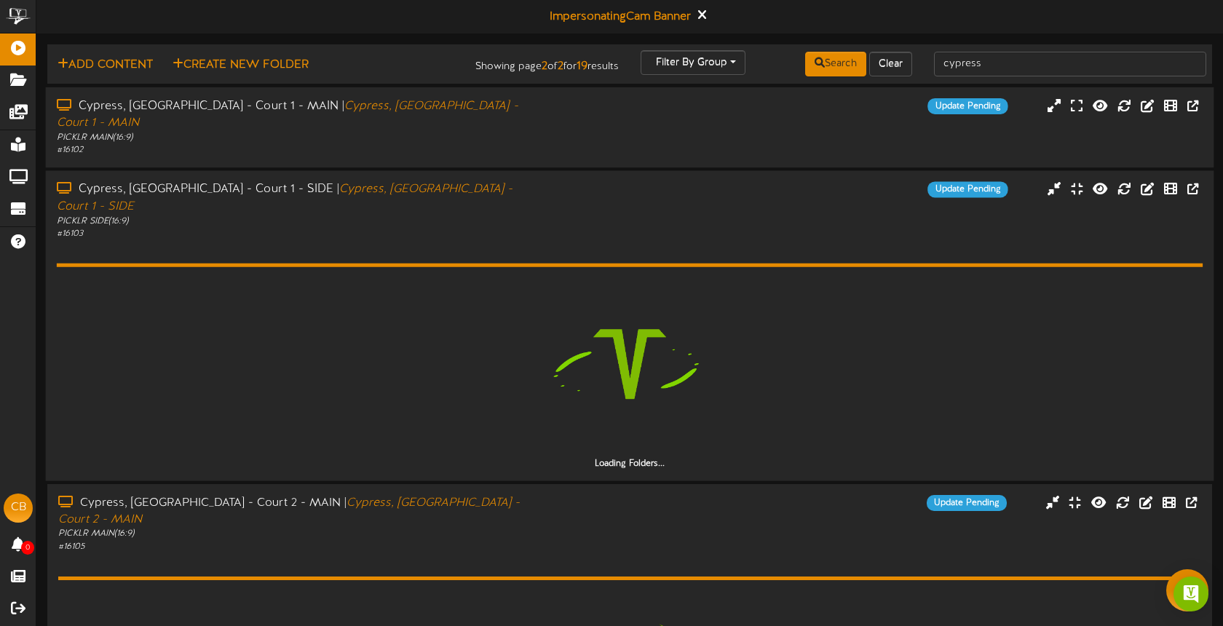
click at [563, 181] on div "Update Pending" at bounding box center [775, 189] width 487 height 16
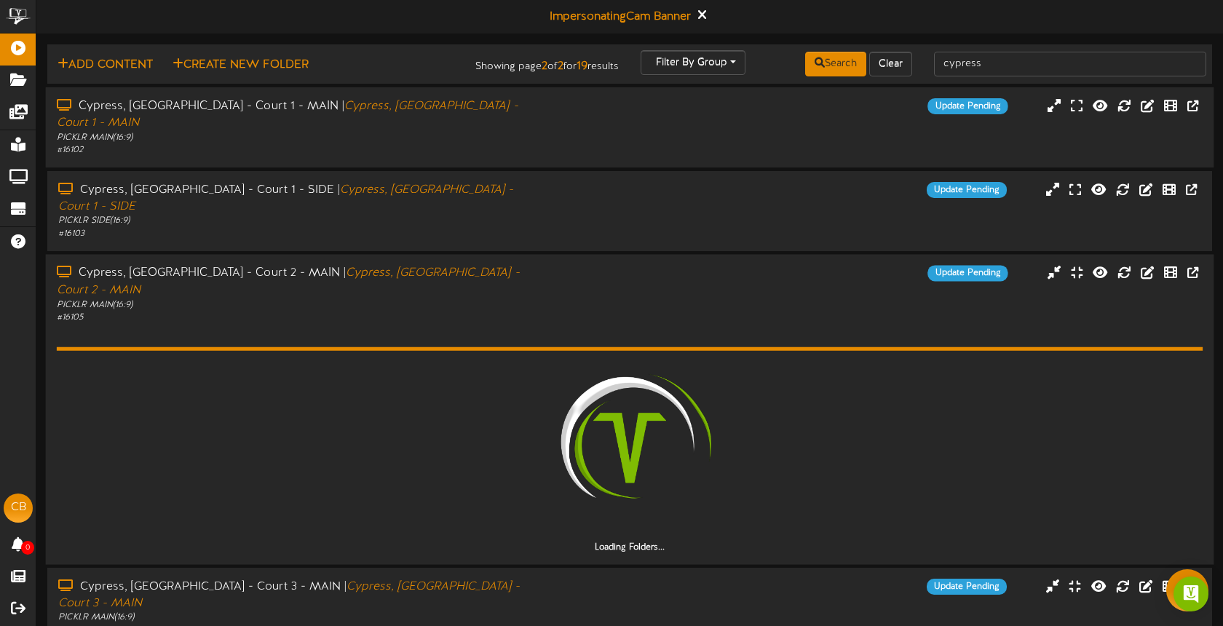
click at [577, 265] on div "Update Pending" at bounding box center [775, 273] width 487 height 16
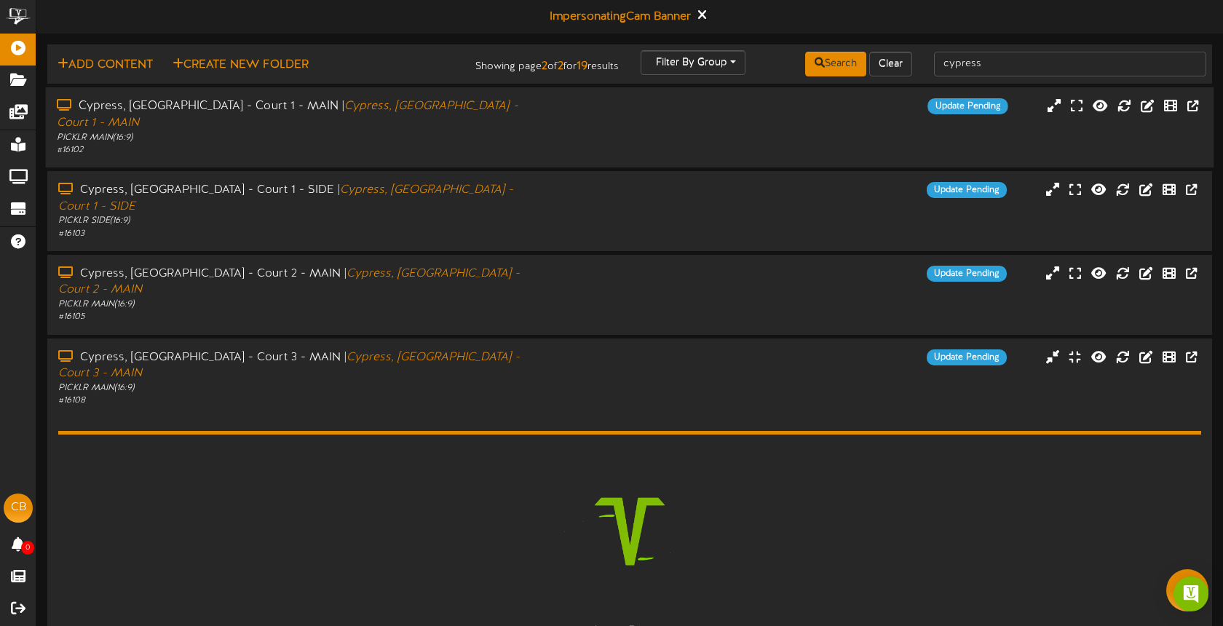
click at [551, 123] on div "Cypress, [GEOGRAPHIC_DATA] - Court 1 - MAIN | [GEOGRAPHIC_DATA], TX - Court 1 -…" at bounding box center [630, 127] width 1168 height 58
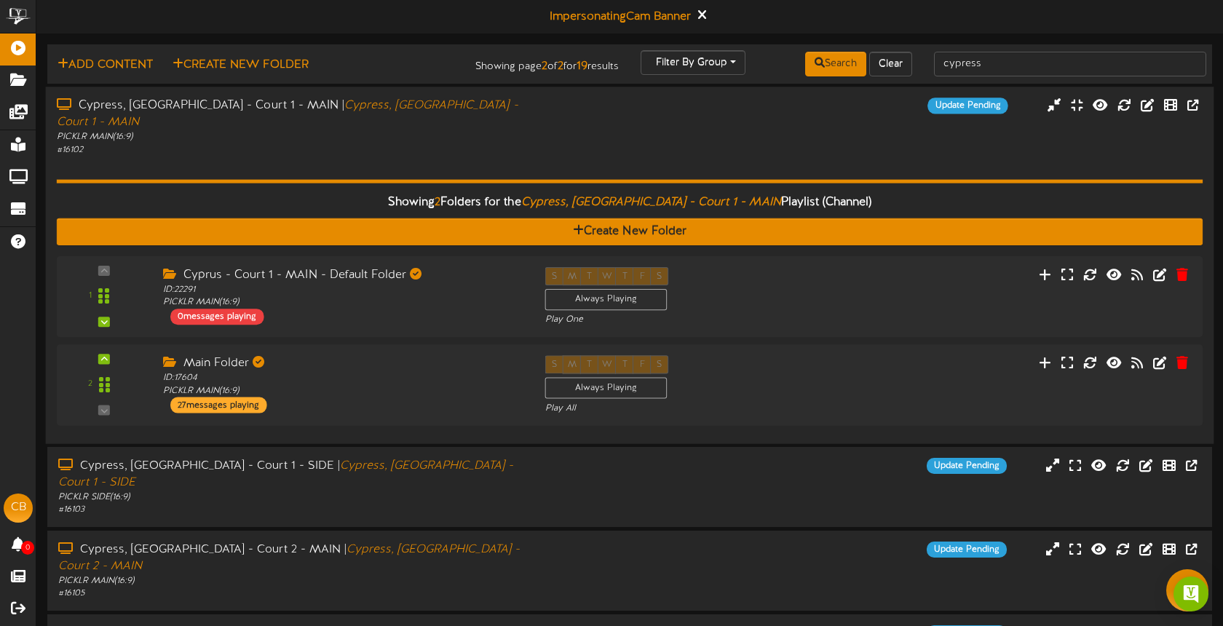
click at [552, 122] on div "Cypress, [GEOGRAPHIC_DATA] - Court 1 - MAIN | [GEOGRAPHIC_DATA], TX - Court 1 -…" at bounding box center [630, 127] width 1168 height 58
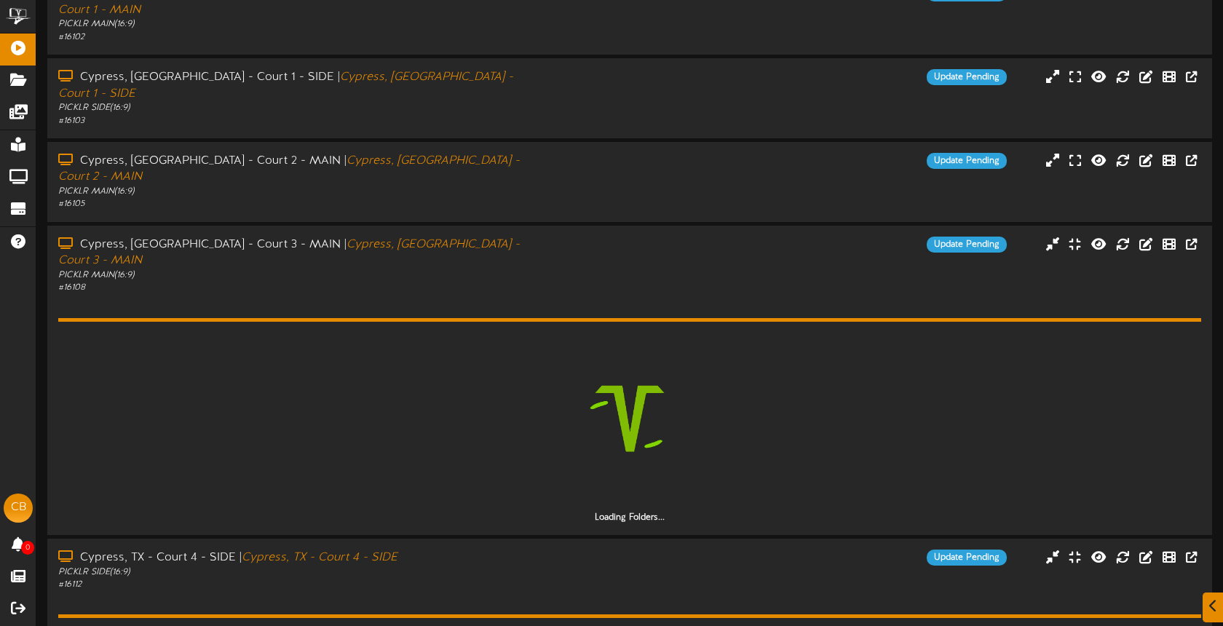
scroll to position [114, 0]
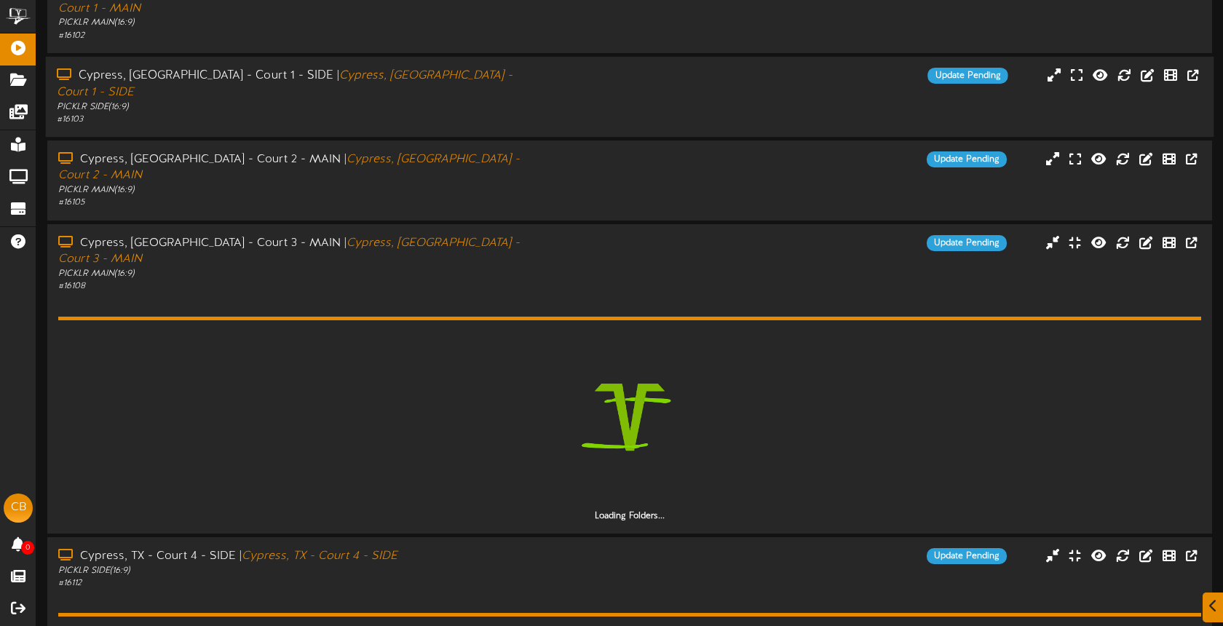
click at [520, 114] on div "# 16103" at bounding box center [289, 120] width 465 height 12
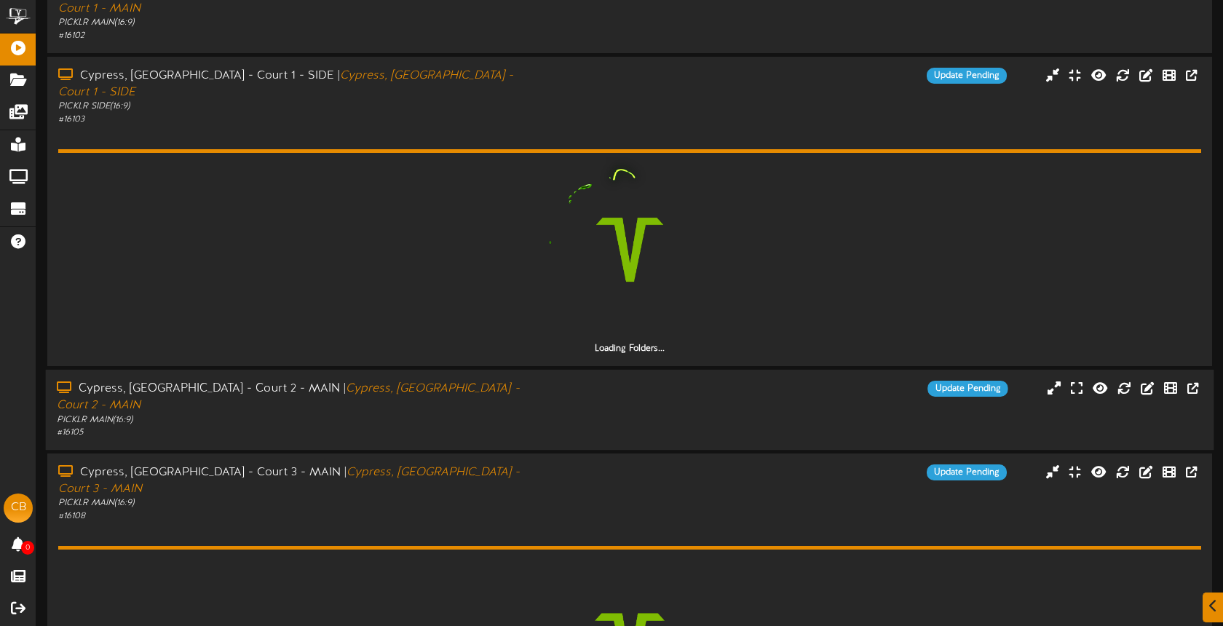
click at [493, 413] on div "PICKLR MAIN ( 16:9 )" at bounding box center [289, 419] width 465 height 12
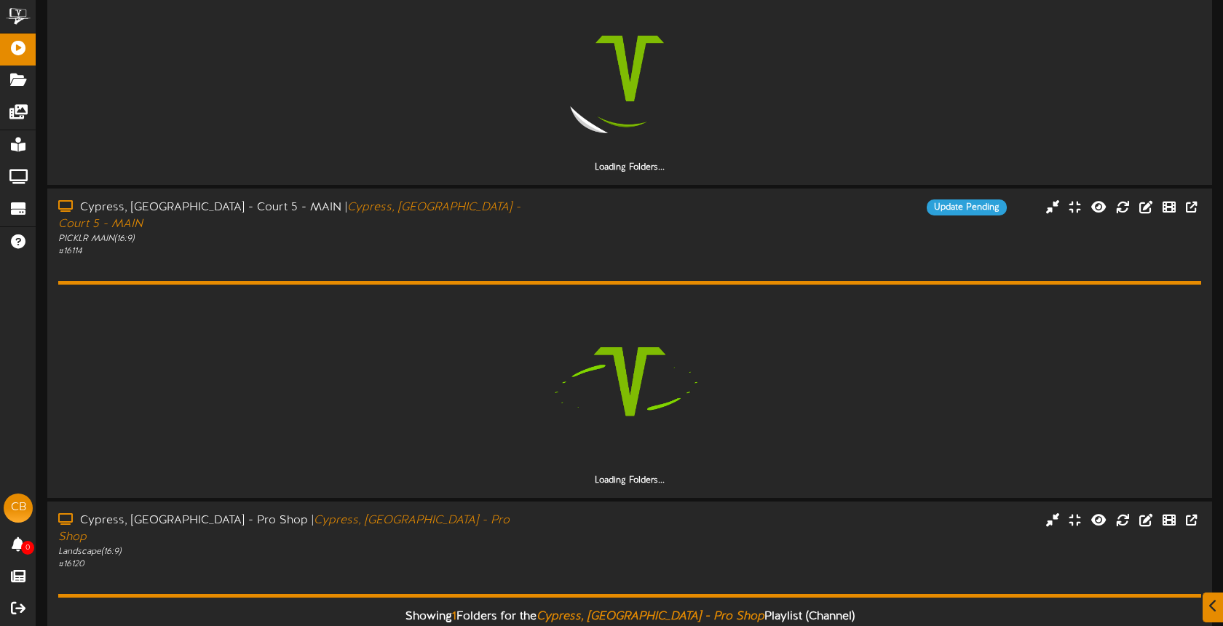
scroll to position [1526, 0]
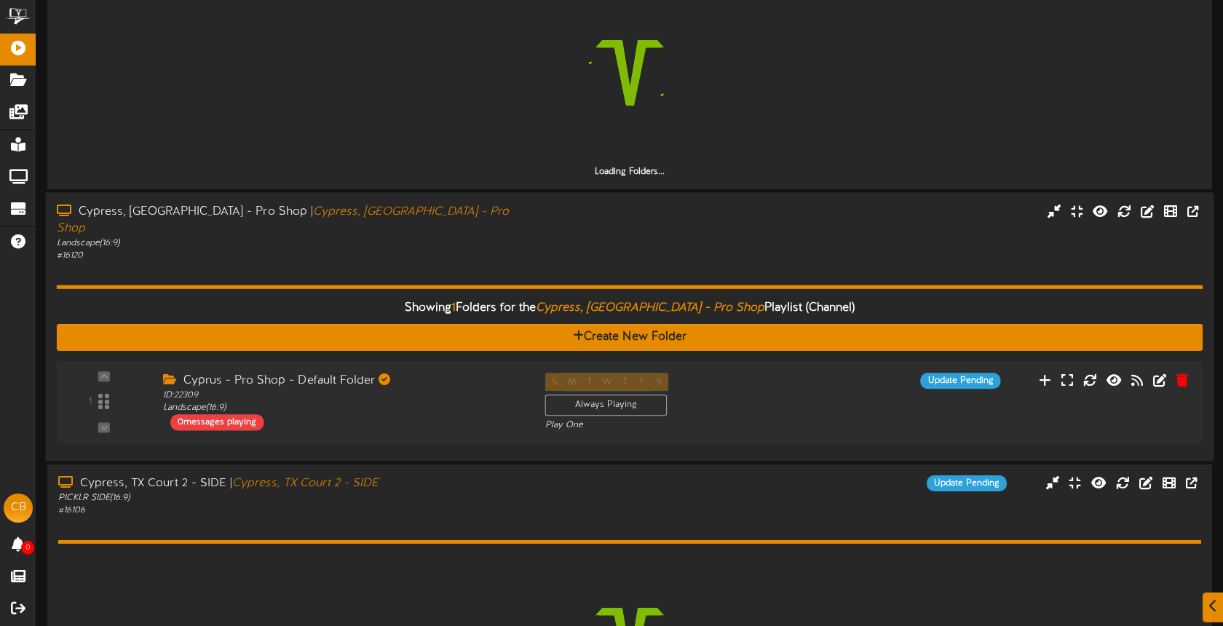
click at [500, 262] on div "Showing 1 Folders for the Cypress, [GEOGRAPHIC_DATA] - Pro Shop Playlist (Chann…" at bounding box center [630, 356] width 1146 height 189
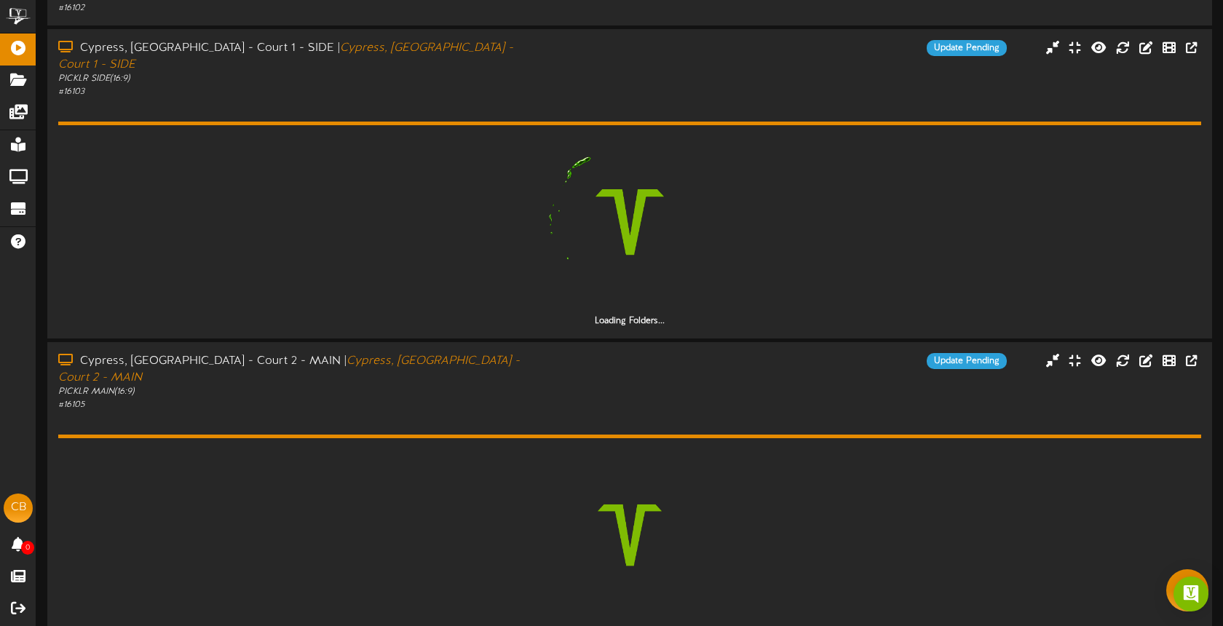
scroll to position [0, 0]
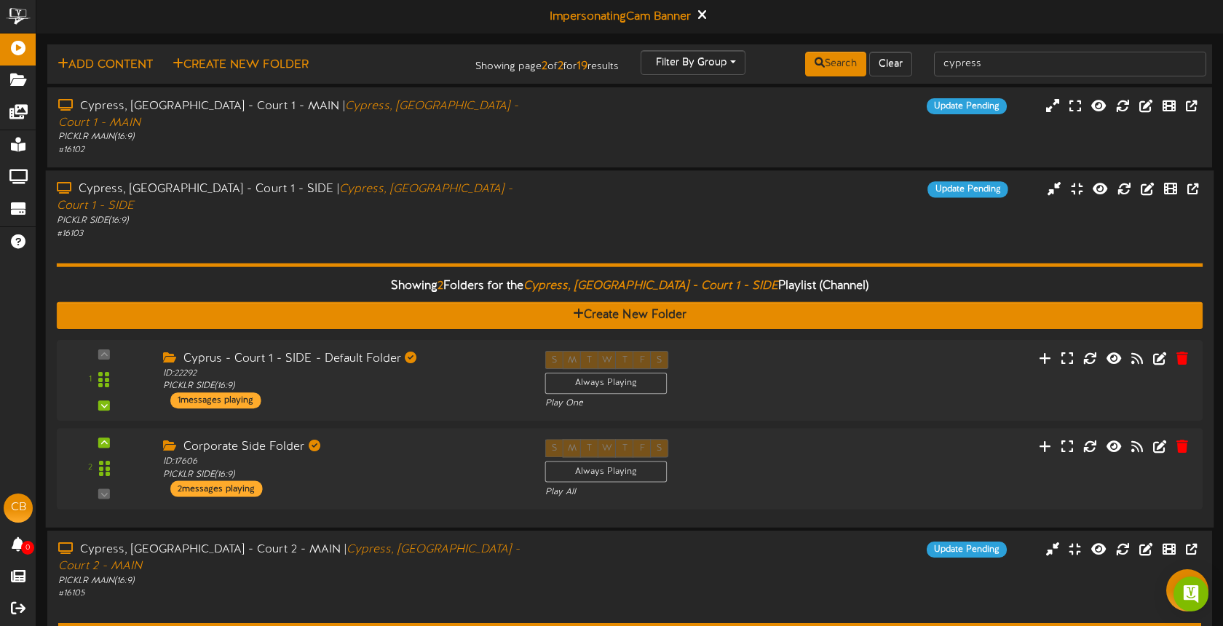
click at [618, 239] on div "Showing 2 Folders for the Cypress, TX - Court 1 - SIDE Playlist (Channel) Creat…" at bounding box center [630, 377] width 1146 height 277
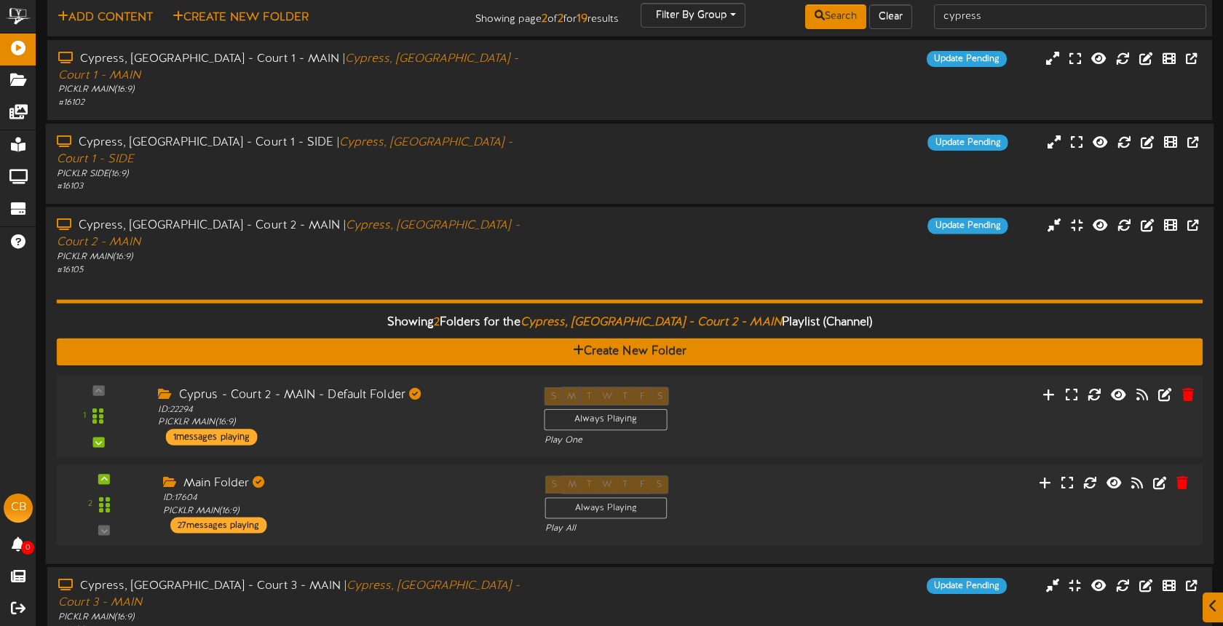
drag, startPoint x: 787, startPoint y: 360, endPoint x: 790, endPoint y: 352, distance: 8.5
click at [786, 386] on div "S M T W T F S Always Playing Play One" at bounding box center [678, 416] width 290 height 60
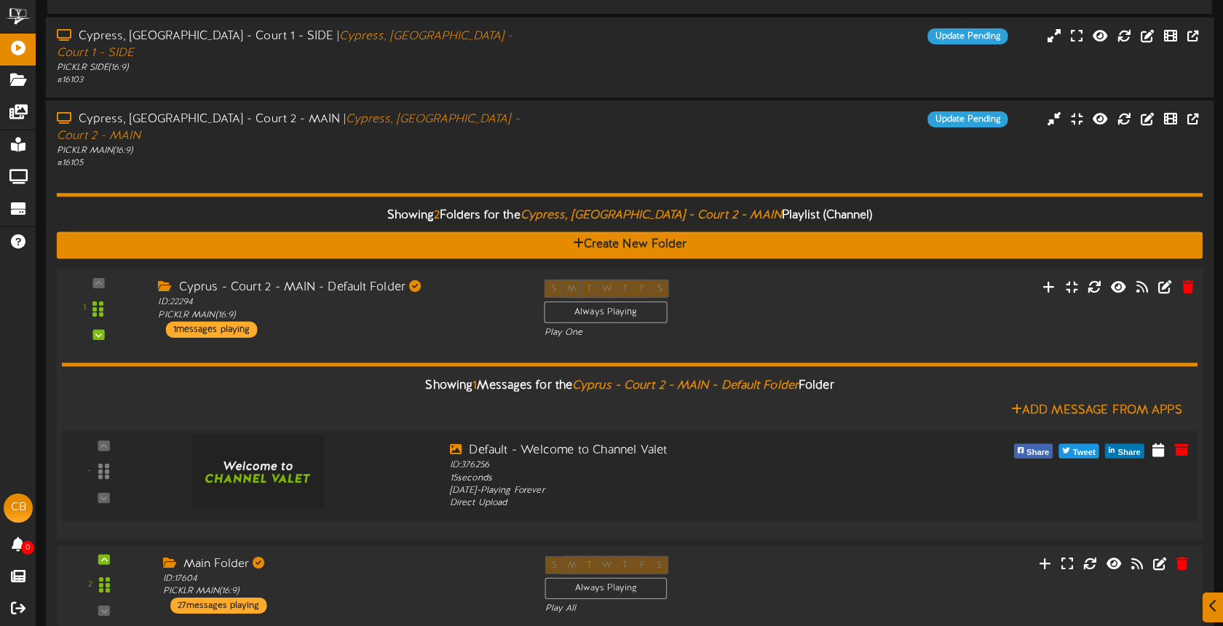
scroll to position [171, 0]
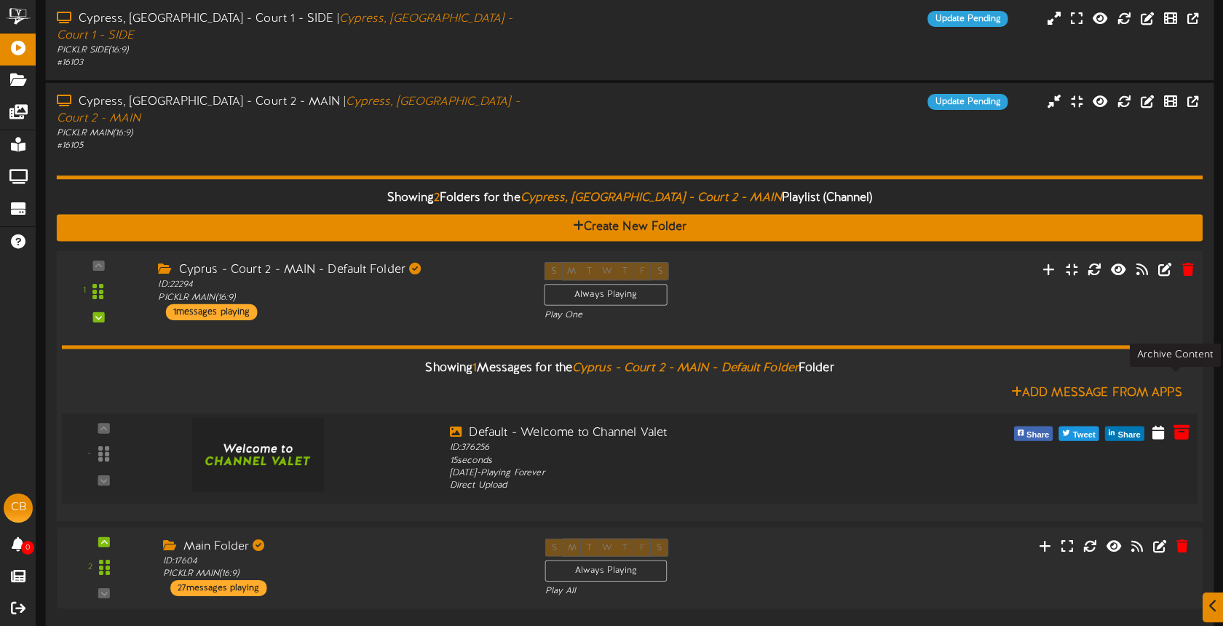
click at [1175, 423] on icon at bounding box center [1181, 431] width 16 height 16
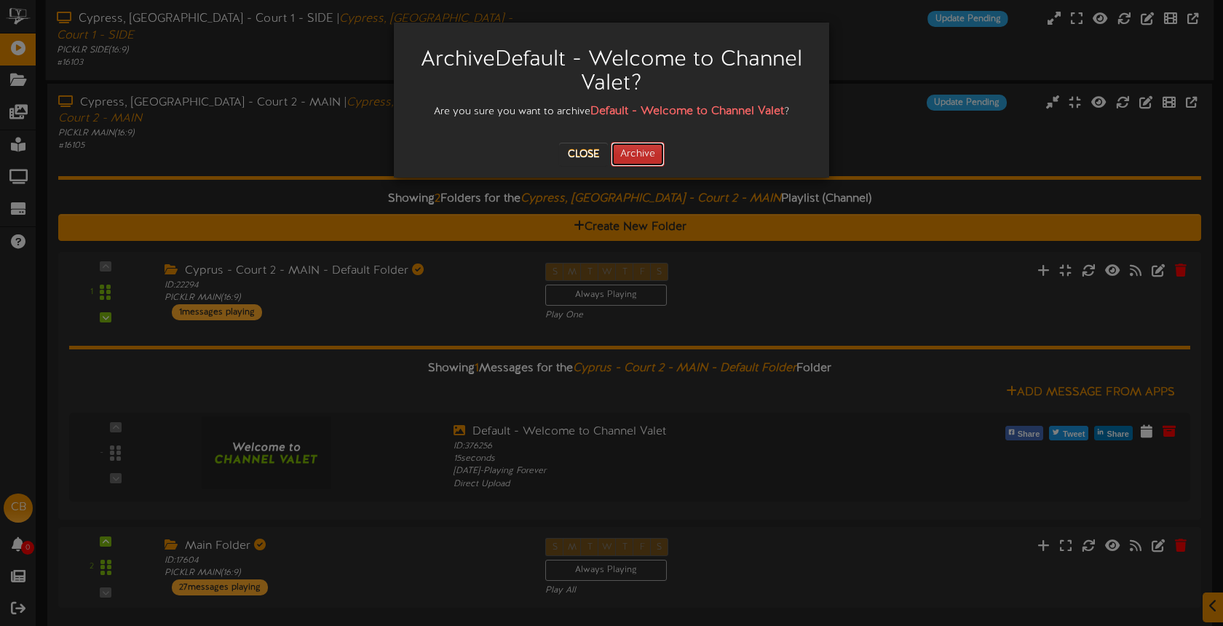
click at [642, 148] on button "Archive" at bounding box center [638, 154] width 54 height 25
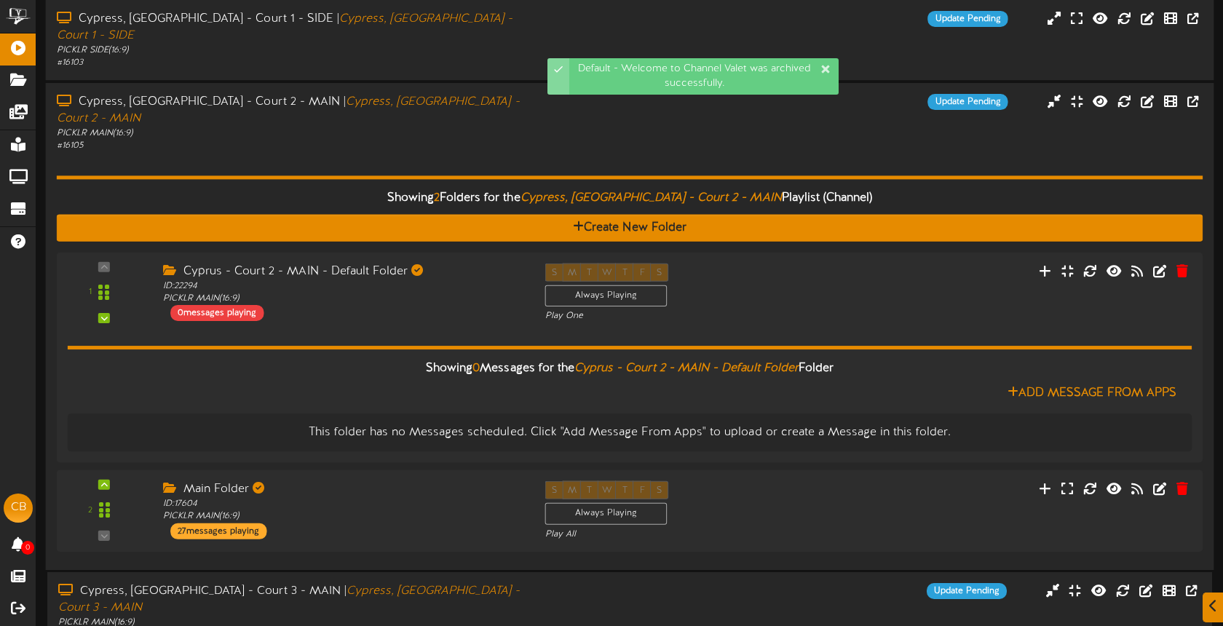
click at [461, 152] on div "Showing 2 Folders for the Cypress, TX - Court 2 - MAIN Playlist (Channel) Creat…" at bounding box center [630, 355] width 1146 height 406
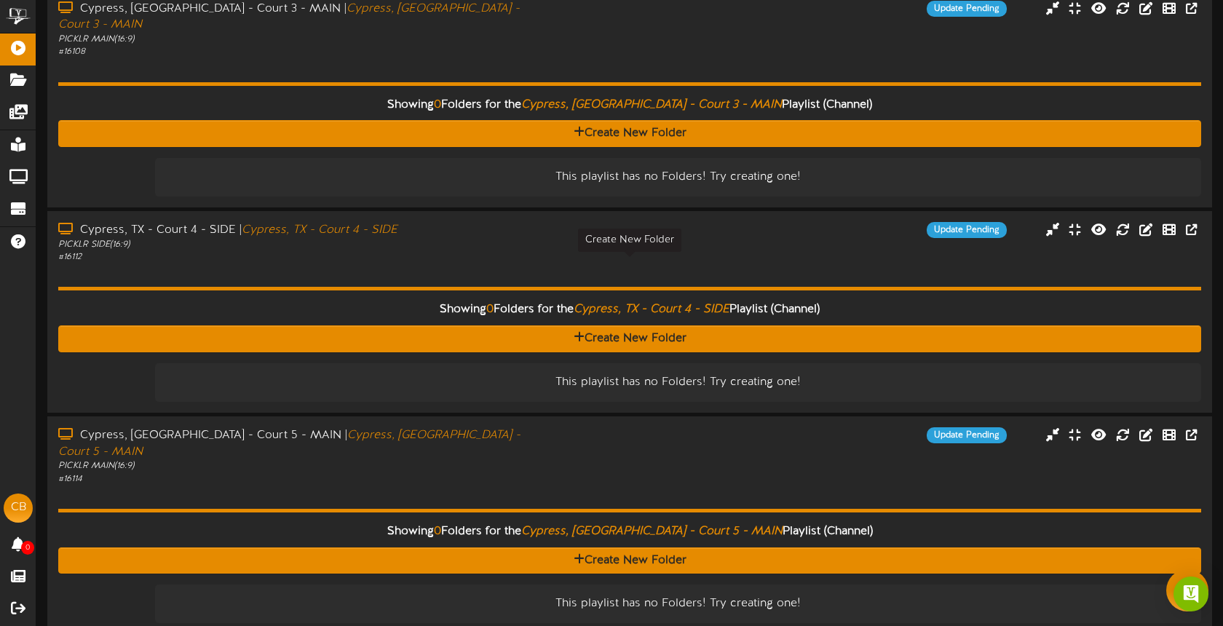
scroll to position [0, 0]
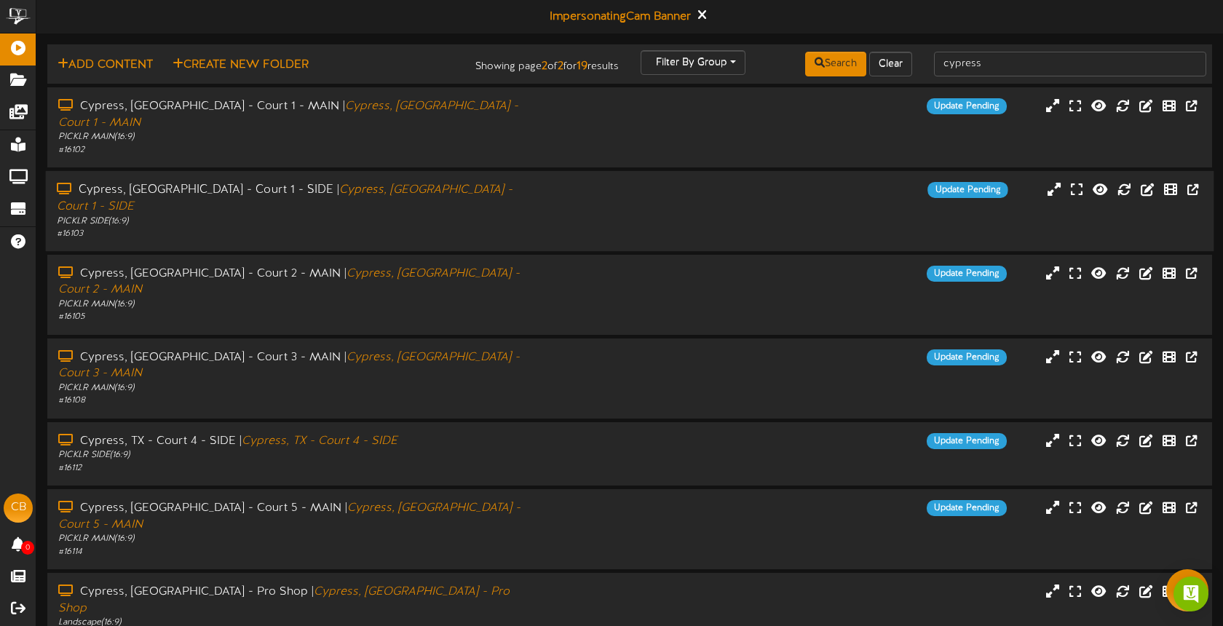
scroll to position [121, 0]
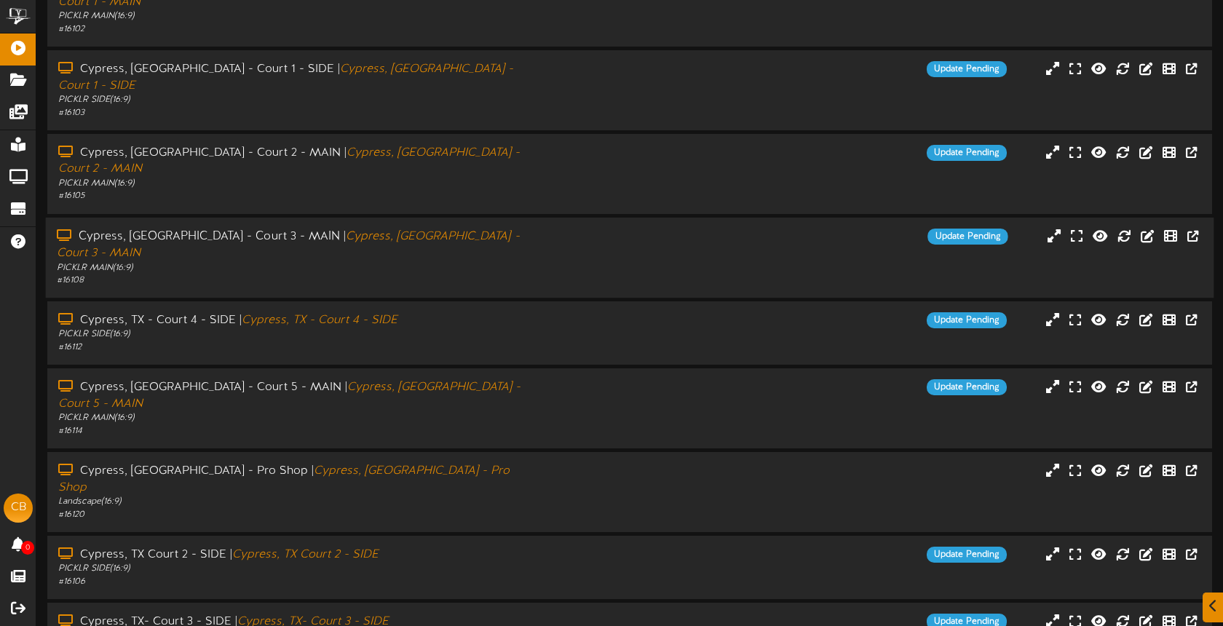
click at [445, 261] on div "PICKLR MAIN ( 16:9 )" at bounding box center [289, 267] width 465 height 12
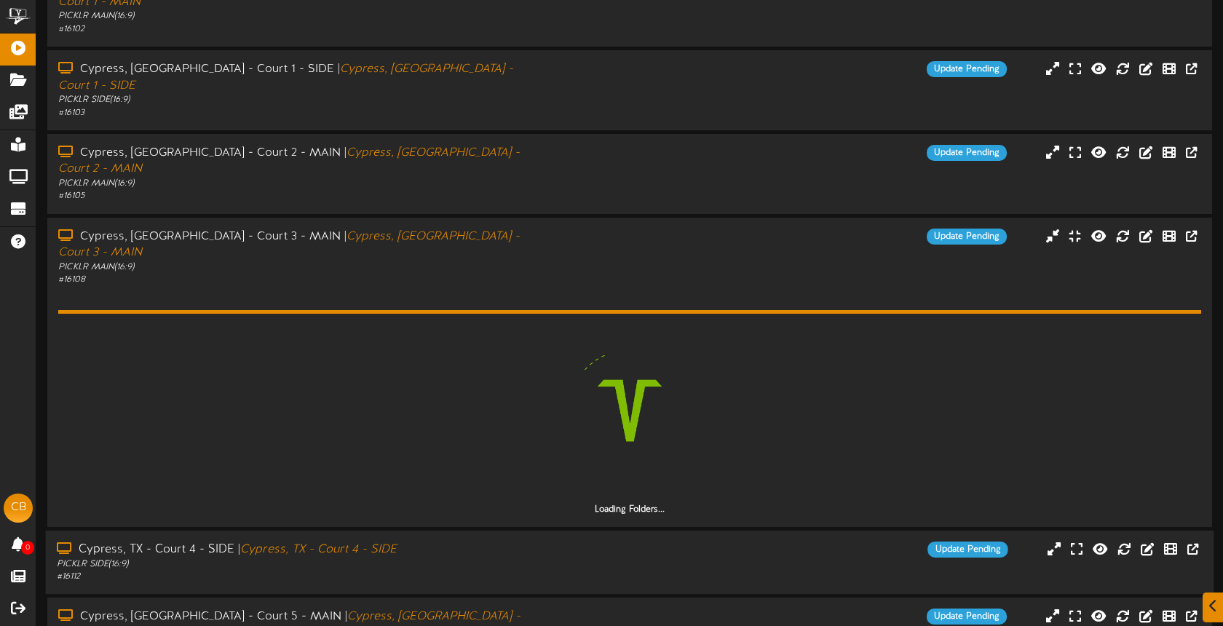
click at [492, 558] on div "PICKLR SIDE ( 16:9 )" at bounding box center [289, 564] width 465 height 12
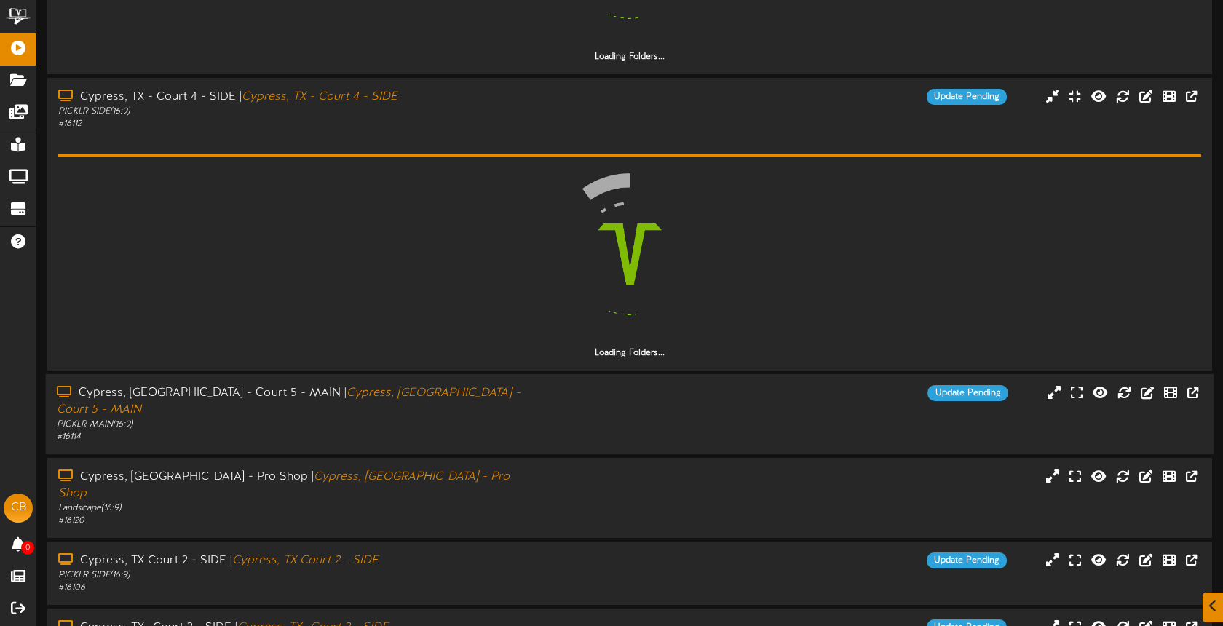
click at [486, 418] on div "PICKLR MAIN ( 16:9 )" at bounding box center [289, 424] width 465 height 12
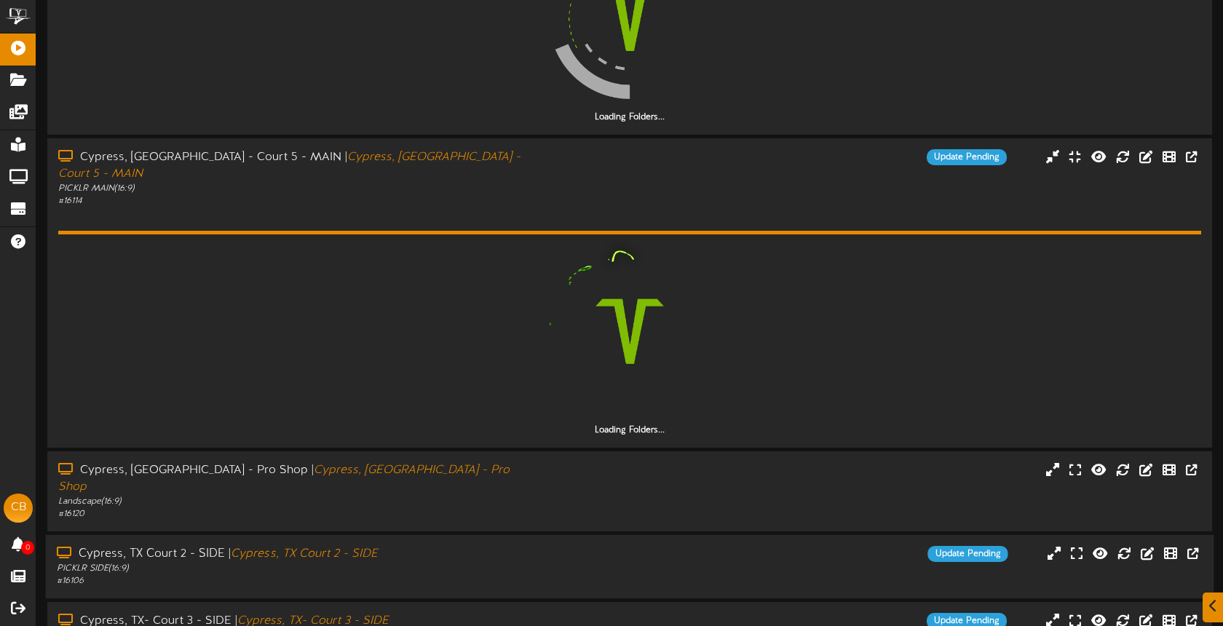
click at [491, 563] on div "PICKLR SIDE ( 16:9 )" at bounding box center [289, 569] width 465 height 12
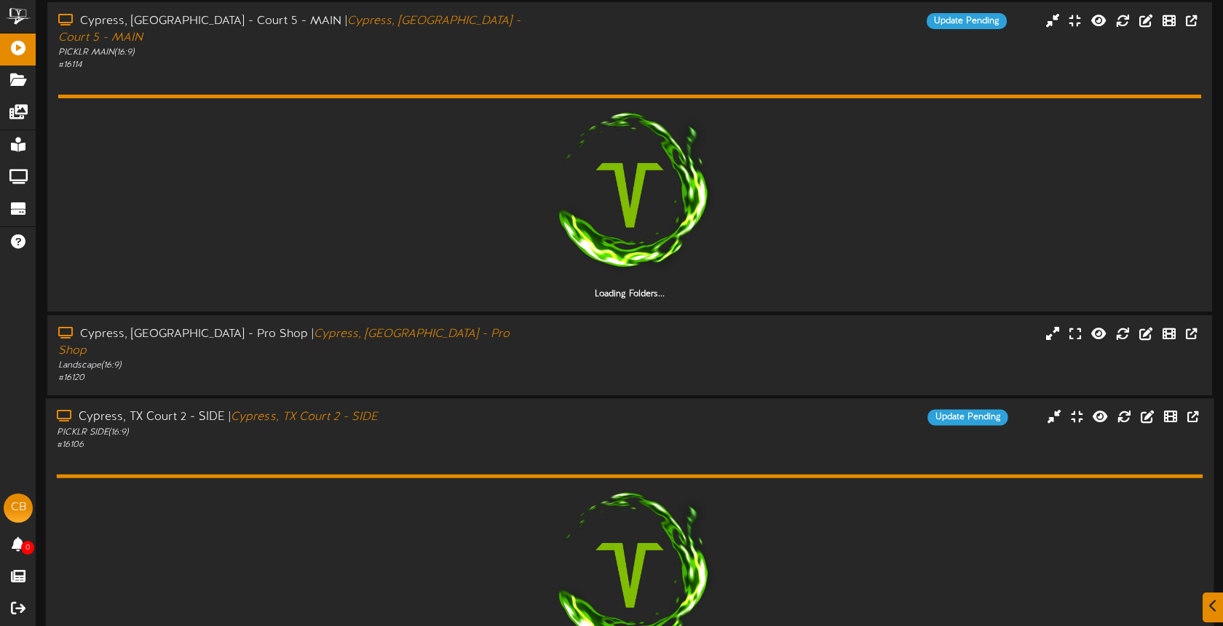
scroll to position [1039, 0]
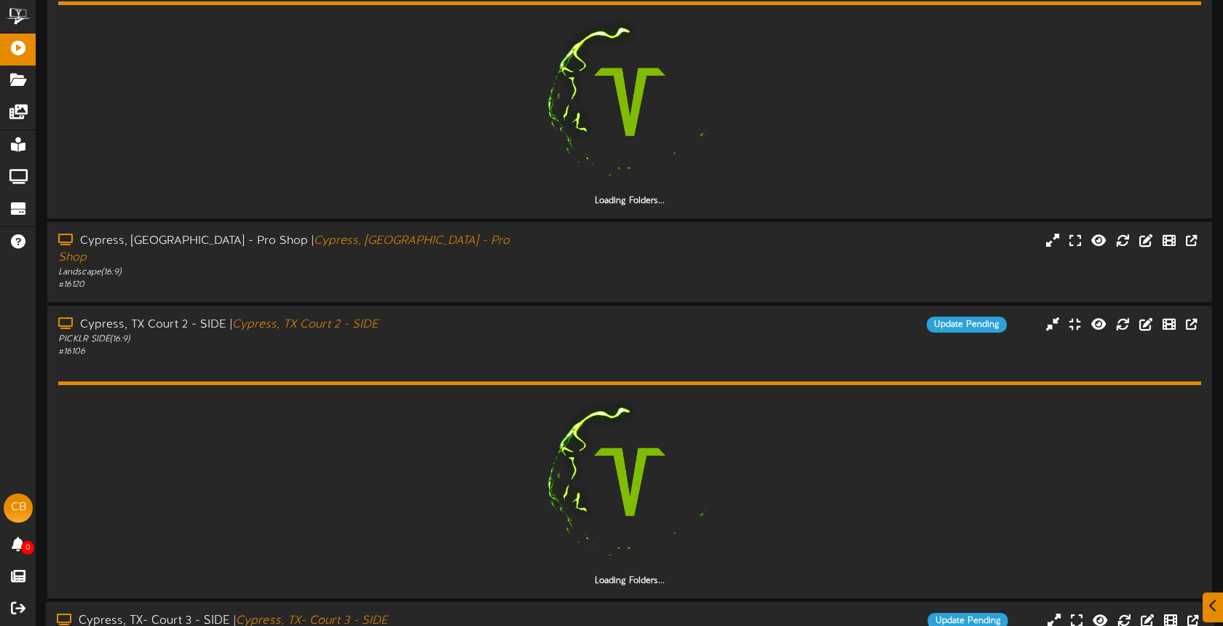
click at [493, 613] on div "Cypress, [GEOGRAPHIC_DATA]- Court 3 - SIDE | [GEOGRAPHIC_DATA], TX- Court 3 - S…" at bounding box center [289, 621] width 465 height 17
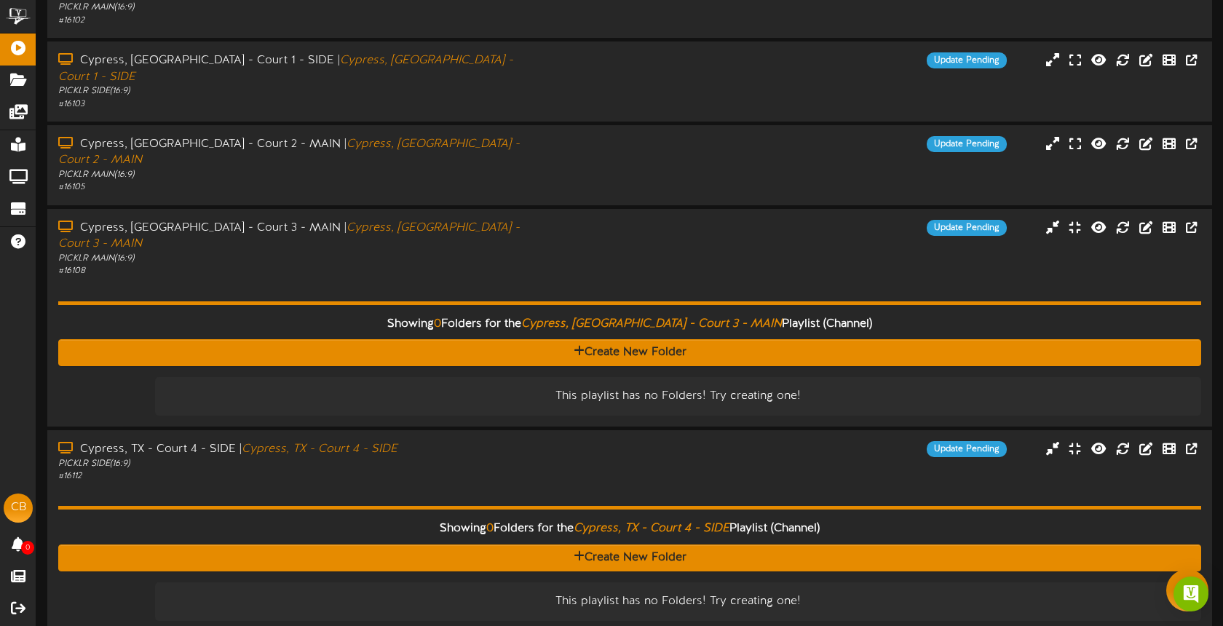
scroll to position [0, 0]
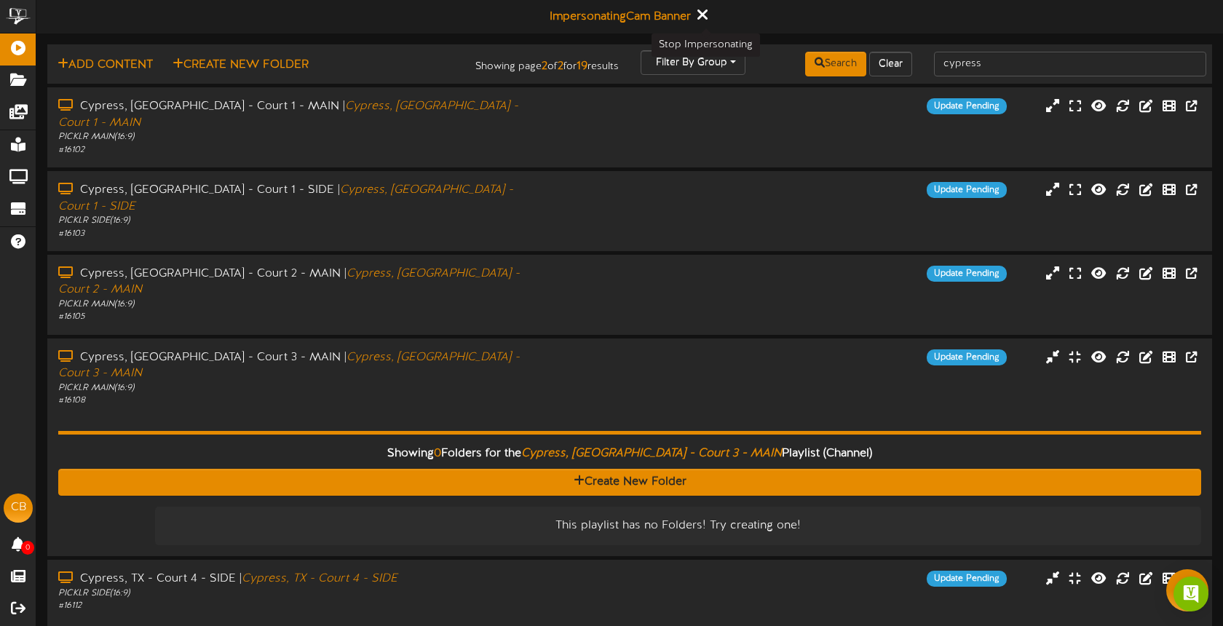
click at [707, 12] on icon at bounding box center [701, 15] width 9 height 16
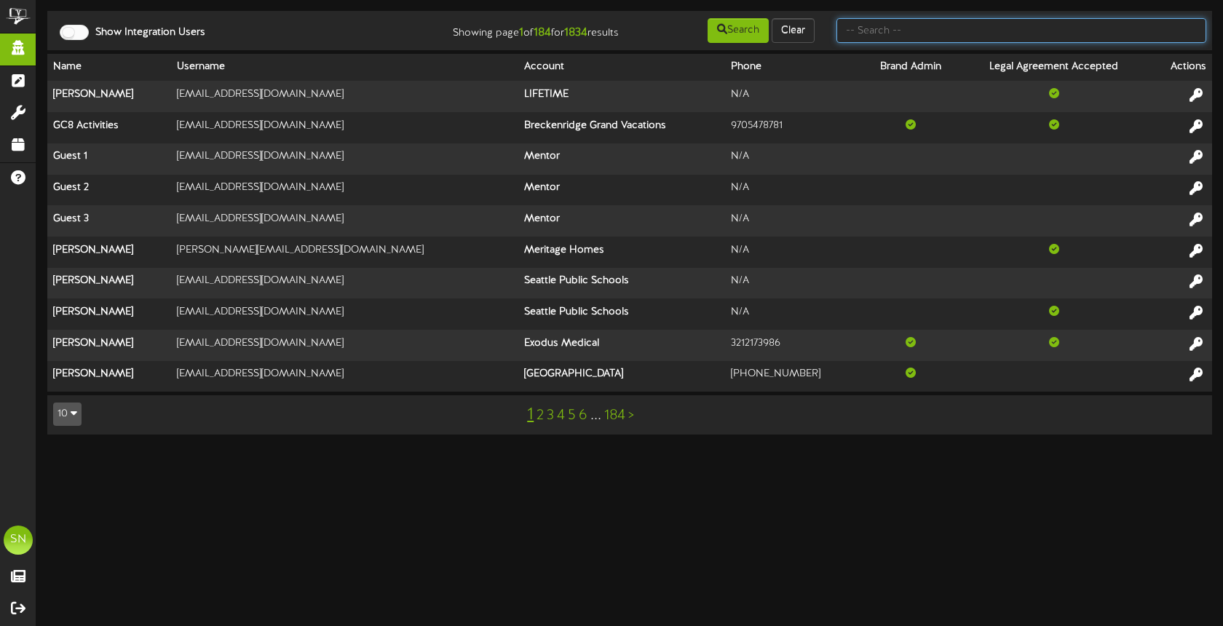
click at [925, 28] on input "text" at bounding box center [1021, 30] width 370 height 25
click at [916, 33] on input "text" at bounding box center [1021, 30] width 370 height 25
type input "[DEMOGRAPHIC_DATA]"
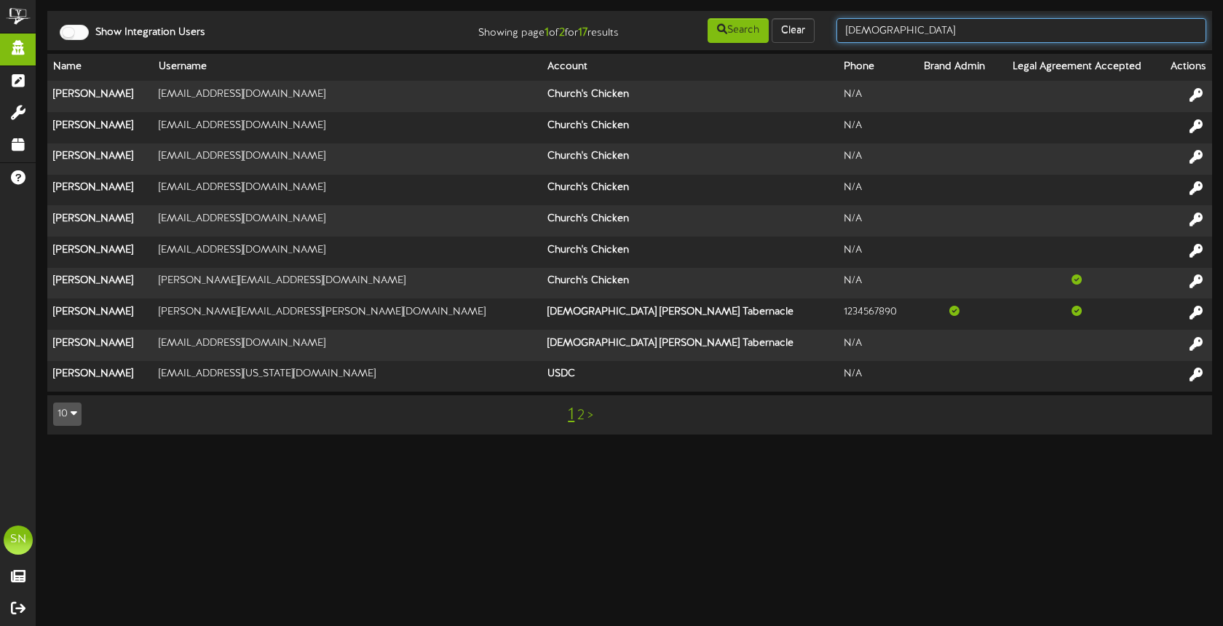
click at [897, 29] on input "church" at bounding box center [1021, 30] width 370 height 25
drag, startPoint x: 898, startPoint y: 28, endPoint x: 830, endPoint y: 28, distance: 67.7
click at [831, 28] on div "church" at bounding box center [1021, 31] width 392 height 28
type input "ken thicke"
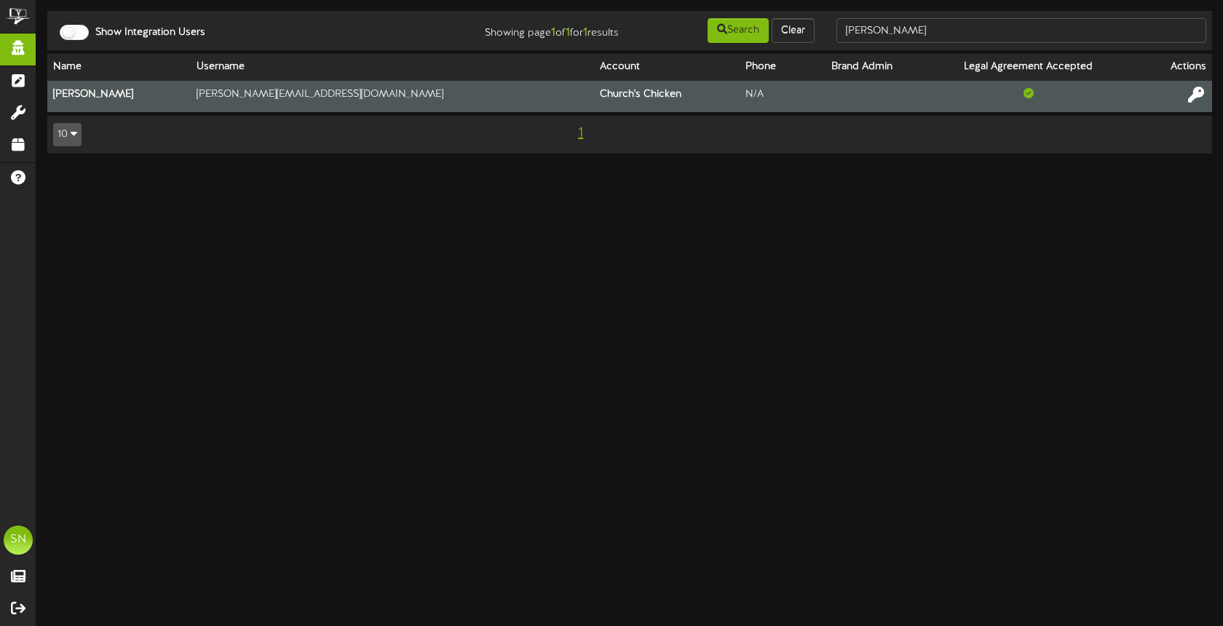
click at [1199, 95] on icon at bounding box center [1196, 95] width 16 height 16
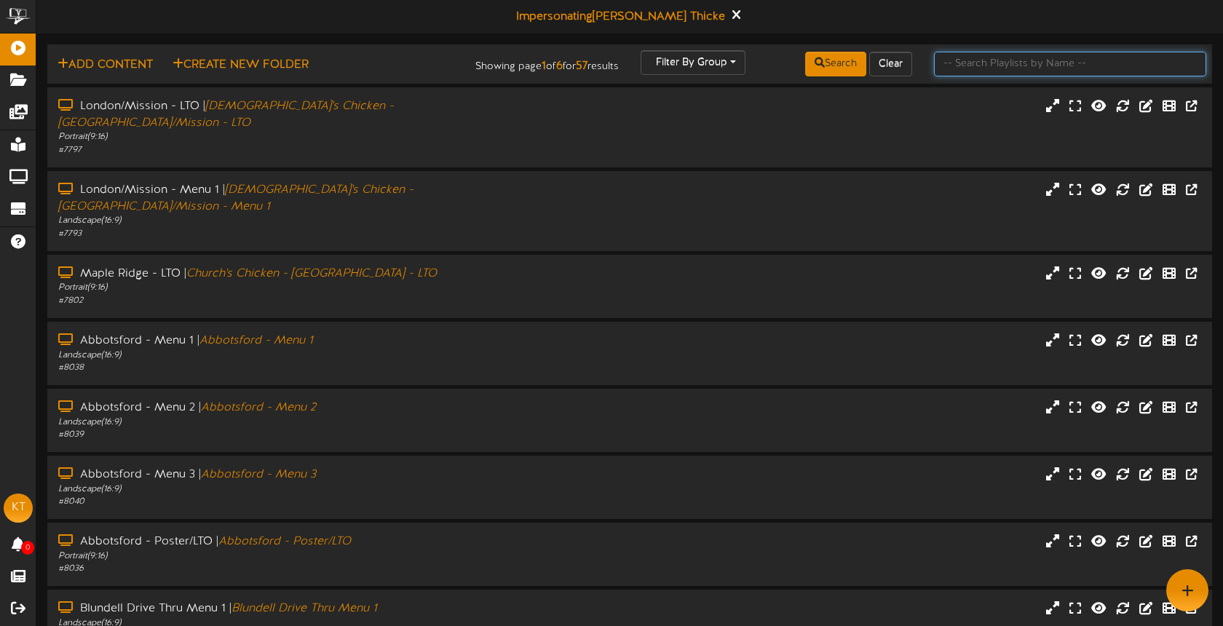
click at [952, 66] on input "text" at bounding box center [1070, 64] width 272 height 25
type input "[GEOGRAPHIC_DATA]"
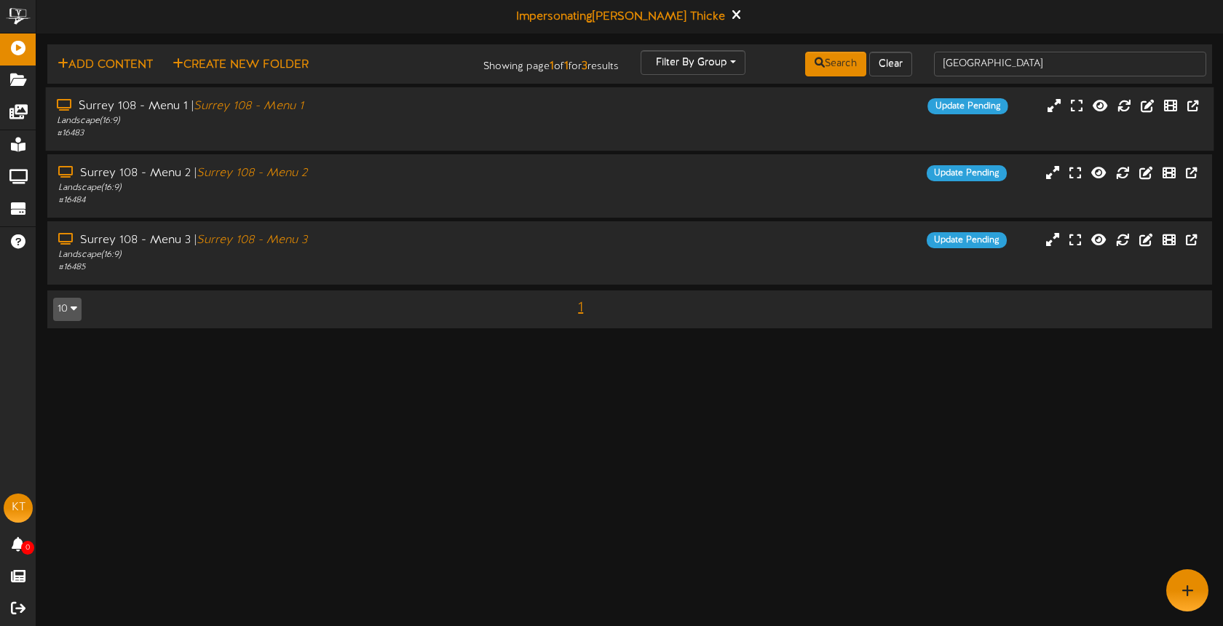
click at [617, 127] on div "Surrey 108 - Menu 1 | Surrey 108 - Menu 1 Landscape ( 16:9 ) # 16483 Update Pen…" at bounding box center [630, 118] width 1168 height 41
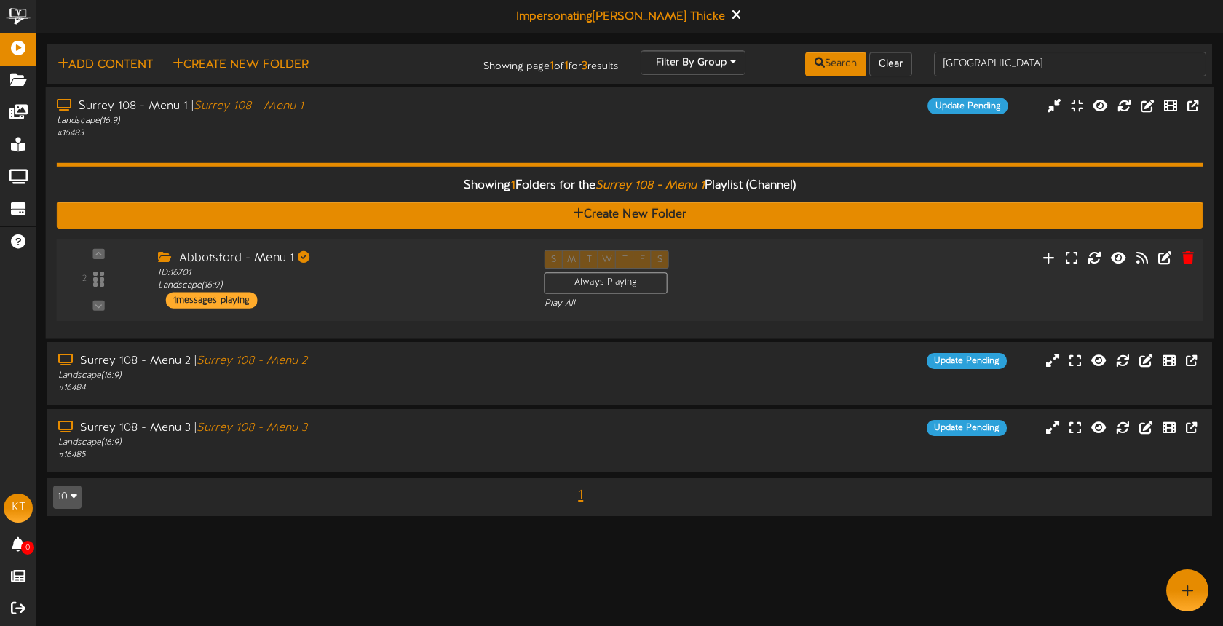
click at [389, 257] on div "Abbotsford - Menu 1" at bounding box center [340, 258] width 364 height 17
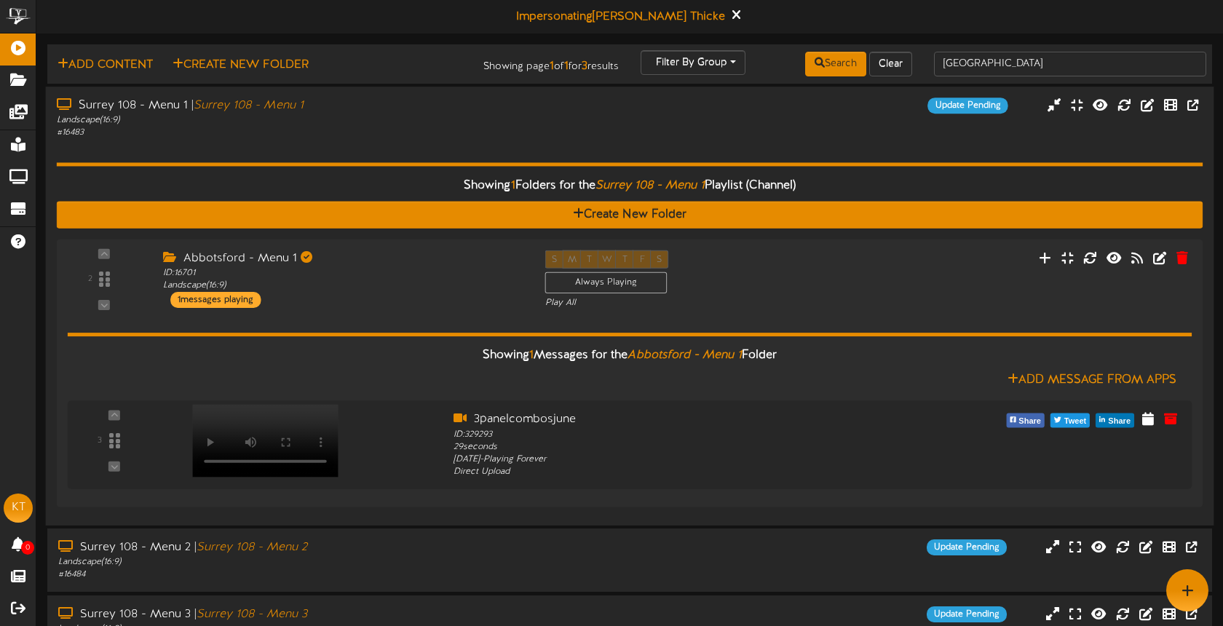
click at [405, 150] on div "Showing 1 Folders for the Surrey 108 - Menu 1 Playlist (Channel) Create New Fol…" at bounding box center [630, 327] width 1146 height 376
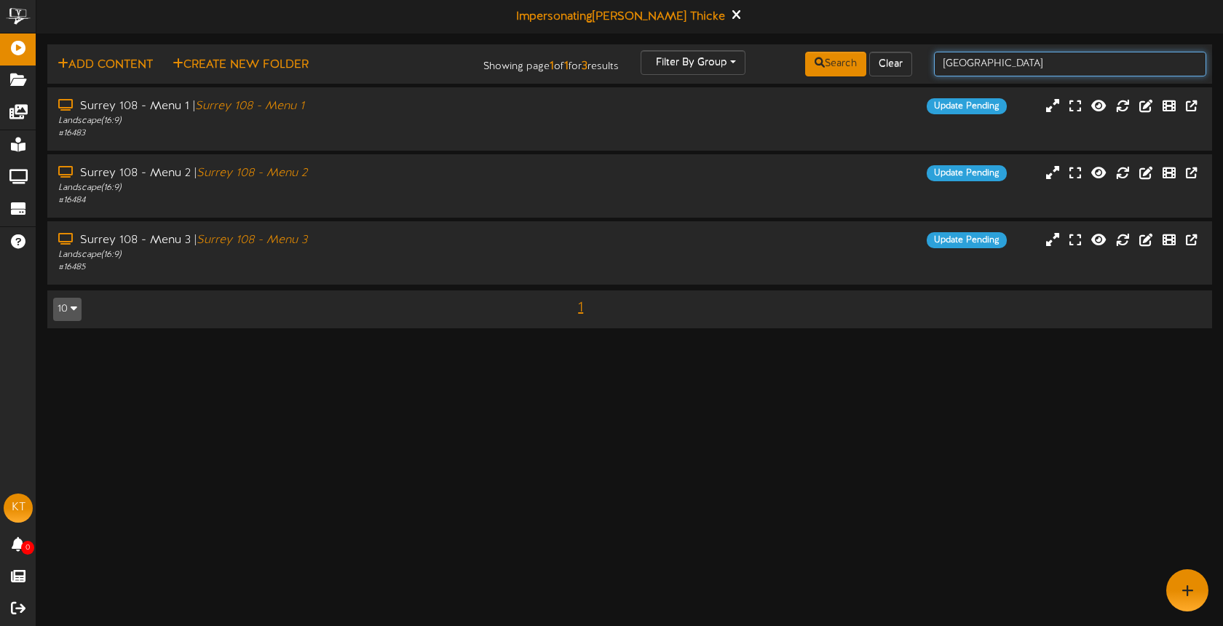
click at [997, 67] on input "[GEOGRAPHIC_DATA]" at bounding box center [1070, 64] width 272 height 25
drag, startPoint x: 999, startPoint y: 64, endPoint x: 935, endPoint y: 61, distance: 63.4
click at [936, 61] on input "[GEOGRAPHIC_DATA]" at bounding box center [1070, 64] width 272 height 25
click at [1127, 104] on icon at bounding box center [1124, 105] width 16 height 16
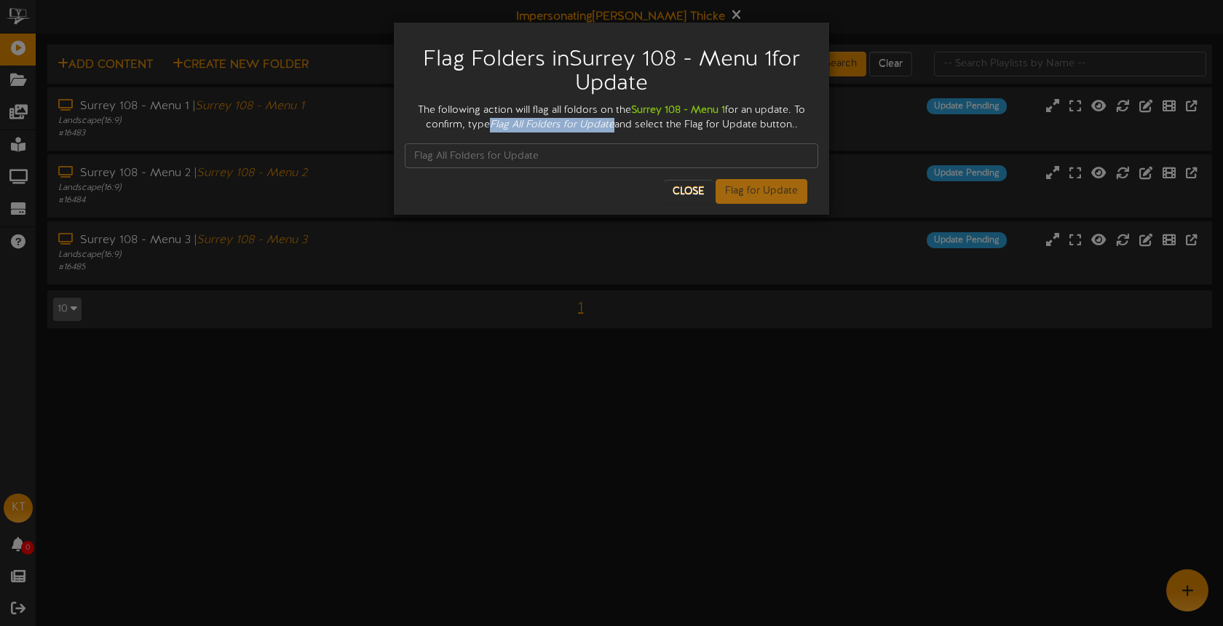
drag, startPoint x: 497, startPoint y: 122, endPoint x: 608, endPoint y: 127, distance: 110.7
click at [621, 122] on div "The following action will flag all foldors on the Surrey 108 - Menu 1 for an up…" at bounding box center [611, 117] width 413 height 29
copy icon "Flag All Folders for Update"
click at [555, 158] on input "text" at bounding box center [611, 155] width 413 height 25
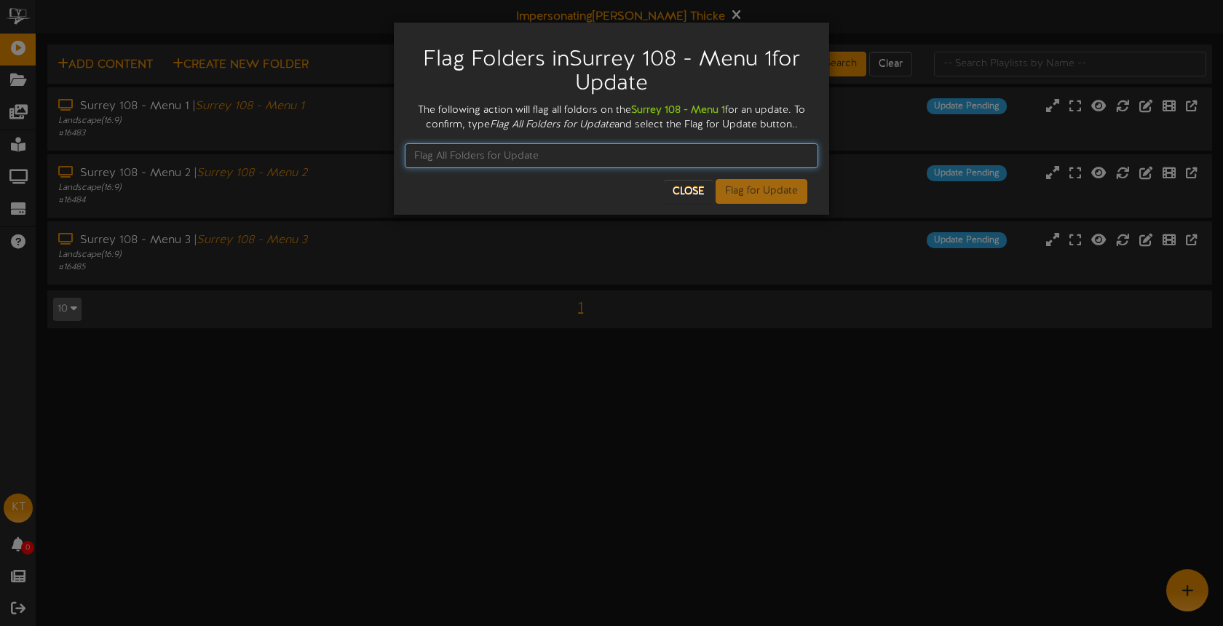
paste input "Flag All Folders for Update"
type input "Flag All Folders for Update"
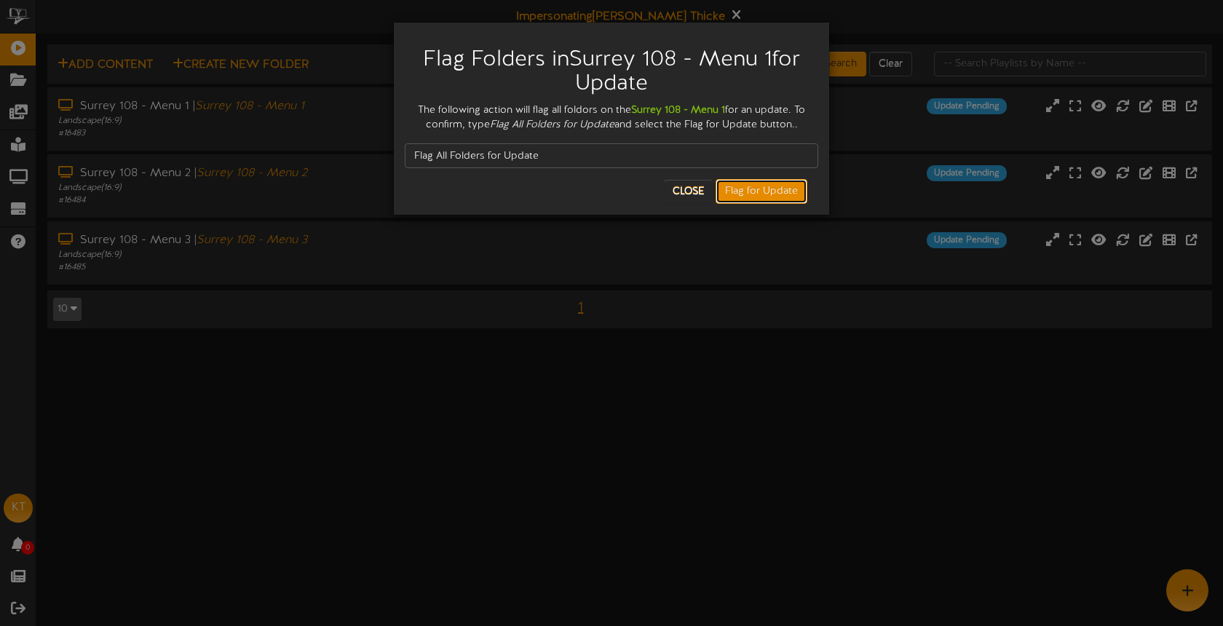
click at [747, 195] on button "Flag for Update" at bounding box center [761, 191] width 92 height 25
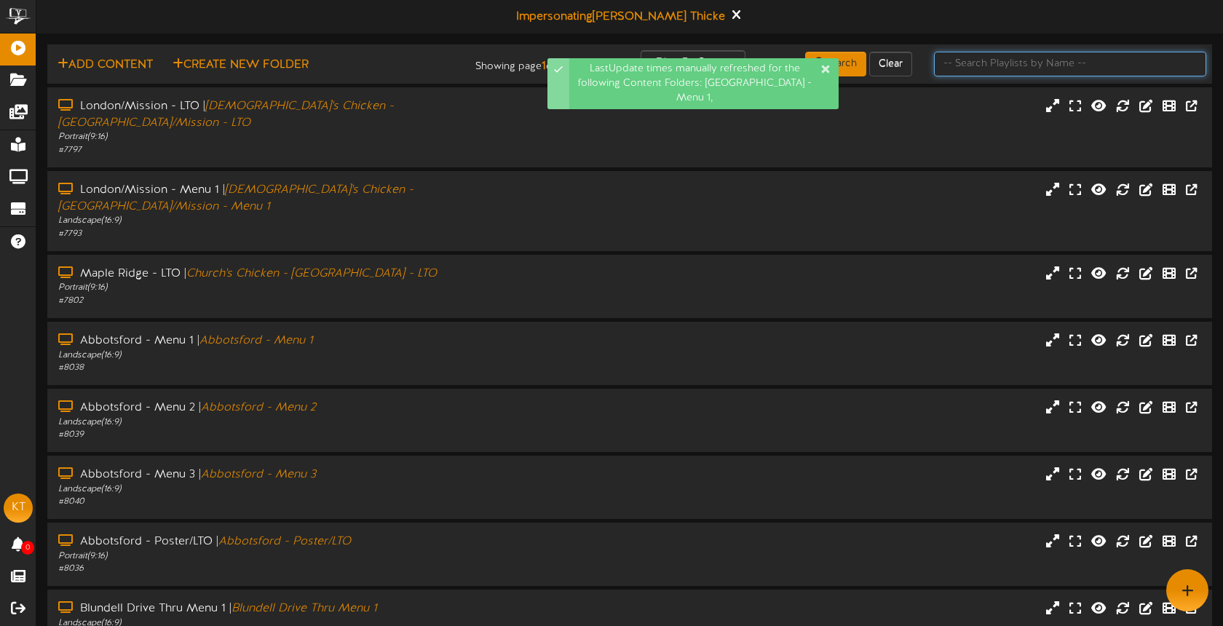
click at [997, 68] on input "text" at bounding box center [1070, 64] width 272 height 25
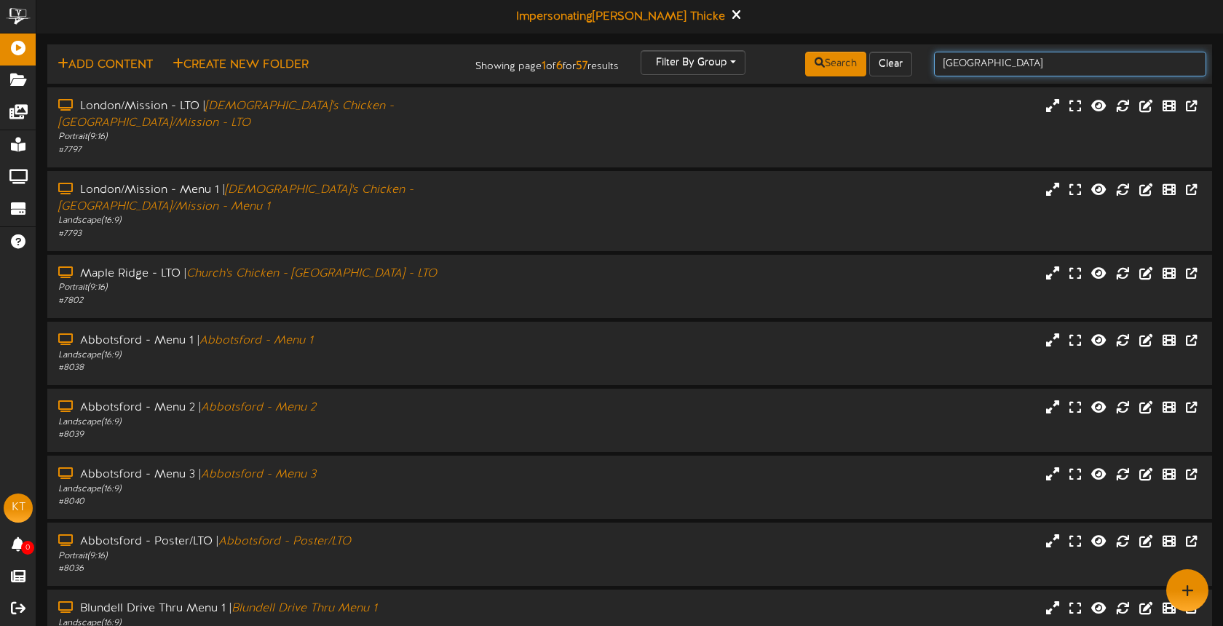
type input "[GEOGRAPHIC_DATA]"
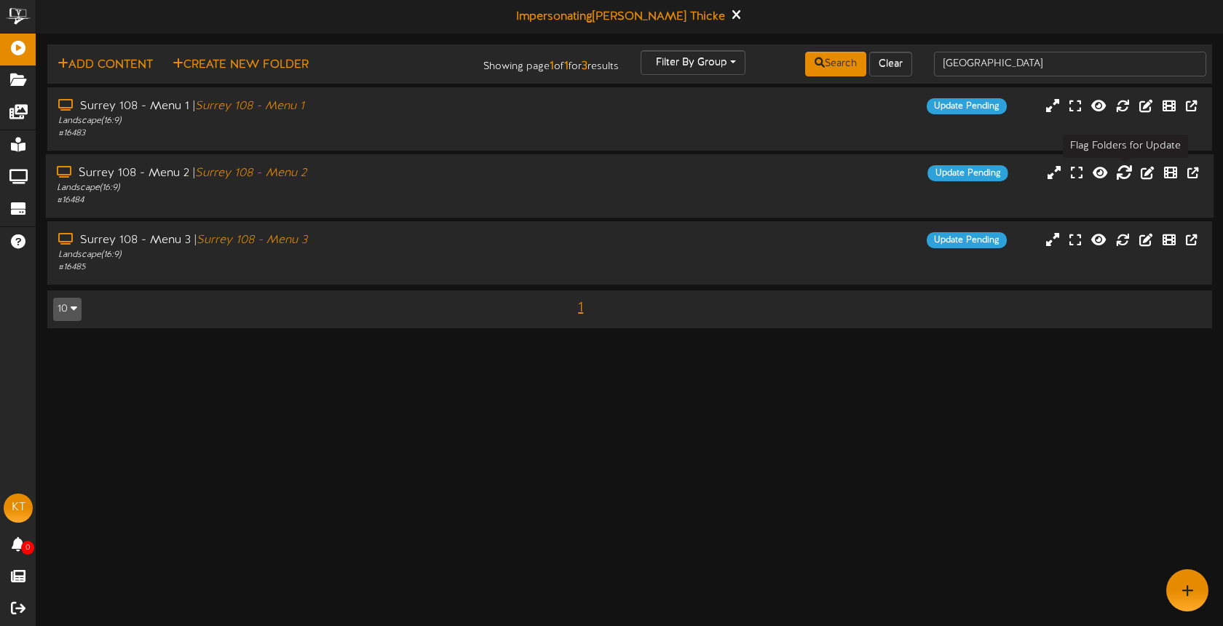
click at [1127, 173] on icon at bounding box center [1124, 172] width 16 height 16
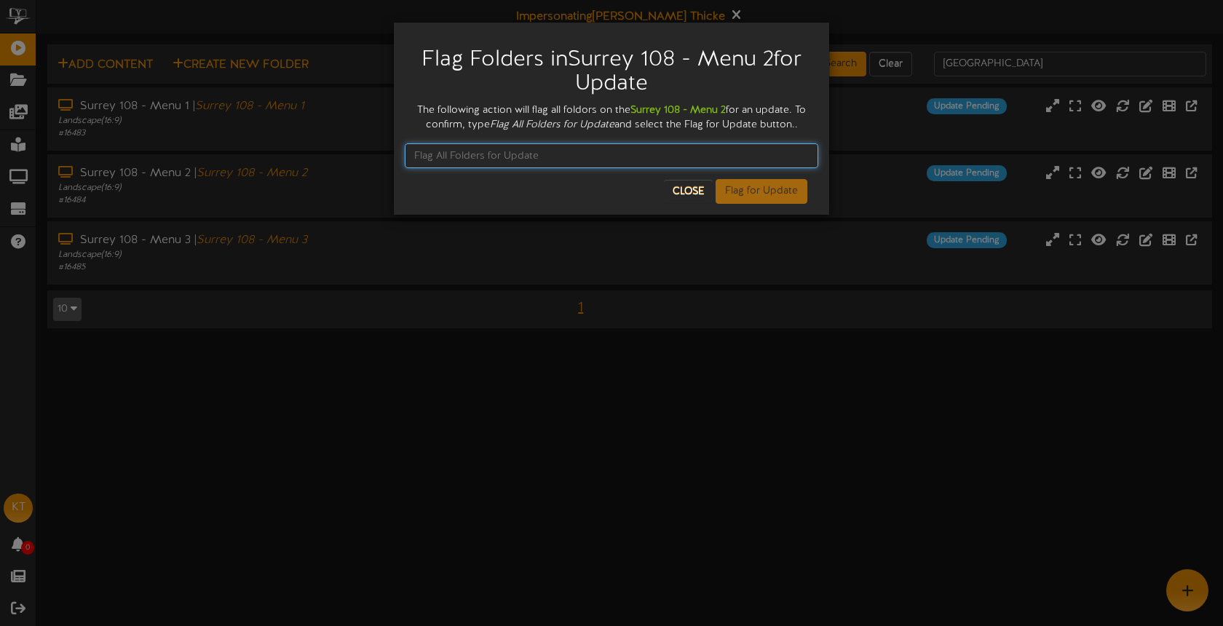
click at [551, 148] on input "text" at bounding box center [611, 155] width 413 height 25
paste input "Flag All Folders for Update"
type input "Flag All Folders for Update"
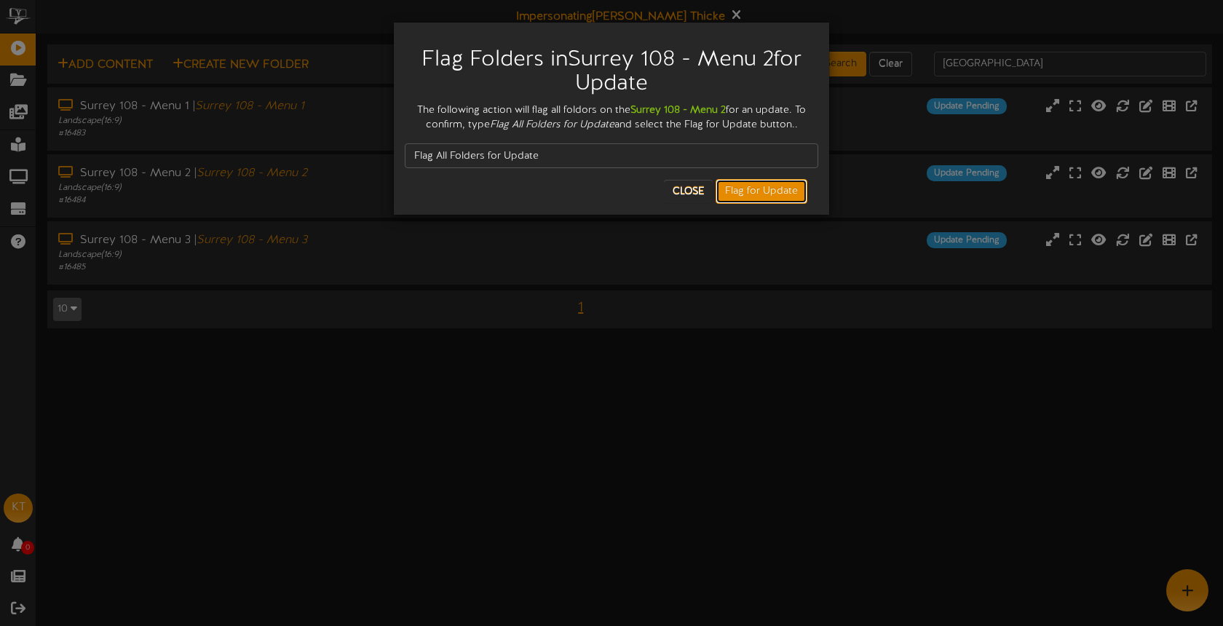
click at [758, 197] on button "Flag for Update" at bounding box center [761, 191] width 92 height 25
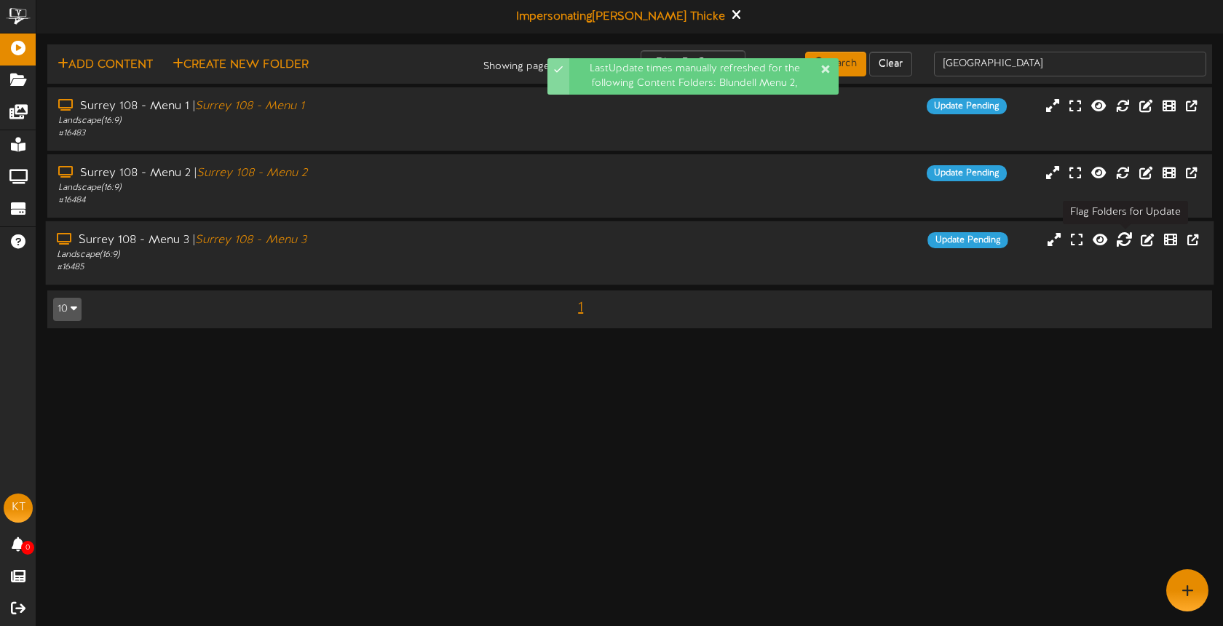
click at [1128, 245] on icon at bounding box center [1124, 239] width 16 height 16
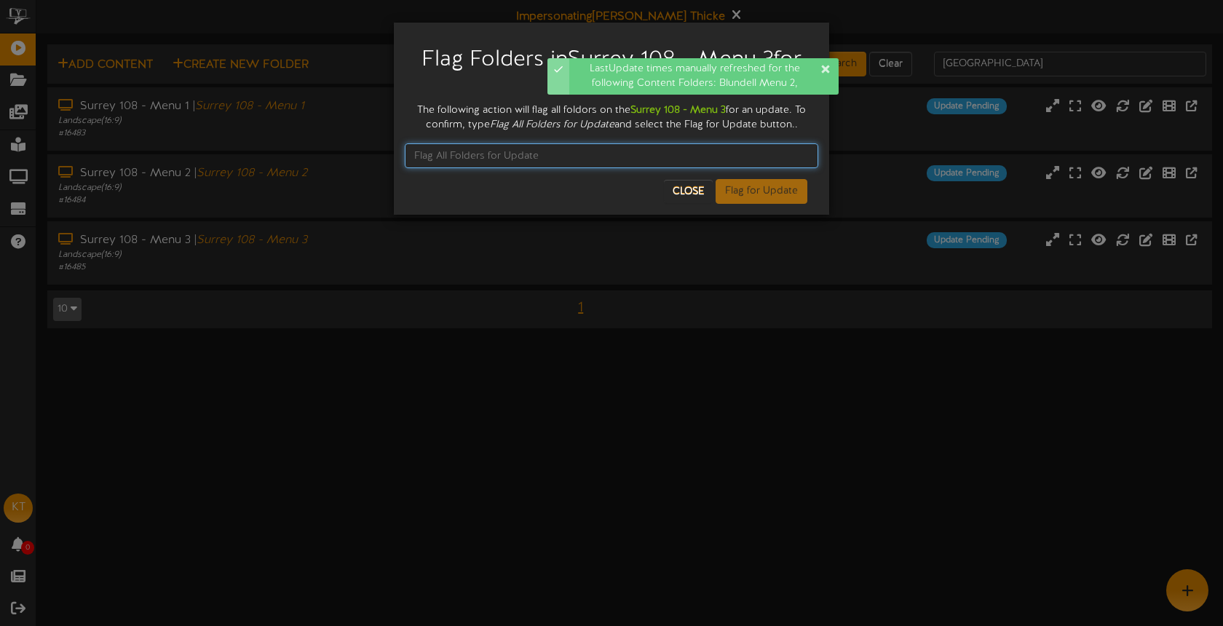
click at [547, 154] on input "text" at bounding box center [611, 155] width 413 height 25
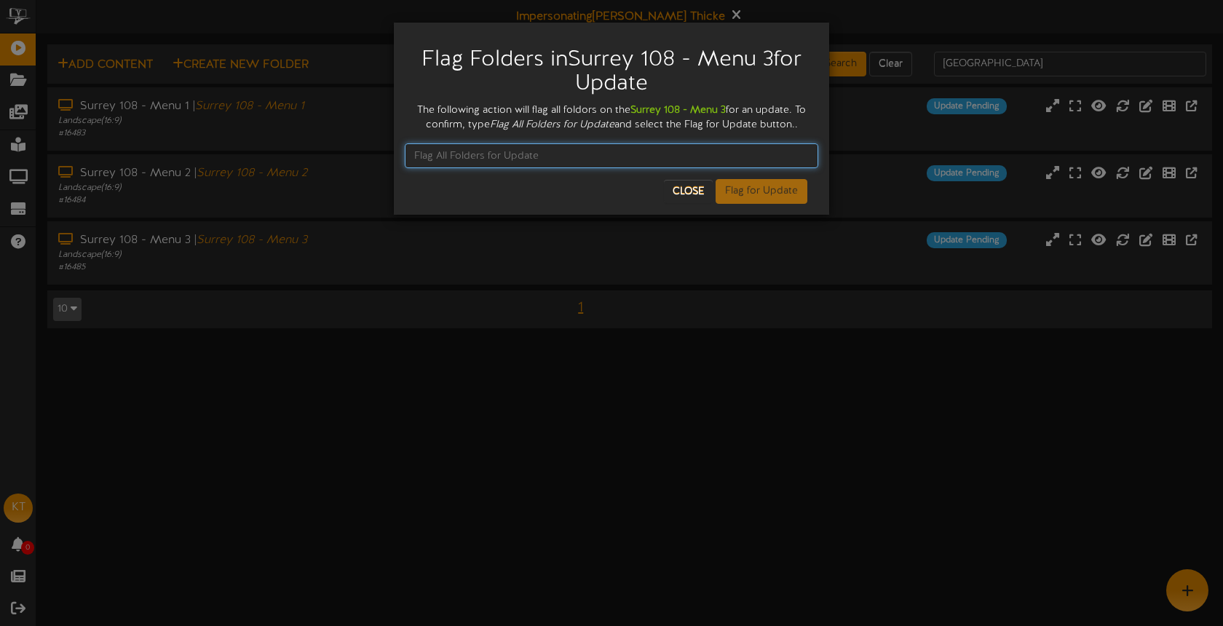
paste input "Flag All Folders for Update"
type input "Flag All Folders for Update"
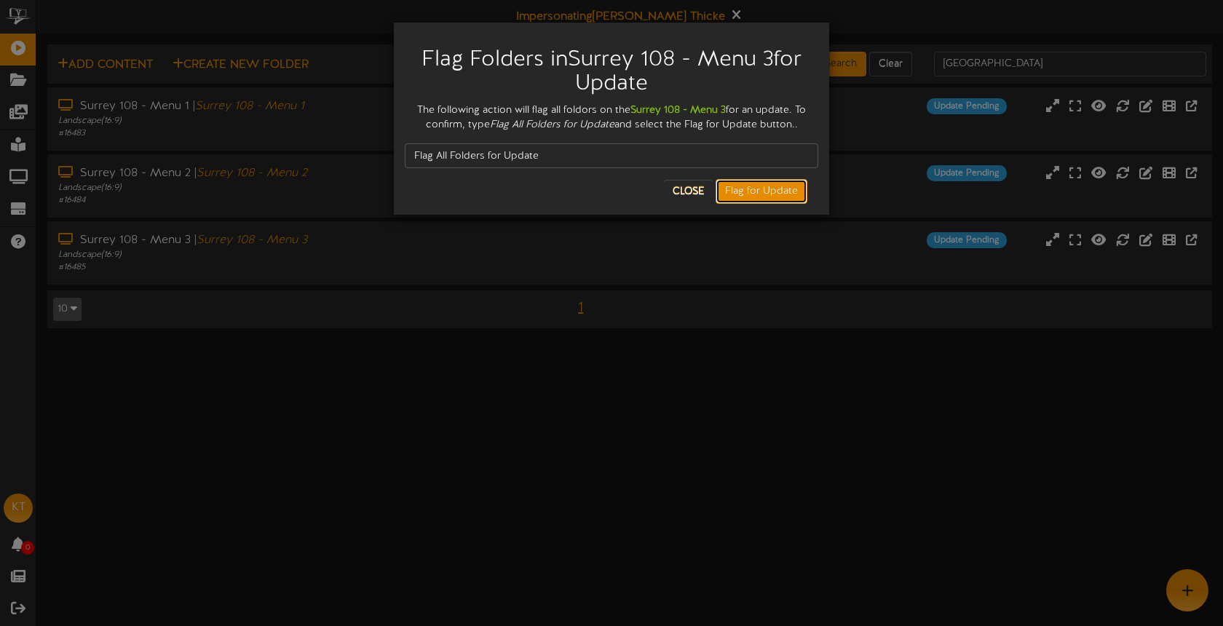
click at [776, 191] on button "Flag for Update" at bounding box center [761, 191] width 92 height 25
